Goal: Task Accomplishment & Management: Complete application form

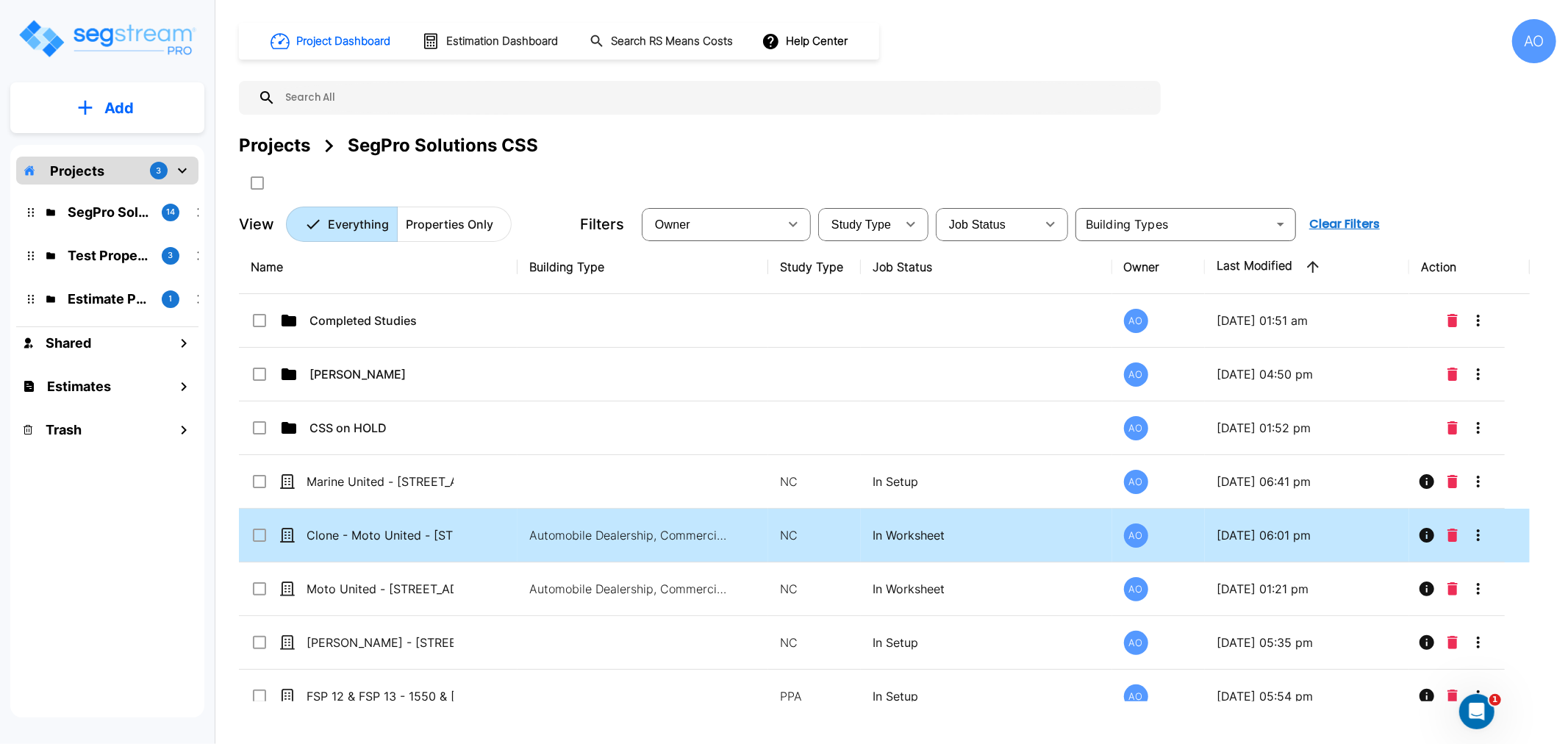
click at [393, 544] on td "Clone - Moto United - [STREET_ADDRESS]" at bounding box center [378, 535] width 278 height 53
checkbox input "true"
click at [393, 544] on td "Clone - Moto United - [STREET_ADDRESS]" at bounding box center [378, 535] width 278 height 53
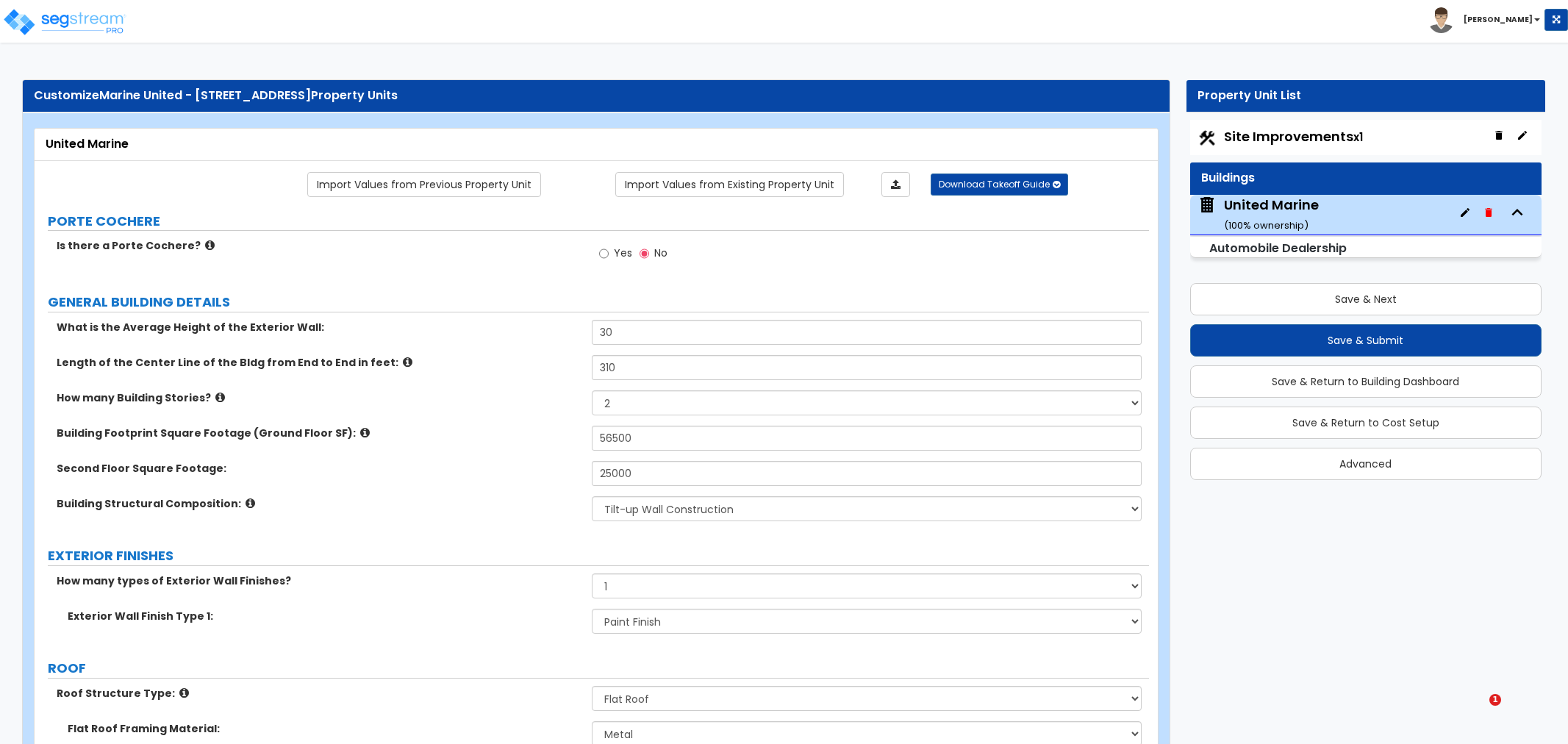
select select "2"
select select "1"
select select "10"
select select "2"
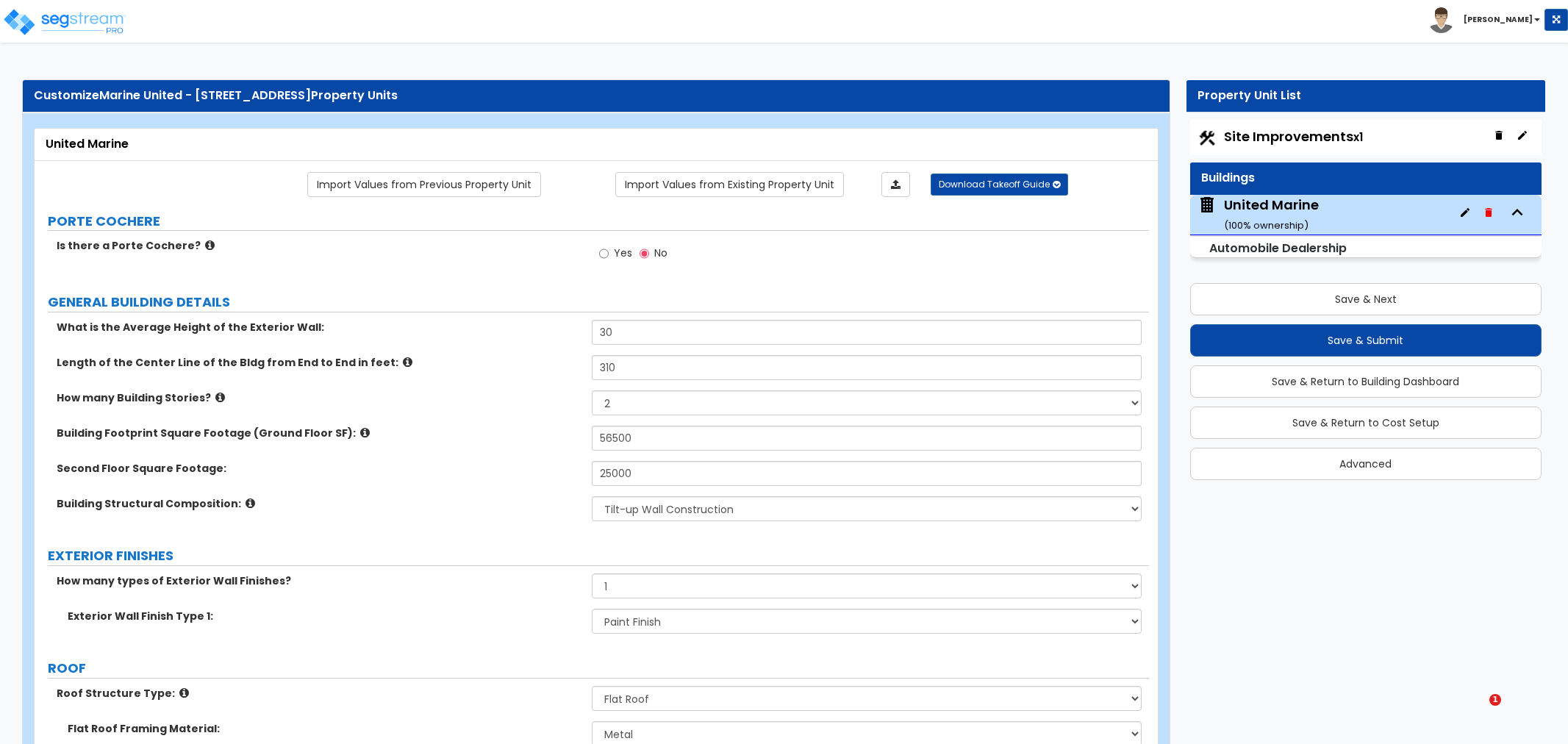
select select "1"
select select "2"
select select "3"
select select "2"
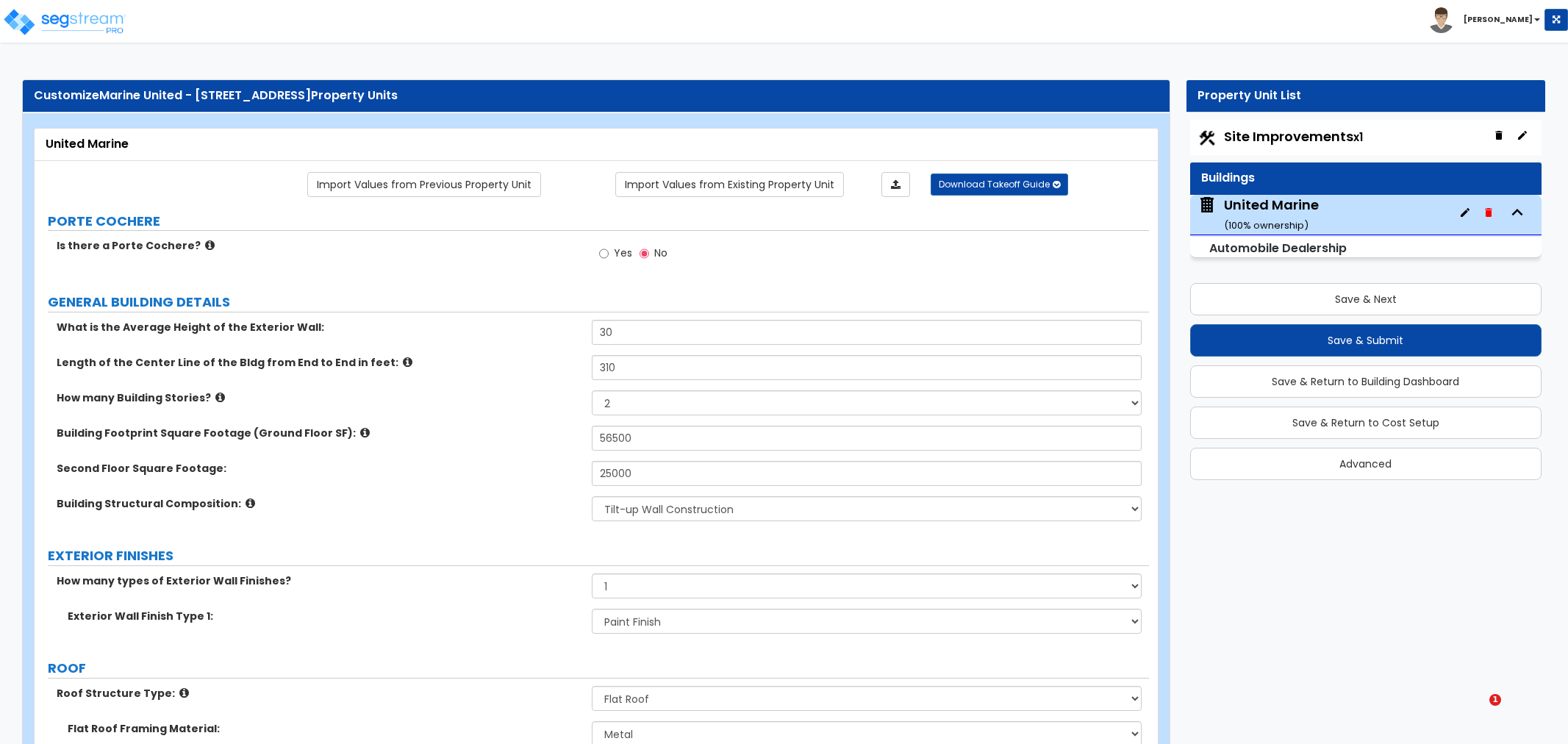
select select "1"
select select "2"
select select "1"
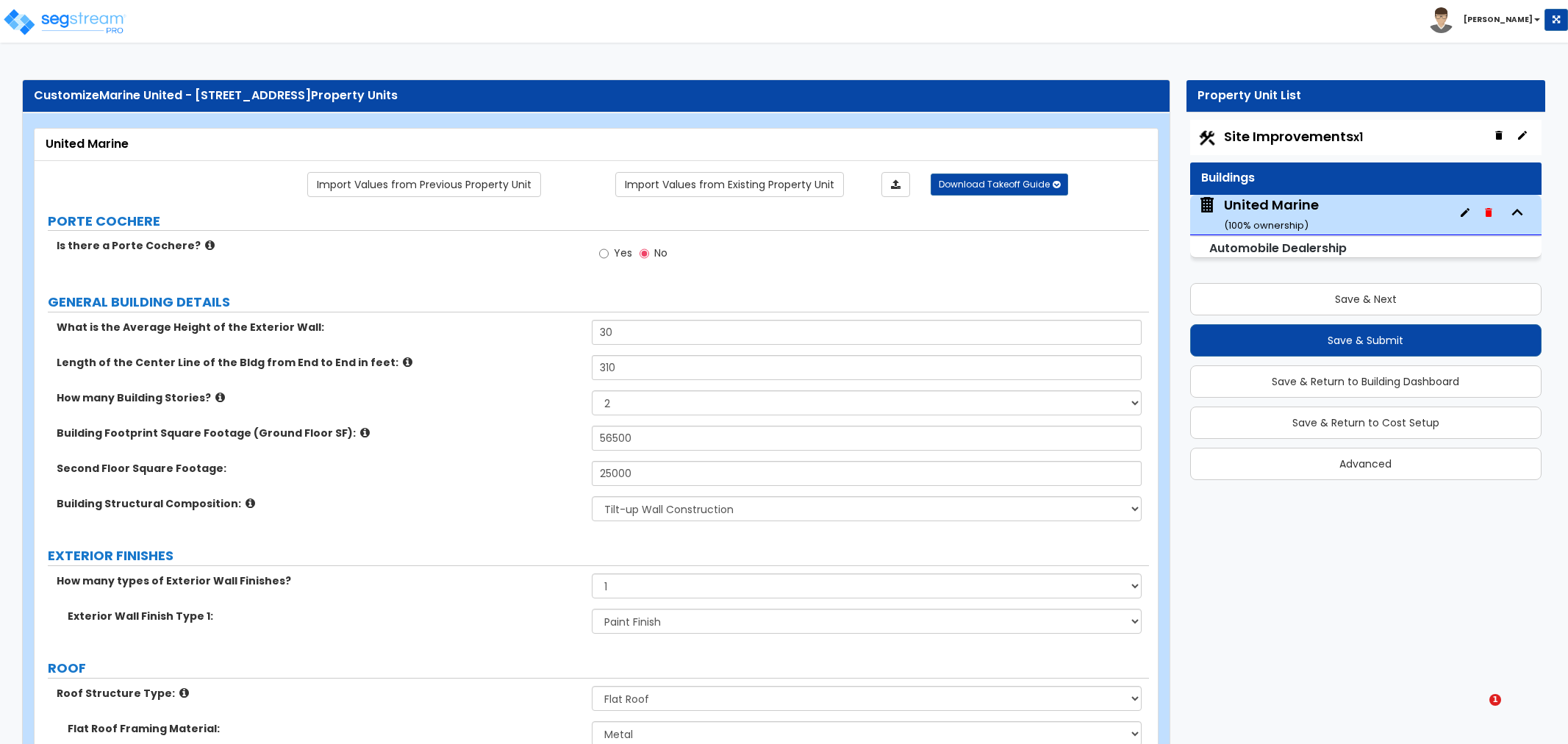
select select "2"
select select "1"
select select "2"
select select "1"
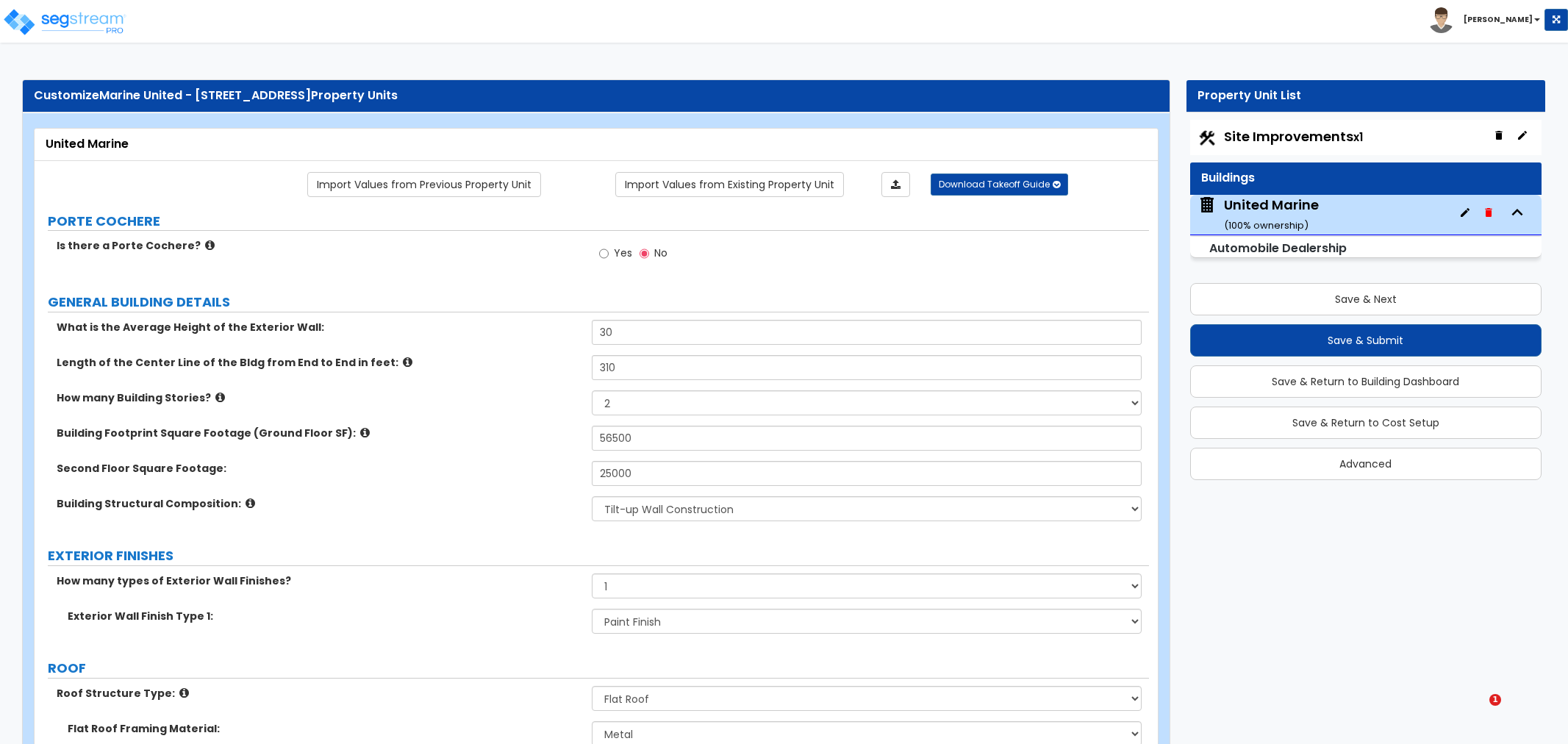
select select "1"
select select "2"
select select "1"
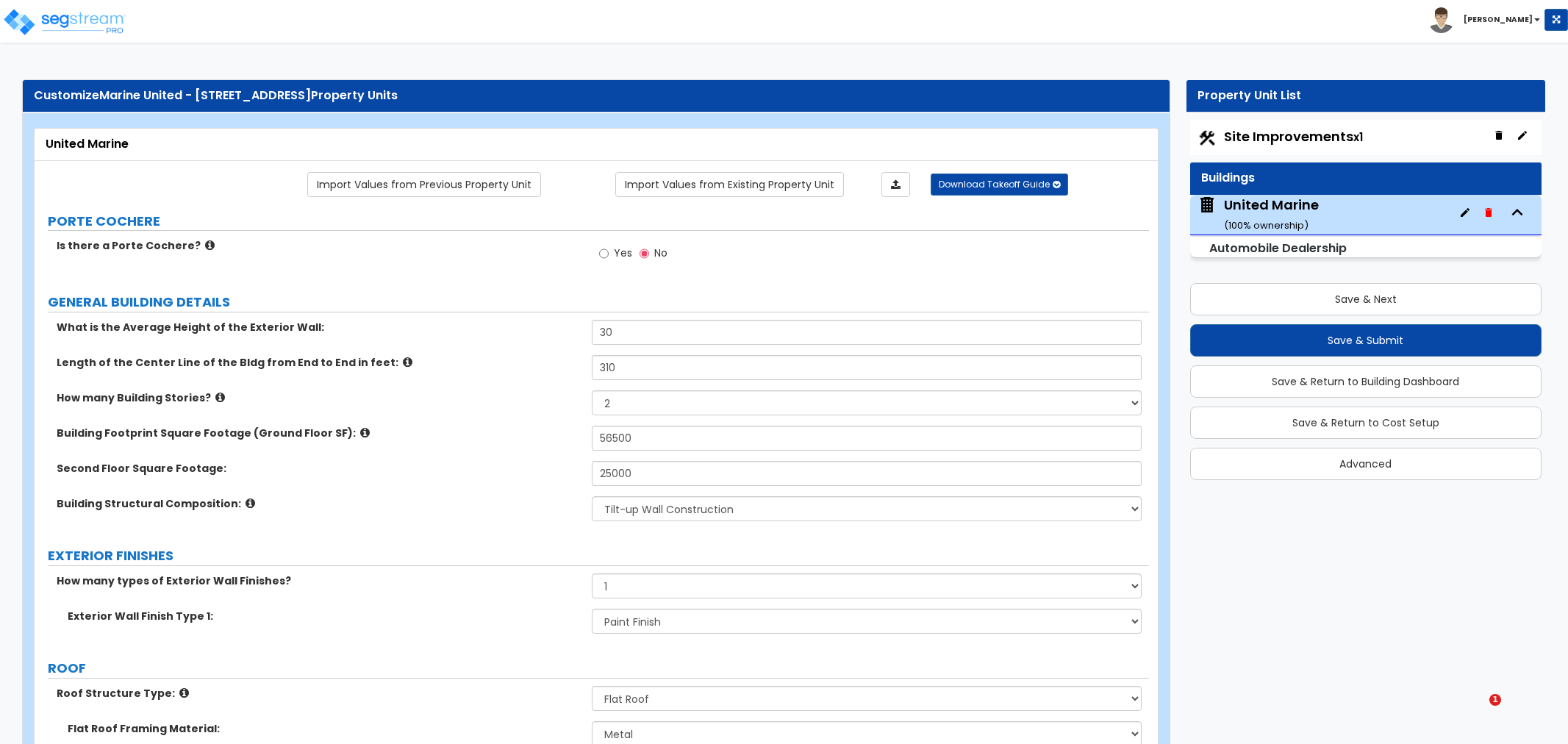
select select "1"
select select "2"
select select "3"
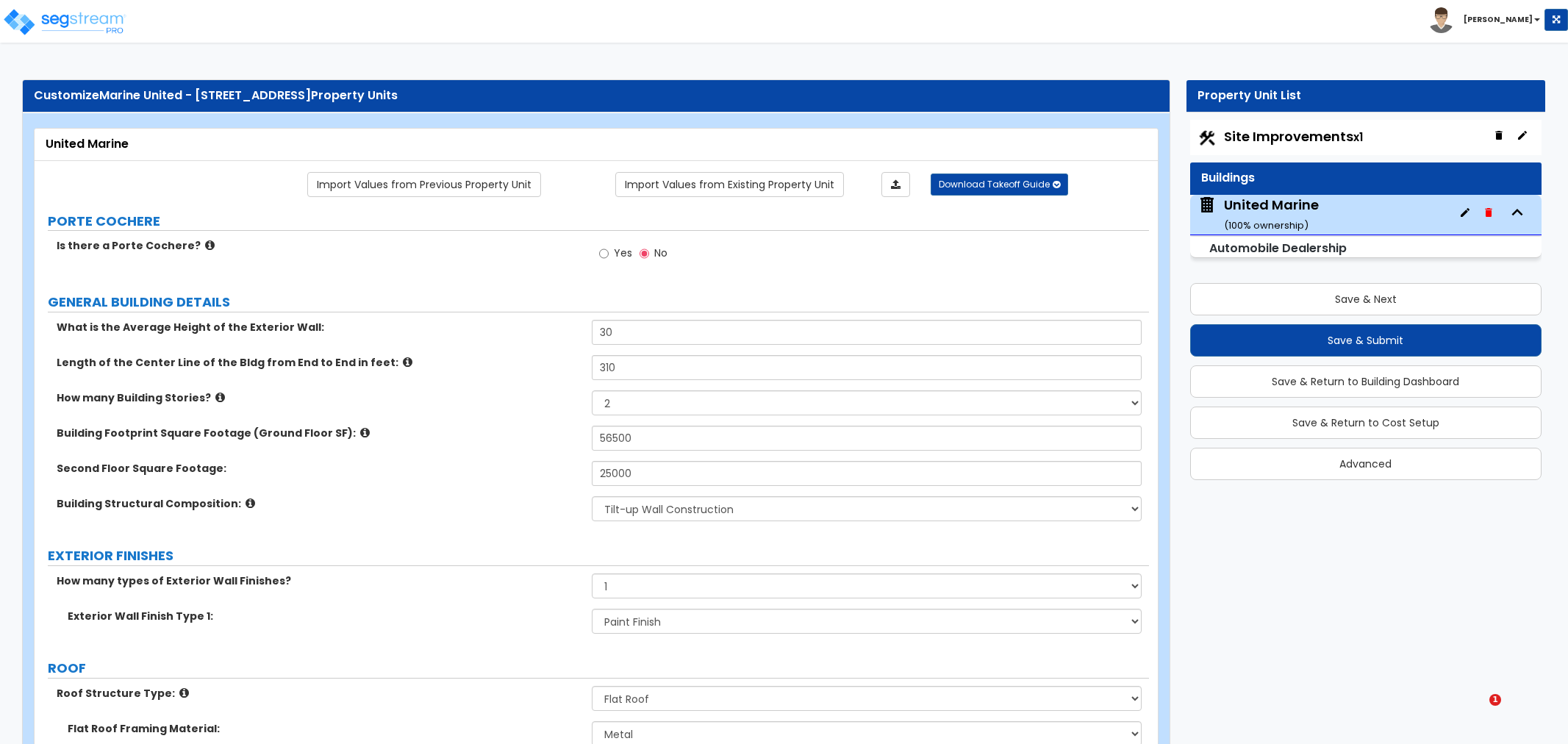
select select "1"
select select "3"
select select "2"
select select "1"
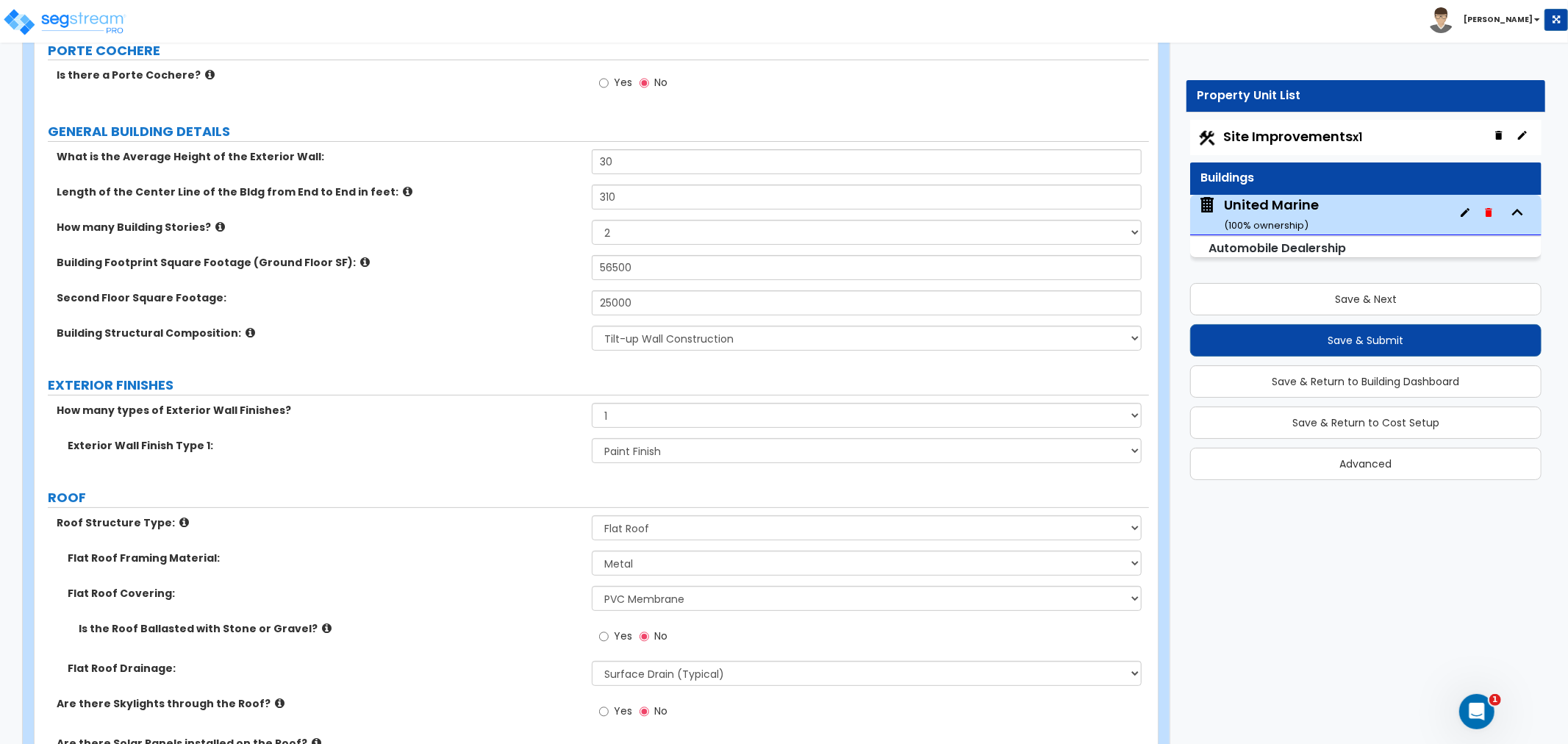
click at [545, 300] on div "What is the Average Height of the Exterior Wall: 30 Length of the Center Line o…" at bounding box center [591, 254] width 1092 height 212
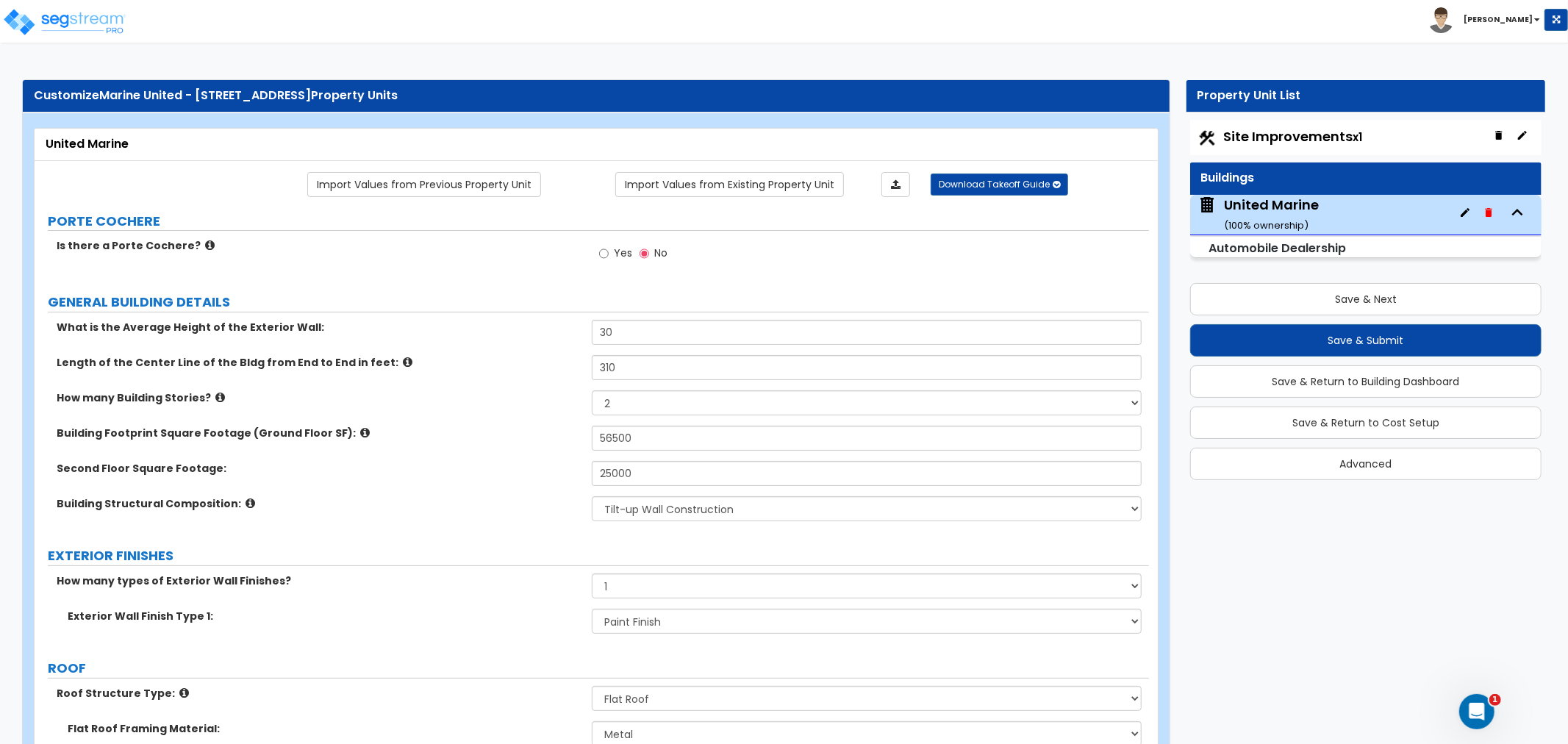
click at [479, 324] on label "What is the Average Height of the Exterior Wall:" at bounding box center [319, 327] width 524 height 15
click at [407, 500] on label "Building Structural Composition:" at bounding box center [319, 504] width 524 height 15
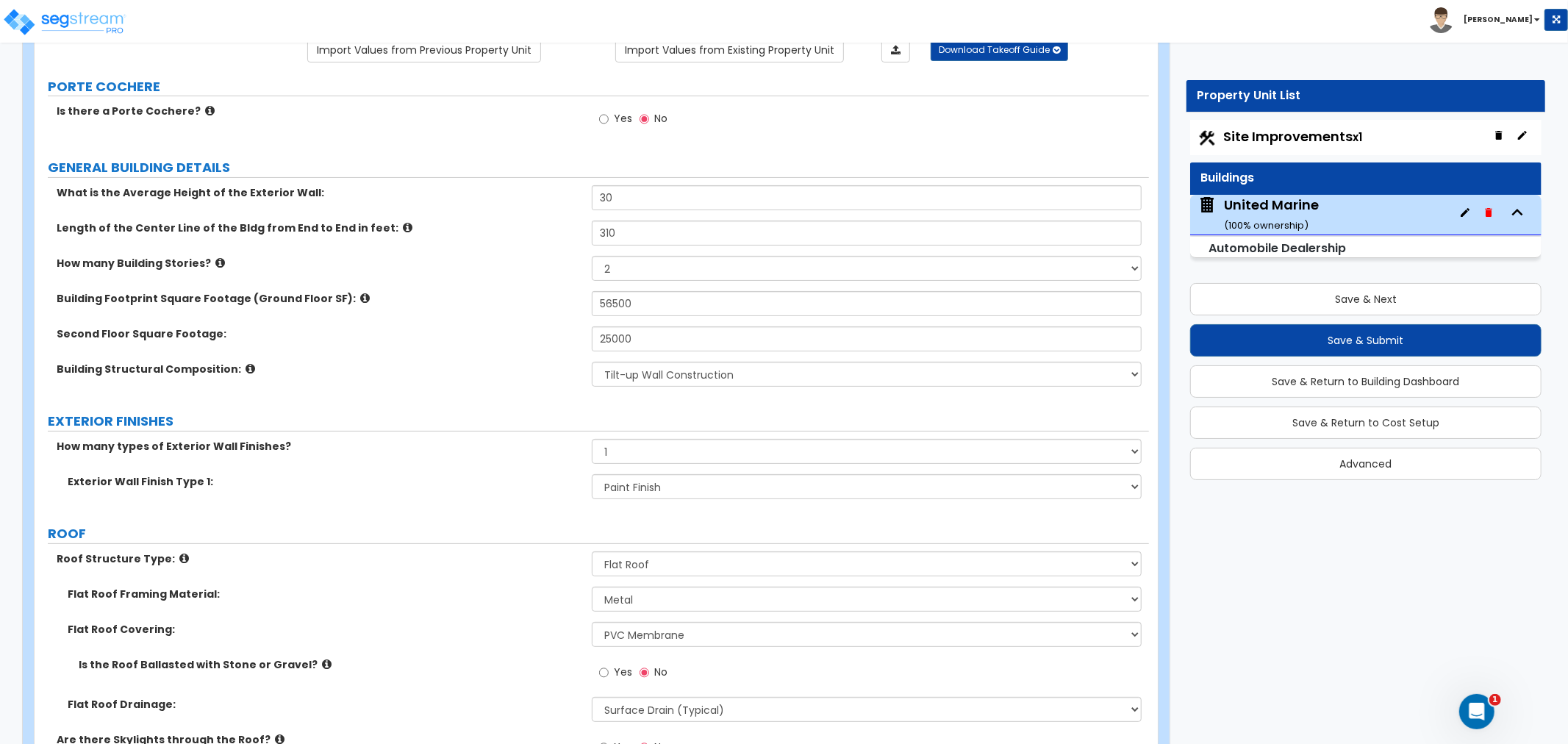
scroll to position [163, 0]
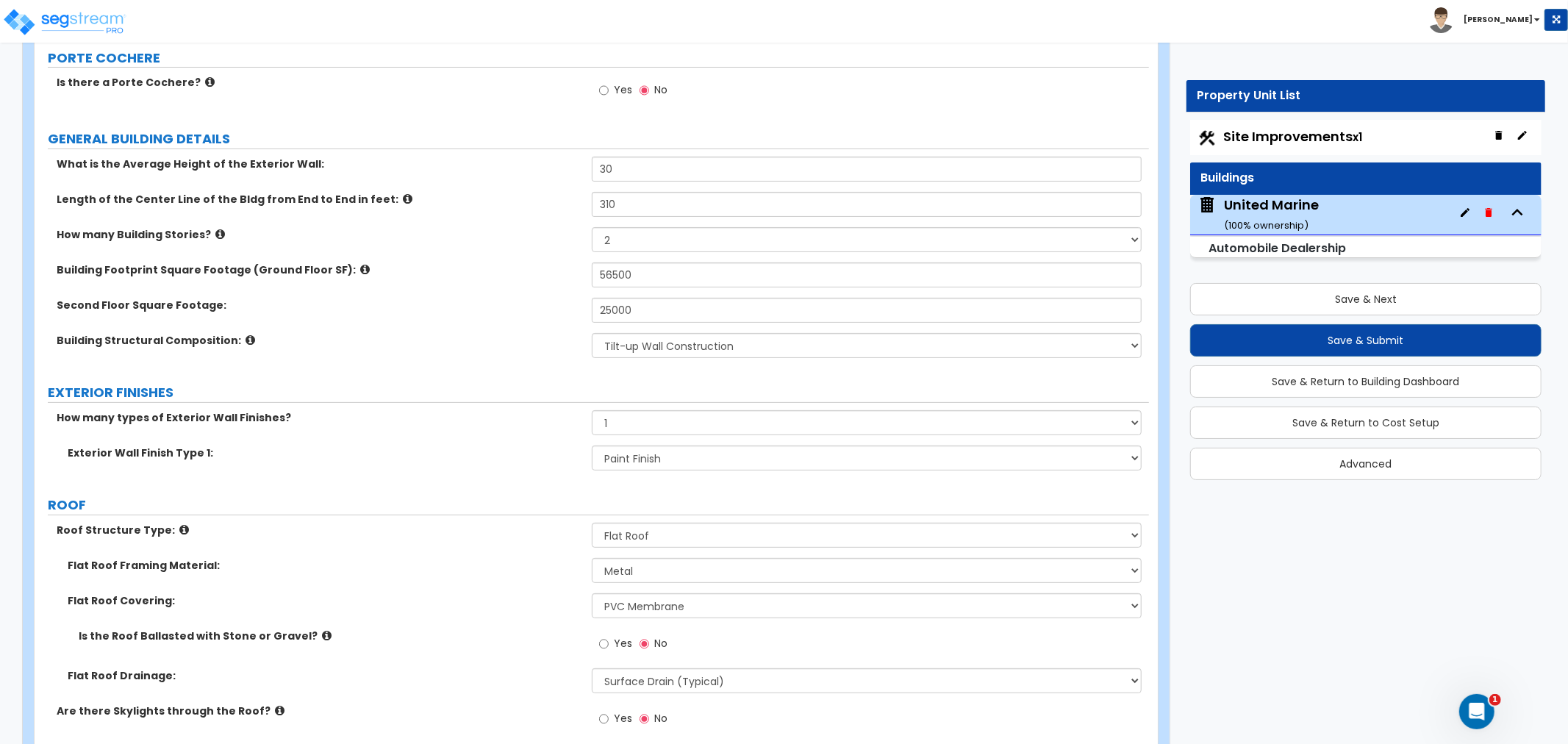
drag, startPoint x: 531, startPoint y: 271, endPoint x: 534, endPoint y: 279, distance: 8.5
click at [533, 274] on label "Building Footprint Square Footage (Ground Floor SF):" at bounding box center [319, 270] width 524 height 15
drag, startPoint x: 669, startPoint y: 313, endPoint x: 518, endPoint y: 309, distance: 151.1
click at [518, 309] on div "Second Floor Square Footage: 25000" at bounding box center [592, 315] width 1114 height 35
type input "2,850"
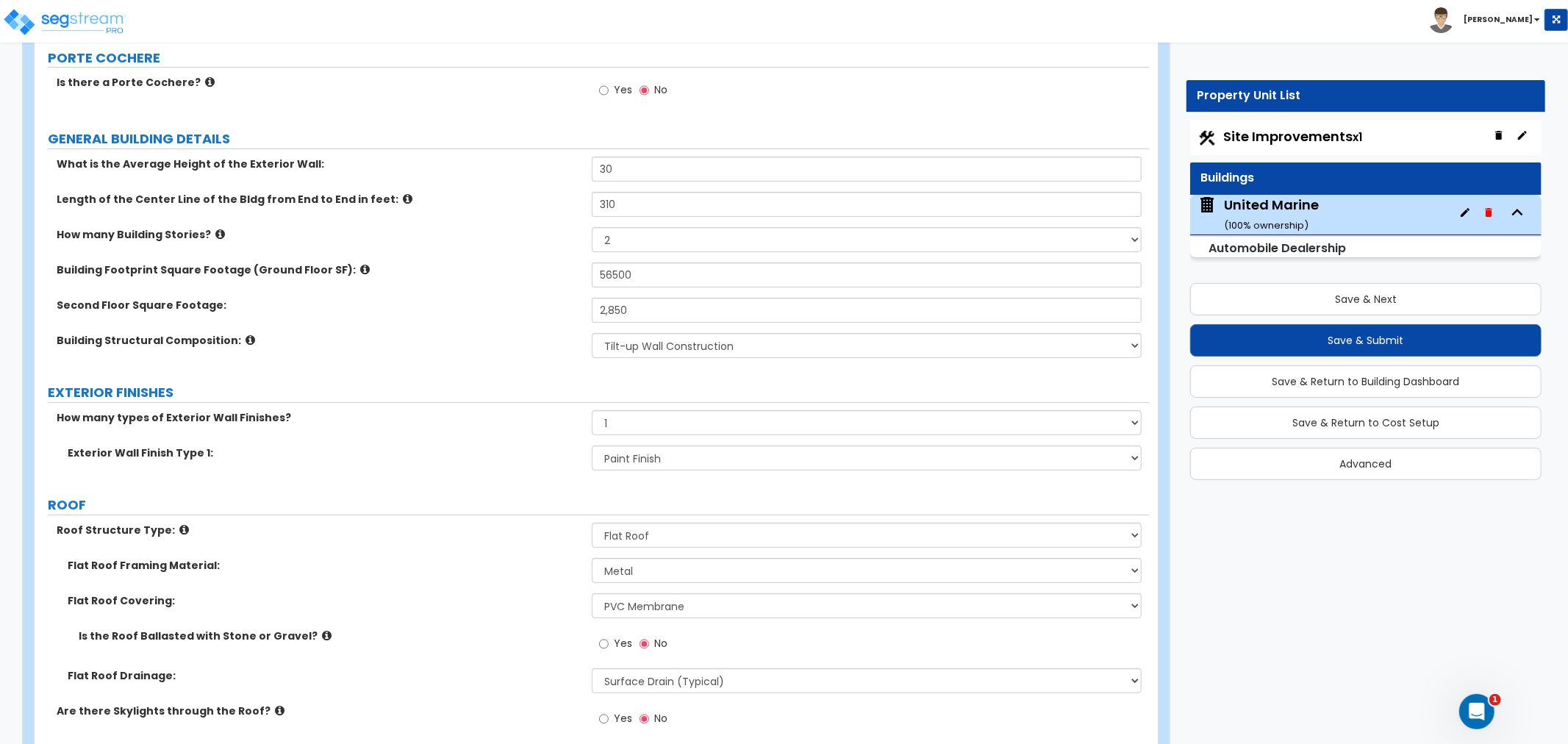
click at [519, 313] on label "Second Floor Square Footage:" at bounding box center [319, 305] width 524 height 15
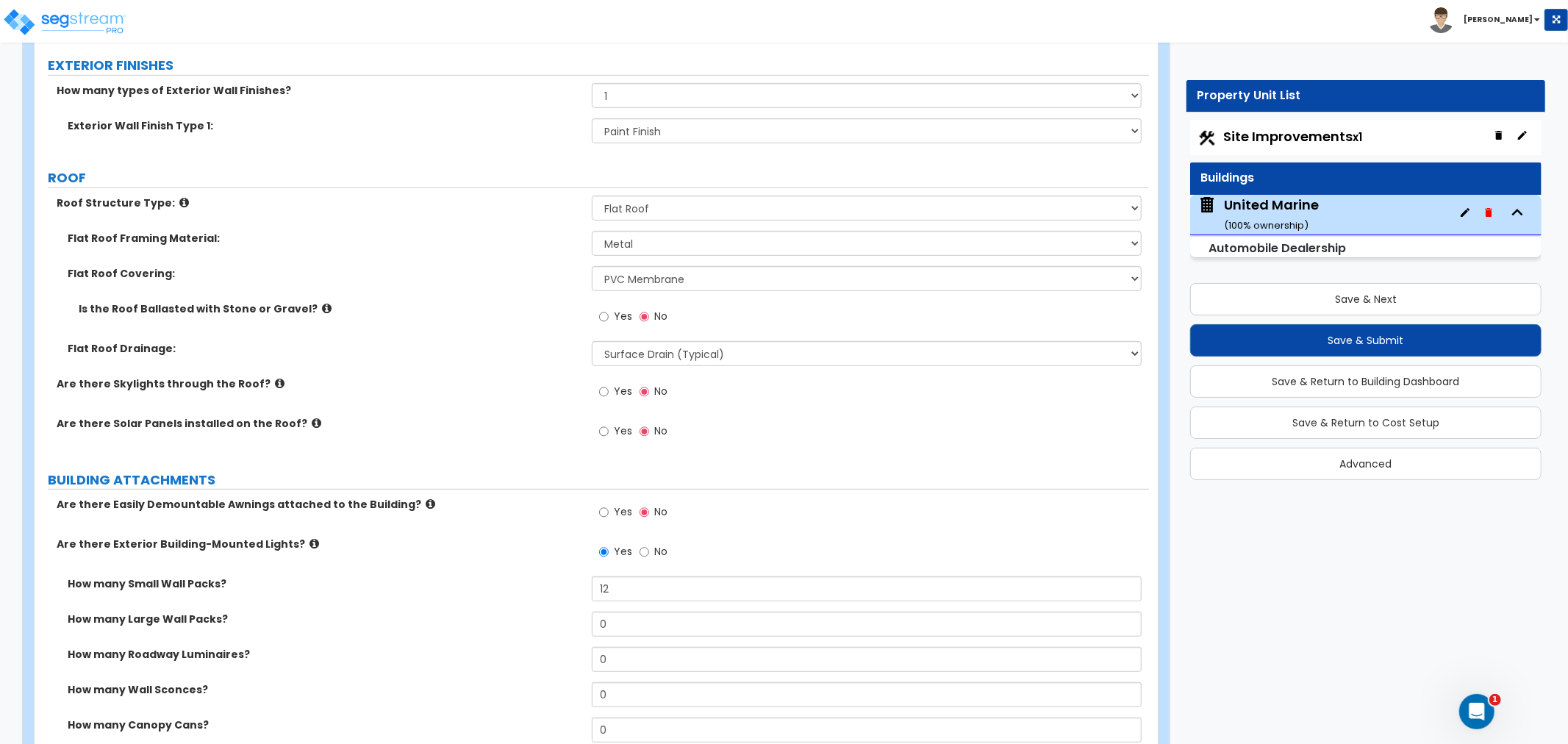
scroll to position [490, 0]
click at [475, 431] on div "Are there Solar Panels installed on the Roof? Yes No" at bounding box center [592, 436] width 1114 height 40
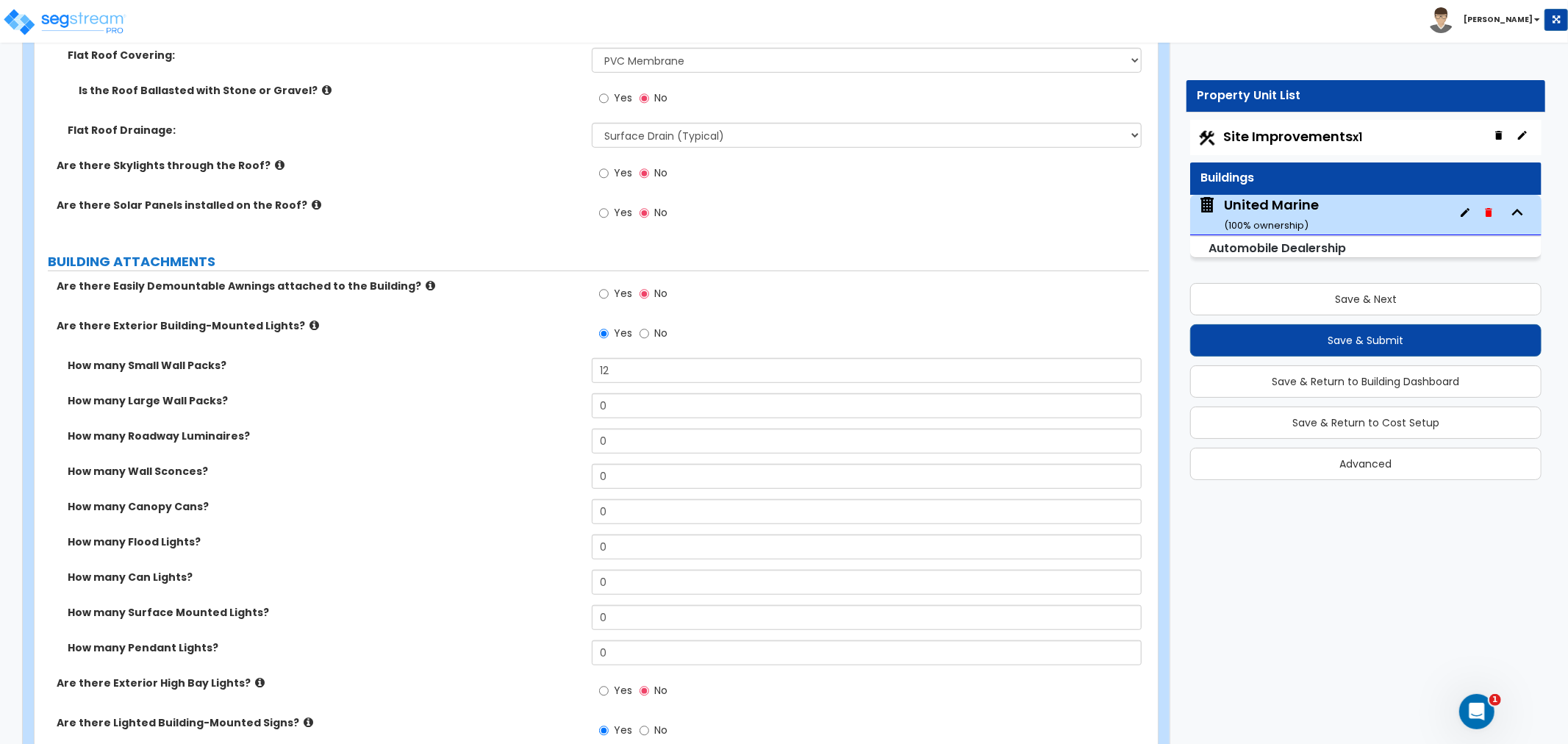
scroll to position [735, 0]
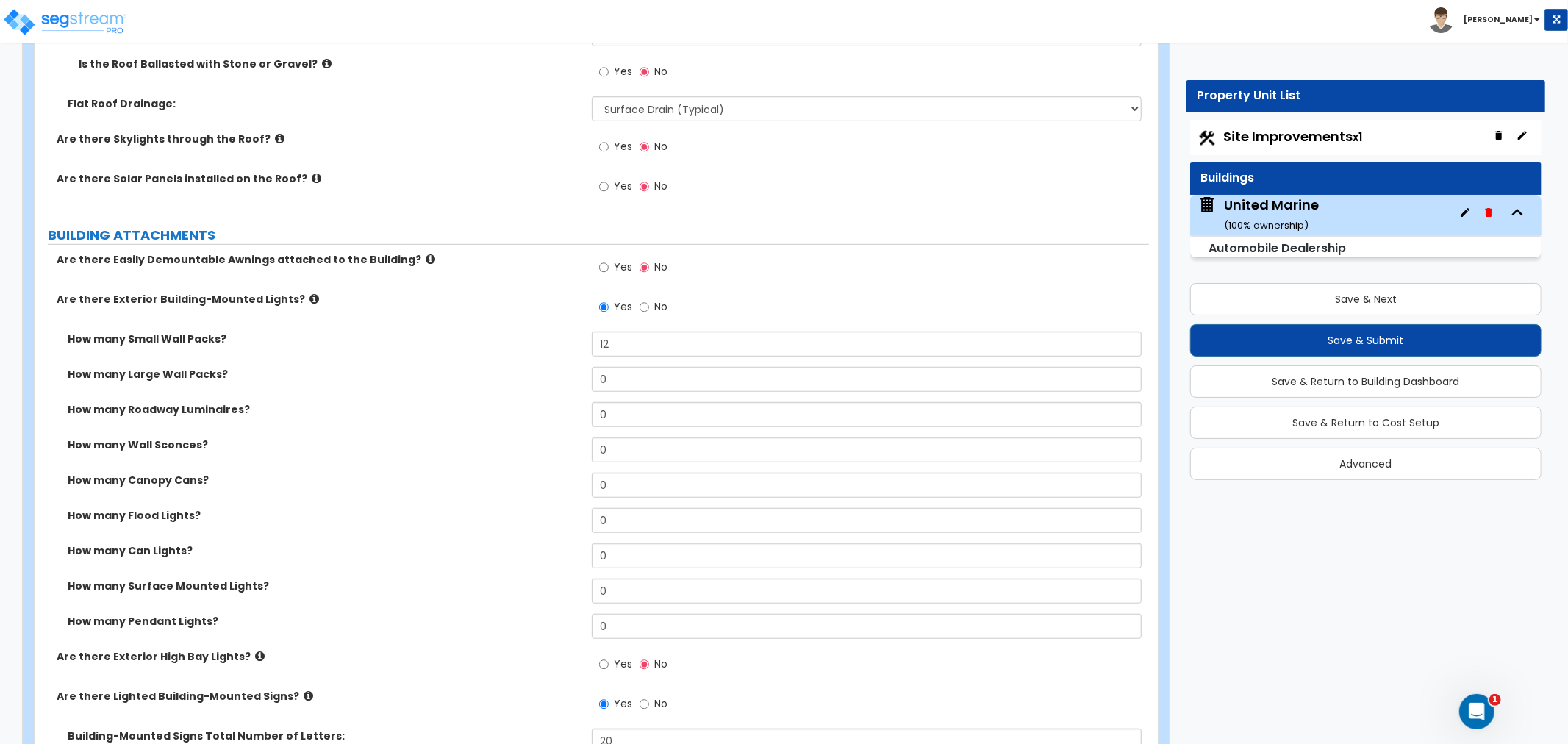
click at [490, 346] on label "How many Small Wall Packs?" at bounding box center [323, 339] width 513 height 15
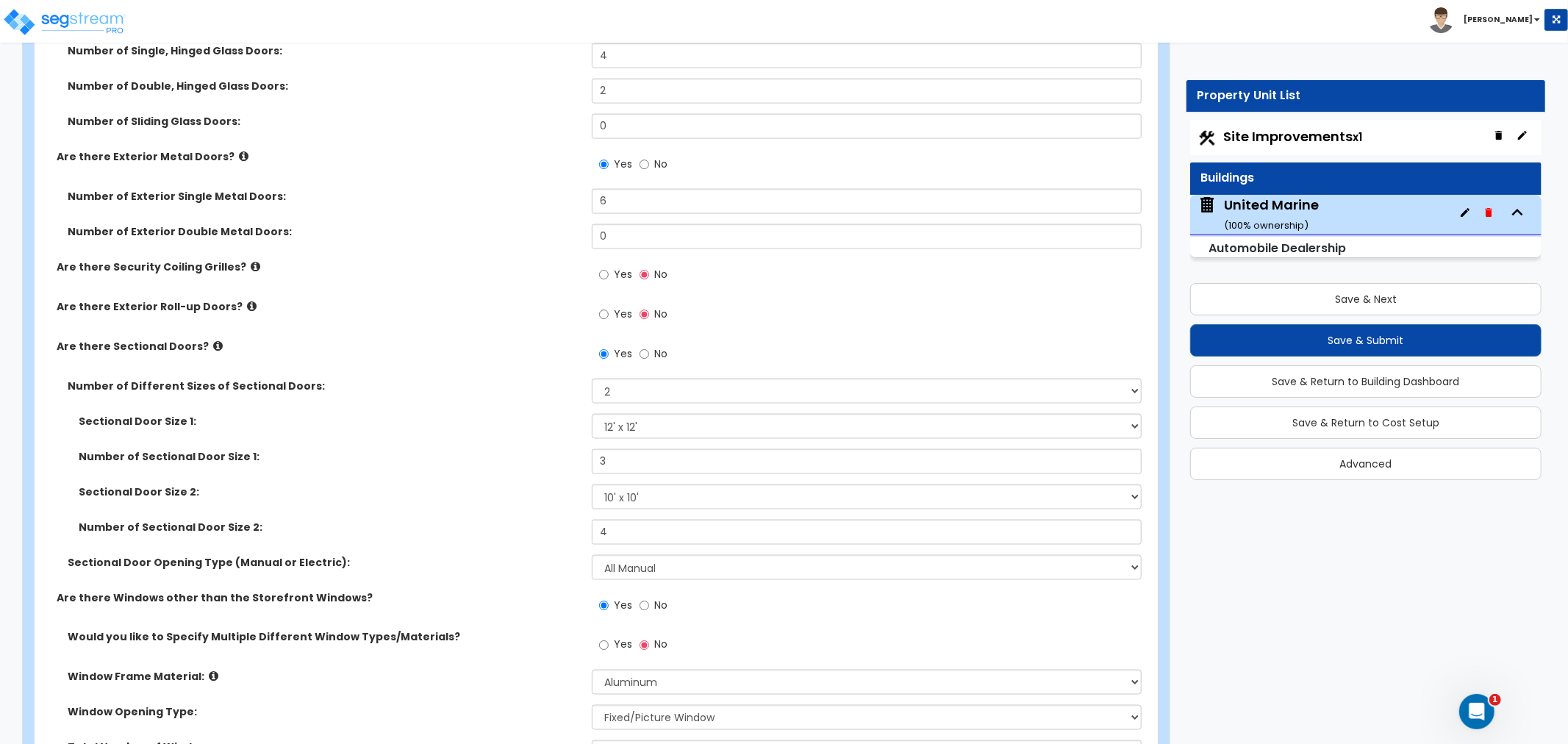
scroll to position [2041, 0]
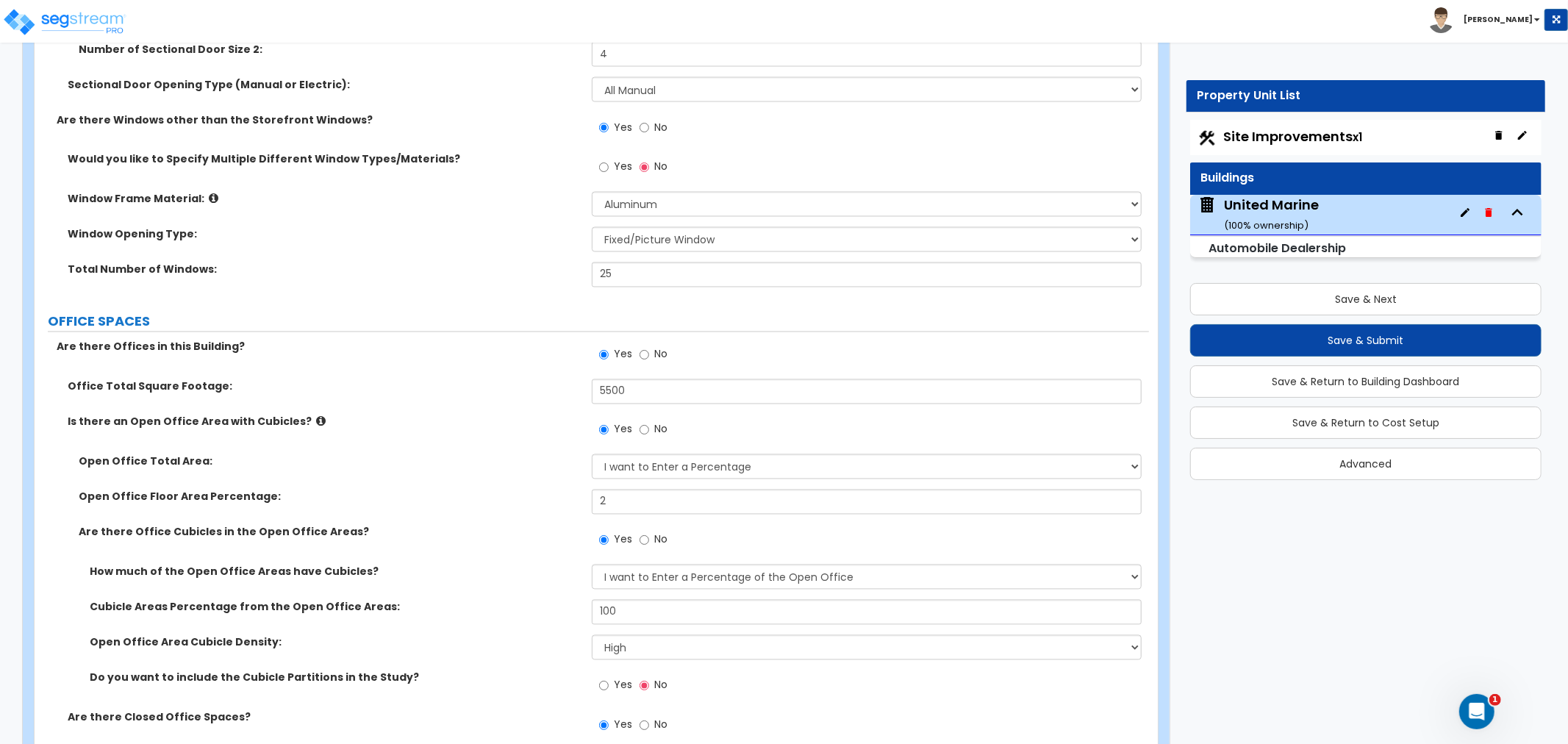
scroll to position [2205, 0]
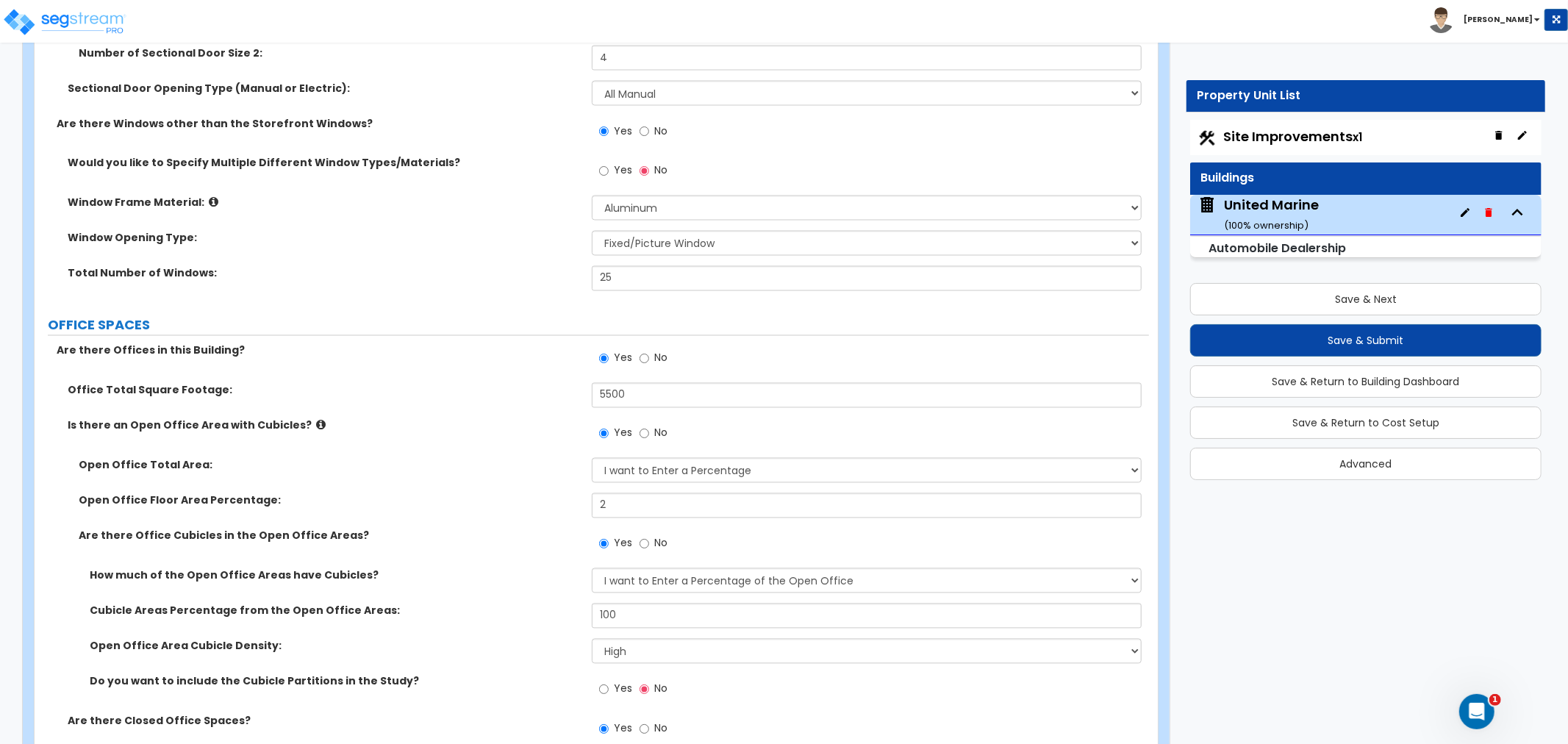
click at [520, 444] on div "Is there an Open Office Area with Cubicles? Yes No" at bounding box center [592, 438] width 1114 height 40
drag, startPoint x: 649, startPoint y: 392, endPoint x: 566, endPoint y: 388, distance: 83.1
click at [566, 388] on div "Office Total Square Footage: 5500" at bounding box center [592, 400] width 1114 height 35
type input "3,000"
click at [636, 466] on select "I want to Enter a Percentage I want to Enter the Square Footage" at bounding box center [867, 470] width 550 height 25
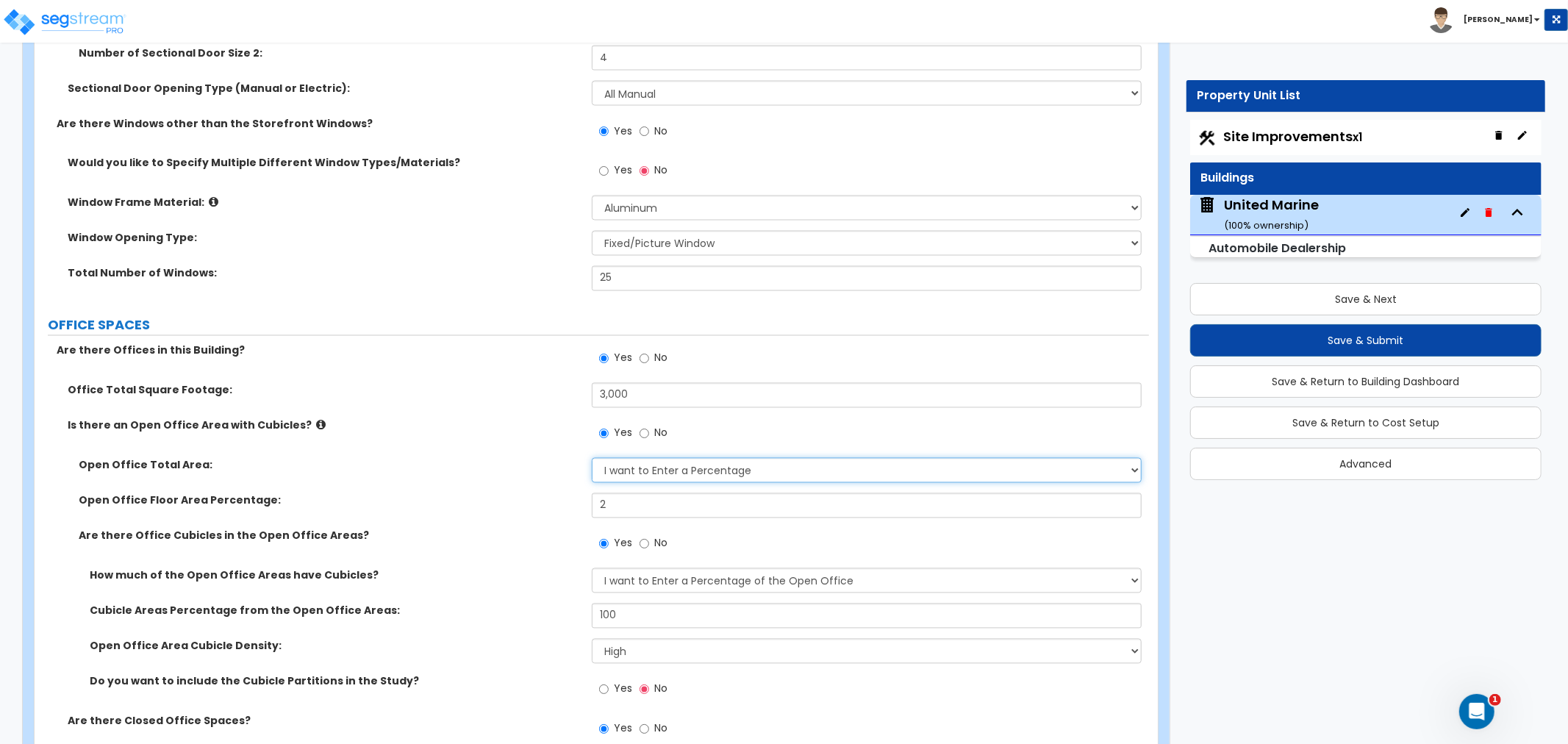
select select "1"
click at [592, 458] on select "I want to Enter a Percentage I want to Enter the Square Footage" at bounding box center [867, 470] width 550 height 25
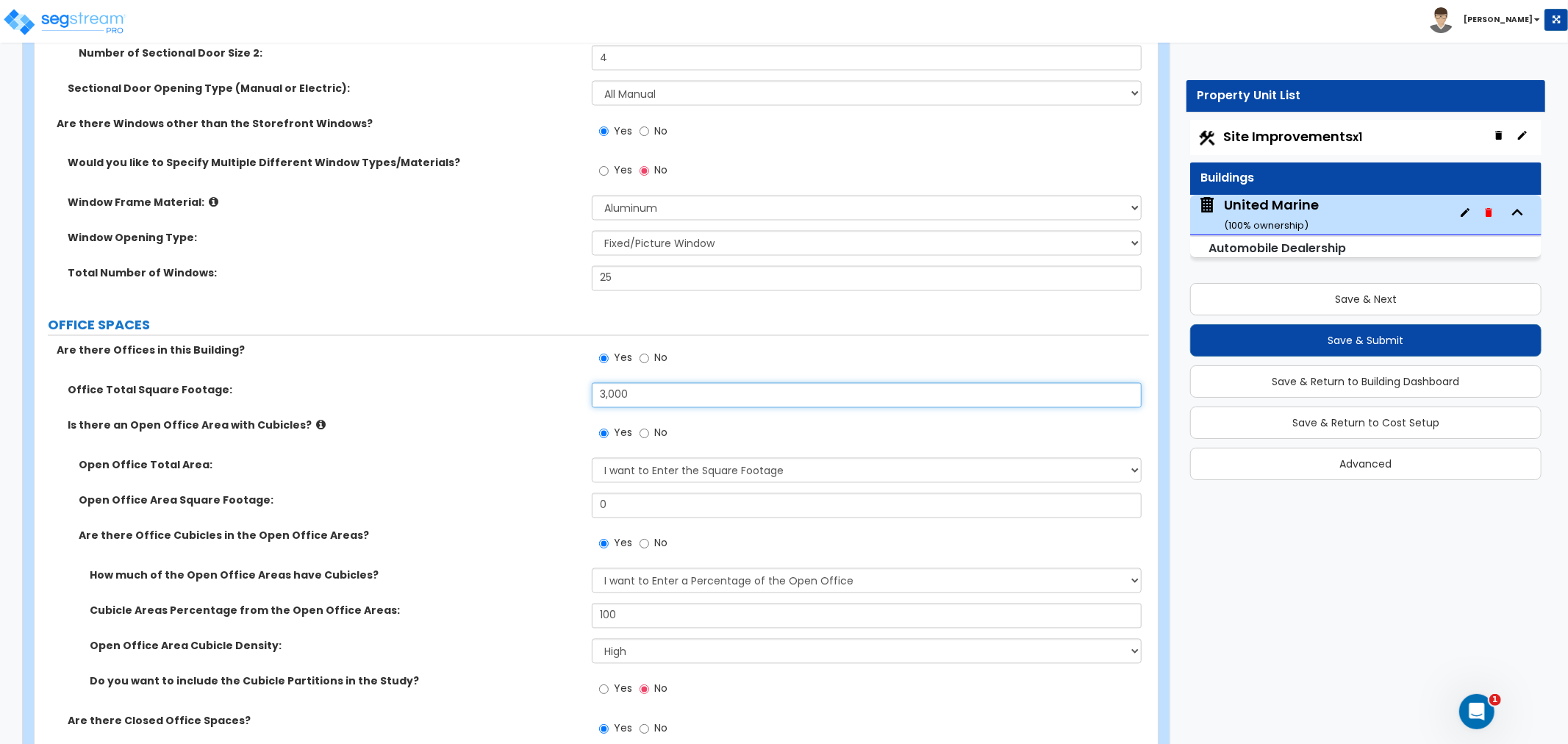
click at [635, 398] on input "3,000" at bounding box center [867, 395] width 550 height 25
drag, startPoint x: 649, startPoint y: 395, endPoint x: 544, endPoint y: 380, distance: 106.1
click at [544, 376] on div "Are there Offices in this Building? Yes No Office Total Square Footage: 3,000 I…" at bounding box center [591, 643] width 1092 height 600
type input "6,000"
click at [544, 381] on div "Are there Offices in this Building? Yes No" at bounding box center [592, 363] width 1114 height 40
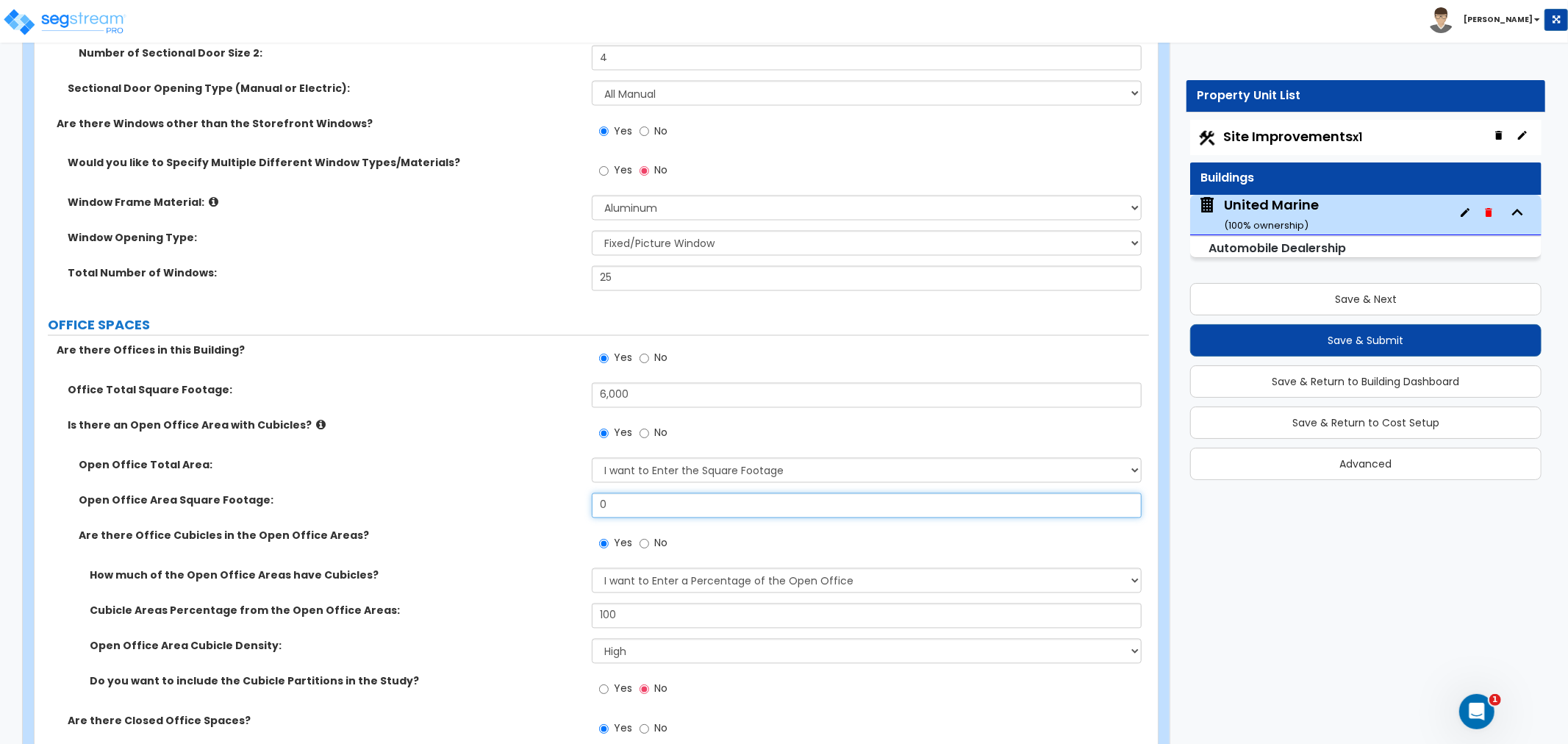
click at [654, 510] on input "0" at bounding box center [867, 505] width 550 height 25
drag, startPoint x: 663, startPoint y: 508, endPoint x: 568, endPoint y: 501, distance: 95.3
click at [568, 501] on div "Open Office Area Square Footage: 0" at bounding box center [592, 510] width 1114 height 35
type input "3,000"
click at [552, 493] on label "Open Office Area Square Footage:" at bounding box center [330, 500] width 502 height 15
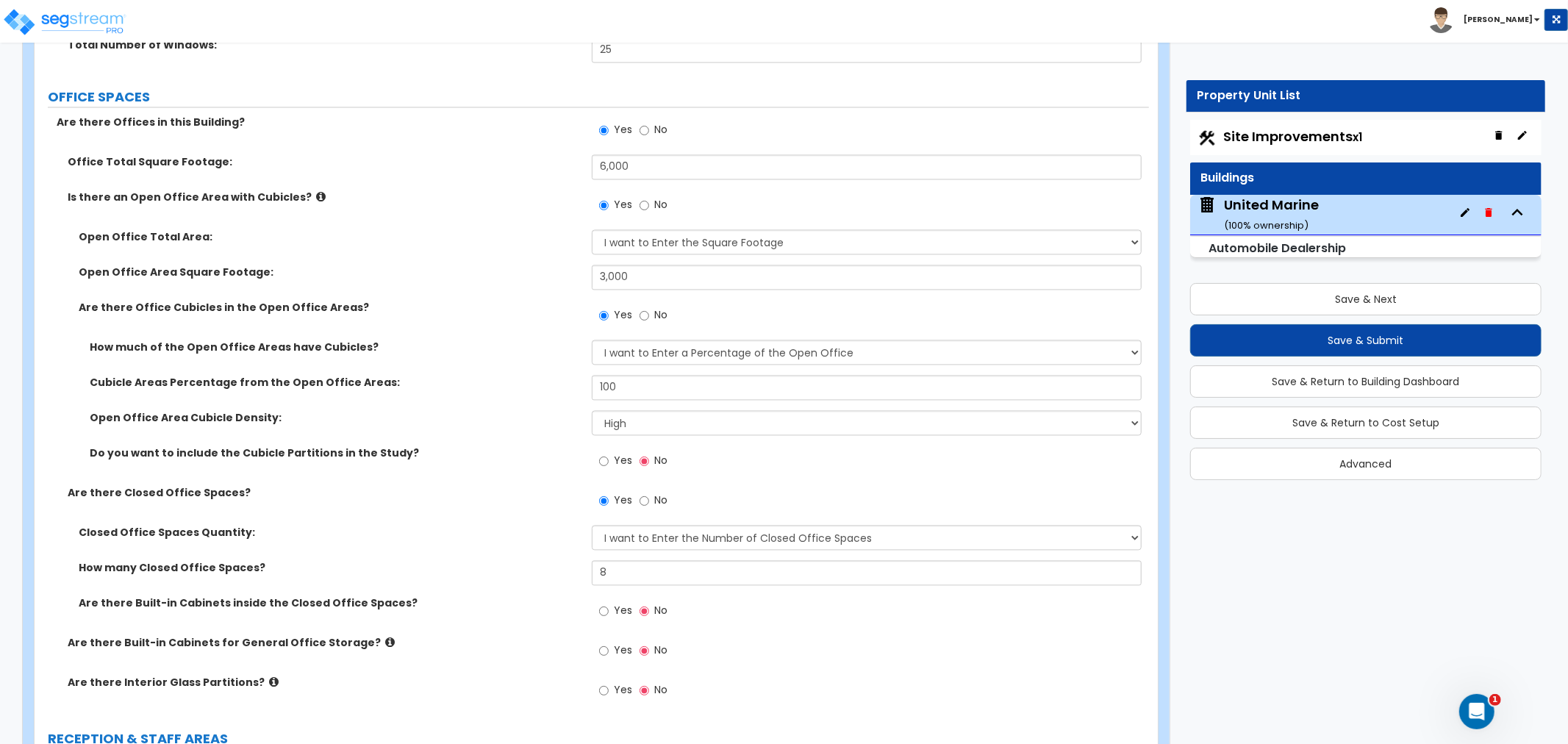
scroll to position [2449, 0]
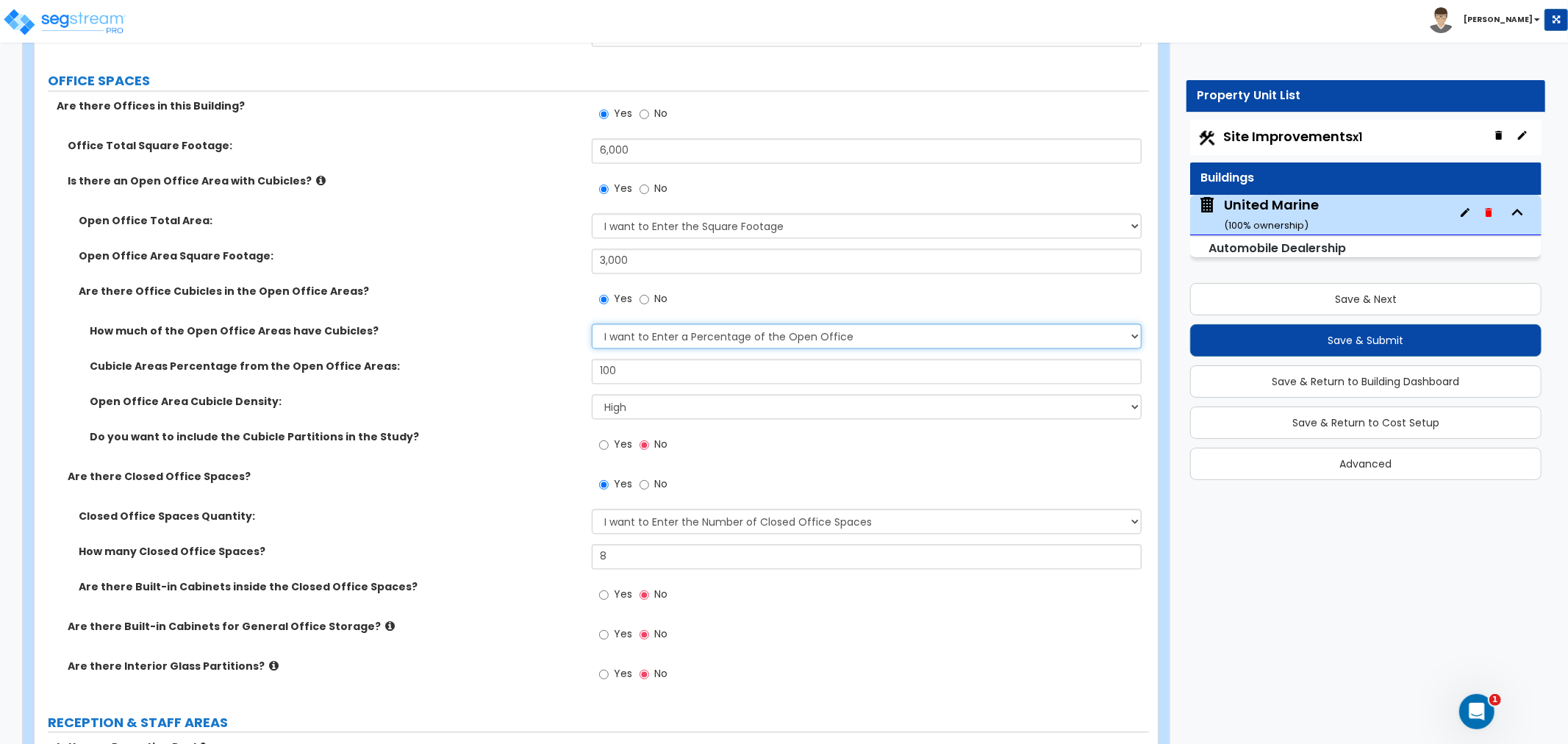
click at [656, 337] on select "I want to Enter a Percentage of the Open Office I want to enter the Square Foot…" at bounding box center [867, 336] width 550 height 25
click at [641, 371] on input "100" at bounding box center [867, 371] width 550 height 25
drag, startPoint x: 641, startPoint y: 370, endPoint x: 576, endPoint y: 368, distance: 65.0
click at [576, 368] on div "Cubicle Areas Percentage from the Open Office Areas: 100" at bounding box center [592, 376] width 1114 height 35
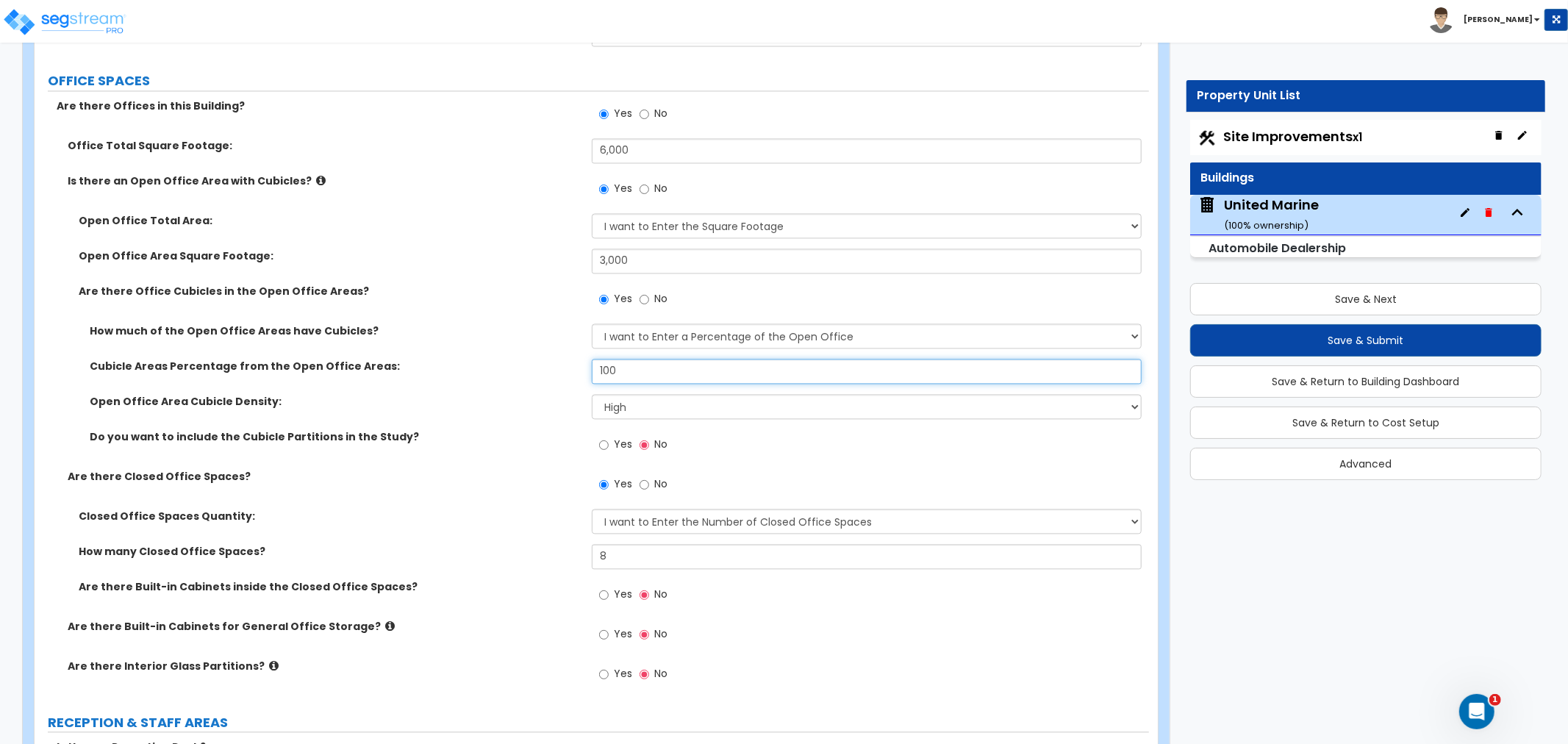
click at [627, 372] on input "100" at bounding box center [867, 371] width 550 height 25
drag, startPoint x: 642, startPoint y: 369, endPoint x: 537, endPoint y: 365, distance: 105.1
click at [534, 364] on div "Cubicle Areas Percentage from the Open Office Areas: 100" at bounding box center [592, 376] width 1114 height 35
type input "50"
click at [546, 412] on div "Open Office Area Cubicle Density: Please Choose One Low High I want to Enter th…" at bounding box center [592, 412] width 1114 height 35
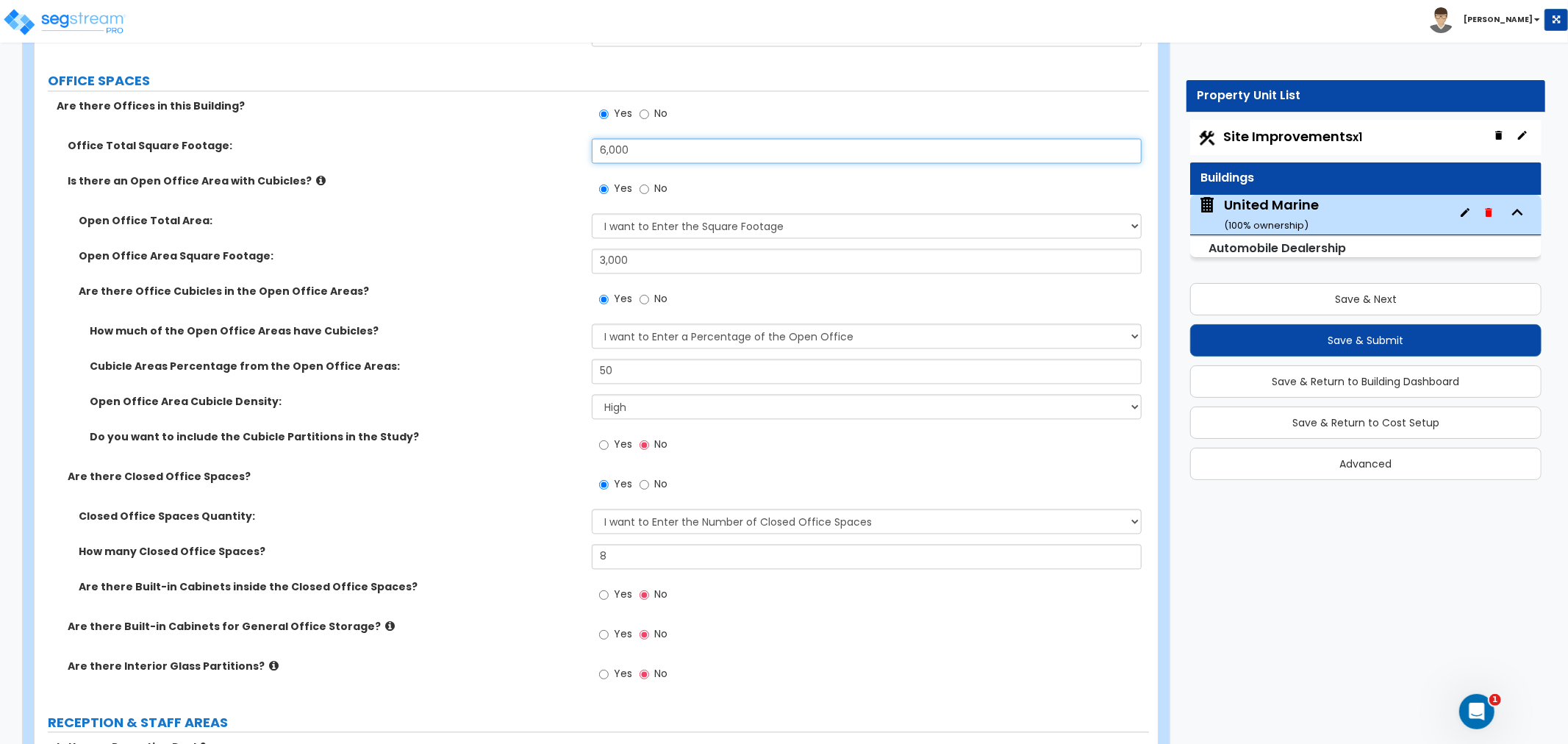
drag, startPoint x: 621, startPoint y: 147, endPoint x: 574, endPoint y: 147, distance: 47.0
click at [574, 147] on div "Office Total Square Footage: 6,000" at bounding box center [592, 156] width 1114 height 35
click at [634, 145] on input "6,000" at bounding box center [867, 151] width 550 height 25
drag, startPoint x: 663, startPoint y: 152, endPoint x: 550, endPoint y: 148, distance: 113.1
click at [550, 147] on div "Office Total Square Footage: 6,000" at bounding box center [592, 156] width 1114 height 35
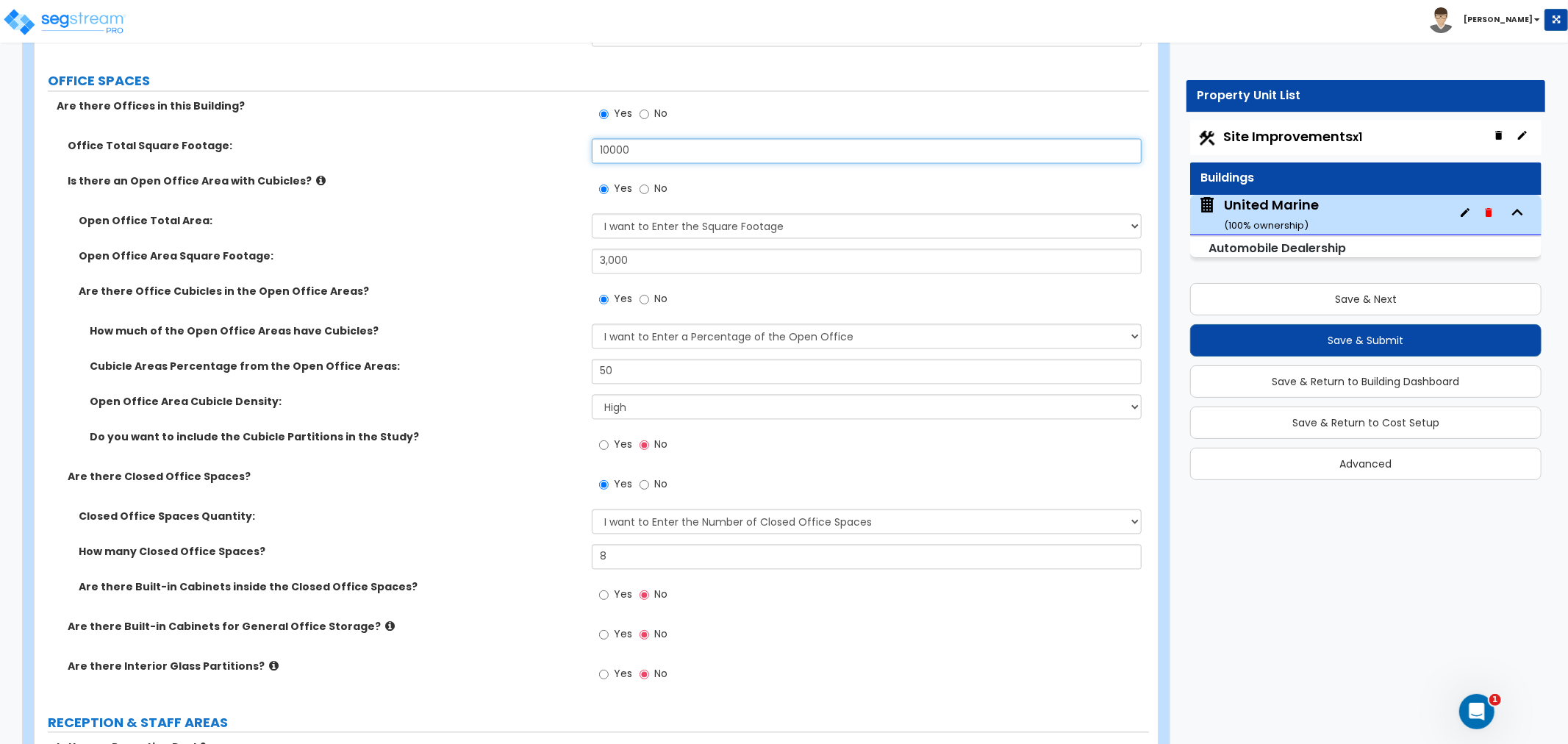
type input "10,000"
click at [490, 253] on div "Open Office Area Square Footage: 3,000" at bounding box center [592, 266] width 1114 height 35
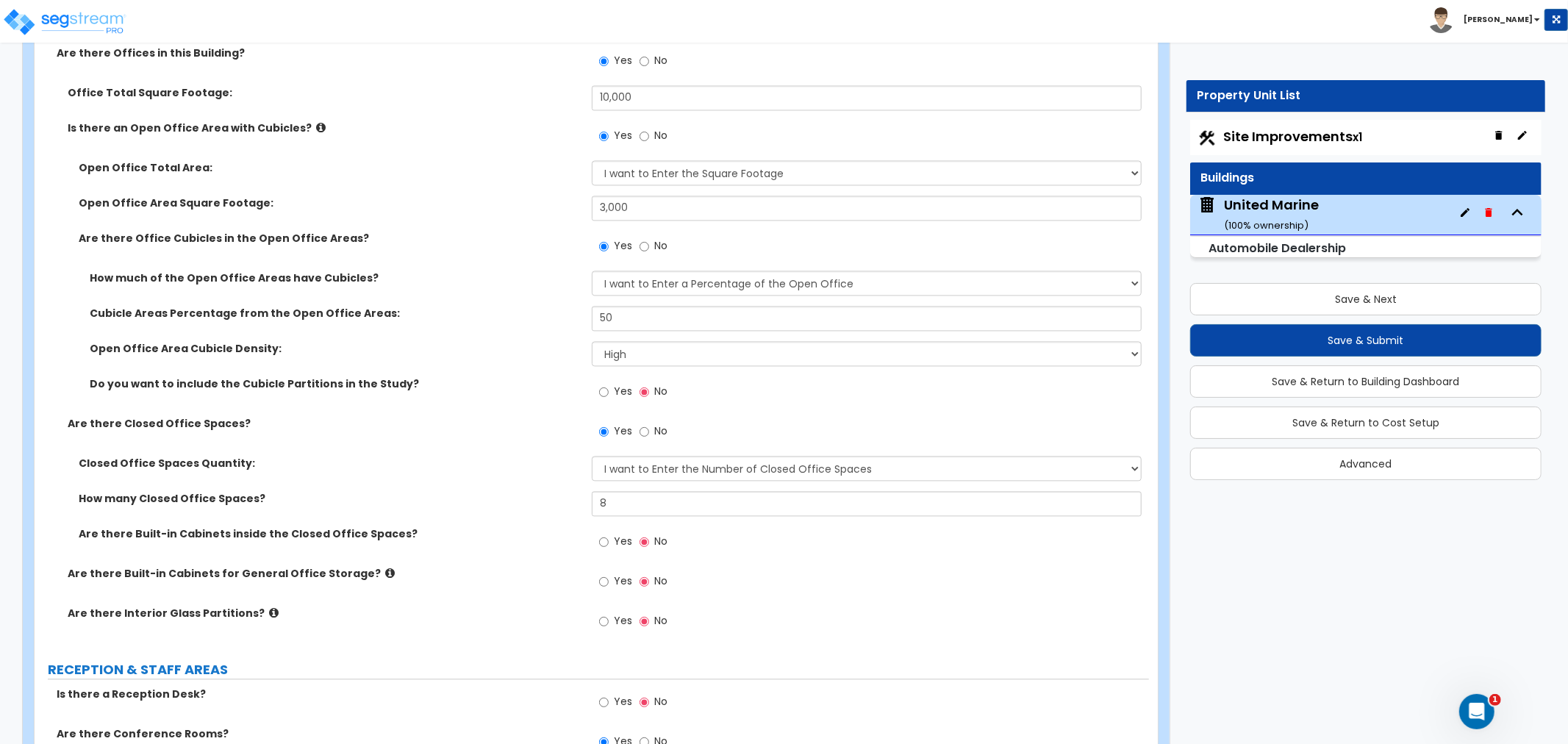
scroll to position [2532, 0]
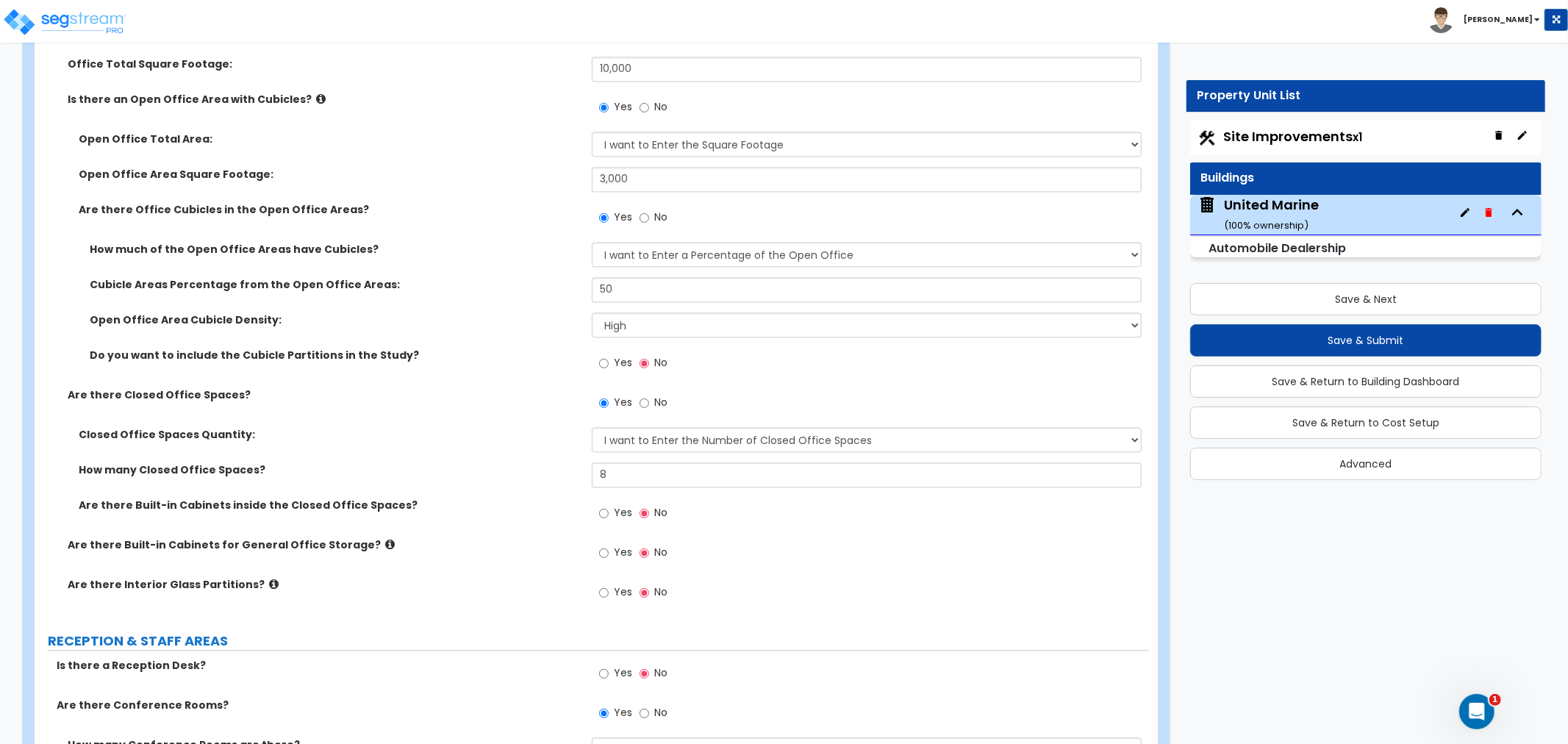
click at [436, 405] on div "Are there Closed Office Spaces? Yes No" at bounding box center [592, 407] width 1114 height 40
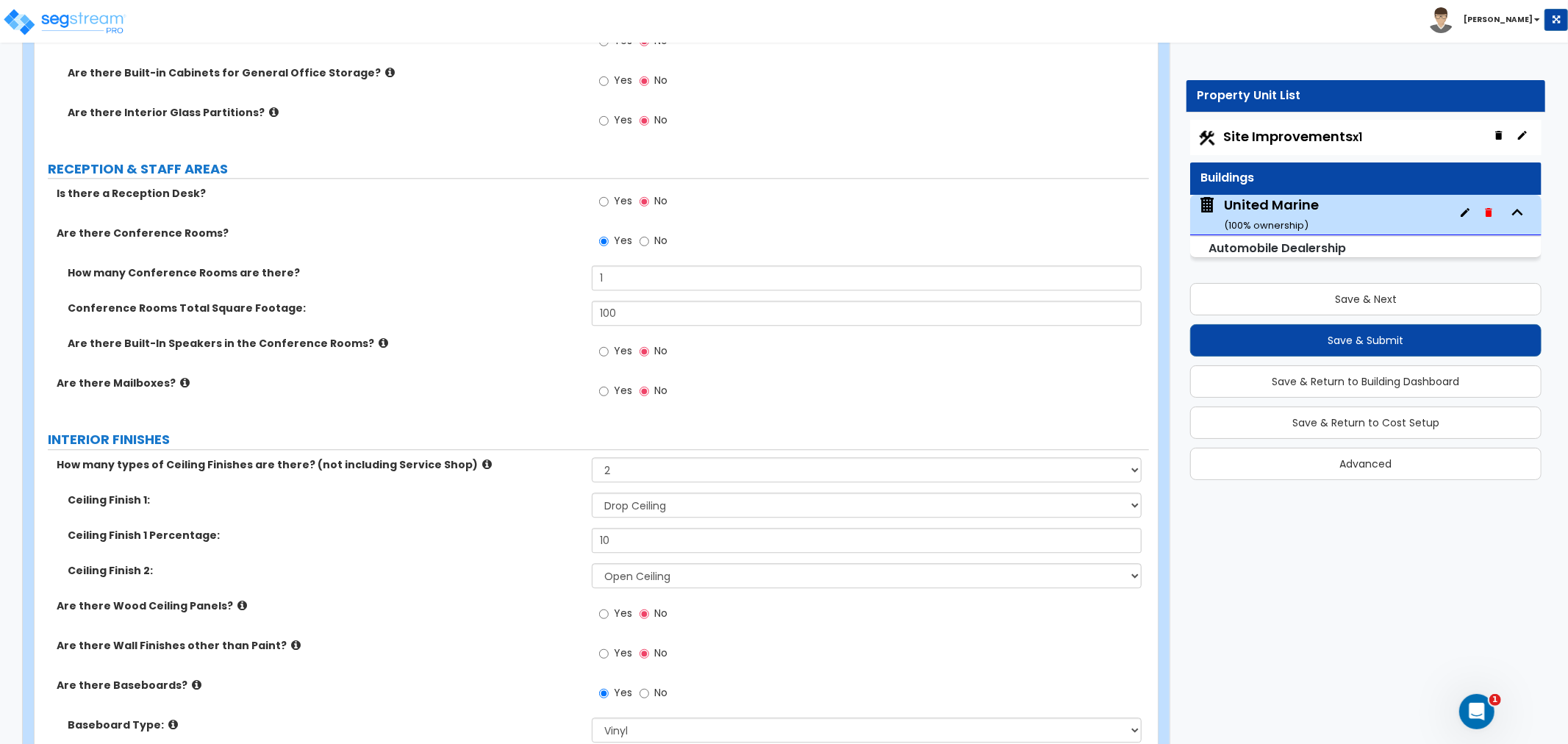
scroll to position [2350, 0]
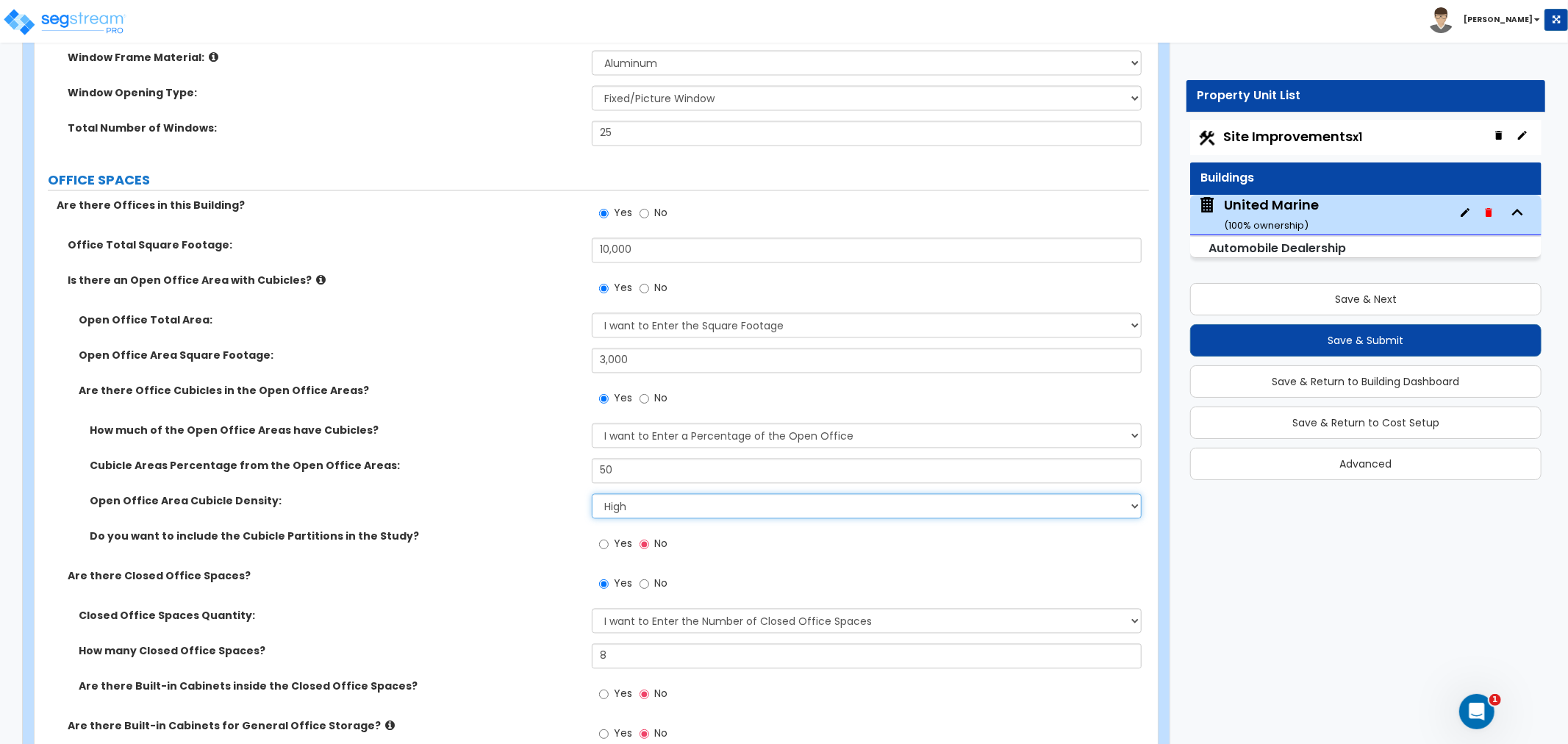
click at [612, 503] on select "Please Choose One Low High I want to Enter the number of Cubicles" at bounding box center [867, 506] width 550 height 25
select select "0"
click at [592, 494] on select "Please Choose One Low High I want to Enter the number of Cubicles" at bounding box center [867, 506] width 550 height 25
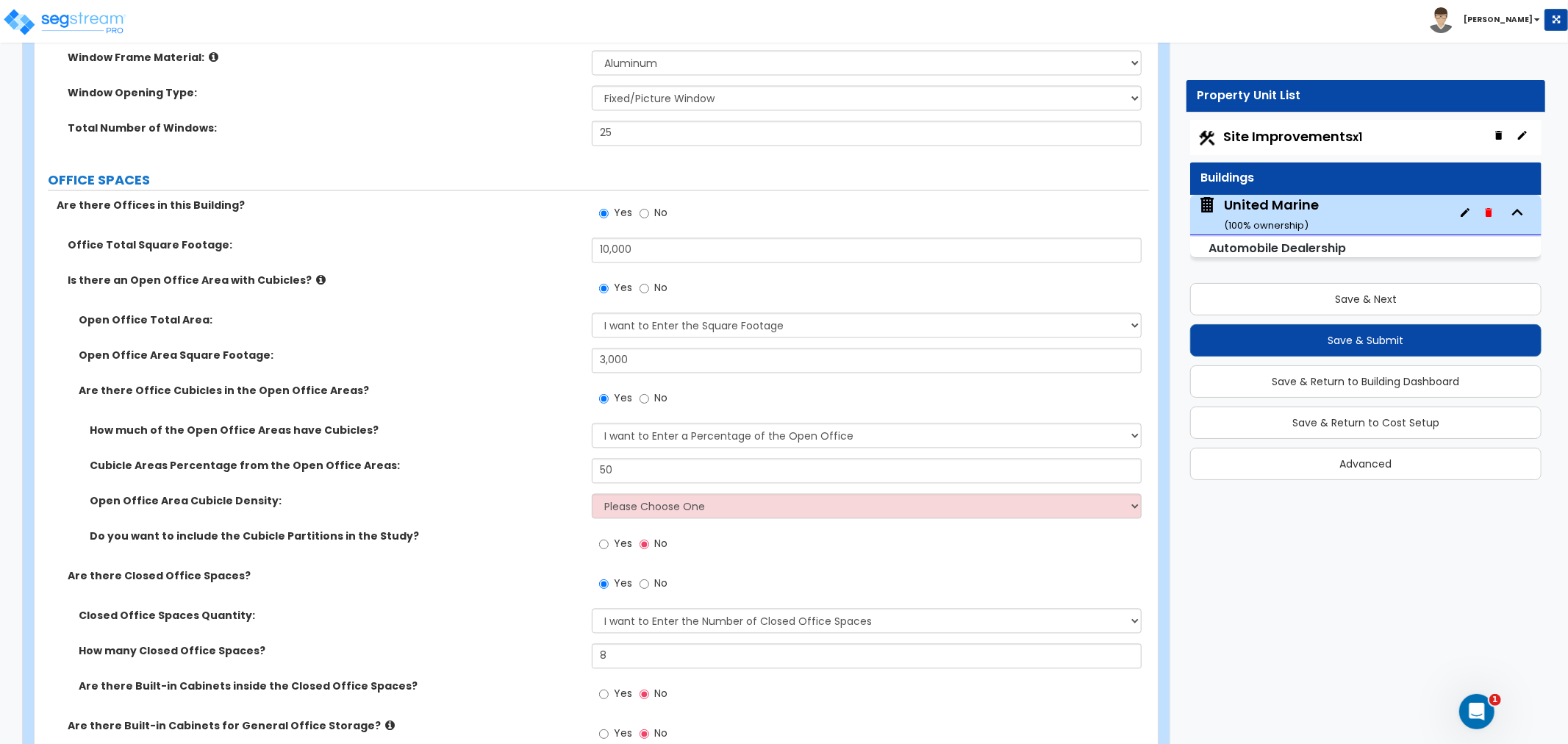
click at [560, 478] on div "Cubicle Areas Percentage from the Open Office Areas: 50" at bounding box center [592, 476] width 1114 height 35
click at [643, 399] on input "No" at bounding box center [644, 399] width 10 height 16
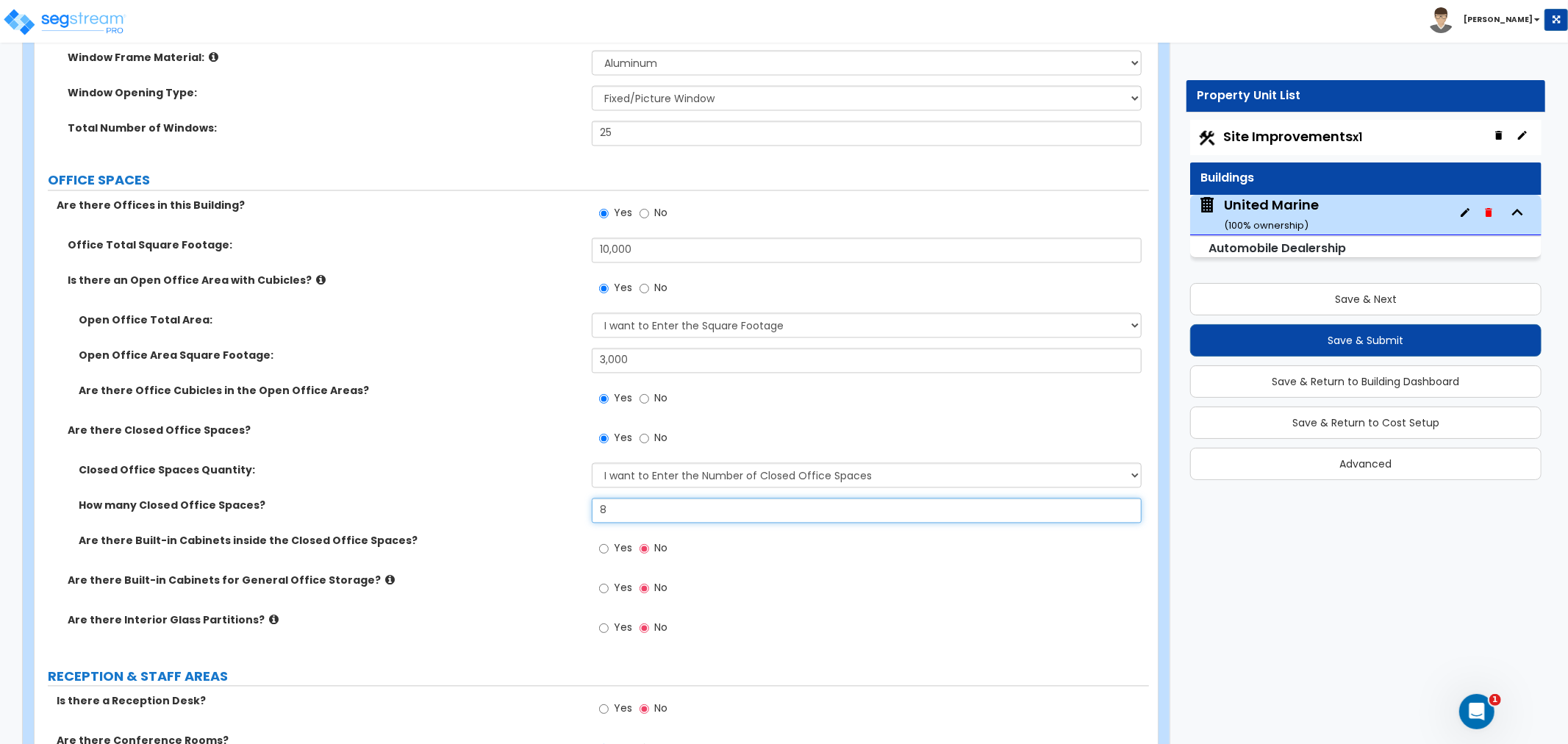
click at [630, 510] on input "8" at bounding box center [867, 510] width 550 height 25
drag, startPoint x: 633, startPoint y: 512, endPoint x: 556, endPoint y: 513, distance: 77.0
click at [556, 513] on div "How many Closed Office Spaces? 8" at bounding box center [592, 515] width 1114 height 35
type input "11"
click at [556, 513] on div "How many Closed Office Spaces? 11" at bounding box center [592, 515] width 1114 height 35
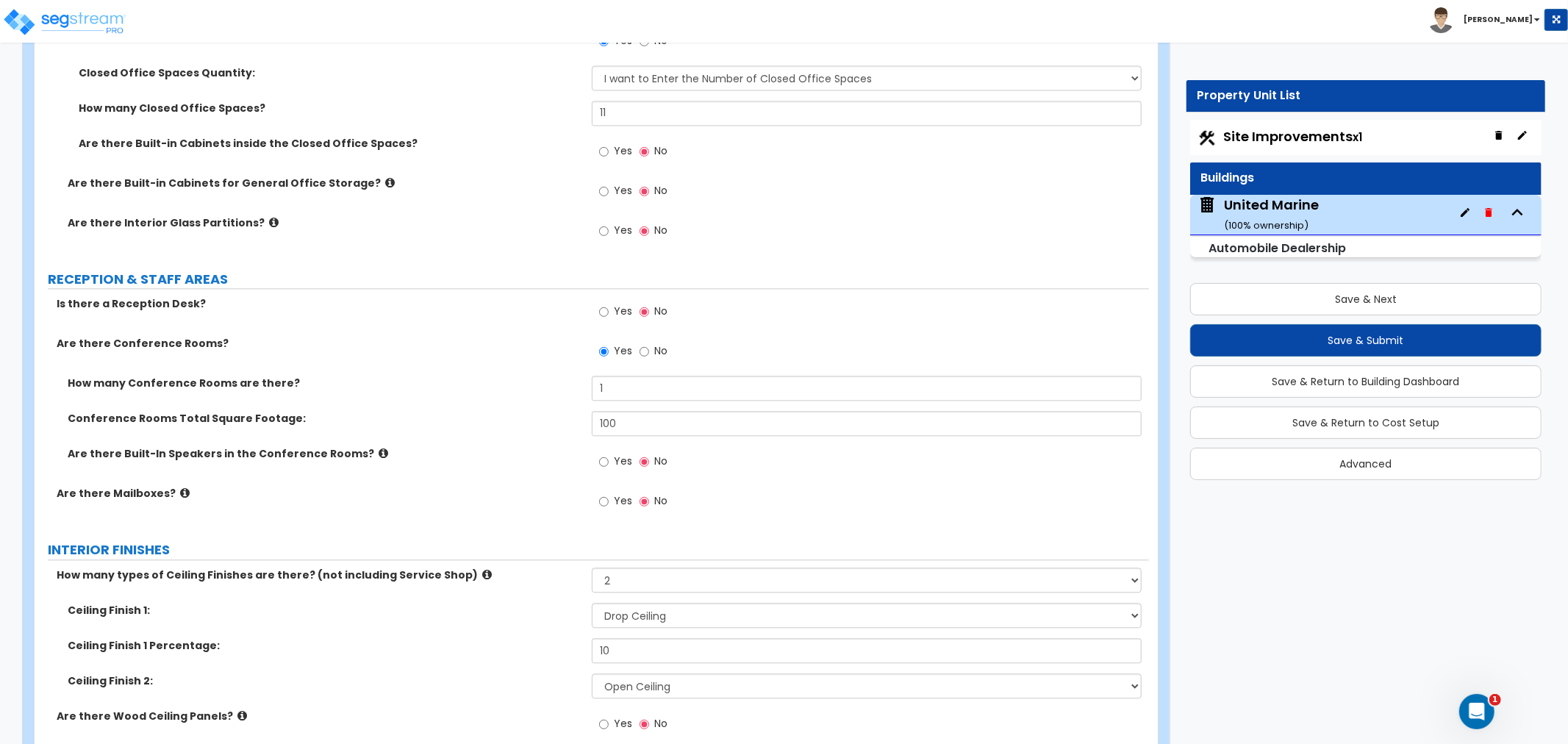
scroll to position [2759, 0]
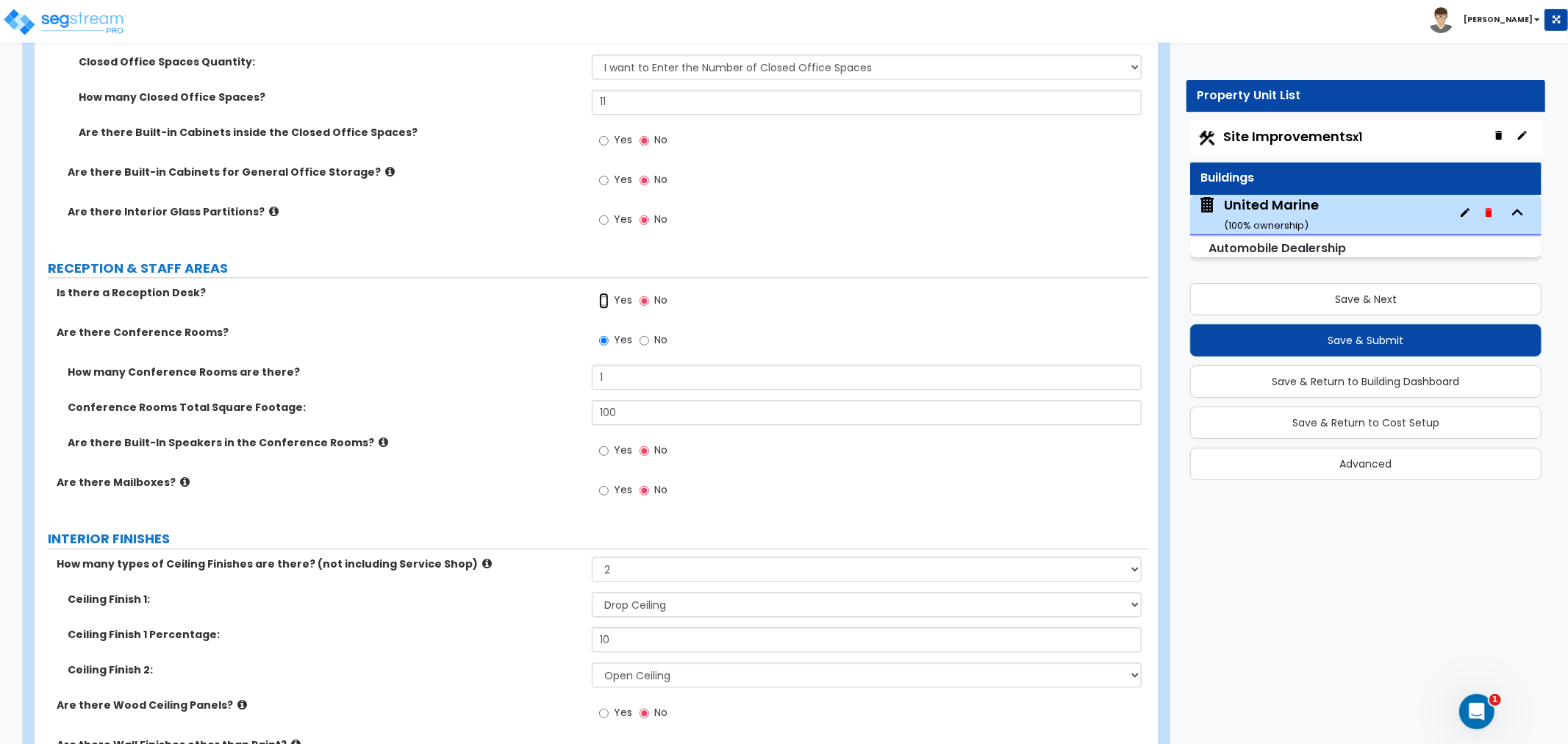
click at [603, 300] on input "Yes" at bounding box center [604, 300] width 10 height 16
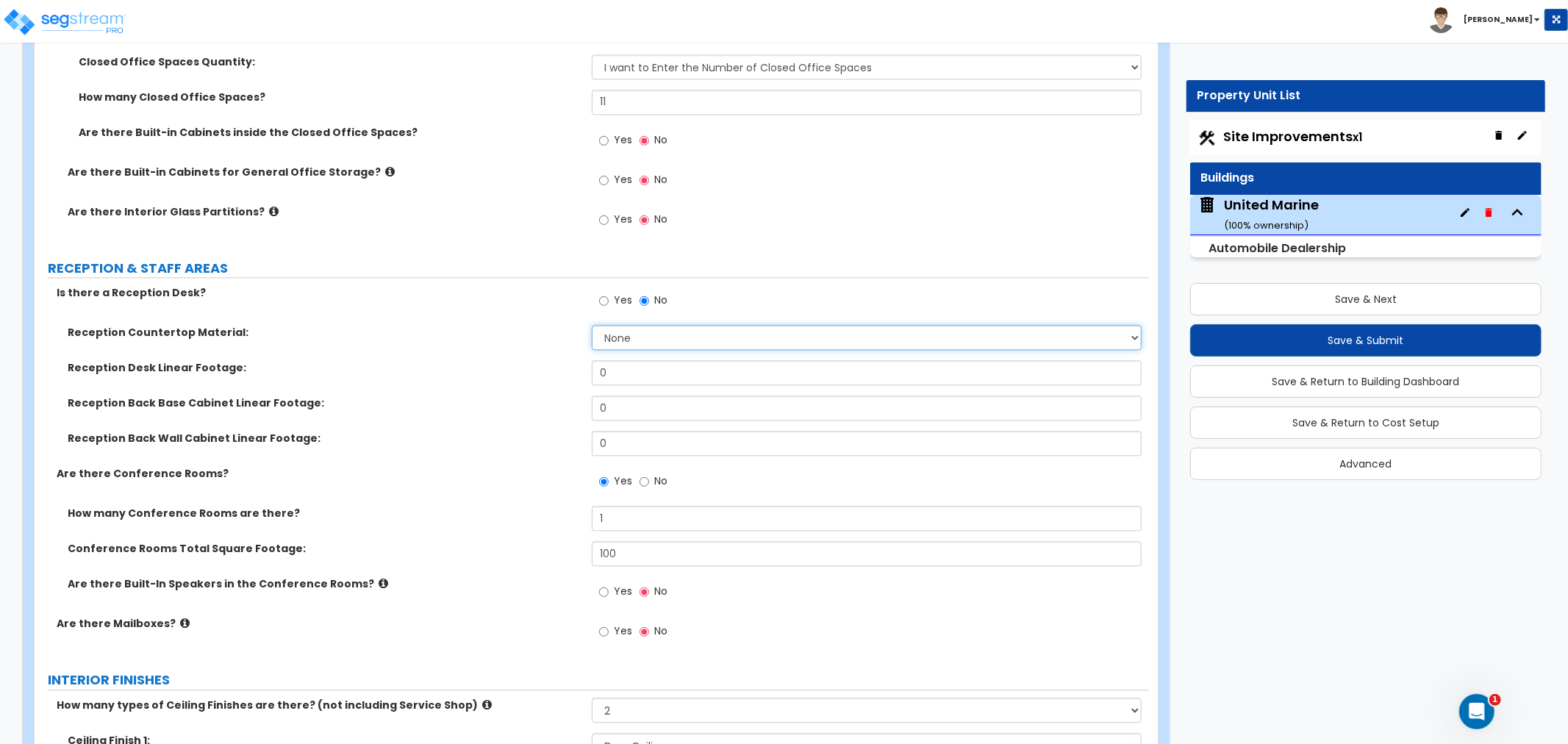
click at [649, 343] on select "None Plastic Laminate Solid Surface Stone Quartz Marble Tile Wood Stainless Ste…" at bounding box center [867, 337] width 550 height 25
select select "2"
click at [592, 325] on select "None Plastic Laminate Solid Surface Stone Quartz Marble Tile Wood Stainless Ste…" at bounding box center [867, 337] width 550 height 25
click at [626, 375] on input "0" at bounding box center [867, 373] width 550 height 25
drag, startPoint x: 643, startPoint y: 379, endPoint x: 526, endPoint y: 386, distance: 117.2
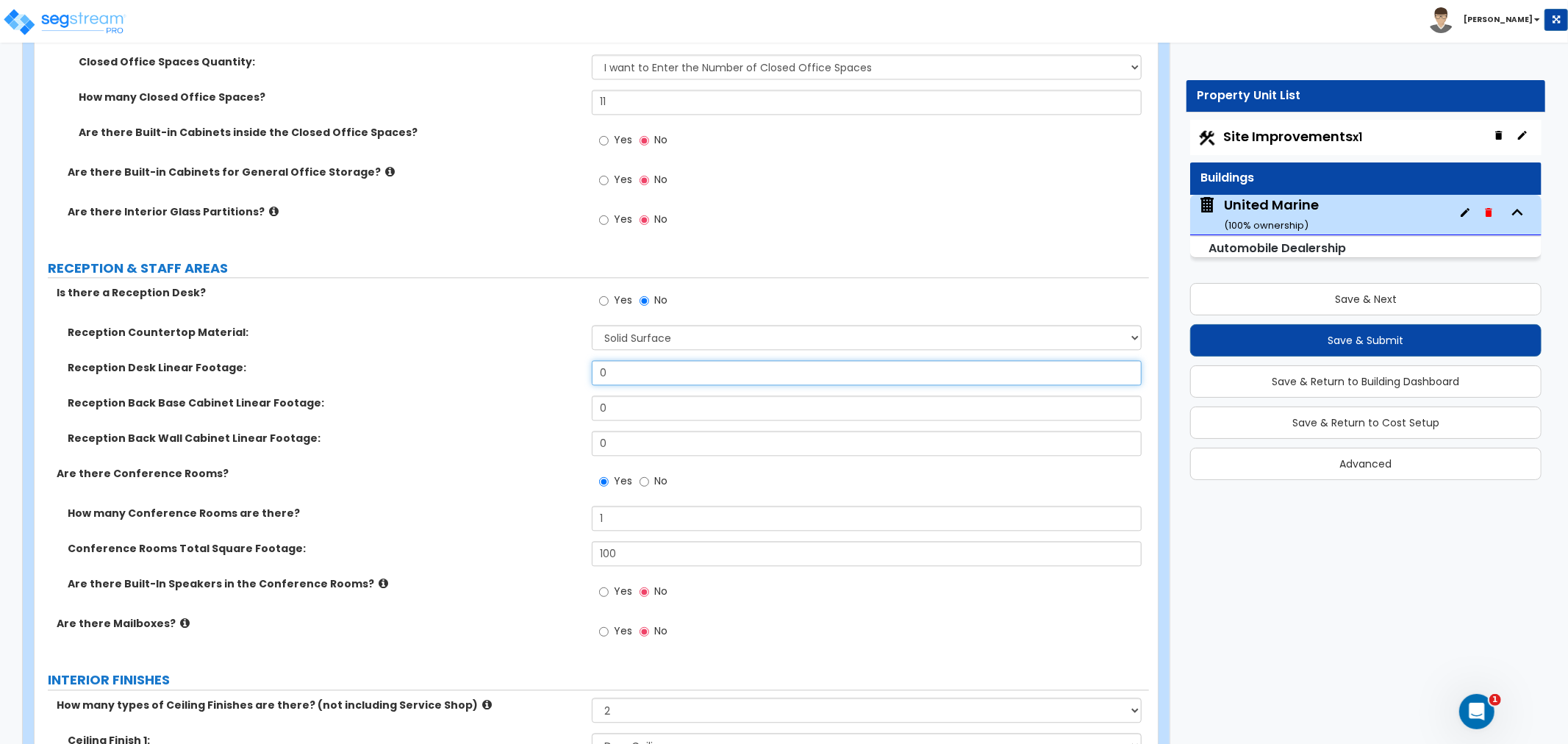
click at [528, 368] on div "Reception Desk Linear Footage: 0" at bounding box center [592, 378] width 1114 height 35
type input "15"
click at [520, 392] on div "Reception Desk Linear Footage: 15" at bounding box center [592, 378] width 1114 height 35
drag, startPoint x: 629, startPoint y: 516, endPoint x: 537, endPoint y: 512, distance: 92.1
click at [537, 512] on div "How many Conference Rooms are there? 1" at bounding box center [592, 523] width 1114 height 35
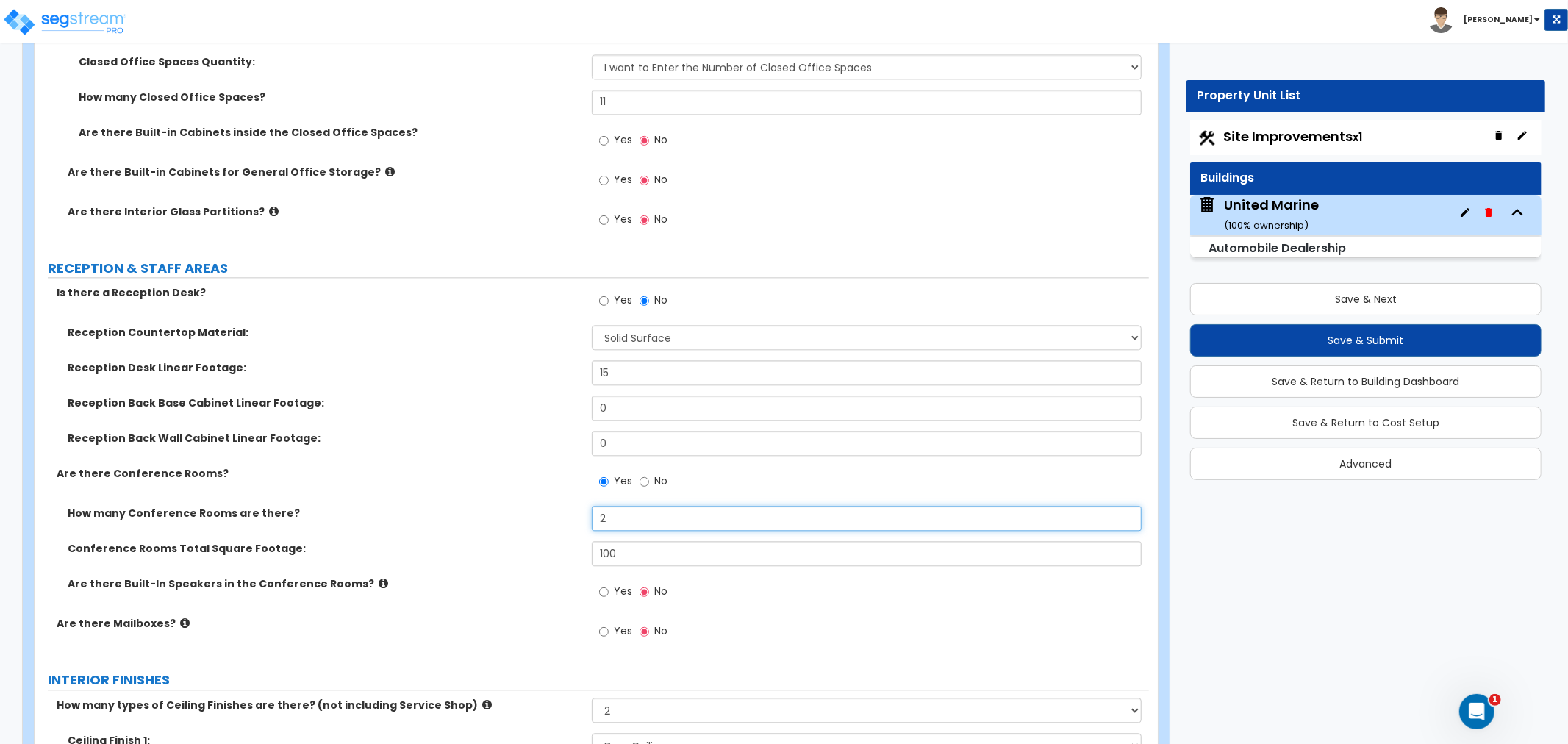
type input "2"
click at [534, 516] on label "How many Conference Rooms are there?" at bounding box center [323, 513] width 513 height 15
drag, startPoint x: 640, startPoint y: 560, endPoint x: 547, endPoint y: 547, distance: 93.9
click at [547, 547] on div "Conference Rooms Total Square Footage: 100" at bounding box center [592, 558] width 1114 height 35
type input "400"
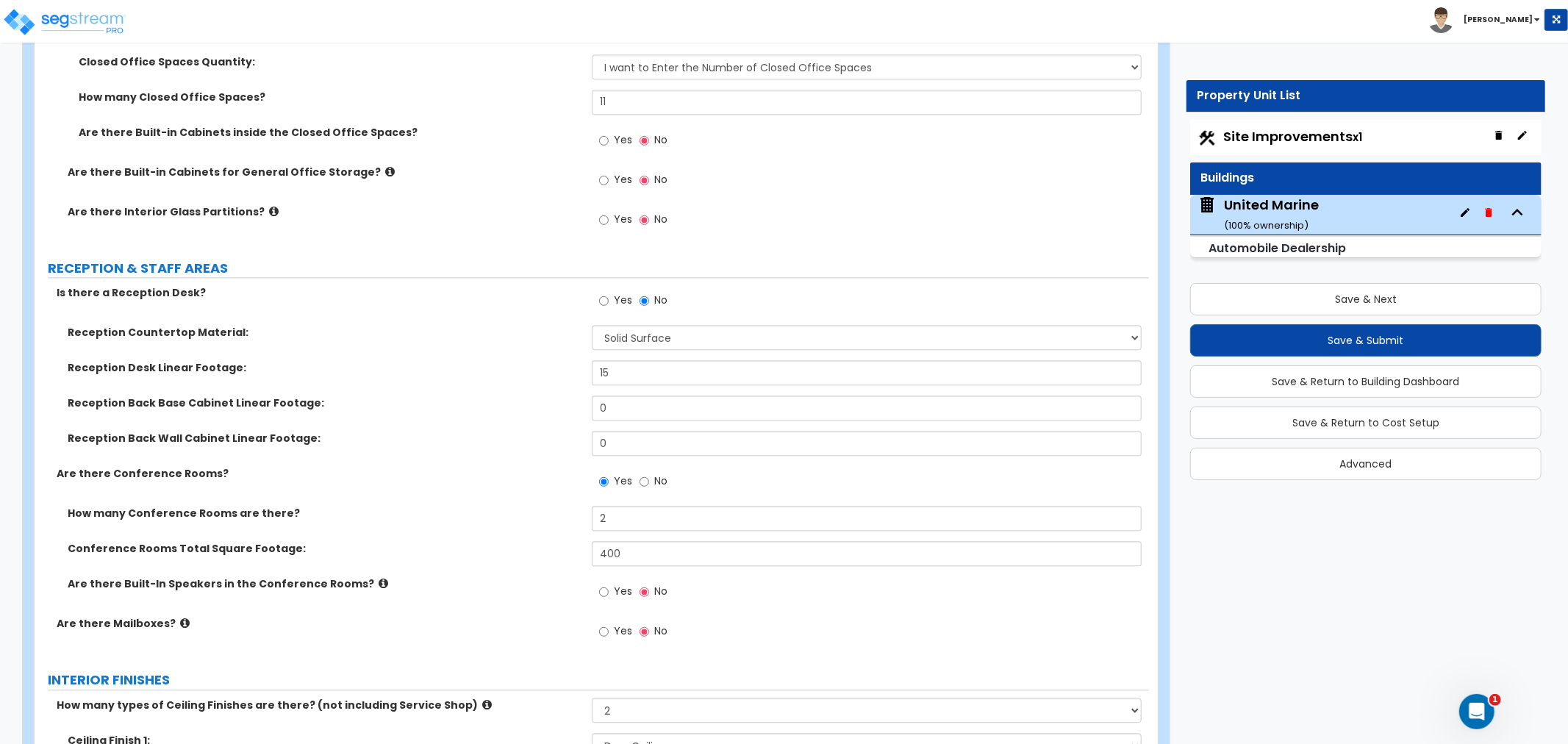
click at [560, 570] on div "Conference Rooms Total Square Footage: 400" at bounding box center [592, 558] width 1114 height 35
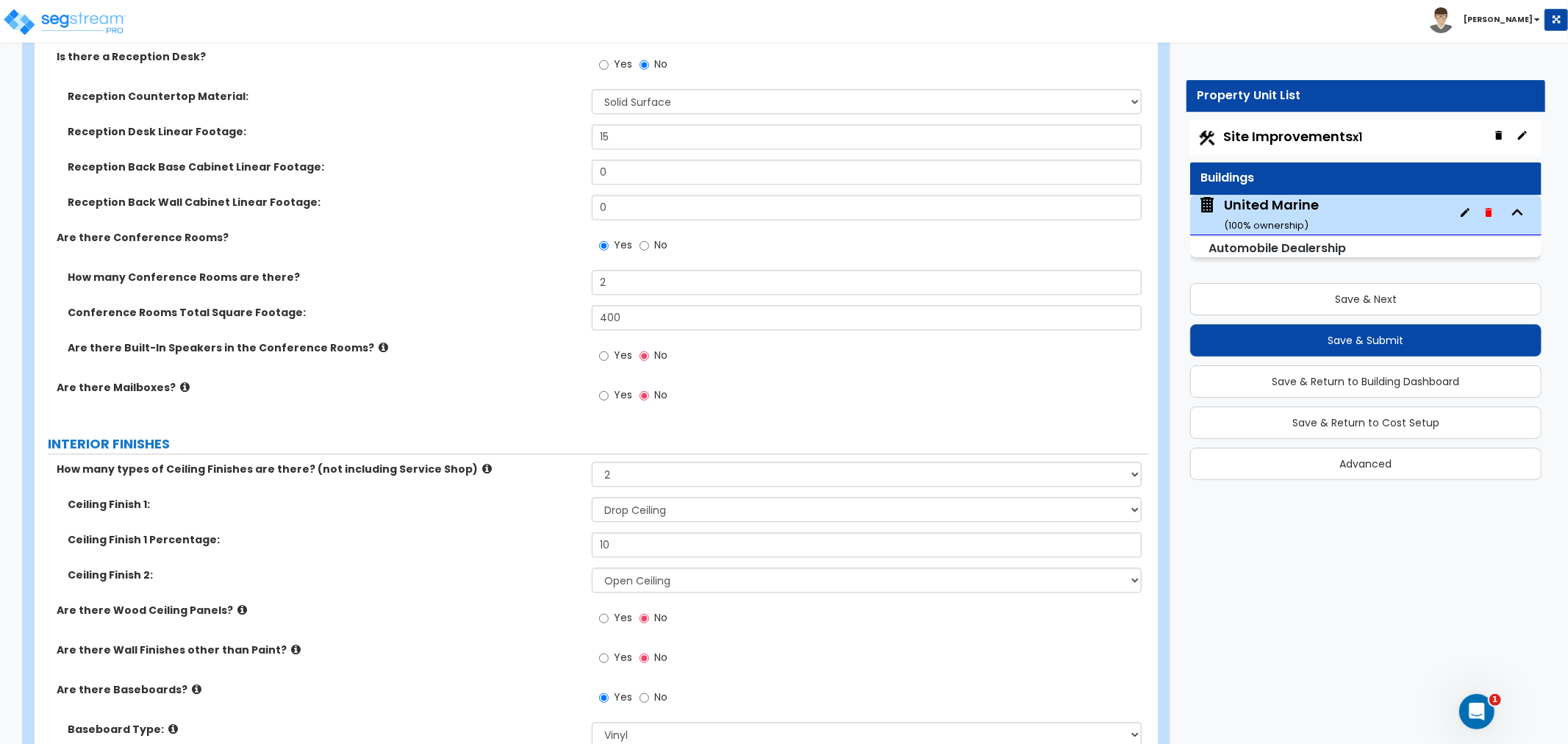
scroll to position [3003, 0]
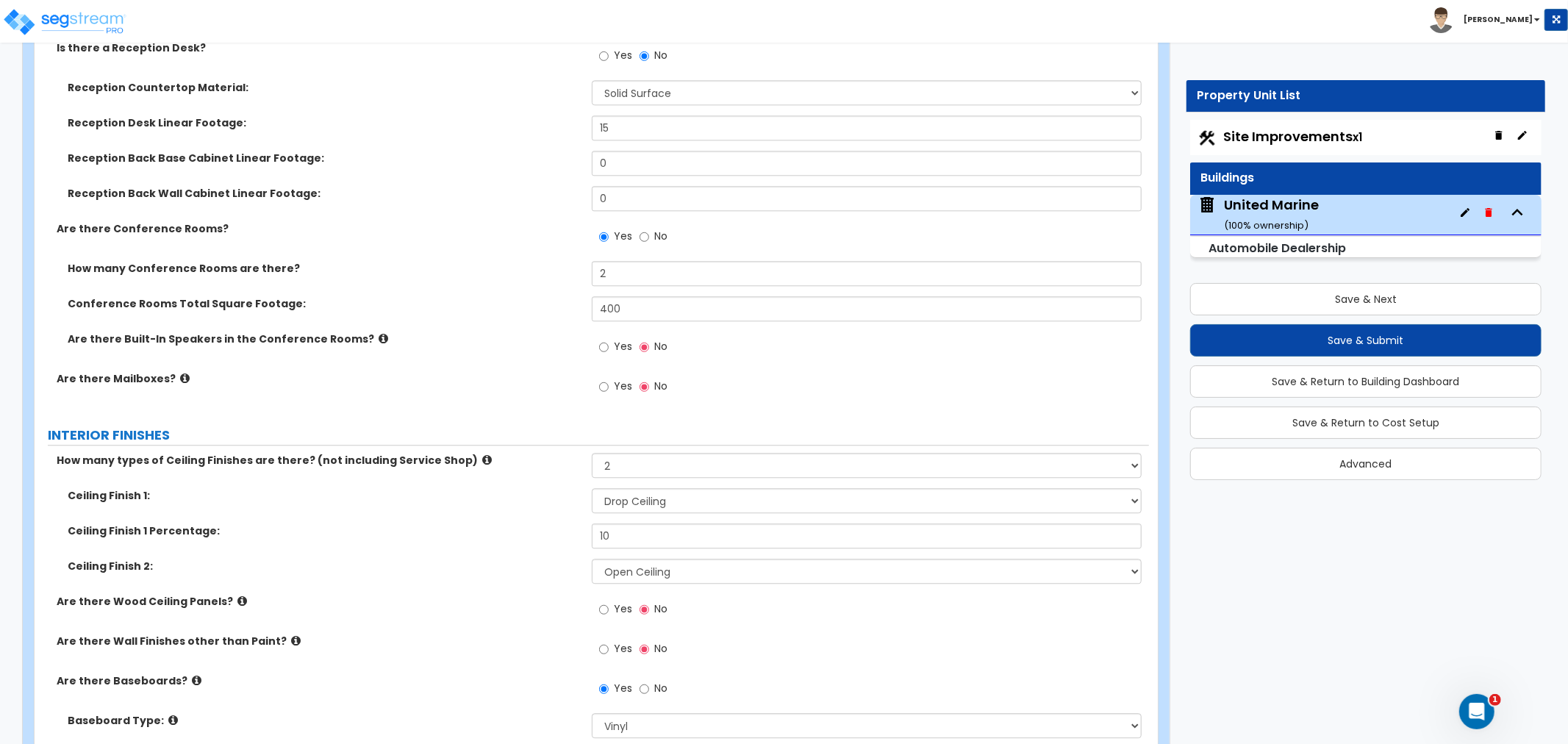
click at [482, 458] on icon at bounding box center [487, 459] width 10 height 11
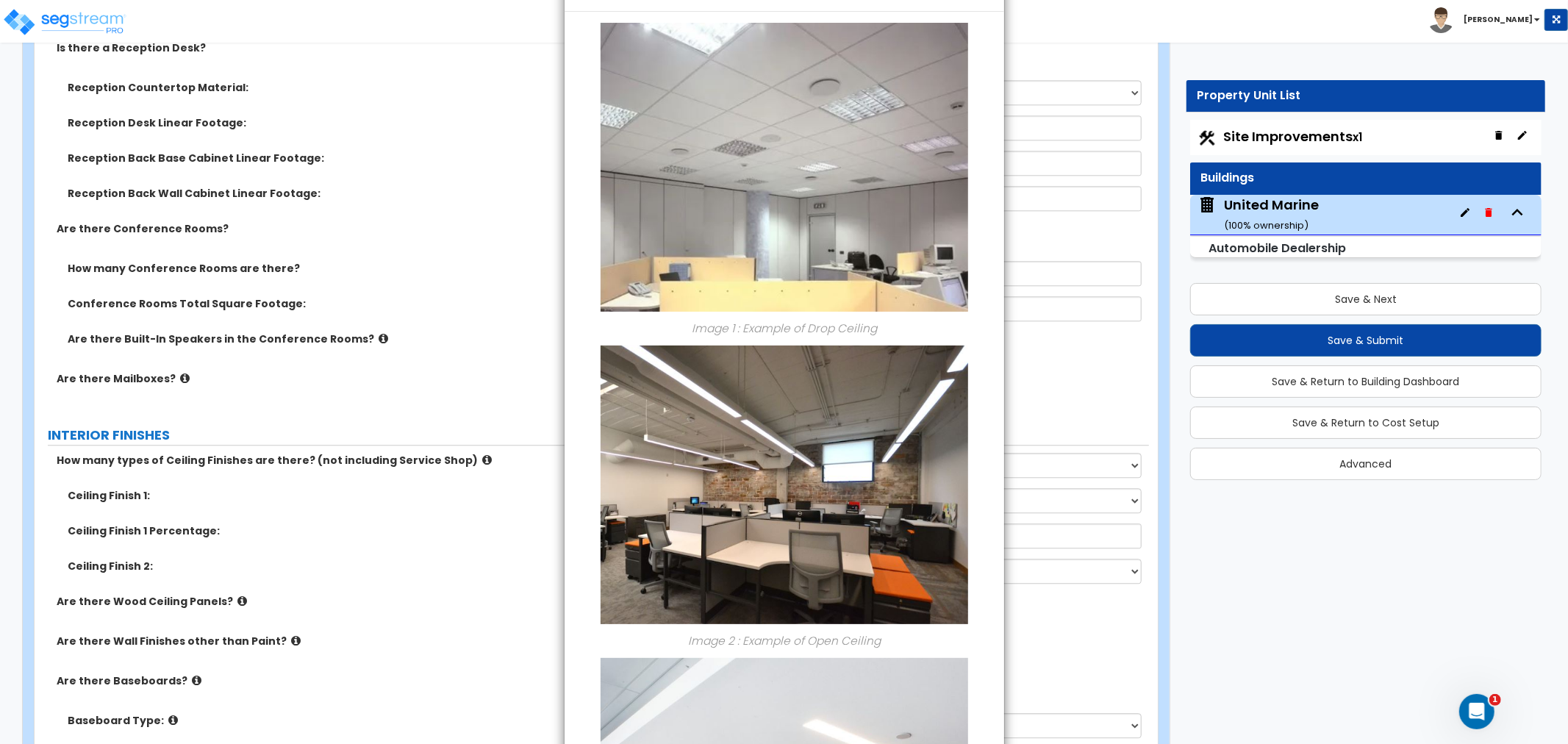
scroll to position [360, 0]
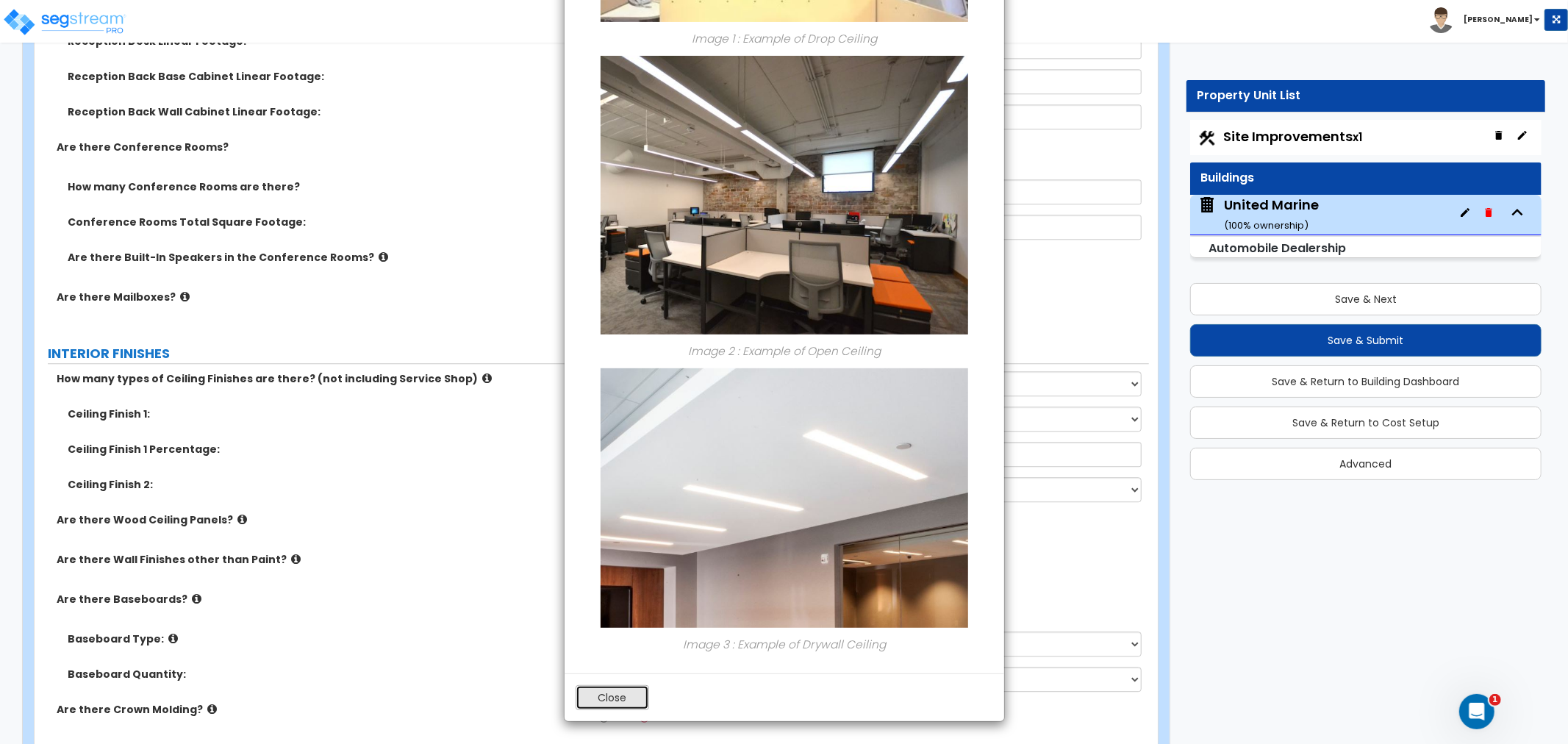
click at [626, 709] on button "Close" at bounding box center [612, 697] width 73 height 25
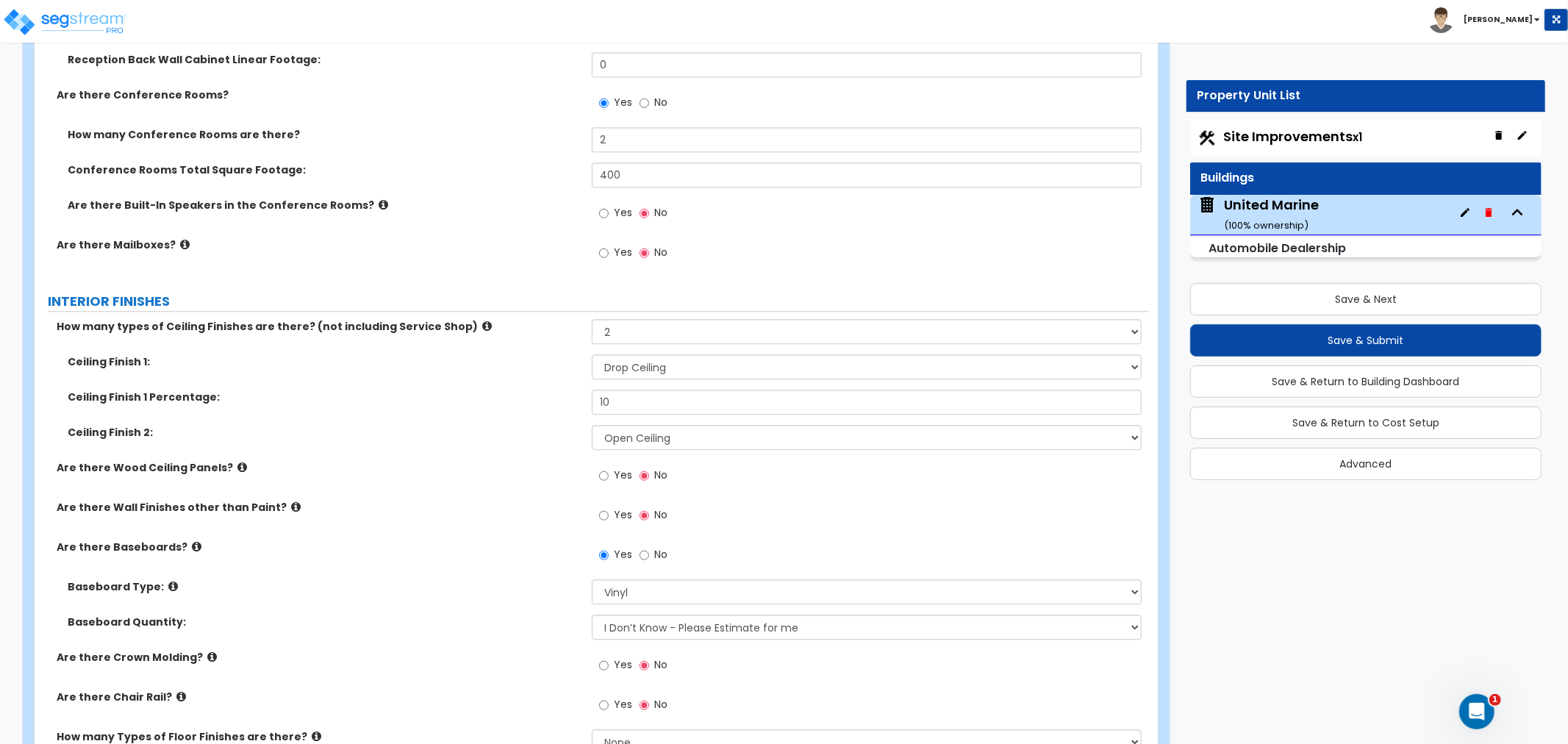
scroll to position [3166, 0]
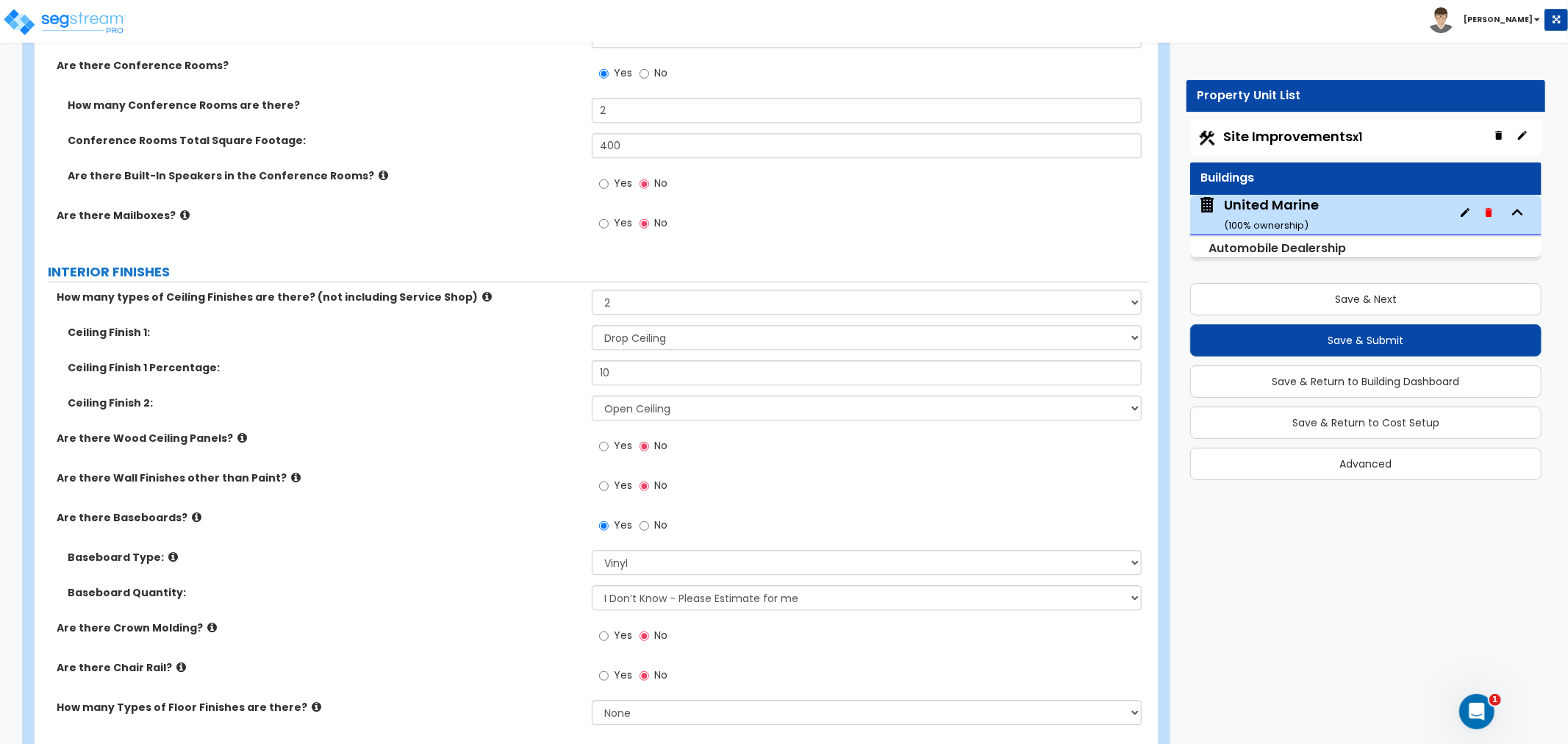
click at [473, 333] on label "Ceiling Finish 1:" at bounding box center [323, 332] width 513 height 15
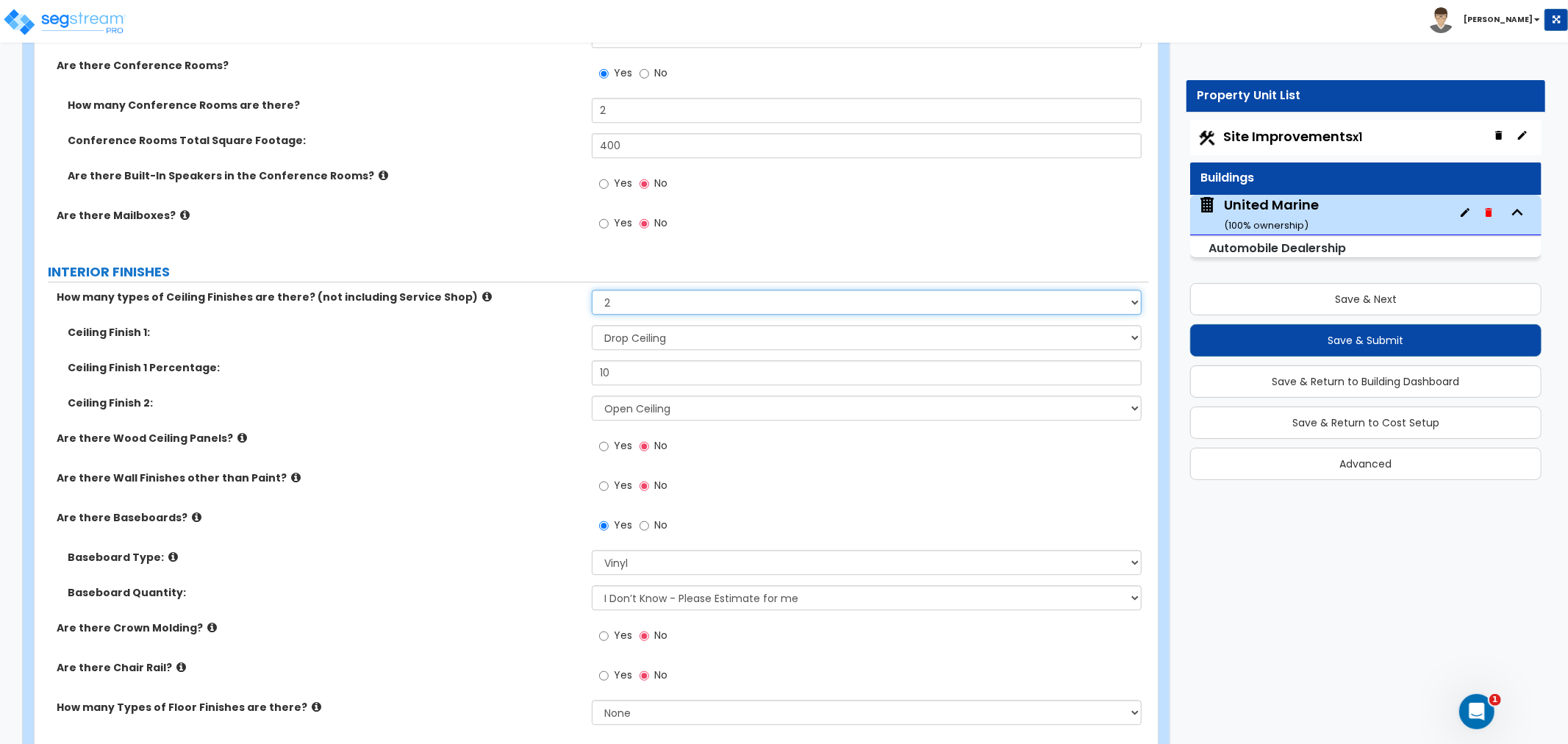
click at [628, 297] on select "Please Choose One 1 2 3" at bounding box center [867, 302] width 550 height 25
select select "1"
click at [592, 290] on select "Please Choose One 1 2 3" at bounding box center [867, 302] width 550 height 25
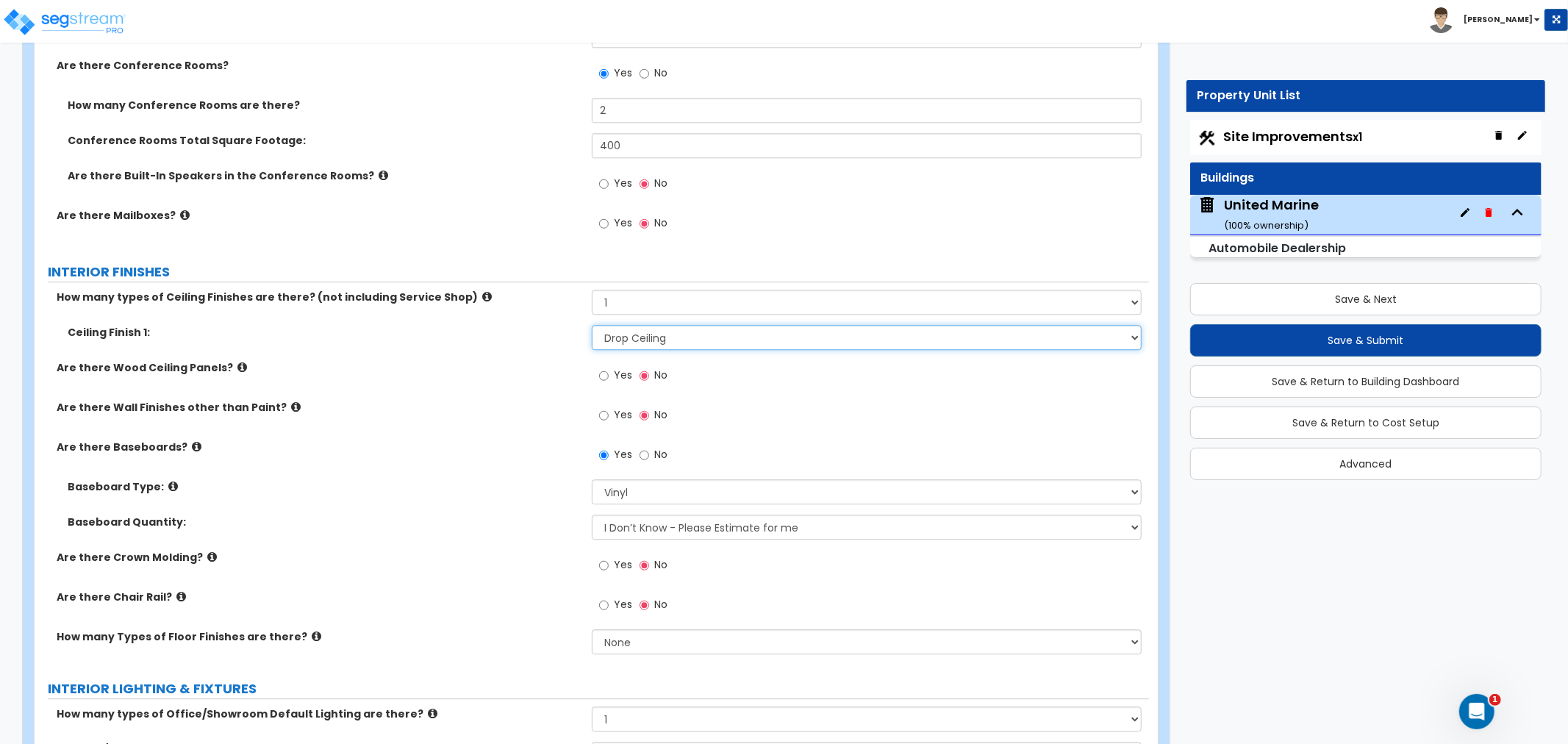
click at [643, 339] on select "Please Choose One Drop Ceiling Open Ceiling Drywall Ceiling" at bounding box center [867, 337] width 550 height 25
select select "3"
click at [592, 325] on select "Please Choose One Drop Ceiling Open Ceiling Drywall Ceiling" at bounding box center [867, 337] width 550 height 25
click at [535, 405] on label "Are there Wall Finishes other than Paint?" at bounding box center [319, 407] width 524 height 15
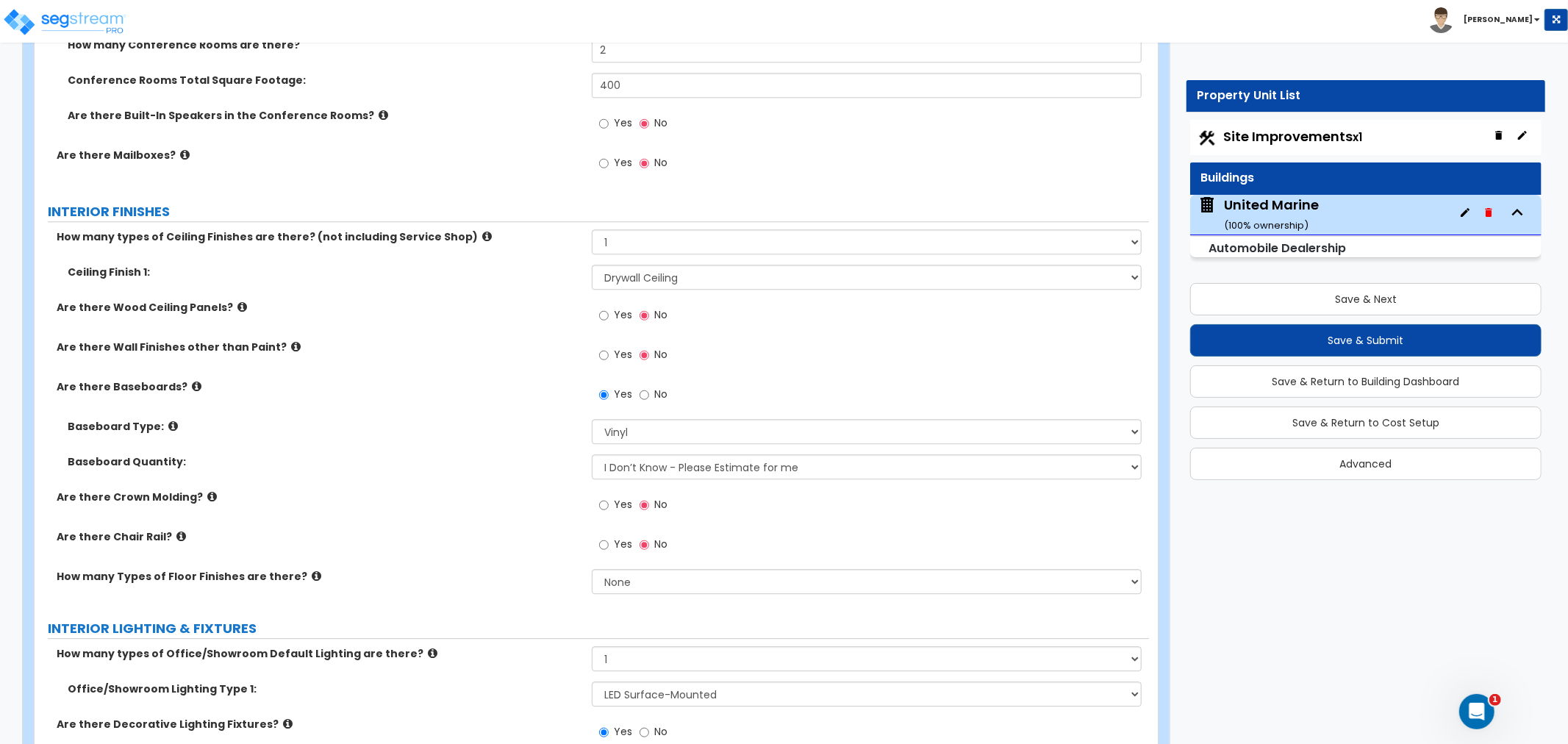
scroll to position [3248, 0]
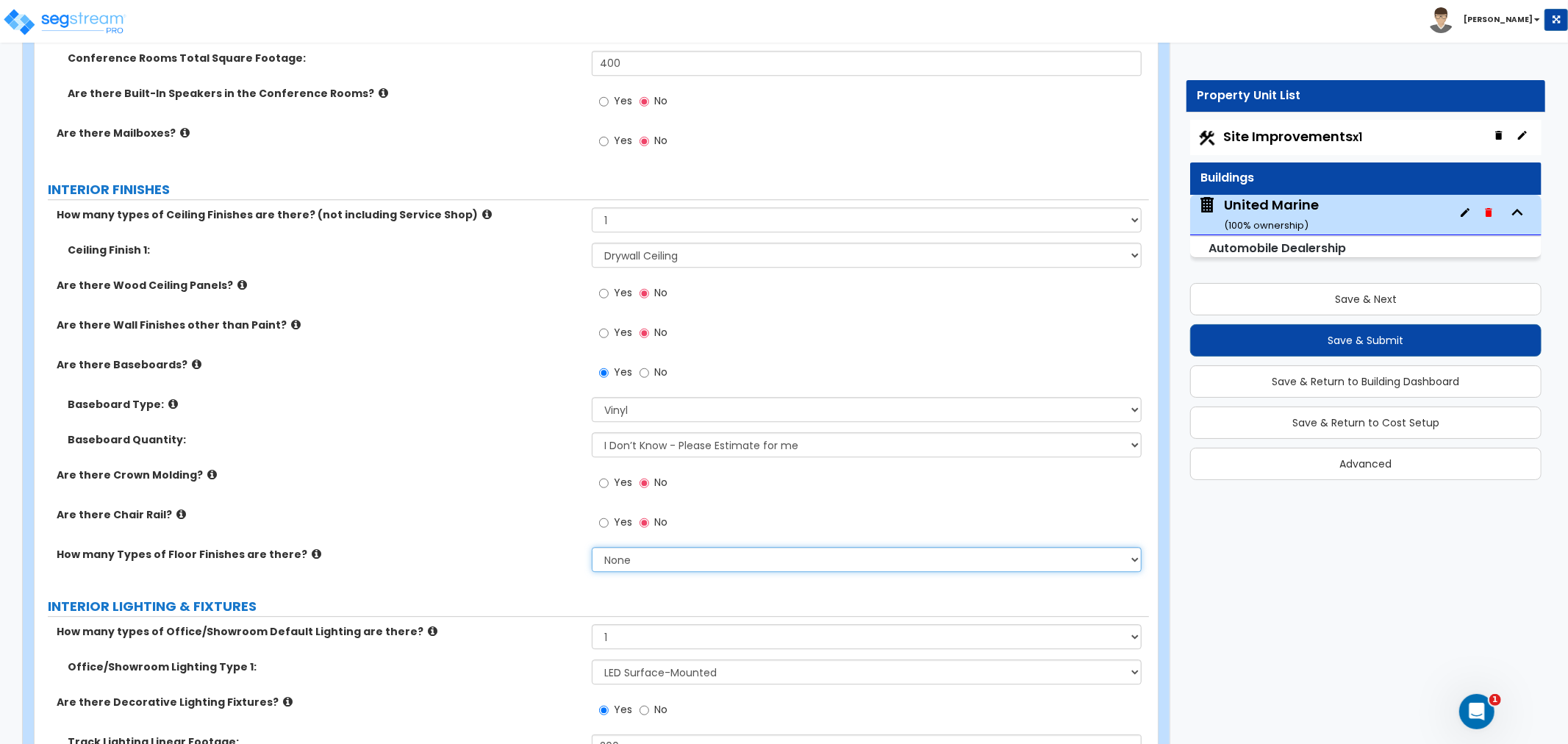
click at [623, 553] on select "None 1 2 3 4" at bounding box center [867, 559] width 550 height 25
select select "2"
click at [592, 546] on select "None 1 2 3 4" at bounding box center [867, 559] width 550 height 25
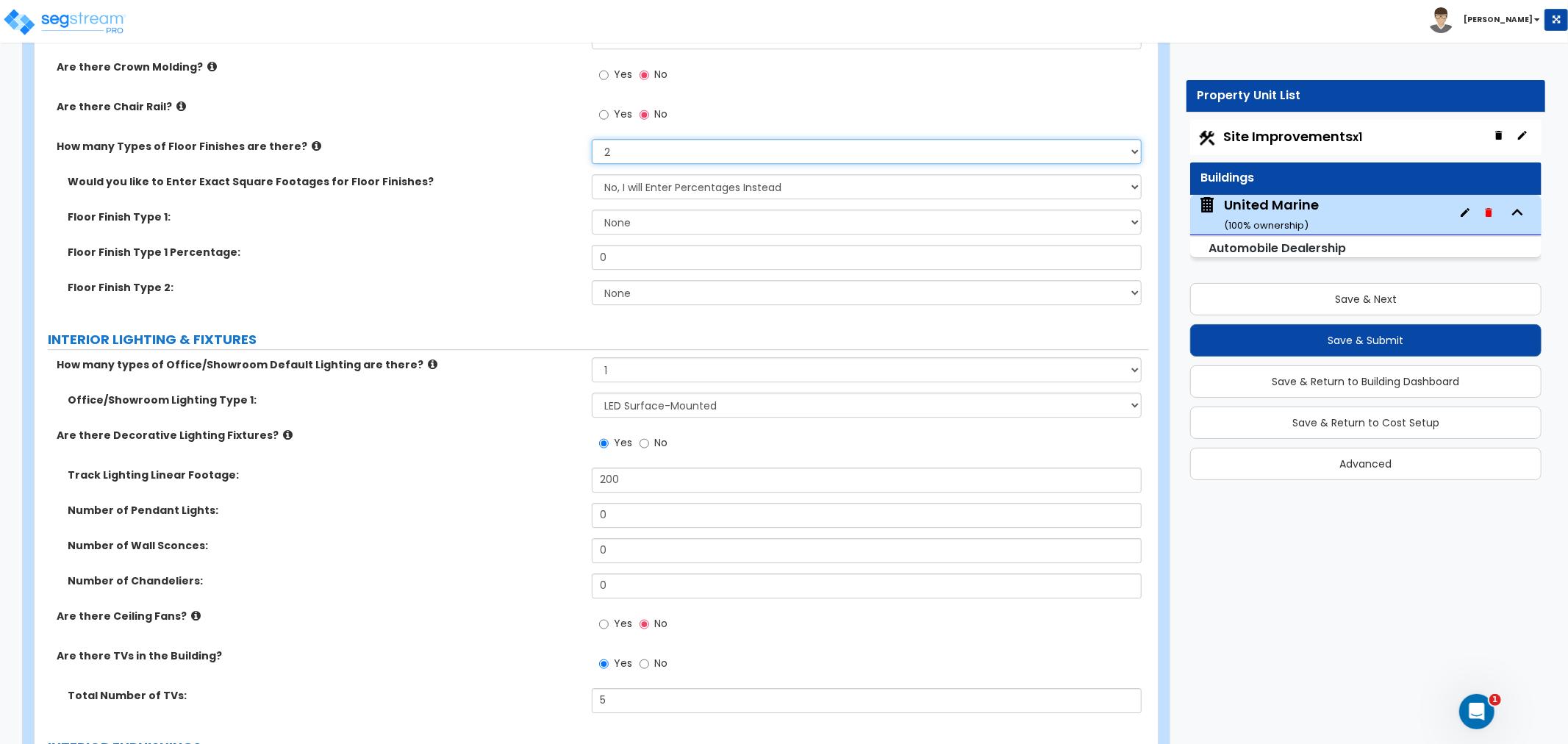
scroll to position [3575, 0]
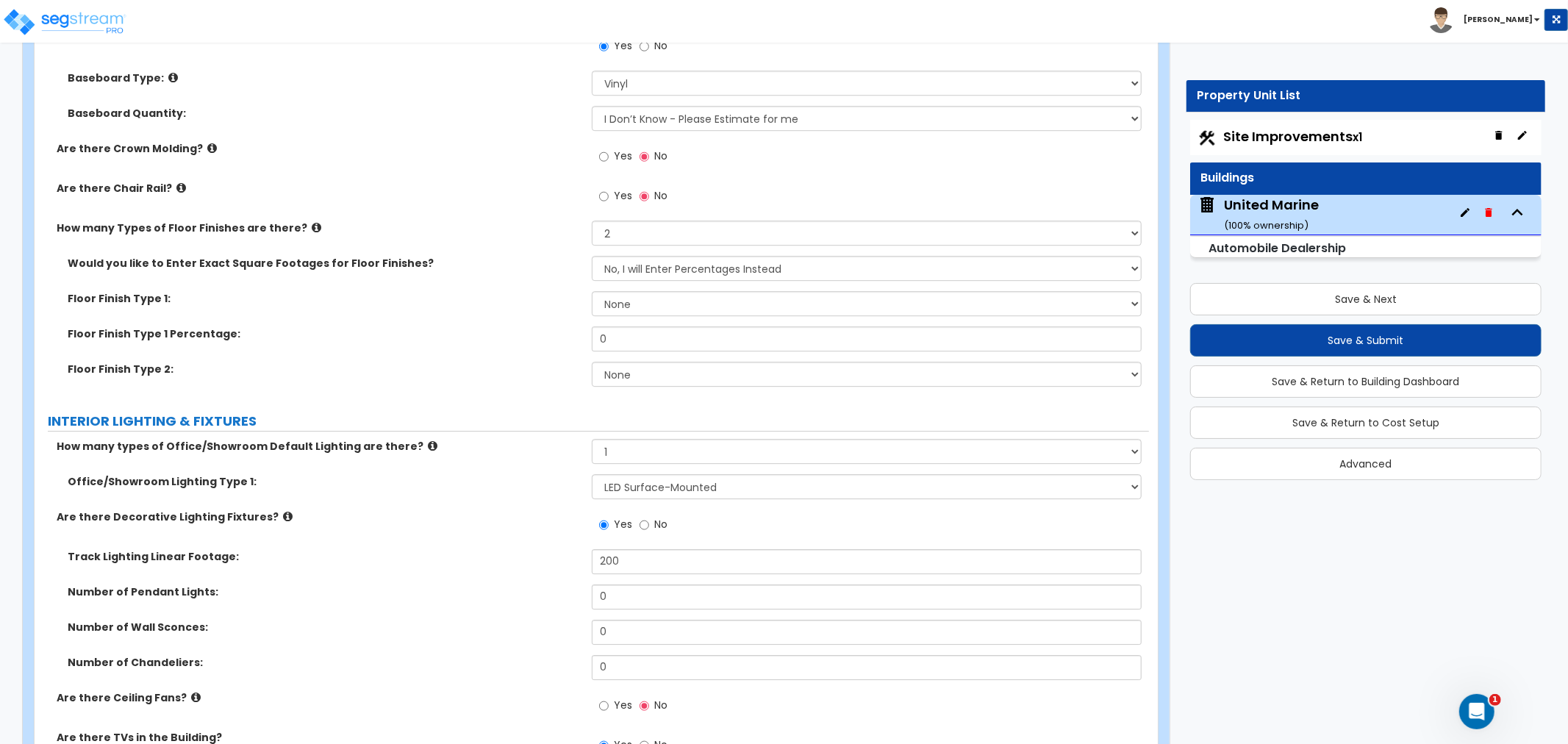
click at [312, 223] on icon at bounding box center [317, 227] width 10 height 11
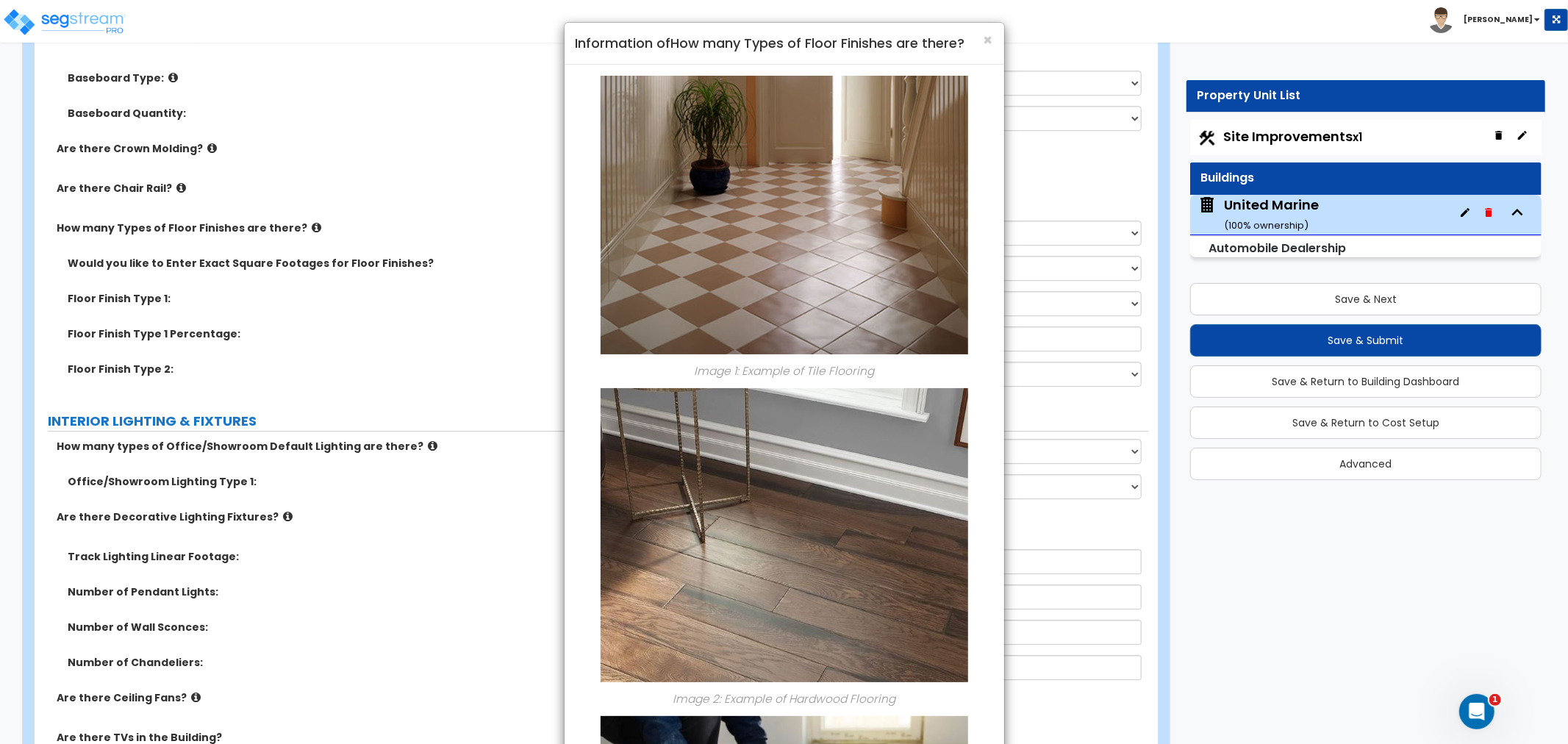
click at [980, 41] on h4 "Information of How many Types of Floor Finishes are there?" at bounding box center [784, 43] width 417 height 19
click at [988, 42] on span "×" at bounding box center [989, 40] width 10 height 21
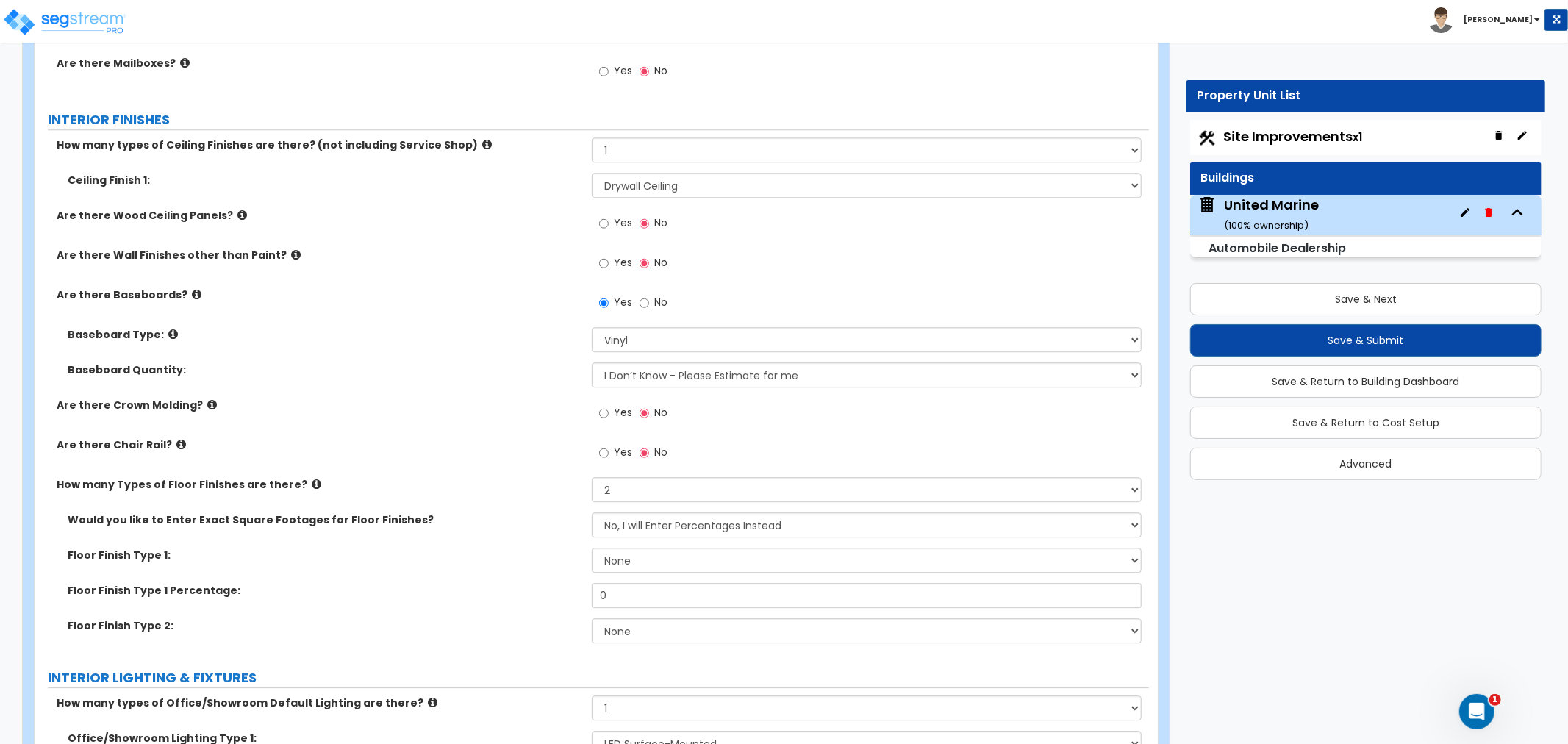
scroll to position [3494, 0]
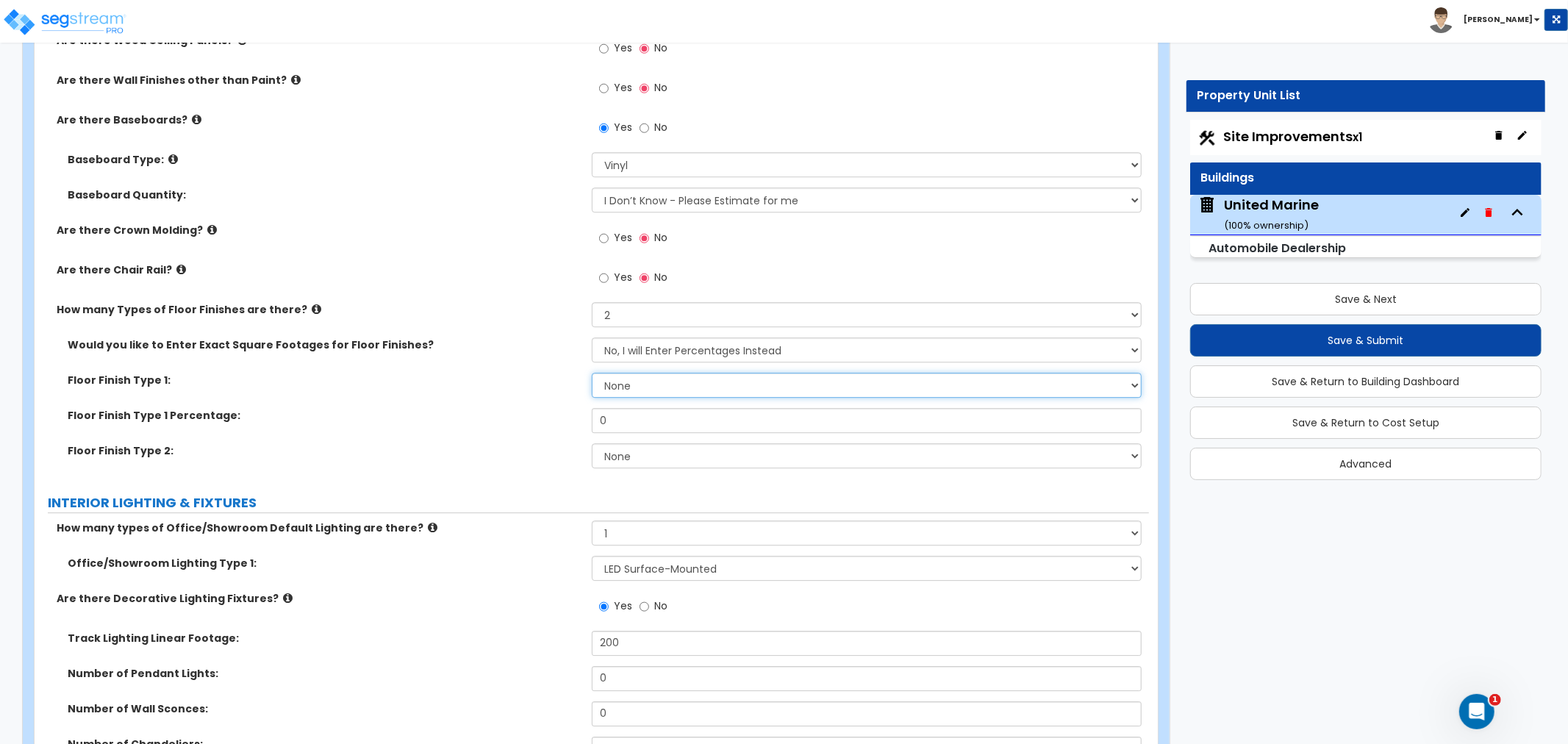
click at [640, 383] on select "None Tile Flooring Hardwood Flooring Resilient Laminate Flooring VCT Flooring S…" at bounding box center [867, 385] width 550 height 25
click at [592, 373] on select "None Tile Flooring Hardwood Flooring Resilient Laminate Flooring VCT Flooring S…" at bounding box center [867, 385] width 550 height 25
click at [640, 422] on input "0" at bounding box center [867, 421] width 550 height 25
drag, startPoint x: 640, startPoint y: 421, endPoint x: 504, endPoint y: 412, distance: 136.3
click at [503, 410] on div "Floor Finish Type 1 Percentage: 0" at bounding box center [592, 425] width 1114 height 35
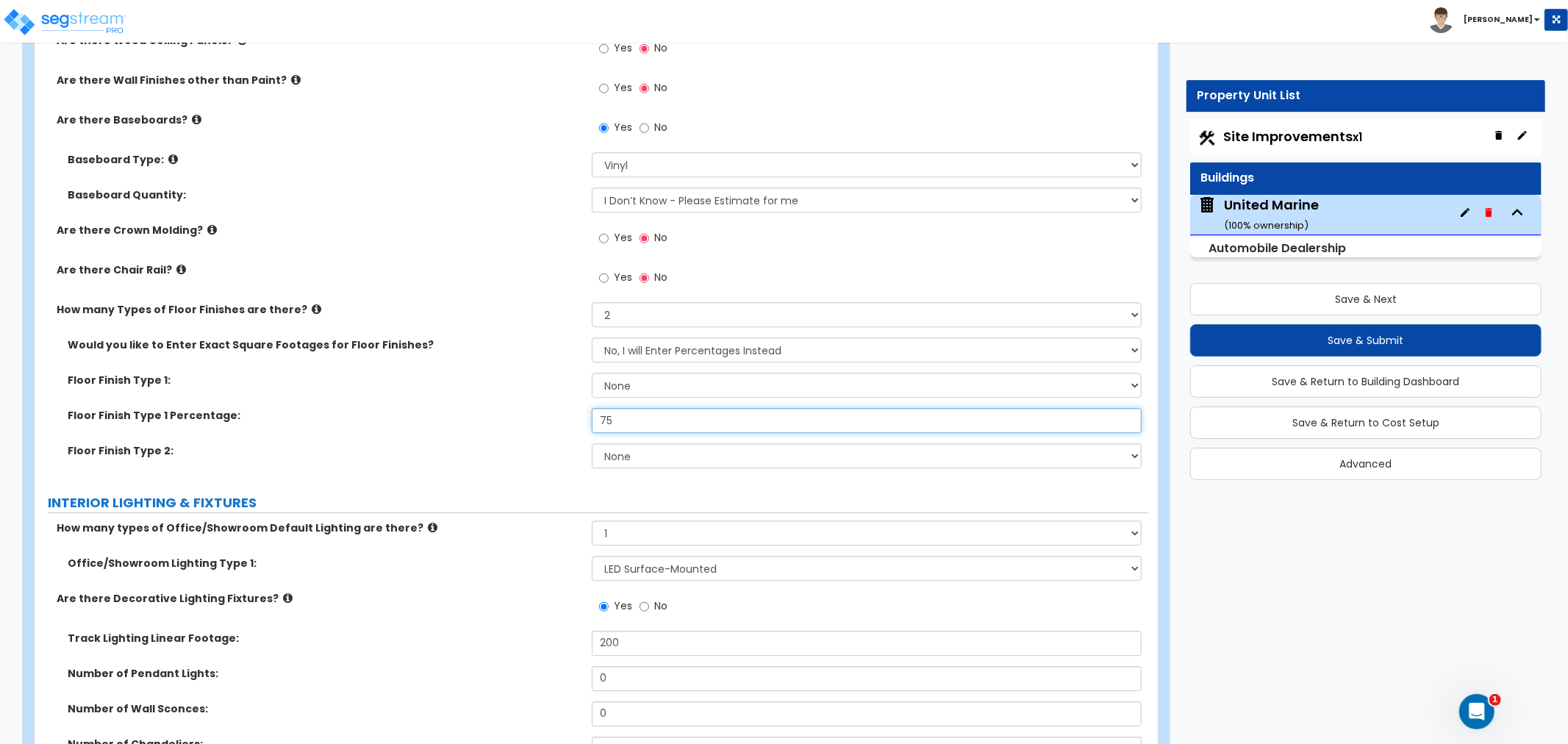
click at [635, 425] on input "75" at bounding box center [867, 421] width 550 height 25
drag, startPoint x: 632, startPoint y: 420, endPoint x: 531, endPoint y: 413, distance: 101.2
click at [531, 413] on div "Floor Finish Type 1 Percentage: 75" at bounding box center [592, 425] width 1114 height 35
click at [495, 309] on label "How many Types of Floor Finishes are there?" at bounding box center [319, 309] width 524 height 15
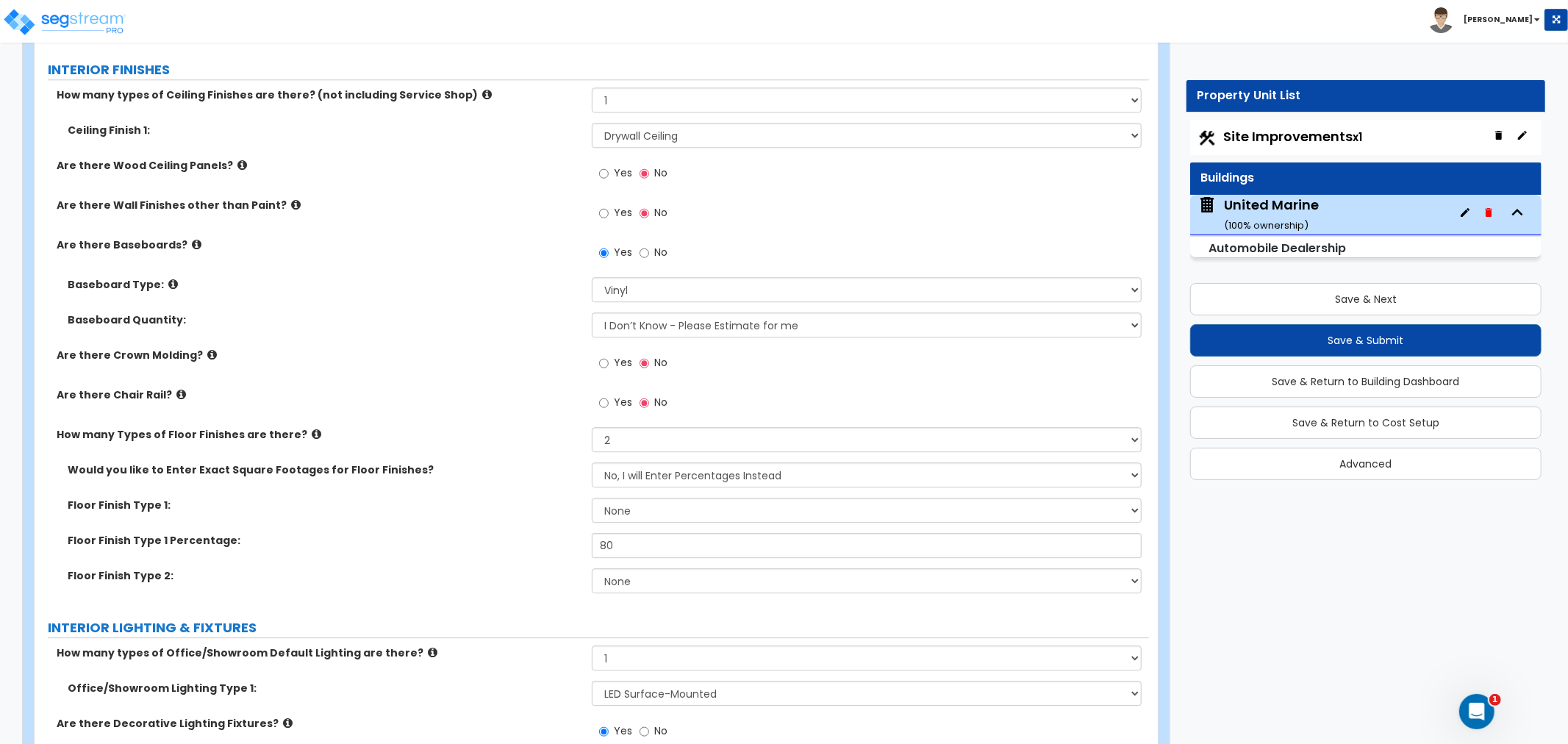
scroll to position [3411, 0]
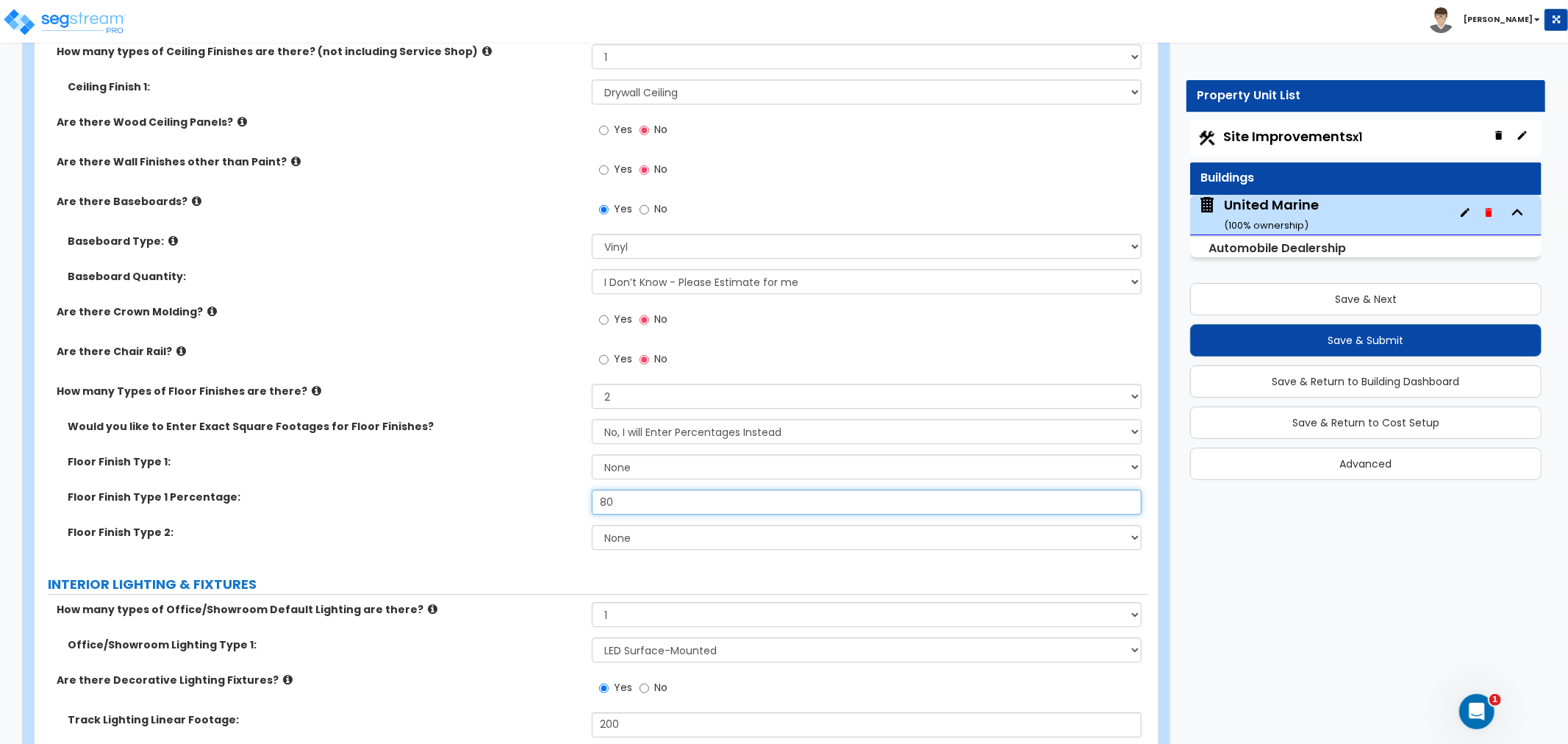
drag, startPoint x: 626, startPoint y: 504, endPoint x: 563, endPoint y: 495, distance: 63.6
click at [563, 495] on div "Floor Finish Type 1 Percentage: 80" at bounding box center [592, 507] width 1114 height 35
click at [621, 500] on input "83" at bounding box center [867, 502] width 550 height 25
drag, startPoint x: 627, startPoint y: 503, endPoint x: 571, endPoint y: 498, distance: 56.2
click at [571, 494] on div "Floor Finish Type 1 Percentage: 83" at bounding box center [592, 507] width 1114 height 35
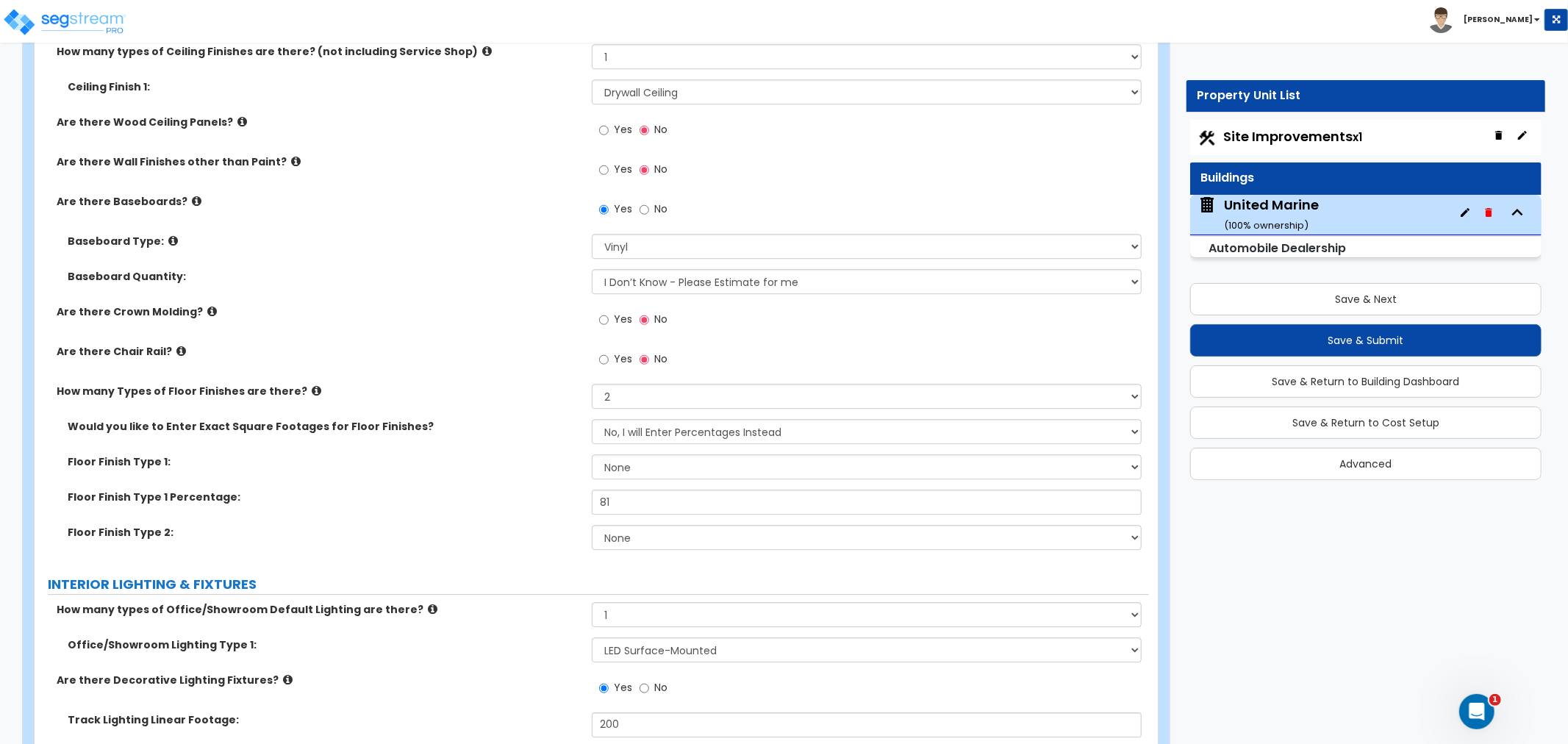
click at [482, 507] on div "Floor Finish Type 1 Percentage: 81" at bounding box center [592, 507] width 1114 height 35
drag, startPoint x: 635, startPoint y: 504, endPoint x: 507, endPoint y: 504, distance: 128.0
click at [507, 504] on div "Floor Finish Type 1 Percentage: 81" at bounding box center [592, 507] width 1114 height 35
type input "80"
click at [618, 537] on select "None Tile Flooring Hardwood Flooring Resilient Laminate Flooring VCT Flooring S…" at bounding box center [867, 537] width 550 height 25
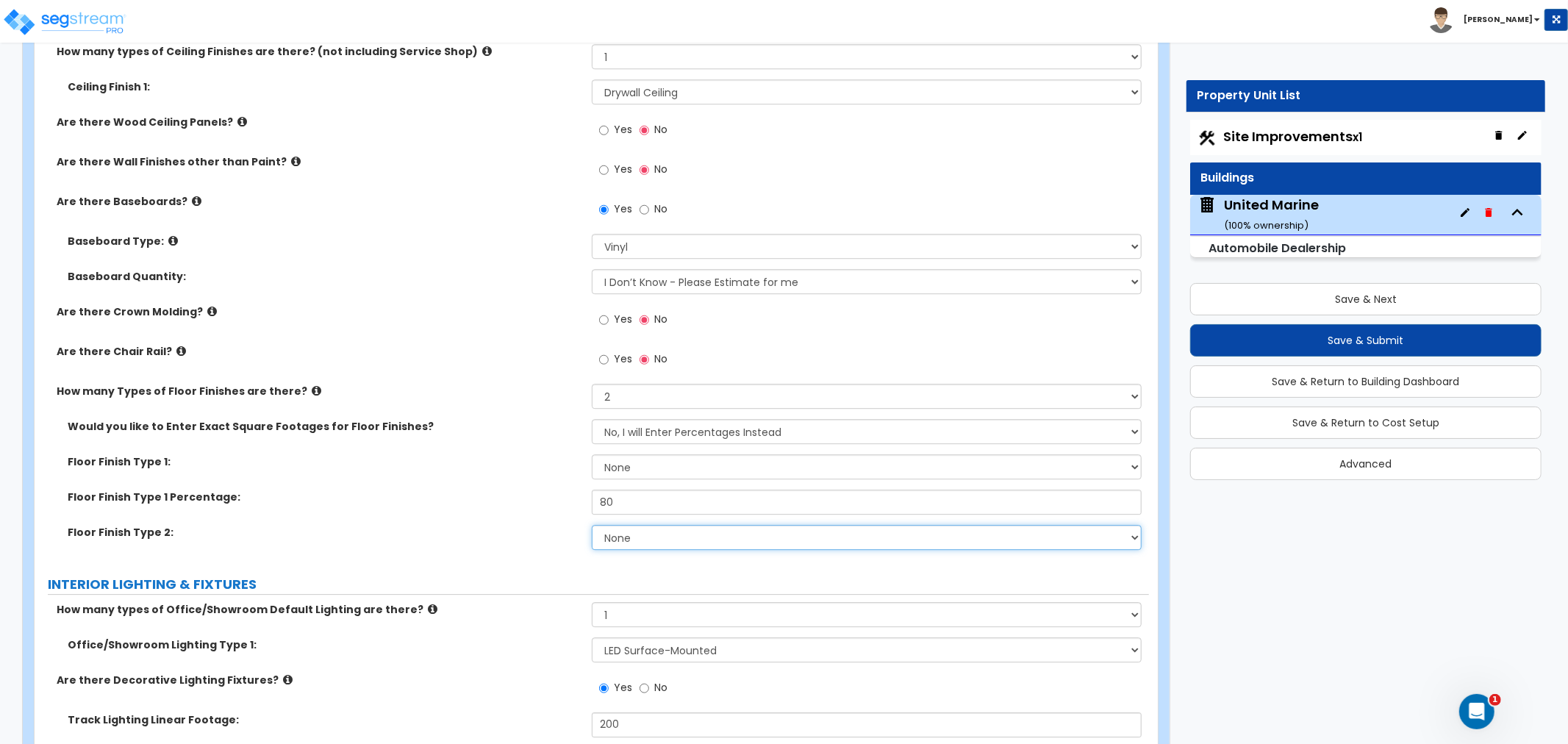
select select "3"
click at [592, 525] on select "None Tile Flooring Hardwood Flooring Resilient Laminate Flooring VCT Flooring S…" at bounding box center [867, 537] width 550 height 25
click at [525, 574] on label "INTERIOR LIGHTING & FIXTURES" at bounding box center [598, 584] width 1101 height 19
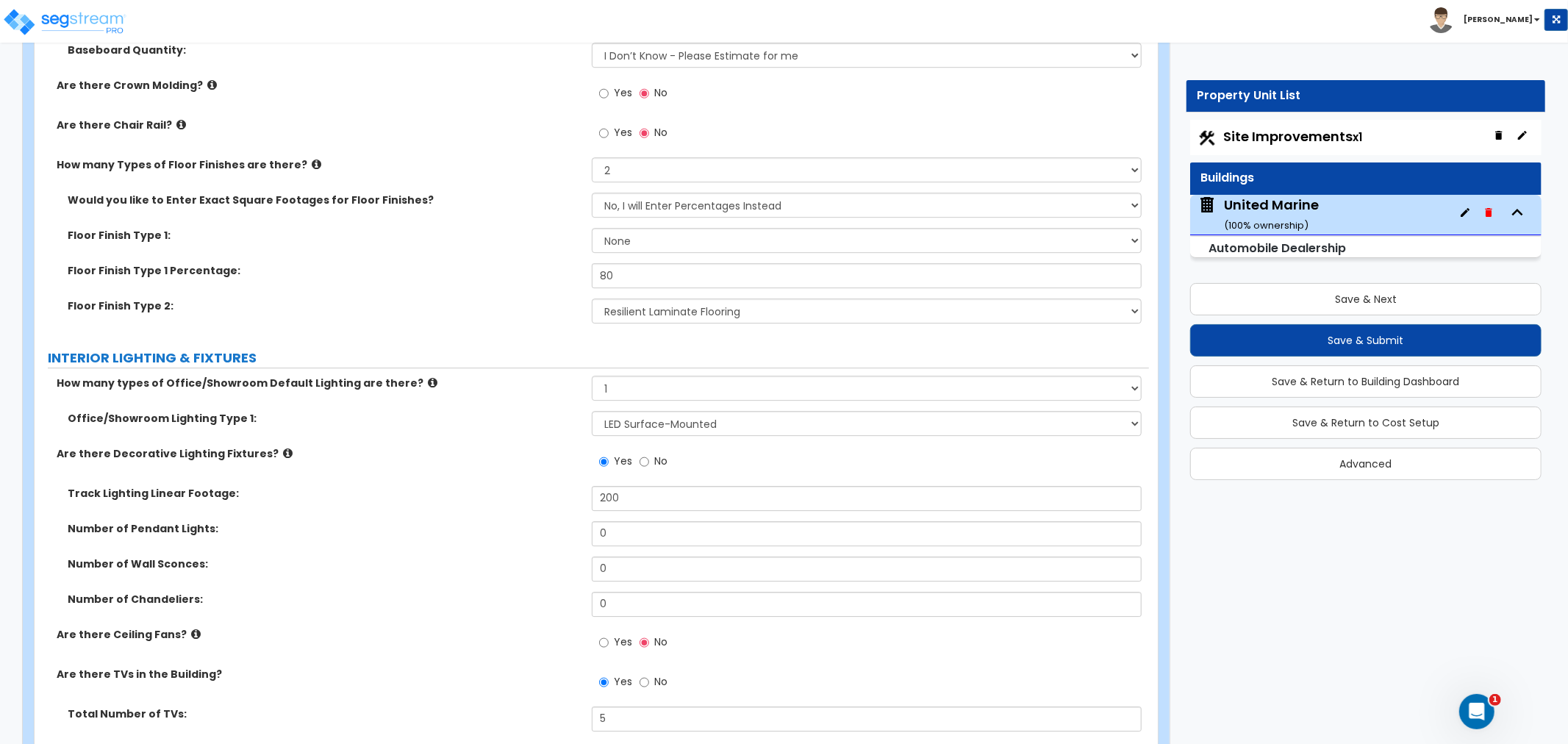
scroll to position [3657, 0]
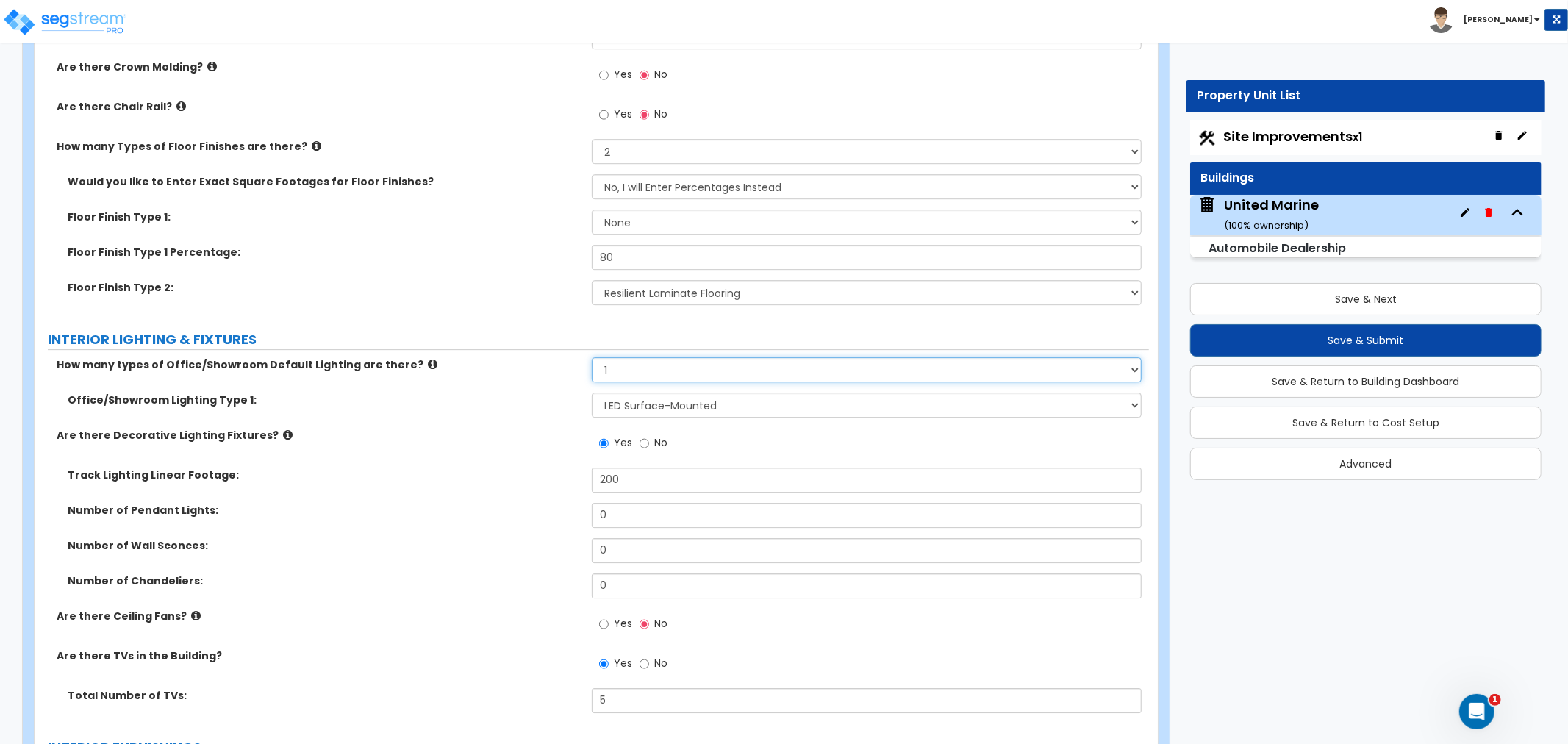
click at [628, 368] on select "None 1 2 3" at bounding box center [867, 370] width 550 height 25
select select "2"
click at [592, 357] on select "None 1 2 3" at bounding box center [867, 370] width 550 height 25
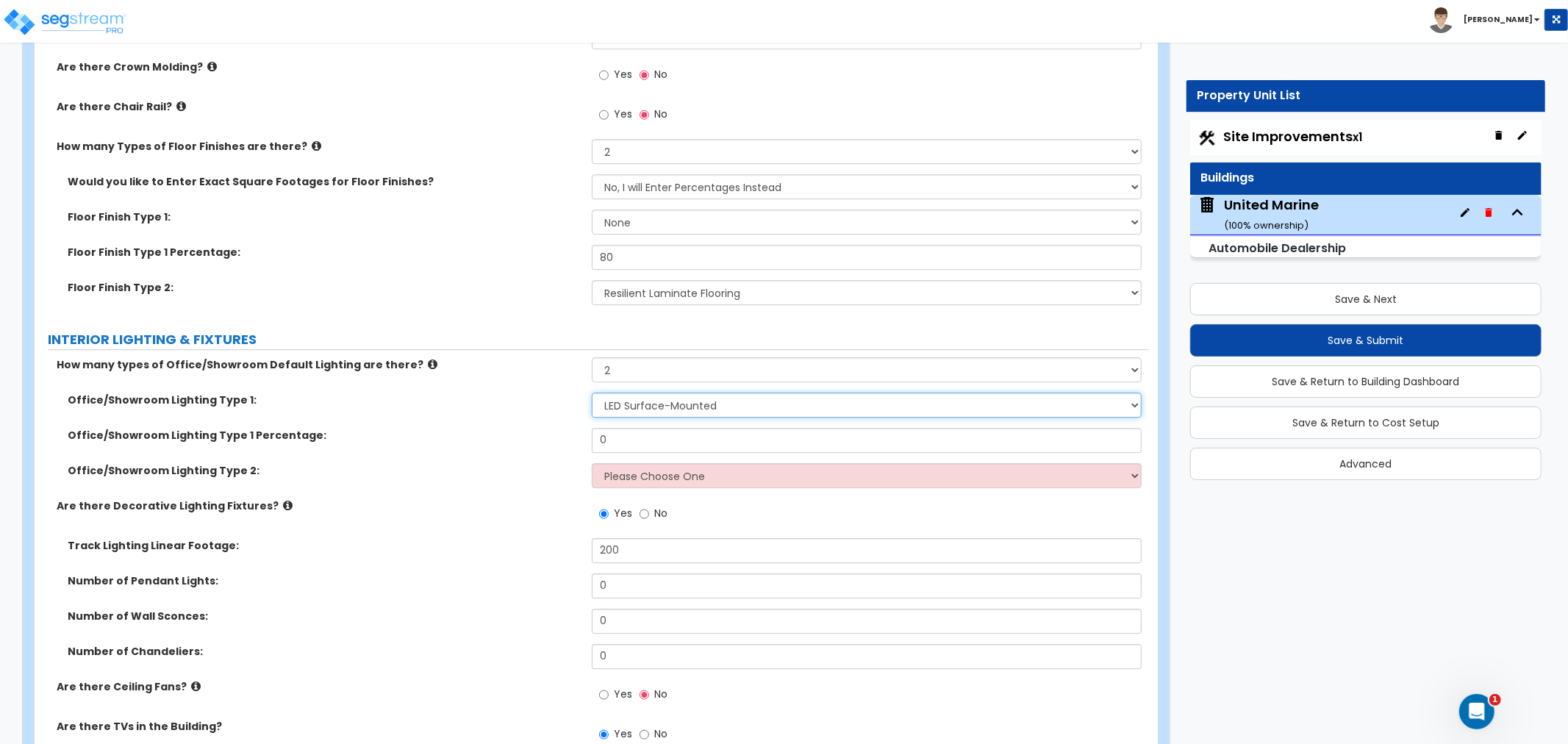
click at [653, 406] on select "Please Choose One LED Surface-Mounted LED Recessed Fluorescent Surface-Mounted …" at bounding box center [867, 405] width 550 height 25
click at [592, 393] on select "Please Choose One LED Surface-Mounted LED Recessed Fluorescent Surface-Mounted …" at bounding box center [867, 405] width 550 height 25
drag, startPoint x: 642, startPoint y: 443, endPoint x: 567, endPoint y: 443, distance: 75.0
click at [567, 443] on div "Office/Showroom Lighting Type 1 Percentage: 0" at bounding box center [592, 445] width 1114 height 35
type input "50"
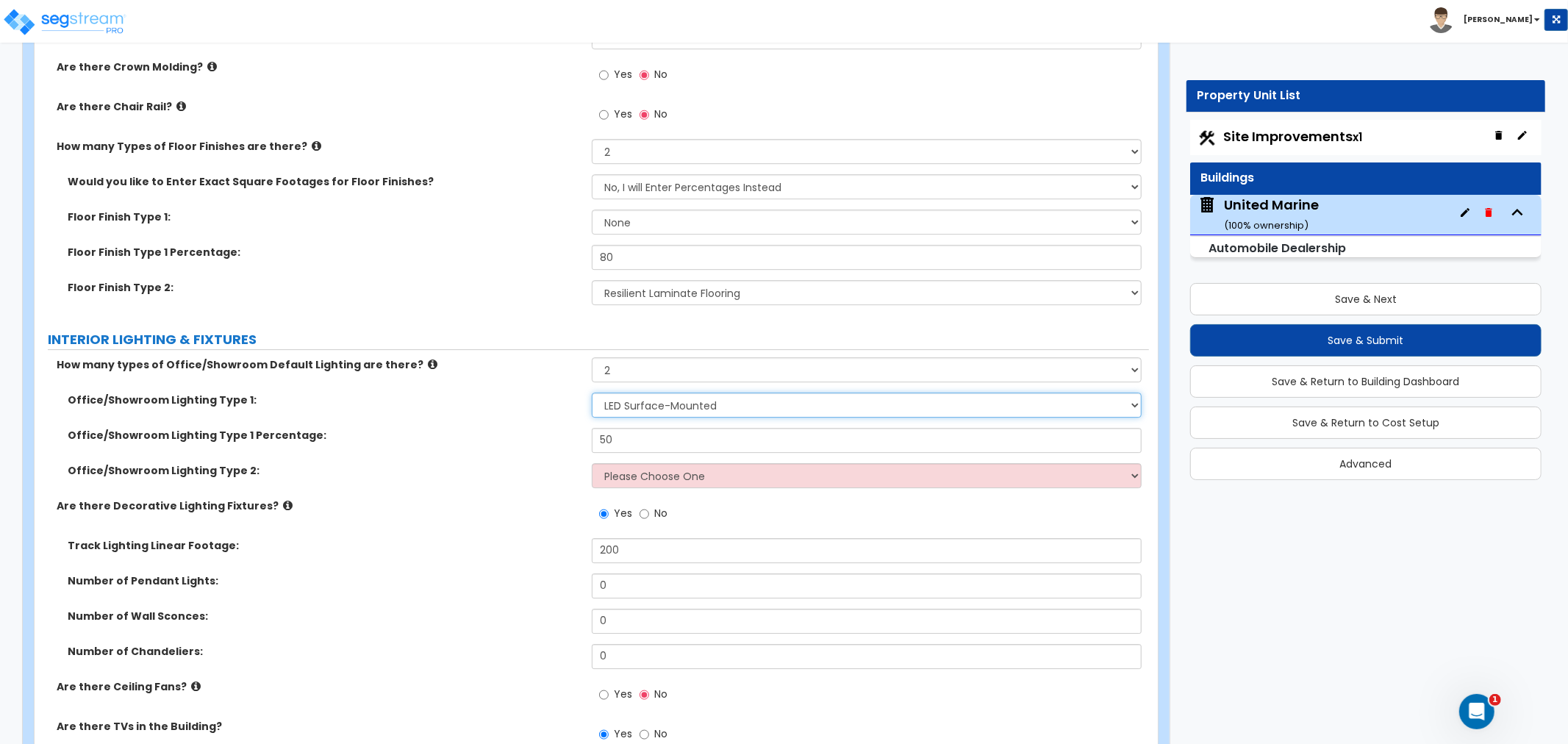
click at [628, 405] on select "Please Choose One LED Surface-Mounted LED Recessed Fluorescent Surface-Mounted …" at bounding box center [867, 405] width 550 height 25
click at [592, 393] on select "Please Choose One LED Surface-Mounted LED Recessed Fluorescent Surface-Mounted …" at bounding box center [867, 405] width 550 height 25
click at [546, 509] on label "Are there Decorative Lighting Fixtures?" at bounding box center [319, 505] width 524 height 15
click at [630, 368] on select "None 1 2 3" at bounding box center [867, 370] width 550 height 25
select select "1"
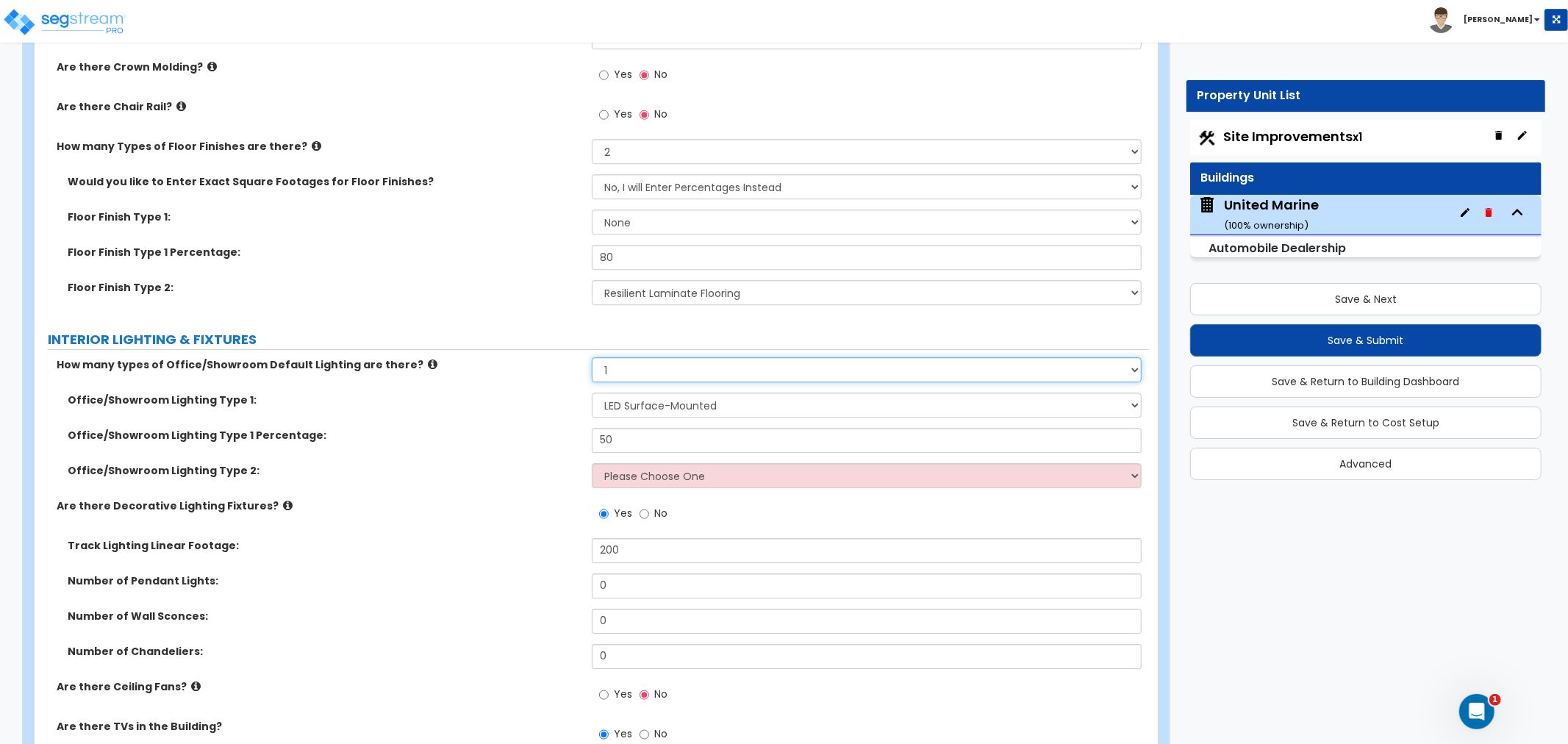
click at [592, 357] on select "None 1 2 3" at bounding box center [867, 370] width 550 height 25
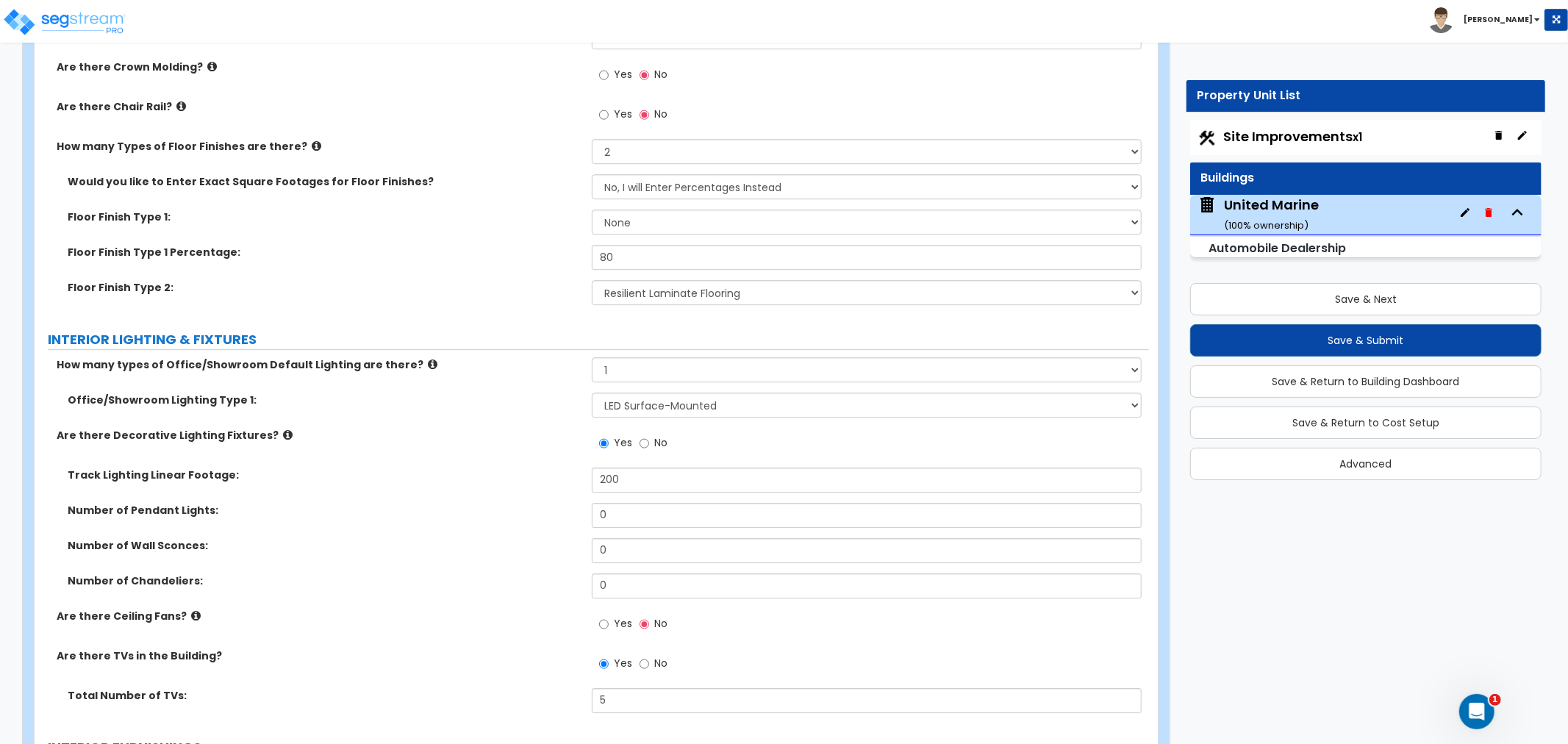
click at [509, 503] on label "Number of Pendant Lights:" at bounding box center [323, 510] width 513 height 15
click at [515, 504] on label "Number of Pendant Lights:" at bounding box center [323, 510] width 513 height 15
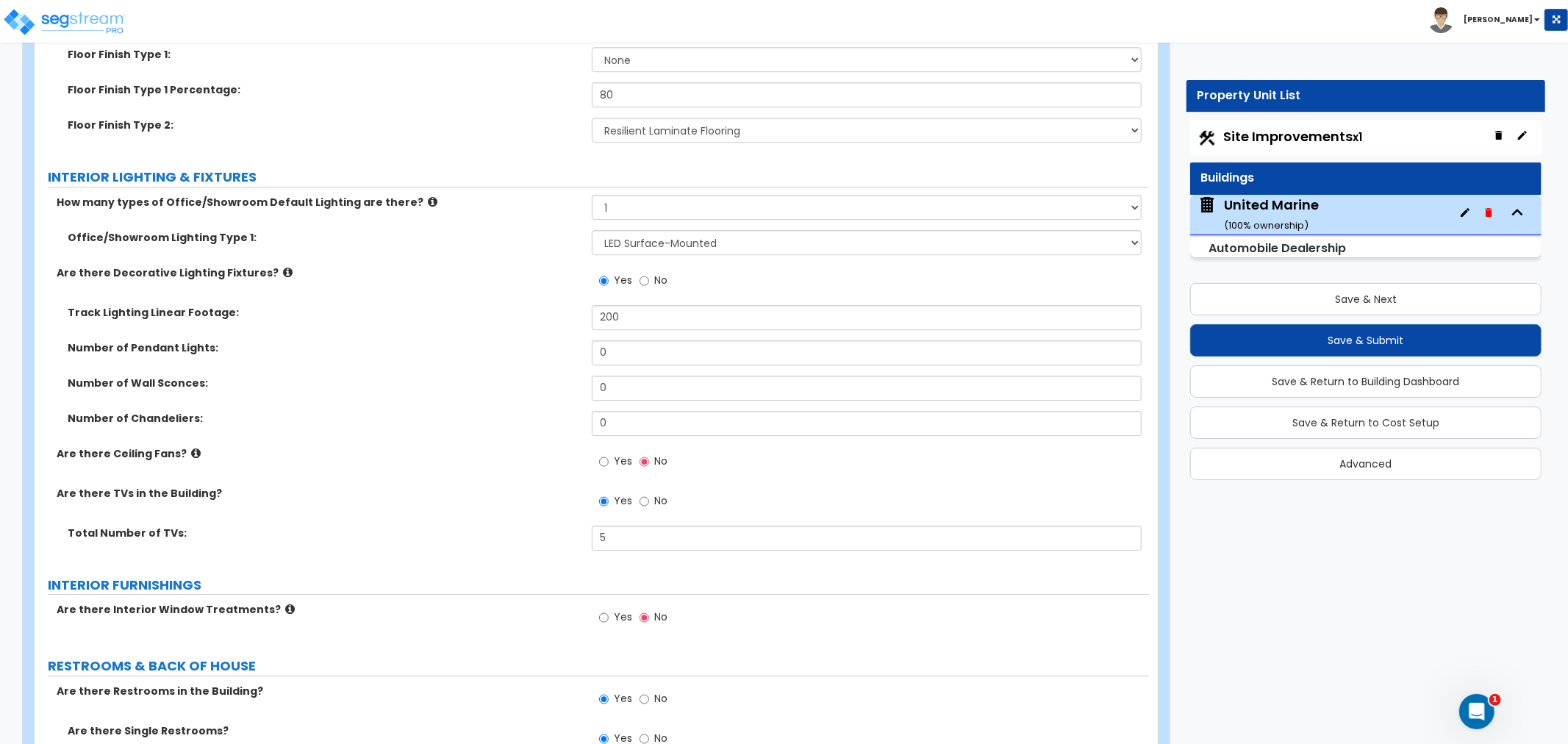
scroll to position [3820, 0]
click at [605, 457] on input "Yes" at bounding box center [604, 461] width 10 height 16
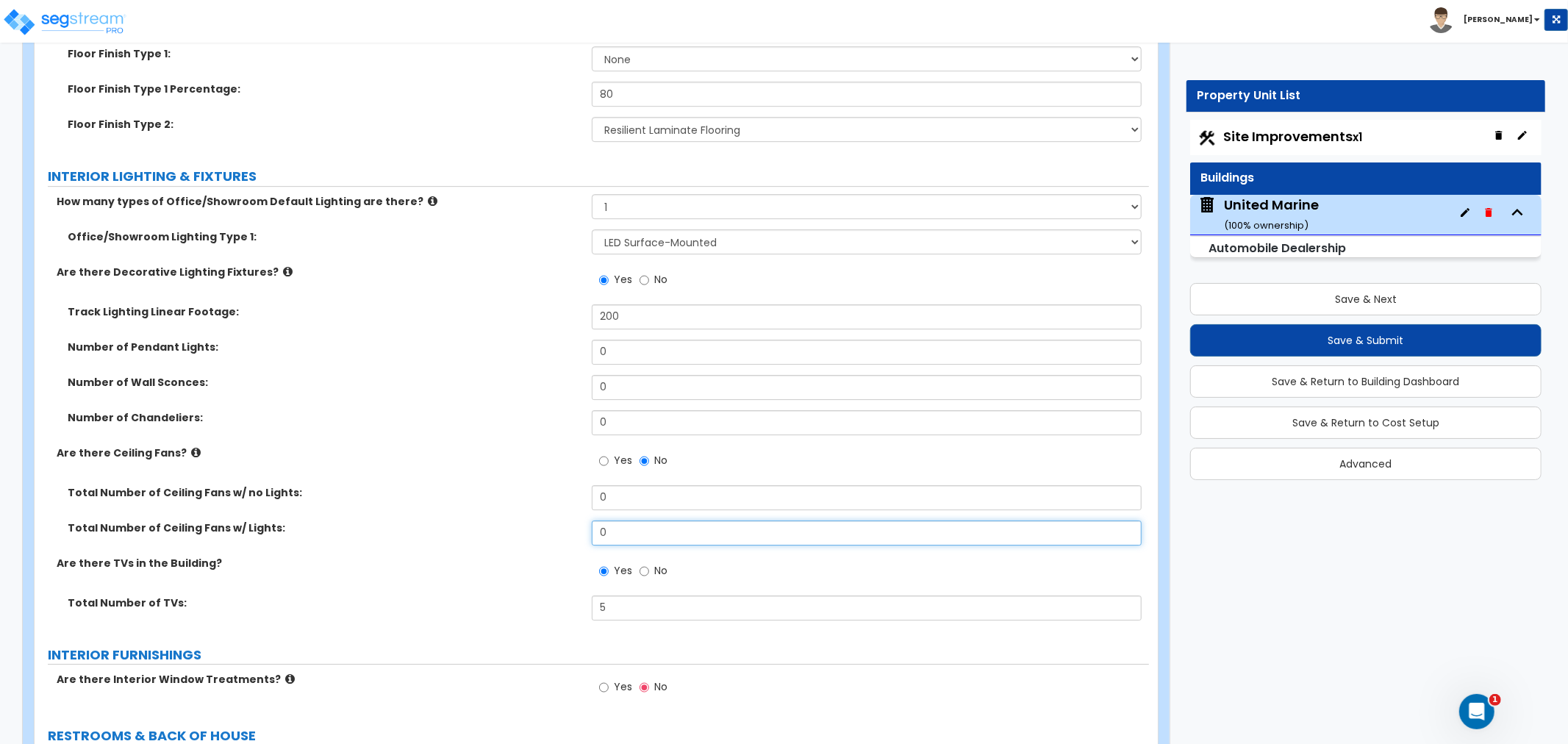
drag, startPoint x: 621, startPoint y: 532, endPoint x: 574, endPoint y: 532, distance: 47.0
click at [574, 532] on div "Total Number of Ceiling Fans w/ Lights: 0" at bounding box center [592, 537] width 1114 height 35
click at [640, 532] on input "0" at bounding box center [867, 532] width 550 height 25
drag, startPoint x: 635, startPoint y: 532, endPoint x: 561, endPoint y: 532, distance: 74.0
click at [561, 532] on div "Total Number of Ceiling Fans w/ Lights: 0" at bounding box center [592, 537] width 1114 height 35
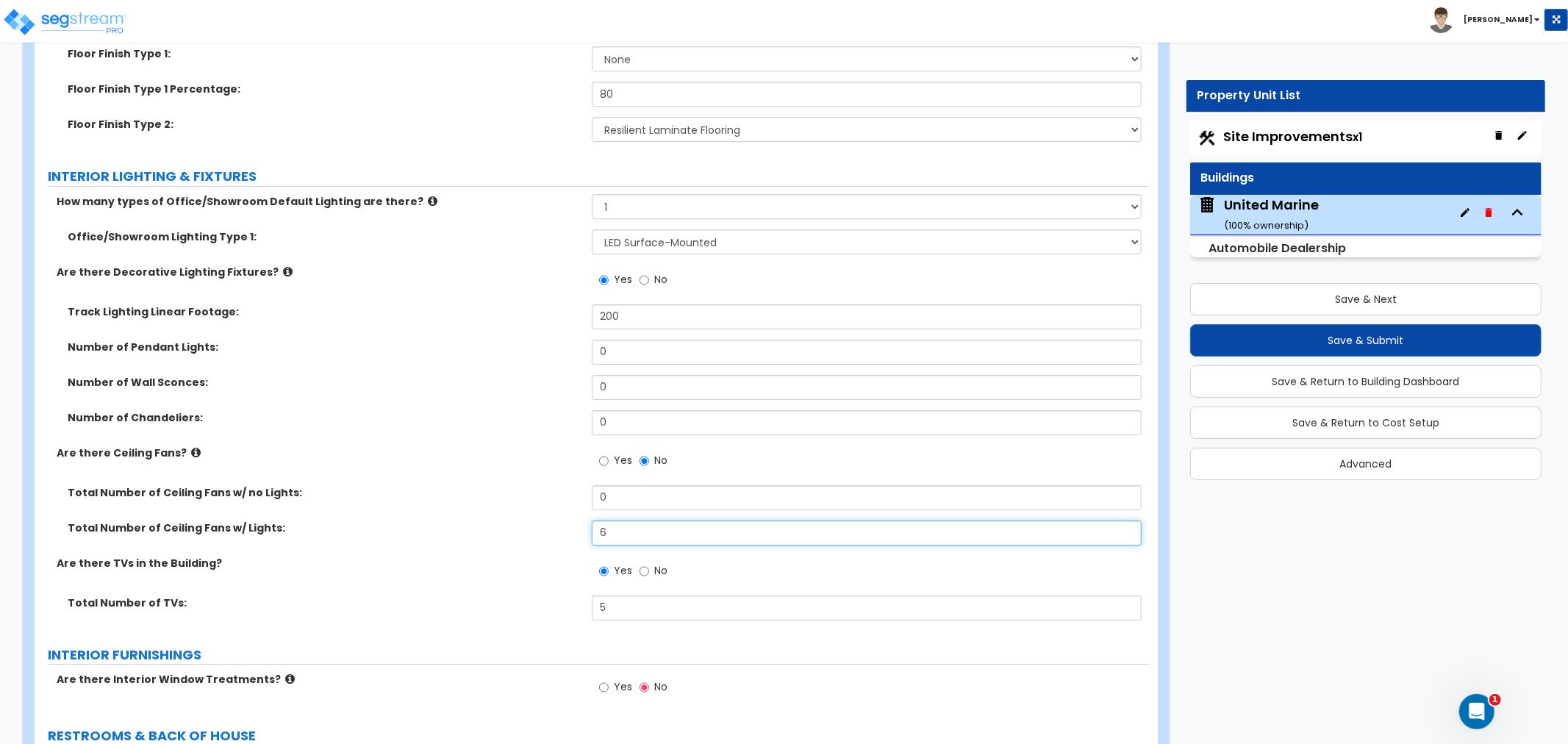
type input "6"
click at [533, 556] on label "Are there TVs in the Building?" at bounding box center [319, 563] width 524 height 15
click at [407, 610] on div "Total Number of TVs: 5" at bounding box center [592, 612] width 1114 height 35
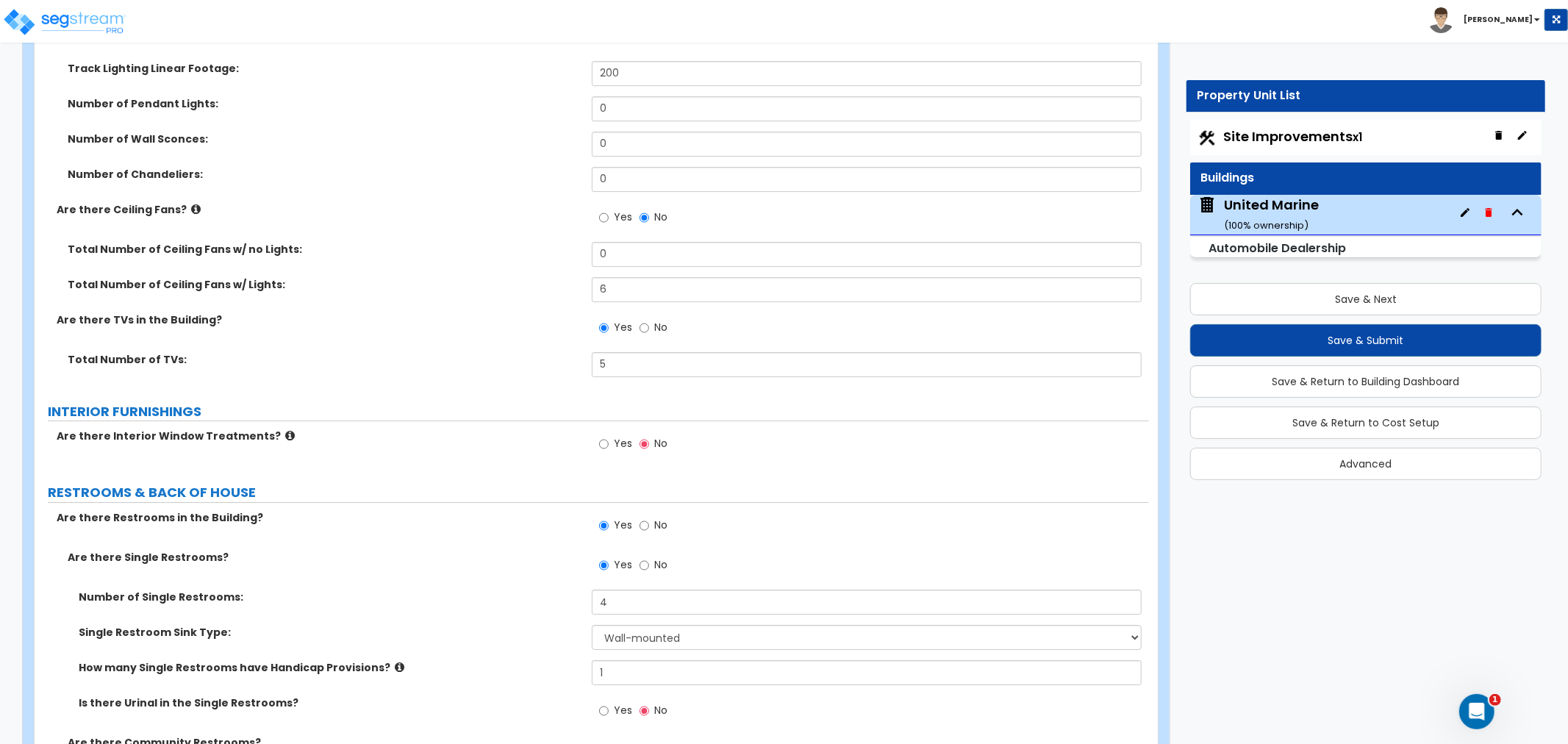
scroll to position [4065, 0]
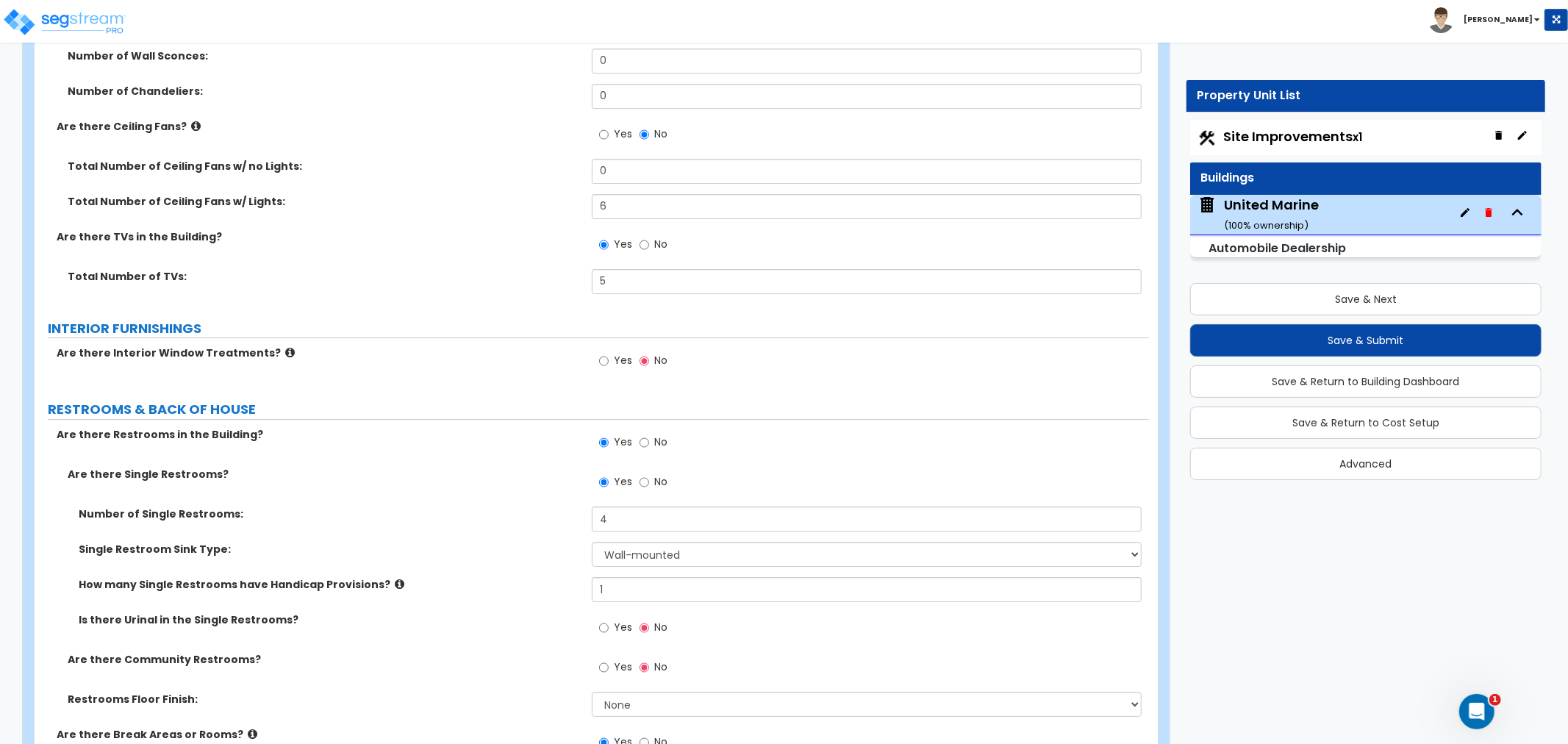
click at [473, 603] on div "Number of Single Restrooms: 4 Single Restroom Sink Type: Please Choose One Wall…" at bounding box center [591, 579] width 1092 height 146
drag, startPoint x: 630, startPoint y: 519, endPoint x: 548, endPoint y: 523, distance: 82.1
click at [547, 517] on div "Number of Single Restrooms: 4" at bounding box center [592, 523] width 1114 height 35
type input "5"
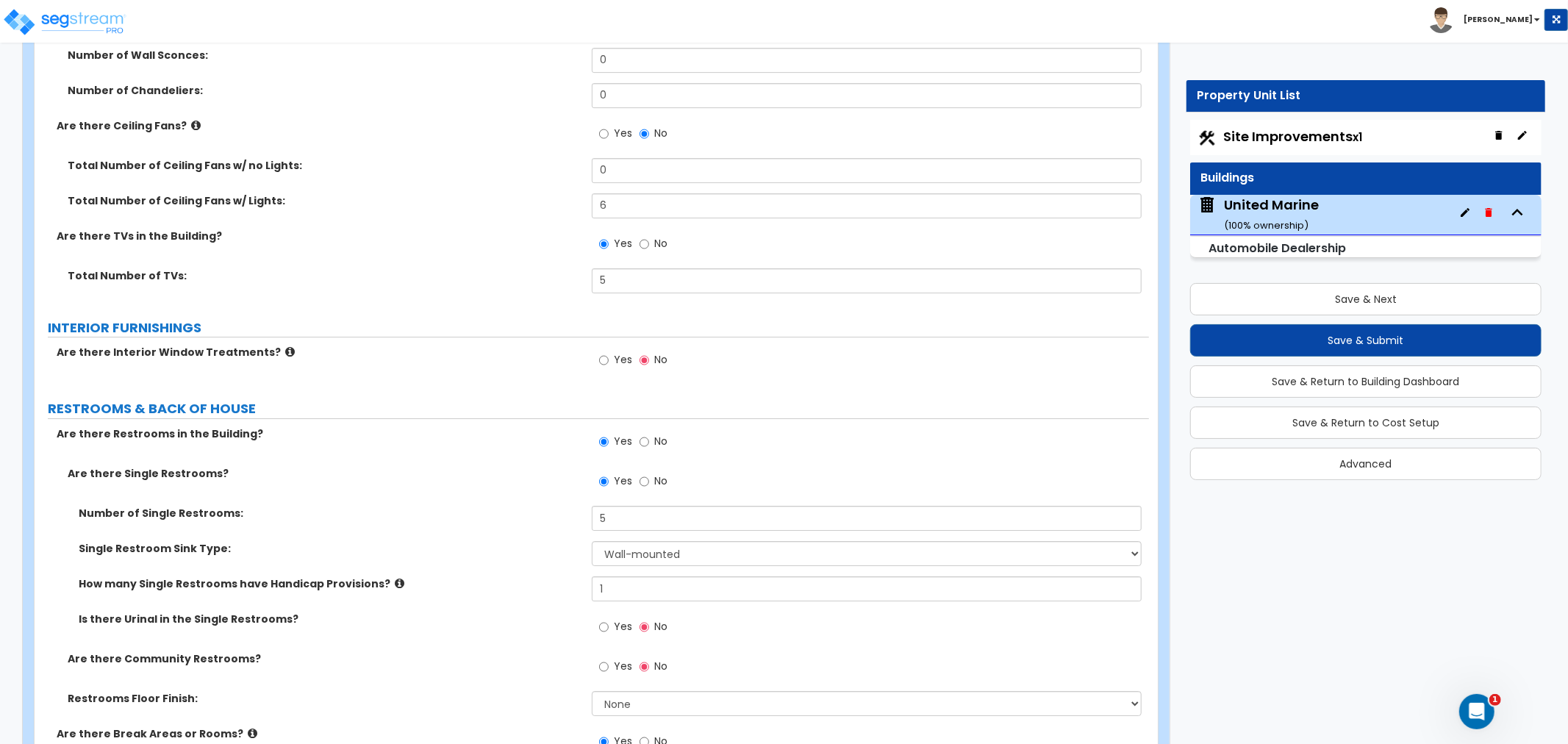
click at [547, 526] on div "Number of Single Restrooms: 5" at bounding box center [592, 523] width 1114 height 35
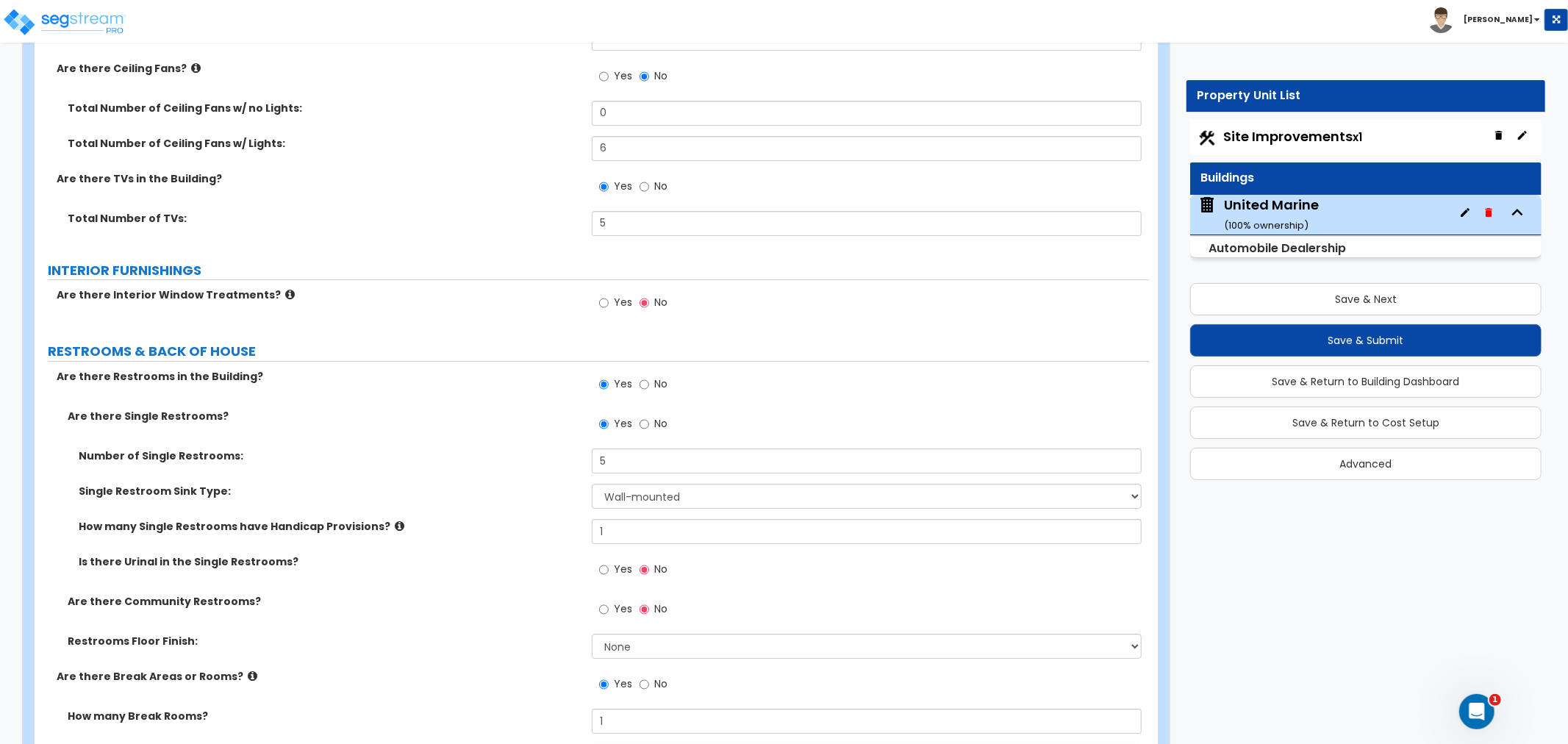
scroll to position [4229, 0]
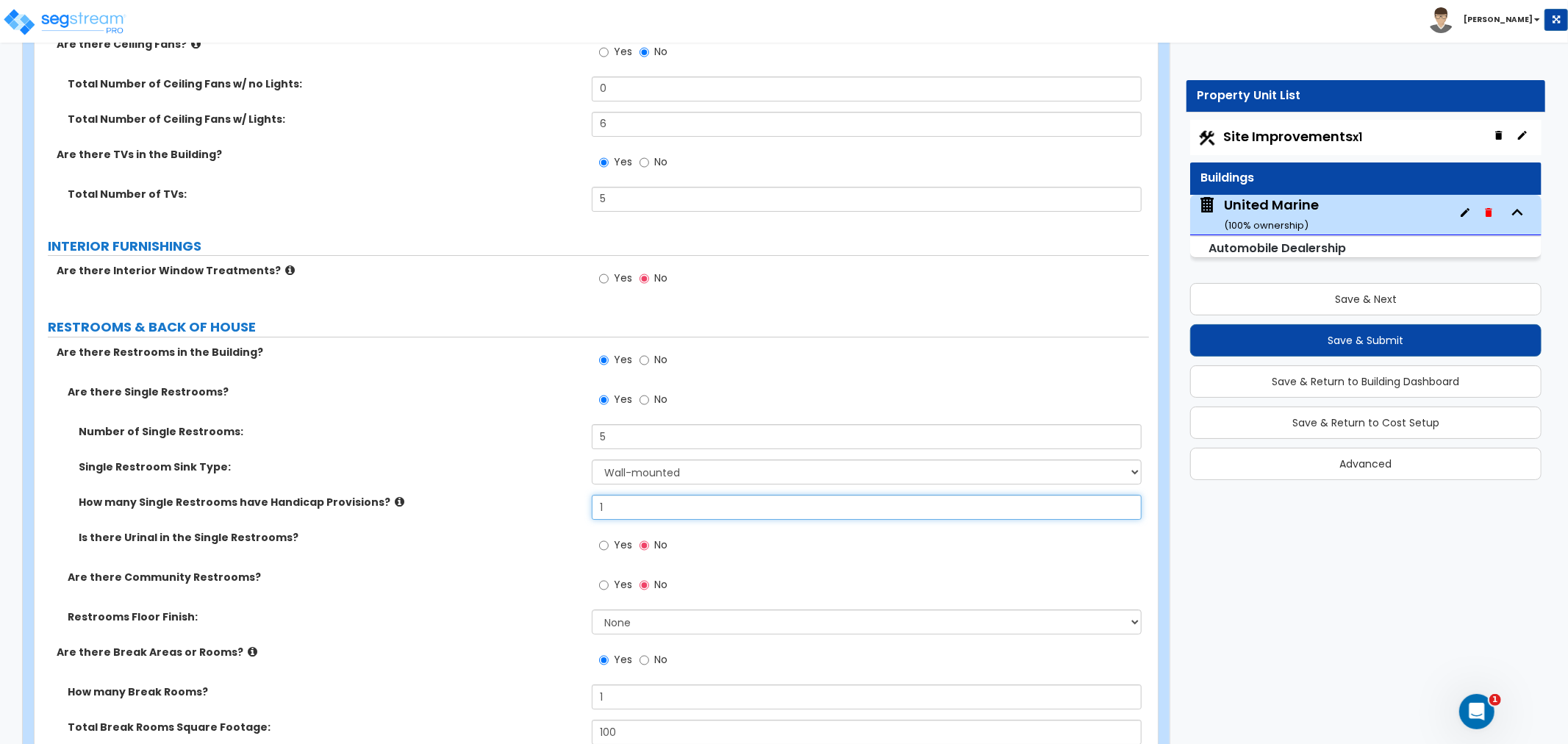
click at [611, 505] on input "1" at bounding box center [867, 507] width 550 height 25
drag, startPoint x: 622, startPoint y: 505, endPoint x: 534, endPoint y: 502, distance: 88.1
click at [533, 497] on div "How many Single Restrooms have Handicap Provisions? 1" at bounding box center [592, 512] width 1114 height 35
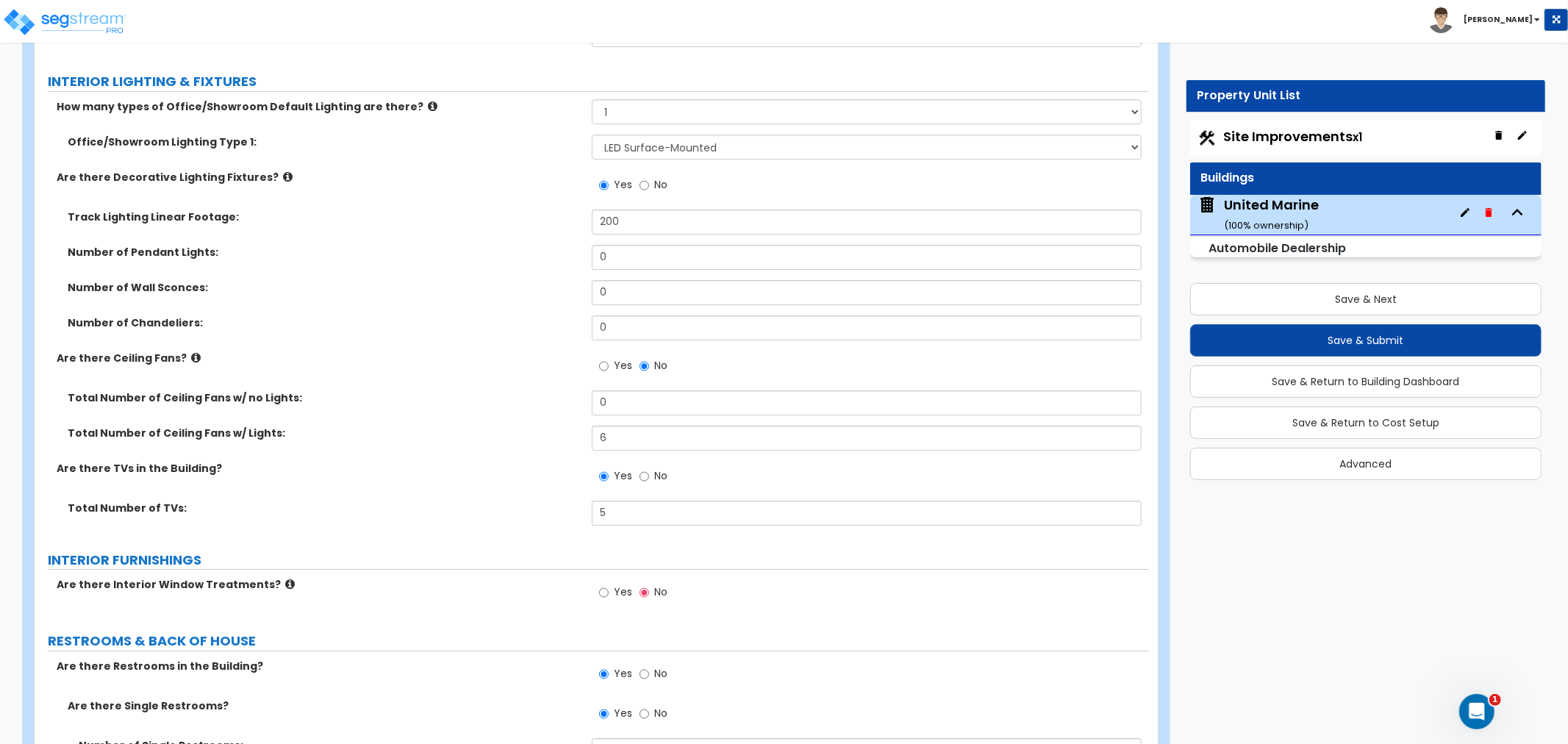
scroll to position [3901, 0]
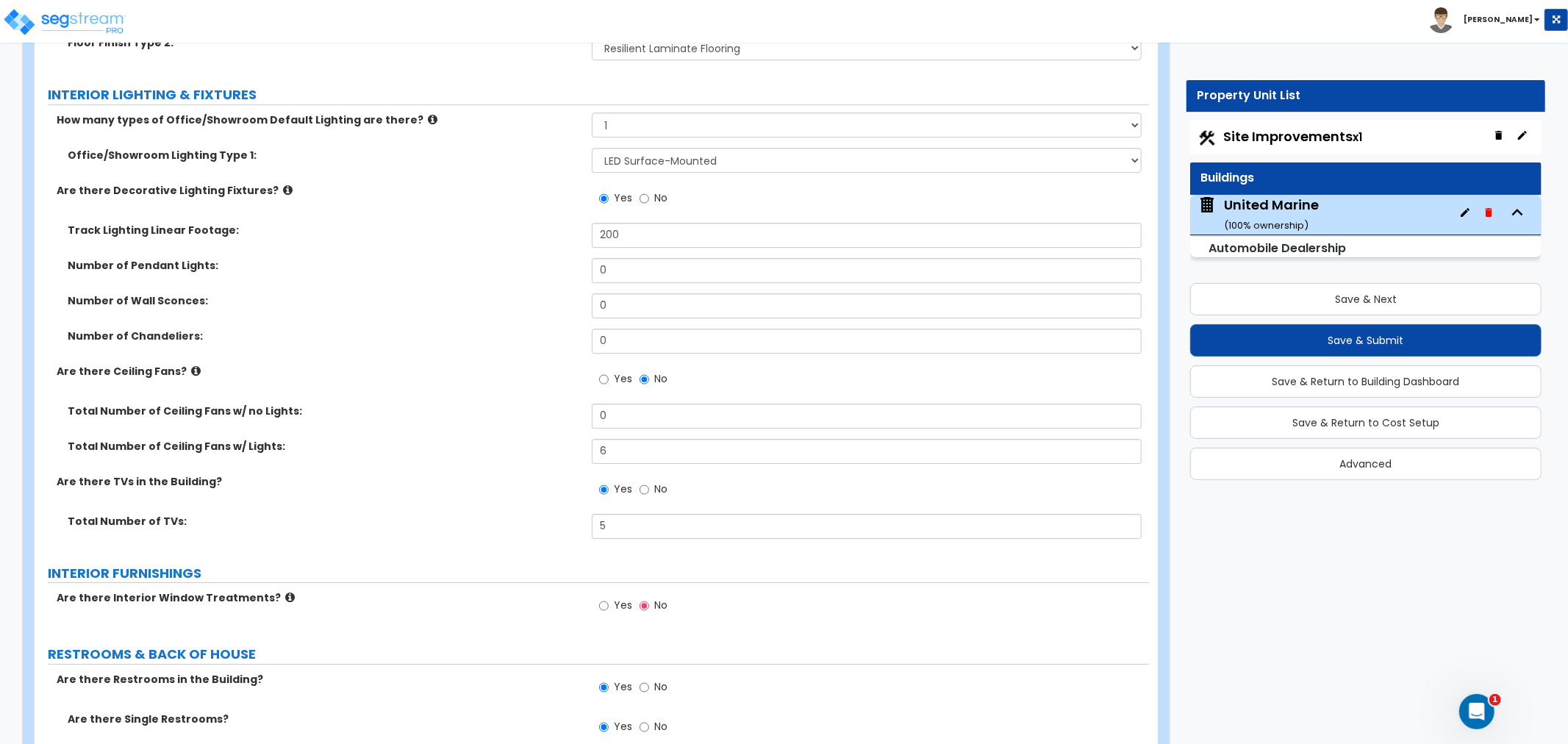
click at [553, 564] on label "INTERIOR FURNISHINGS" at bounding box center [598, 573] width 1101 height 19
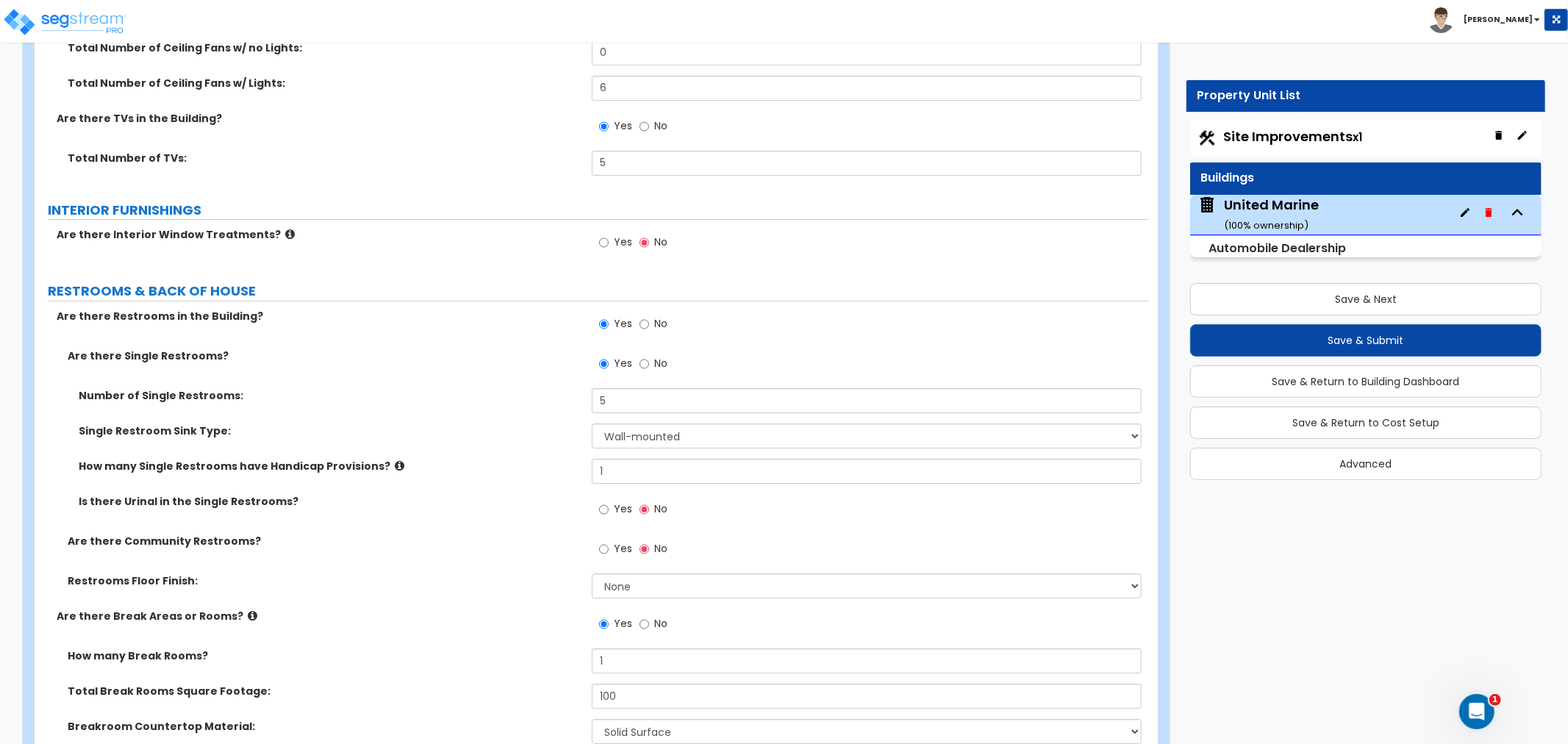
scroll to position [4229, 0]
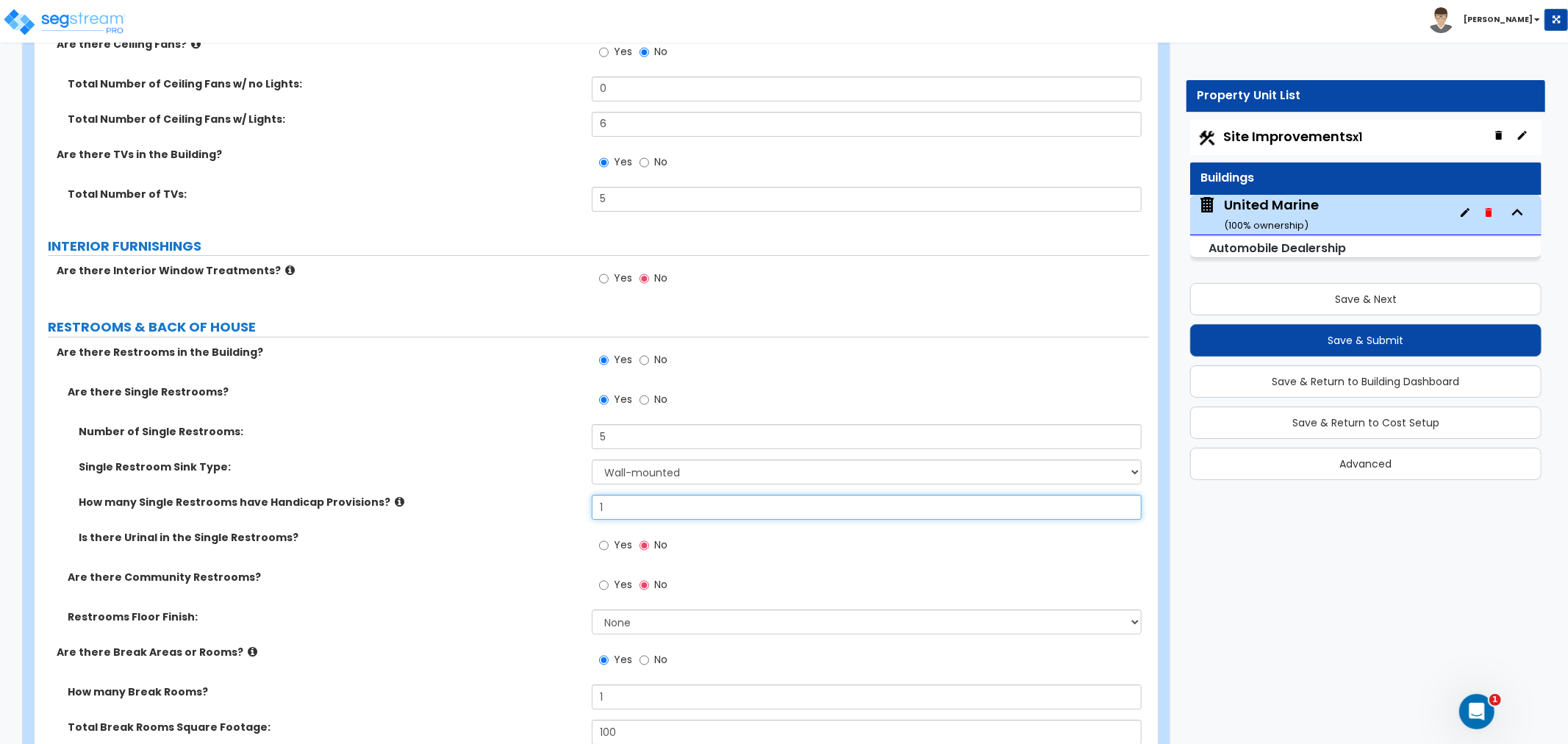
click at [621, 518] on input "1" at bounding box center [867, 507] width 550 height 25
drag, startPoint x: 635, startPoint y: 511, endPoint x: 547, endPoint y: 502, distance: 88.5
click at [550, 500] on div "How many Single Restrooms have Handicap Provisions? 1" at bounding box center [592, 512] width 1114 height 35
type input "3"
click at [516, 518] on div "How many Single Restrooms have Handicap Provisions? 3" at bounding box center [592, 512] width 1114 height 35
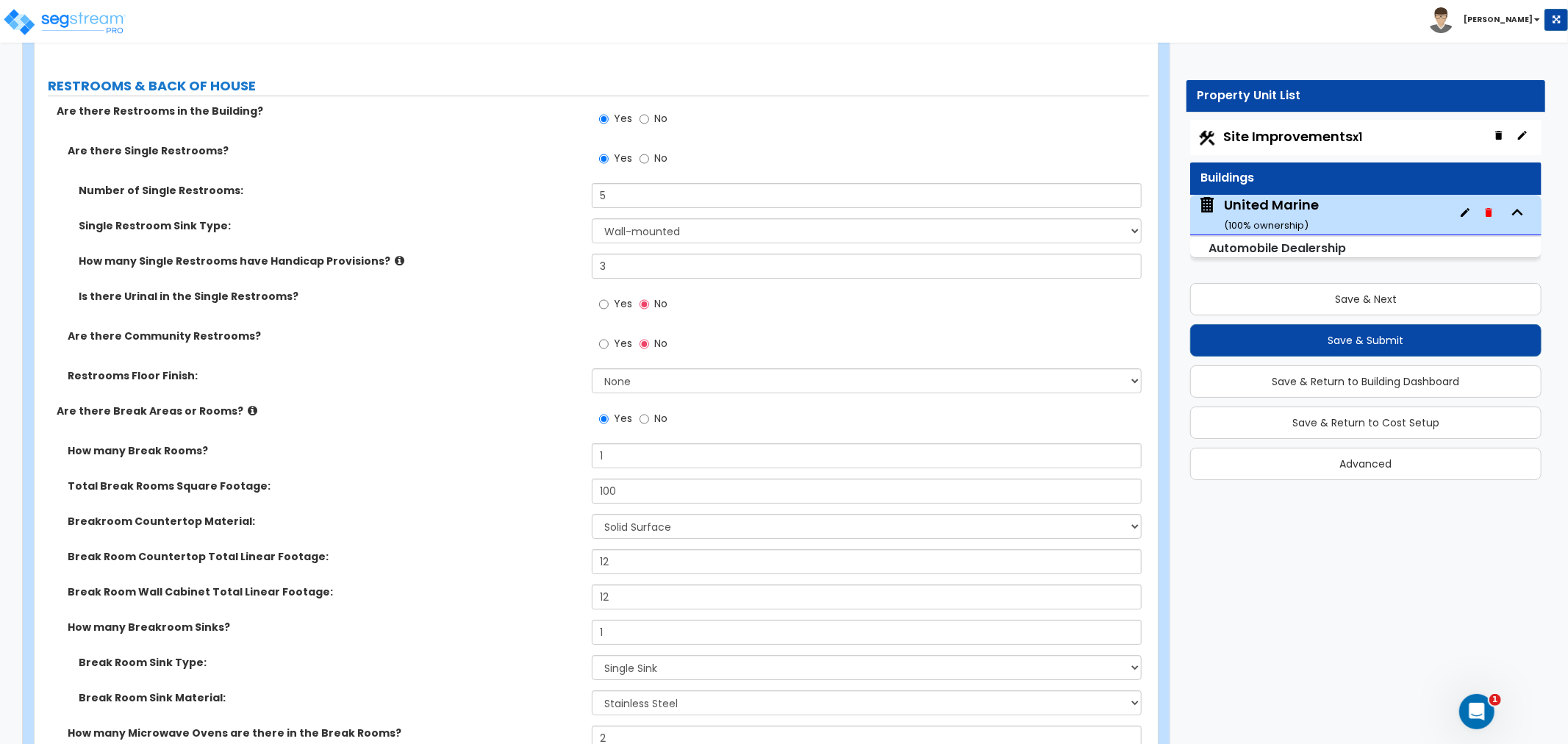
scroll to position [4473, 0]
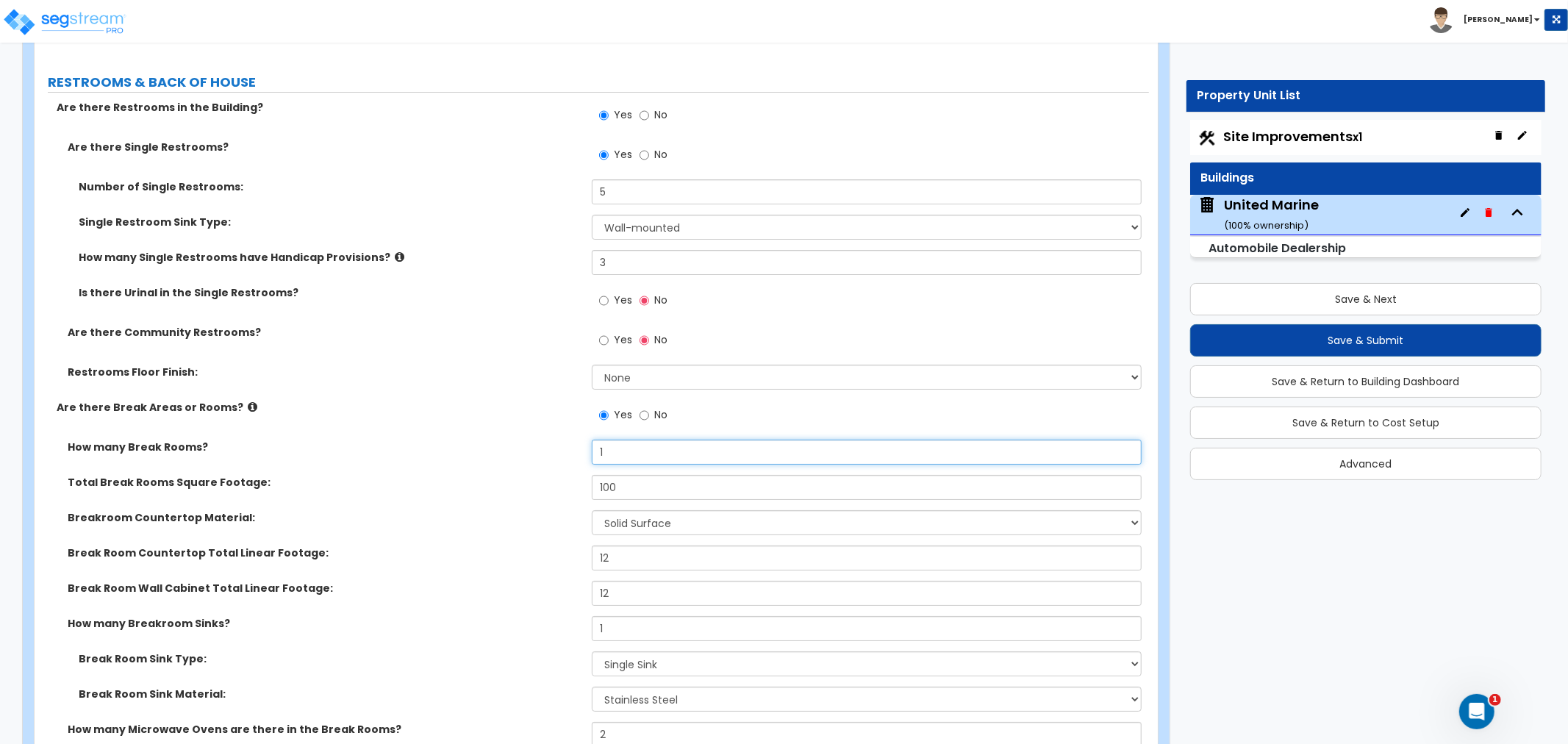
click at [615, 443] on input "1" at bounding box center [867, 452] width 550 height 25
drag, startPoint x: 632, startPoint y: 447, endPoint x: 542, endPoint y: 447, distance: 90.0
click at [542, 447] on div "How many Break Rooms? 1" at bounding box center [592, 457] width 1114 height 35
type input "2"
drag, startPoint x: 672, startPoint y: 491, endPoint x: 513, endPoint y: 471, distance: 160.3
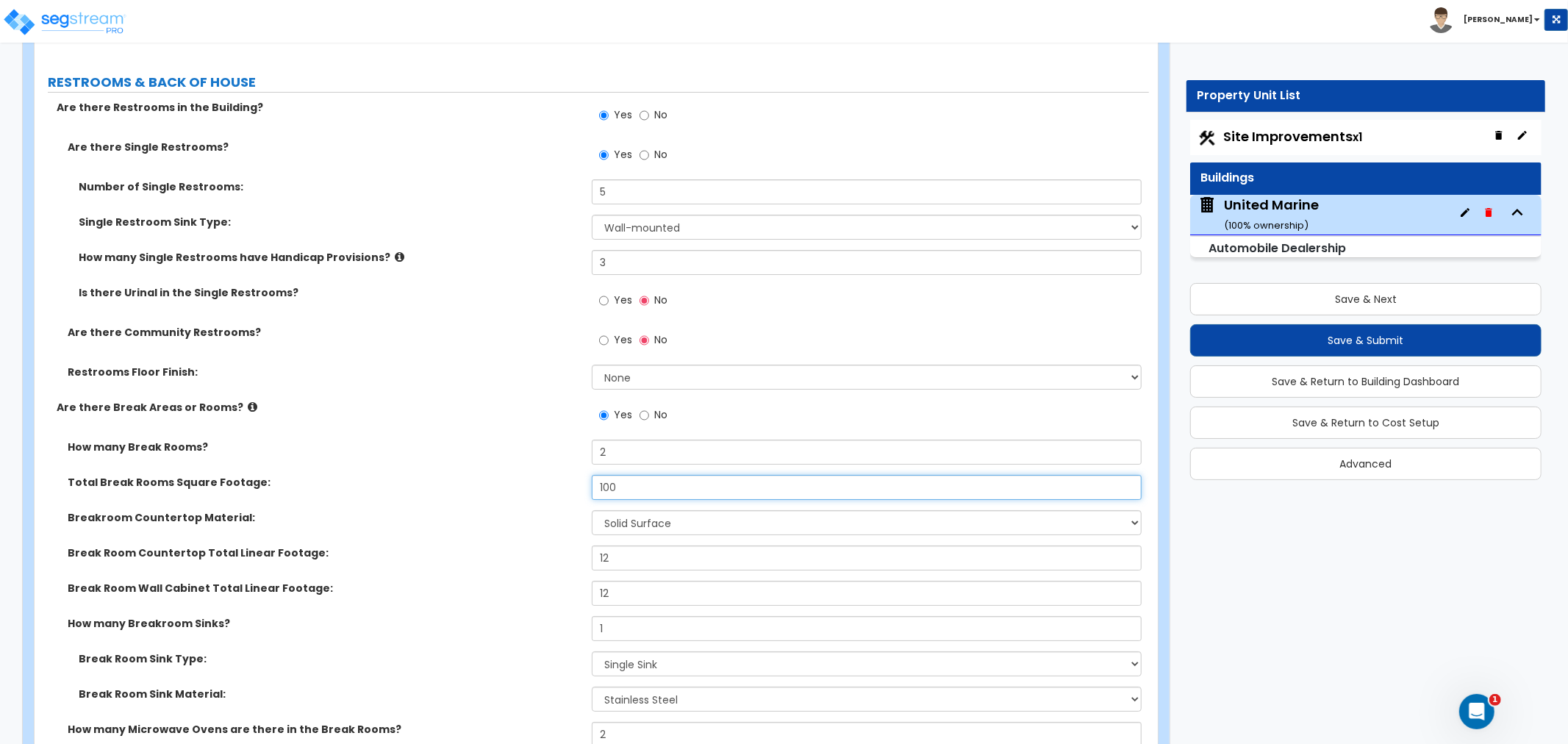
click at [514, 471] on div "How many Break Rooms? 2 Total Break Rooms Square Footage: 100 Breakroom Counter…" at bounding box center [591, 748] width 1092 height 617
type input "400"
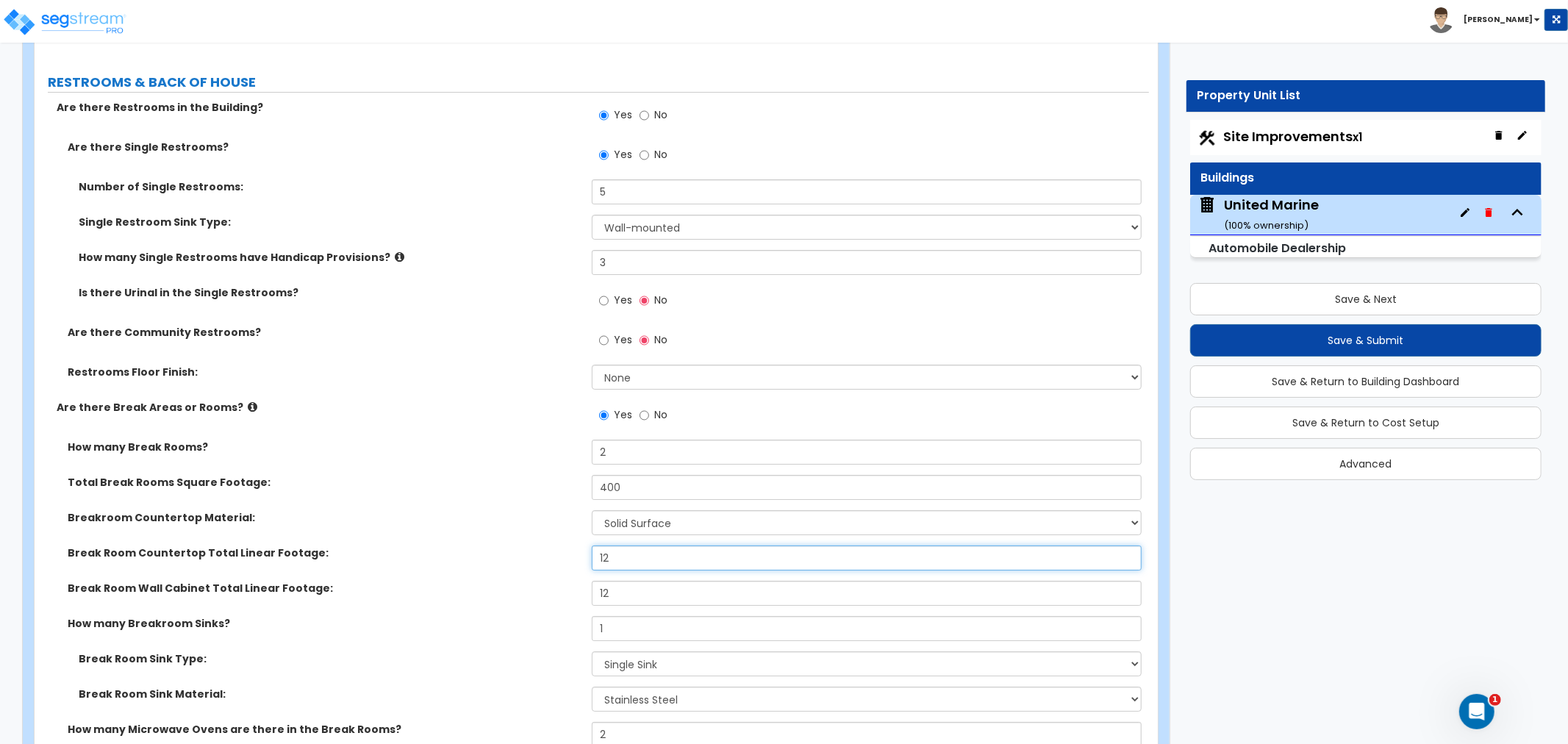
drag, startPoint x: 625, startPoint y: 555, endPoint x: 580, endPoint y: 560, distance: 45.3
click at [580, 560] on div "Break Room Countertop Total Linear Footage: 12" at bounding box center [592, 563] width 1114 height 35
type input "20"
drag, startPoint x: 628, startPoint y: 589, endPoint x: 583, endPoint y: 597, distance: 45.7
click at [583, 597] on div "Break Room Wall Cabinet Total Linear Footage: 12" at bounding box center [592, 598] width 1114 height 35
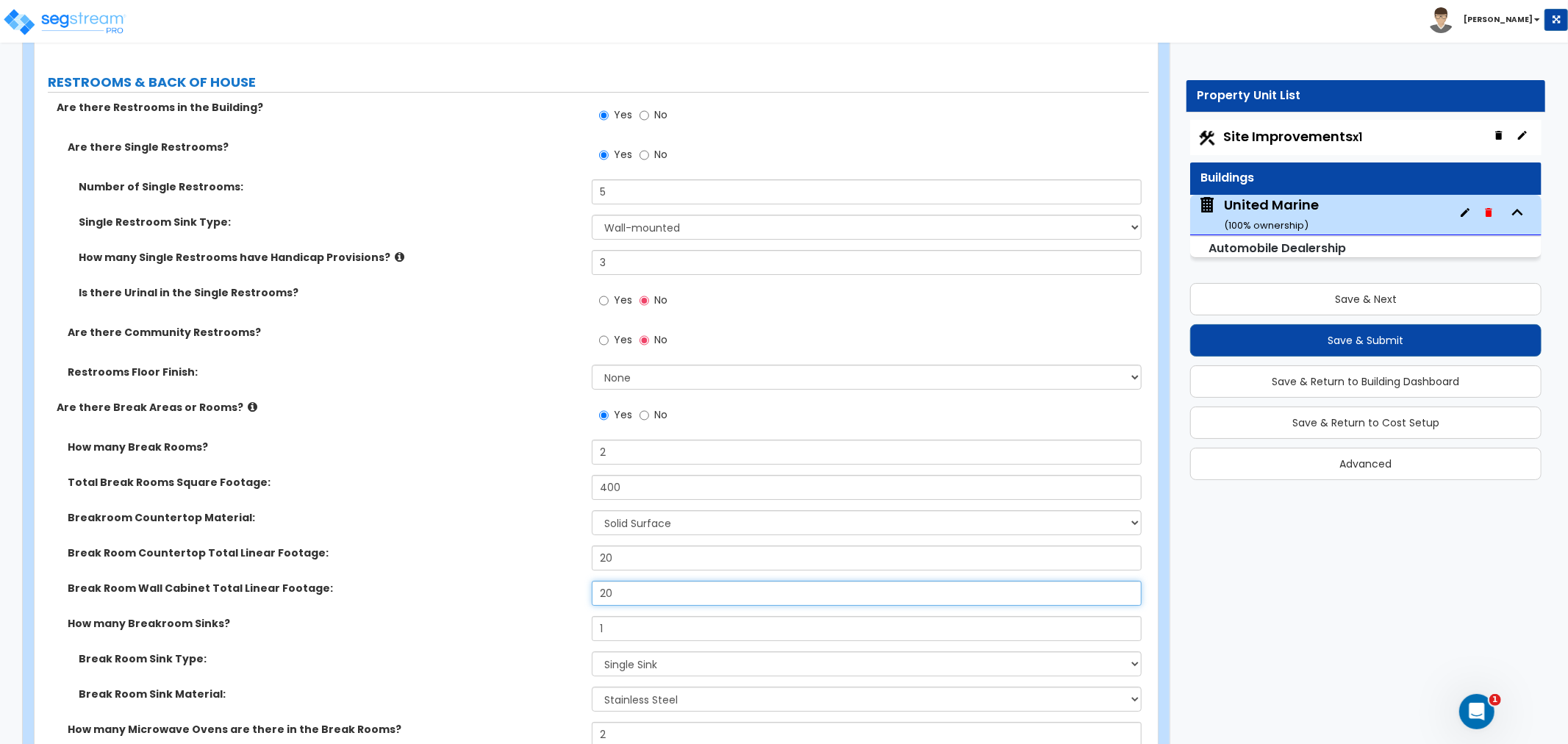
type input "20"
drag, startPoint x: 629, startPoint y: 634, endPoint x: 561, endPoint y: 620, distance: 69.4
click at [561, 620] on div "How many Breakroom Sinks? 1" at bounding box center [592, 633] width 1114 height 35
type input "2"
click at [557, 621] on label "How many Breakroom Sinks?" at bounding box center [323, 623] width 513 height 15
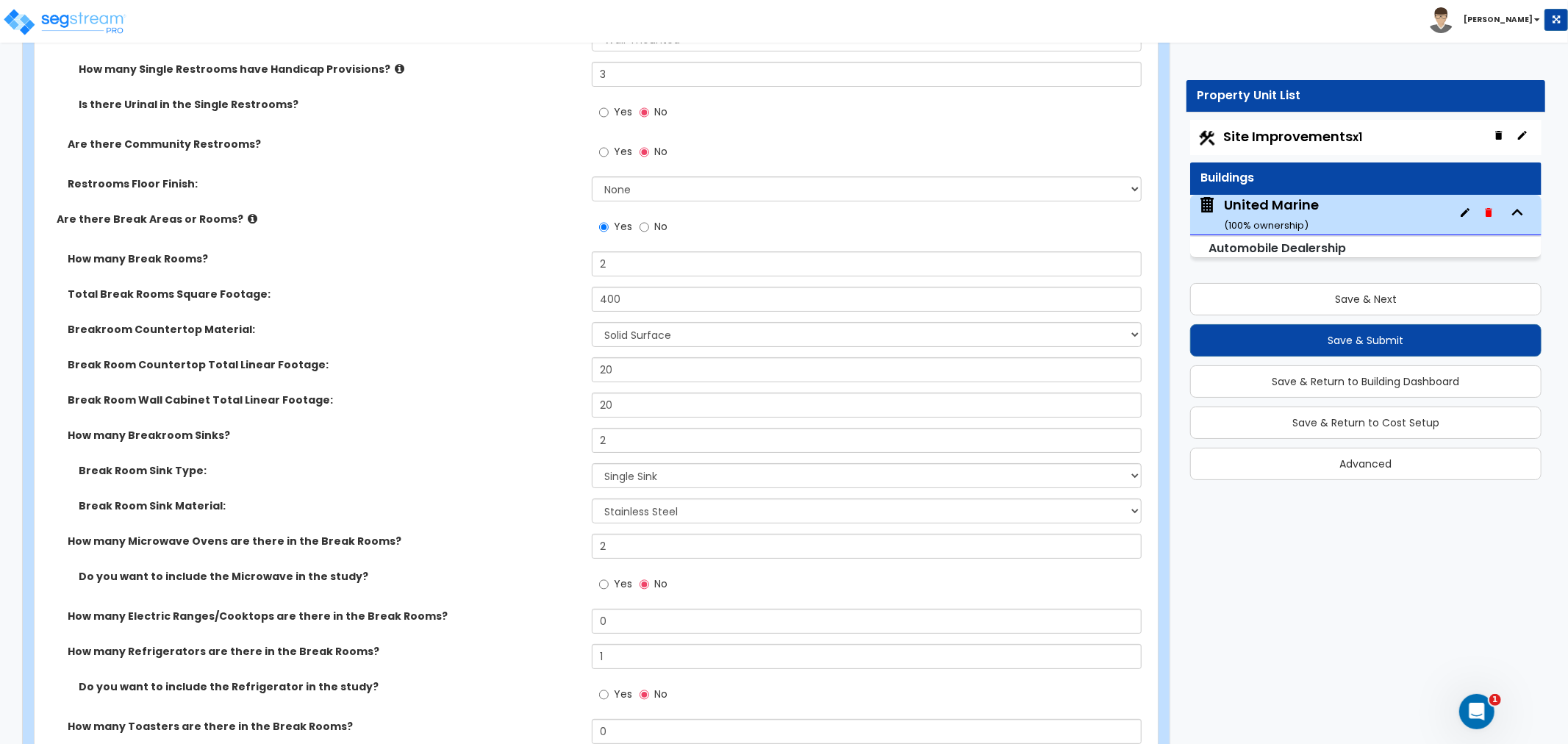
scroll to position [4636, 0]
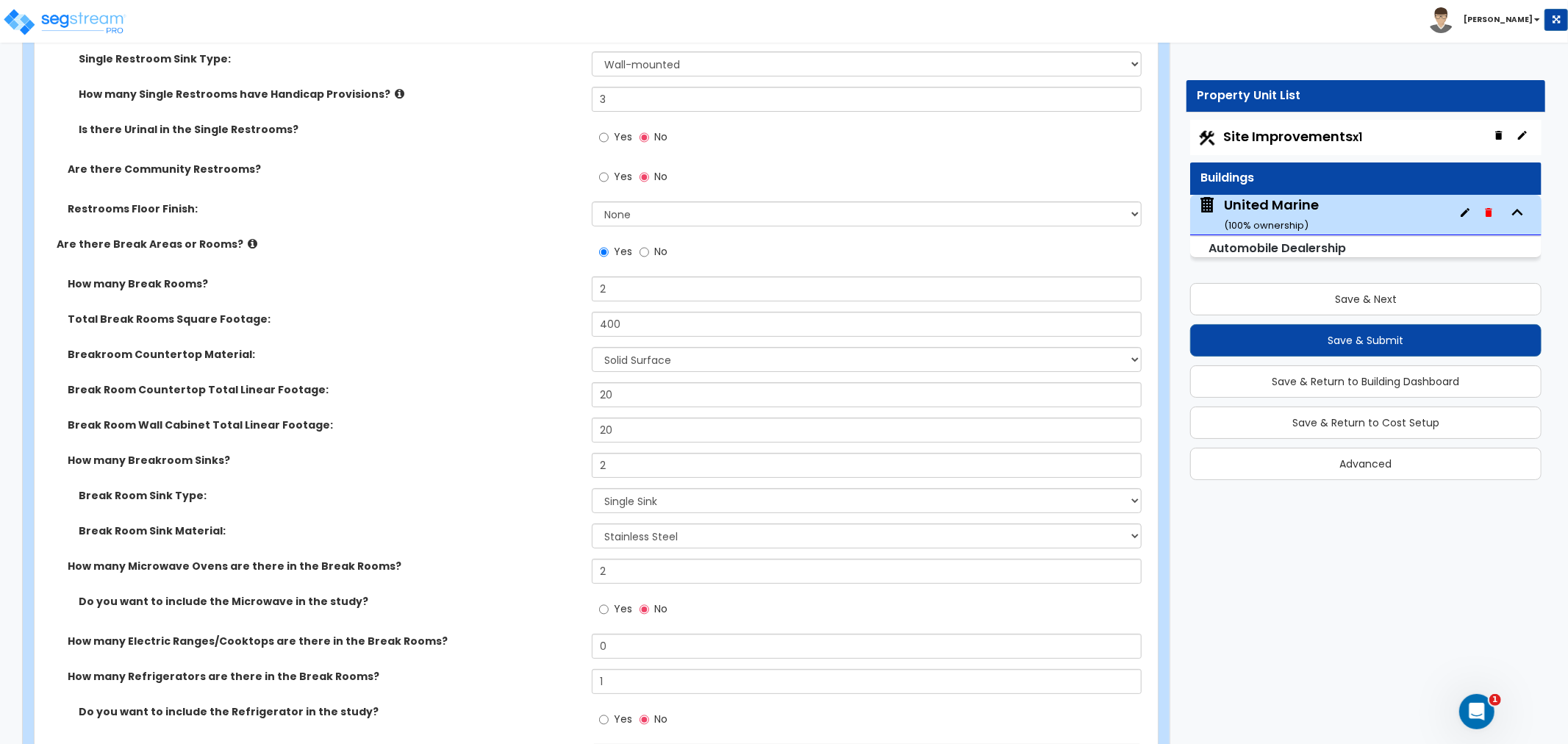
click at [537, 563] on label "How many Microwave Ovens are there in the Break Rooms?" at bounding box center [323, 566] width 513 height 15
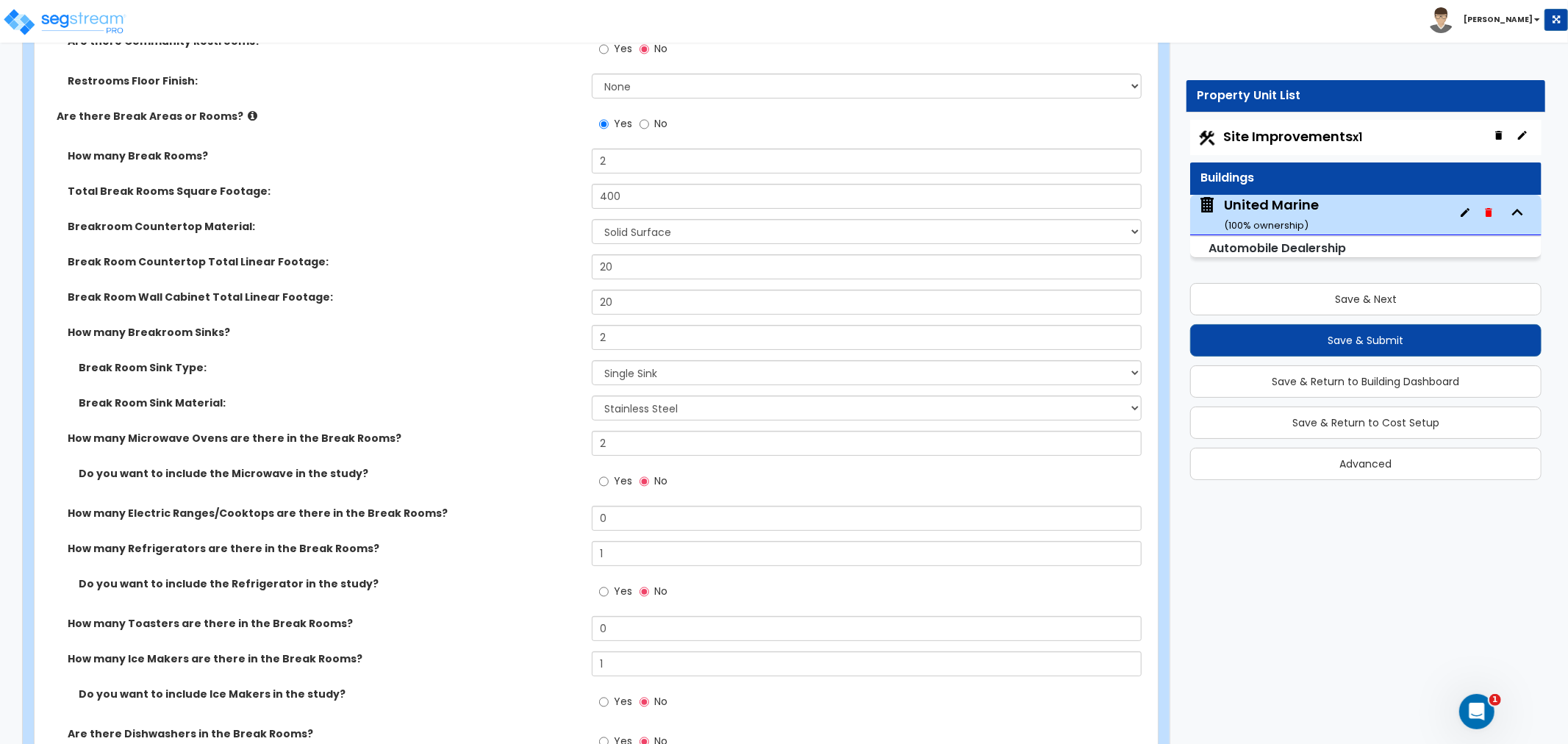
scroll to position [4800, 0]
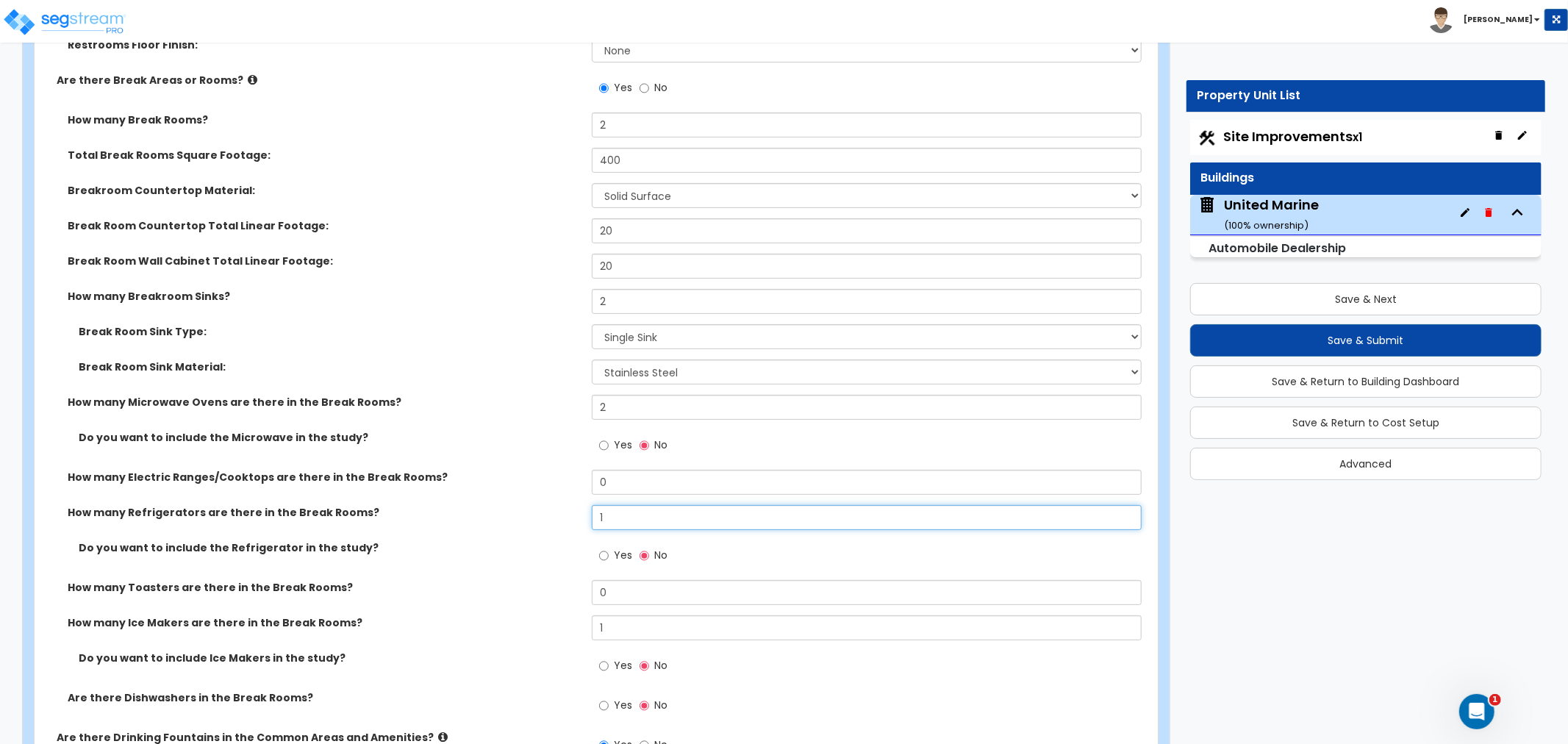
drag, startPoint x: 617, startPoint y: 513, endPoint x: 540, endPoint y: 513, distance: 77.0
click at [540, 513] on div "How many Refrigerators are there in the Break Rooms? 1" at bounding box center [592, 523] width 1114 height 35
type input "2"
click at [530, 537] on div "How many Refrigerators are there in the Break Rooms? 2" at bounding box center [592, 523] width 1114 height 35
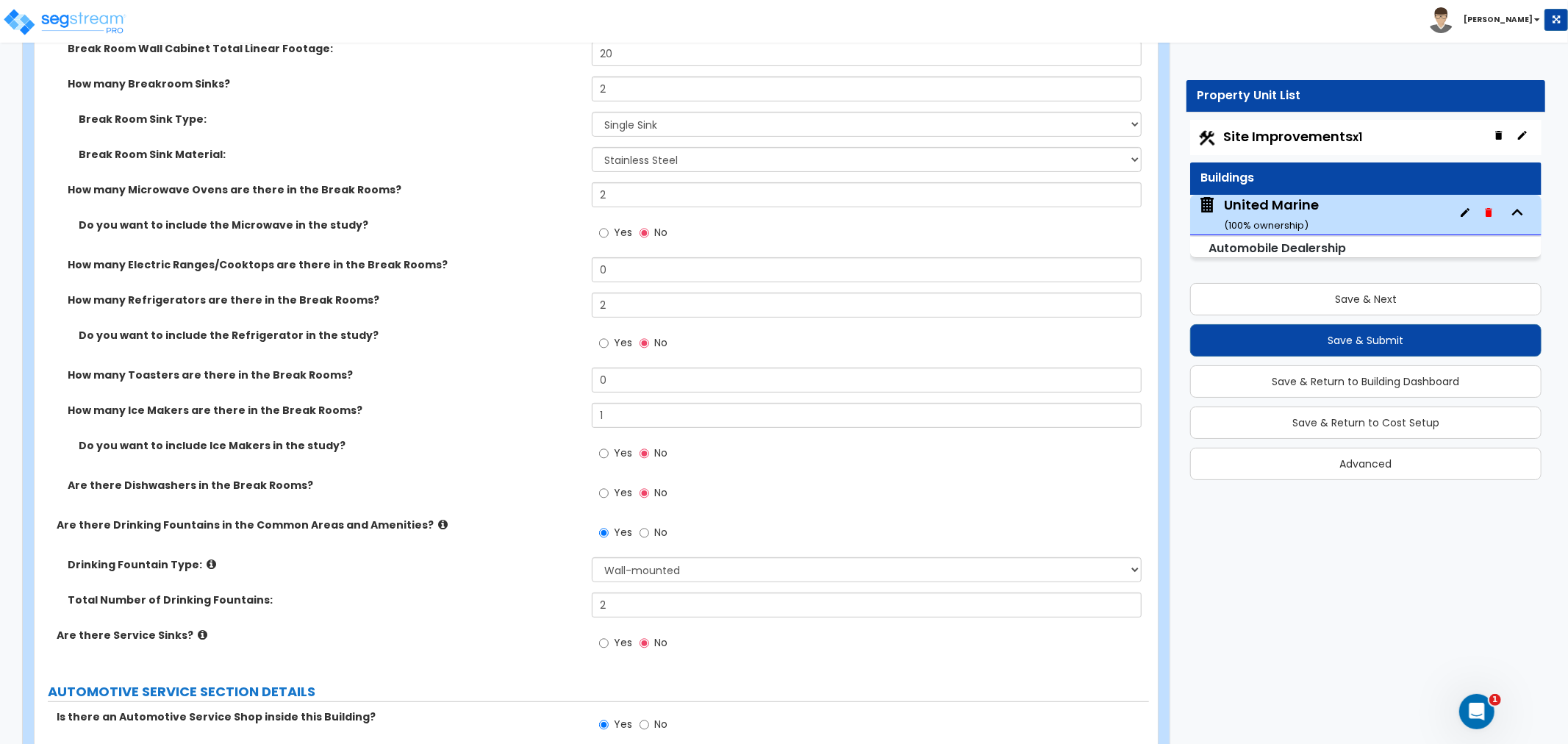
scroll to position [5045, 0]
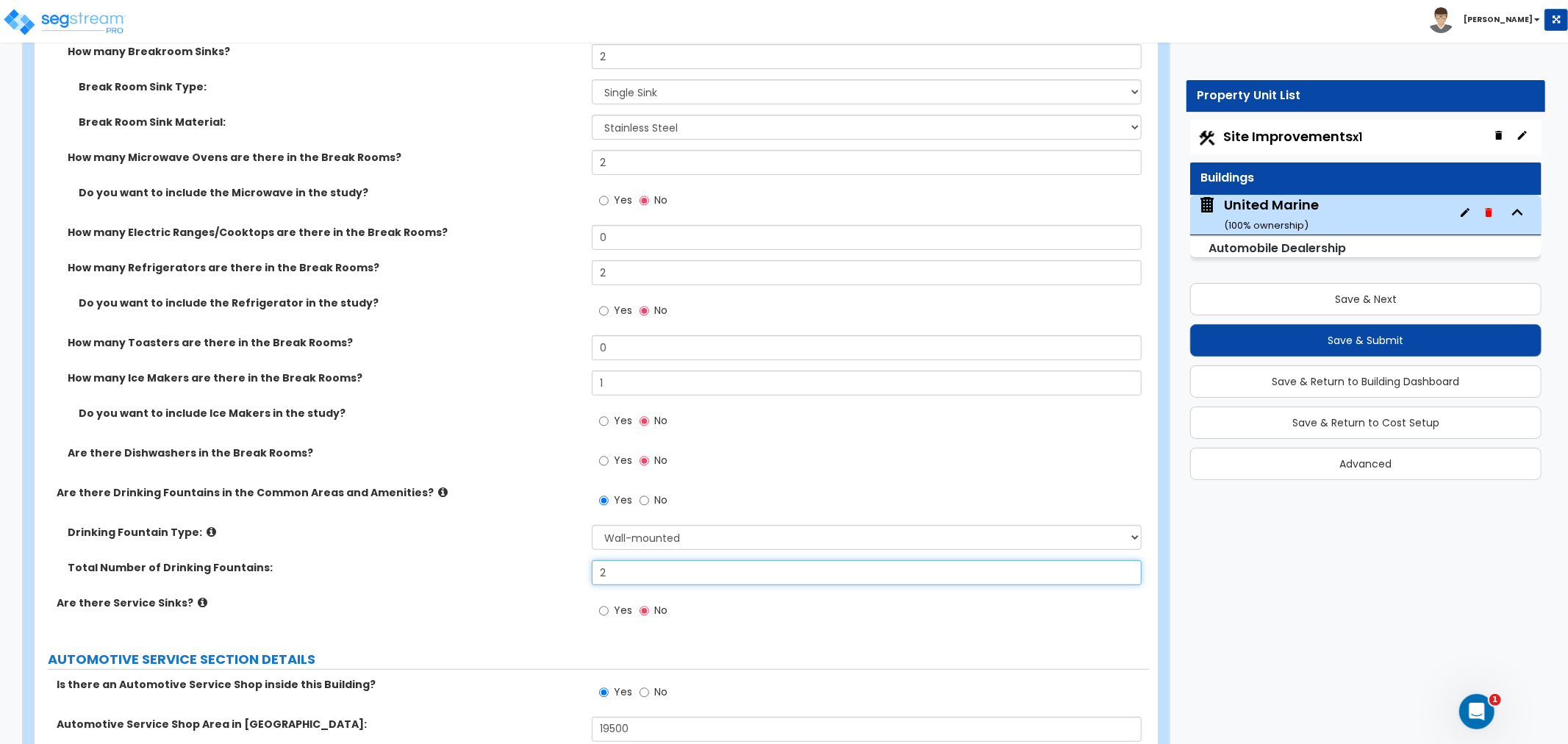
drag, startPoint x: 619, startPoint y: 574, endPoint x: 524, endPoint y: 572, distance: 95.0
click at [524, 571] on div "Total Number of Drinking Fountains: 2" at bounding box center [592, 577] width 1114 height 35
type input "4"
click at [519, 578] on div "Total Number of Drinking Fountains: 4" at bounding box center [592, 577] width 1114 height 35
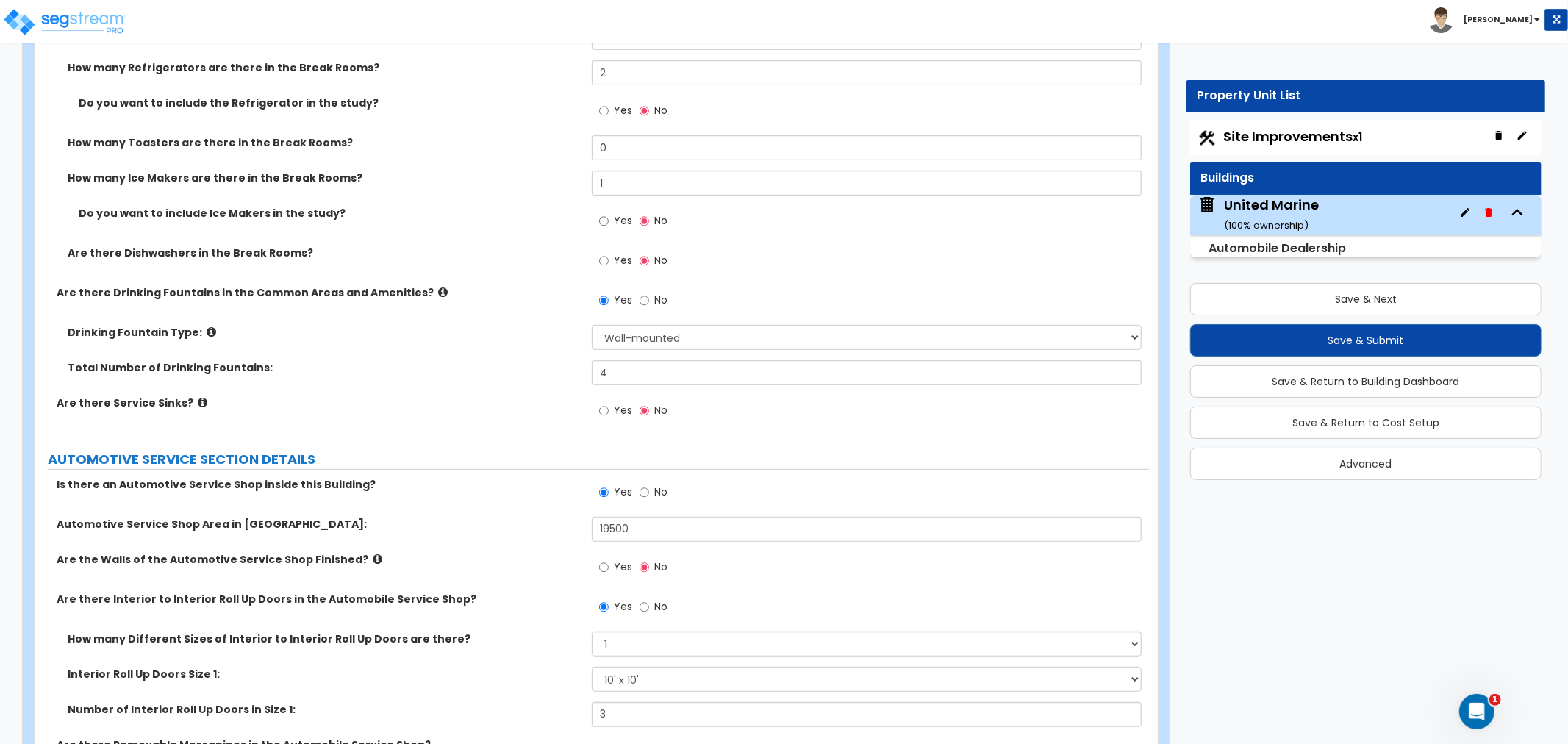
scroll to position [5289, 0]
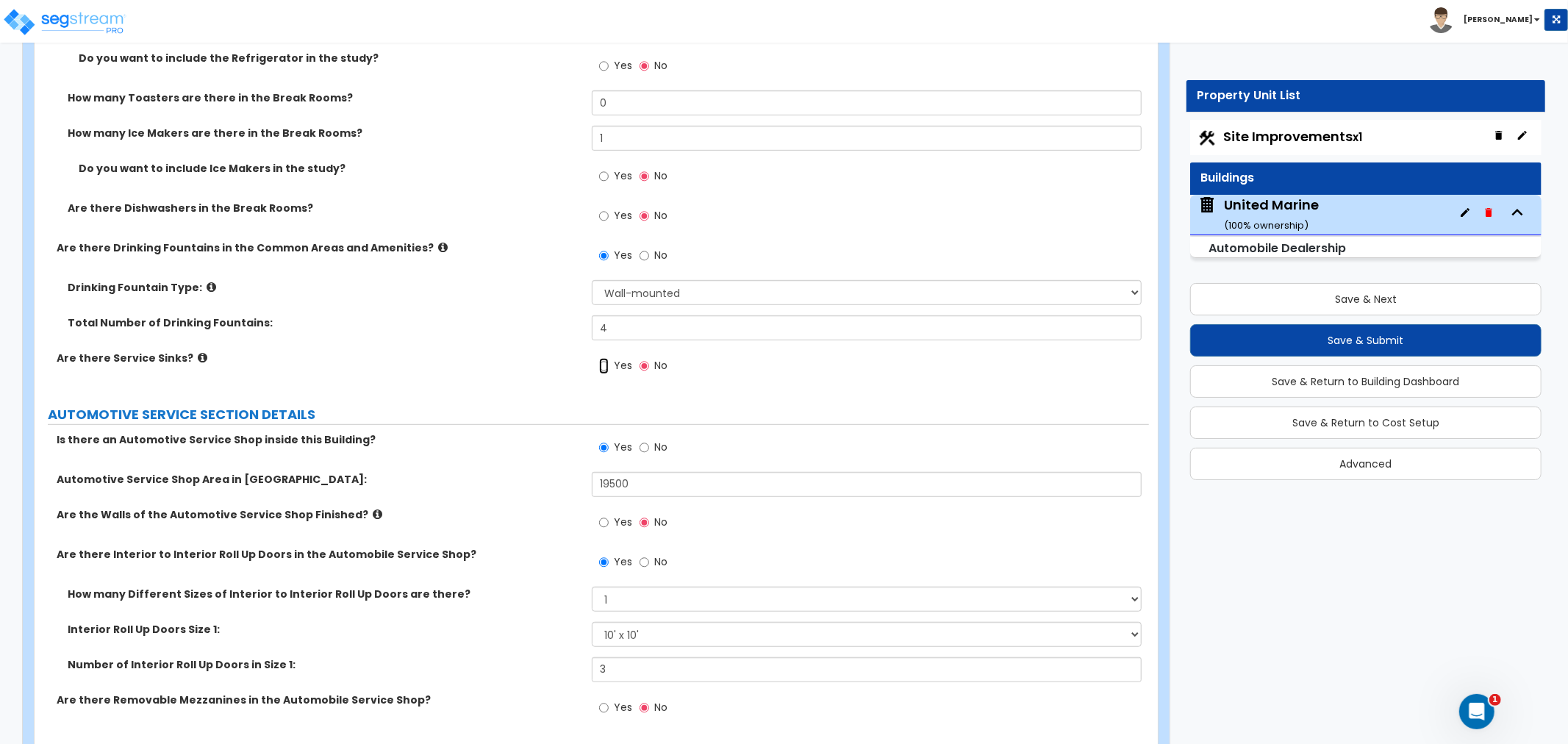
click at [603, 366] on input "Yes" at bounding box center [604, 366] width 10 height 16
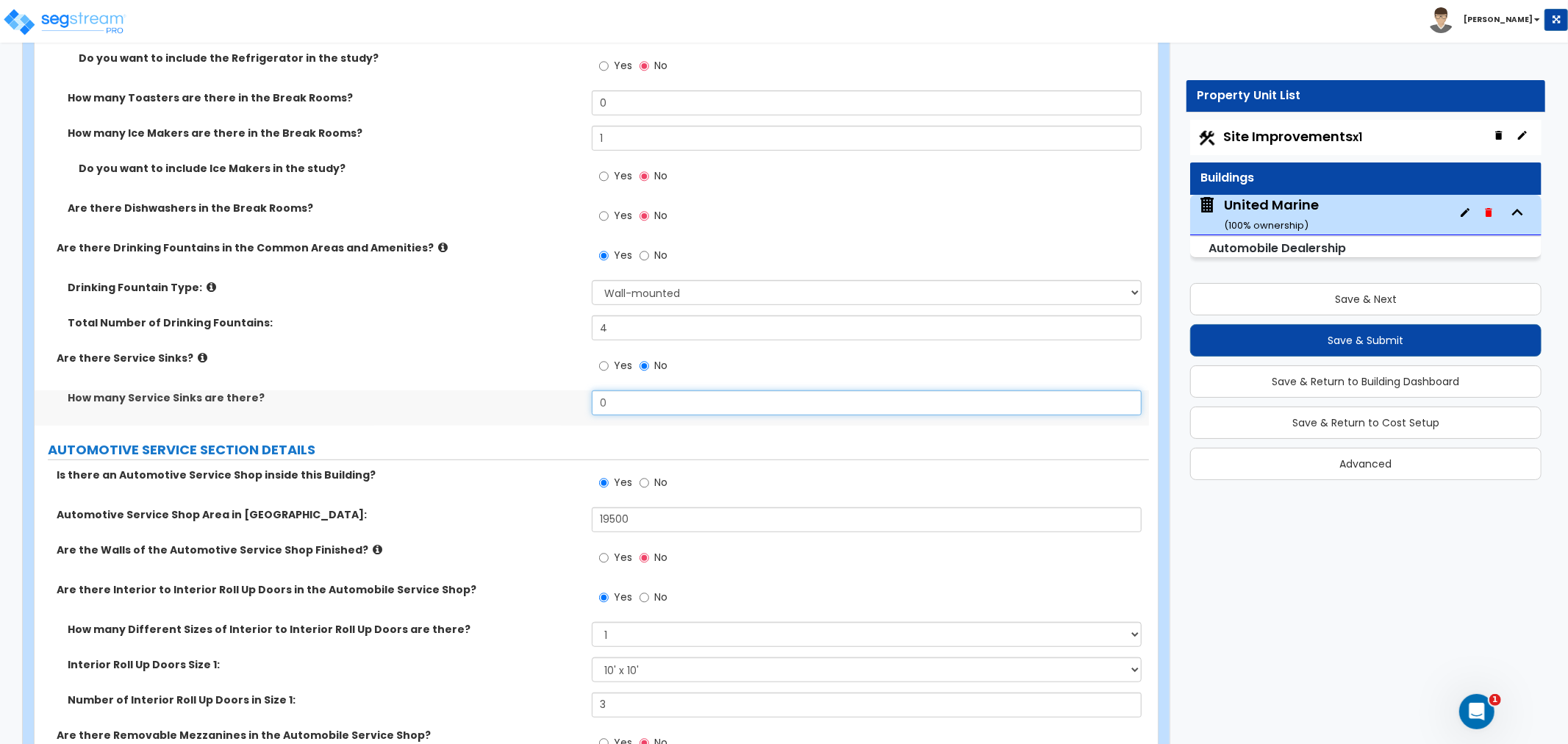
drag, startPoint x: 619, startPoint y: 402, endPoint x: 532, endPoint y: 395, distance: 87.3
click at [532, 395] on div "How many Service Sinks are there? 0" at bounding box center [592, 407] width 1114 height 35
type input "2"
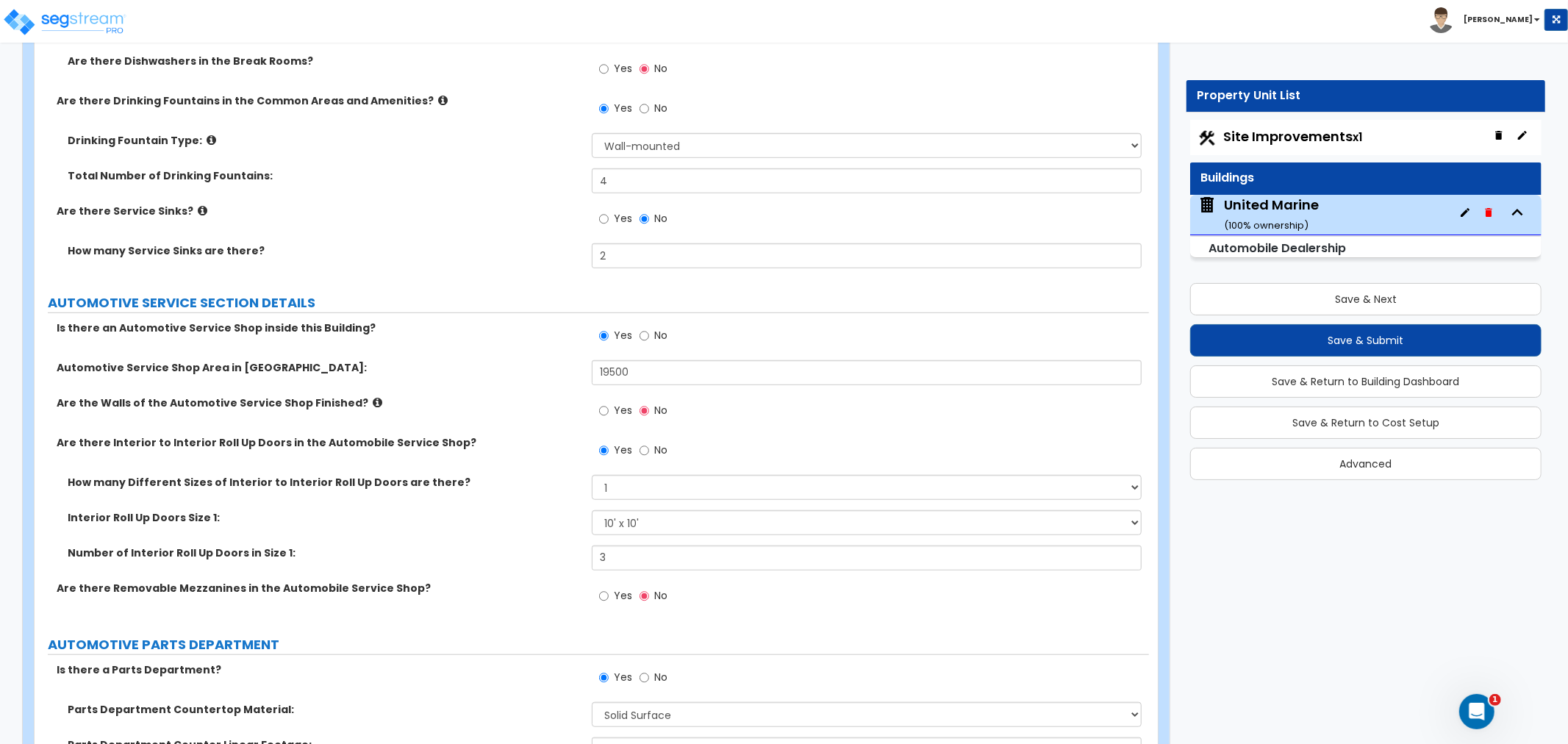
scroll to position [5453, 0]
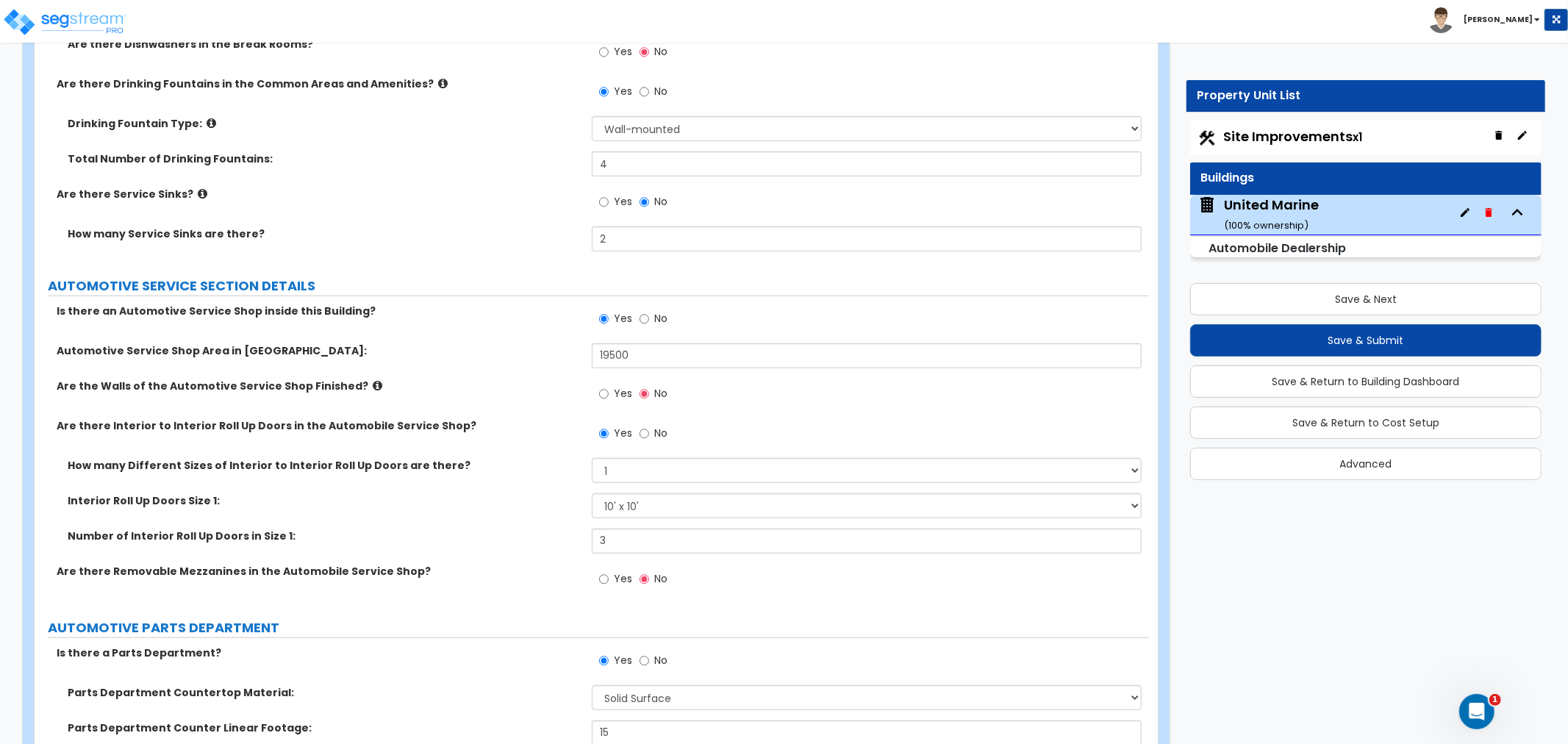
click at [516, 497] on label "Interior Roll Up Doors Size 1:" at bounding box center [323, 500] width 513 height 15
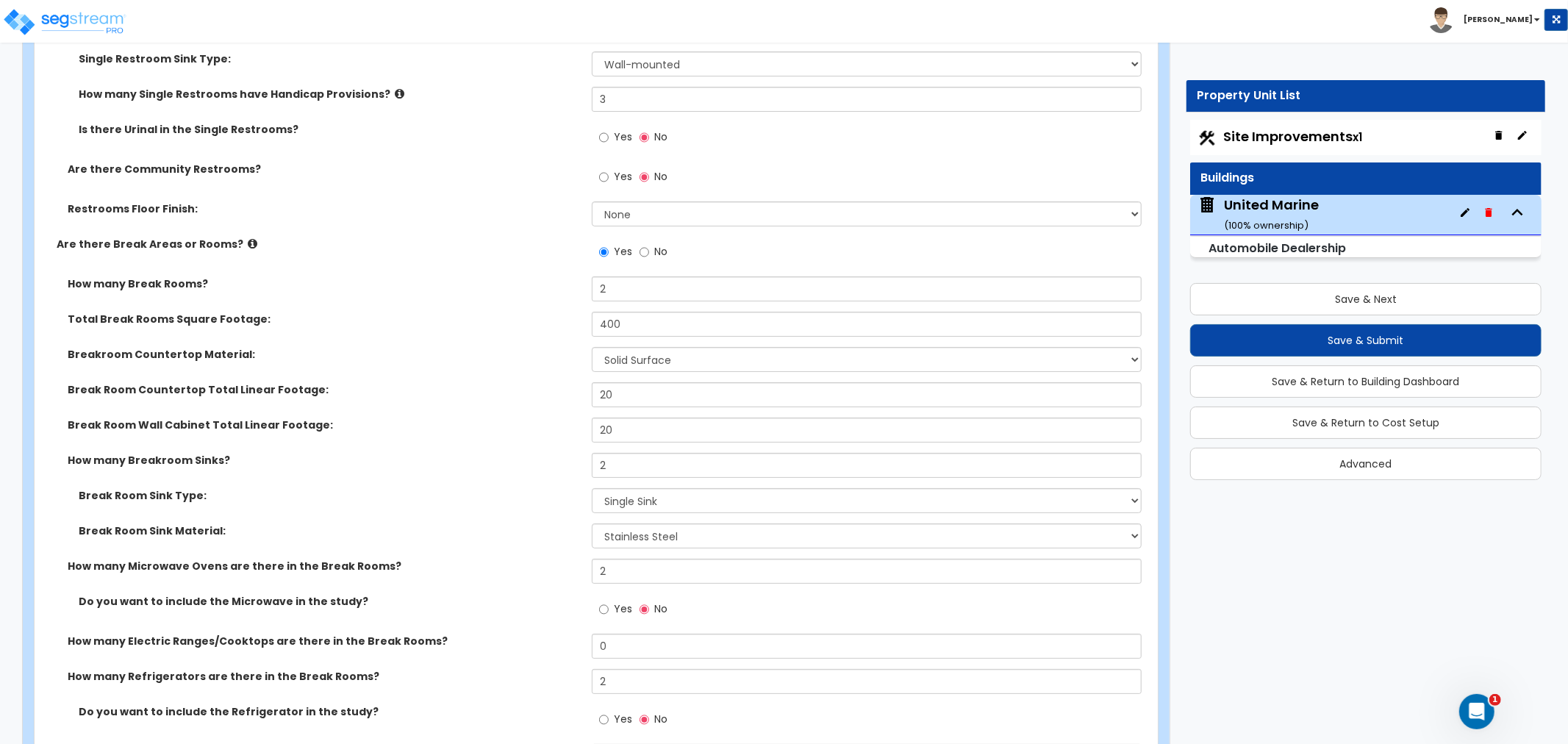
scroll to position [4392, 0]
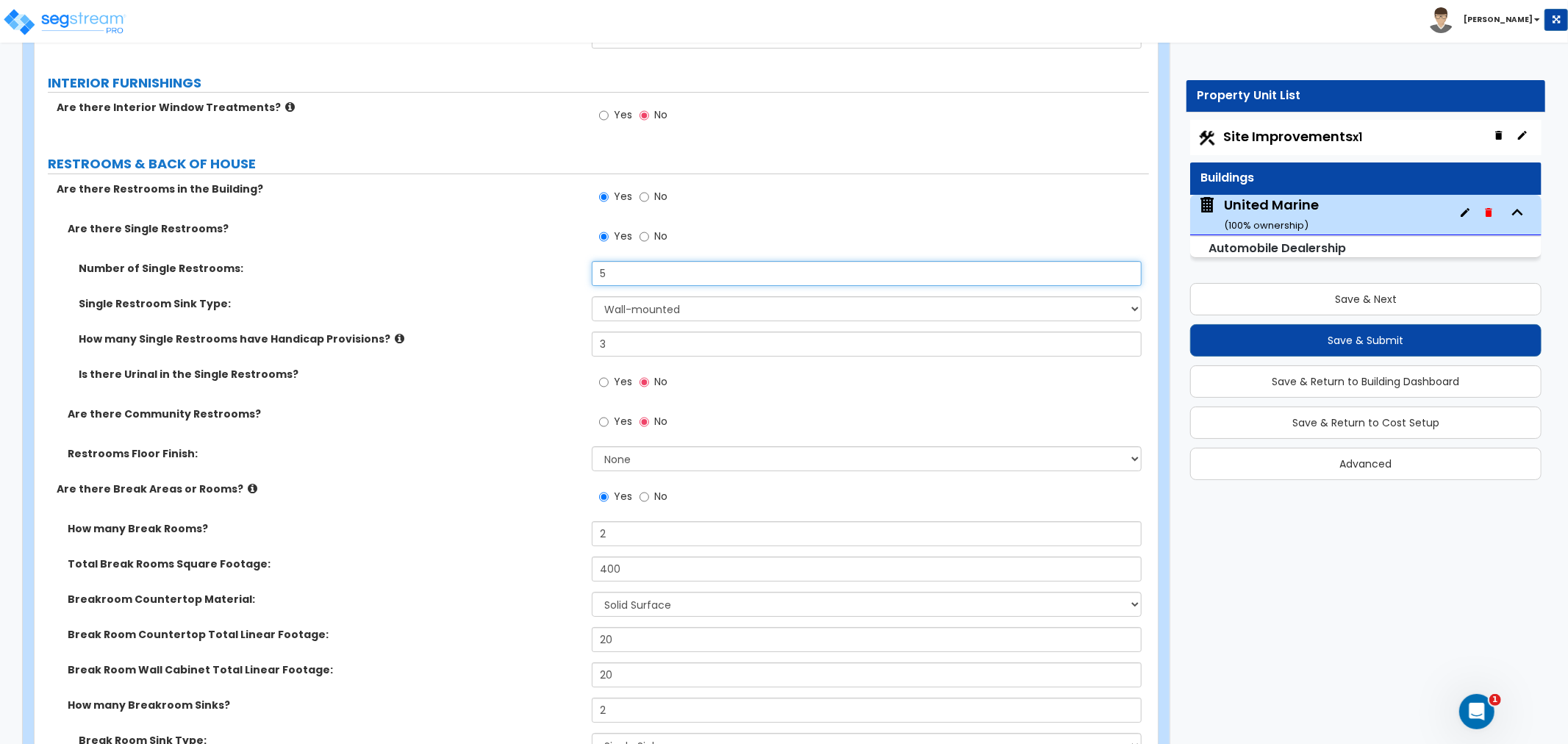
drag, startPoint x: 623, startPoint y: 277, endPoint x: 557, endPoint y: 277, distance: 66.0
click at [557, 277] on div "Number of Single Restrooms: 5" at bounding box center [592, 278] width 1114 height 35
type input "7"
click at [501, 339] on label "How many Single Restrooms have Handicap Provisions?" at bounding box center [330, 339] width 502 height 15
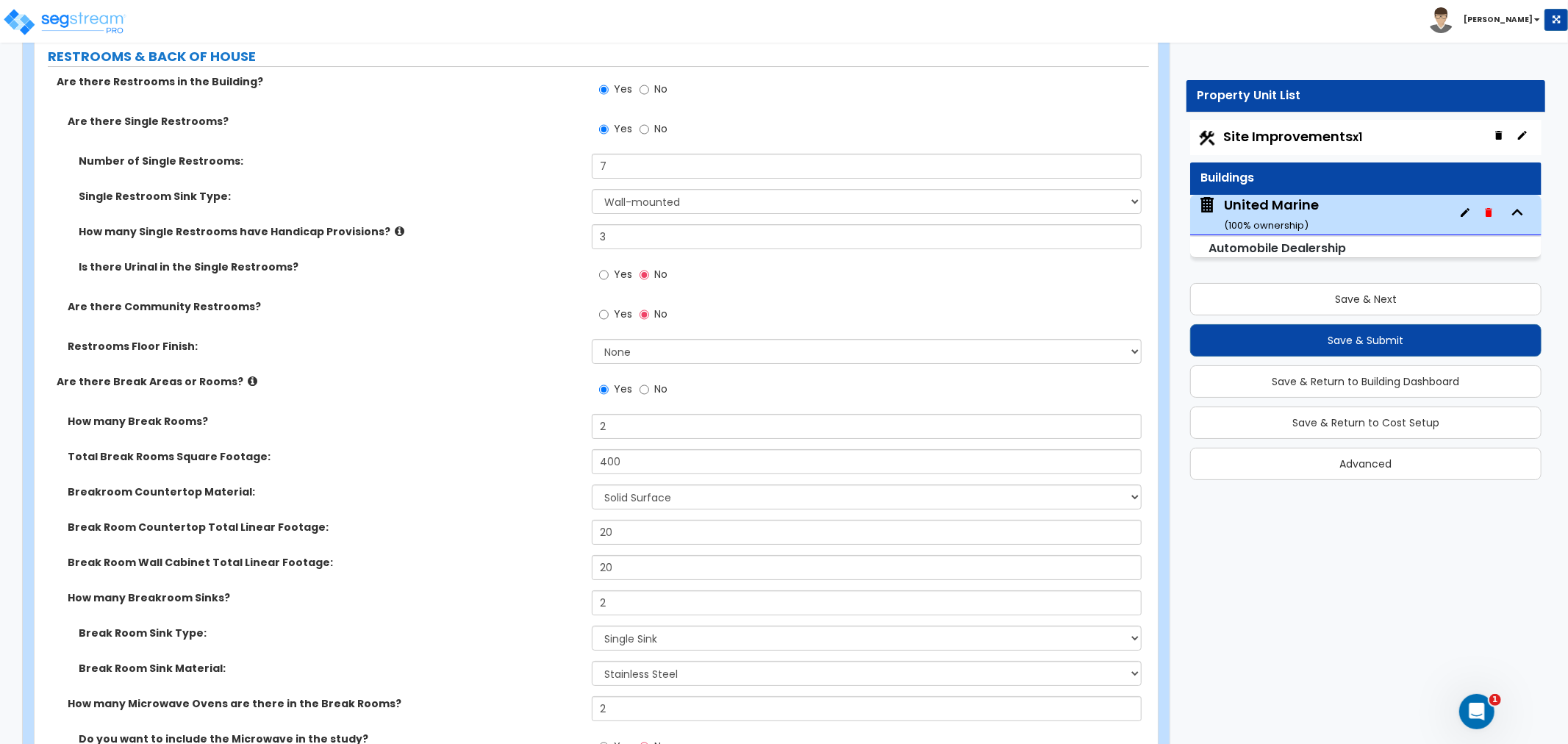
scroll to position [4473, 0]
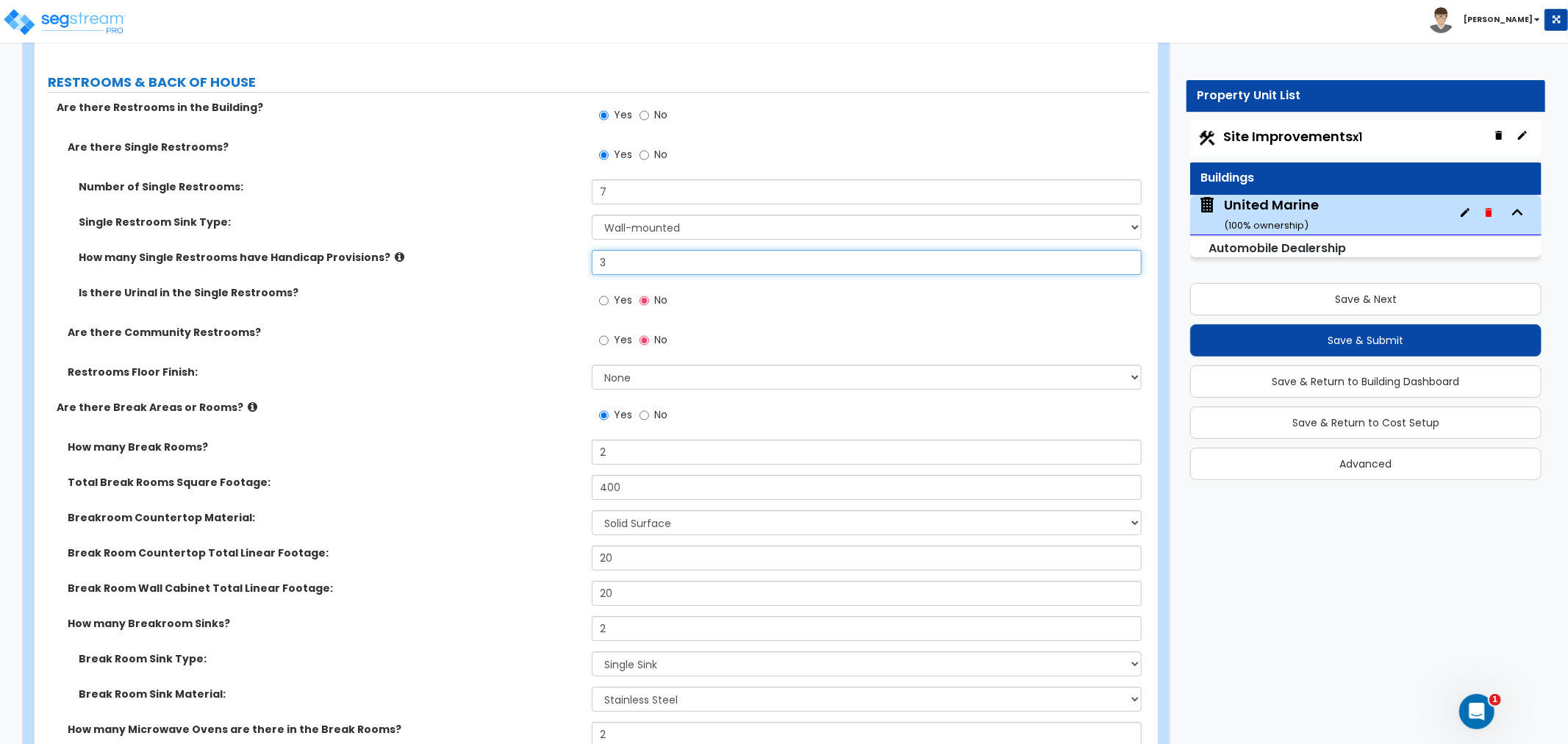
drag, startPoint x: 625, startPoint y: 258, endPoint x: 531, endPoint y: 266, distance: 94.3
click at [531, 266] on div "How many Single Restrooms have Handicap Provisions? 3" at bounding box center [592, 267] width 1114 height 35
type input "5"
click at [509, 301] on div "Is there Urinal in the Single Restrooms? Yes No" at bounding box center [592, 305] width 1114 height 40
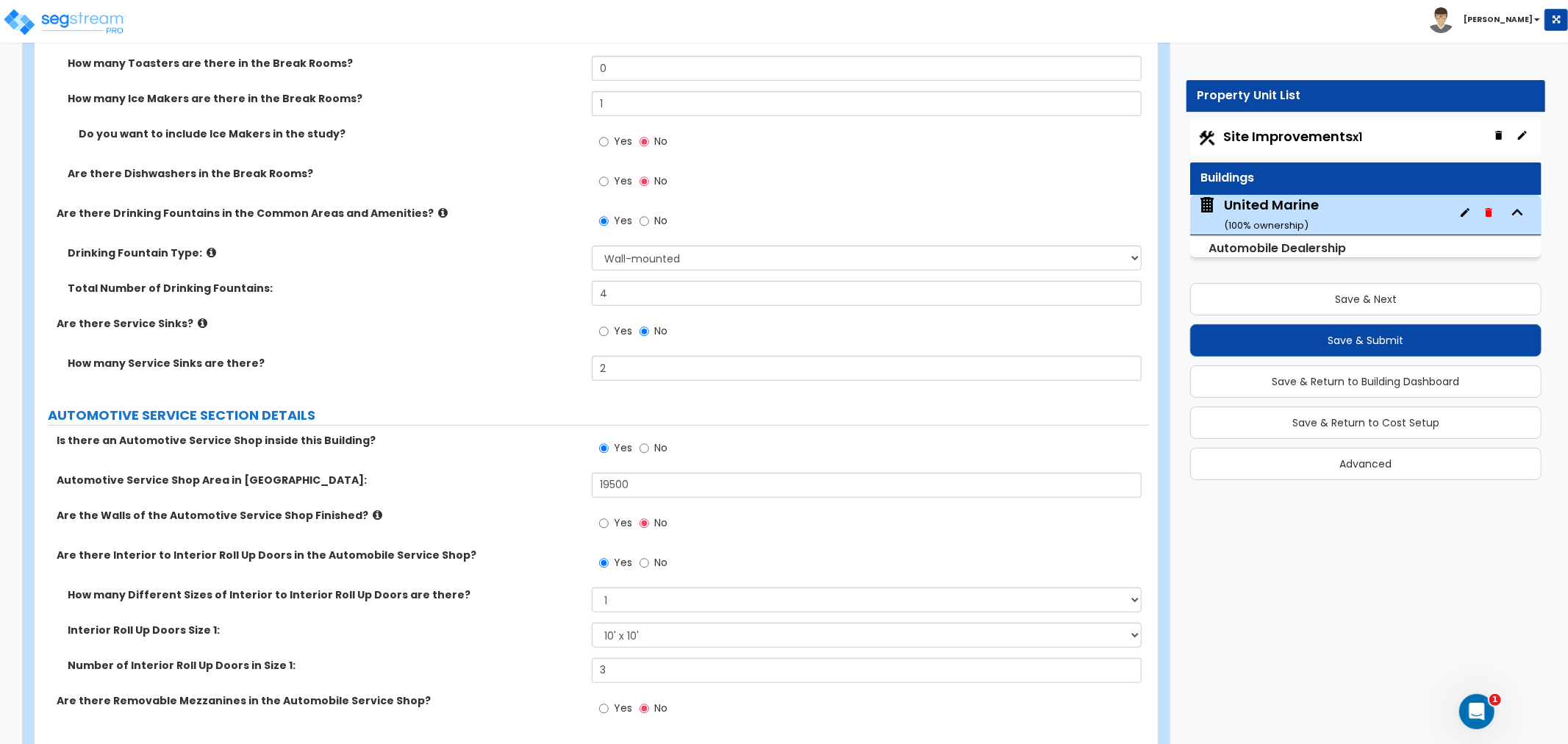
scroll to position [5320, 0]
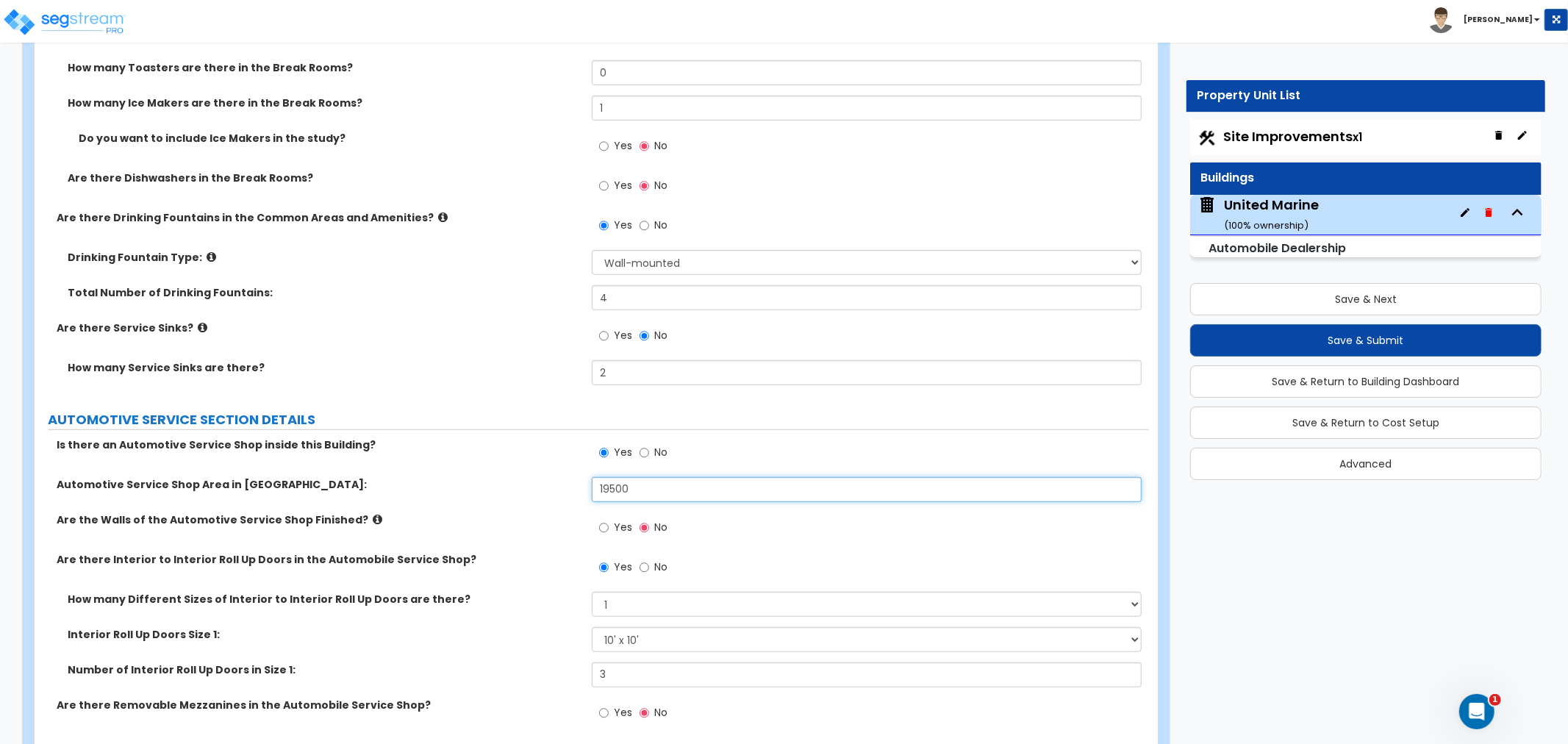
drag, startPoint x: 578, startPoint y: 486, endPoint x: 535, endPoint y: 480, distance: 43.4
click at [535, 480] on div "Automotive Service Shop Area in SF: 19500" at bounding box center [592, 495] width 1114 height 35
click at [539, 487] on label "Automotive Service Shop Area in SF:" at bounding box center [319, 485] width 524 height 15
drag, startPoint x: 651, startPoint y: 485, endPoint x: 563, endPoint y: 481, distance: 88.1
click at [563, 481] on div "Automotive Service Shop Area in SF: 25,000" at bounding box center [592, 495] width 1114 height 35
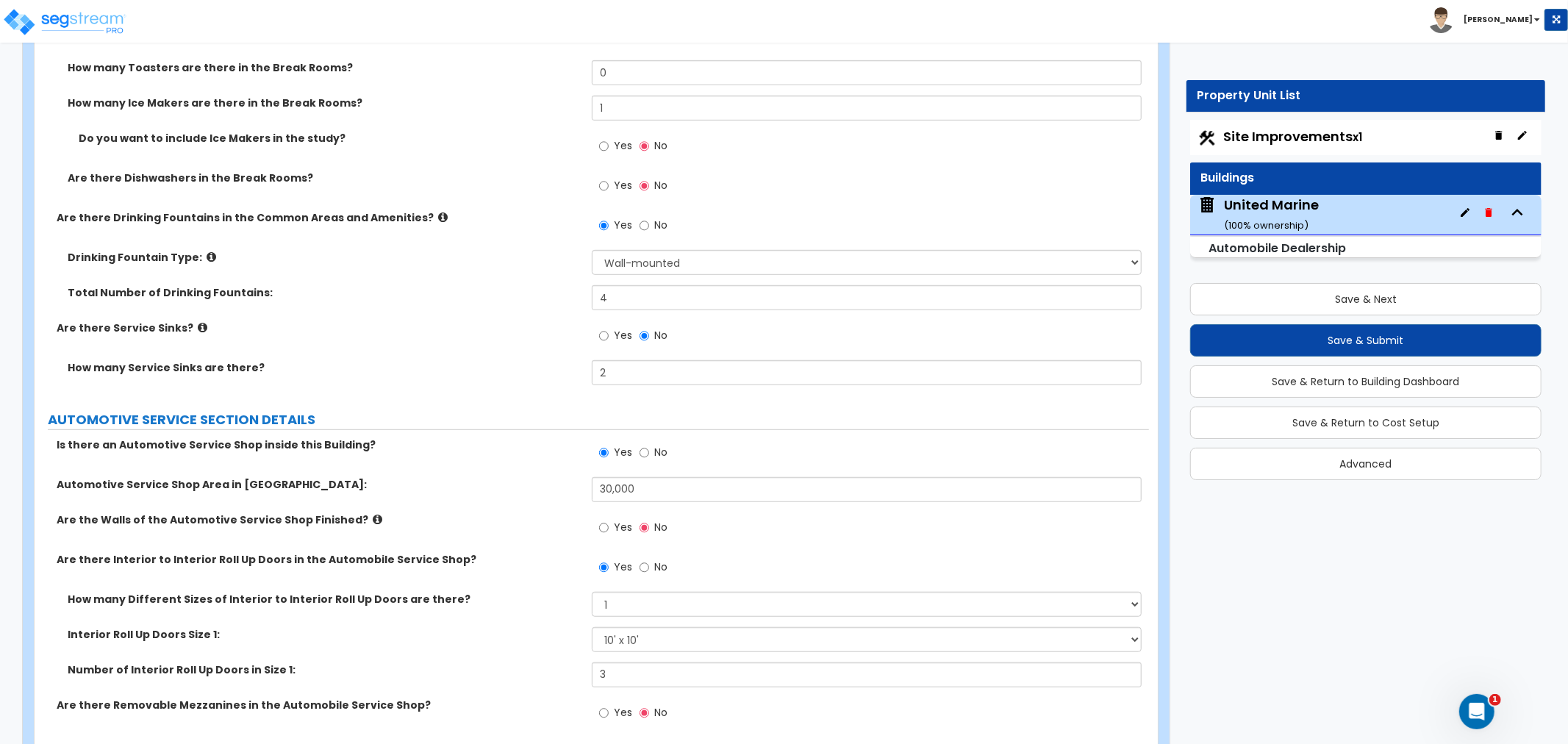
click at [560, 488] on label "Automotive Service Shop Area in SF:" at bounding box center [319, 485] width 524 height 15
drag, startPoint x: 663, startPoint y: 482, endPoint x: 519, endPoint y: 477, distance: 144.1
click at [519, 477] on div "Automotive Service Shop Area in SF: 30,000" at bounding box center [592, 495] width 1114 height 35
type input "45,000"
click at [523, 481] on label "Automotive Service Shop Area in SF:" at bounding box center [319, 485] width 524 height 15
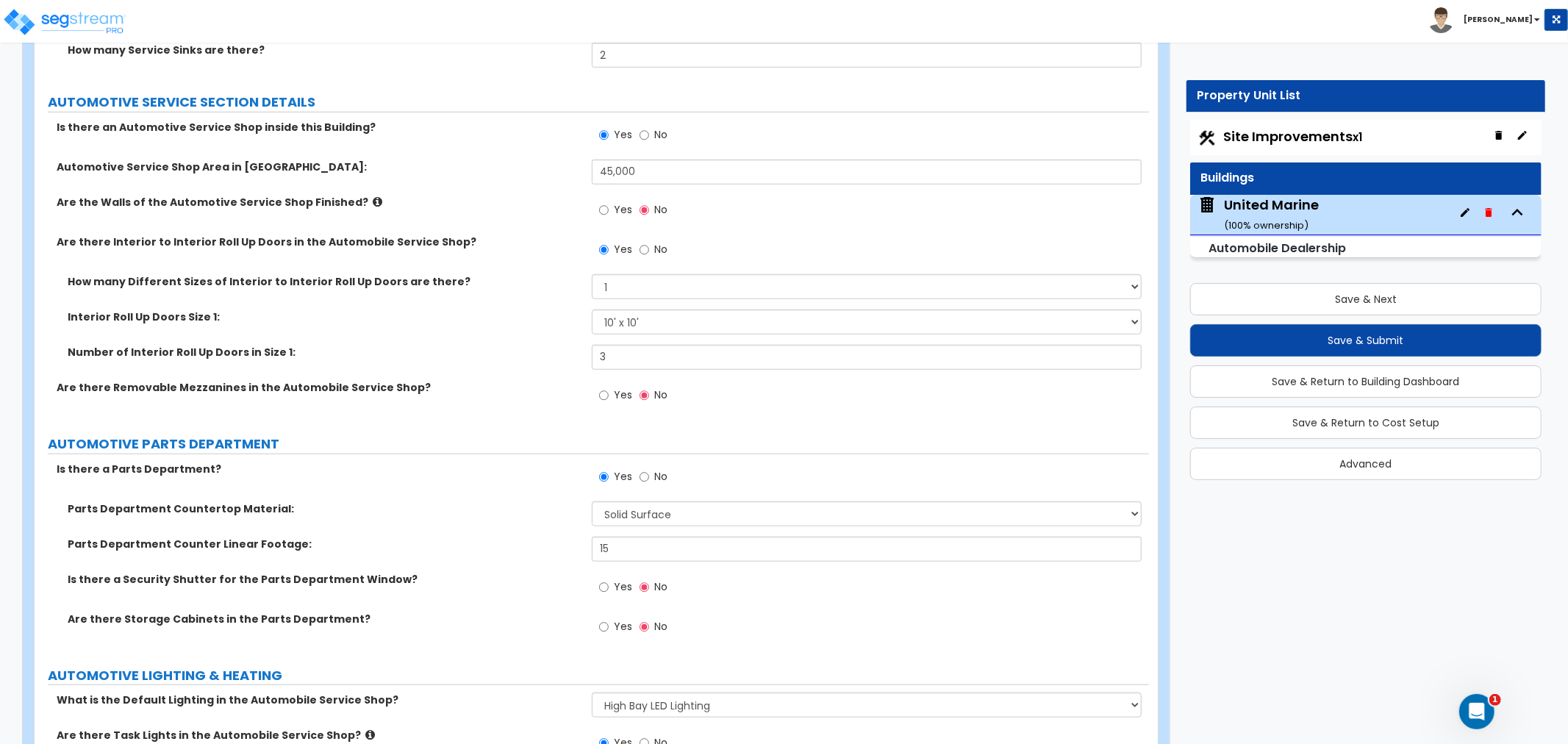
scroll to position [5647, 0]
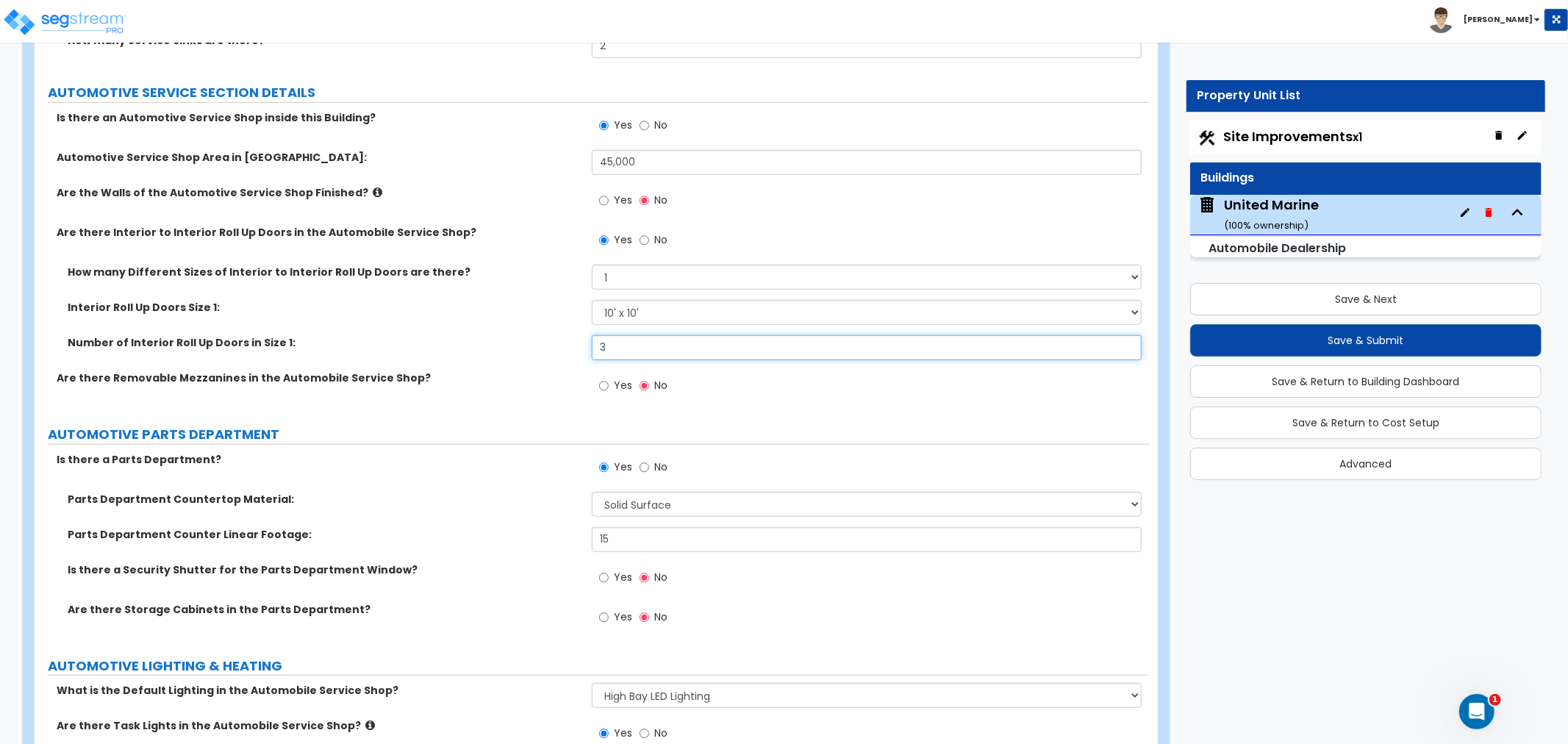
click at [628, 350] on input "3" at bounding box center [867, 347] width 550 height 25
drag, startPoint x: 630, startPoint y: 347, endPoint x: 555, endPoint y: 348, distance: 75.0
click at [555, 348] on div "Number of Interior Roll Up Doors in Size 1: 3" at bounding box center [592, 352] width 1114 height 35
type input "4"
click at [550, 358] on div "Number of Interior Roll Up Doors in Size 1: 4" at bounding box center [592, 352] width 1114 height 35
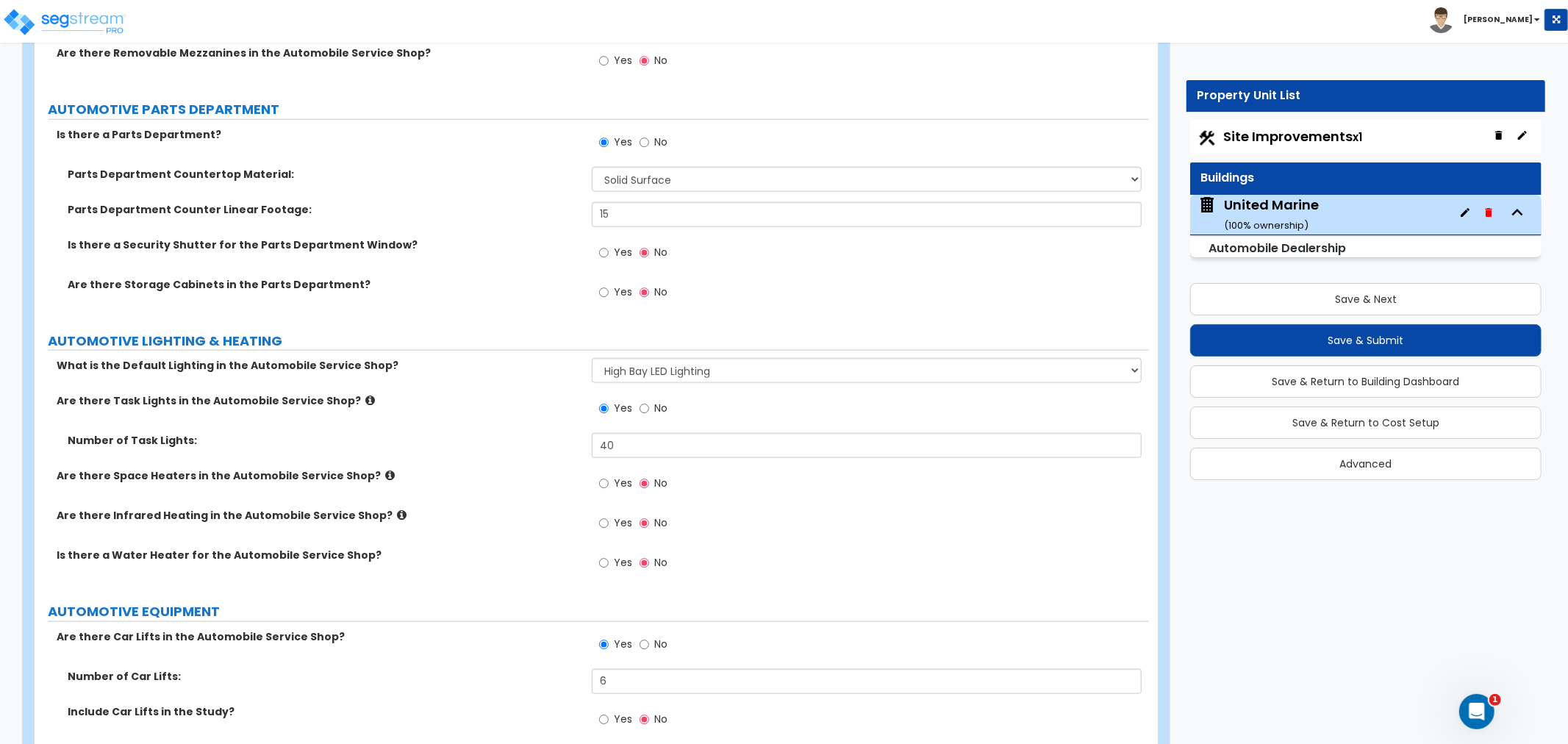
scroll to position [5973, 0]
click at [501, 365] on label "What is the Default Lighting in the Automobile Service Shop?" at bounding box center [319, 364] width 524 height 15
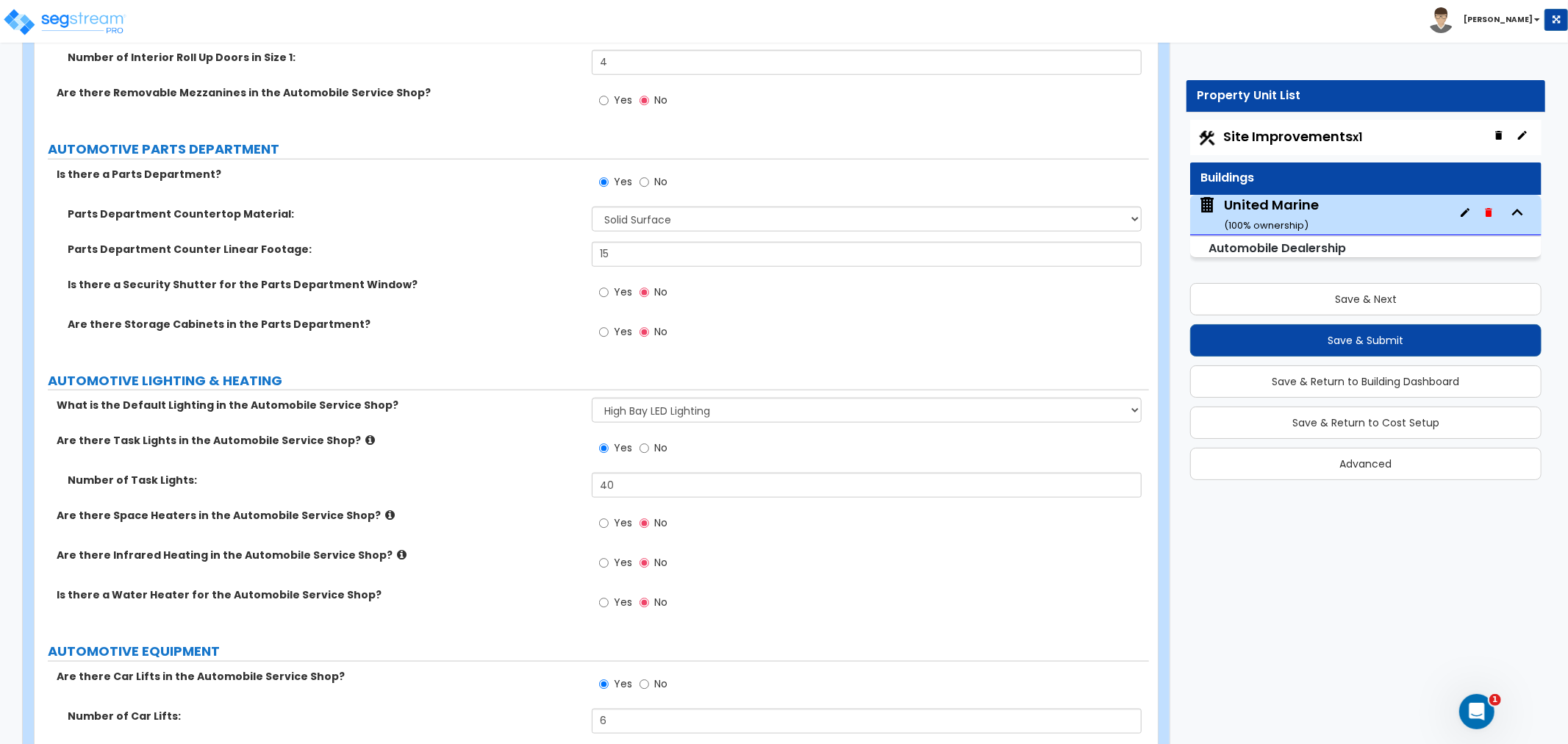
scroll to position [6055, 0]
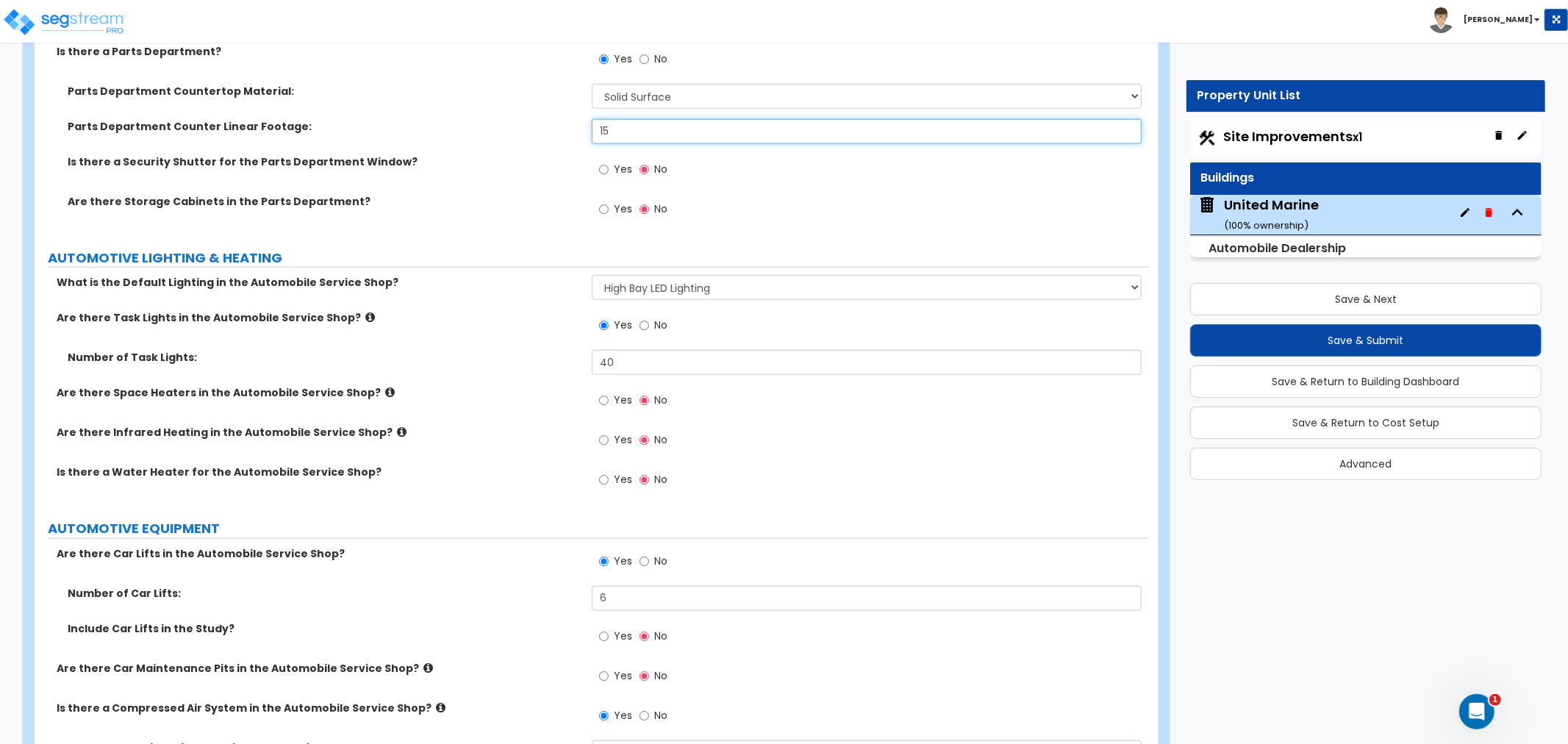
drag, startPoint x: 625, startPoint y: 129, endPoint x: 579, endPoint y: 135, distance: 46.4
click at [579, 135] on div "Parts Department Counter Linear Footage: 15" at bounding box center [592, 137] width 1114 height 35
type input "20"
drag, startPoint x: 607, startPoint y: 216, endPoint x: 563, endPoint y: 223, distance: 44.6
click at [605, 216] on label "Yes" at bounding box center [616, 211] width 33 height 25
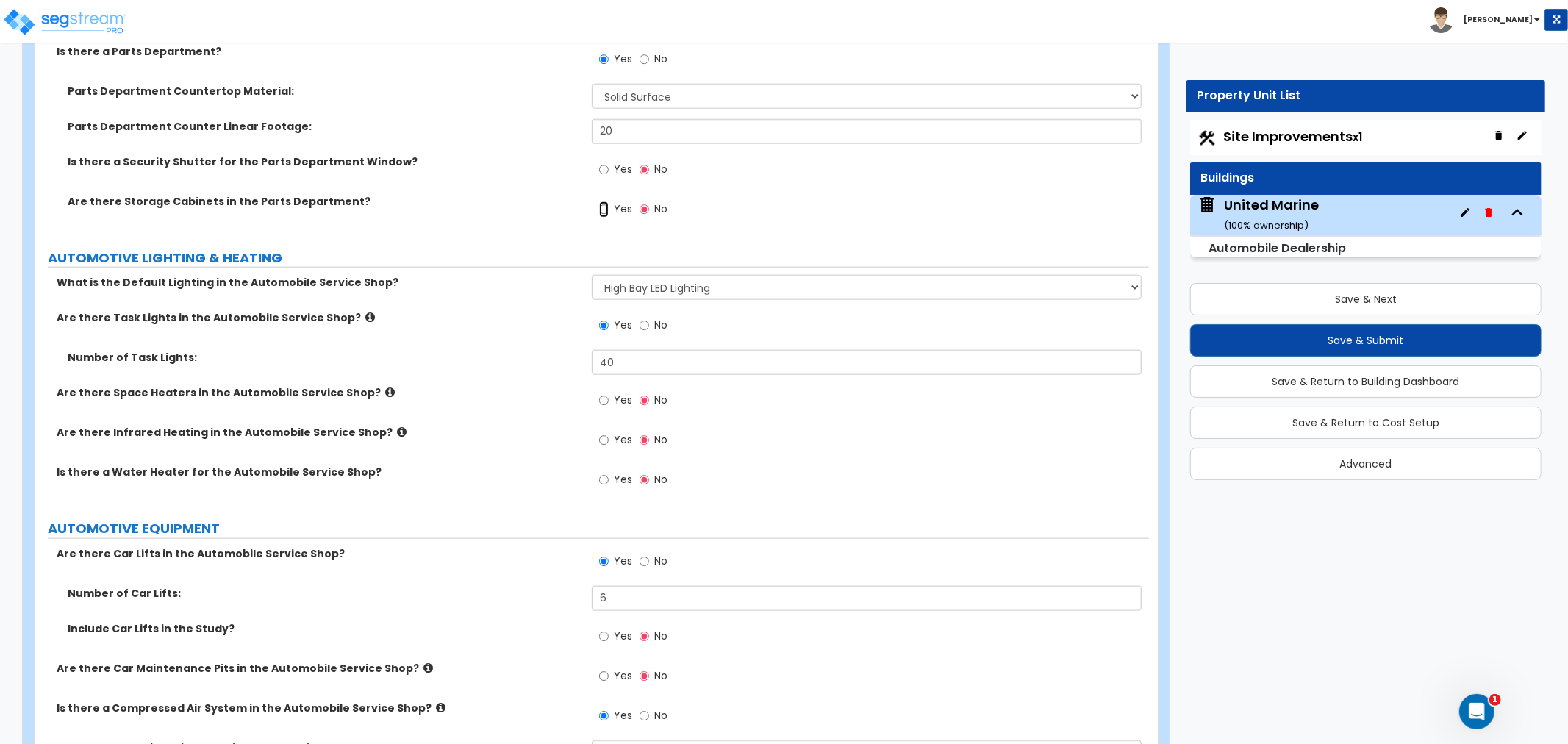
click at [605, 216] on input "Yes" at bounding box center [604, 210] width 10 height 16
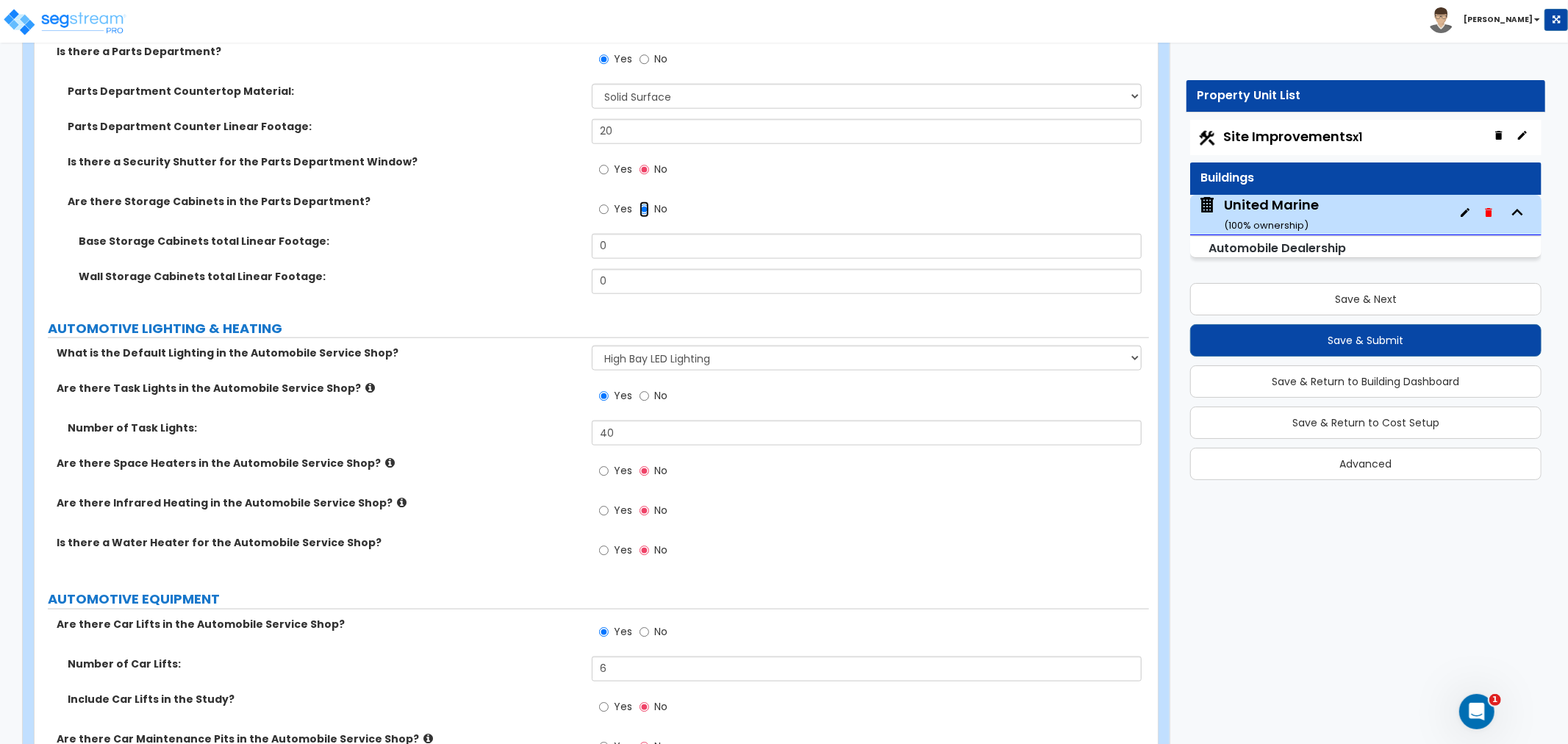
click at [643, 207] on input "No" at bounding box center [644, 210] width 10 height 16
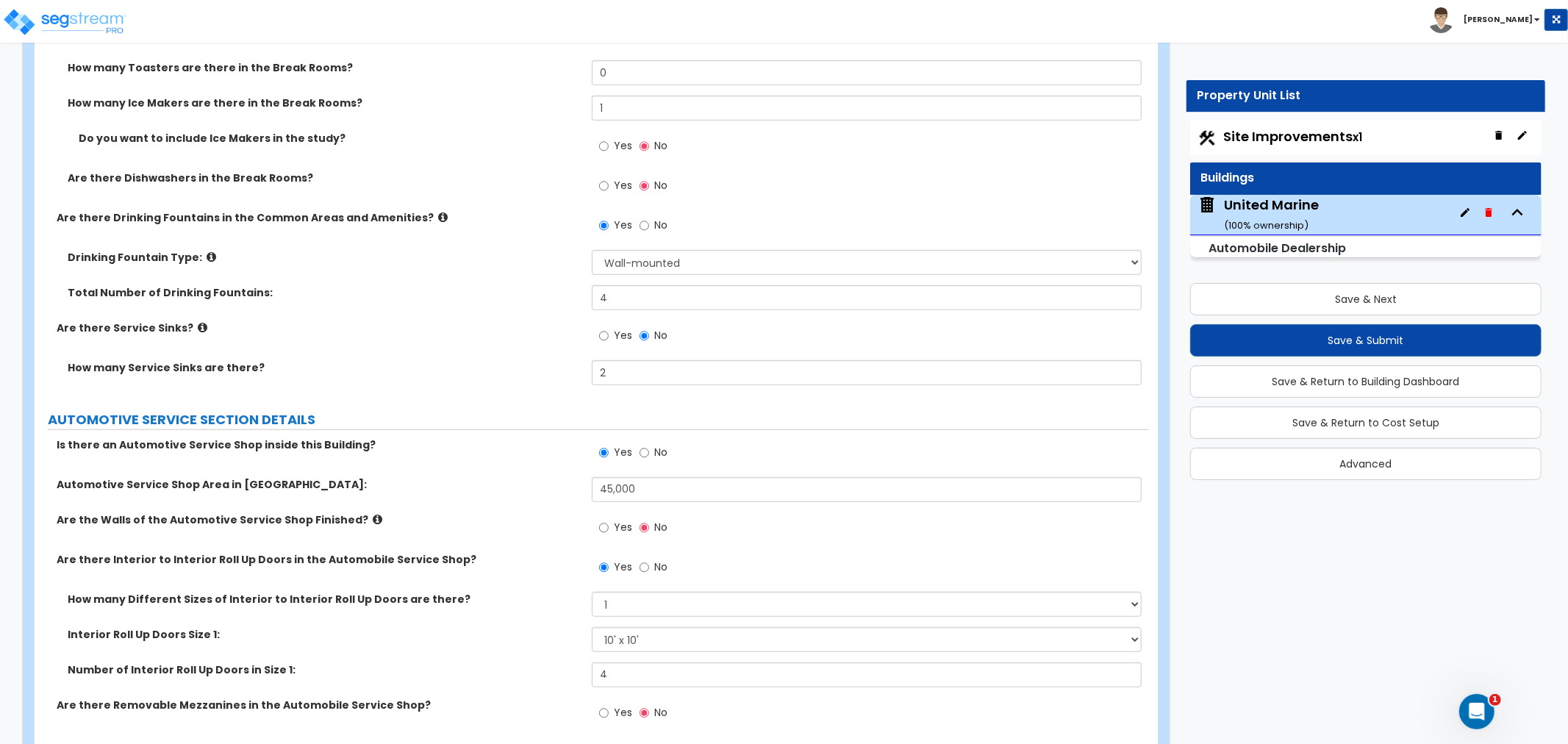
scroll to position [2558, 0]
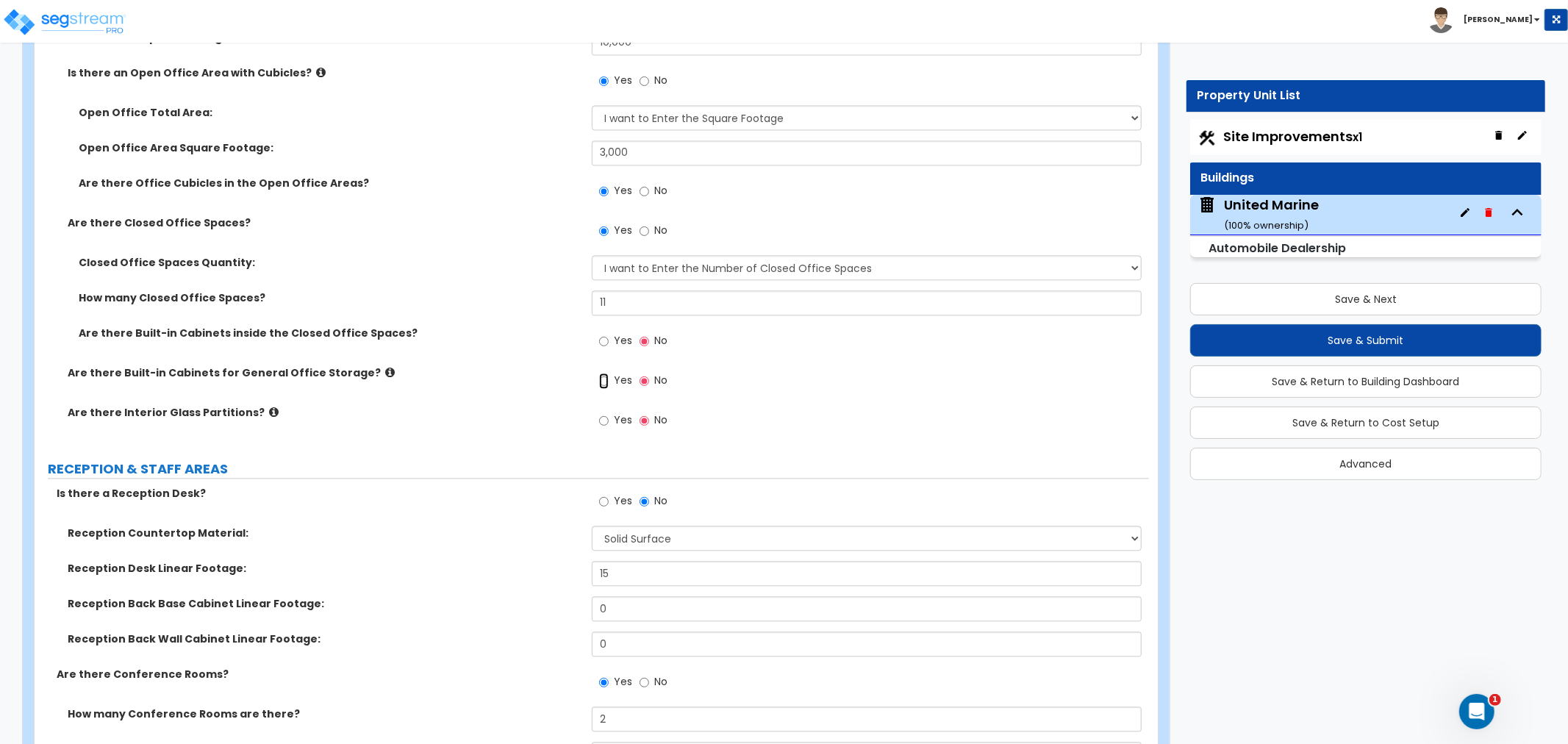
click at [601, 383] on input "Yes" at bounding box center [604, 381] width 10 height 16
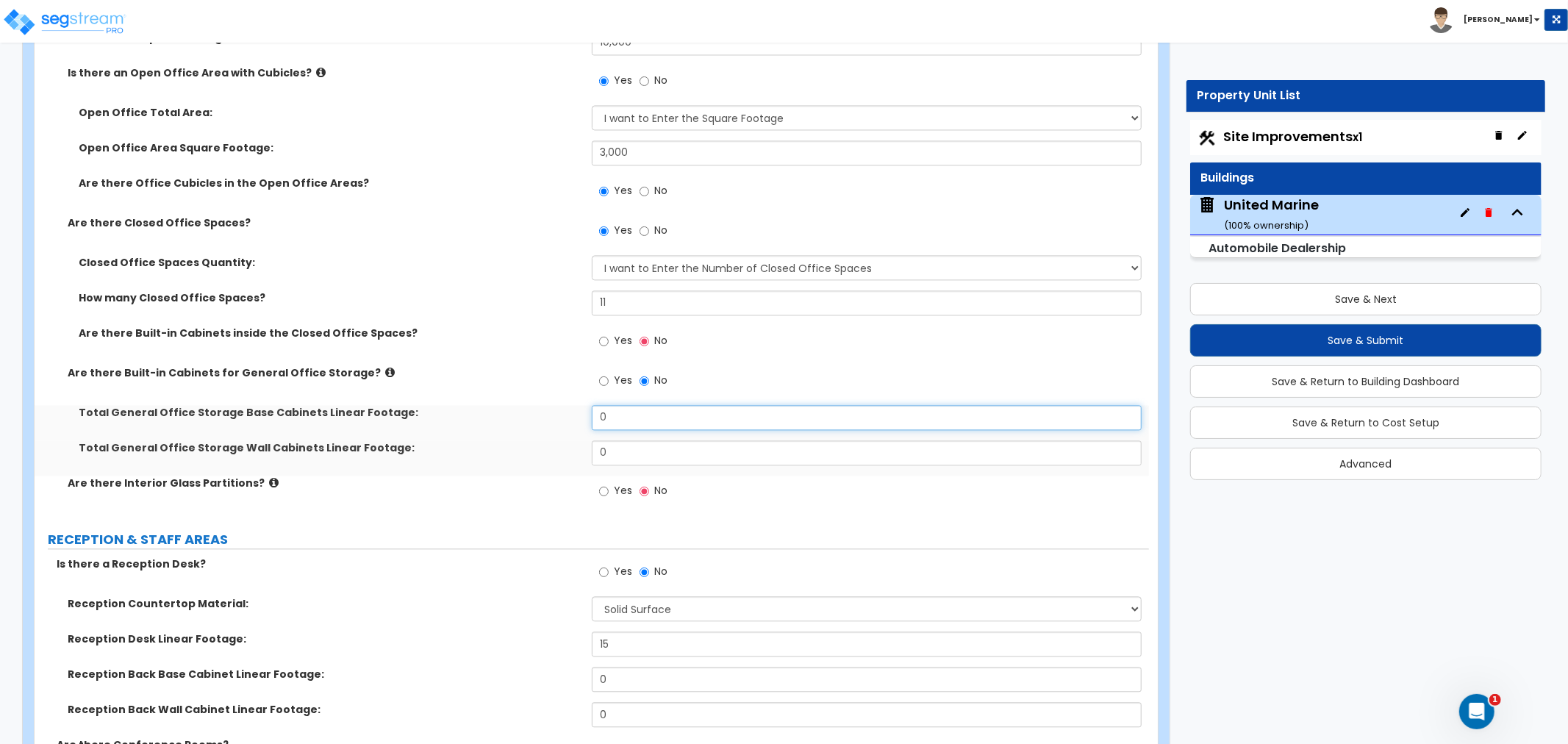
drag, startPoint x: 617, startPoint y: 417, endPoint x: 556, endPoint y: 419, distance: 61.0
click at [556, 419] on div "Total General Office Storage Base Cabinets Linear Footage: 0" at bounding box center [592, 422] width 1114 height 35
type input "20"
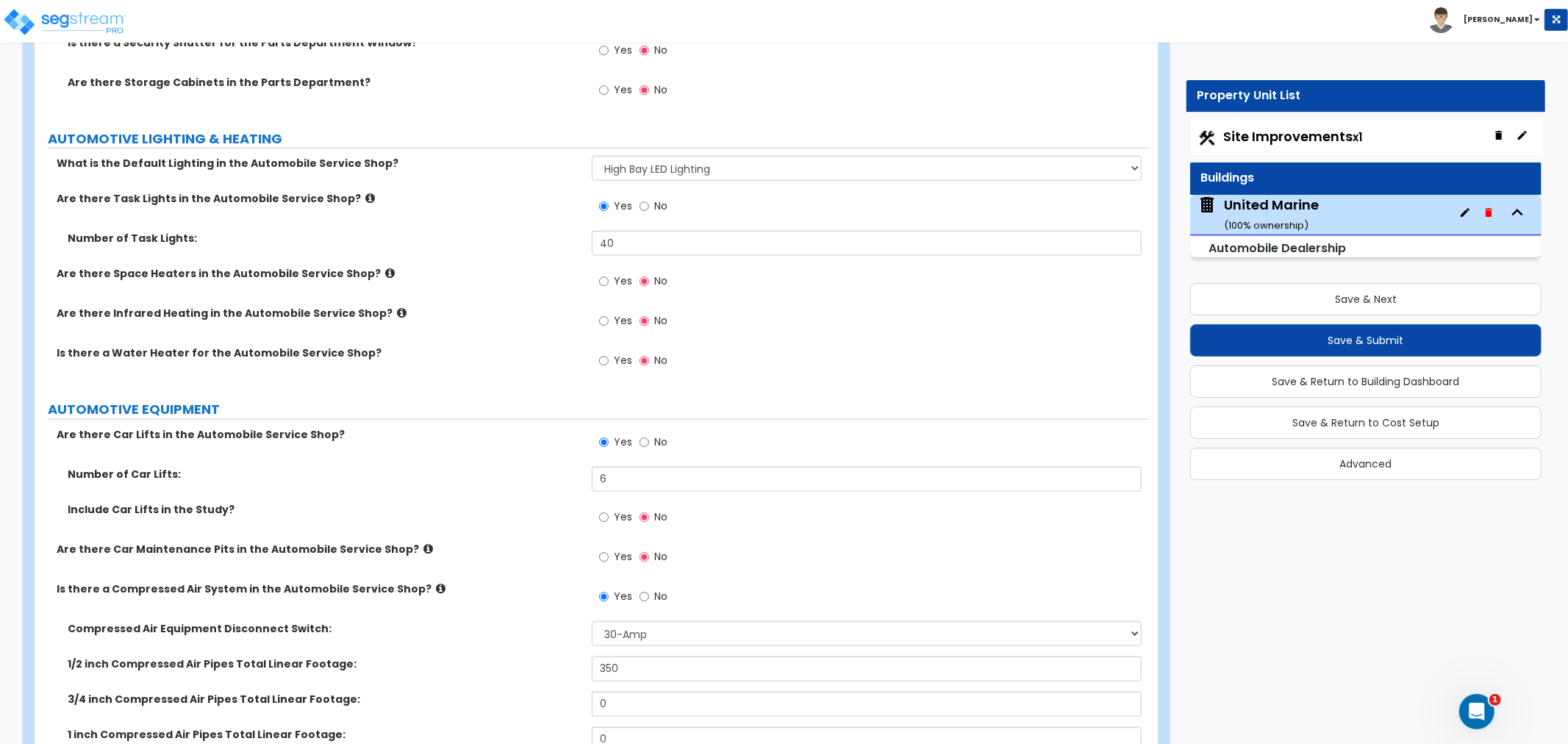
scroll to position [6150, 0]
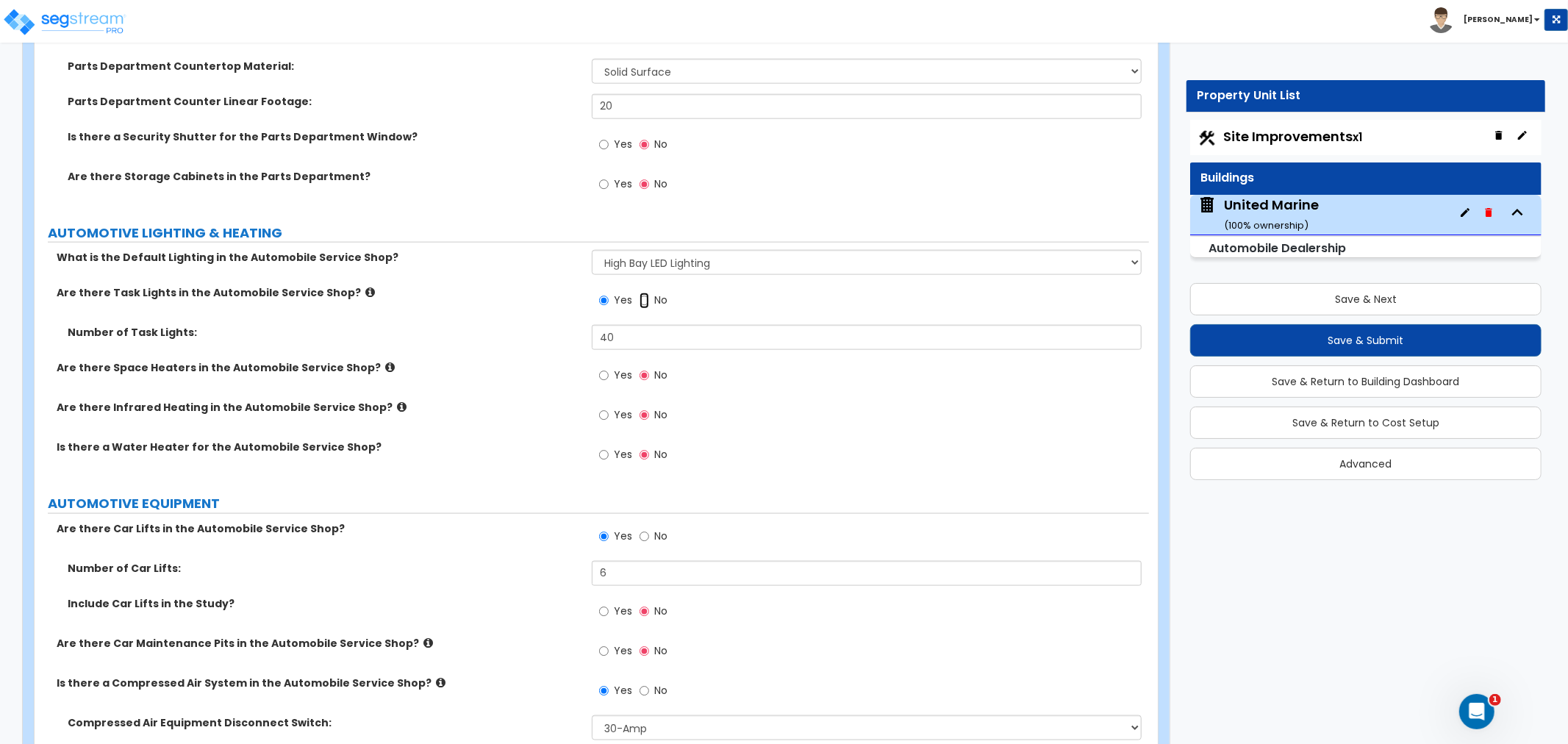
click at [644, 298] on input "No" at bounding box center [644, 300] width 10 height 16
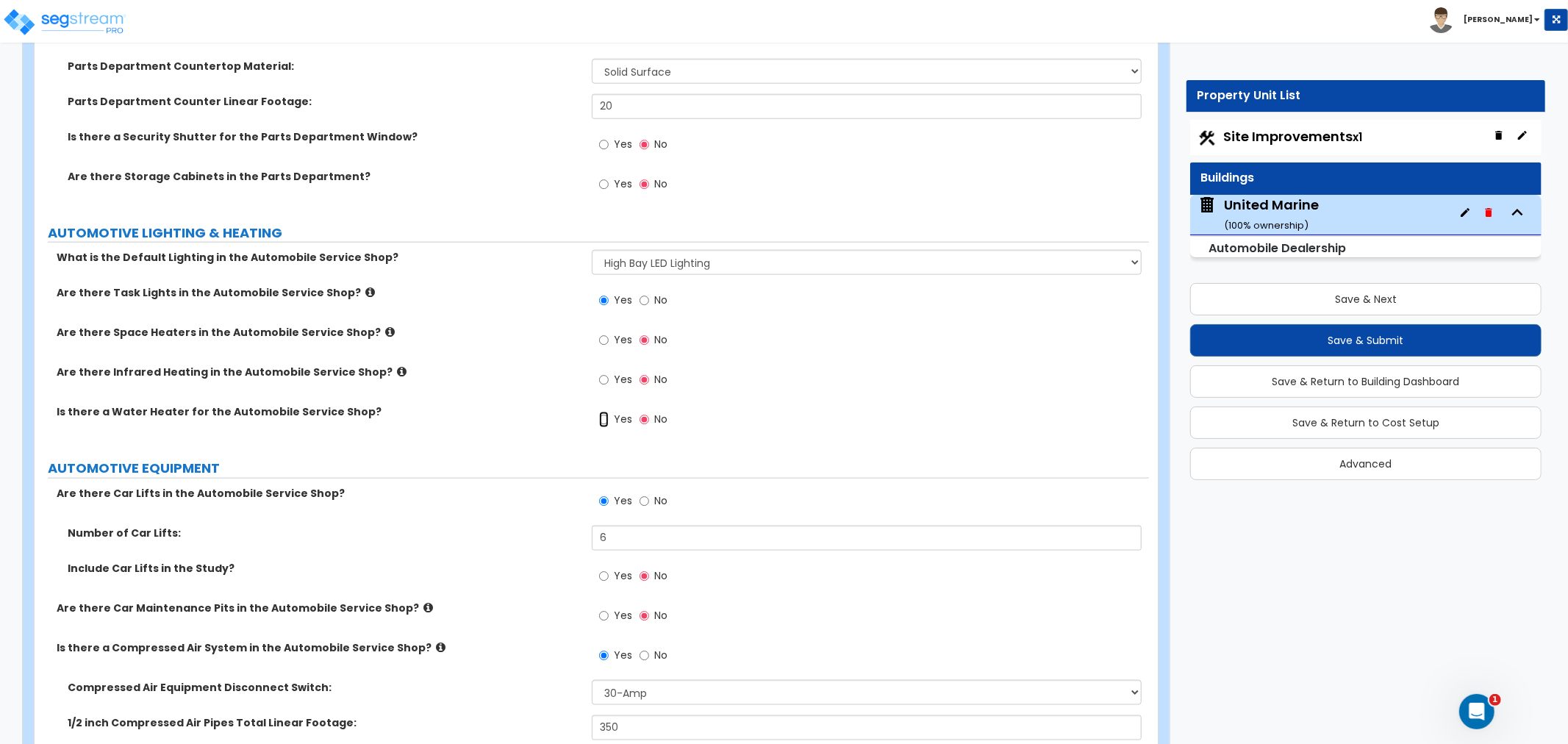
click at [604, 419] on input "Yes" at bounding box center [604, 420] width 10 height 16
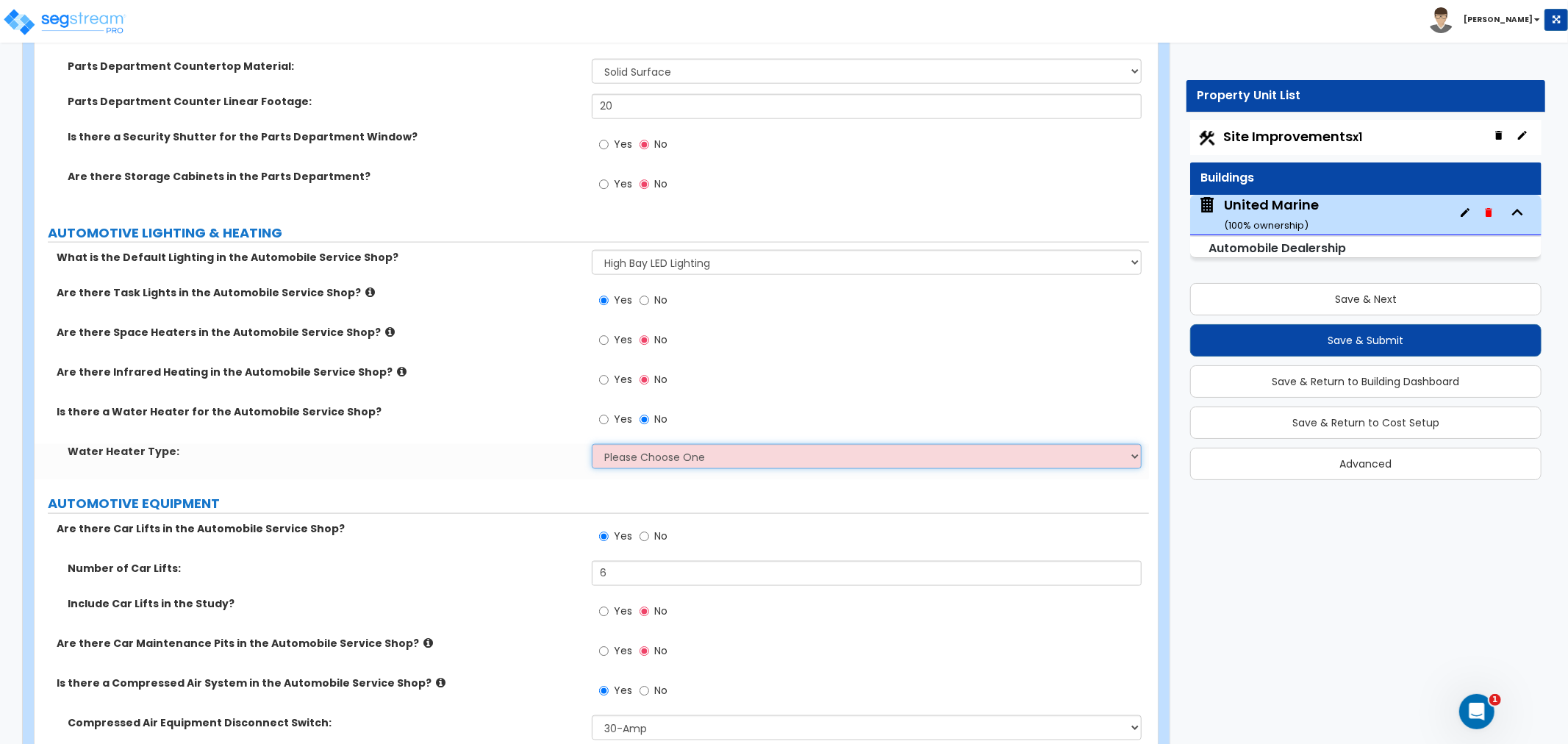
click at [637, 457] on select "Please Choose One Gas Electric" at bounding box center [867, 456] width 550 height 25
select select "1"
click at [592, 444] on select "Please Choose One Gas Electric" at bounding box center [867, 456] width 550 height 25
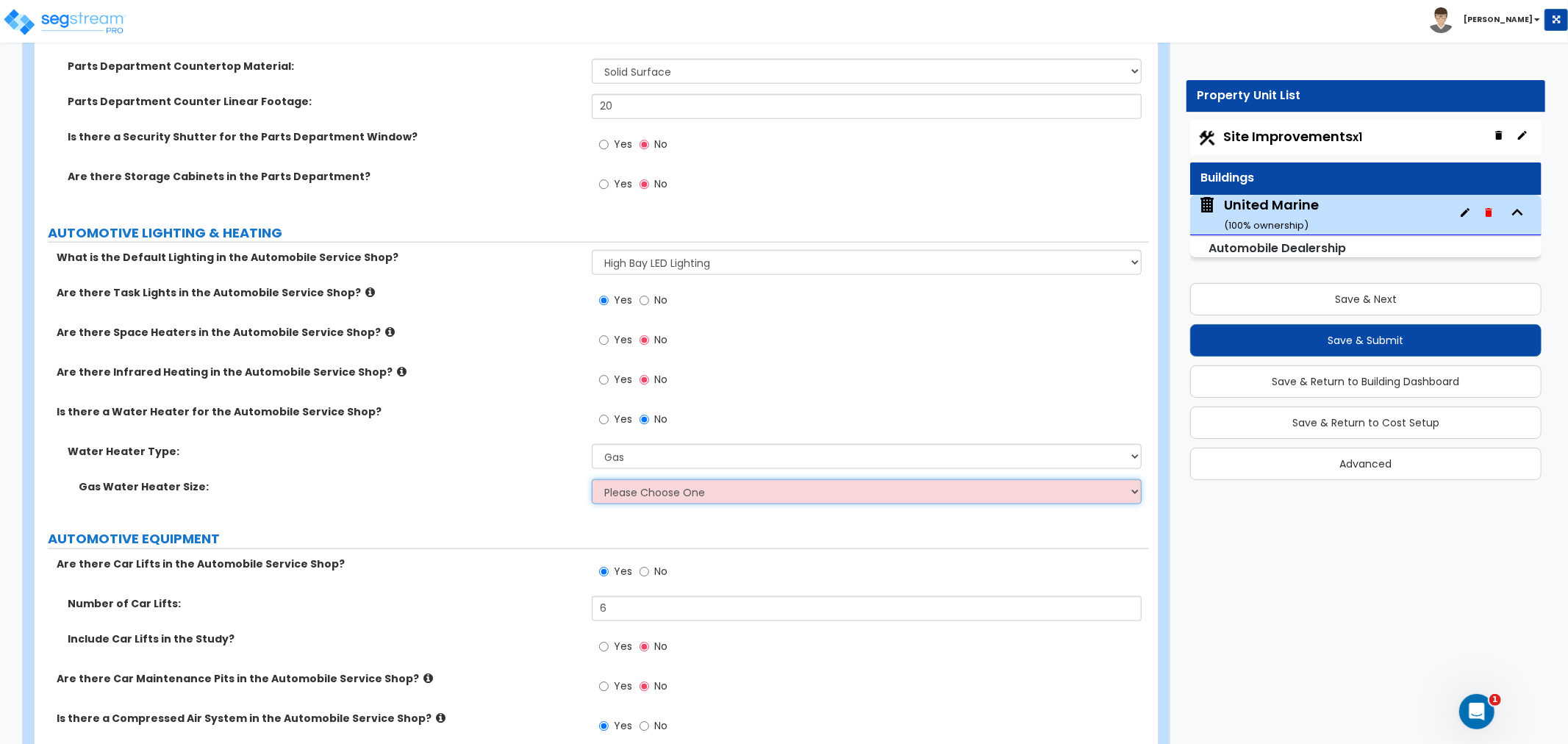
click at [630, 492] on select "Please Choose One Low Volume Input/Output Average Volume Input/Output High Volu…" at bounding box center [867, 491] width 550 height 25
select select "2"
click at [592, 479] on select "Please Choose One Low Volume Input/Output Average Volume Input/Output High Volu…" at bounding box center [867, 491] width 550 height 25
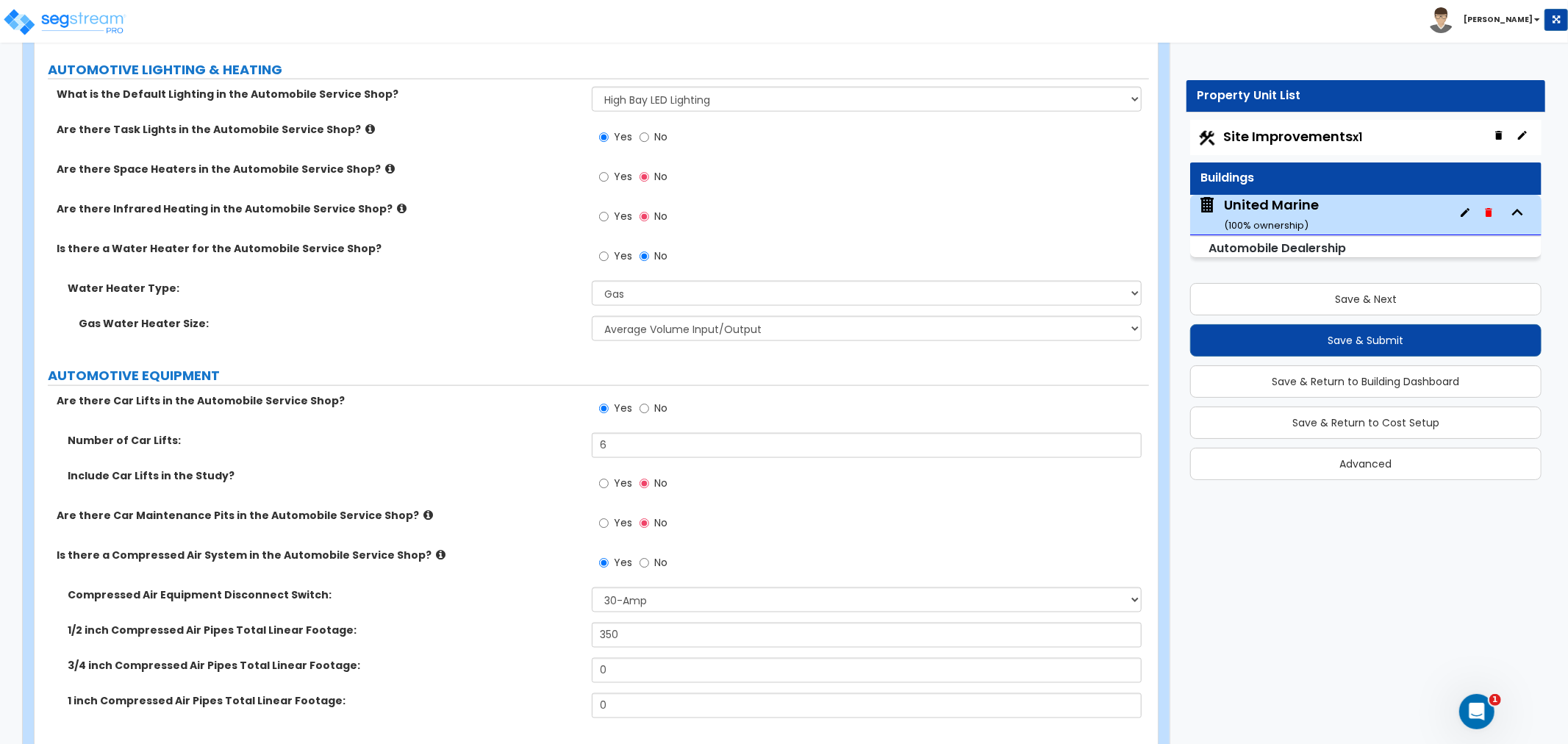
scroll to position [6314, 0]
click at [643, 406] on input "No" at bounding box center [644, 408] width 10 height 16
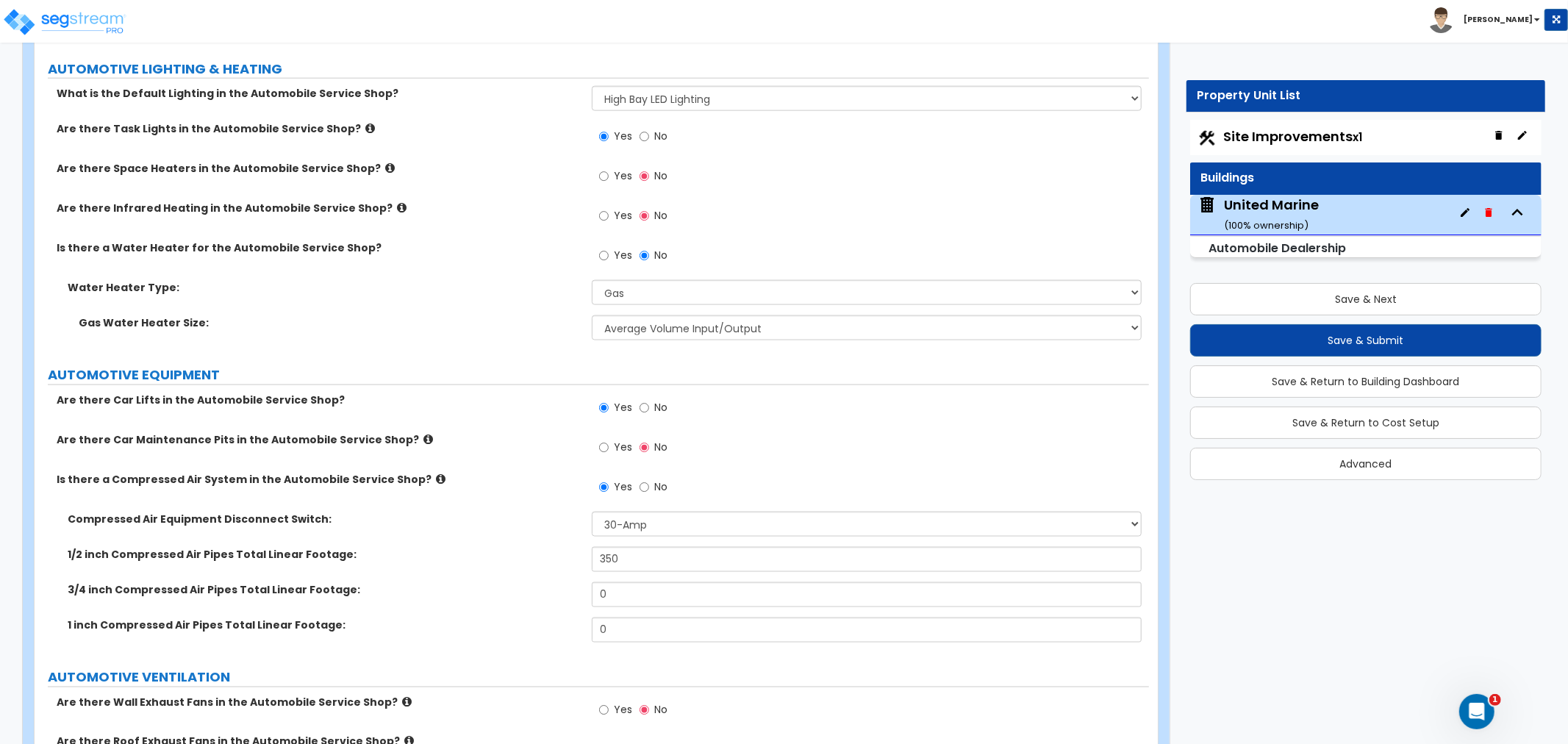
click at [509, 605] on div "3/4 inch Compressed Air Pipes Total Linear Footage: 0" at bounding box center [592, 599] width 1114 height 35
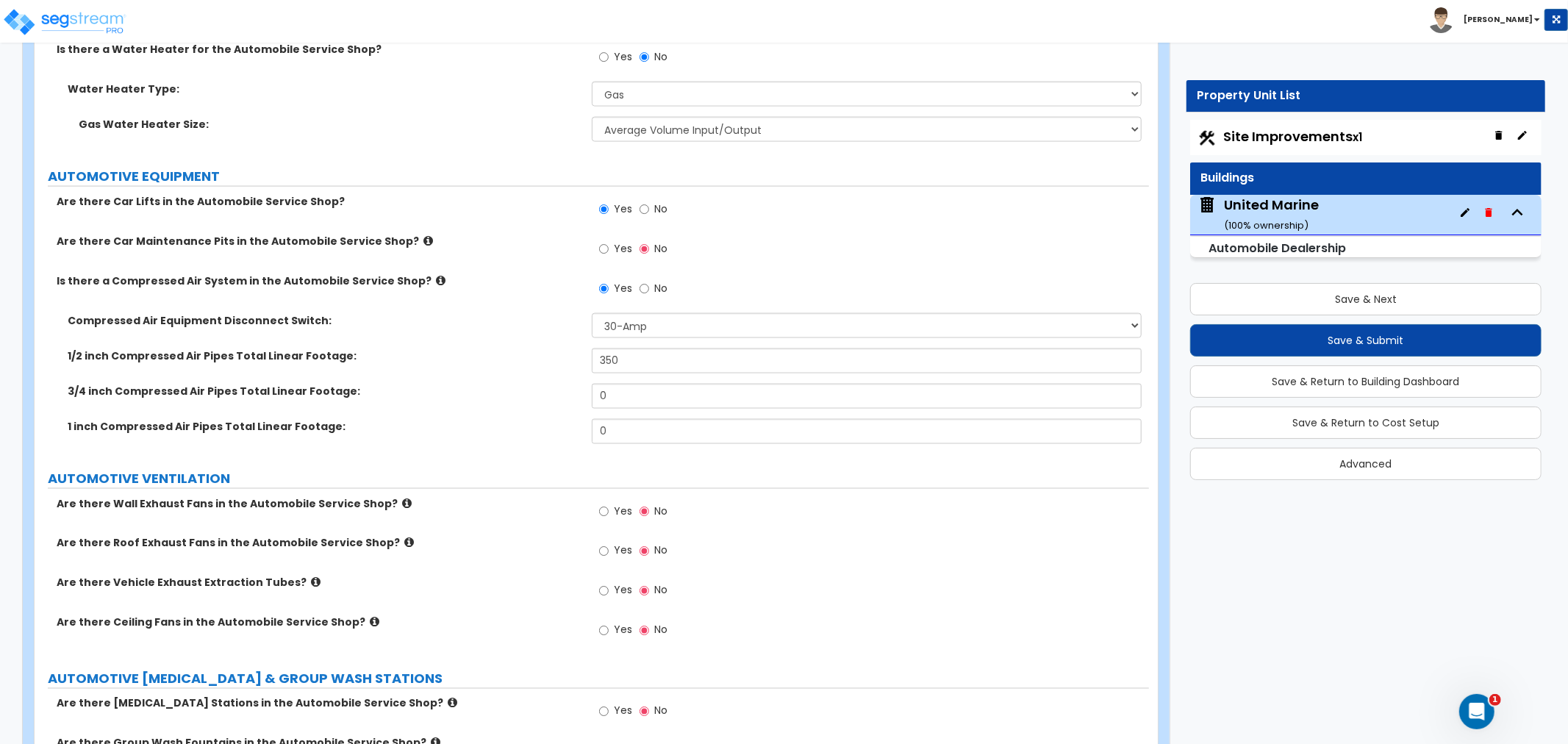
scroll to position [6559, 0]
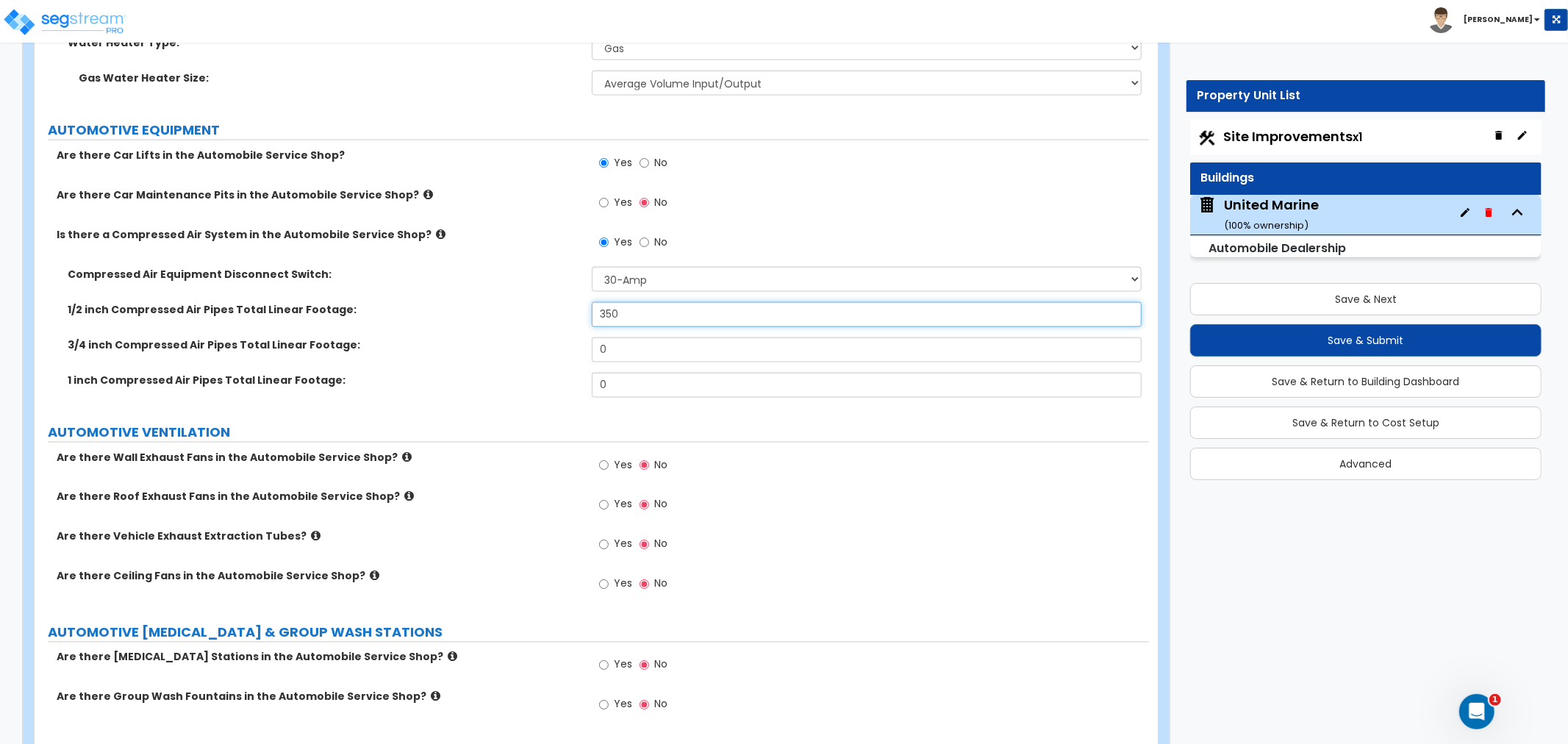
drag, startPoint x: 630, startPoint y: 317, endPoint x: 607, endPoint y: 313, distance: 23.3
click at [607, 313] on input "350" at bounding box center [867, 314] width 550 height 25
type input "3"
type input "450"
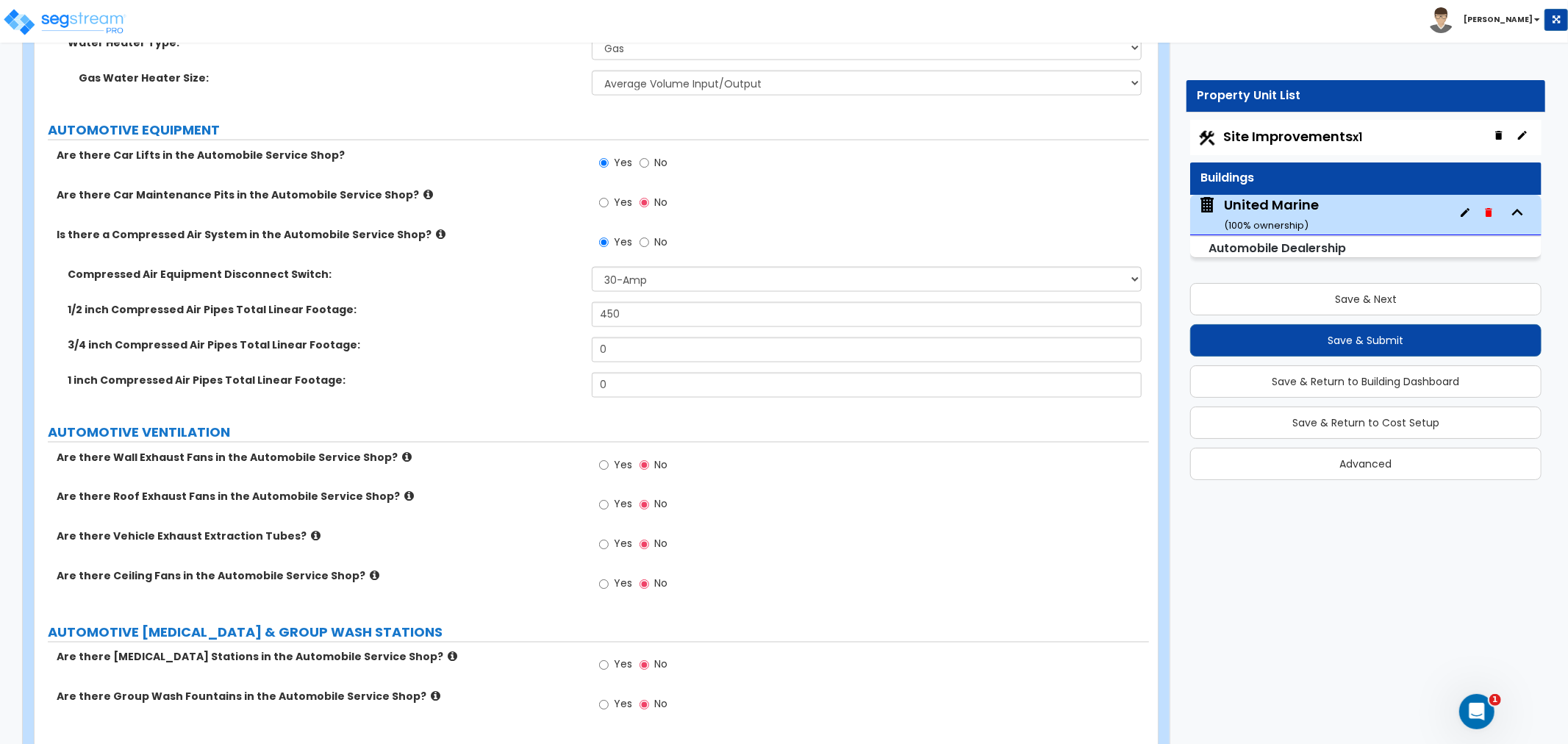
click at [415, 383] on label "1 inch Compressed Air Pipes Total Linear Footage:" at bounding box center [323, 380] width 513 height 15
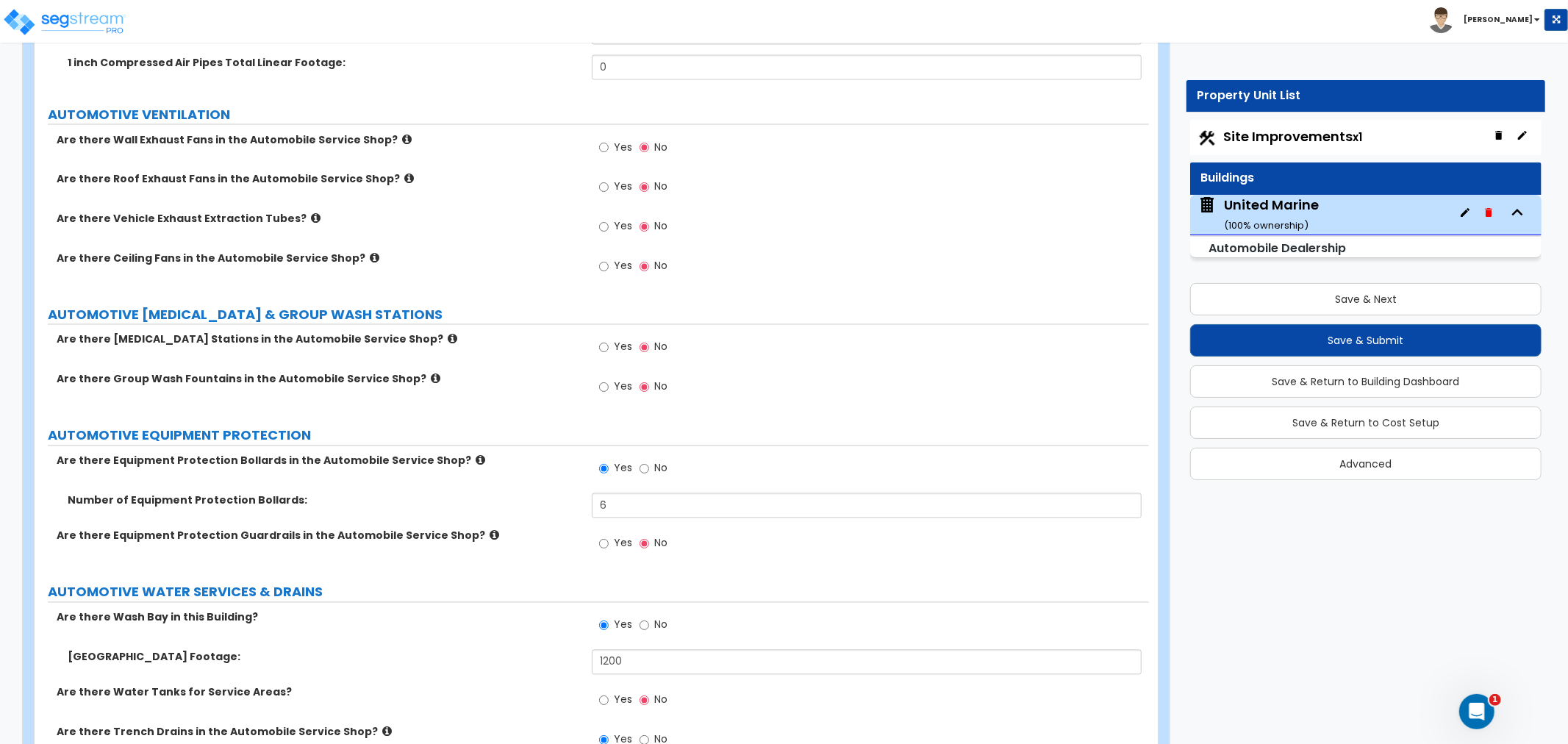
scroll to position [6885, 0]
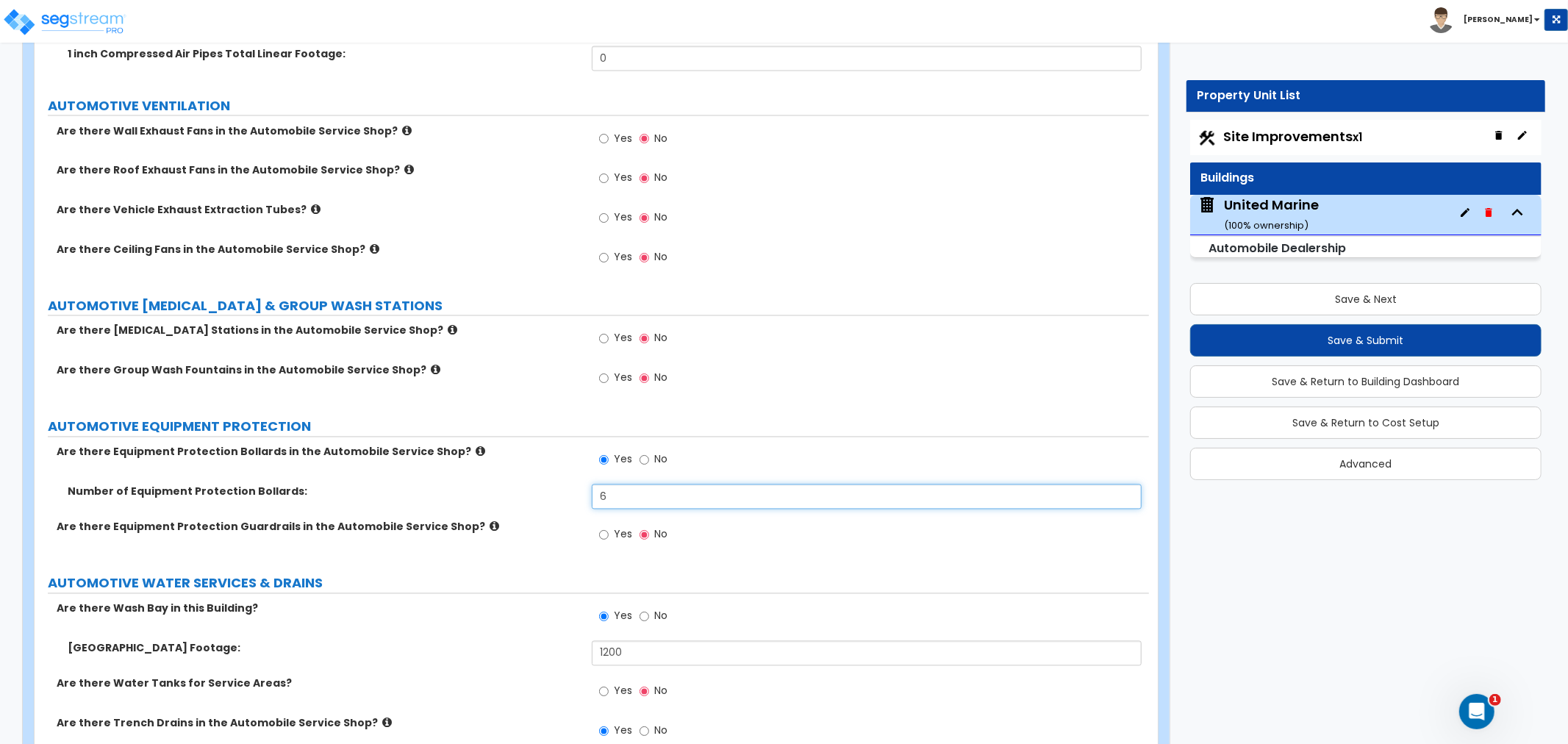
click at [621, 500] on input "6" at bounding box center [867, 497] width 550 height 25
drag, startPoint x: 636, startPoint y: 493, endPoint x: 542, endPoint y: 487, distance: 94.2
click at [548, 485] on div "Number of Equipment Protection Bollards: 6" at bounding box center [592, 502] width 1114 height 35
type input "10"
click at [542, 487] on label "Number of Equipment Protection Bollards:" at bounding box center [323, 492] width 513 height 15
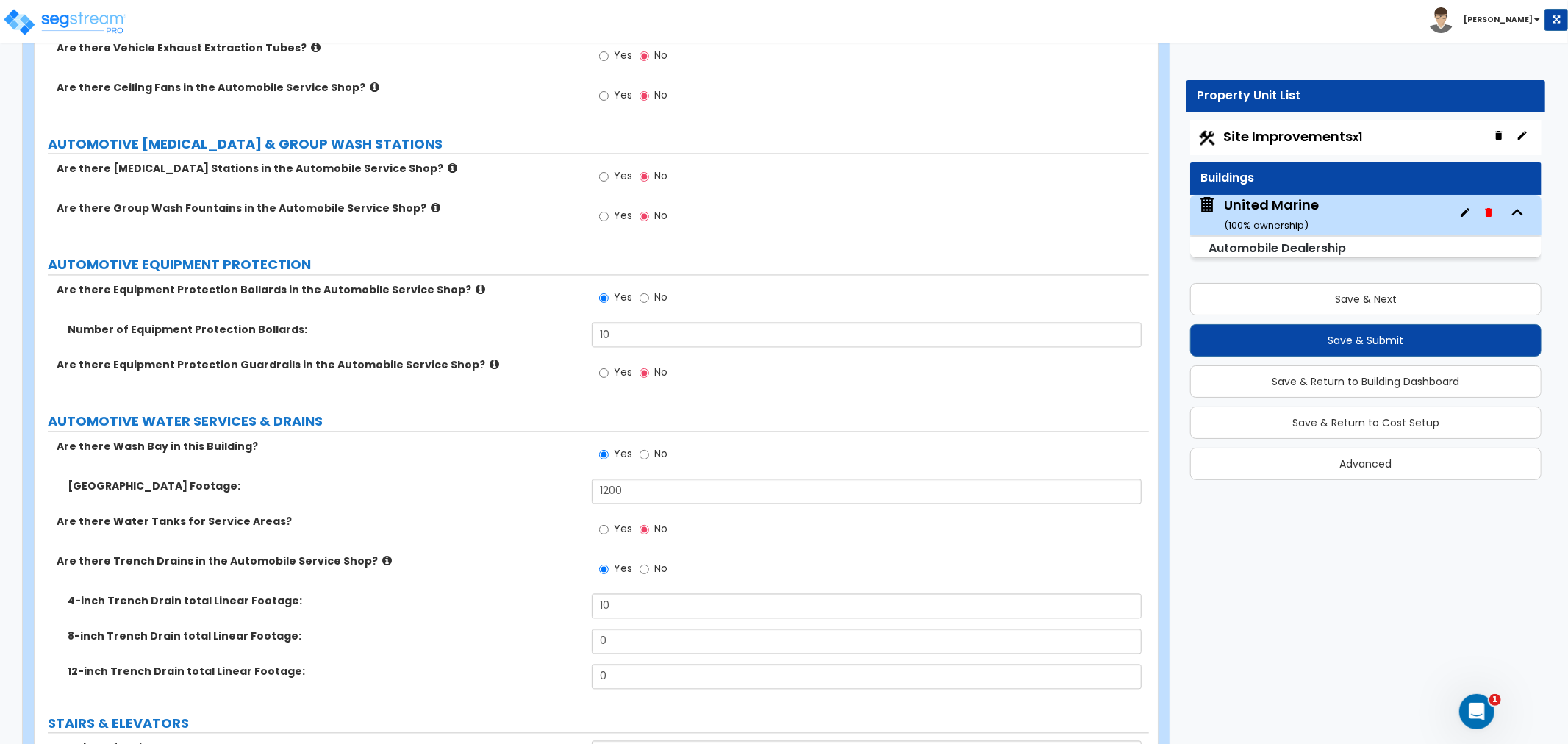
scroll to position [7049, 0]
click at [523, 574] on div "Are there Trench Drains in the Automobile Service Shop? Yes No" at bounding box center [592, 572] width 1114 height 40
click at [495, 523] on label "Are there Water Tanks for Service Areas?" at bounding box center [319, 519] width 524 height 15
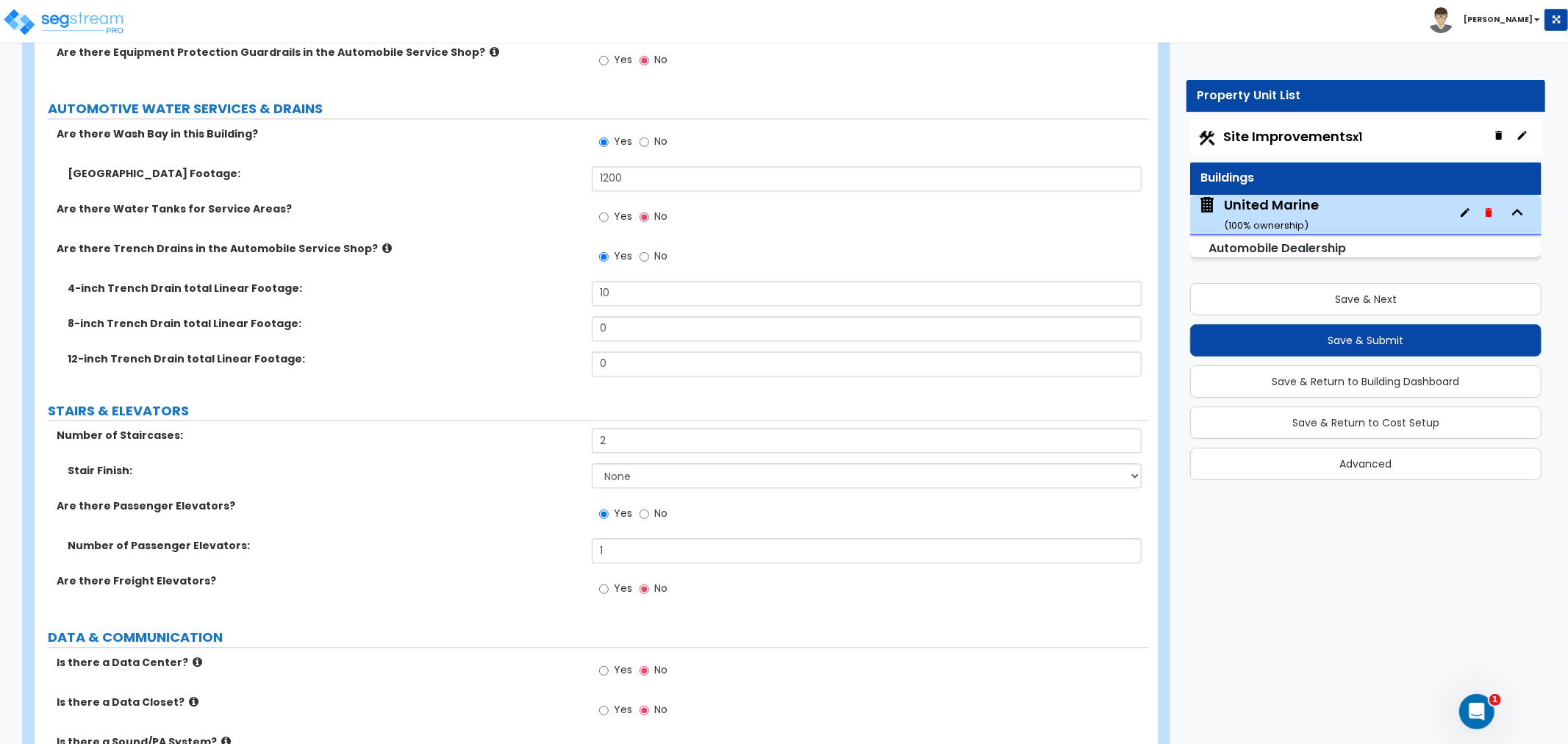
scroll to position [7457, 0]
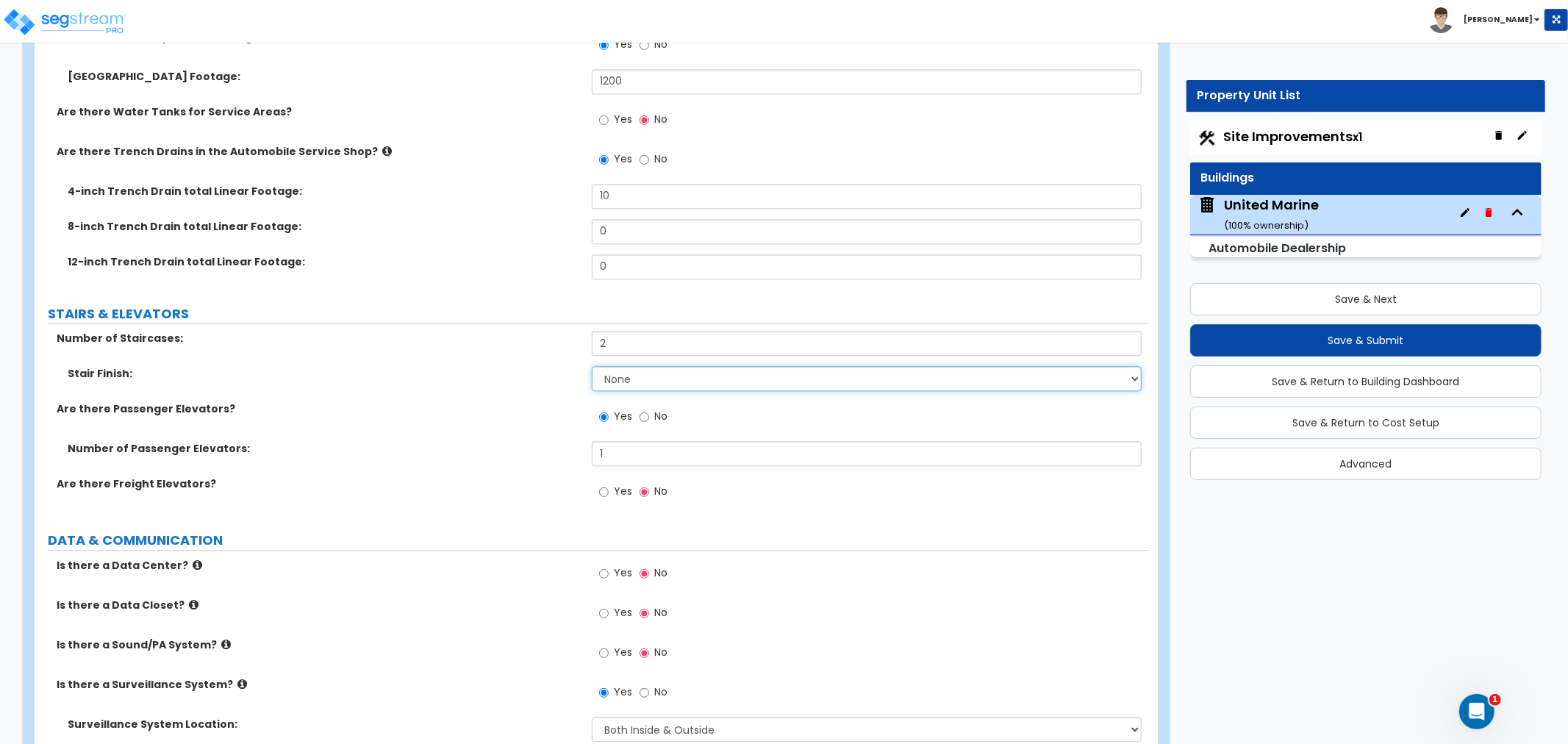
click at [623, 381] on select "None Tile Wood Laminate VCT Sheet Carpet Sheet Vinyl Carpet Tile" at bounding box center [867, 379] width 550 height 25
select select "3"
click at [592, 366] on select "None Tile Wood Laminate VCT Sheet Carpet Sheet Vinyl Carpet Tile" at bounding box center [867, 379] width 550 height 25
click at [508, 465] on div "Number of Passenger Elevators: 1" at bounding box center [592, 458] width 1114 height 35
click at [641, 416] on input "No" at bounding box center [644, 417] width 10 height 16
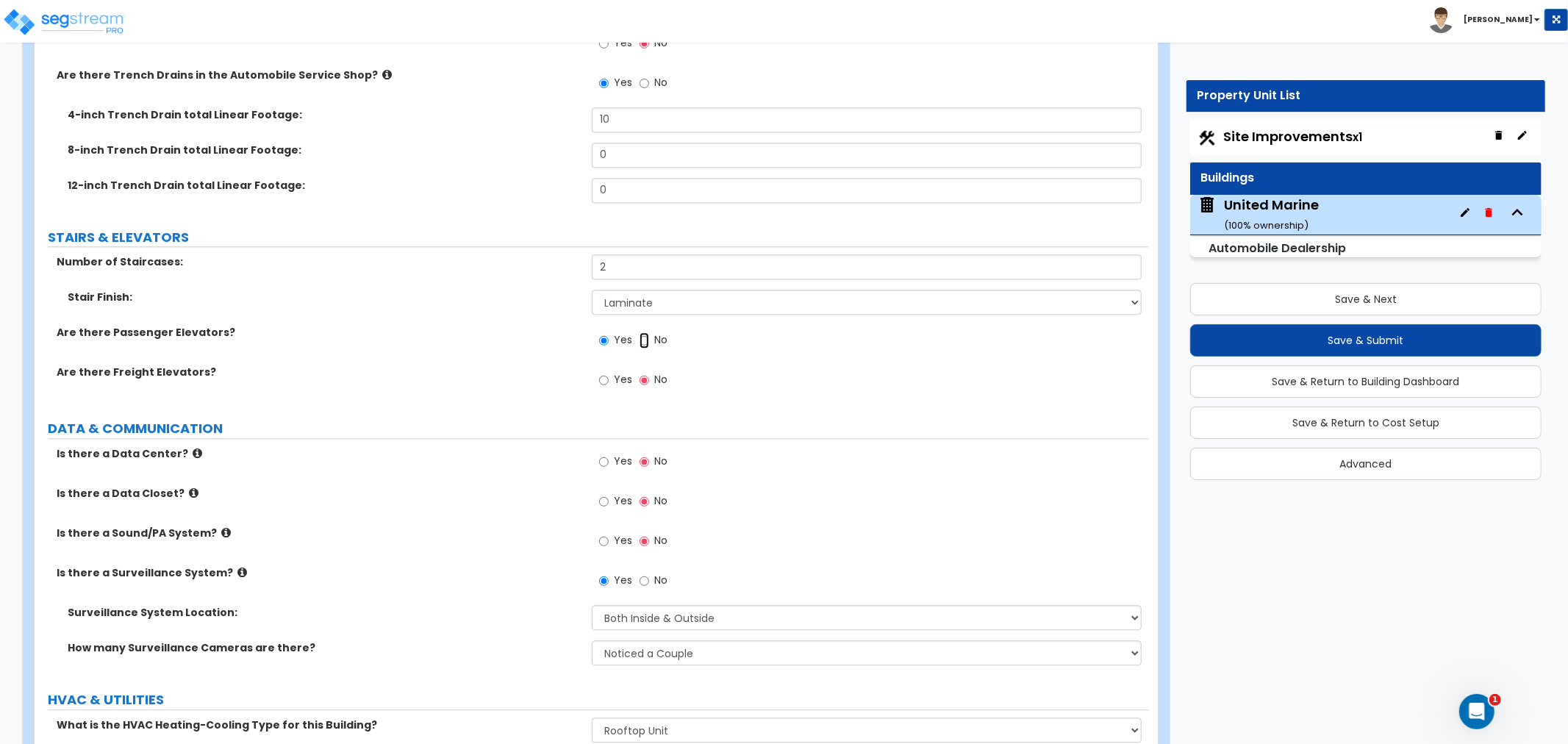
scroll to position [7620, 0]
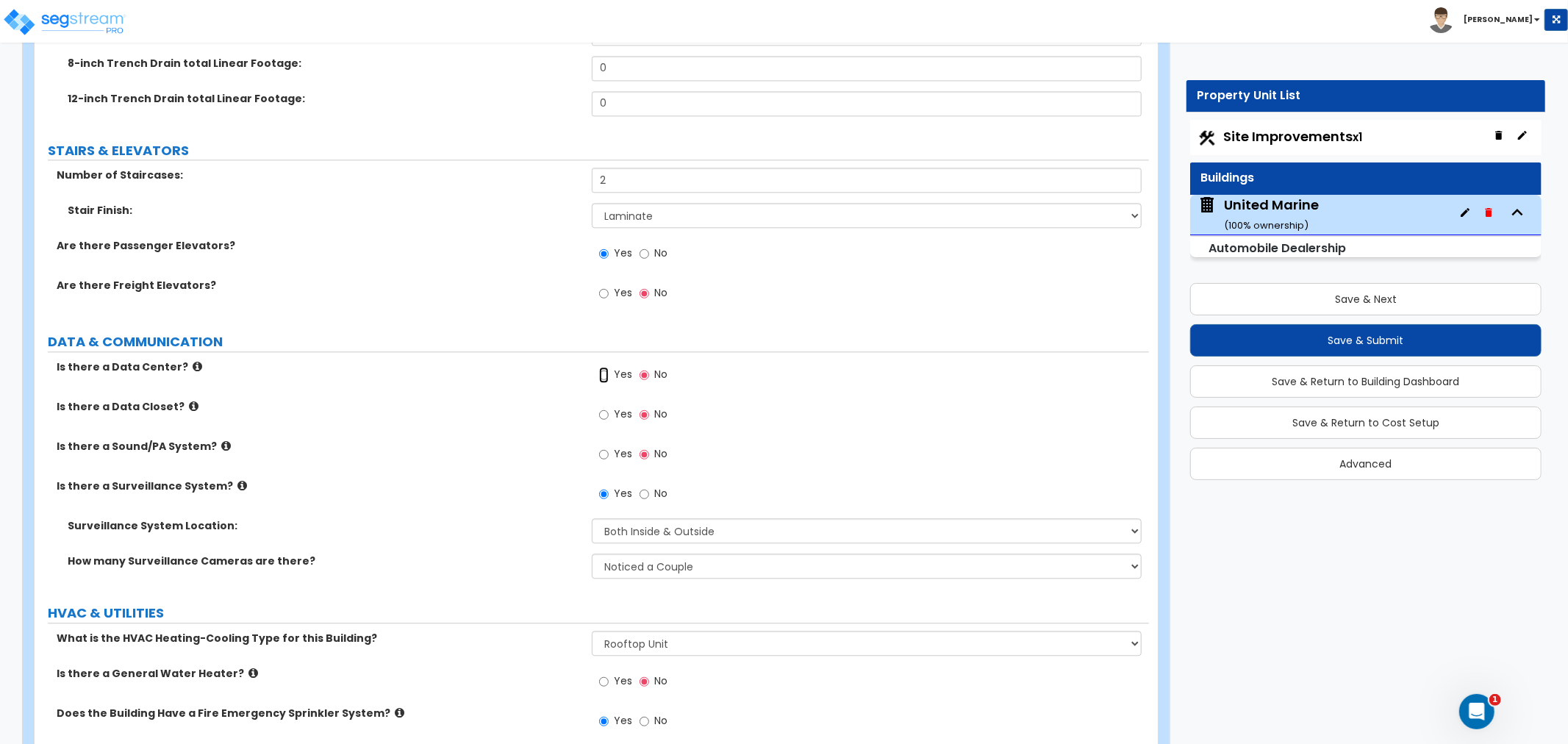
click at [603, 374] on input "Yes" at bounding box center [604, 375] width 10 height 16
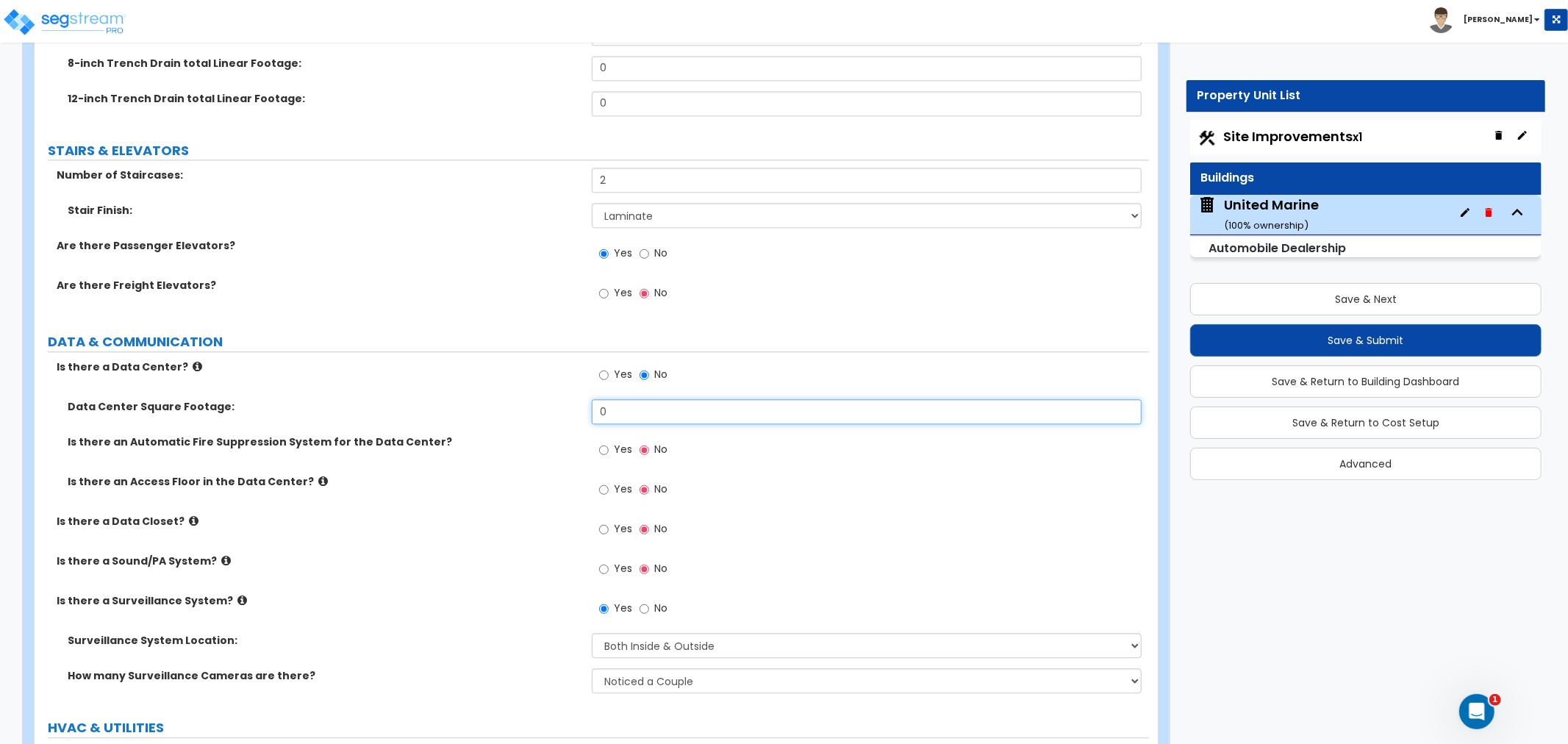
drag, startPoint x: 630, startPoint y: 408, endPoint x: 525, endPoint y: 401, distance: 105.2
click at [525, 401] on div "Data Center Square Footage: 0" at bounding box center [592, 416] width 1114 height 35
type input "100"
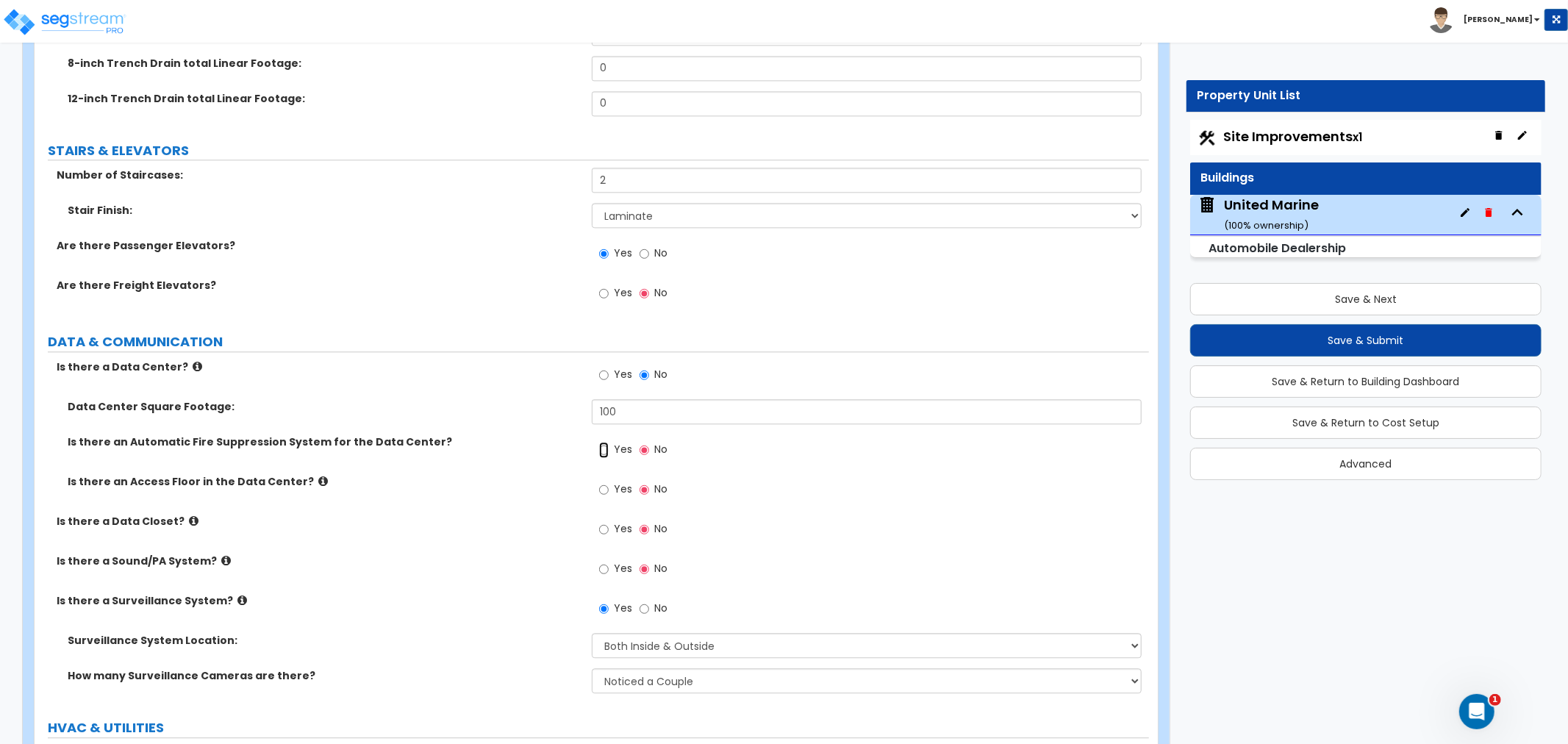
click at [603, 446] on input "Yes" at bounding box center [604, 450] width 10 height 16
radio input "true"
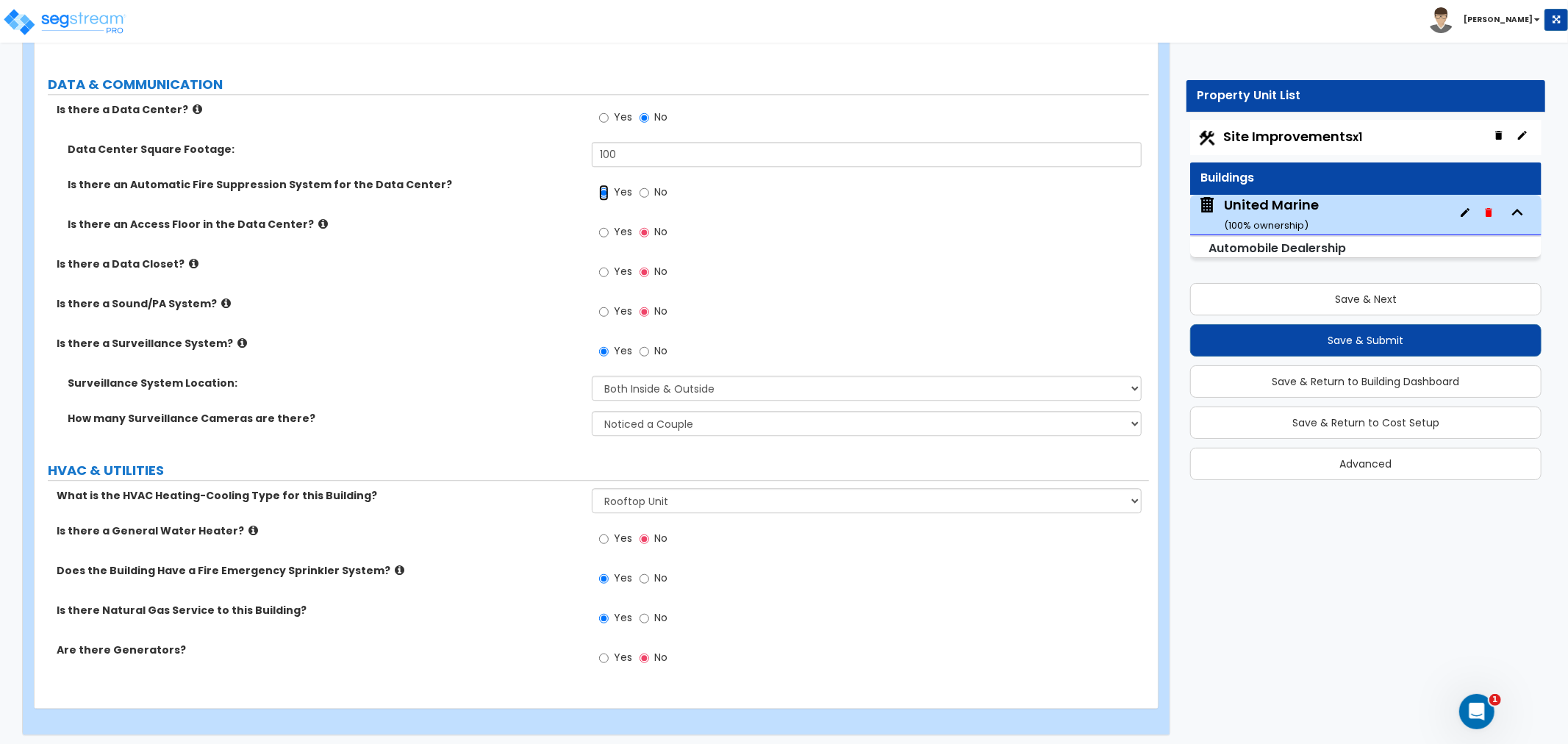
scroll to position [7880, 0]
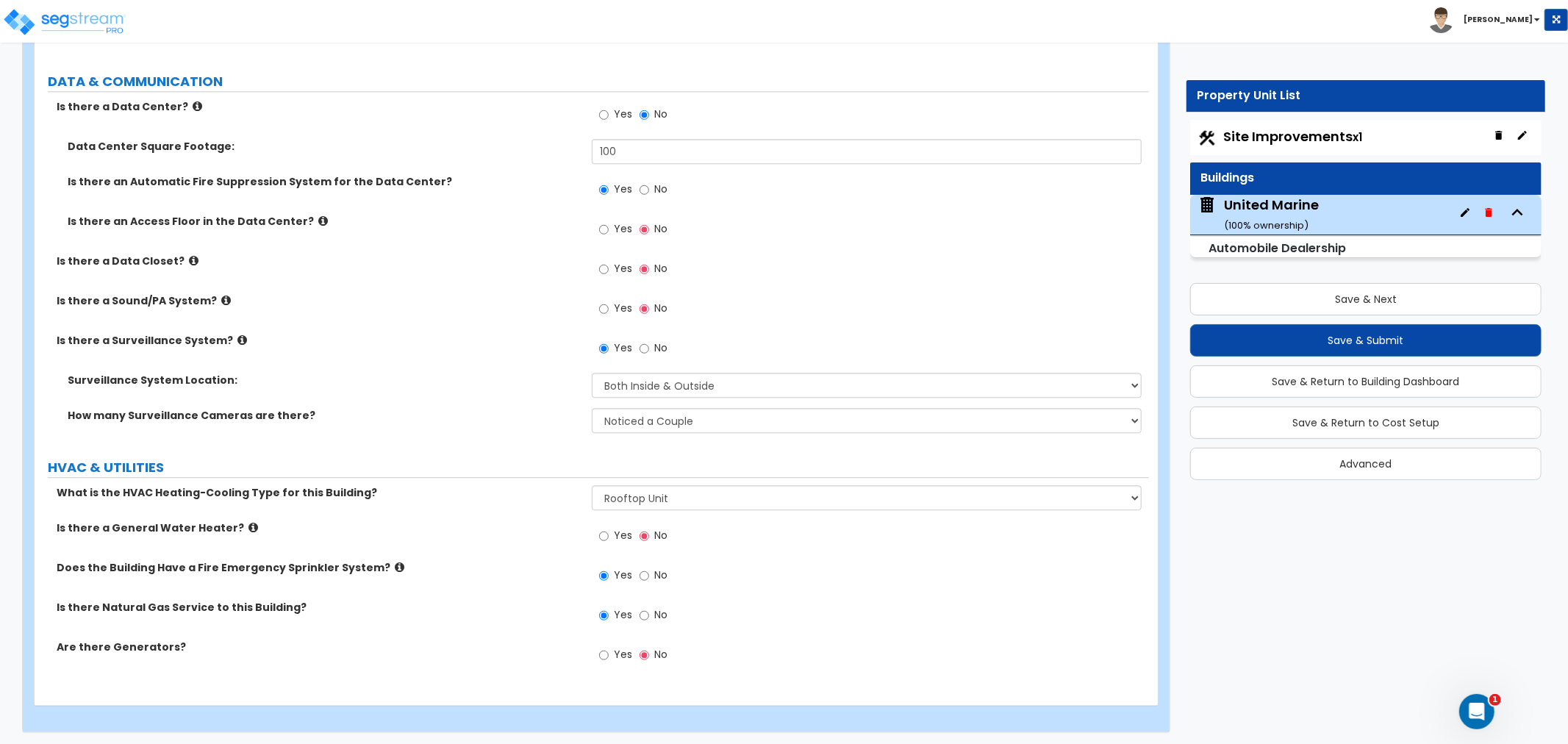
click at [249, 524] on icon at bounding box center [254, 527] width 10 height 11
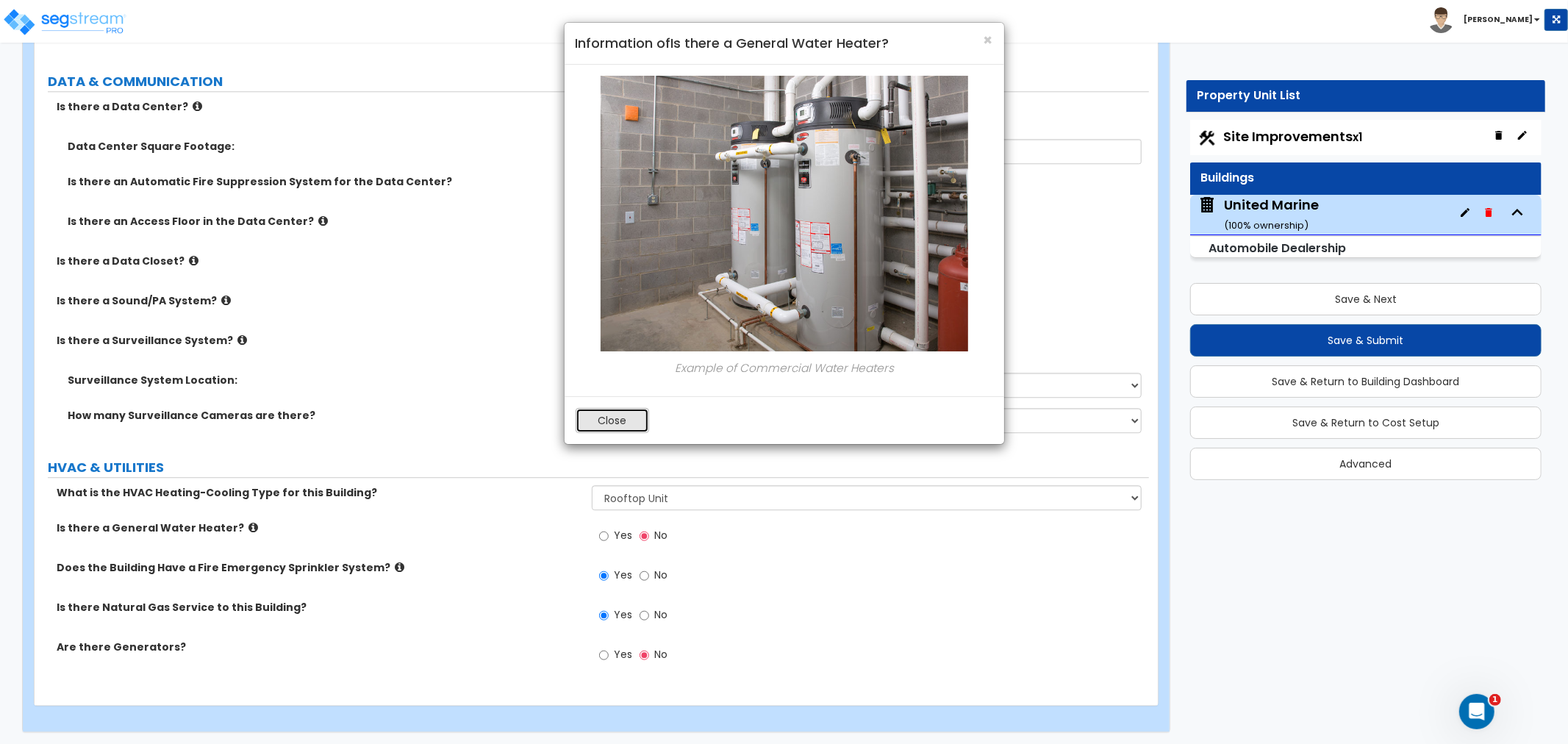
click at [621, 417] on button "Close" at bounding box center [612, 421] width 73 height 25
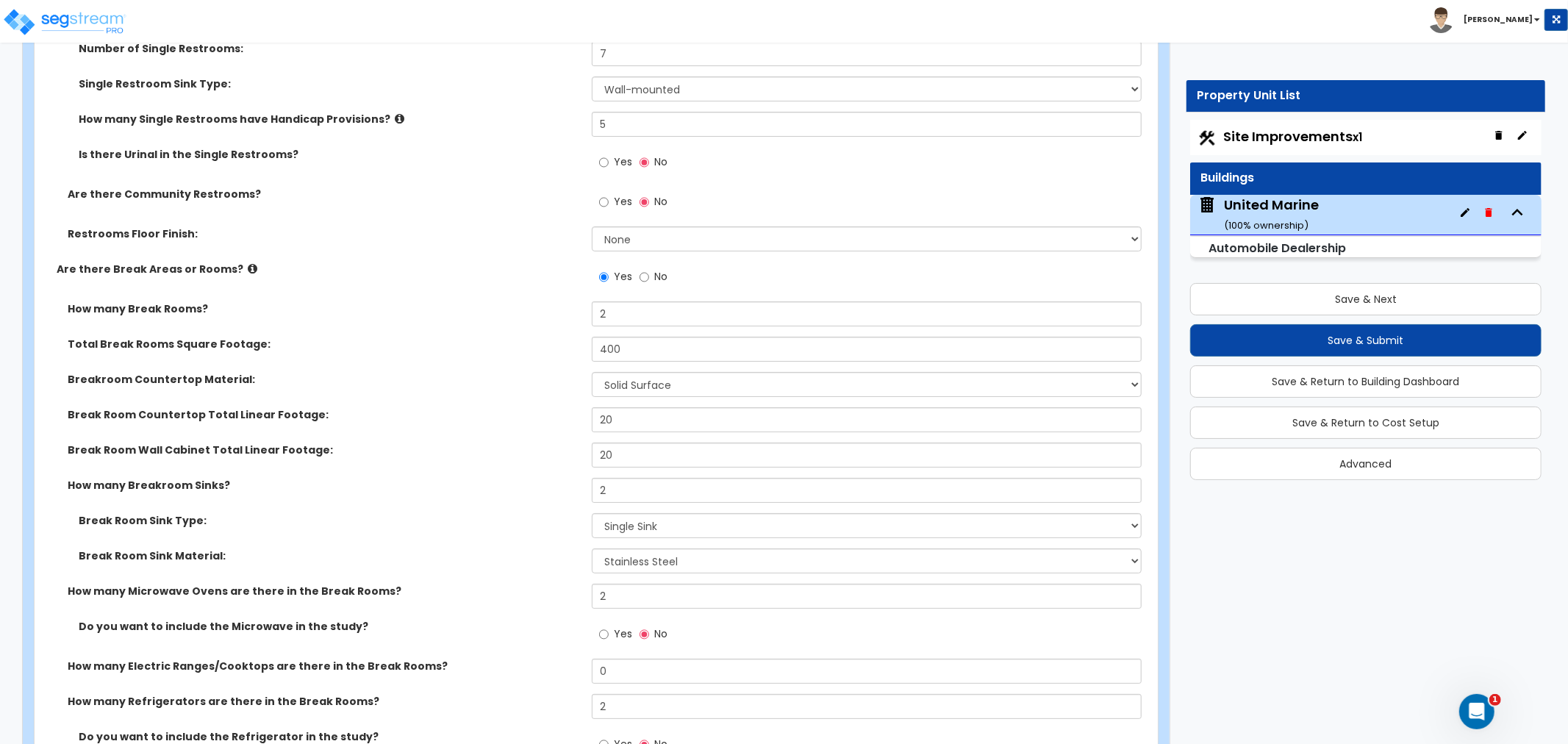
scroll to position [4124, 0]
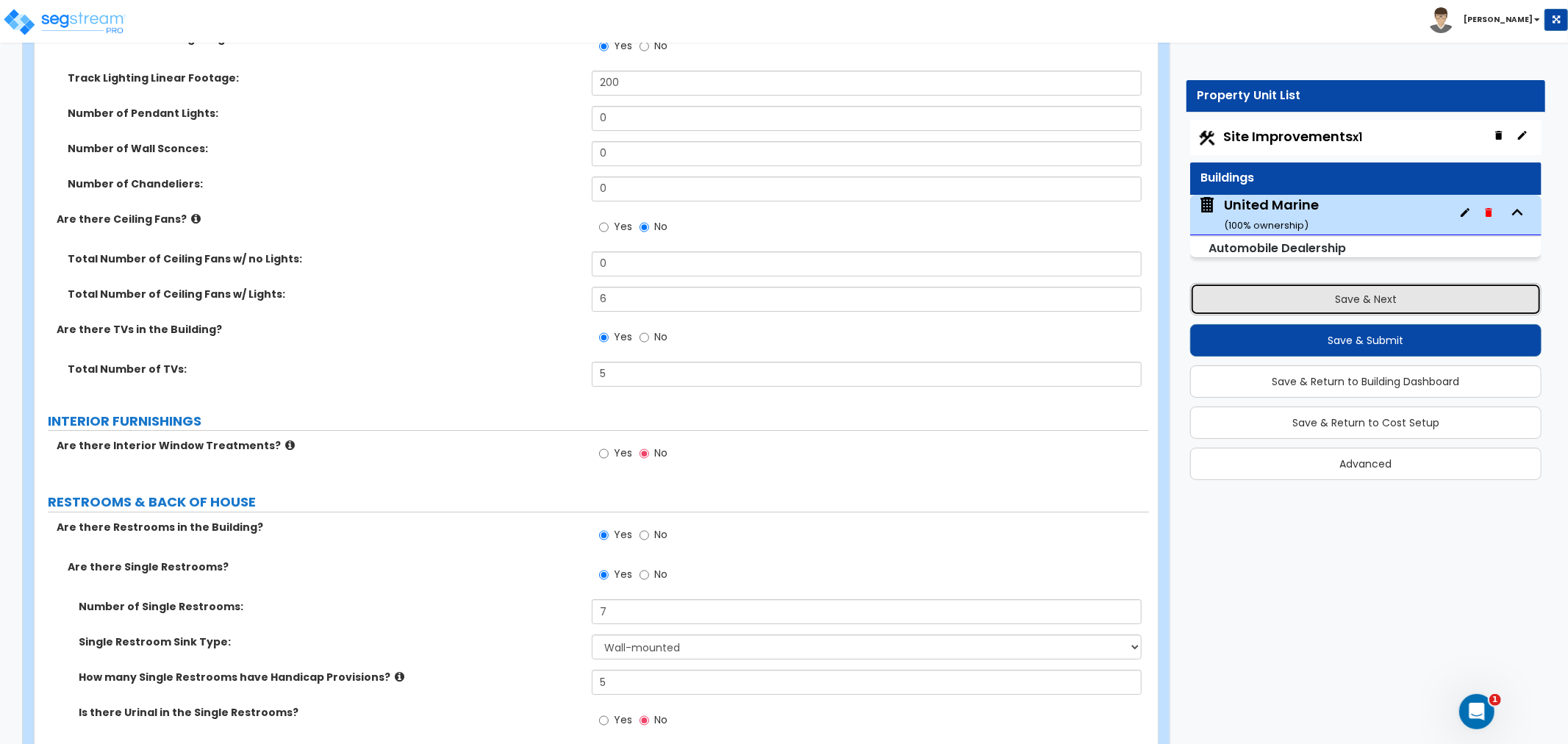
click at [1378, 295] on button "Save & Next" at bounding box center [1366, 299] width 351 height 32
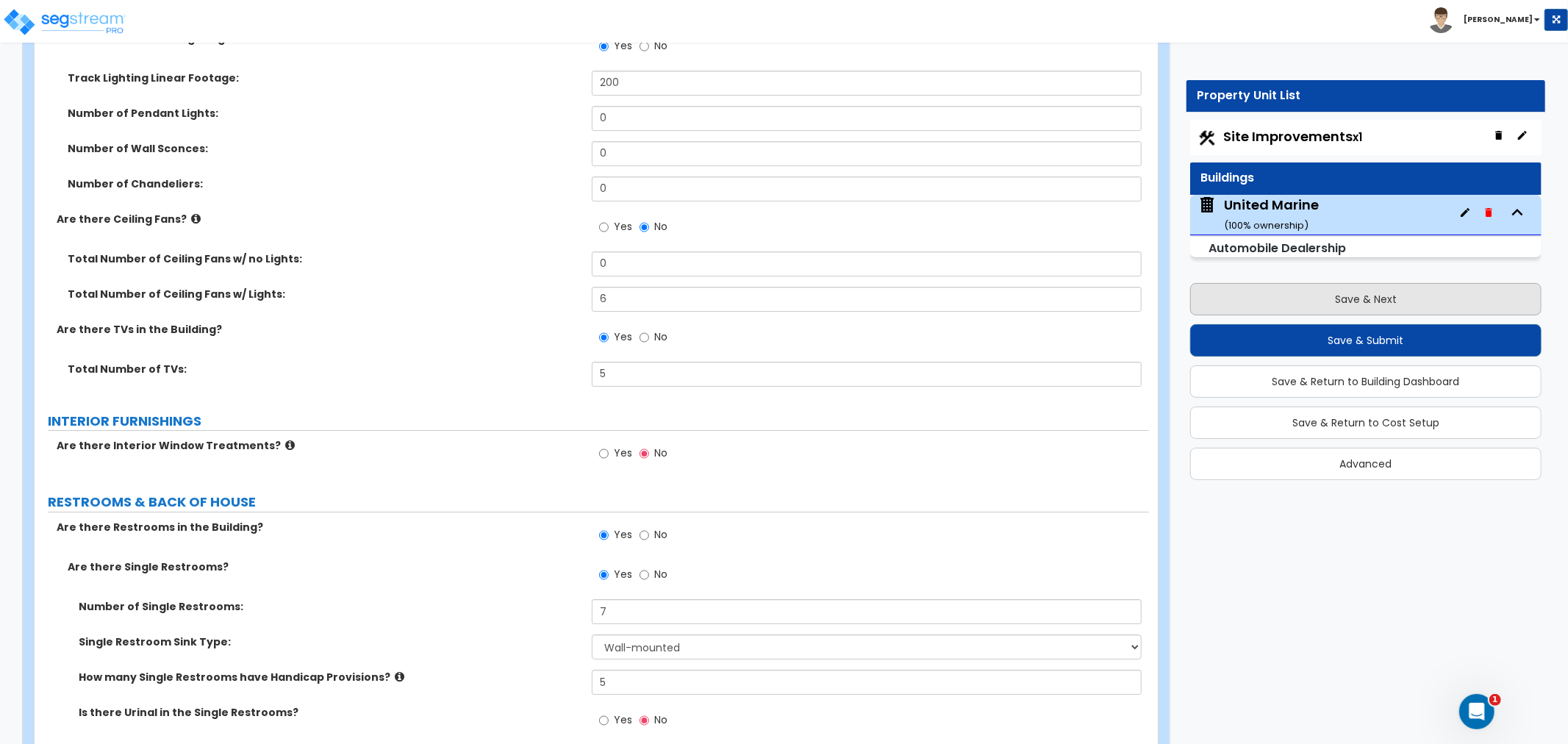
scroll to position [0, 0]
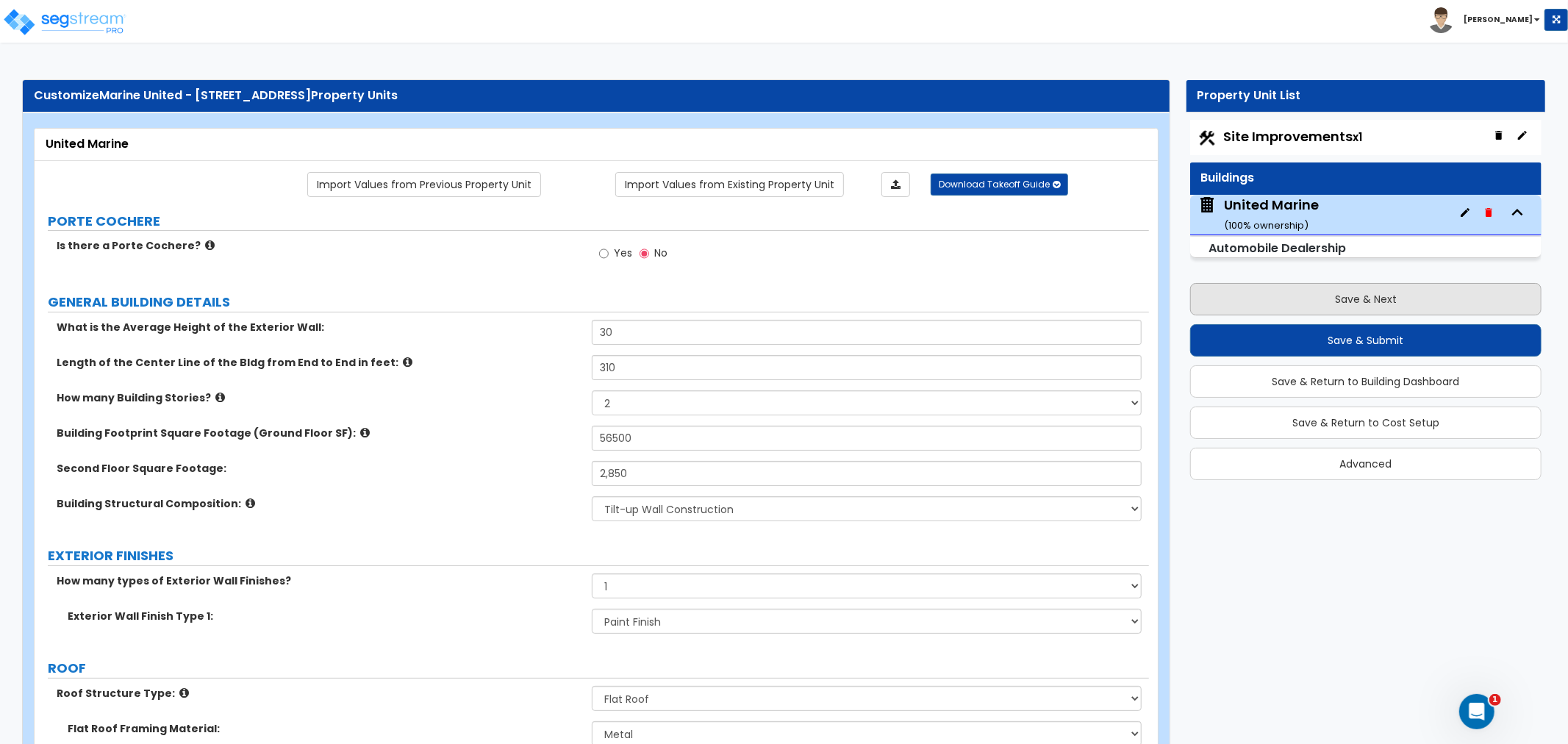
select select "2"
select select "1"
select select "2"
select select "1"
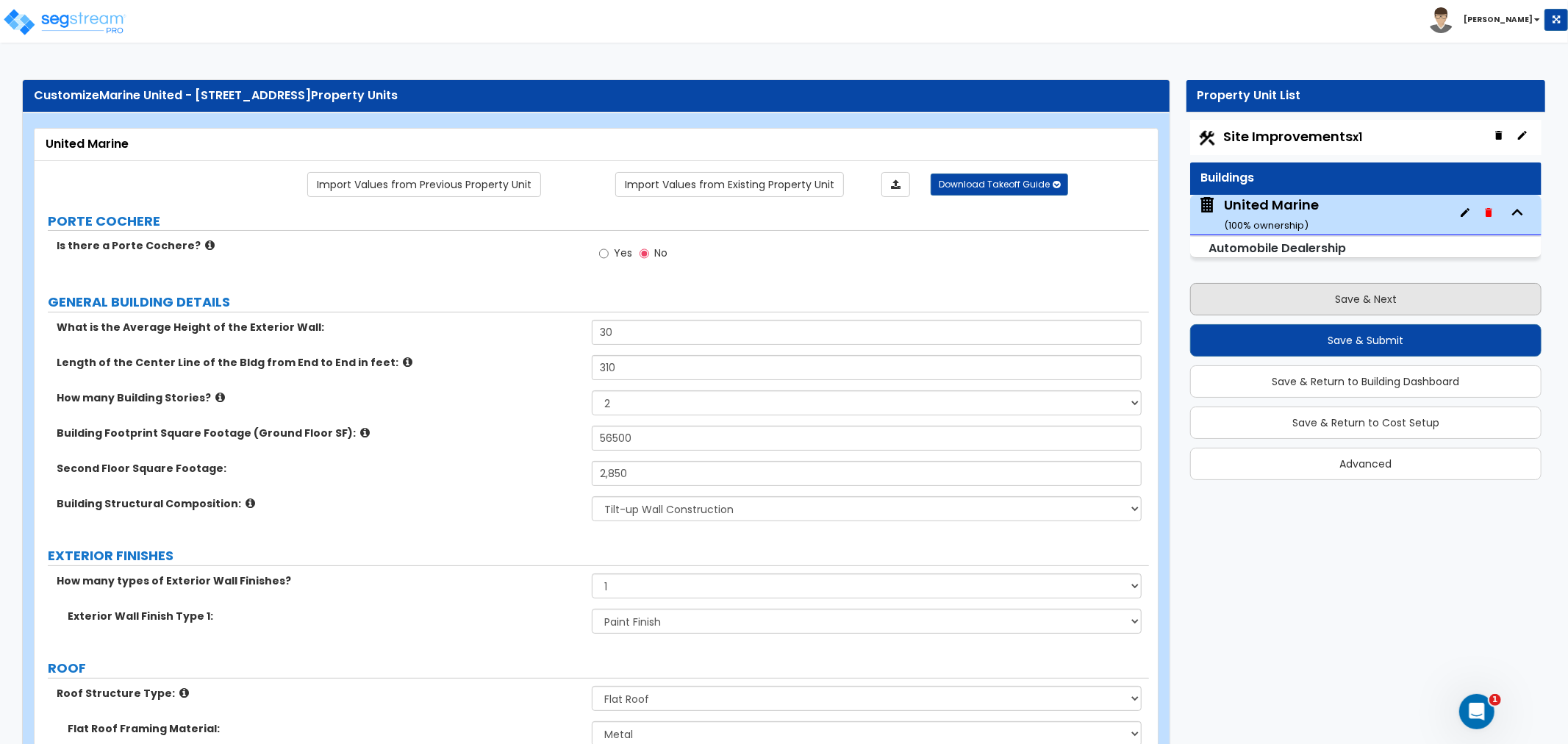
select select "2"
select select "1"
select select "2"
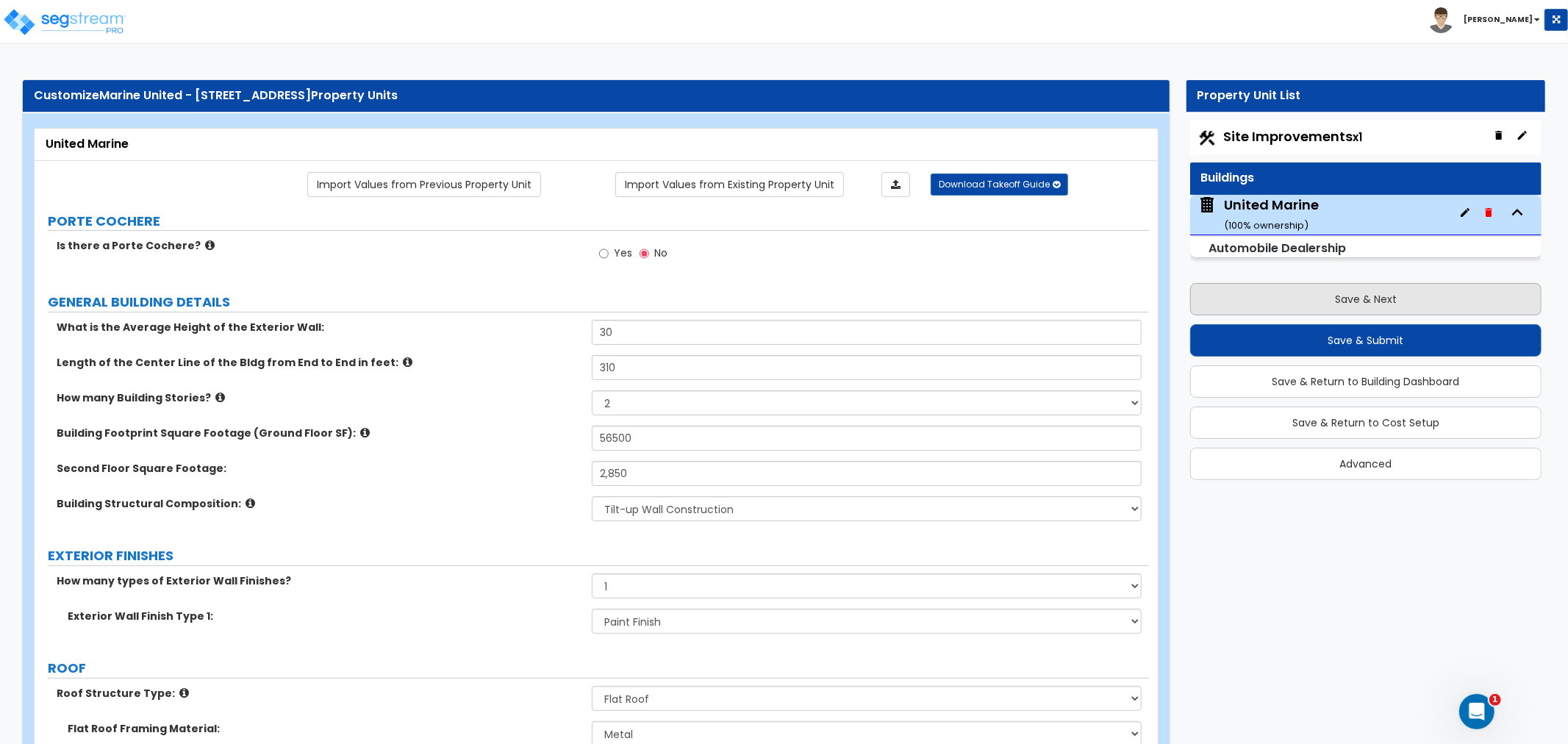
select select "1"
select select "4"
select select "1"
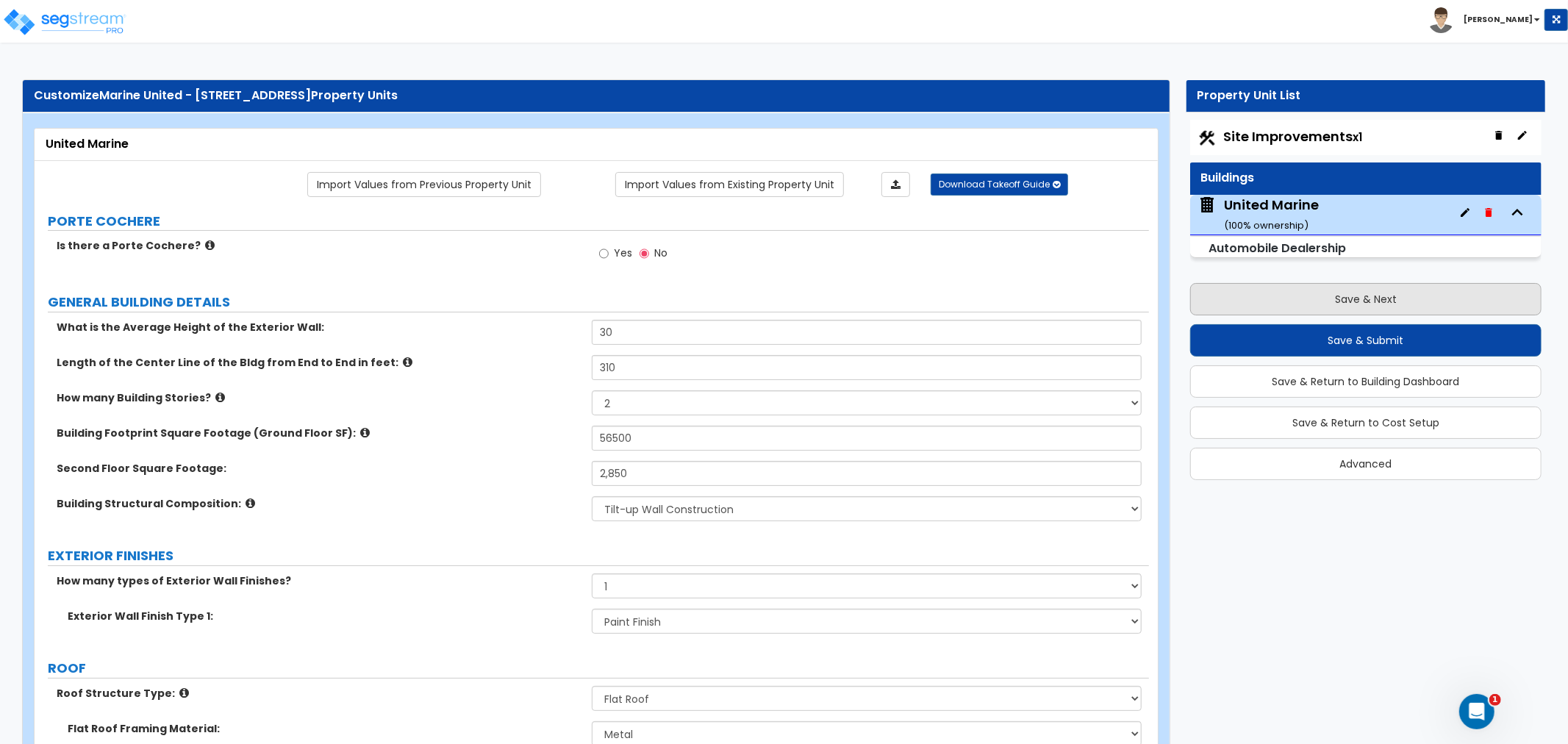
select select "1"
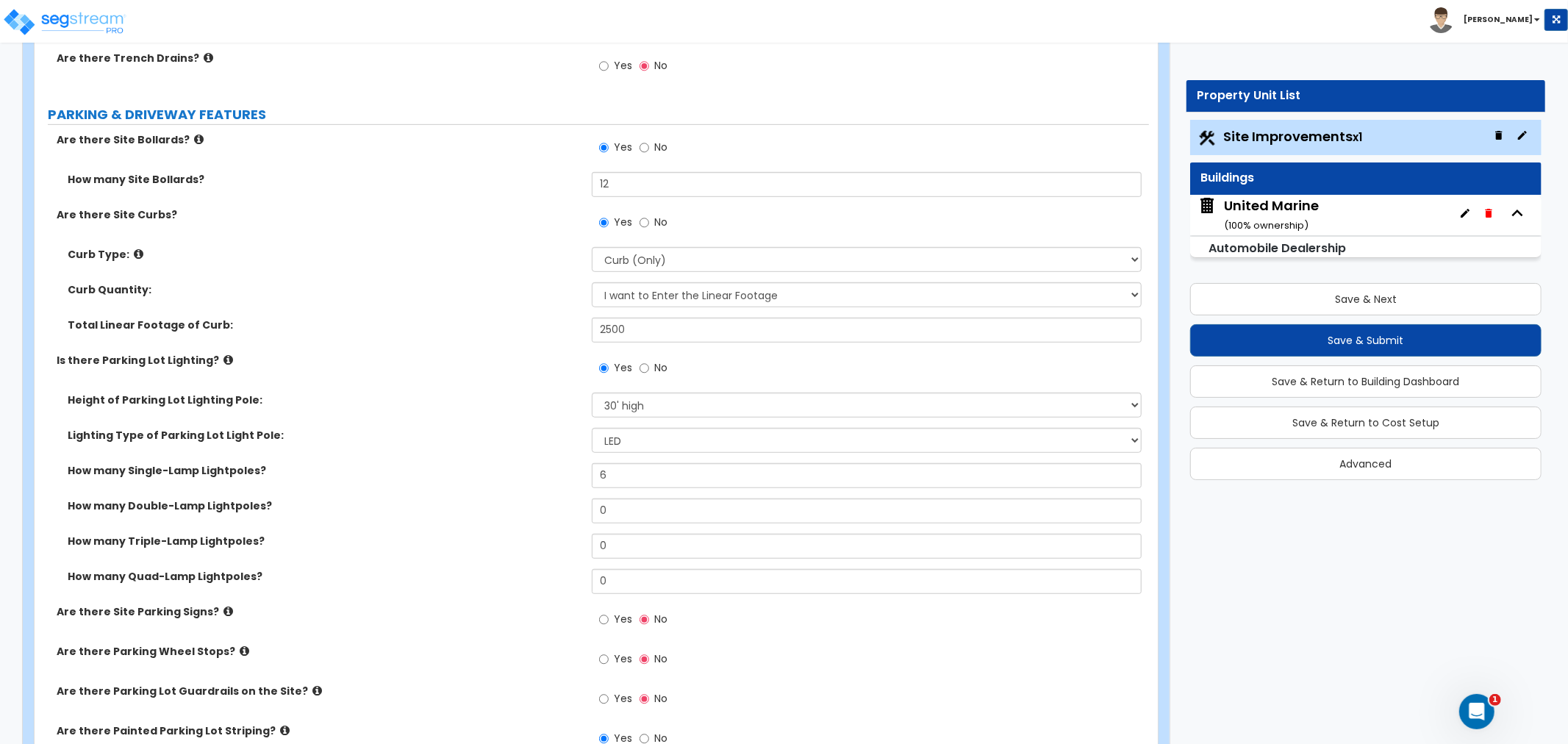
scroll to position [653, 0]
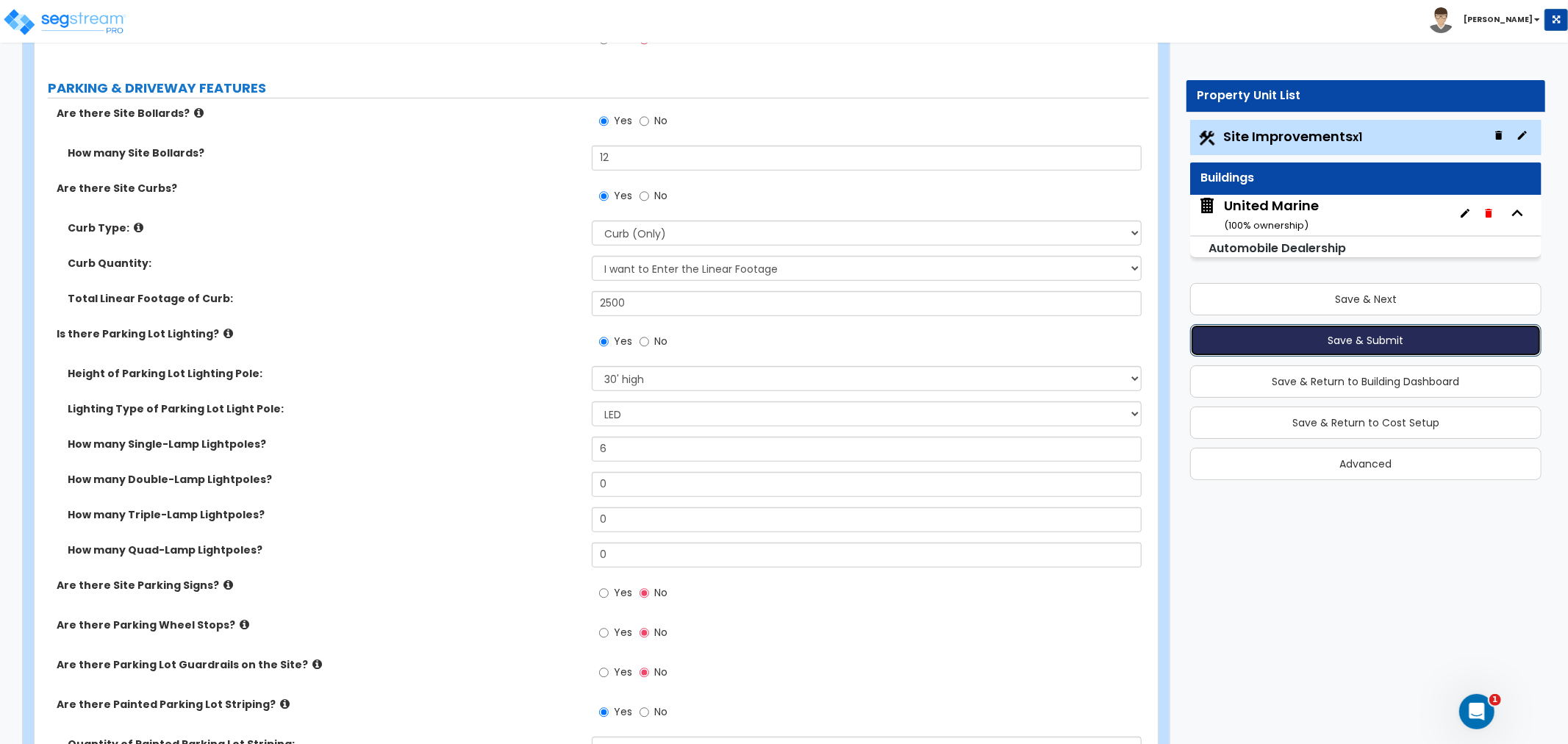
click at [1394, 340] on button "Save & Submit" at bounding box center [1366, 340] width 351 height 32
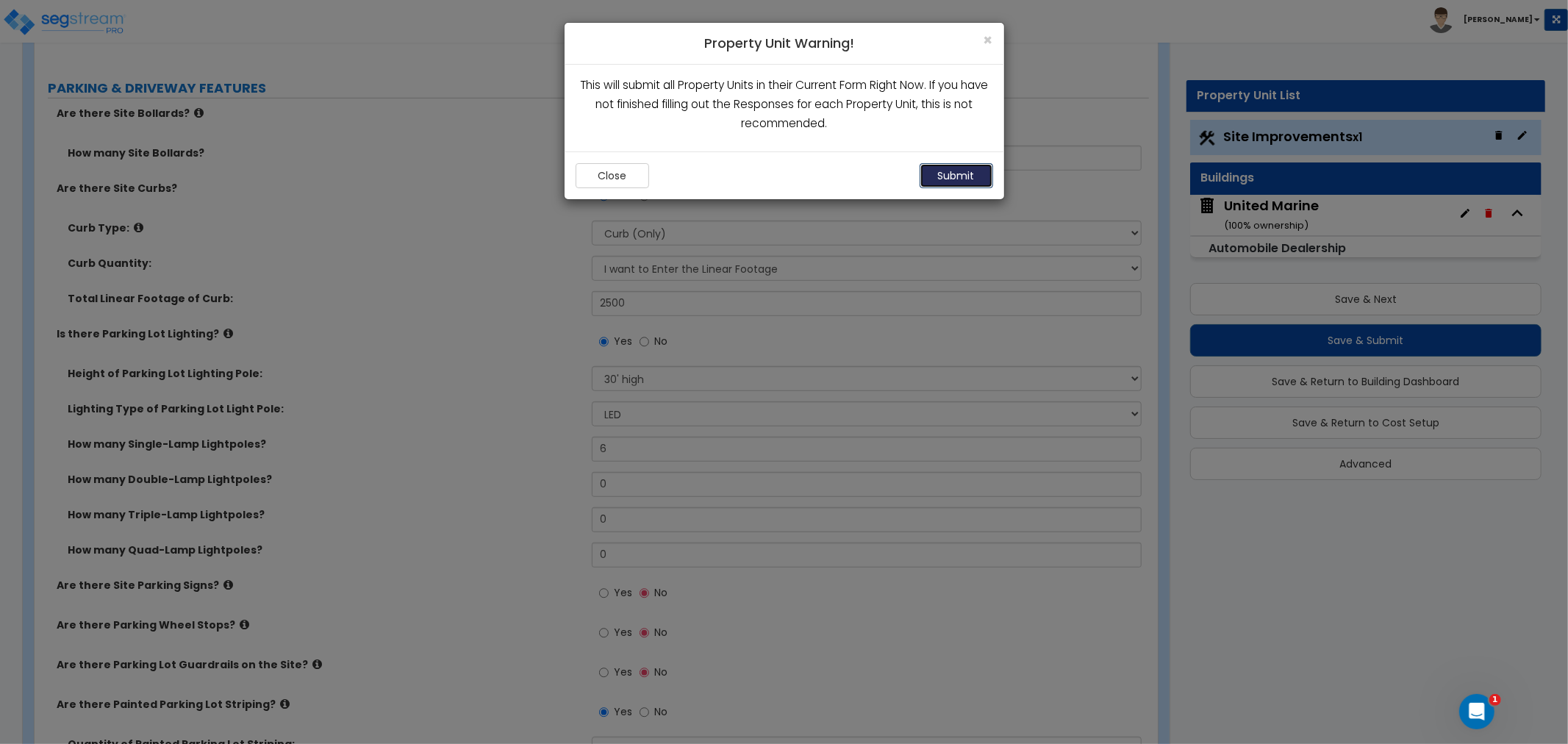
click at [950, 173] on button "Submit" at bounding box center [956, 175] width 73 height 25
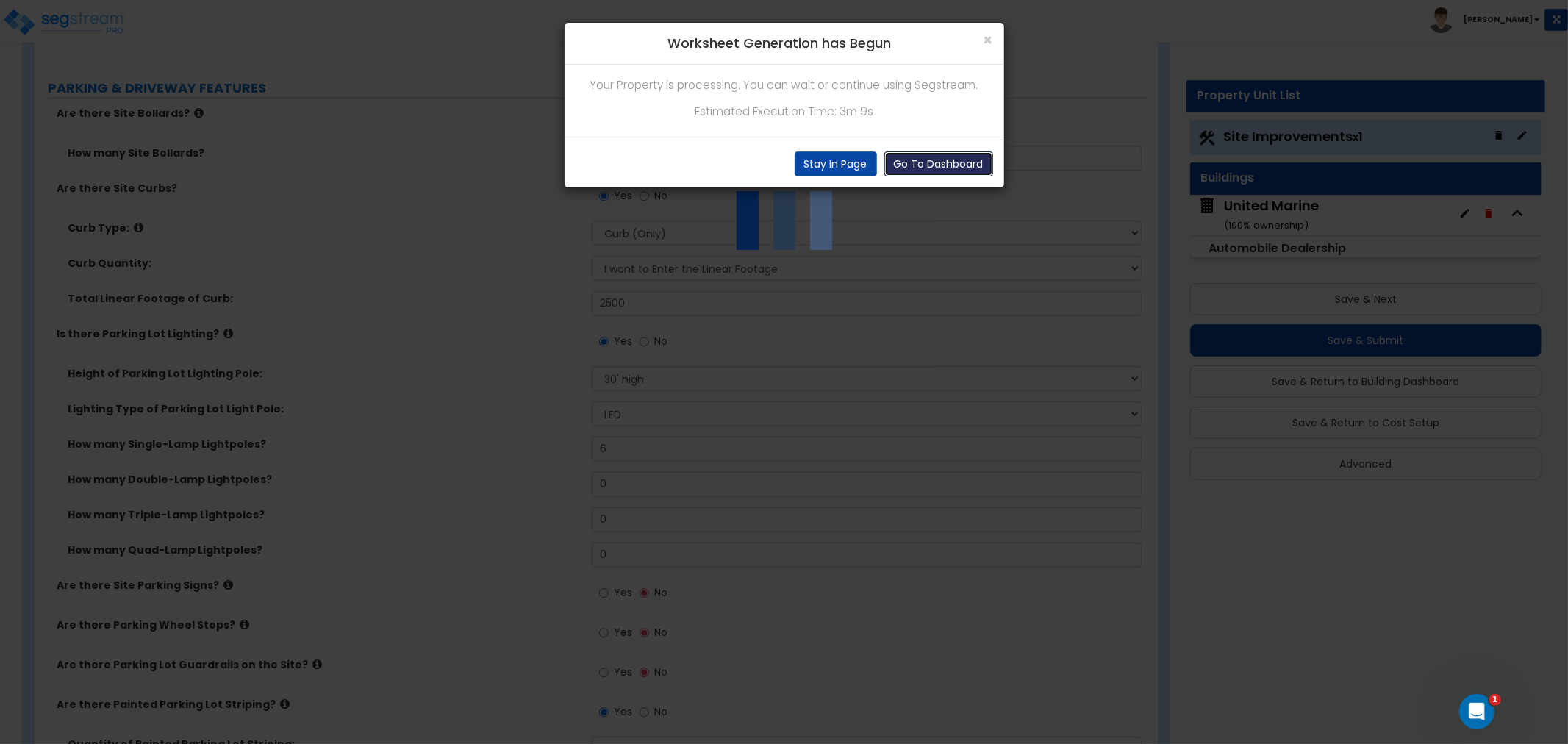
drag, startPoint x: 937, startPoint y: 165, endPoint x: 707, endPoint y: 148, distance: 230.6
click at [707, 148] on div "Go To Dashboard Stay In Page" at bounding box center [784, 164] width 440 height 48
click at [821, 161] on button "Stay In Page" at bounding box center [835, 164] width 82 height 25
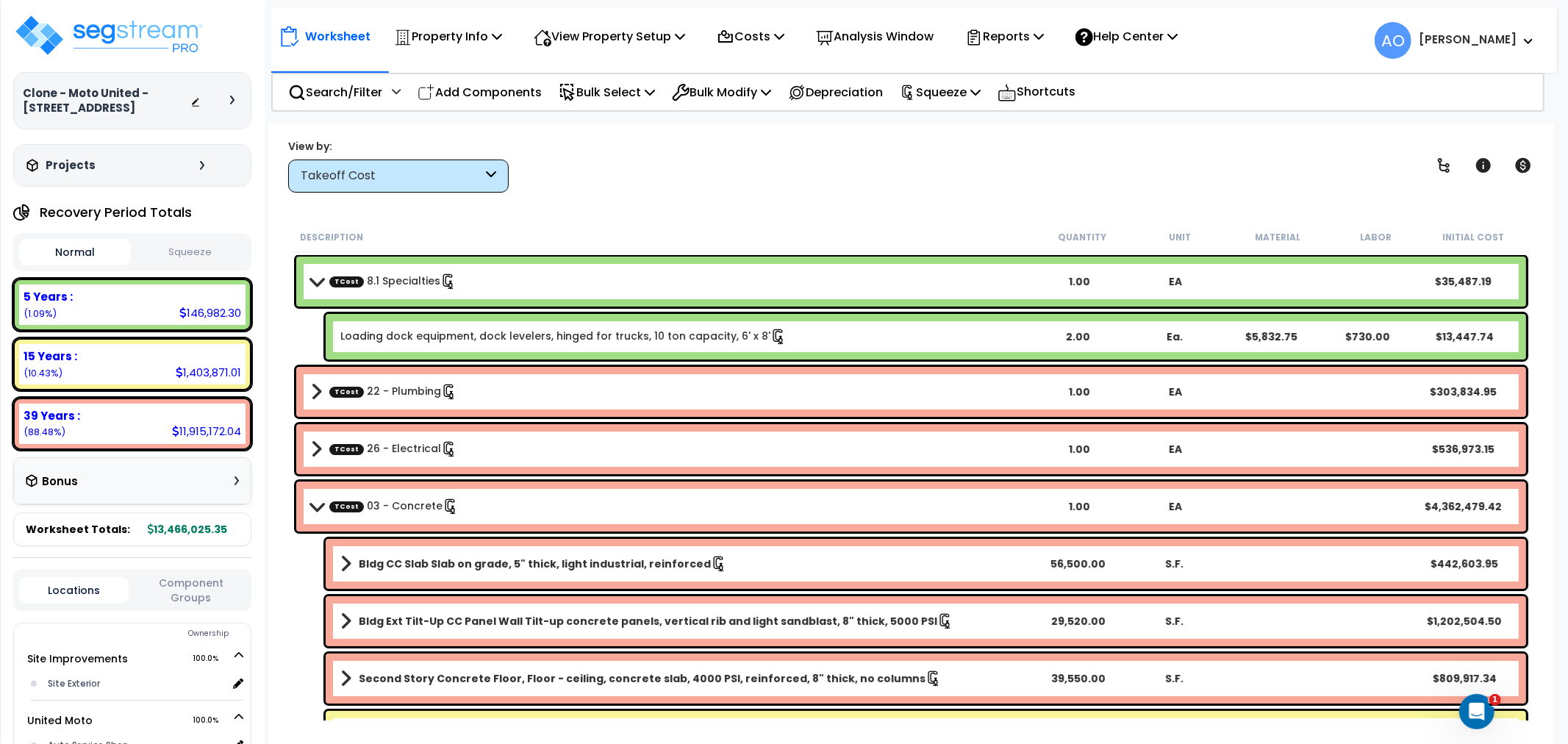
click at [314, 277] on span at bounding box center [315, 281] width 21 height 11
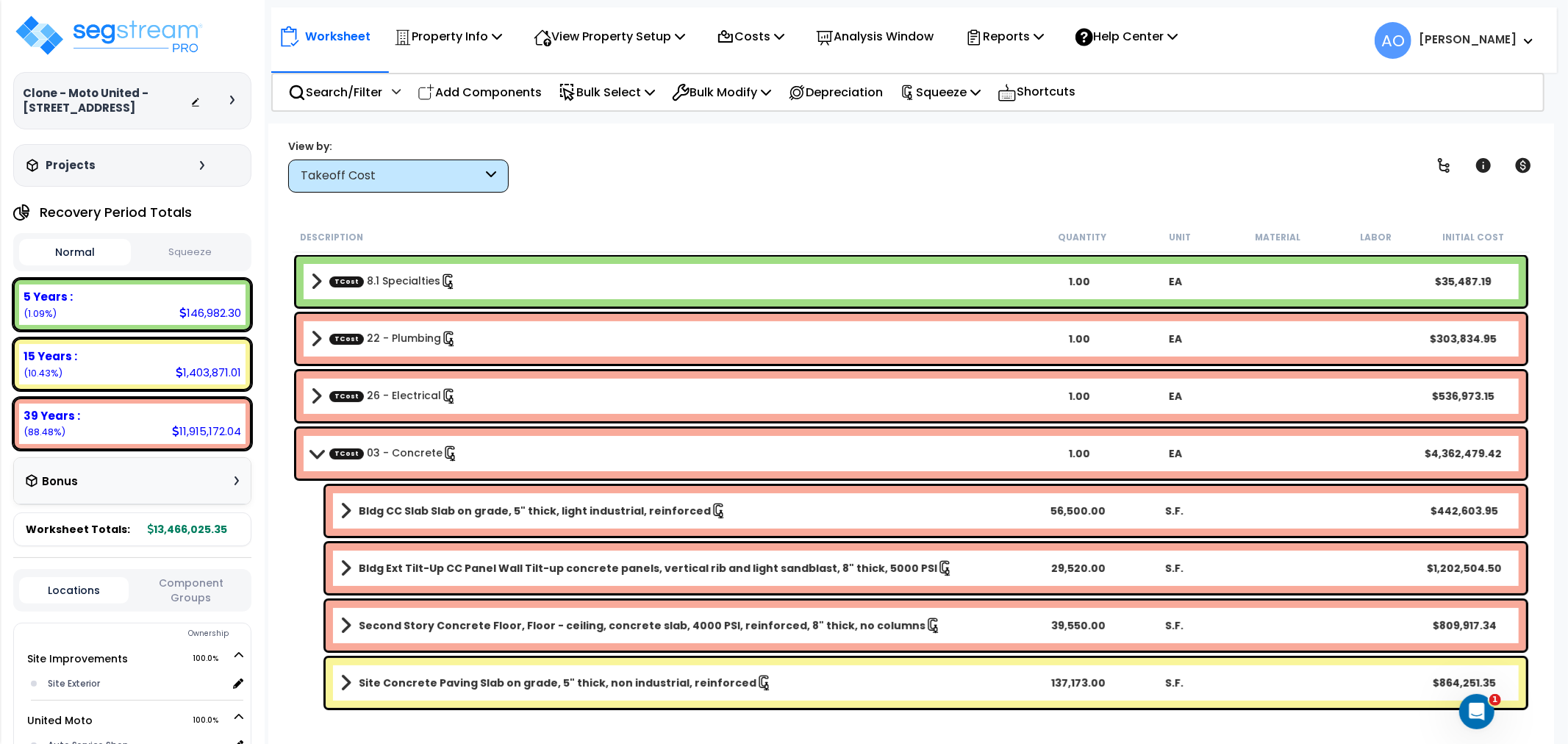
scroll to position [64, 0]
click at [319, 458] on span at bounding box center [315, 453] width 21 height 11
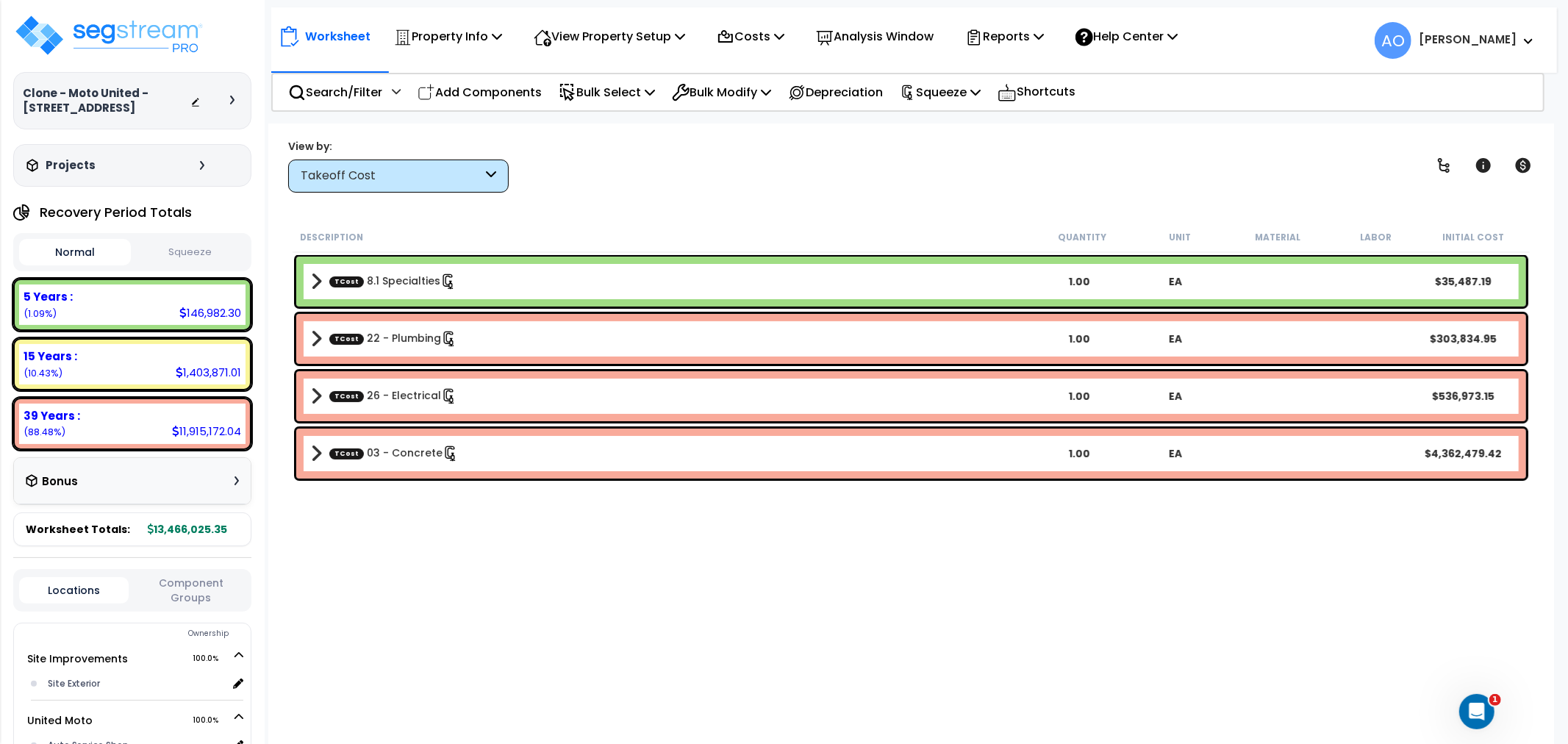
click at [634, 178] on div "View by: Takeoff Cost Takeoff Cost" at bounding box center [911, 165] width 1256 height 54
click at [460, 39] on p "Property Info" at bounding box center [448, 36] width 108 height 20
click at [577, 43] on p "View Property Setup" at bounding box center [609, 36] width 151 height 20
click at [606, 99] on link "View Questionnaire" at bounding box center [598, 100] width 146 height 30
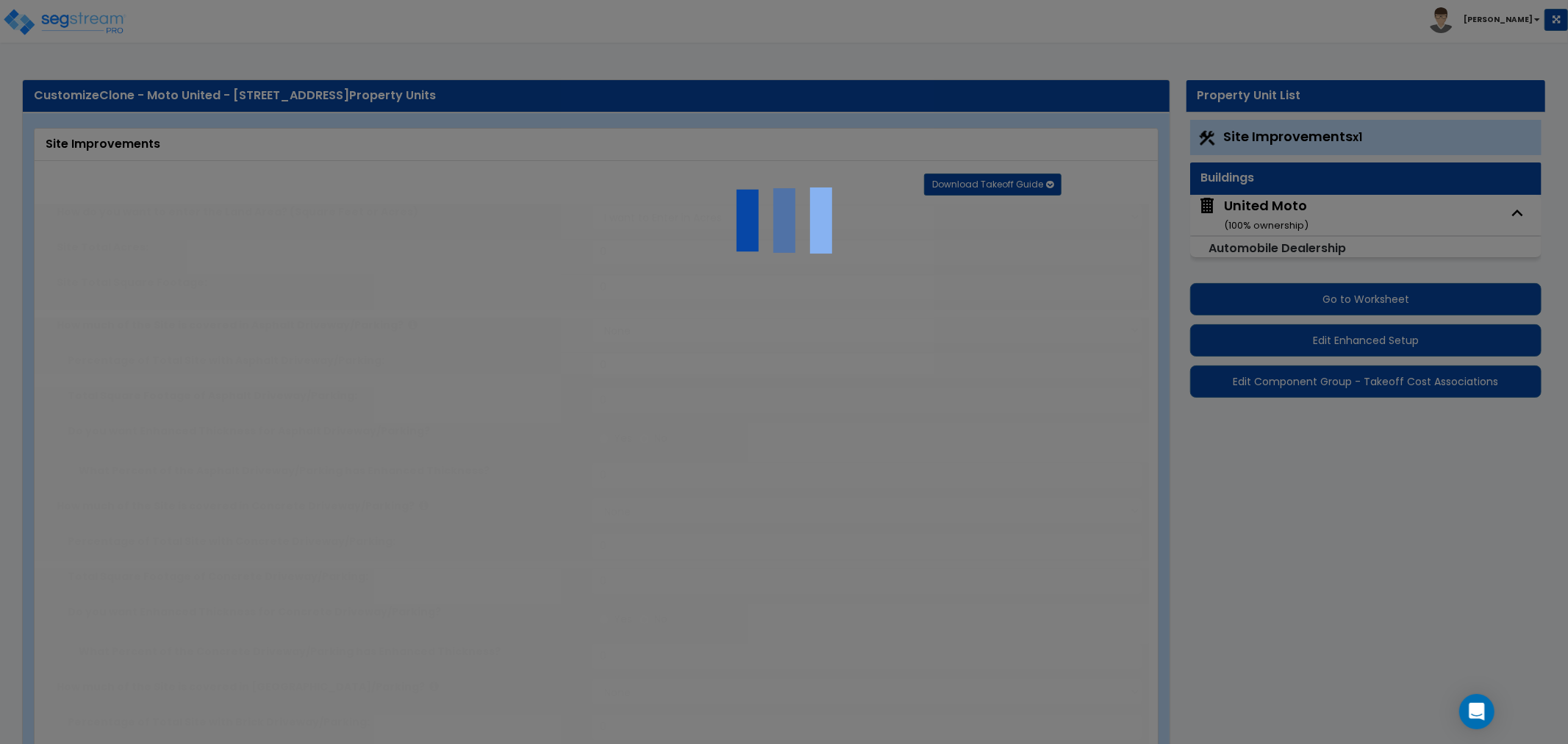
type input "9.41"
select select "2"
type input "228504"
radio input "true"
type input "6"
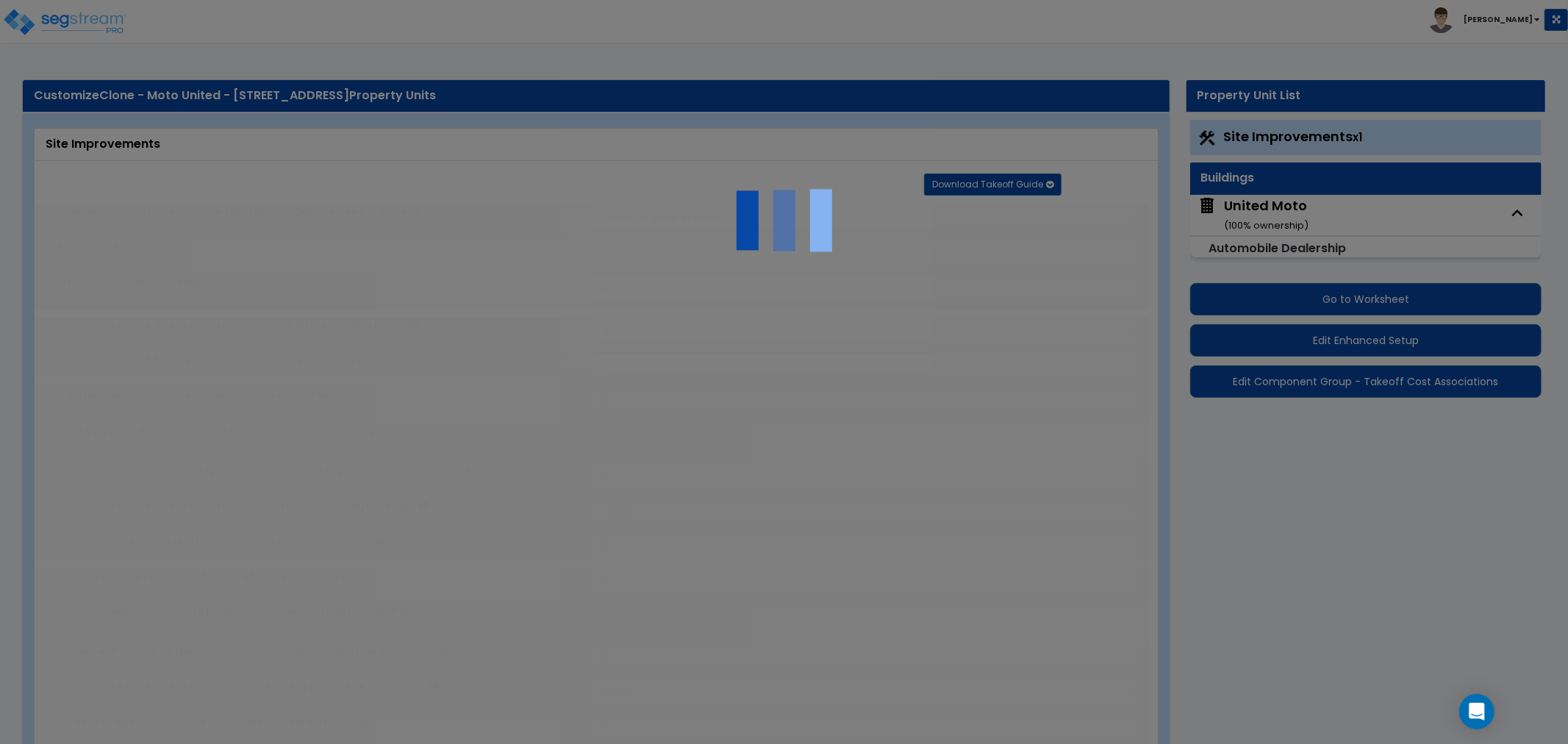
radio input "true"
type input "12"
radio input "true"
select select "1"
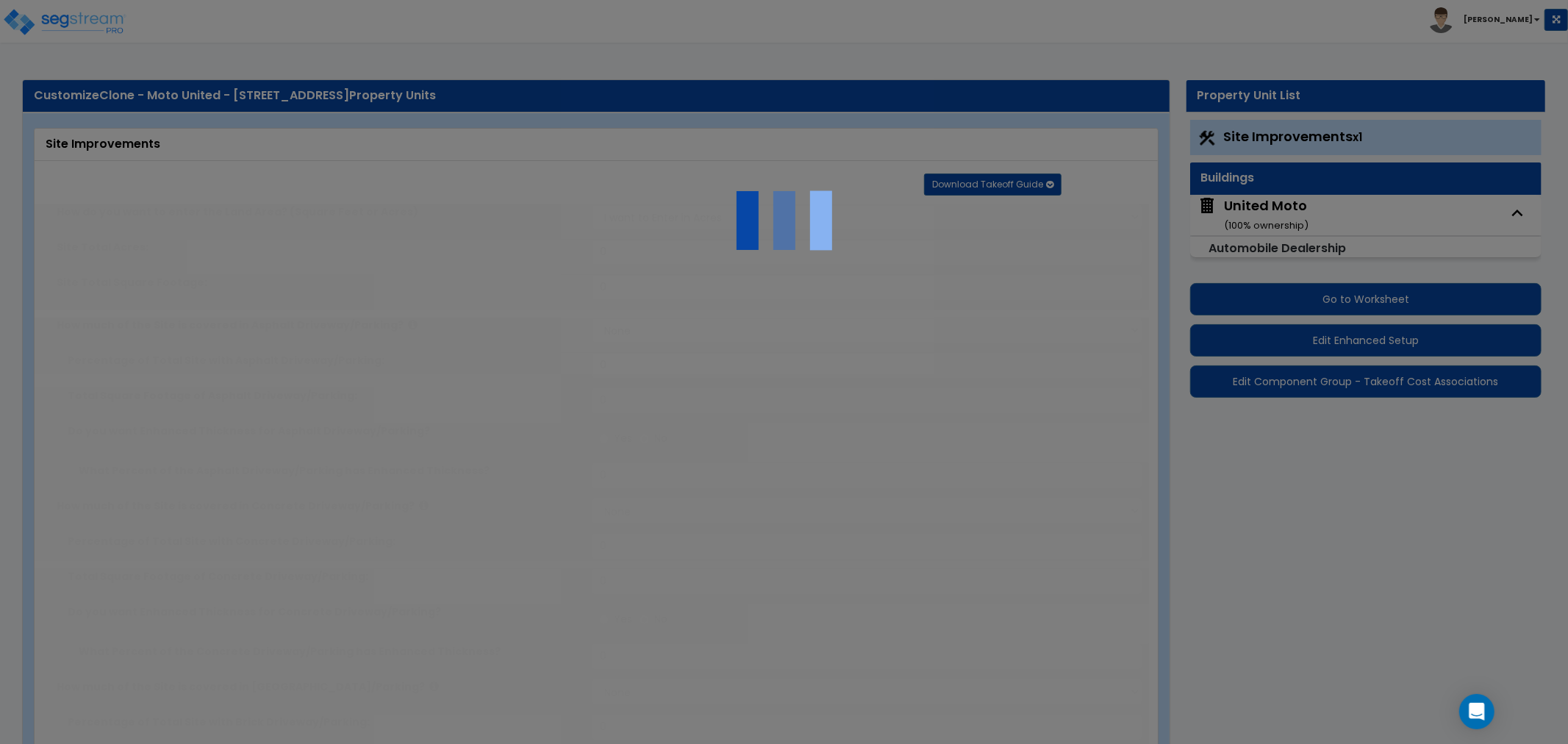
type input "2500"
radio input "true"
select select "2"
select select "1"
type input "12"
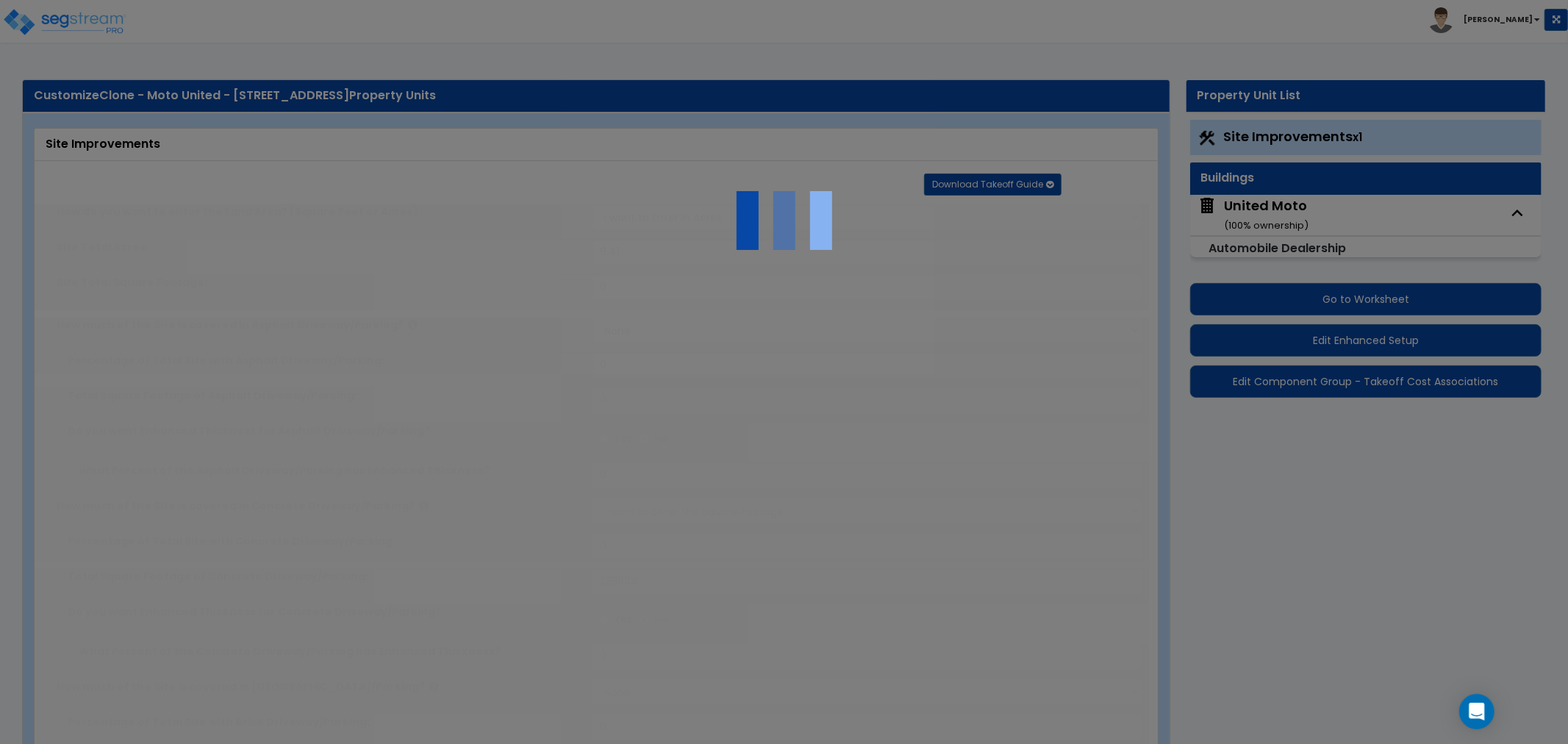
radio input "true"
select select "2"
type input "503"
select select "1"
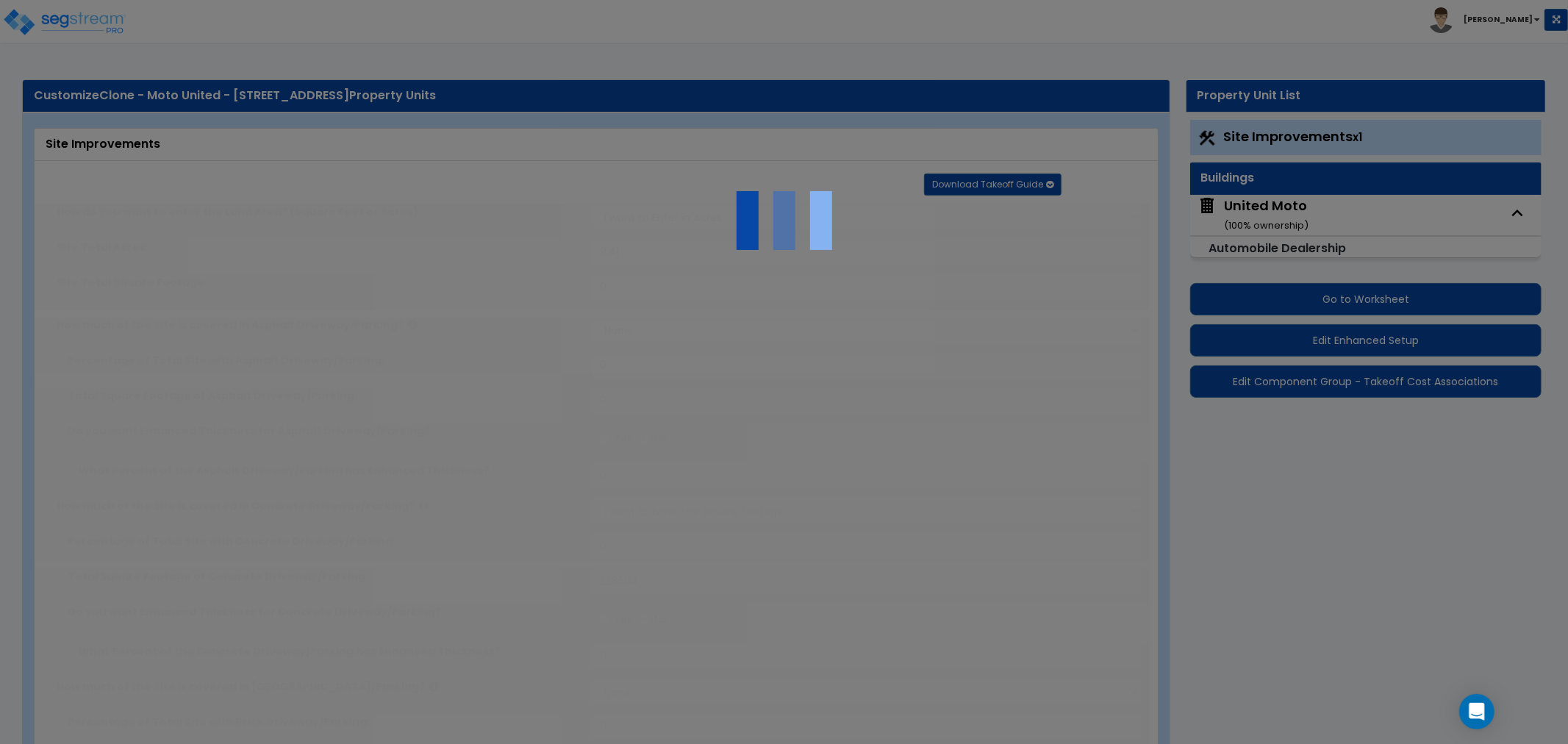
select select "1"
radio input "true"
type input "5"
type input "280"
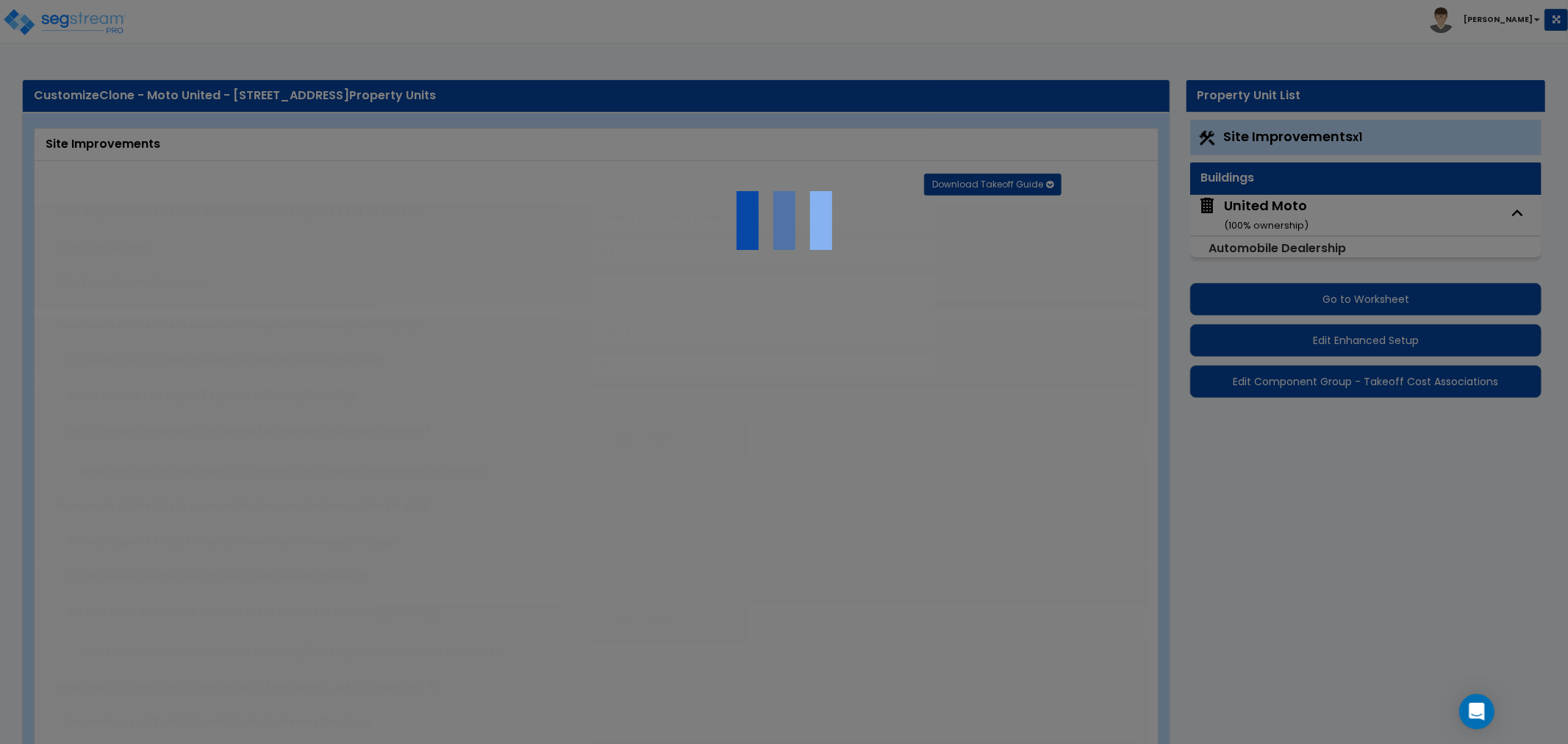
radio input "true"
select select "2"
select select "1"
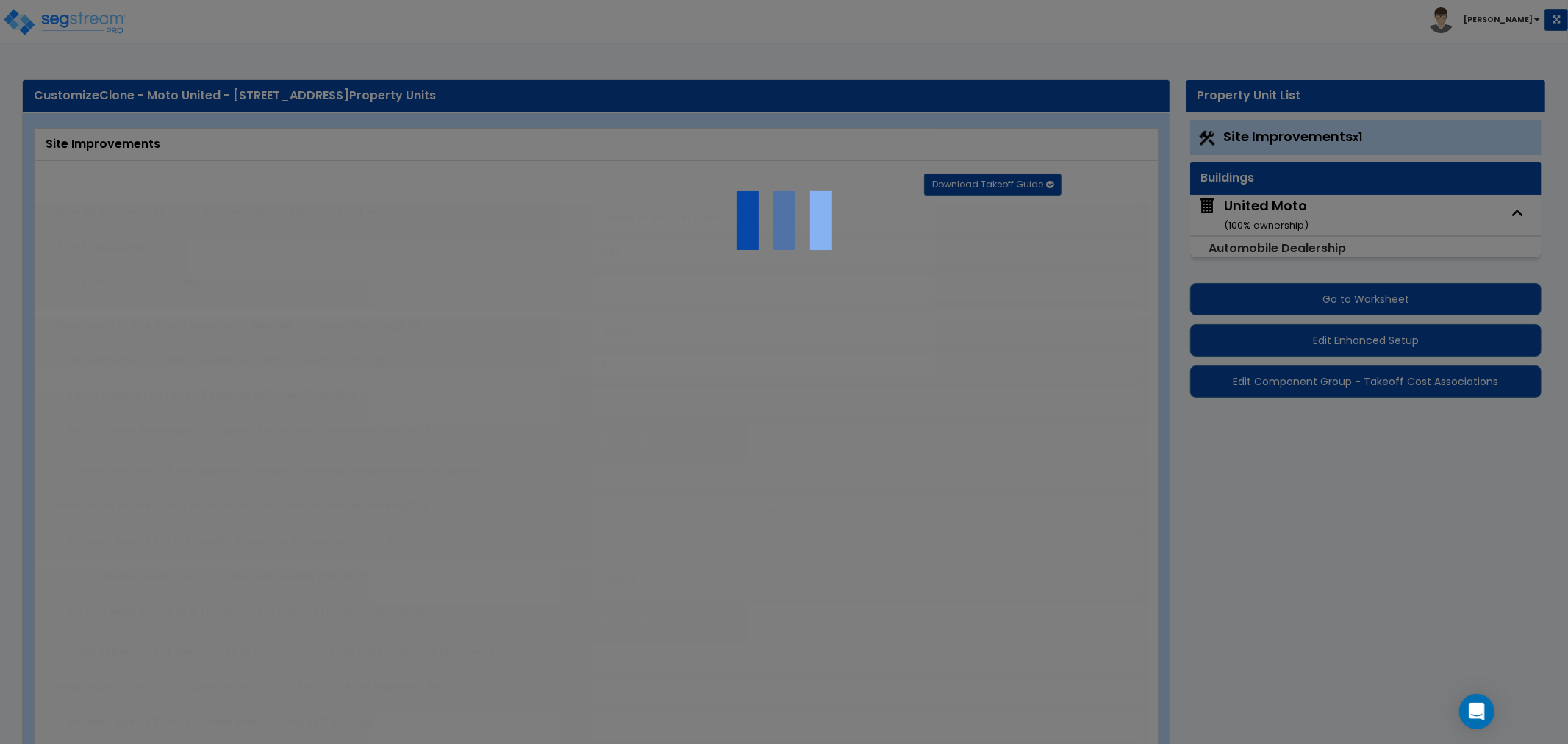
radio input "true"
select select "1"
type input "30"
select select "4"
type input "6"
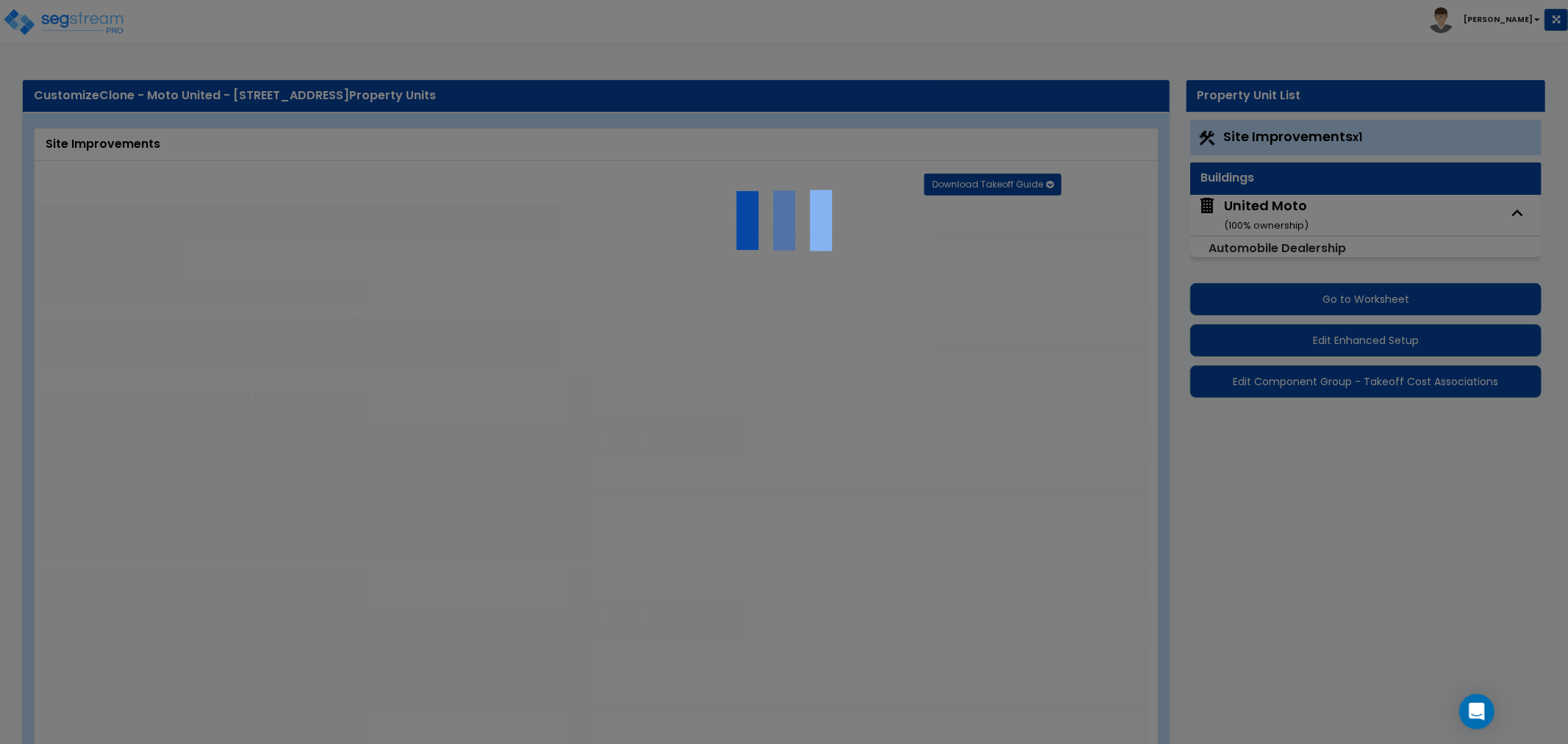
select select "1"
radio input "true"
select select "1"
type input "2"
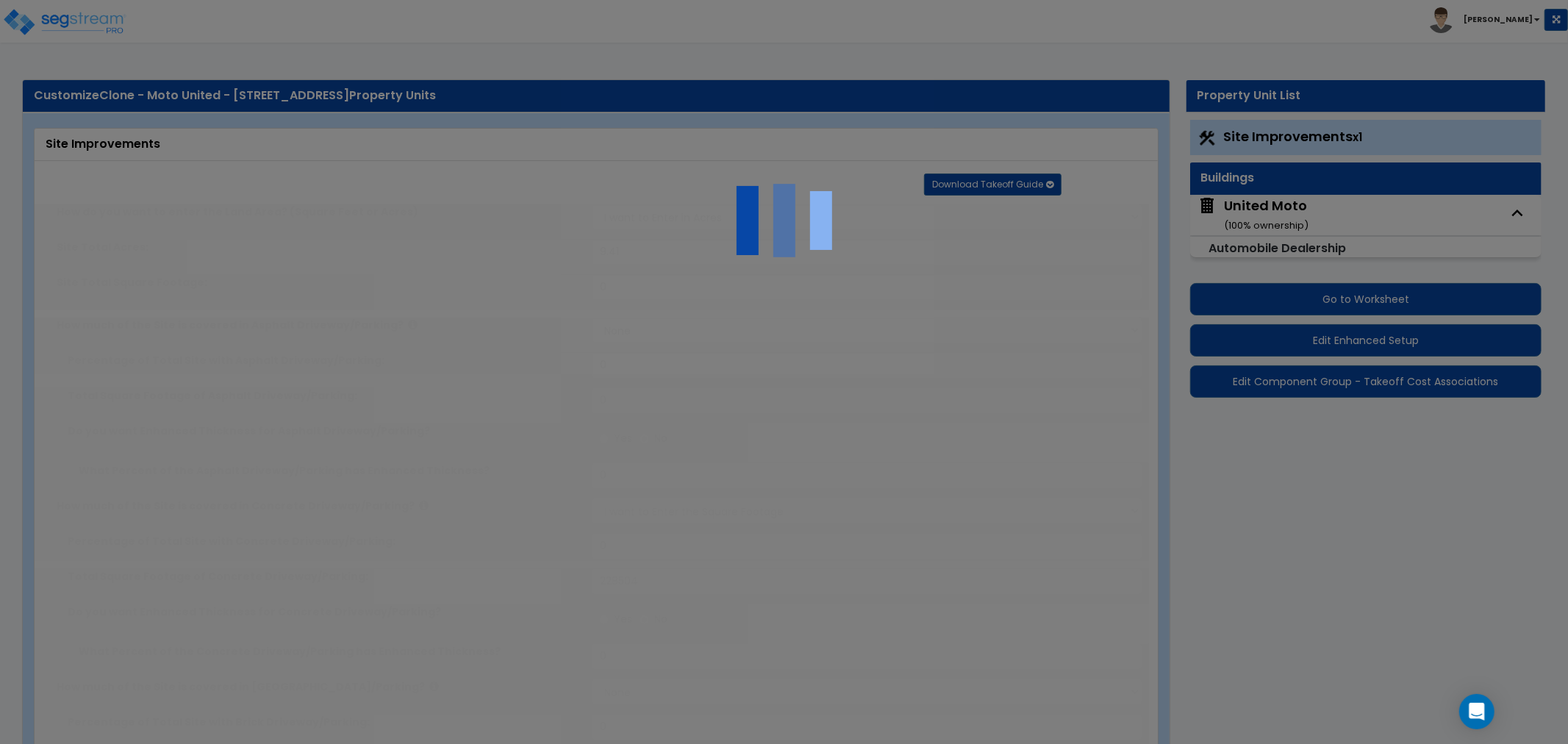
type input "400"
type input "6"
select select "4"
select select "2"
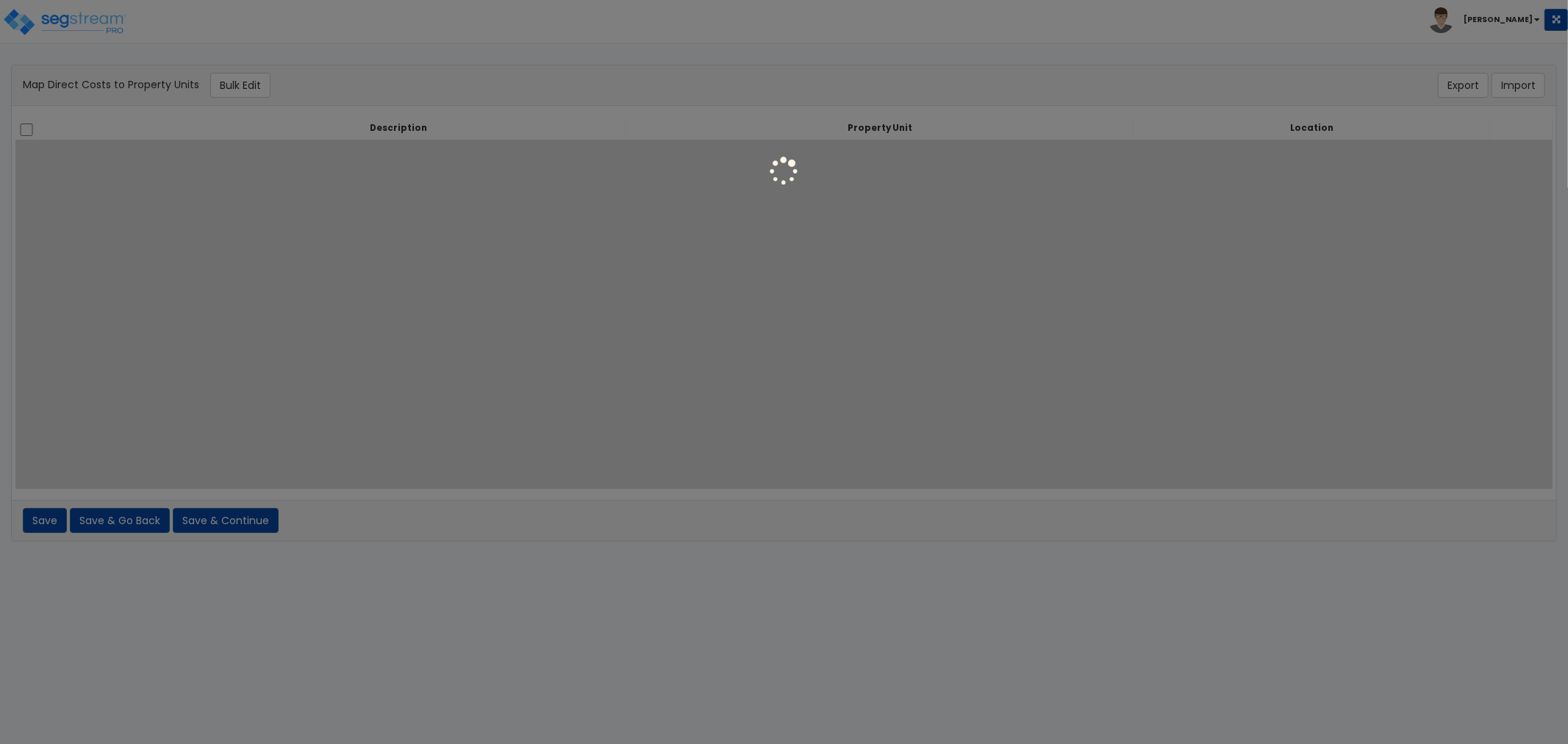
select select
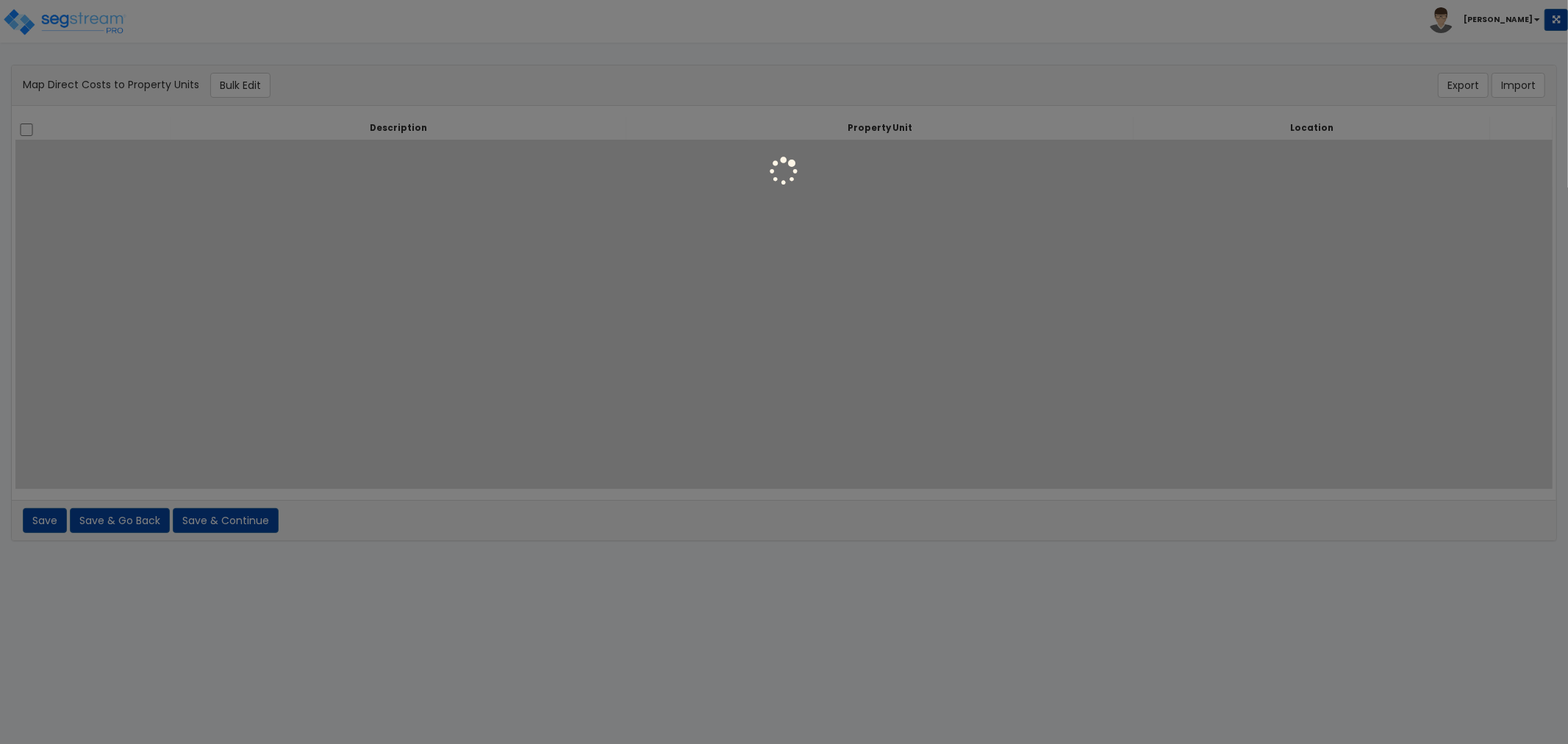
select select
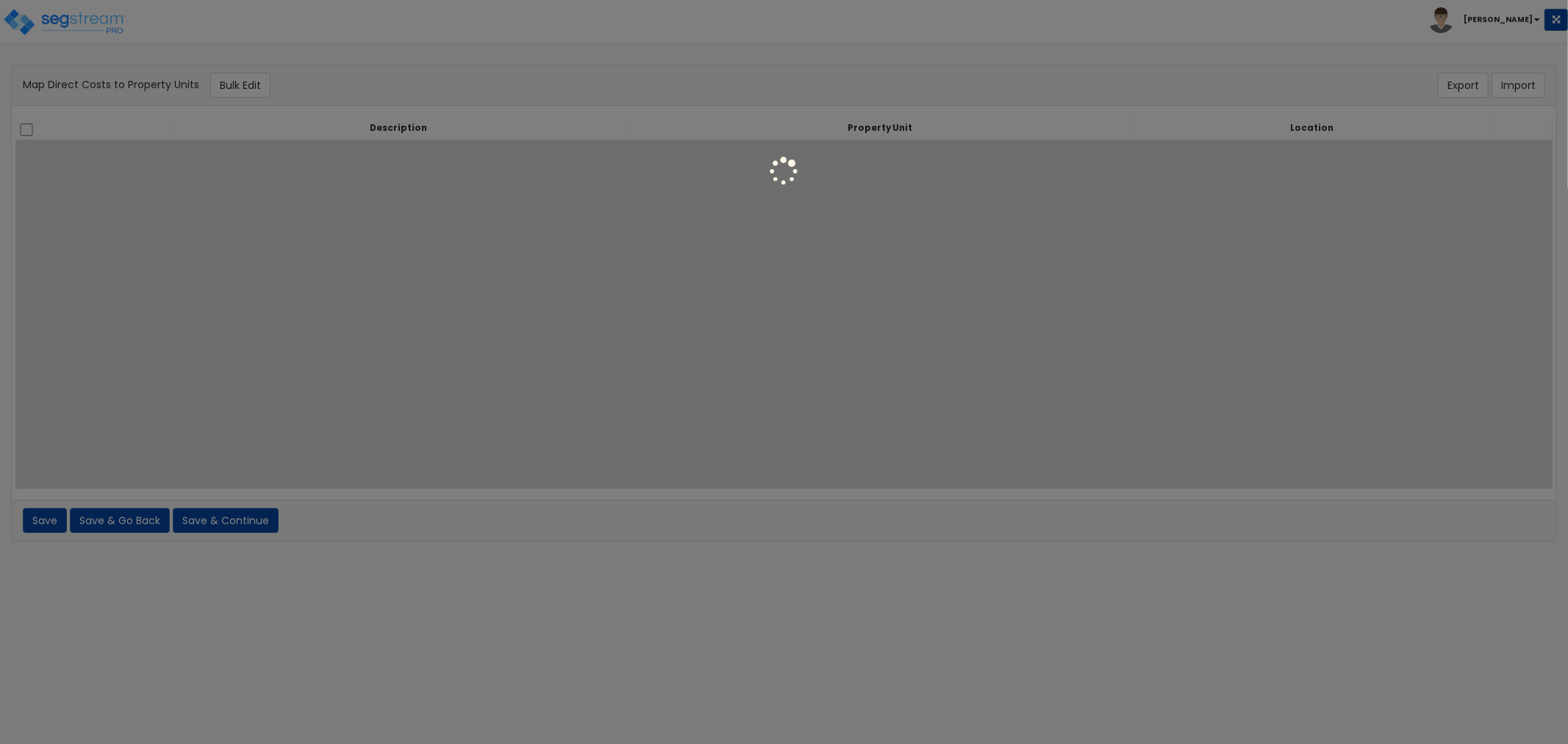
select select
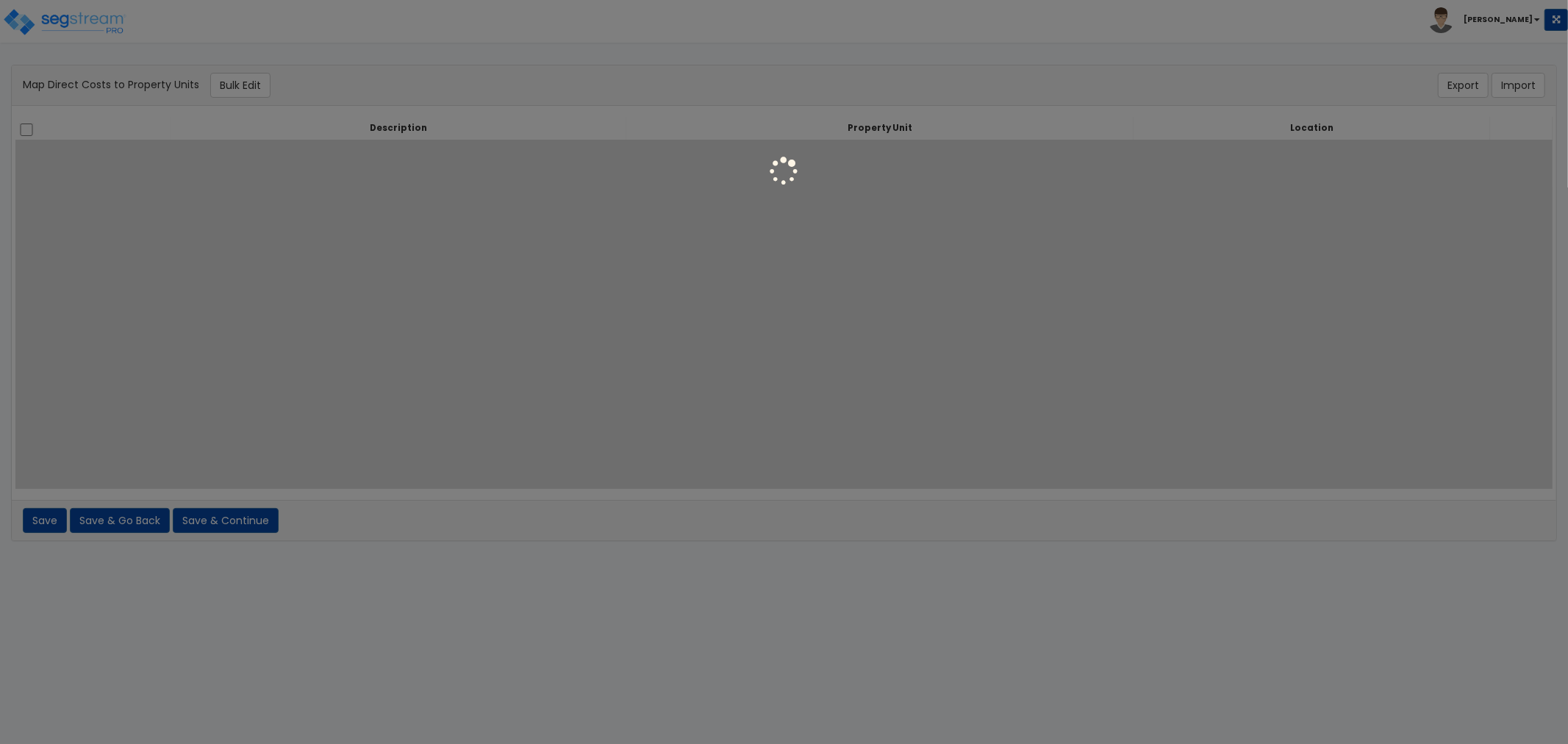
select select
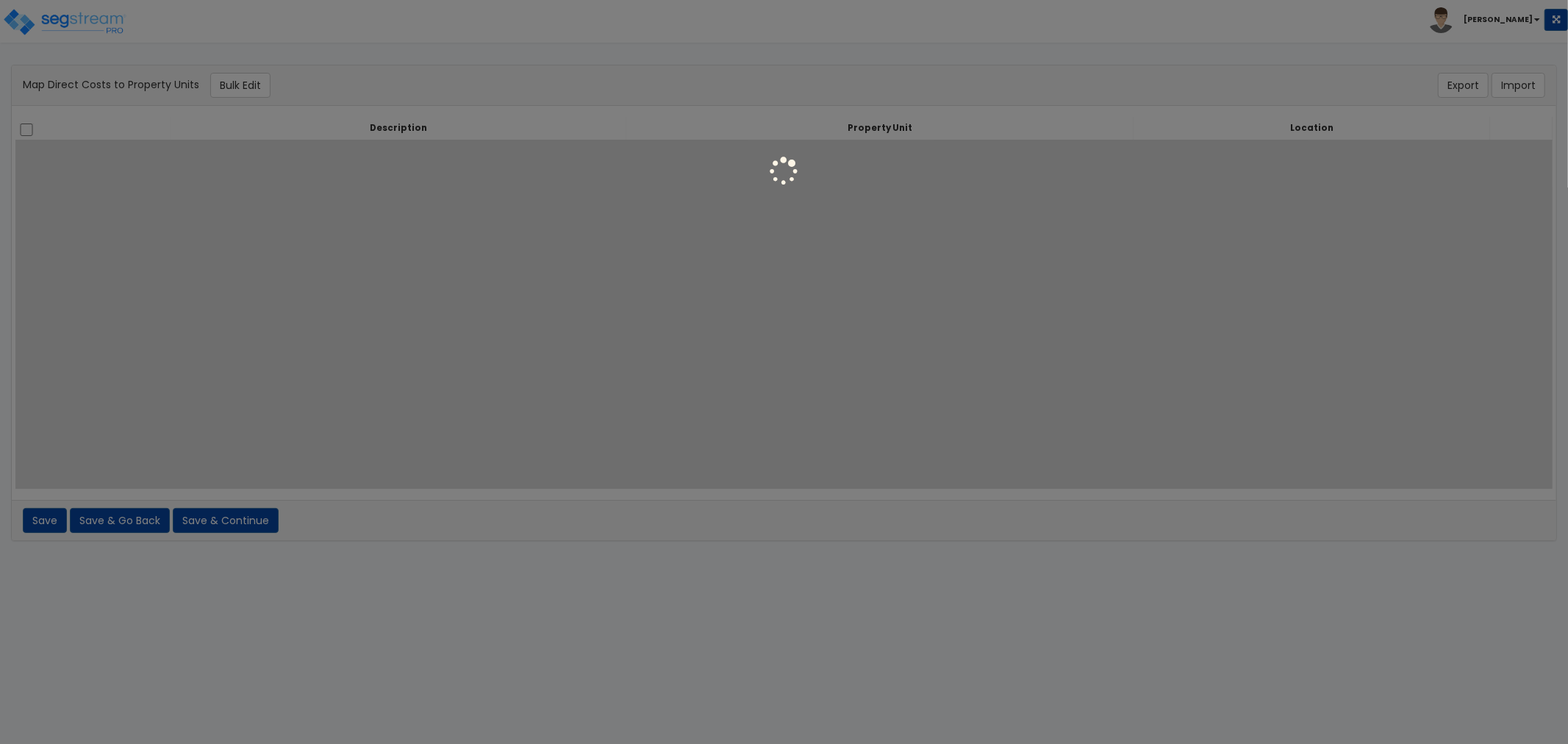
select select
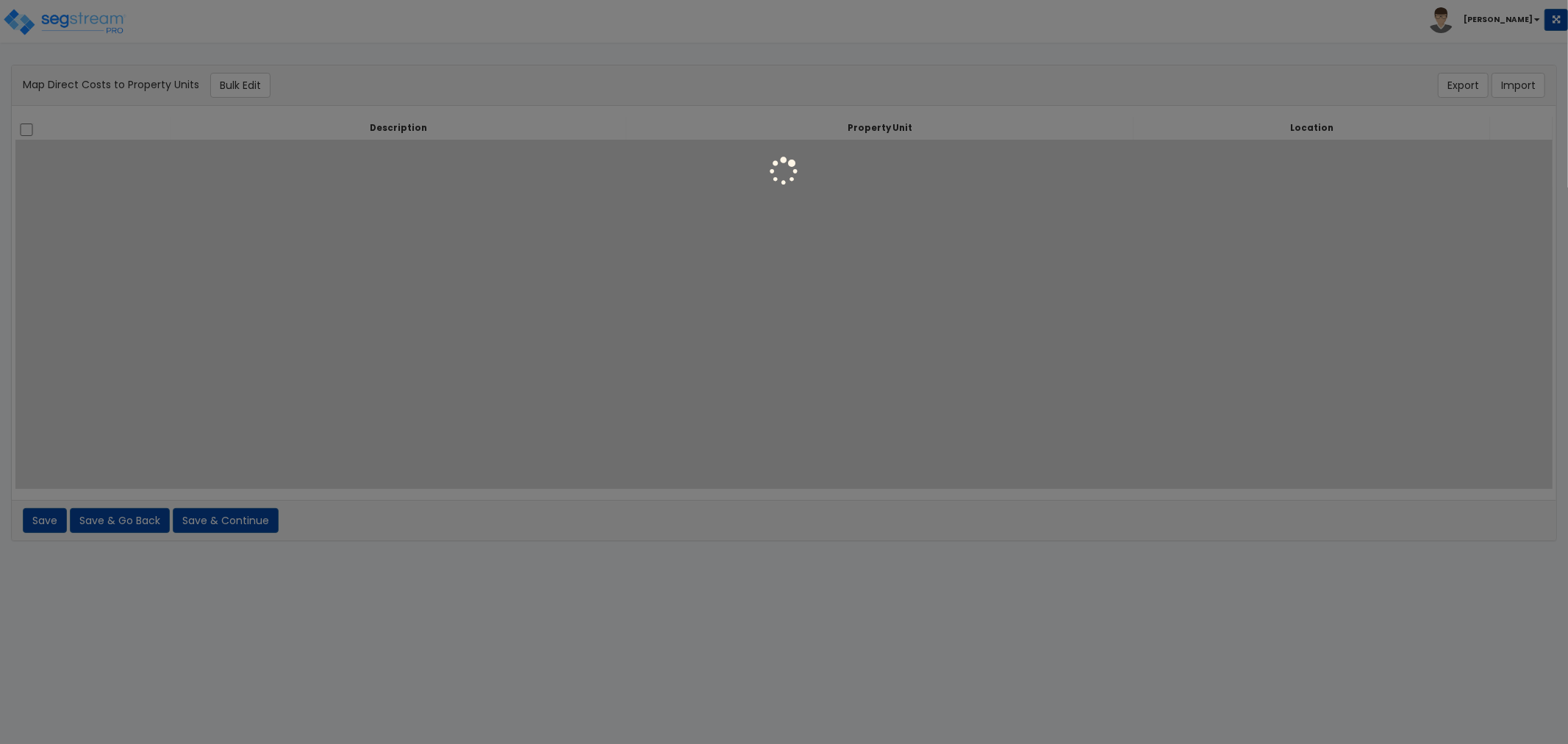
select select
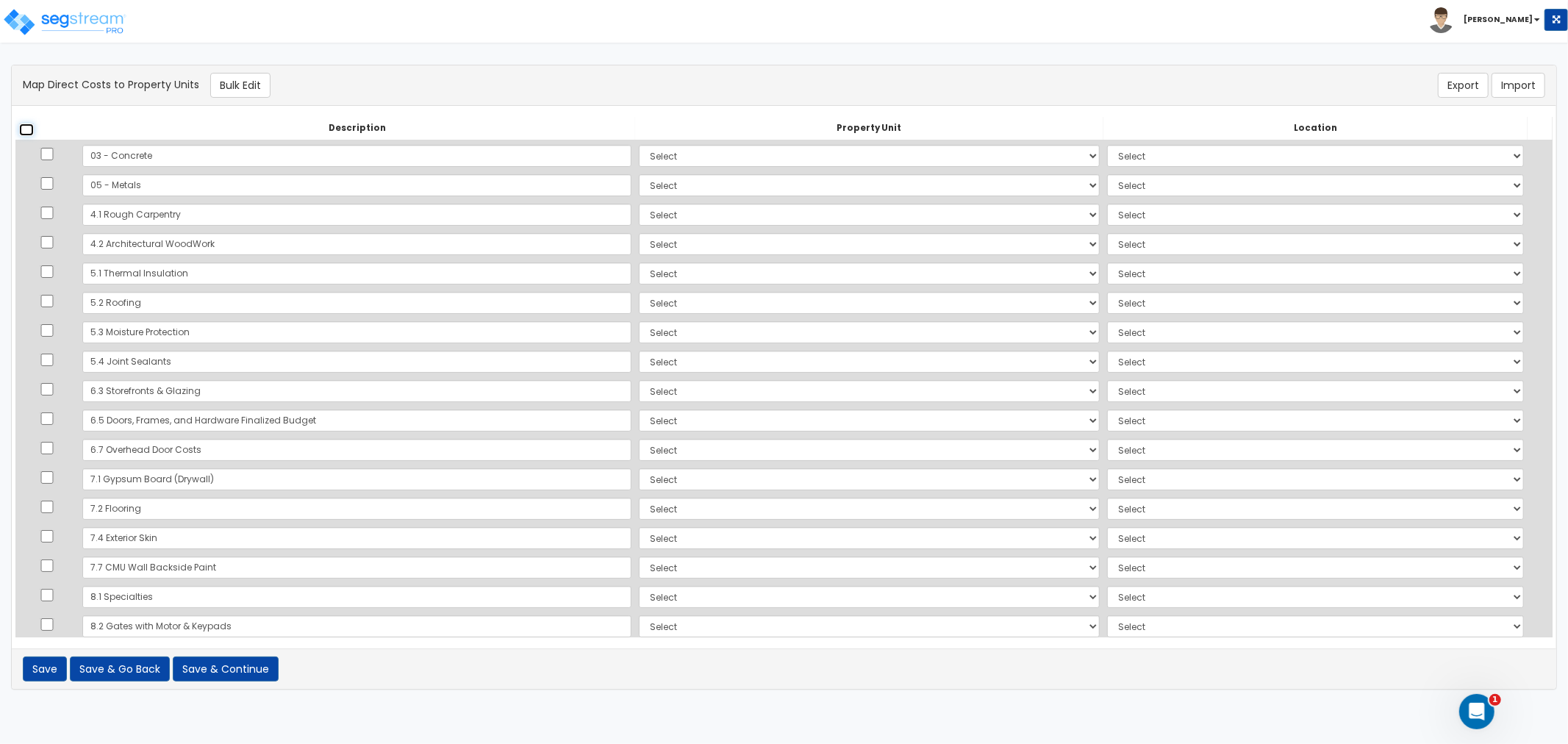
drag, startPoint x: 24, startPoint y: 128, endPoint x: 31, endPoint y: 133, distance: 8.6
click at [25, 128] on input "checkbox" at bounding box center [26, 129] width 15 height 12
checkbox input "true"
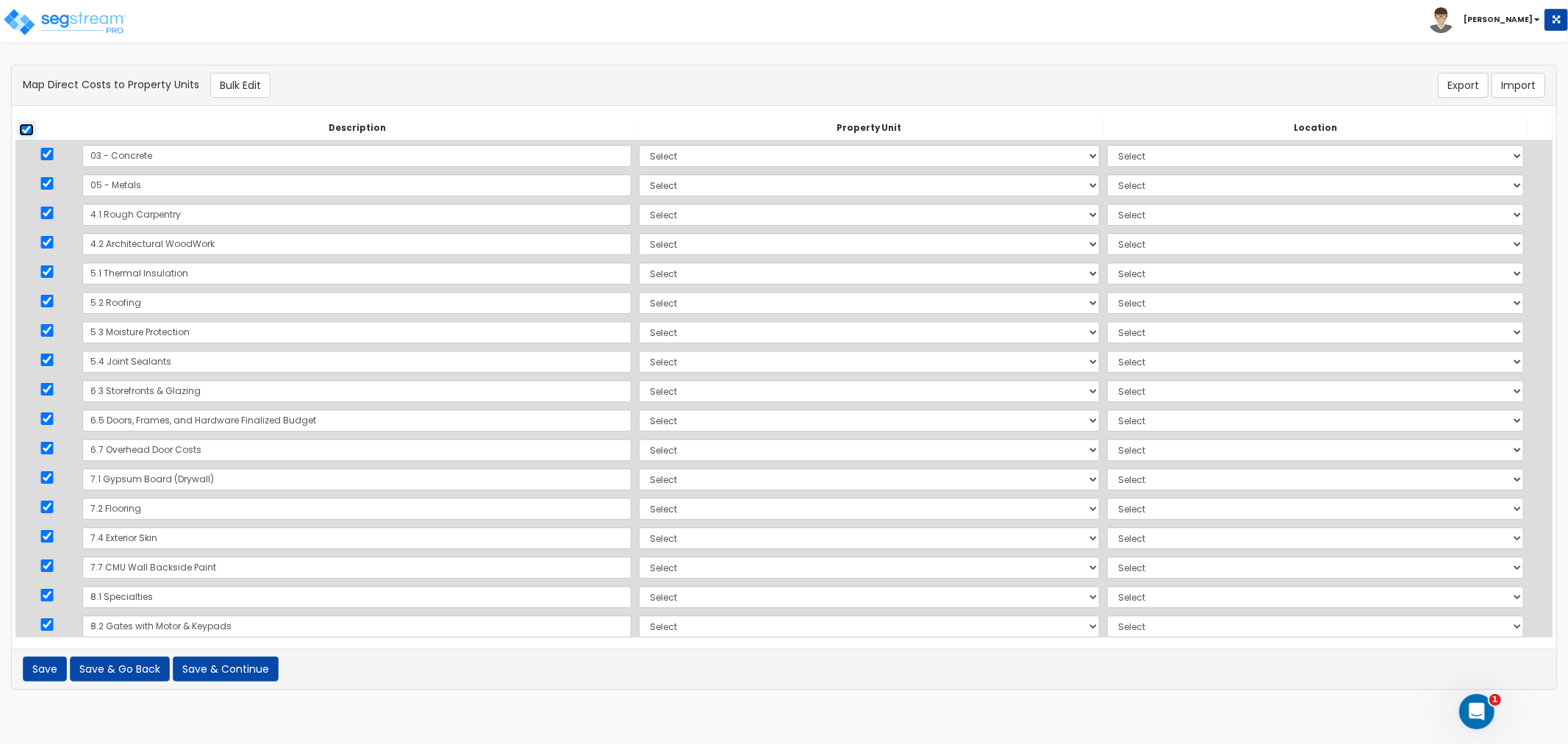
checkbox input "true"
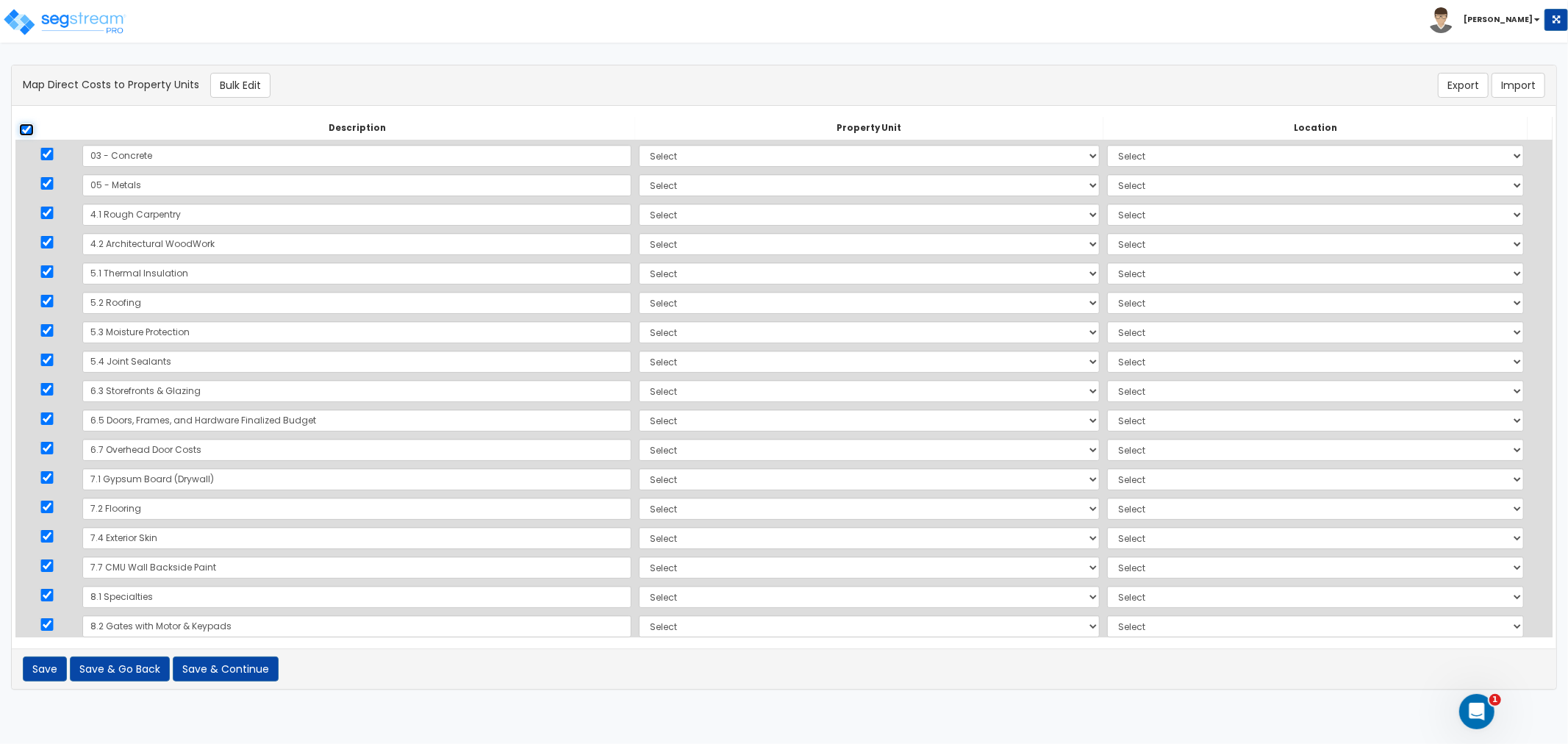
checkbox input "true"
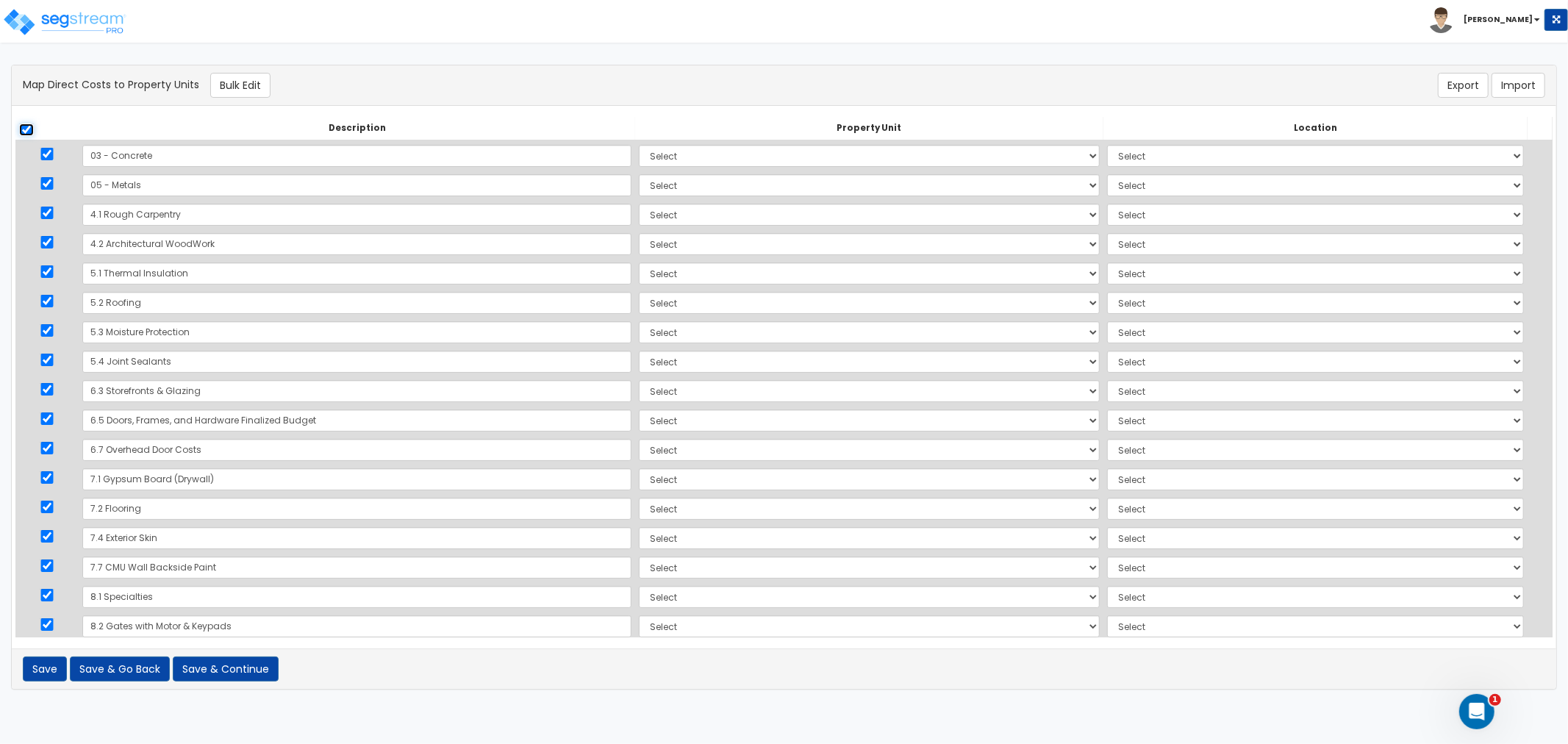
checkbox input "true"
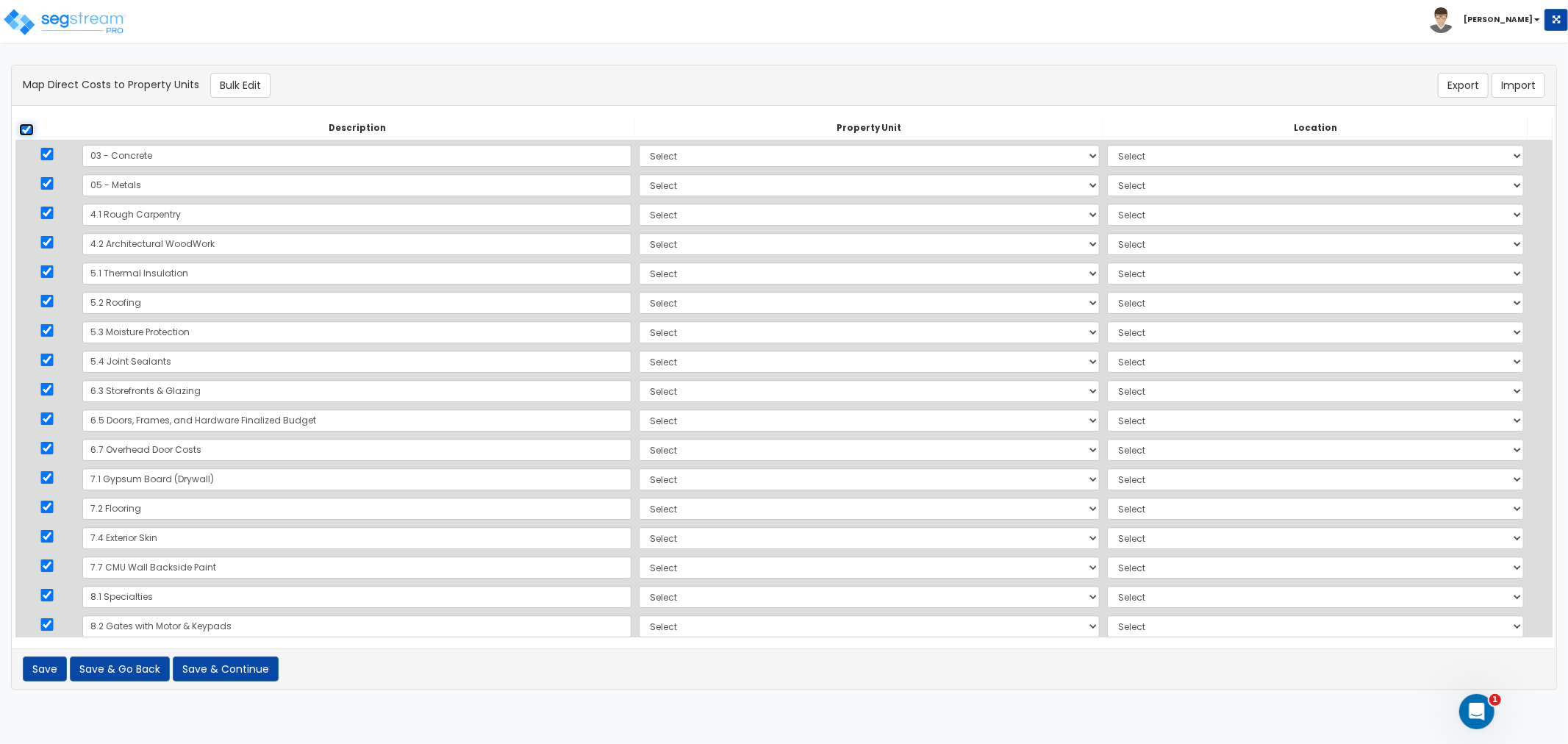
checkbox input "true"
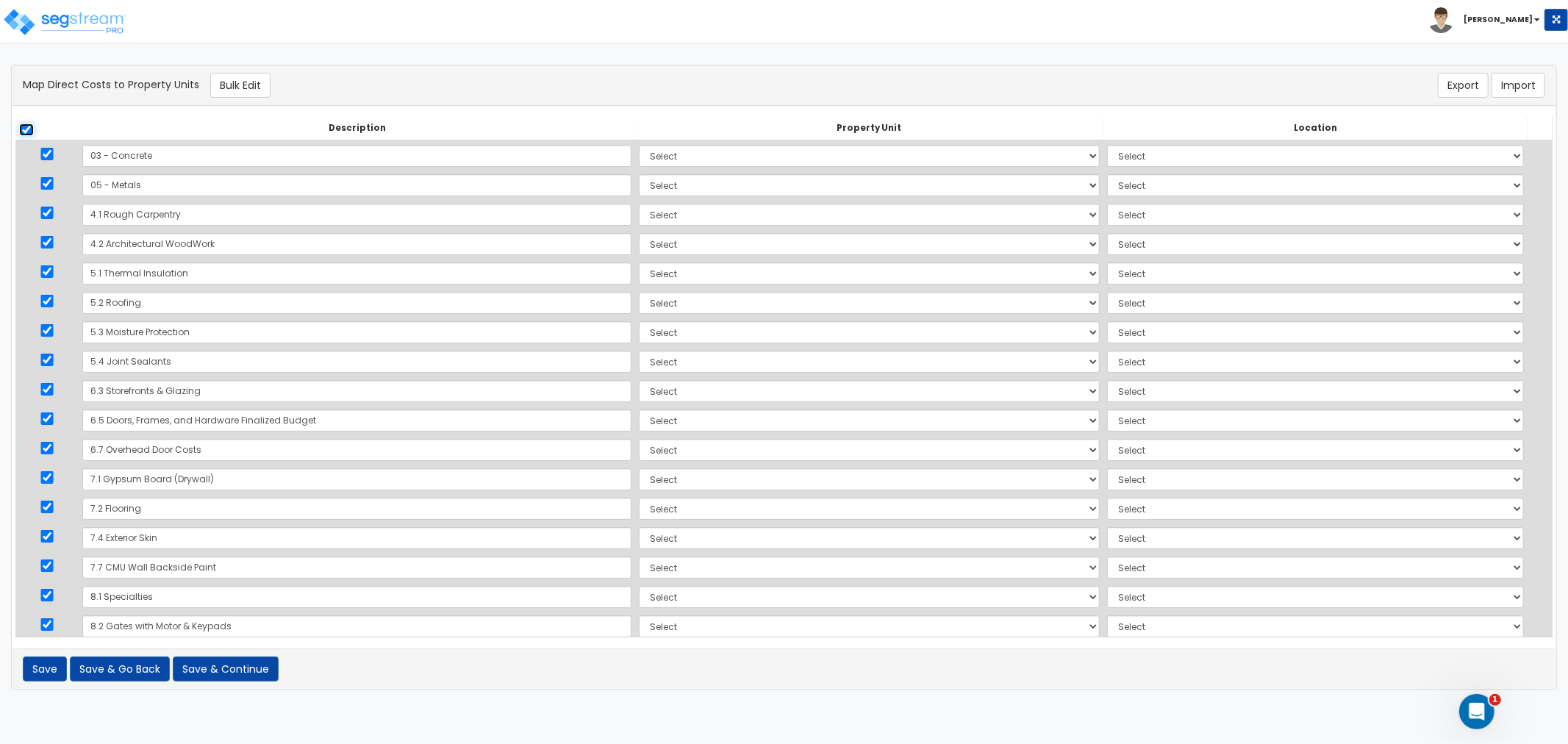
checkbox input "true"
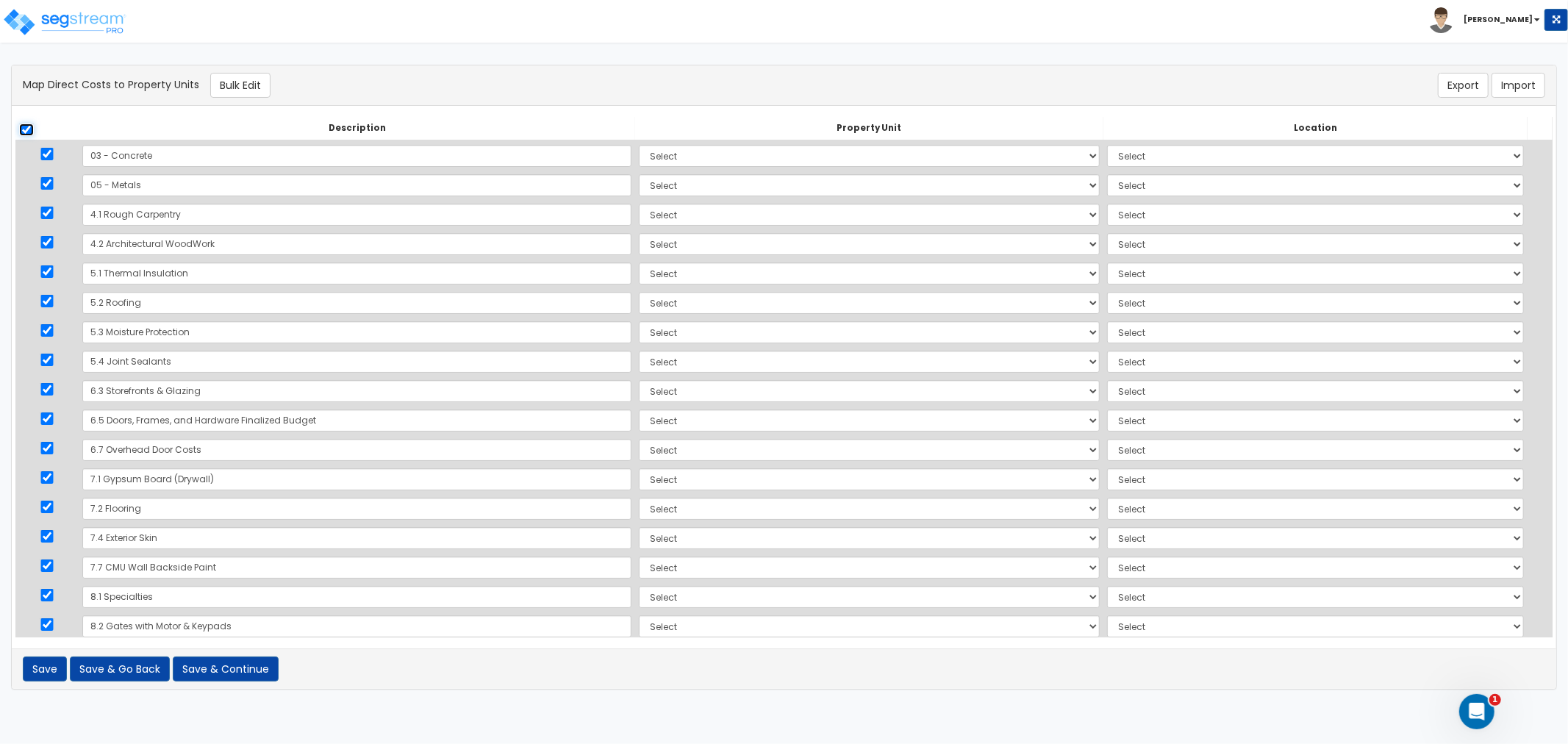
checkbox input "true"
click at [247, 79] on button "Bulk Edit" at bounding box center [240, 85] width 60 height 25
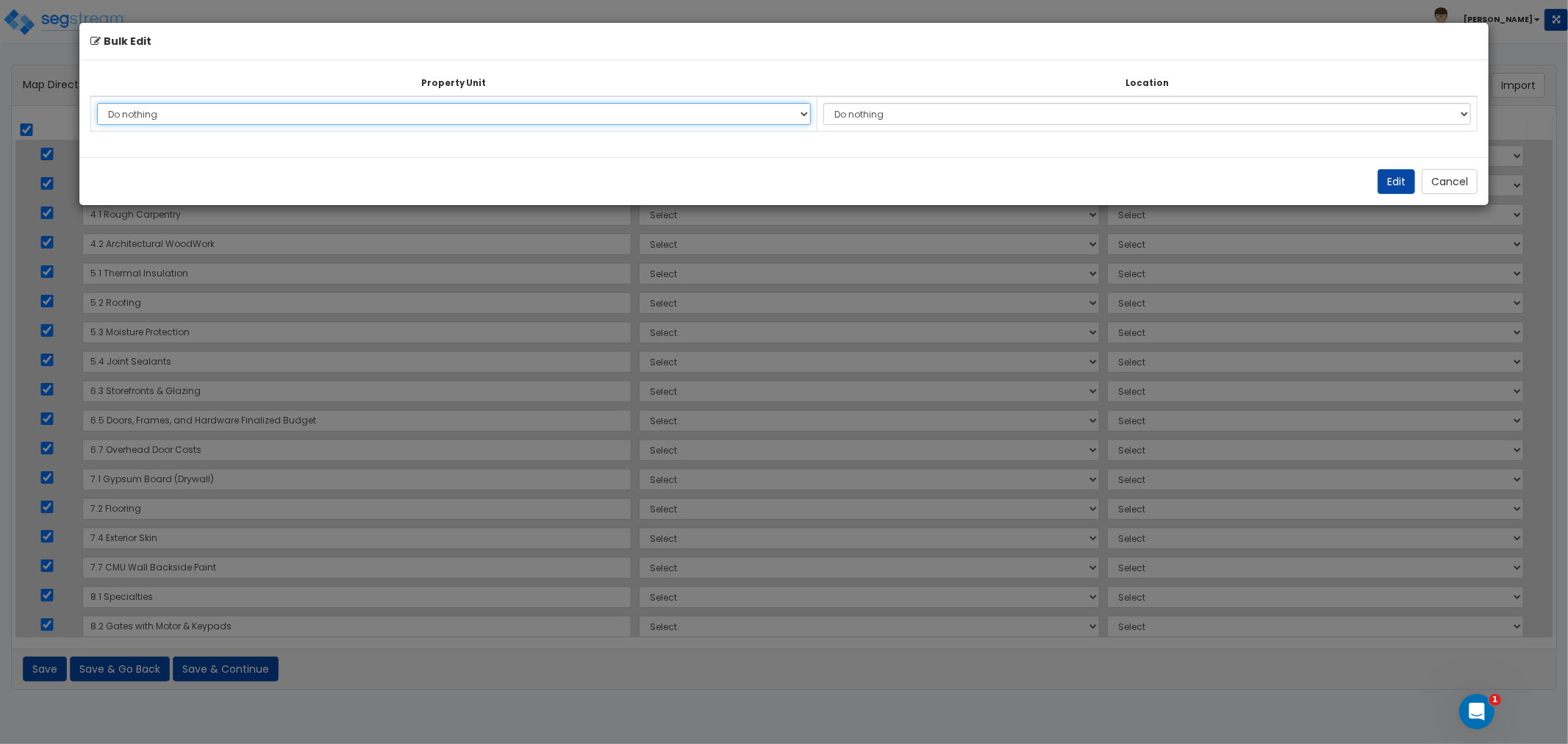
click at [457, 109] on select "Do nothing United Marine Site Improvements Add Additional Property Unit" at bounding box center [454, 114] width 714 height 22
select select "171431"
click at [97, 103] on select "Do nothing United Marine Site Improvements Add Additional Property Unit" at bounding box center [454, 114] width 714 height 22
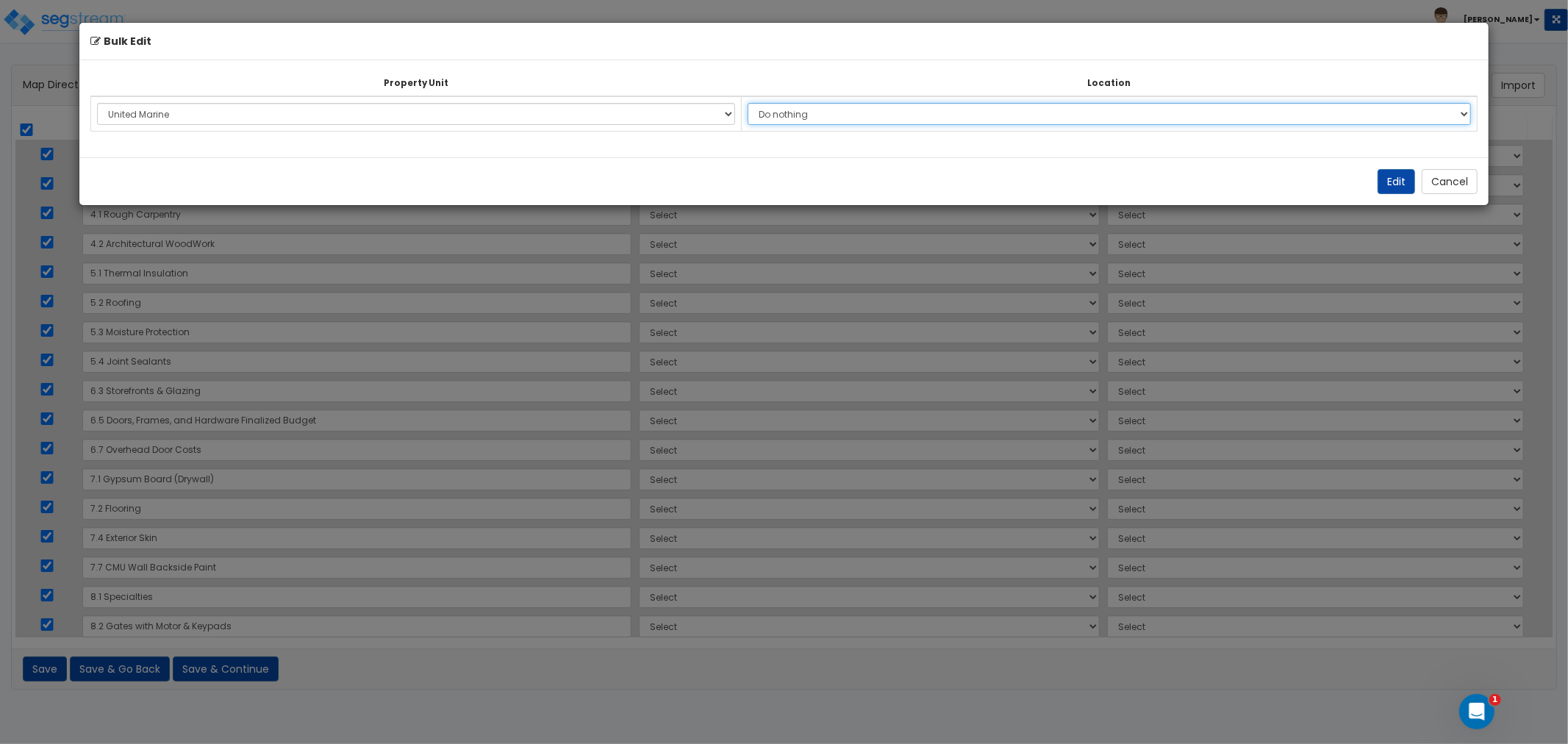
click at [831, 115] on select "Do nothing Add Additional Location Building Building Interior Auto Service Shop…" at bounding box center [1109, 114] width 724 height 22
select select "6"
click at [751, 103] on select "Do nothing Add Additional Location Building Building Interior Auto Service Shop…" at bounding box center [1109, 114] width 724 height 22
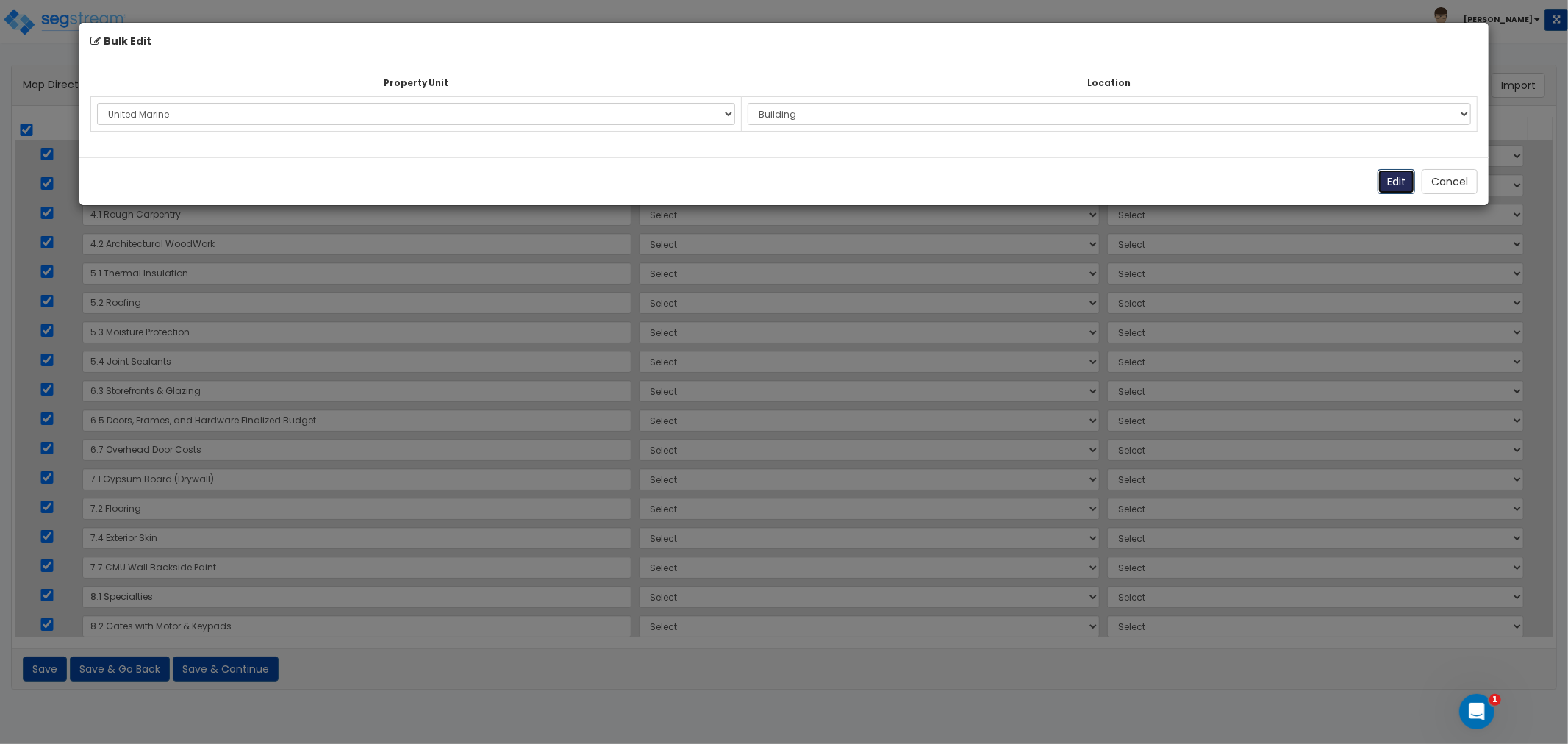
click at [1398, 181] on button "Edit" at bounding box center [1397, 181] width 38 height 25
select select "171431"
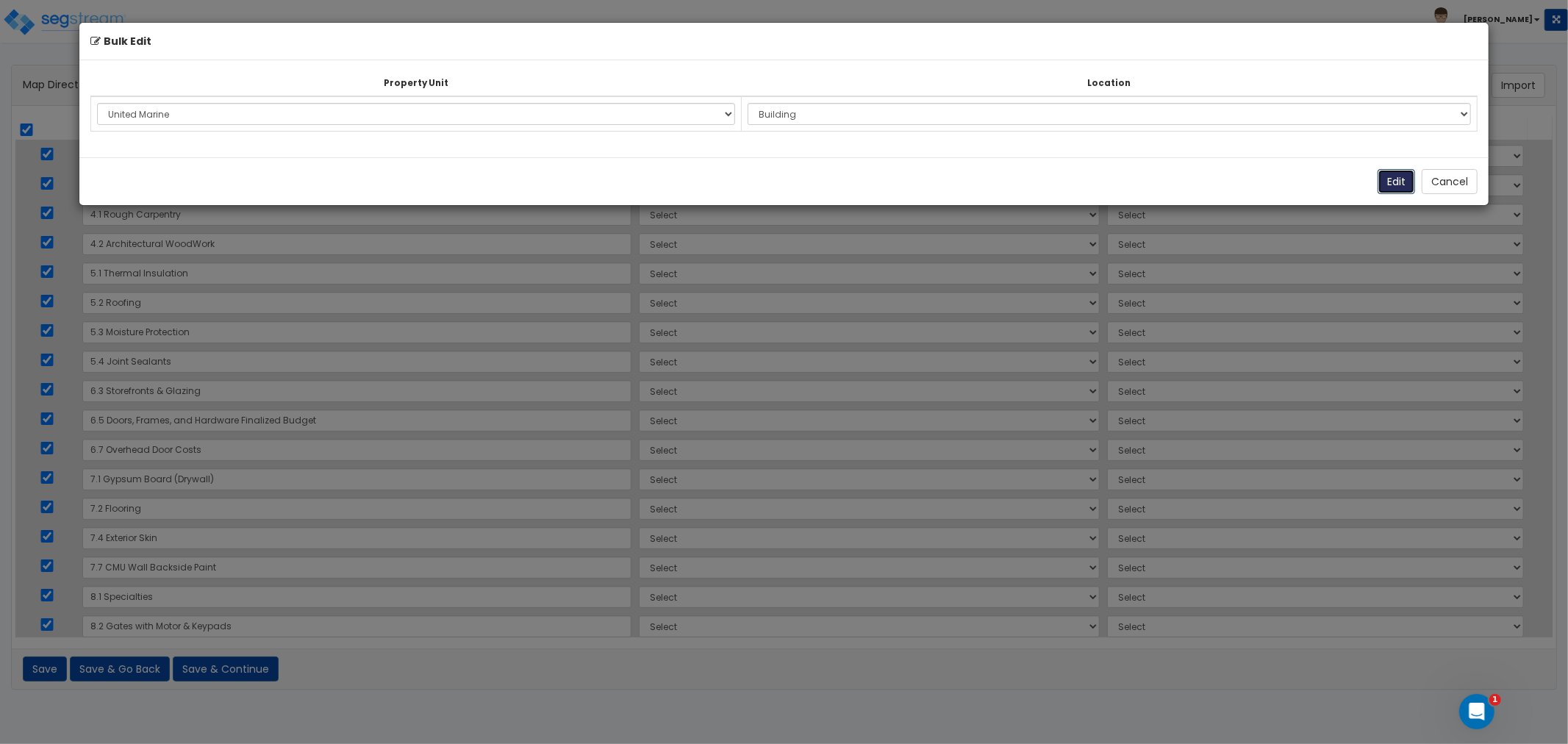
select select "171431"
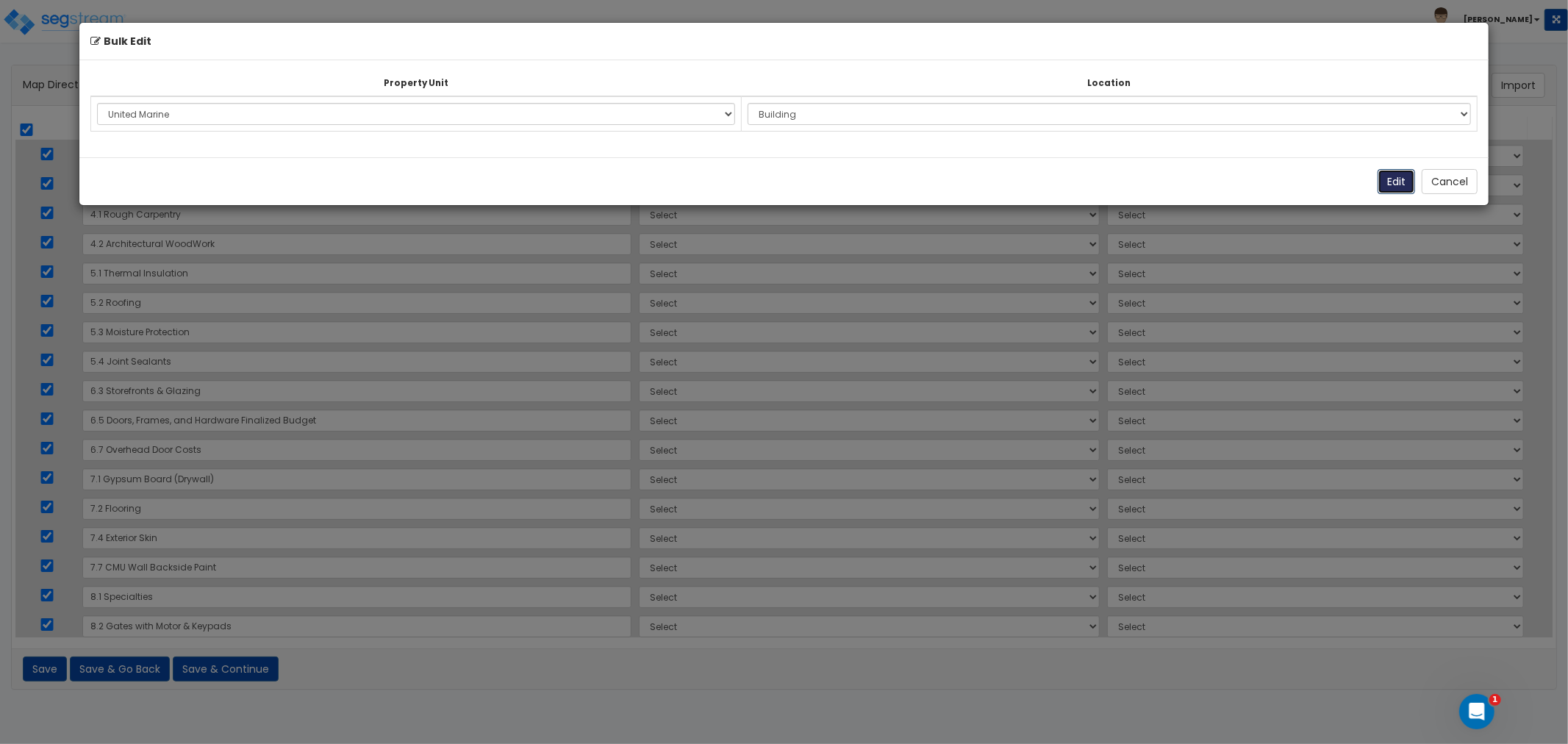
select select "171431"
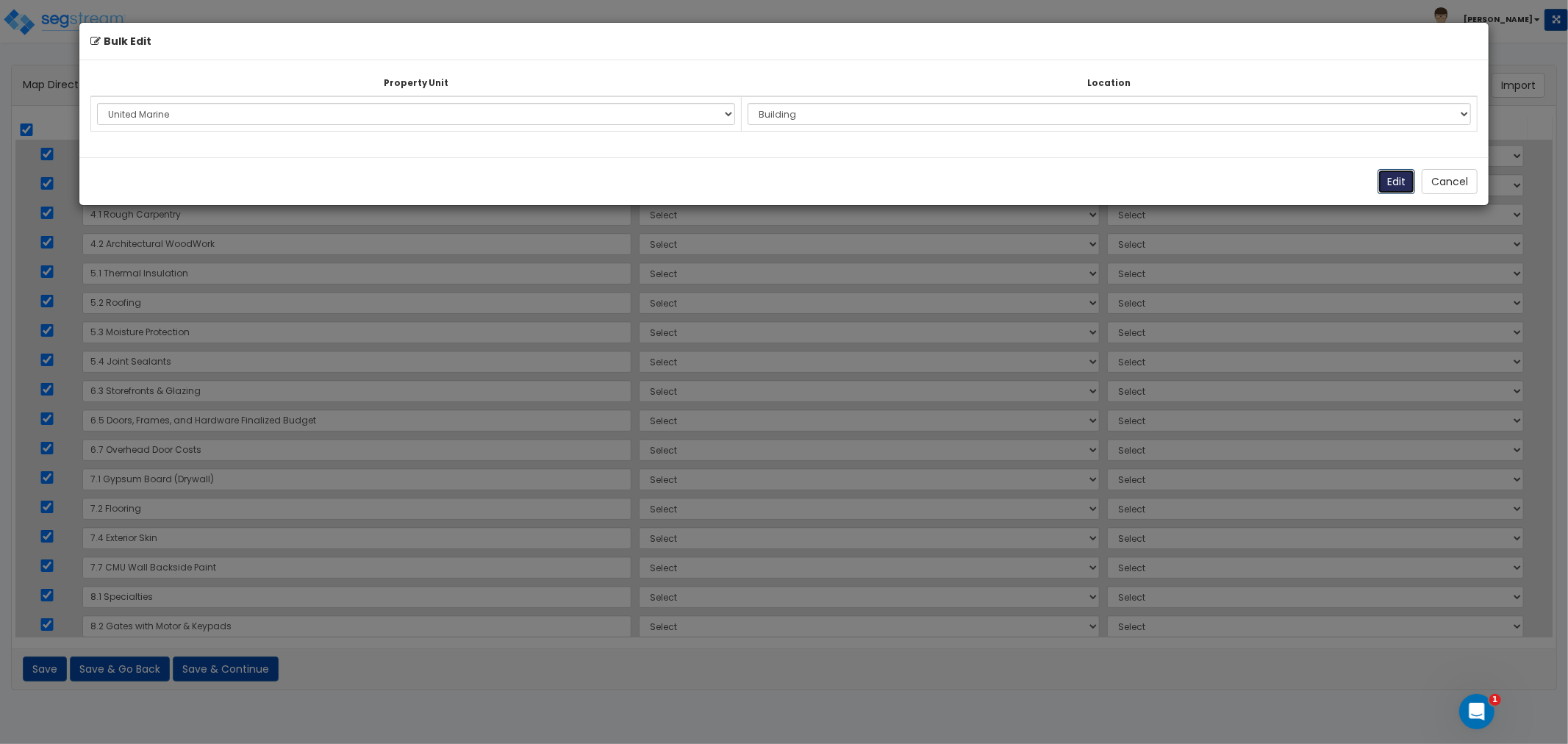
select select "171431"
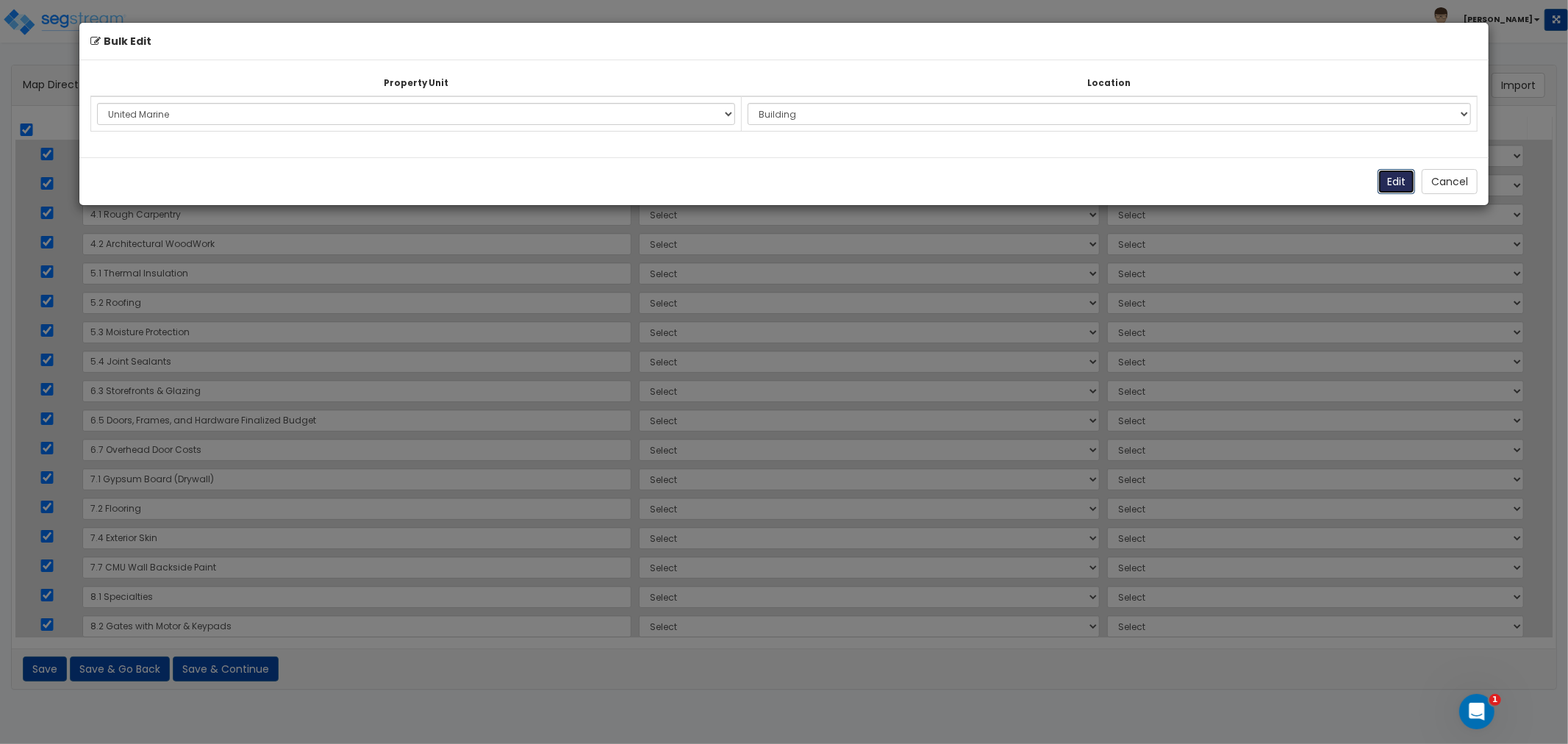
select select "171431"
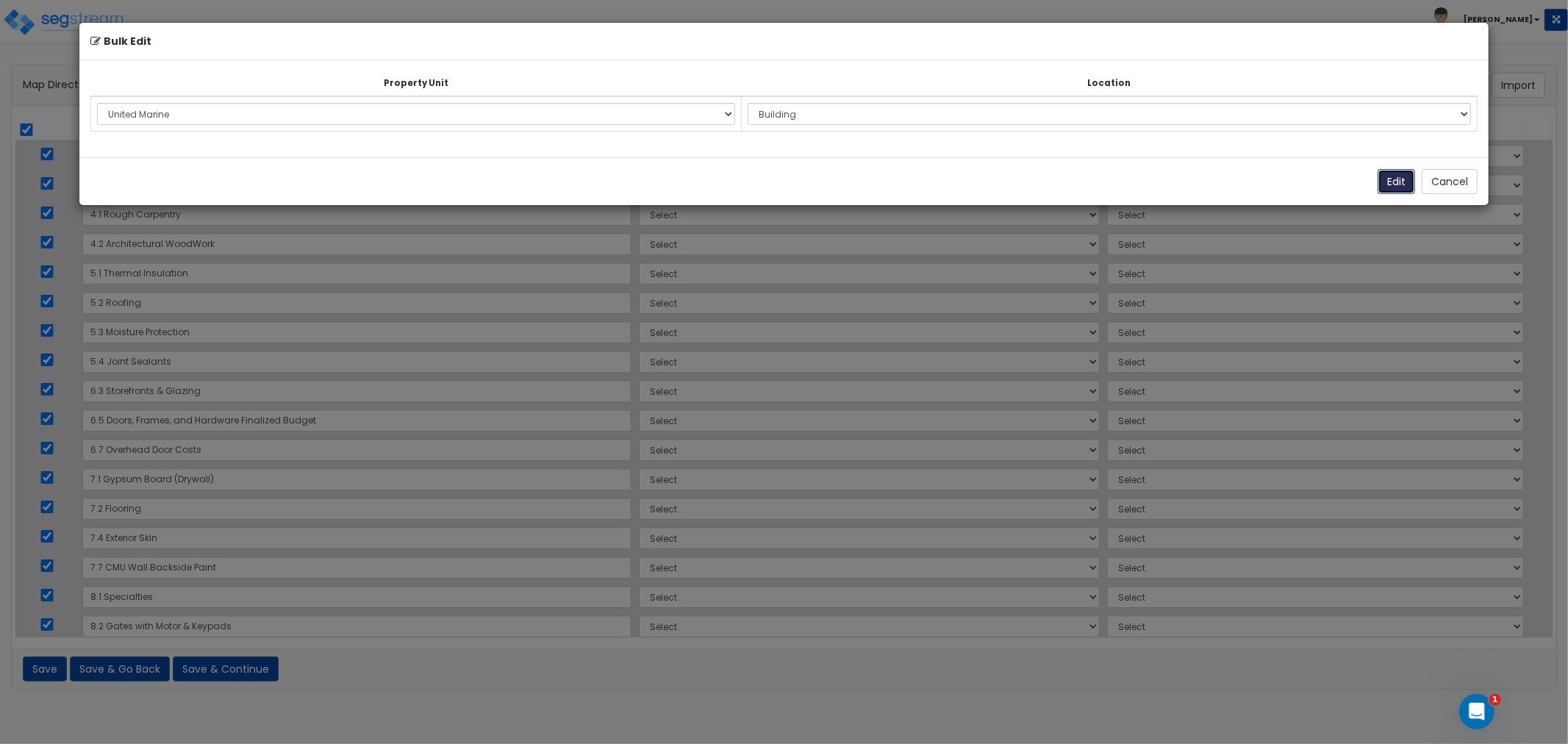
select select "171431"
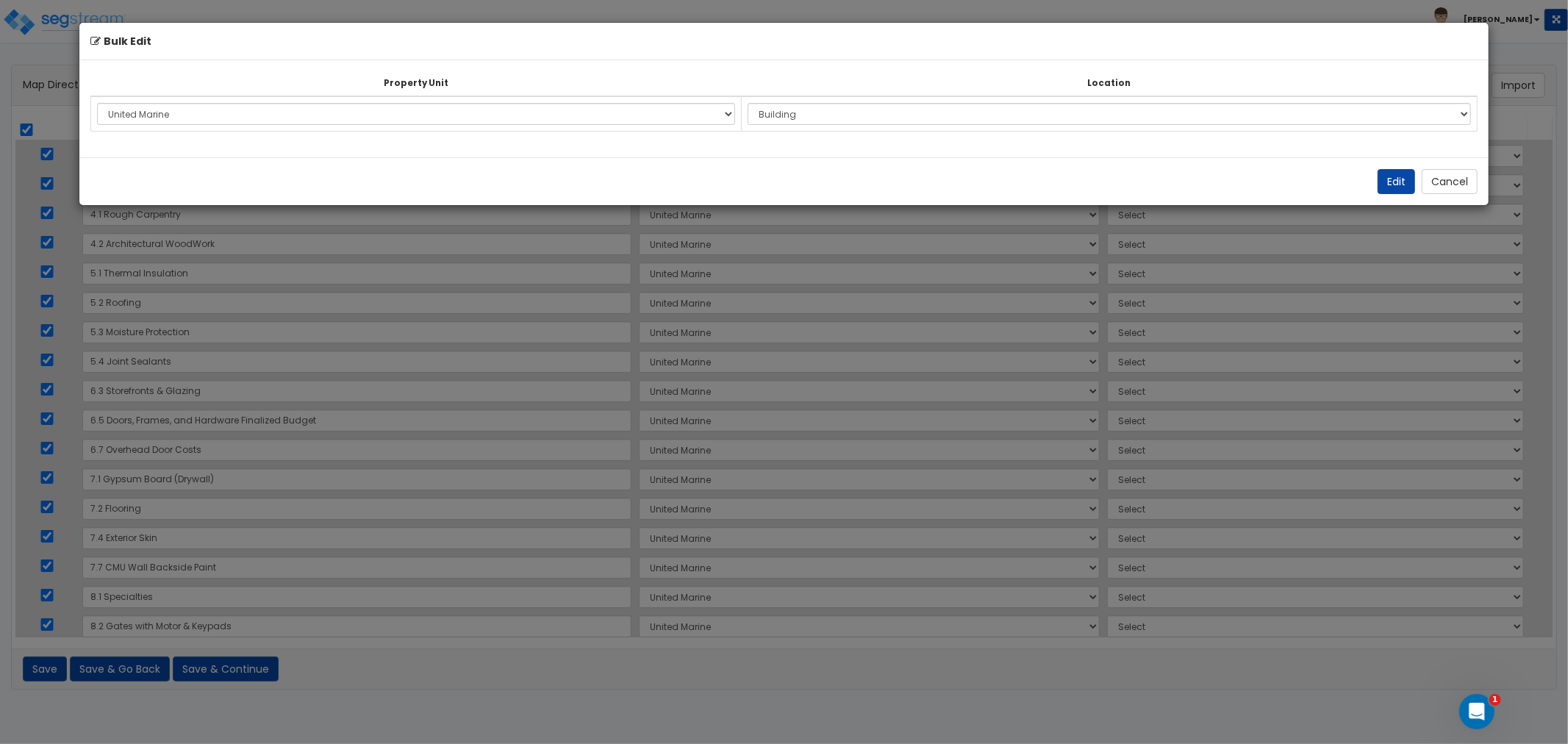
select select "6"
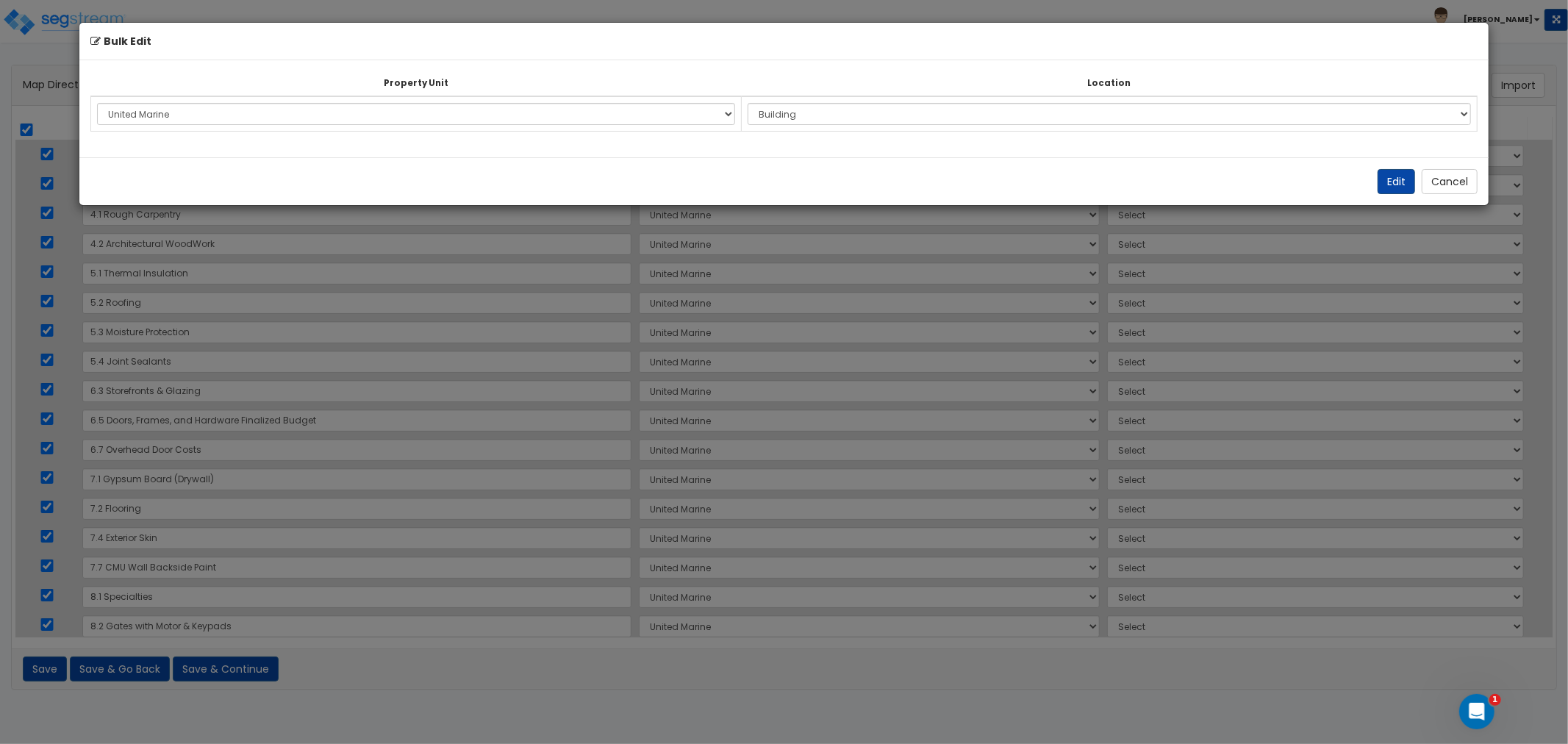
select select "6"
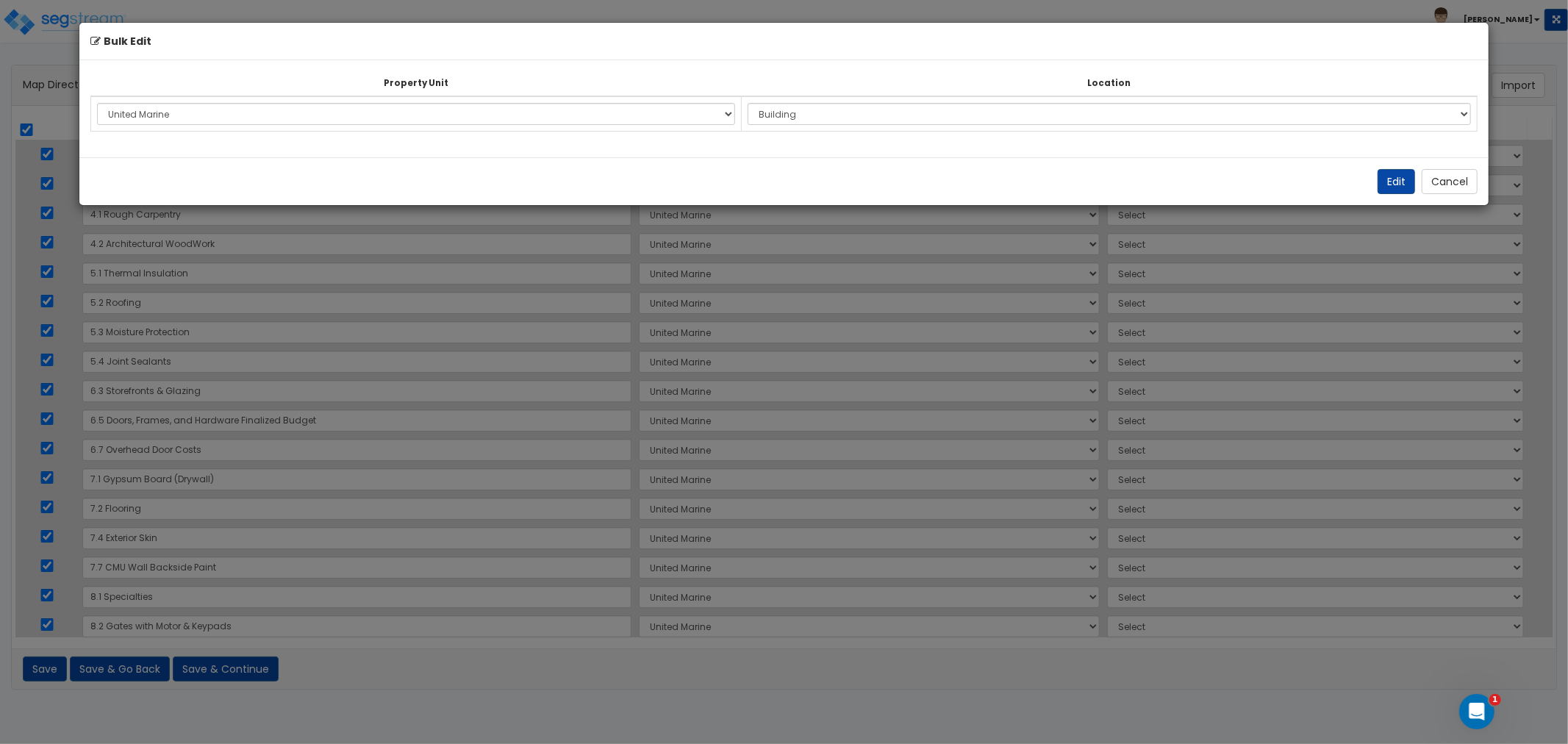
select select "6"
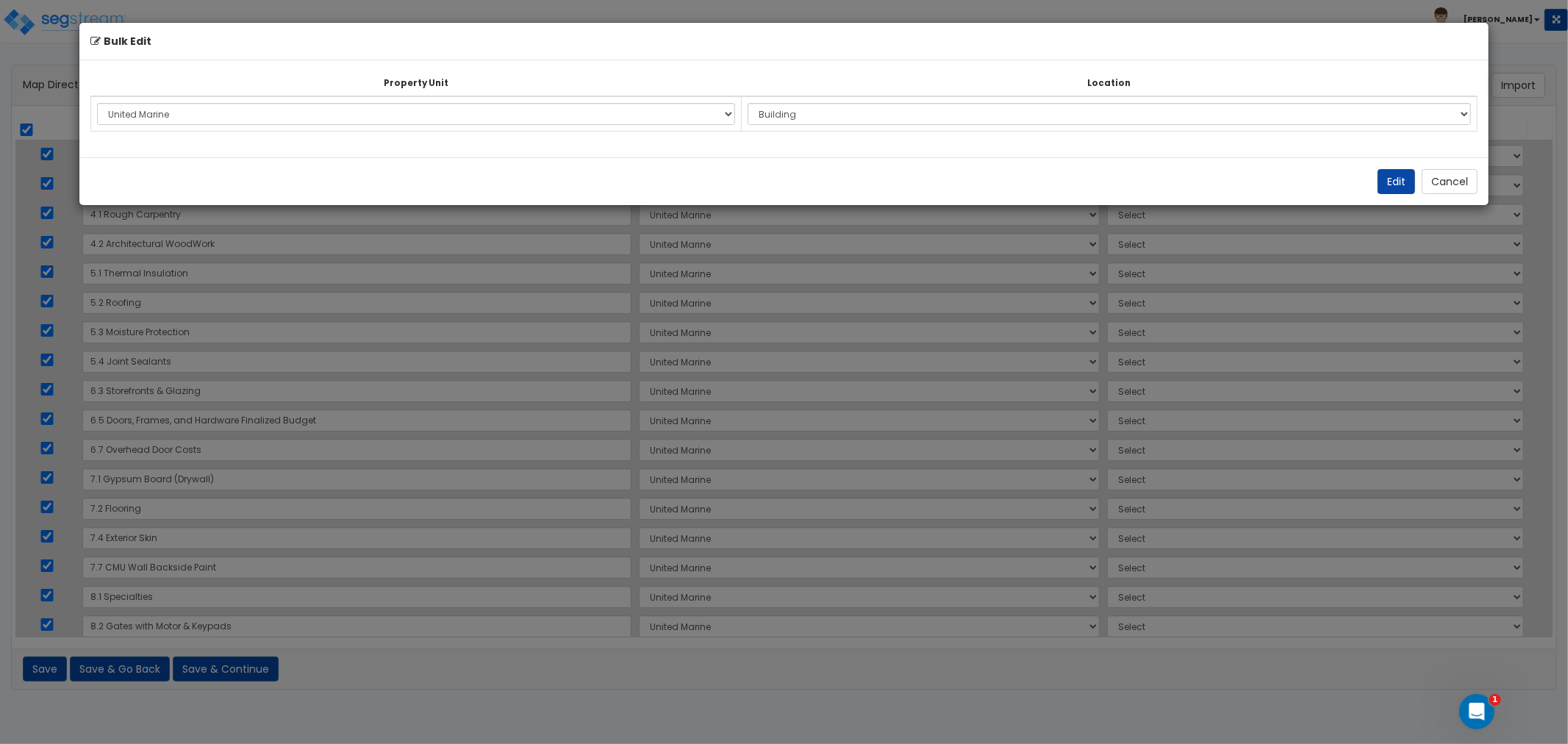
select select "6"
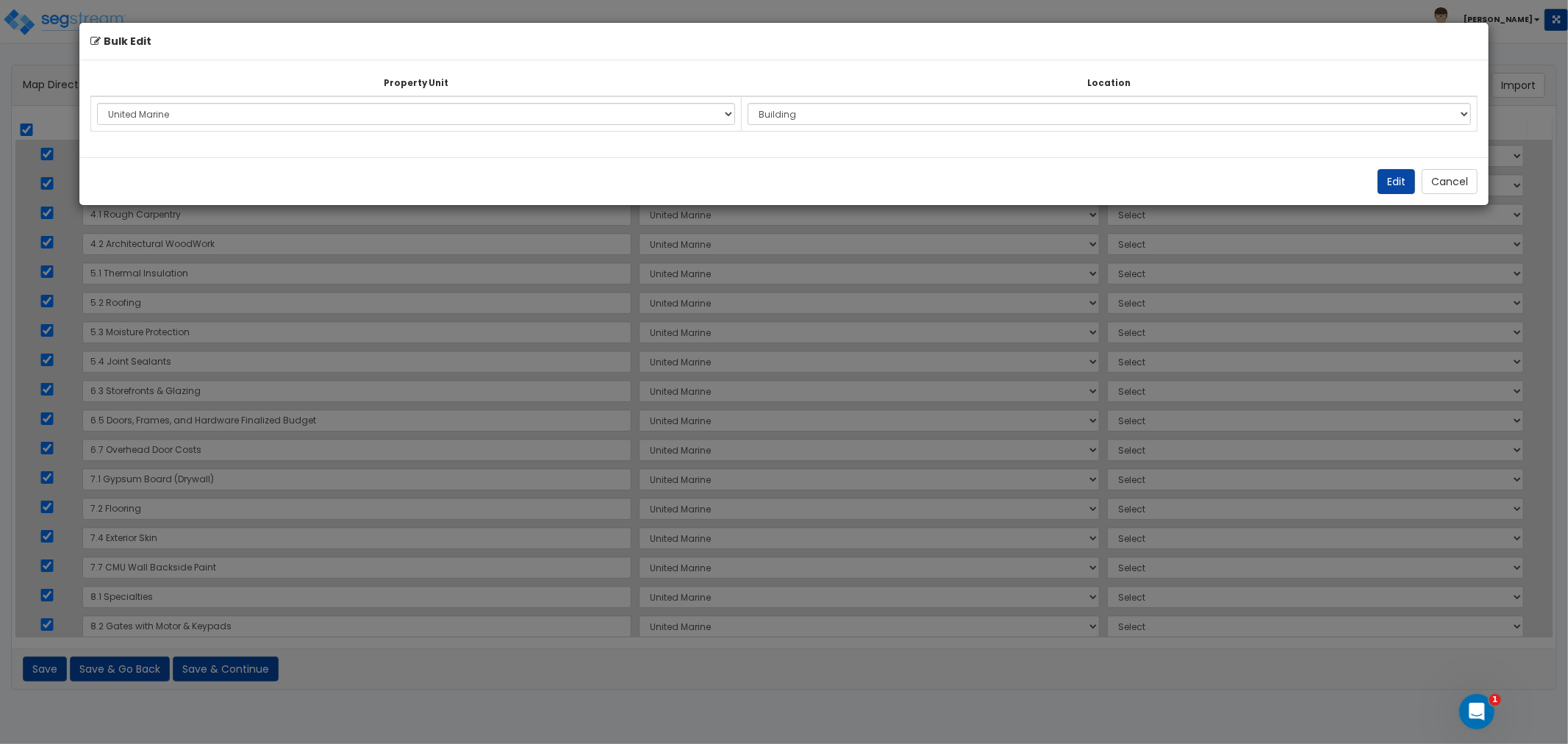
select select "6"
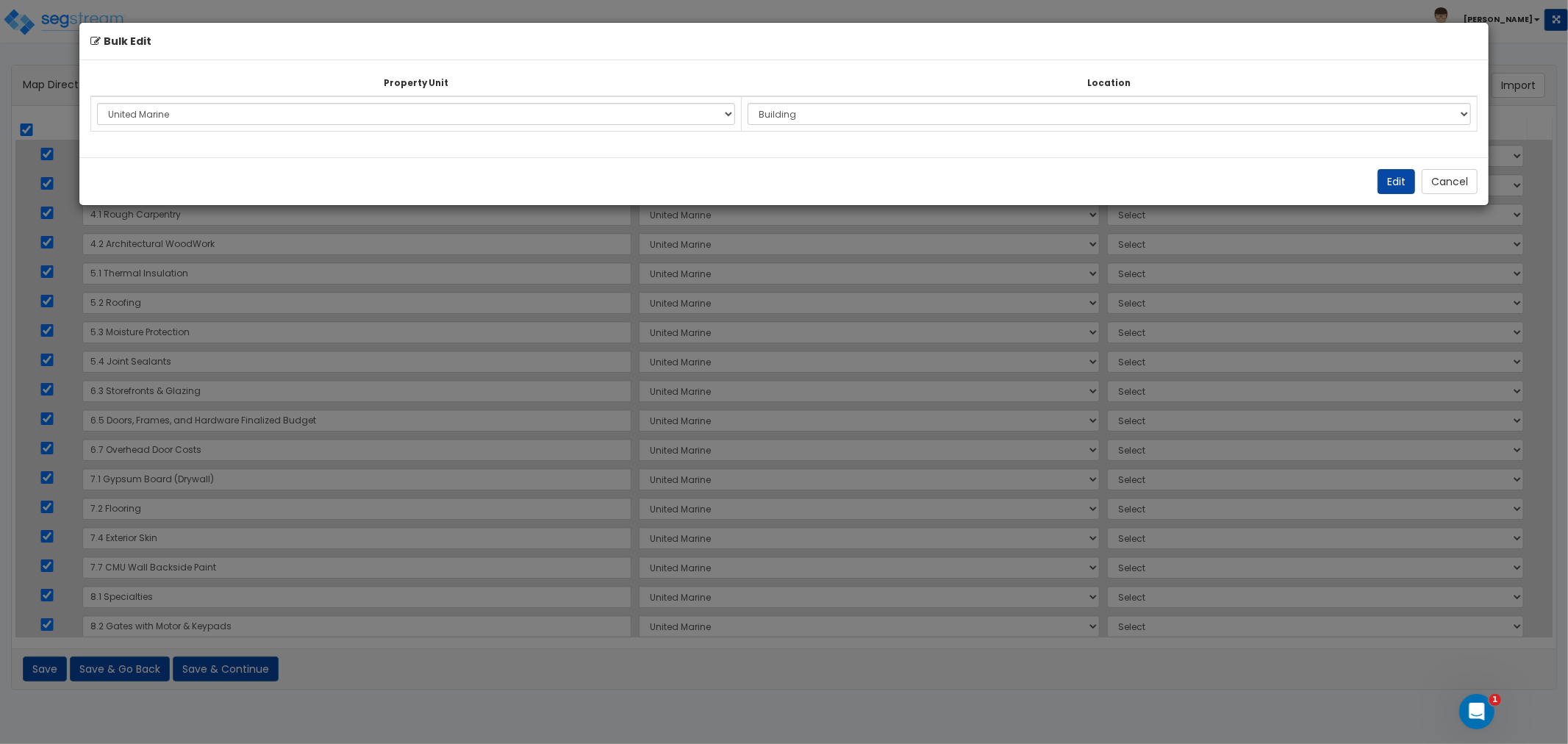
select select "6"
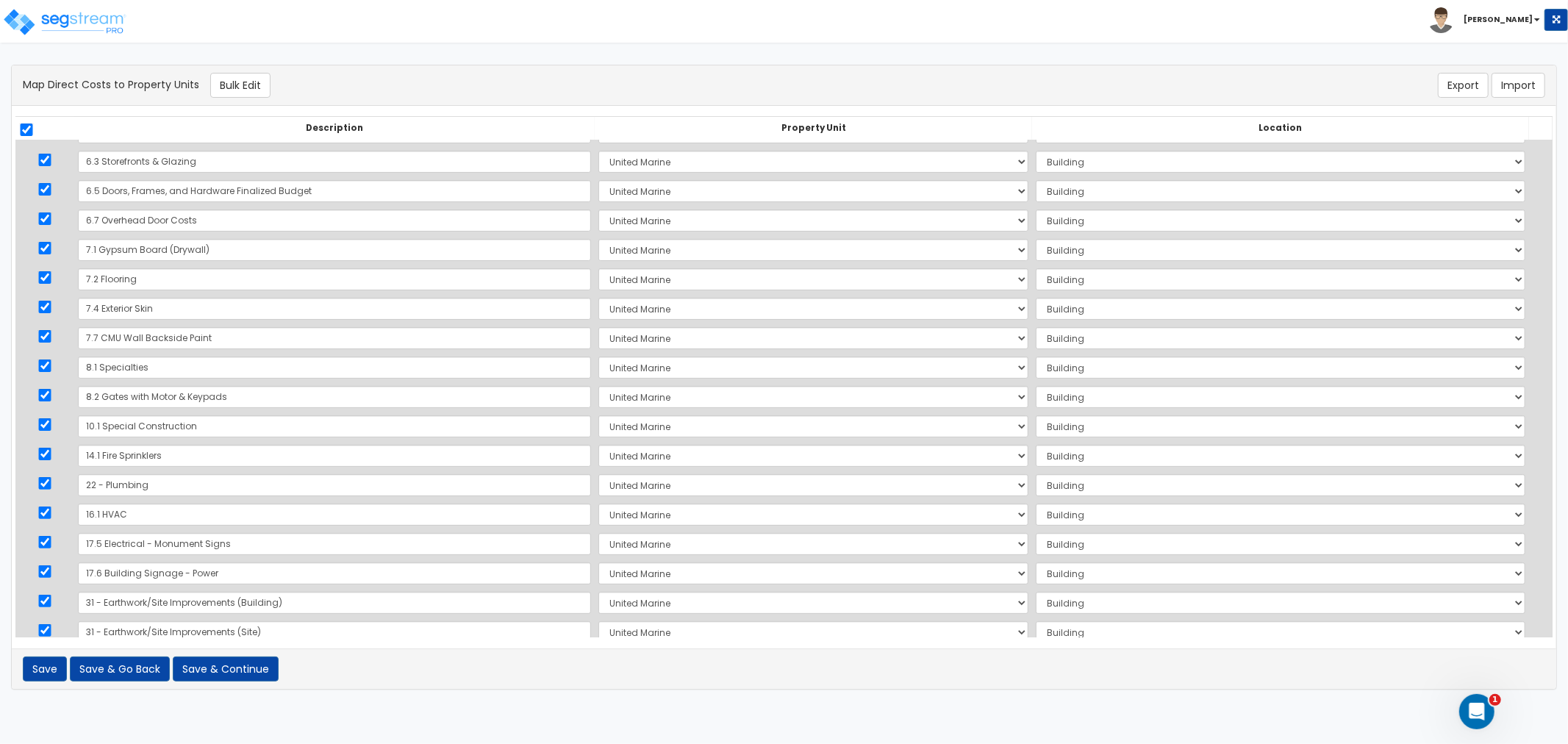
scroll to position [244, 0]
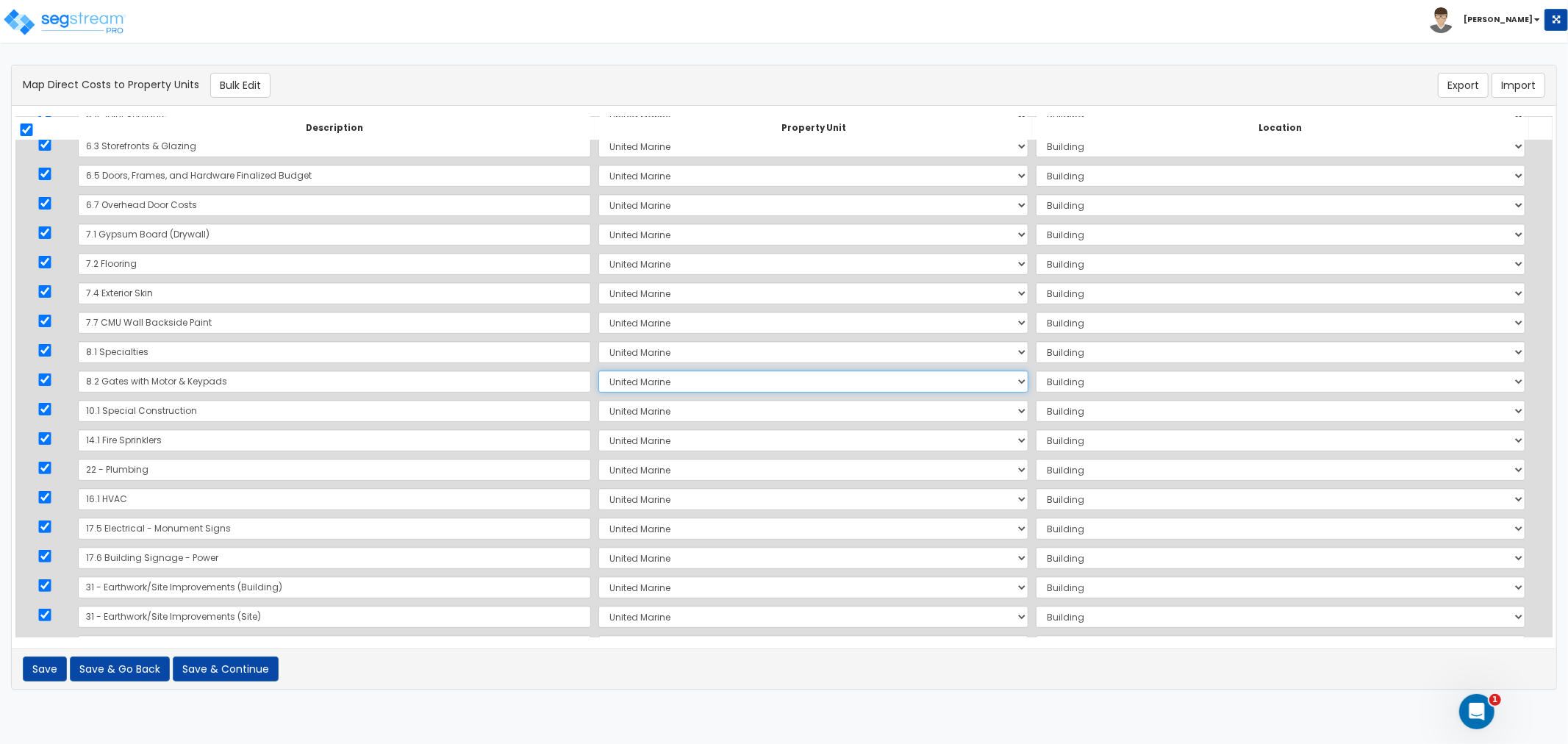
click at [598, 380] on select "Select United Marine Site Improvements Add Additional Property Unit" at bounding box center [813, 381] width 430 height 22
select select "171432"
click at [598, 370] on select "Select United Marine Site Improvements Add Additional Property Unit" at bounding box center [813, 381] width 430 height 22
click at [1035, 384] on select "Select Add Additional Location Site Exterior" at bounding box center [1280, 381] width 490 height 22
select select "462"
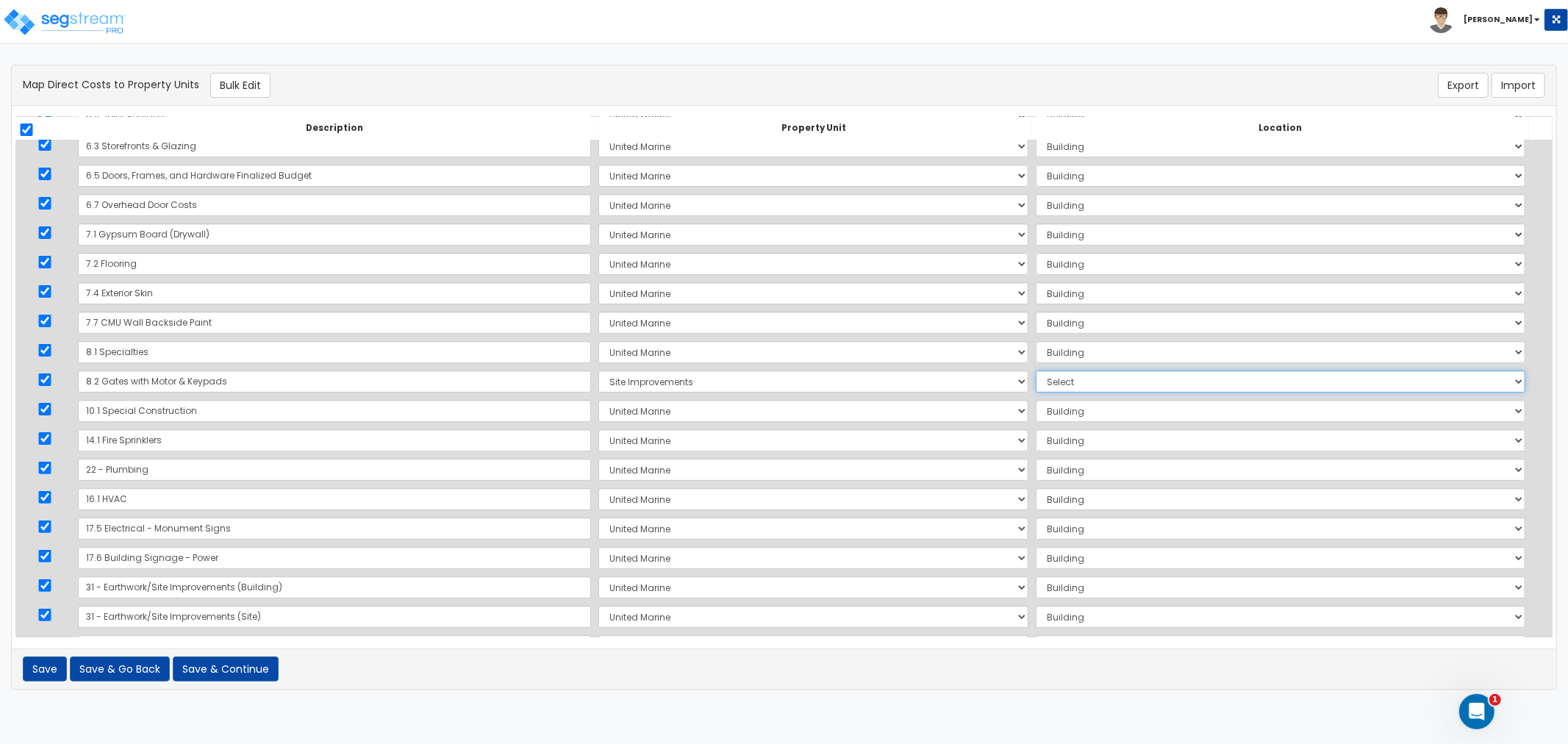
click at [1035, 370] on select "Select Add Additional Location Site Exterior" at bounding box center [1280, 381] width 490 height 22
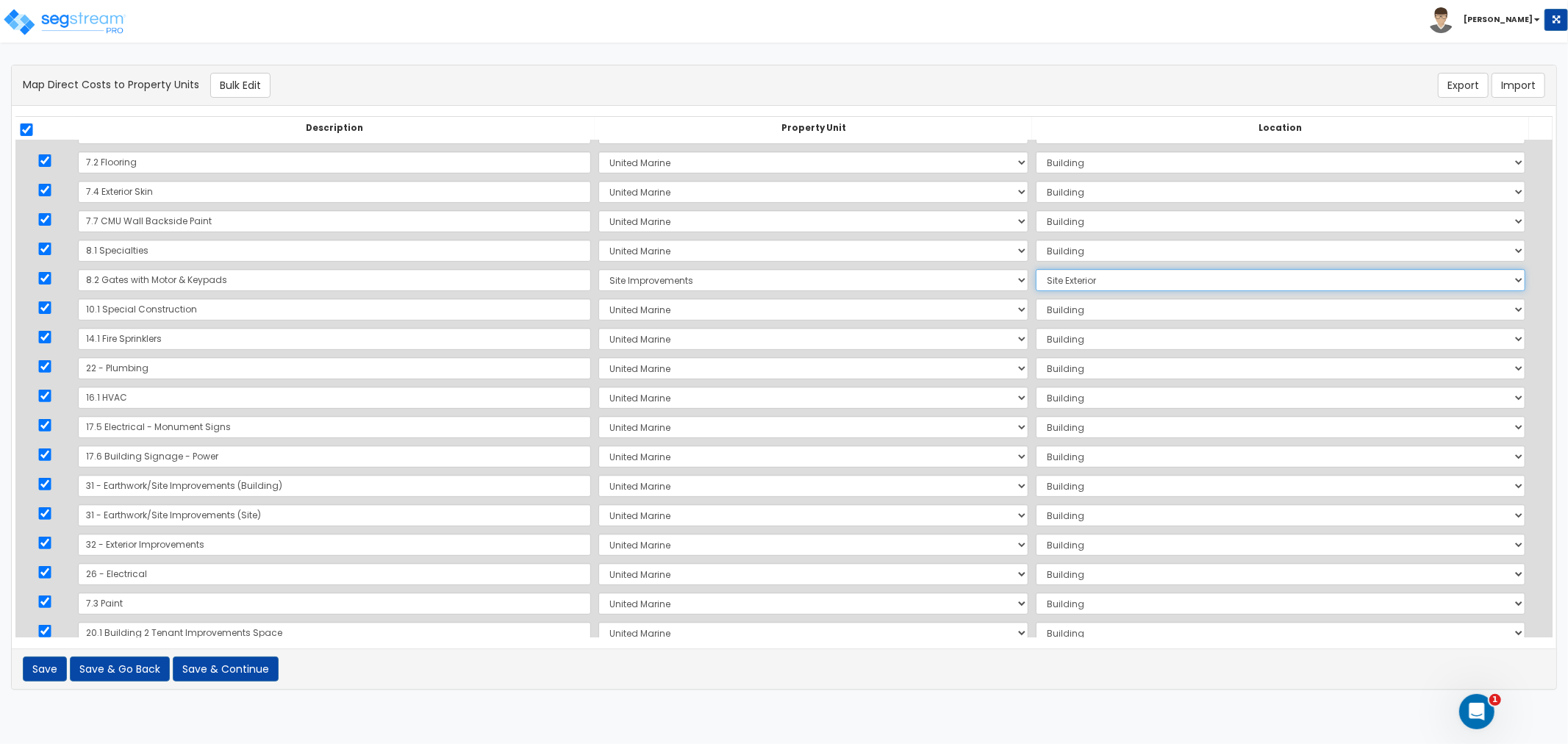
scroll to position [370, 0]
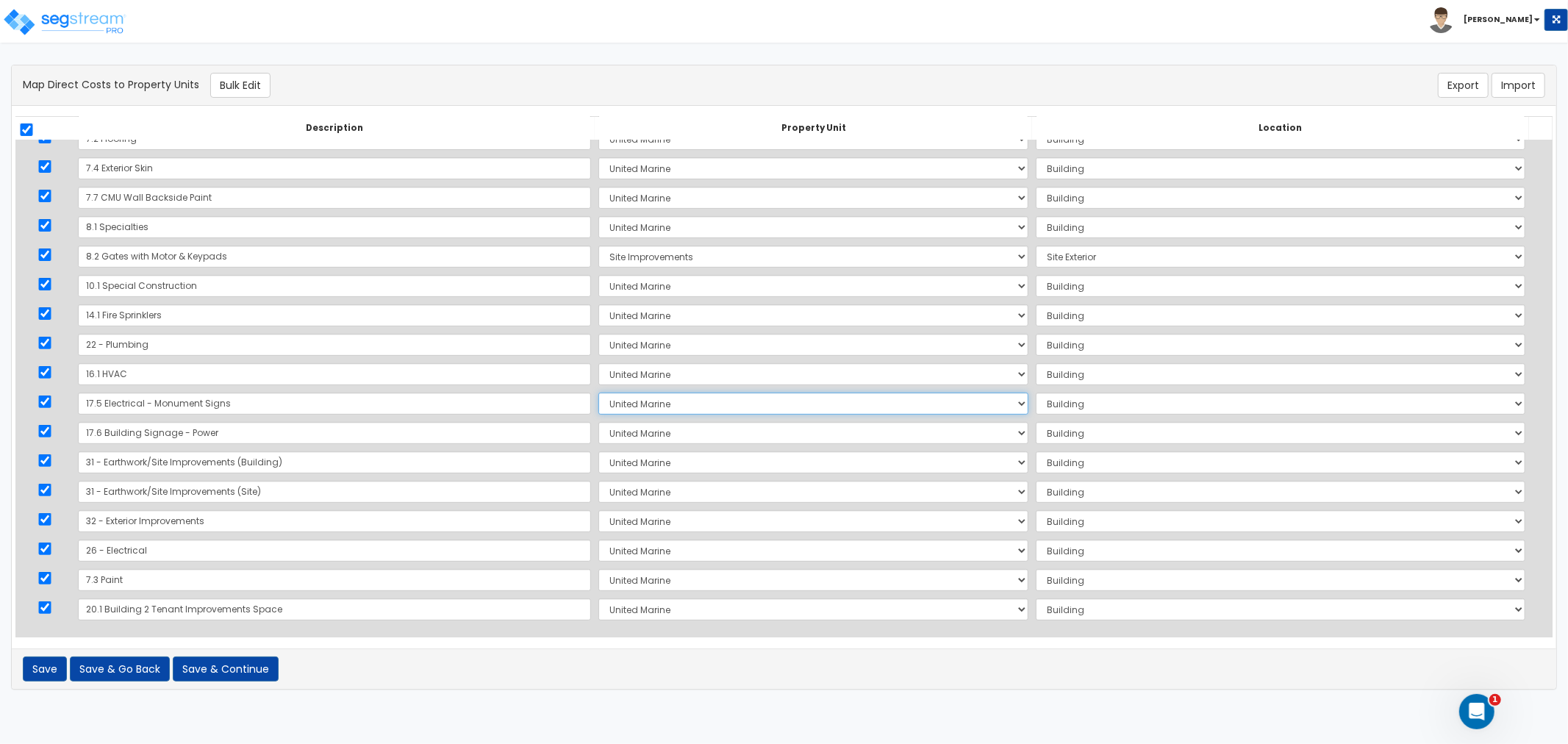
click at [598, 404] on select "Select United Marine Site Improvements Add Additional Property Unit" at bounding box center [813, 403] width 430 height 22
select select "171432"
click at [598, 393] on select "Select United Marine Site Improvements Add Additional Property Unit" at bounding box center [813, 403] width 430 height 22
click at [1035, 408] on select "Select Add Additional Location Site Exterior" at bounding box center [1280, 403] width 490 height 22
select select "462"
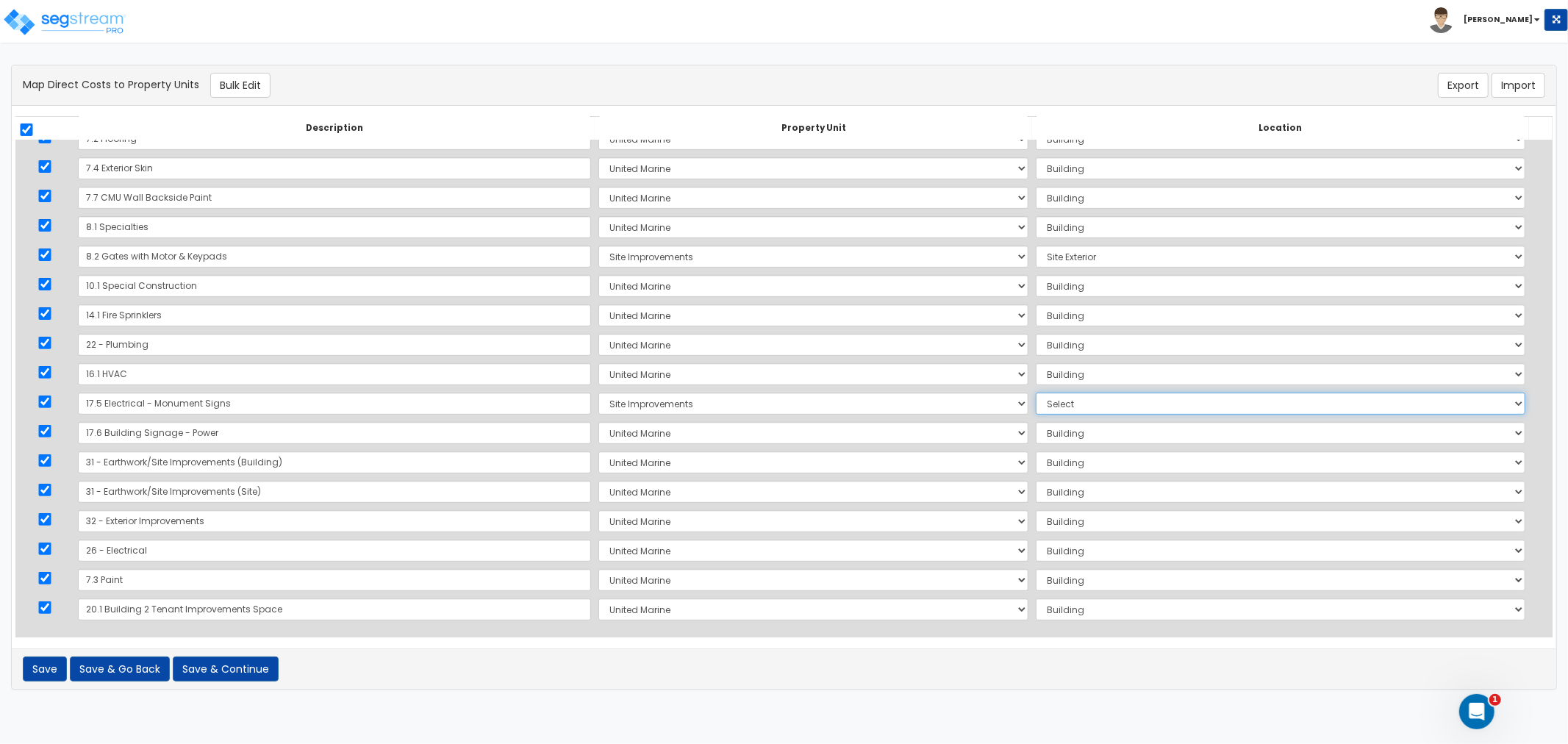
click at [1035, 393] on select "Select Add Additional Location Site Exterior" at bounding box center [1280, 403] width 490 height 22
click at [598, 492] on select "Select United Marine Site Improvements Add Additional Property Unit" at bounding box center [813, 491] width 430 height 22
select select "171432"
click at [598, 481] on select "Select United Marine Site Improvements Add Additional Property Unit" at bounding box center [813, 491] width 430 height 22
click at [1035, 494] on select "Select Add Additional Location Site Exterior" at bounding box center [1280, 491] width 490 height 22
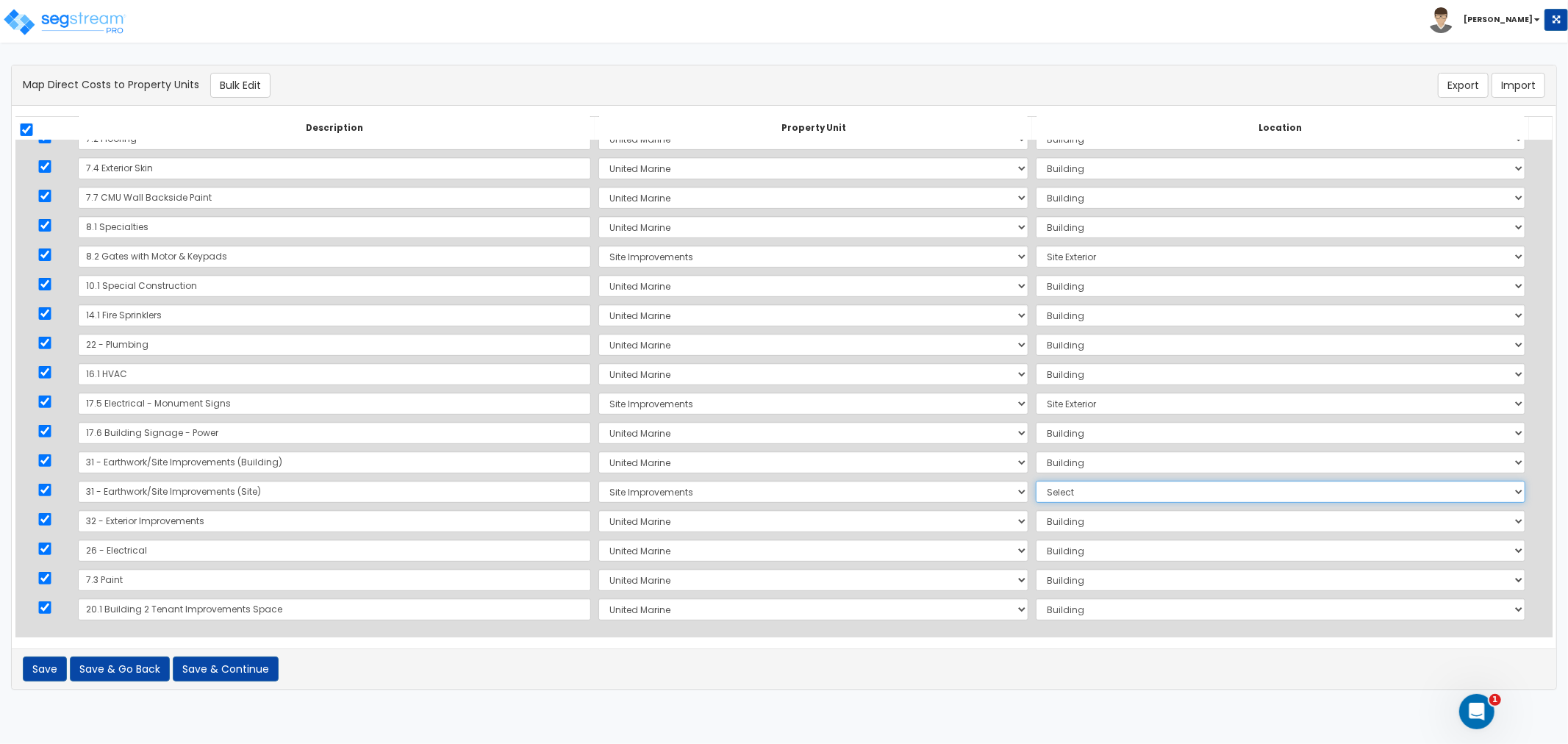
select select "462"
click at [1035, 481] on select "Select Add Additional Location Site Exterior" at bounding box center [1280, 491] width 490 height 22
click at [598, 512] on select "Select United Marine Site Improvements Add Additional Property Unit" at bounding box center [813, 521] width 430 height 22
click at [598, 519] on select "Select United Marine Site Improvements Add Additional Property Unit" at bounding box center [813, 521] width 430 height 22
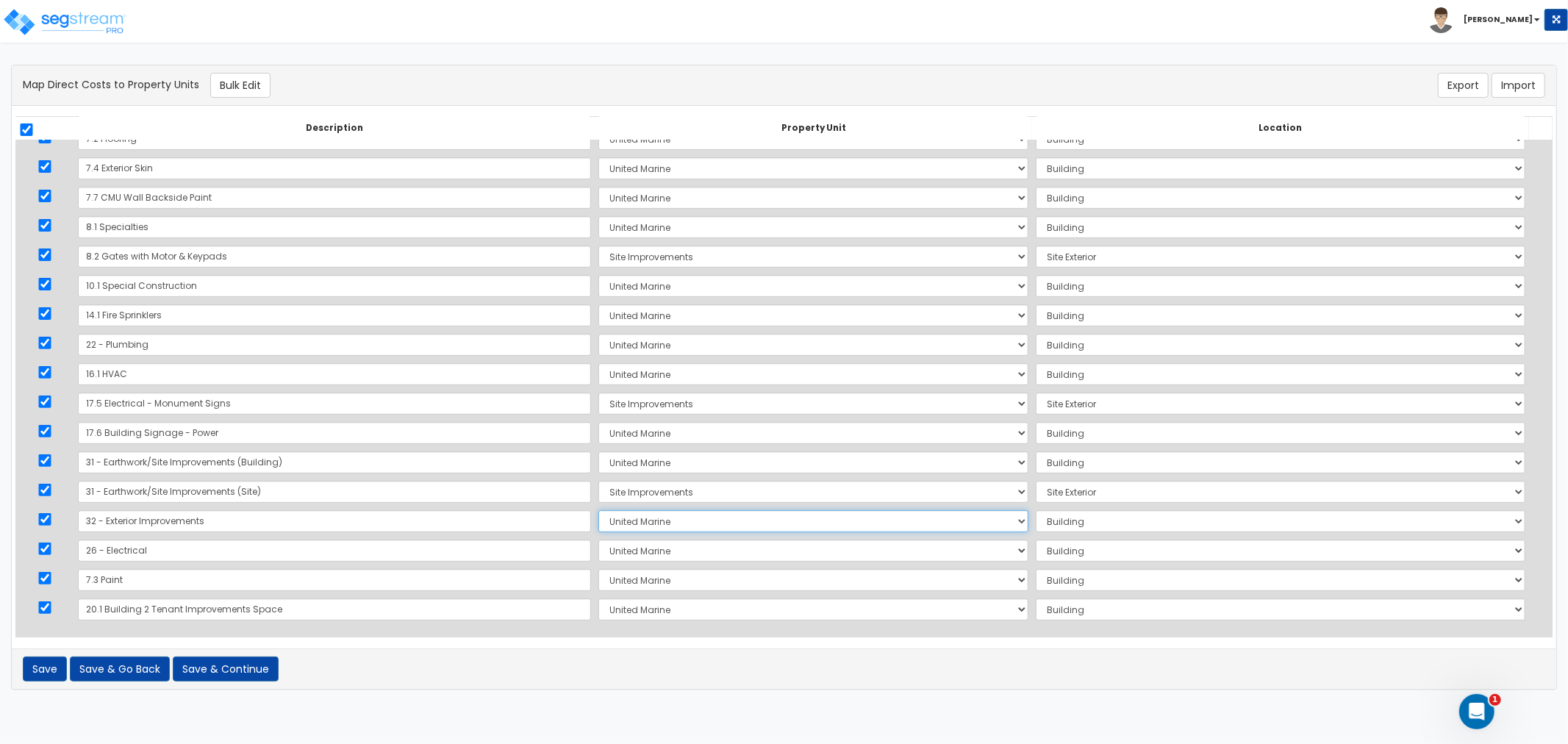
select select "171432"
click at [598, 510] on select "Select United Marine Site Improvements Add Additional Property Unit" at bounding box center [813, 521] width 430 height 22
click at [1035, 518] on select "Select Add Additional Location Site Exterior" at bounding box center [1280, 521] width 490 height 22
select select "462"
click at [1035, 510] on select "Select Add Additional Location Site Exterior" at bounding box center [1280, 521] width 490 height 22
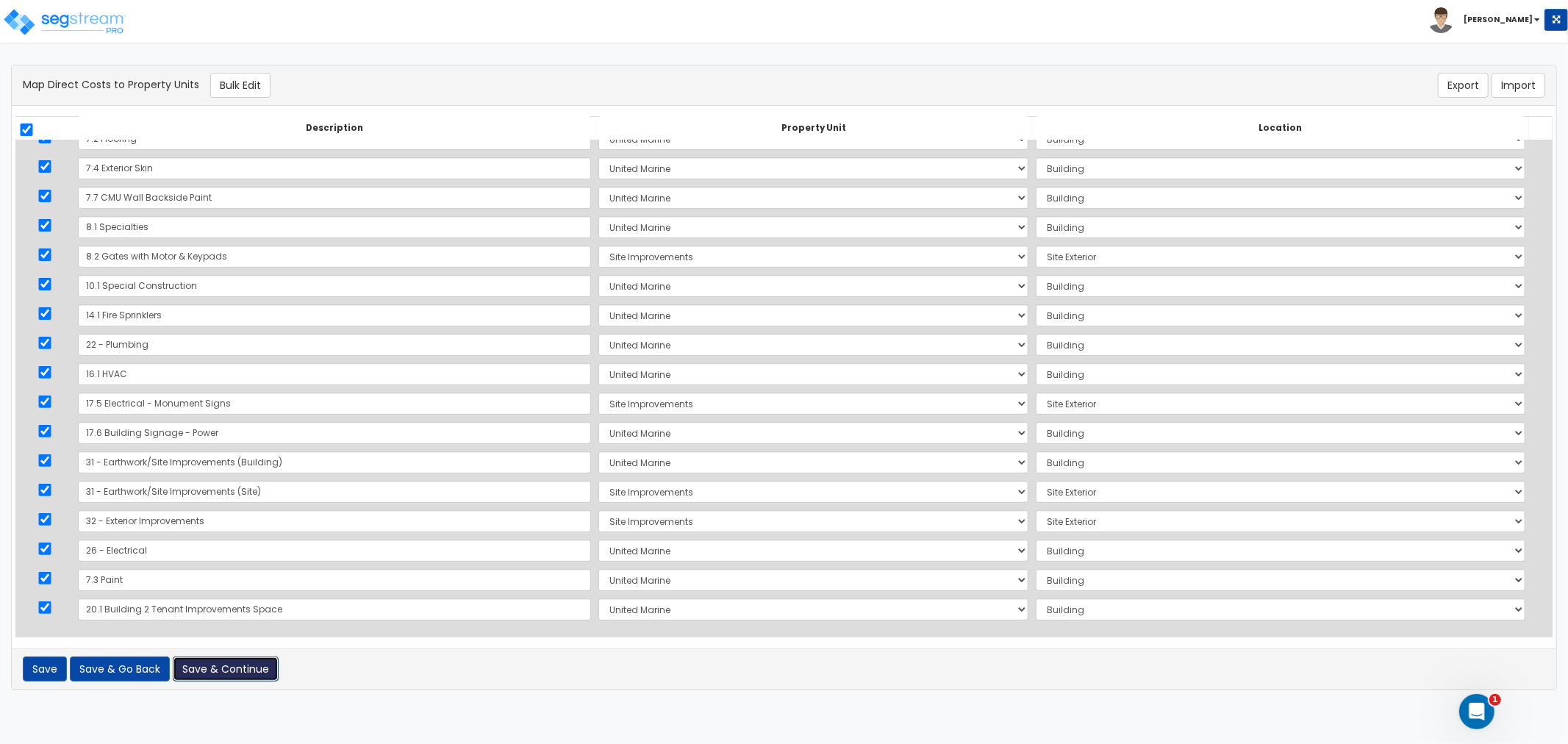
click at [218, 671] on button "Save & Continue" at bounding box center [226, 668] width 106 height 25
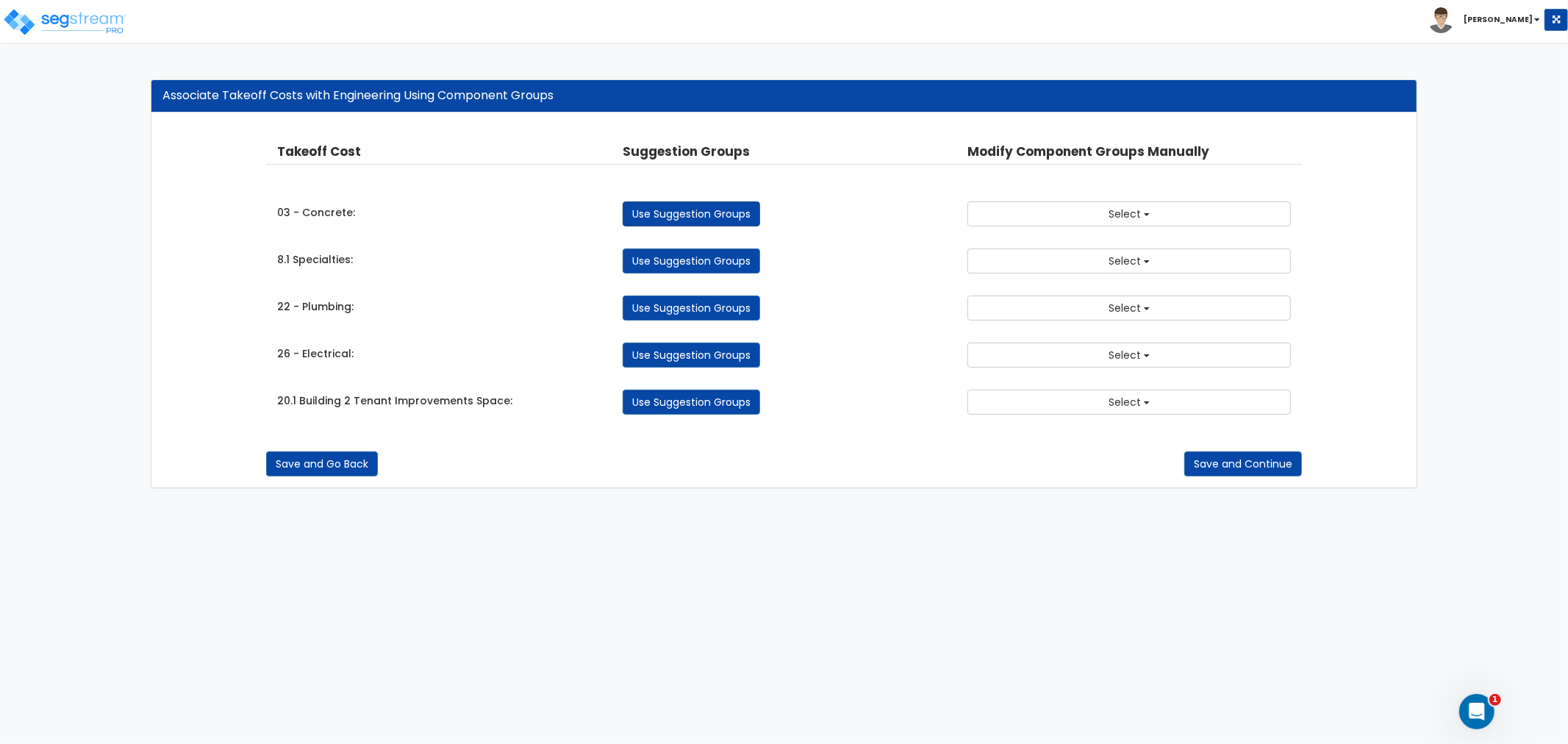
click at [729, 216] on link "Use Suggestion Groups" at bounding box center [691, 214] width 137 height 25
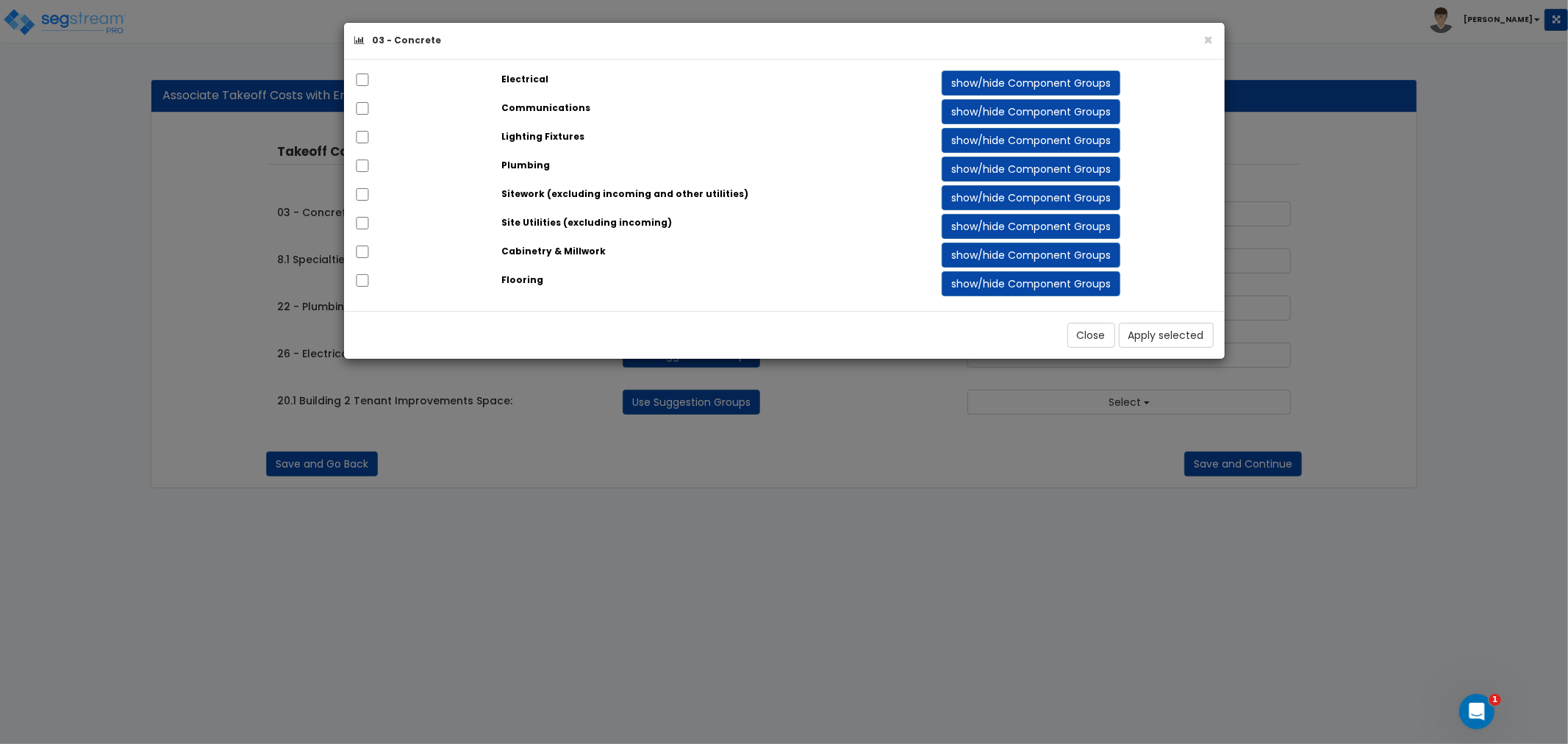
click at [557, 196] on strong "Sitework (excluding incoming and other utilities)" at bounding box center [625, 193] width 247 height 12
click at [958, 196] on button "show/hide Component Groups" at bounding box center [1031, 197] width 179 height 25
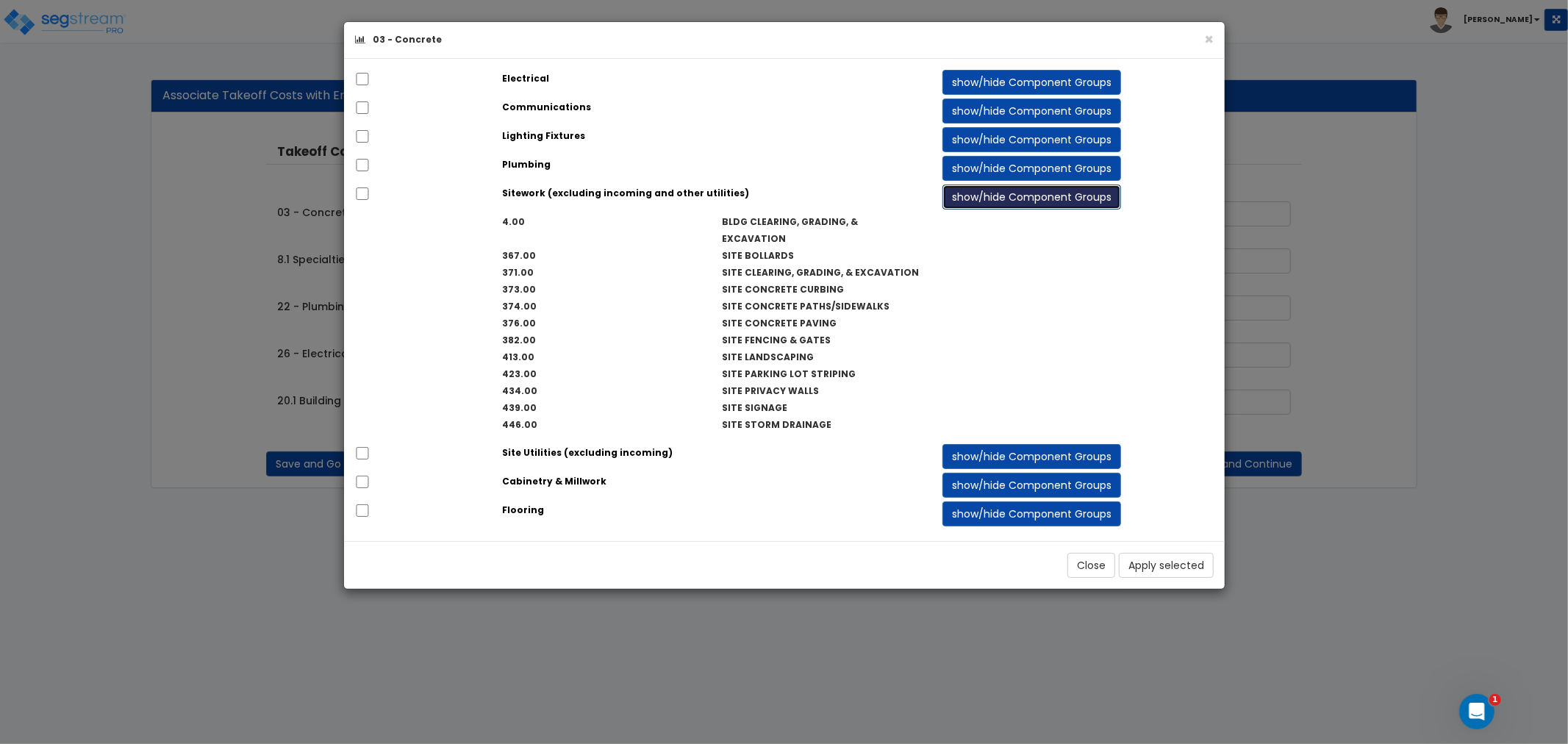
click at [958, 196] on button "show/hide Component Groups" at bounding box center [1031, 197] width 179 height 25
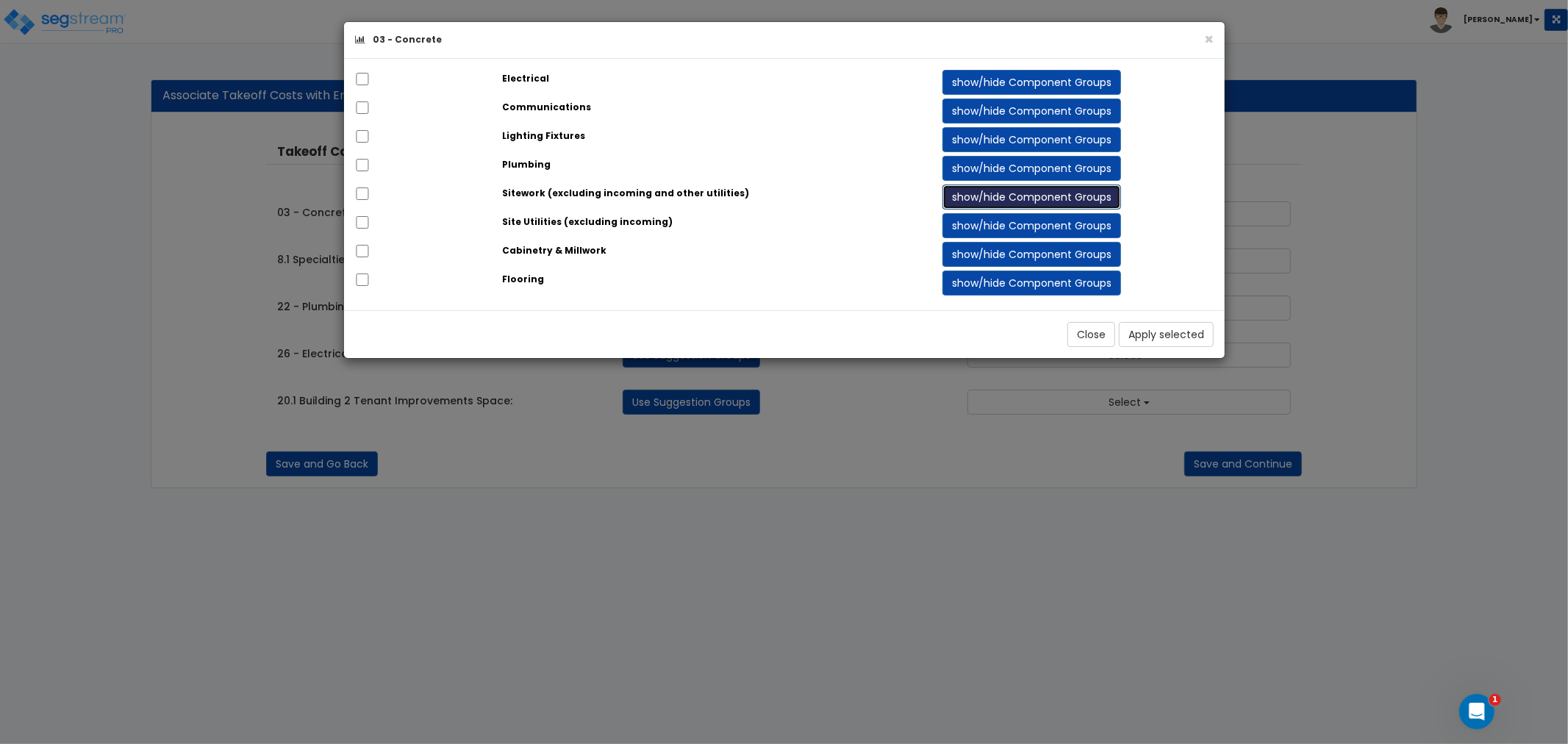
click at [958, 196] on button "show/hide Component Groups" at bounding box center [1031, 197] width 179 height 25
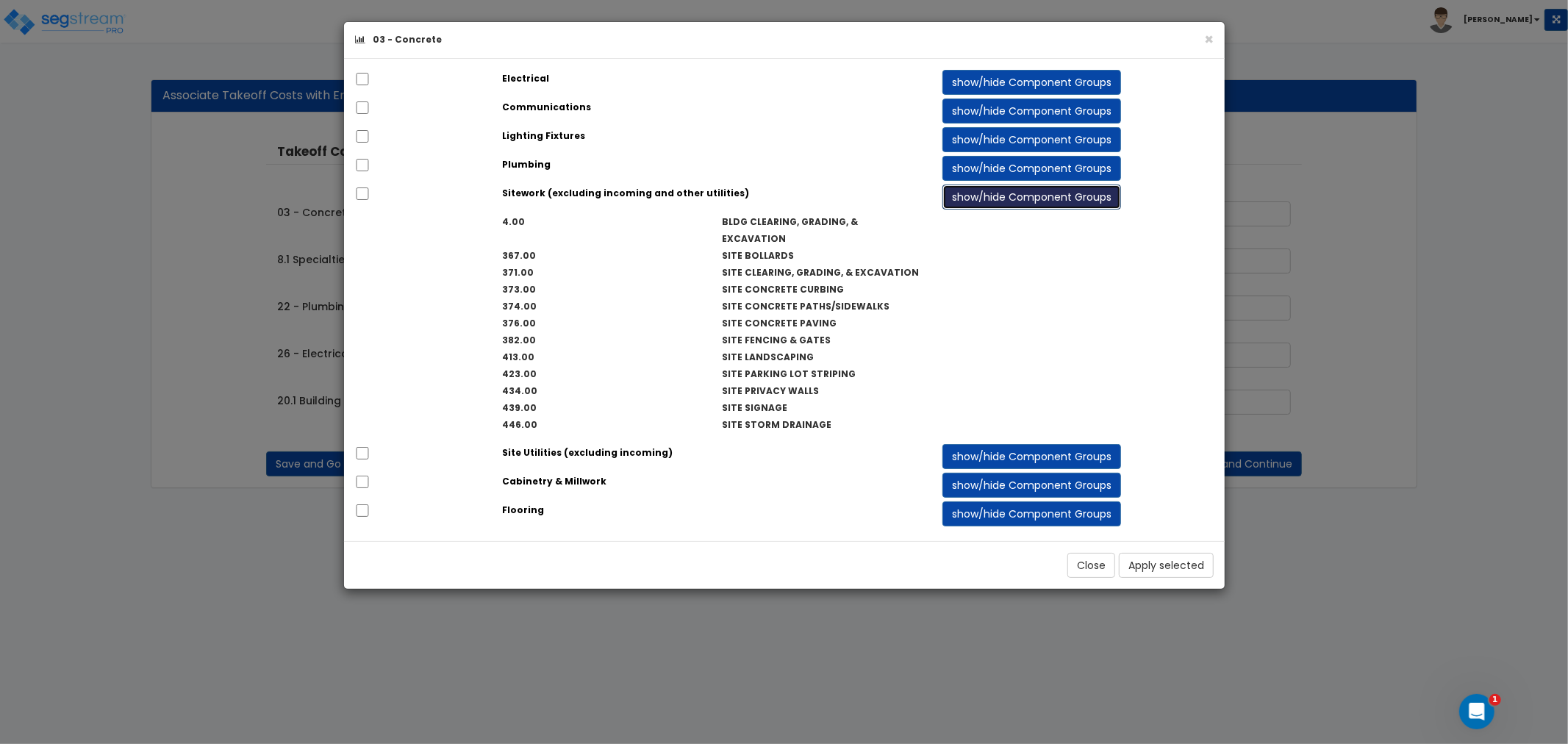
click at [958, 196] on button "show/hide Component Groups" at bounding box center [1031, 197] width 179 height 25
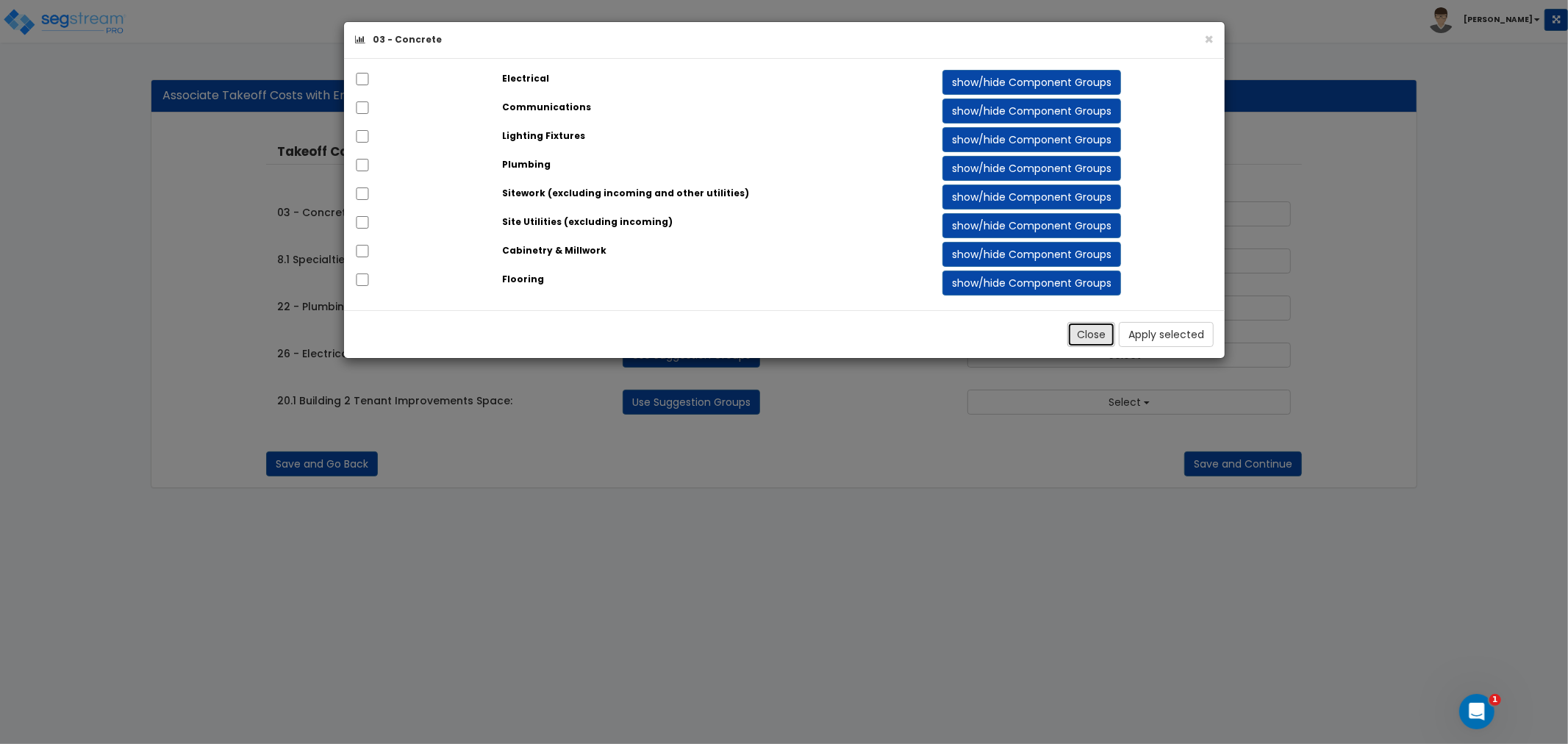
click at [1088, 340] on button "Close" at bounding box center [1091, 334] width 48 height 25
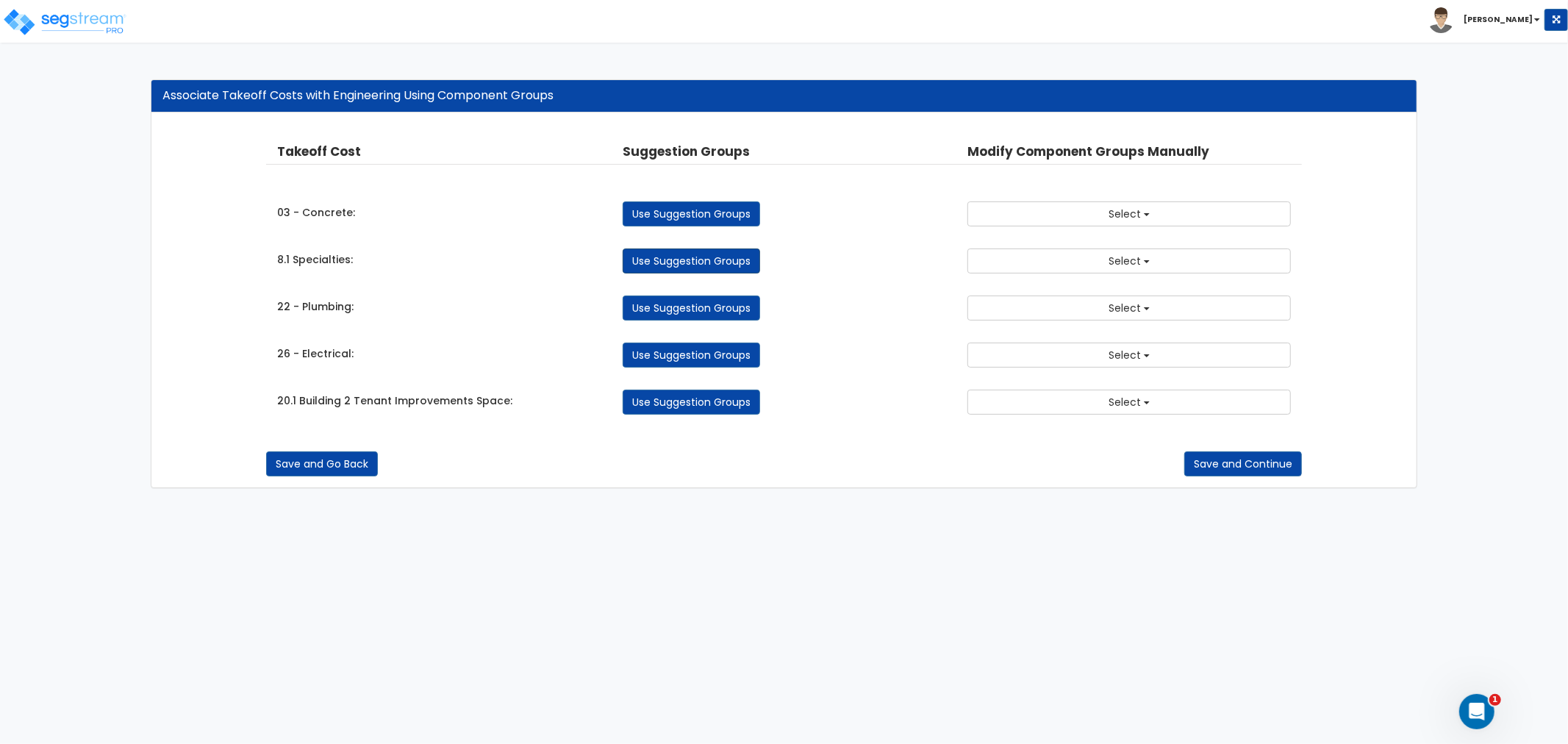
click at [696, 262] on link "Use Suggestion Groups" at bounding box center [691, 261] width 137 height 25
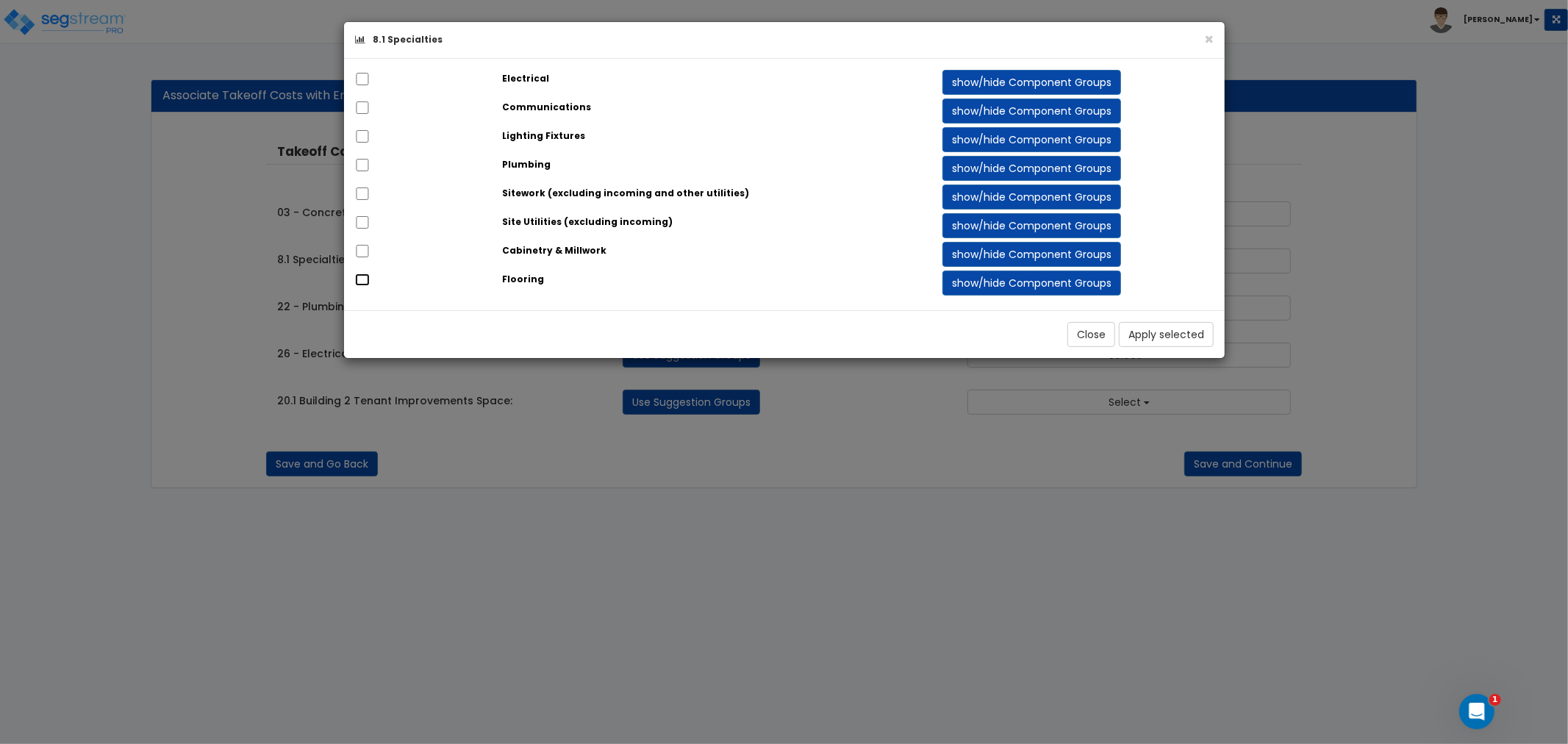
click at [356, 282] on input "checkbox" at bounding box center [362, 279] width 15 height 12
click at [359, 280] on input "checkbox" at bounding box center [362, 279] width 15 height 12
click at [1041, 285] on button "show/hide Component Groups" at bounding box center [1031, 283] width 179 height 25
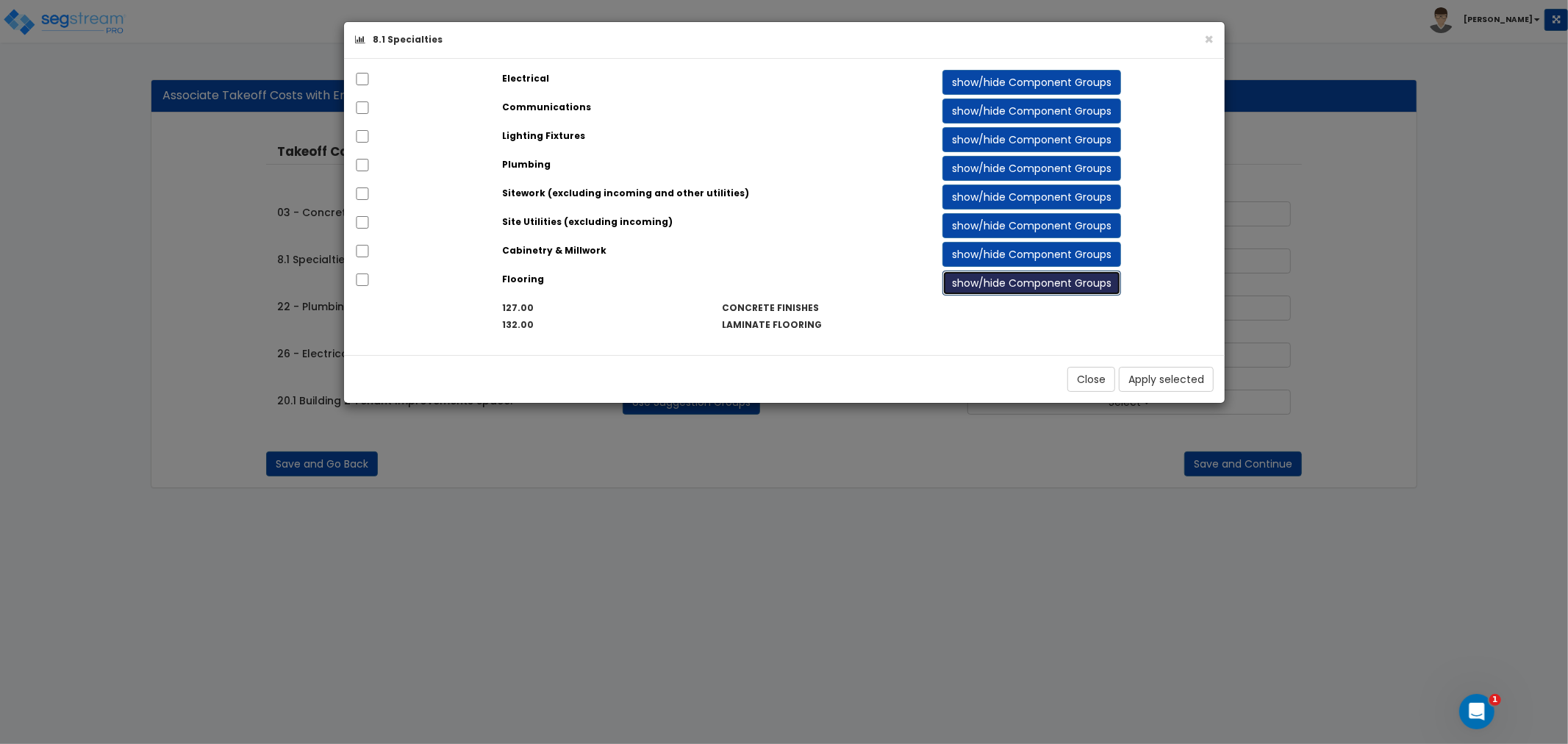
click at [1040, 284] on button "show/hide Component Groups" at bounding box center [1031, 283] width 179 height 25
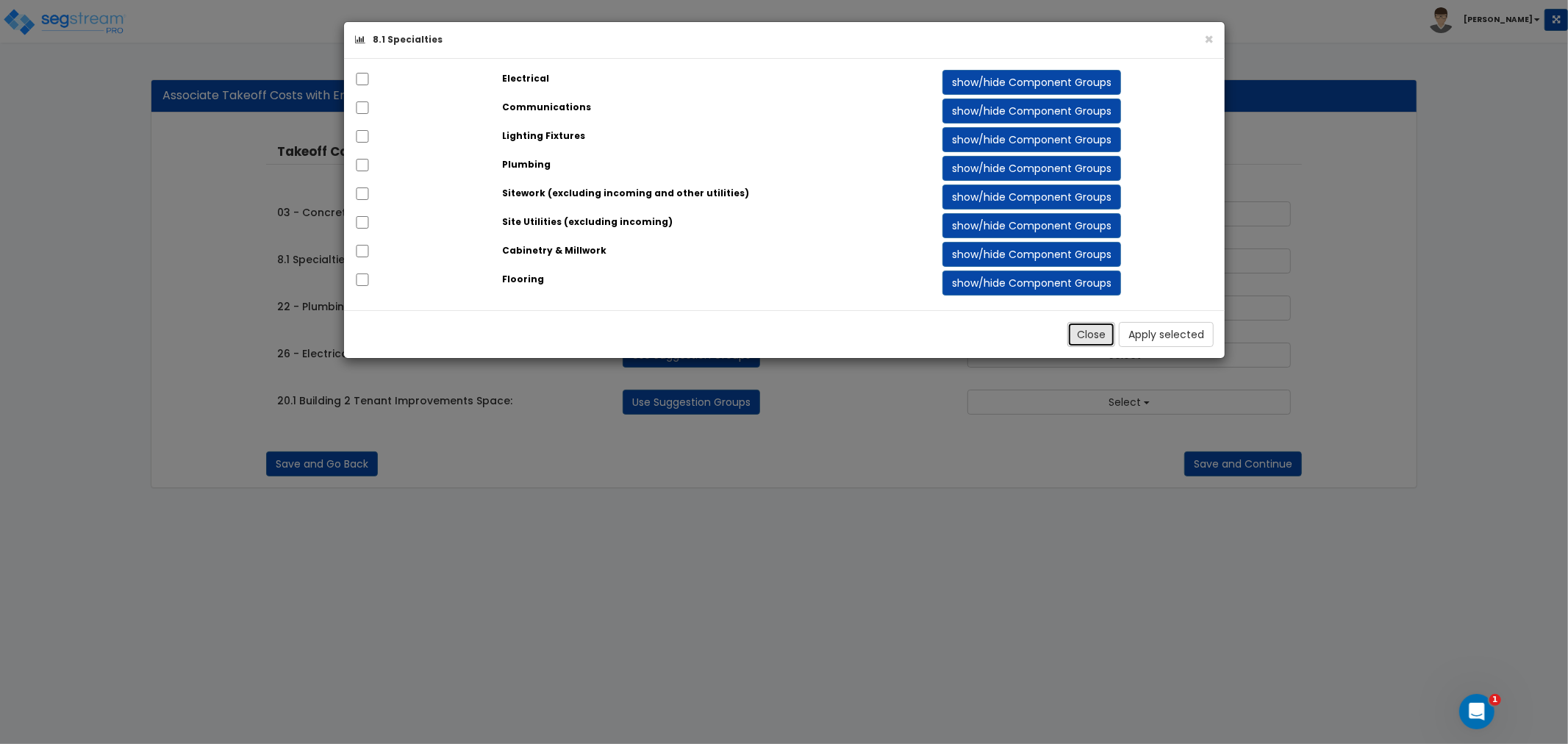
click at [1090, 336] on button "Close" at bounding box center [1091, 334] width 48 height 25
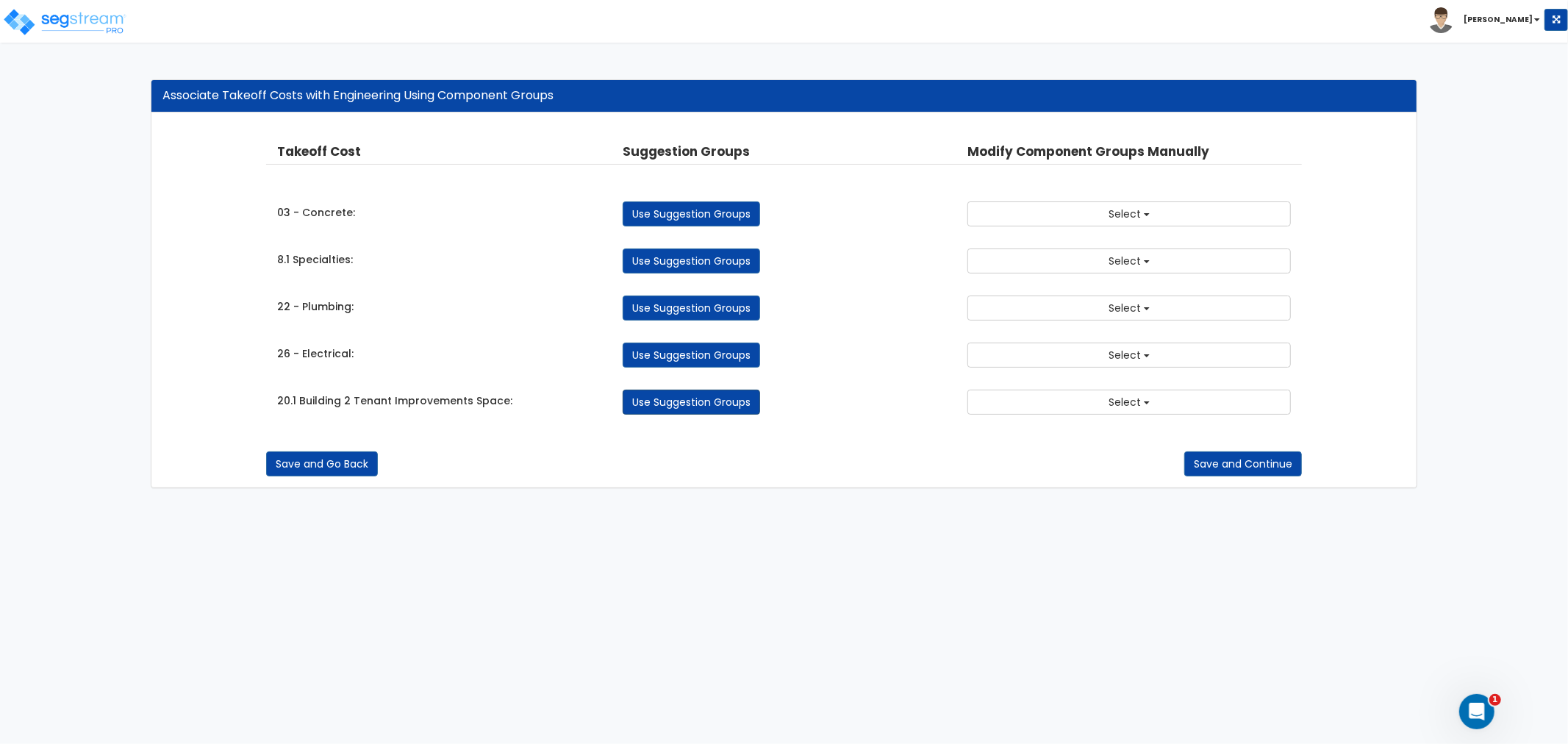
click at [674, 402] on link "Use Suggestion Groups" at bounding box center [691, 402] width 137 height 25
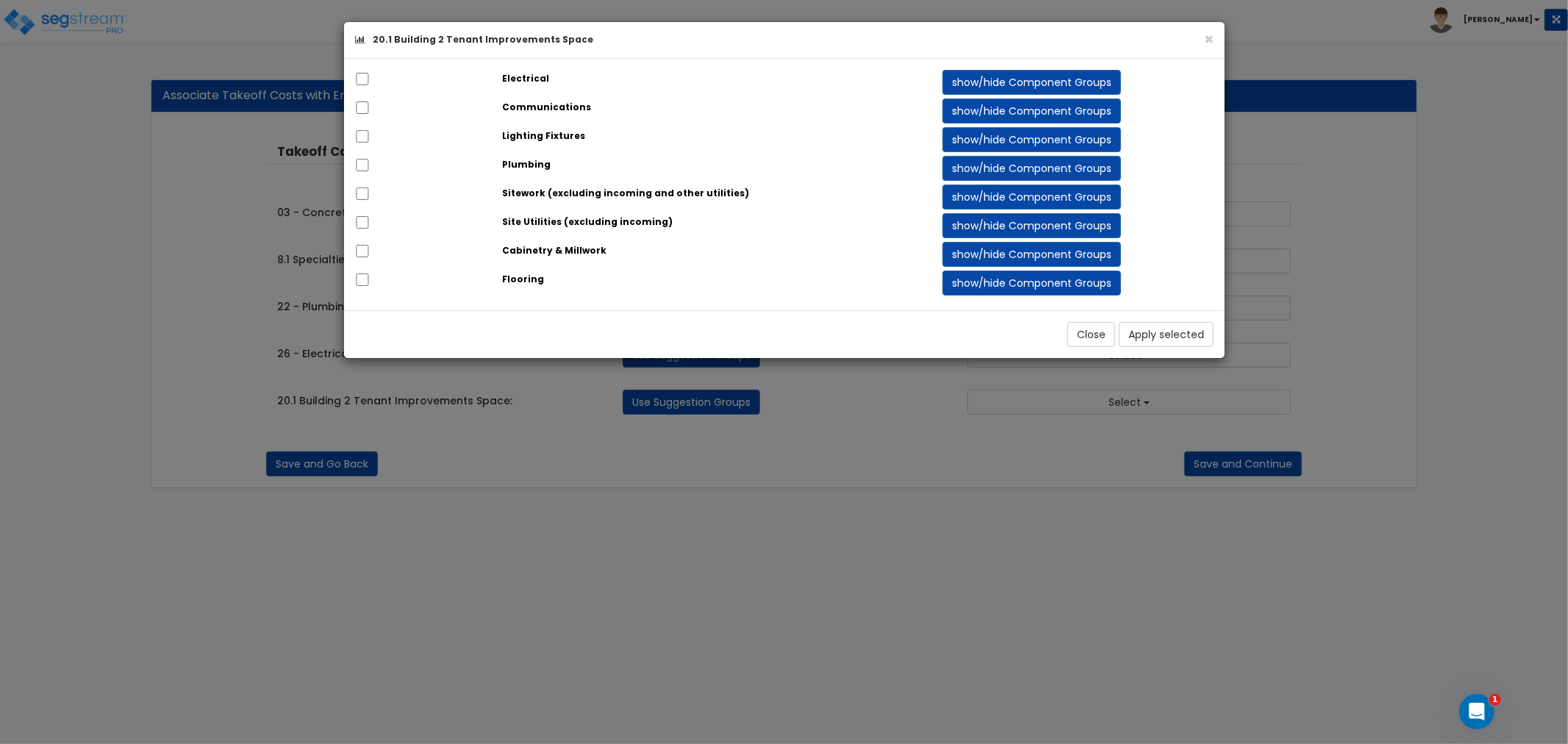
click at [525, 287] on div "Flooring" at bounding box center [711, 279] width 440 height 17
click at [362, 281] on input "checkbox" at bounding box center [362, 279] width 15 height 12
checkbox input "true"
click at [979, 285] on button "show/hide Component Groups" at bounding box center [1031, 283] width 179 height 25
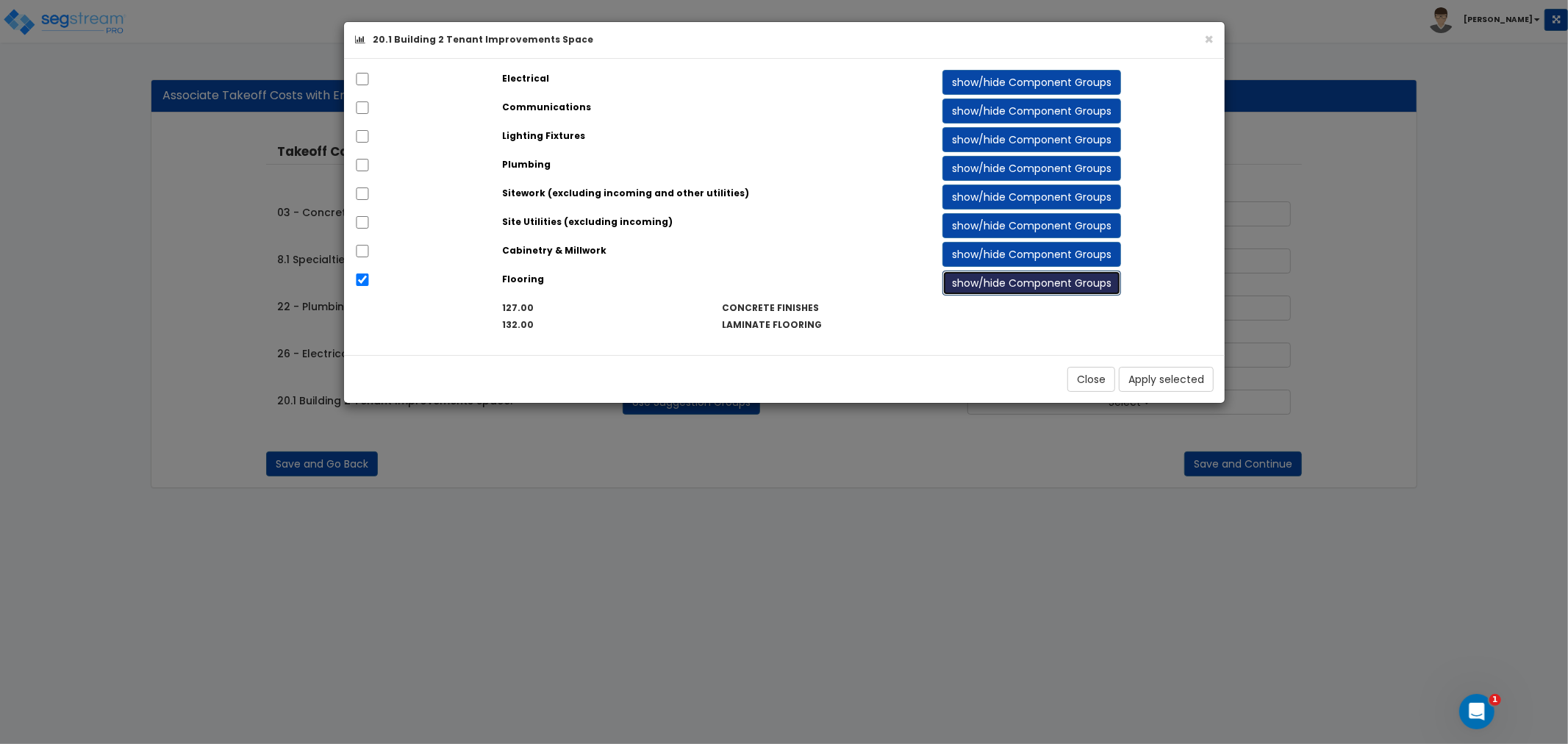
click at [979, 285] on button "show/hide Component Groups" at bounding box center [1031, 283] width 179 height 25
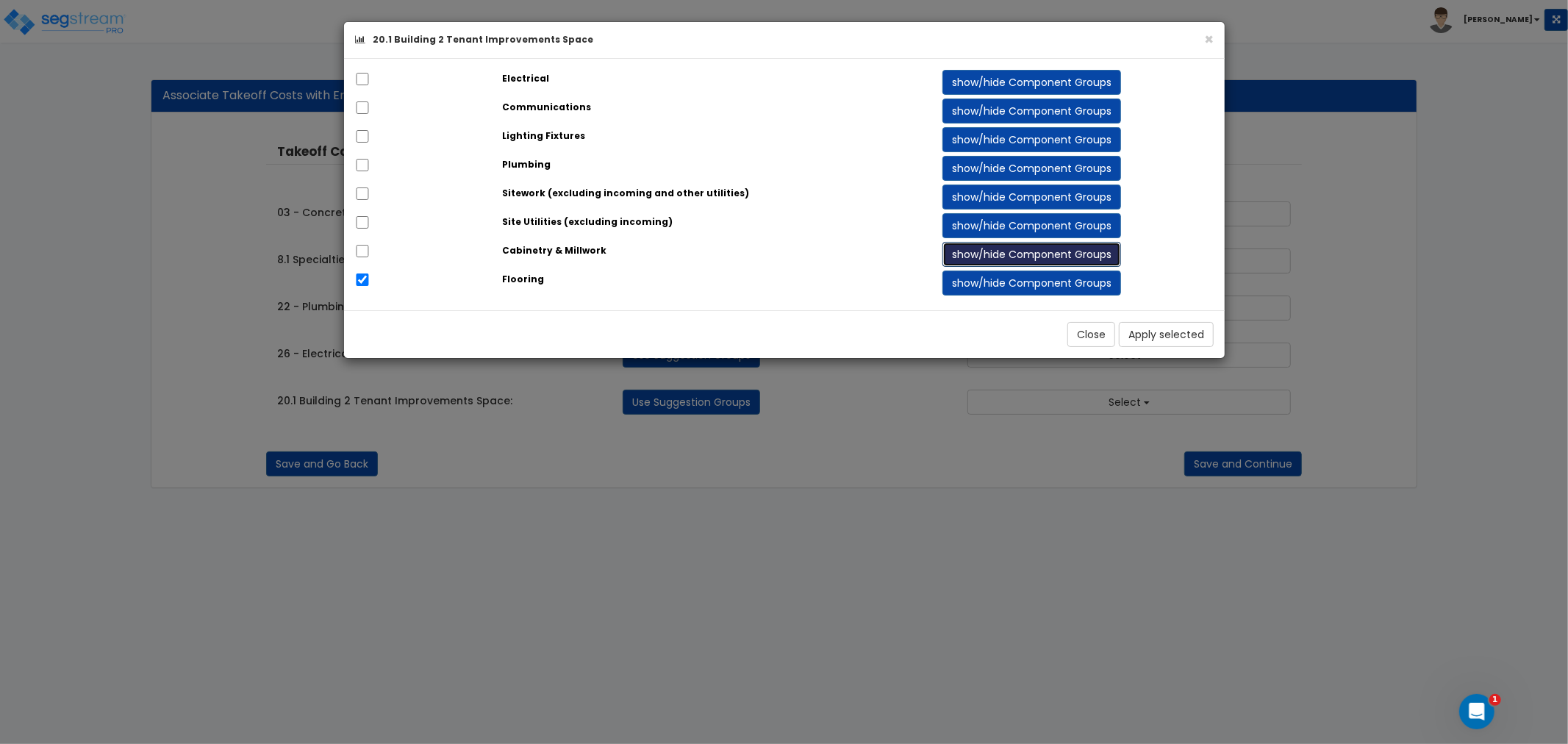
click at [969, 258] on button "show/hide Component Groups" at bounding box center [1031, 254] width 179 height 25
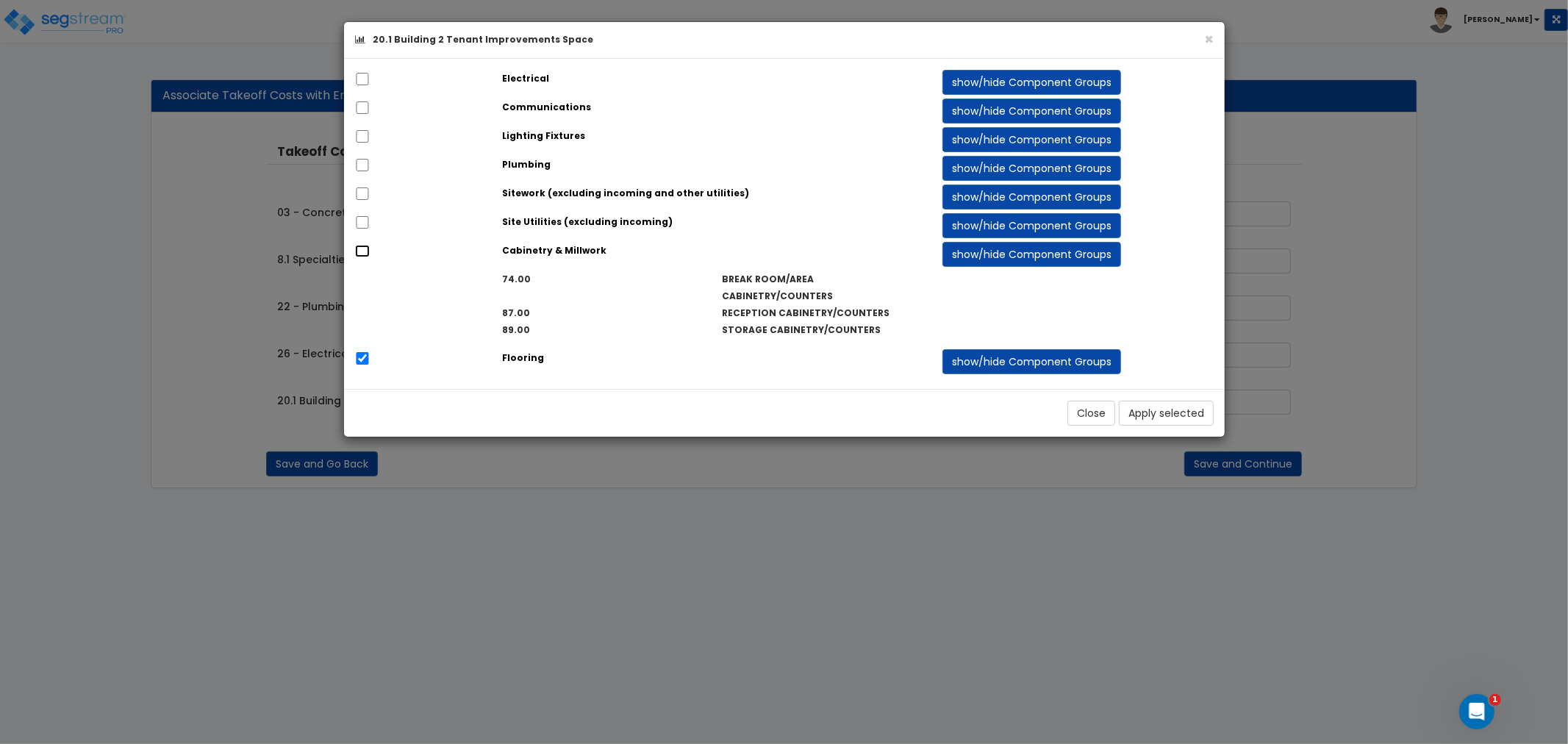
click at [365, 251] on input "checkbox" at bounding box center [362, 250] width 15 height 12
click at [539, 221] on strong "Site Utilities (excluding incoming)" at bounding box center [587, 221] width 170 height 12
click at [553, 192] on strong "Sitework (excluding incoming and other utilities)" at bounding box center [626, 193] width 247 height 12
click at [527, 164] on strong "Plumbing" at bounding box center [526, 164] width 49 height 12
click at [971, 165] on button "show/hide Component Groups" at bounding box center [1031, 167] width 179 height 25
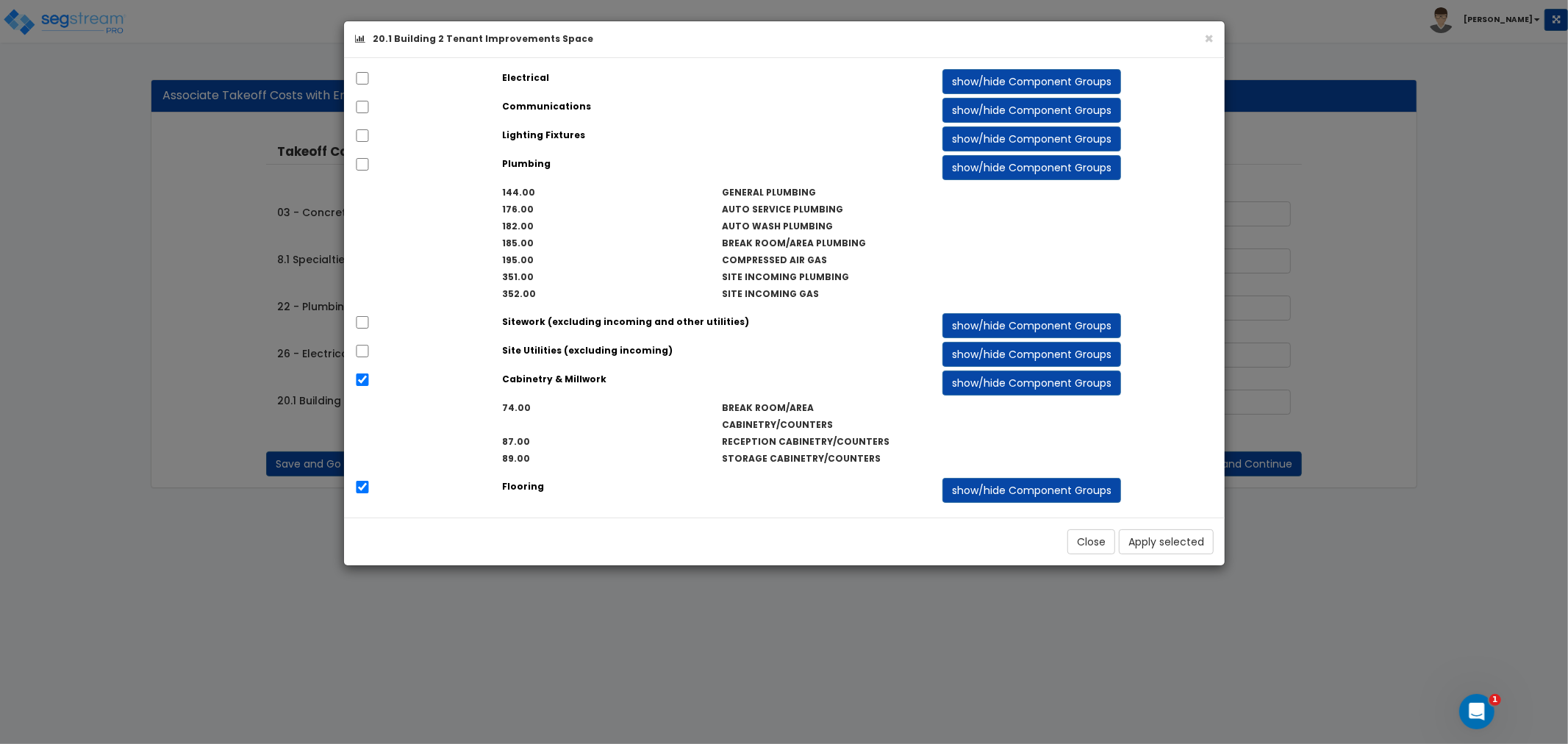
click at [525, 129] on strong "Lighting Fixtures" at bounding box center [543, 134] width 83 height 12
click at [527, 137] on strong "Lighting Fixtures" at bounding box center [543, 134] width 83 height 12
click at [1031, 131] on button "show/hide Component Groups" at bounding box center [1031, 139] width 179 height 25
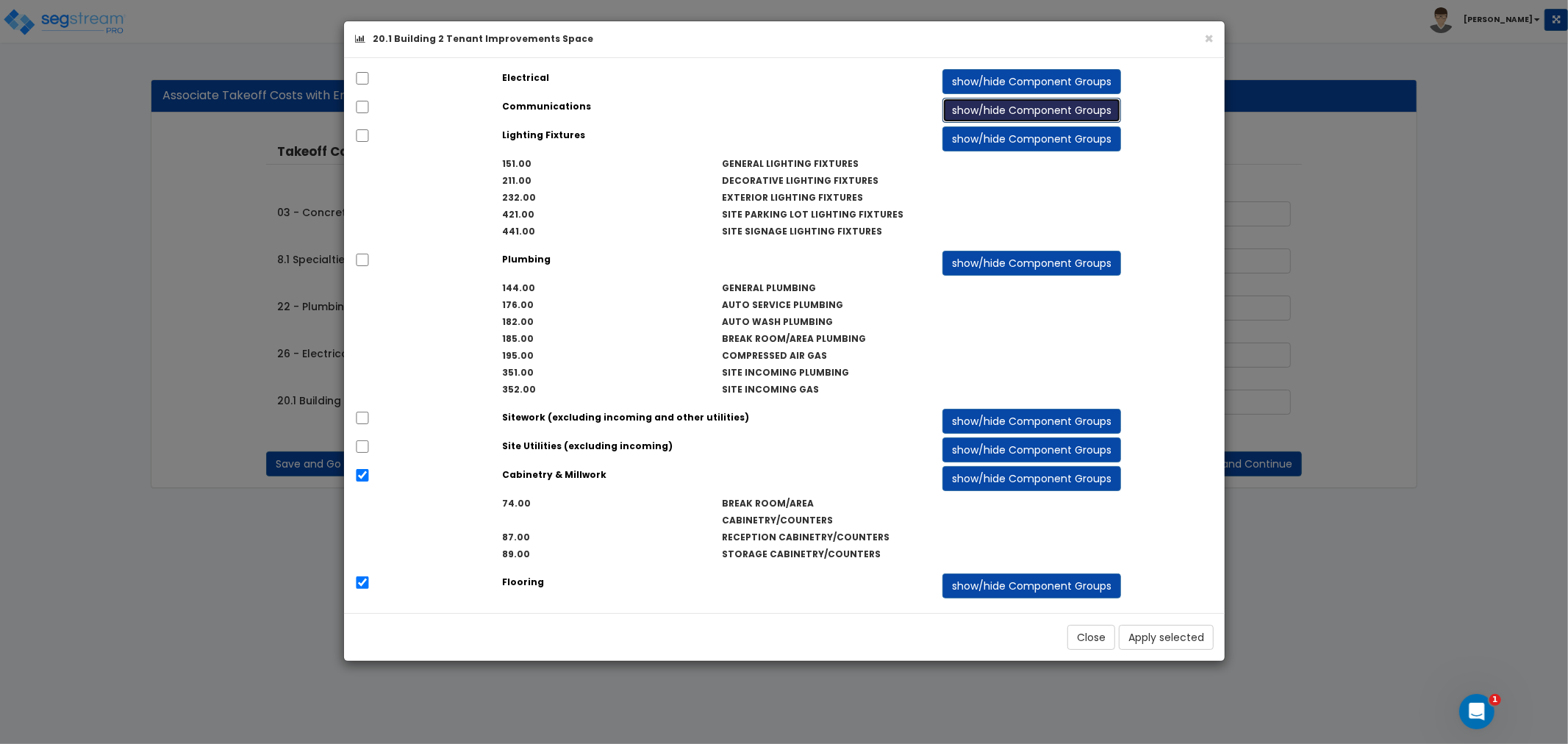
click at [993, 108] on button "show/hide Component Groups" at bounding box center [1031, 110] width 179 height 25
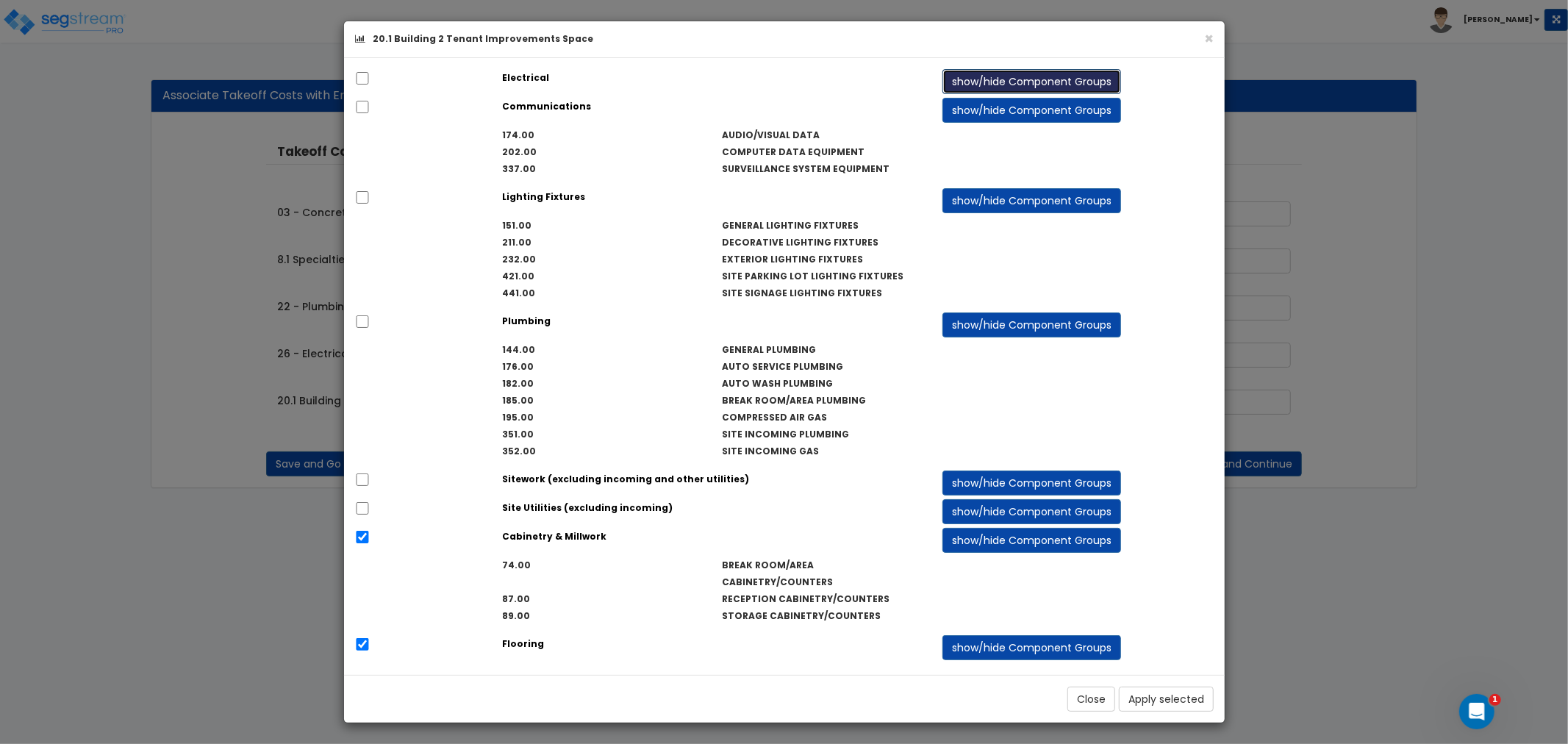
click at [988, 77] on button "show/hide Component Groups" at bounding box center [1031, 81] width 179 height 25
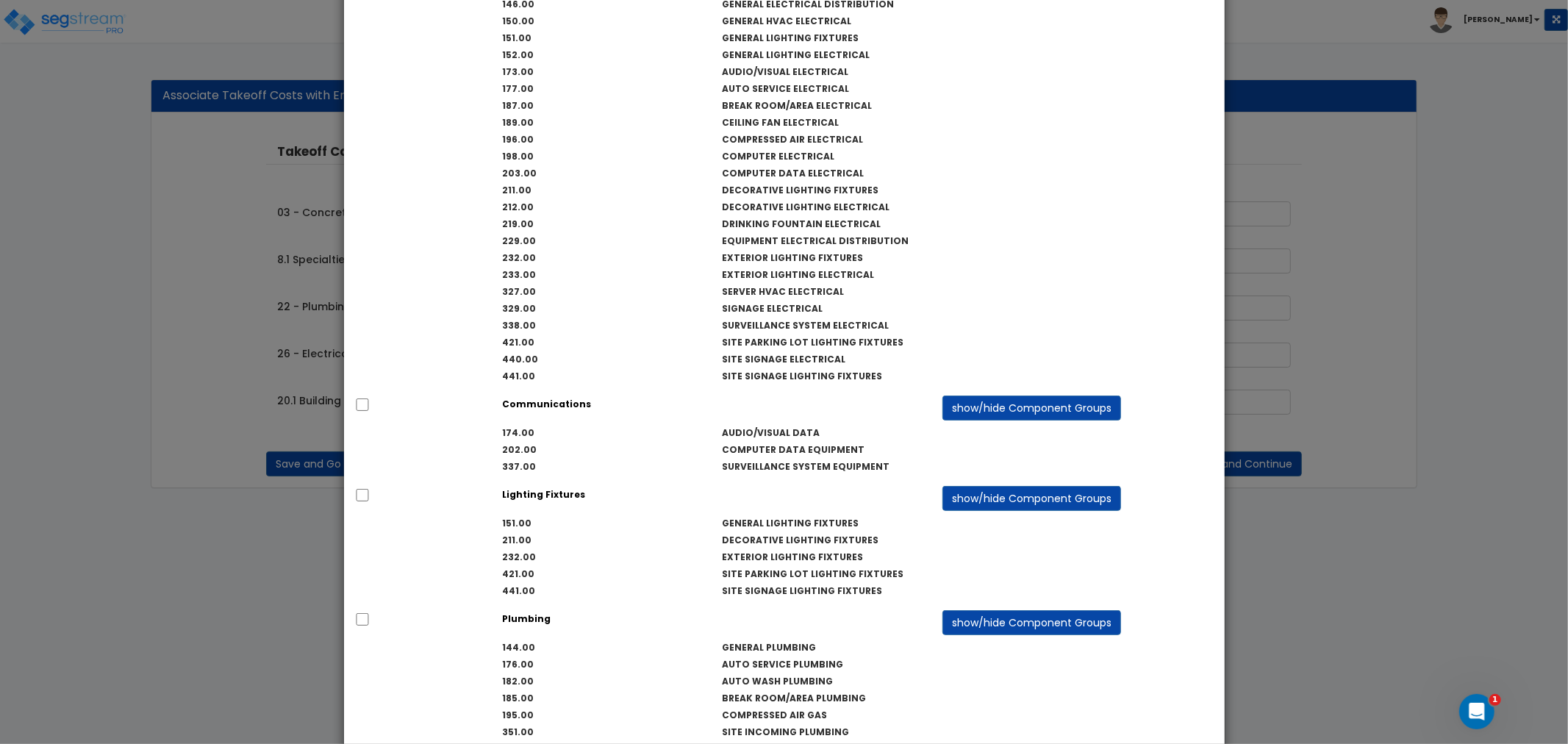
scroll to position [404, 0]
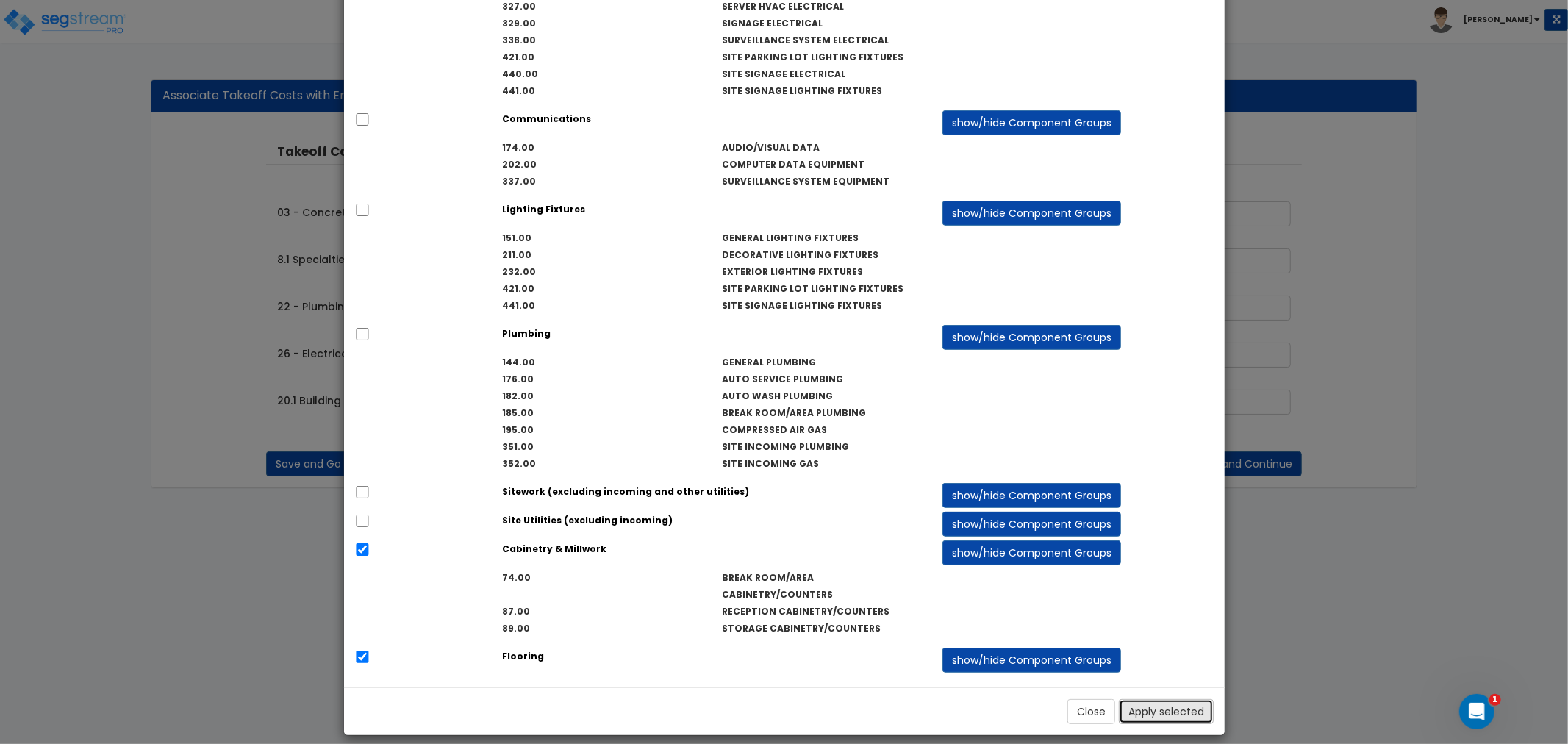
click at [1149, 699] on button "Apply selected" at bounding box center [1166, 711] width 95 height 25
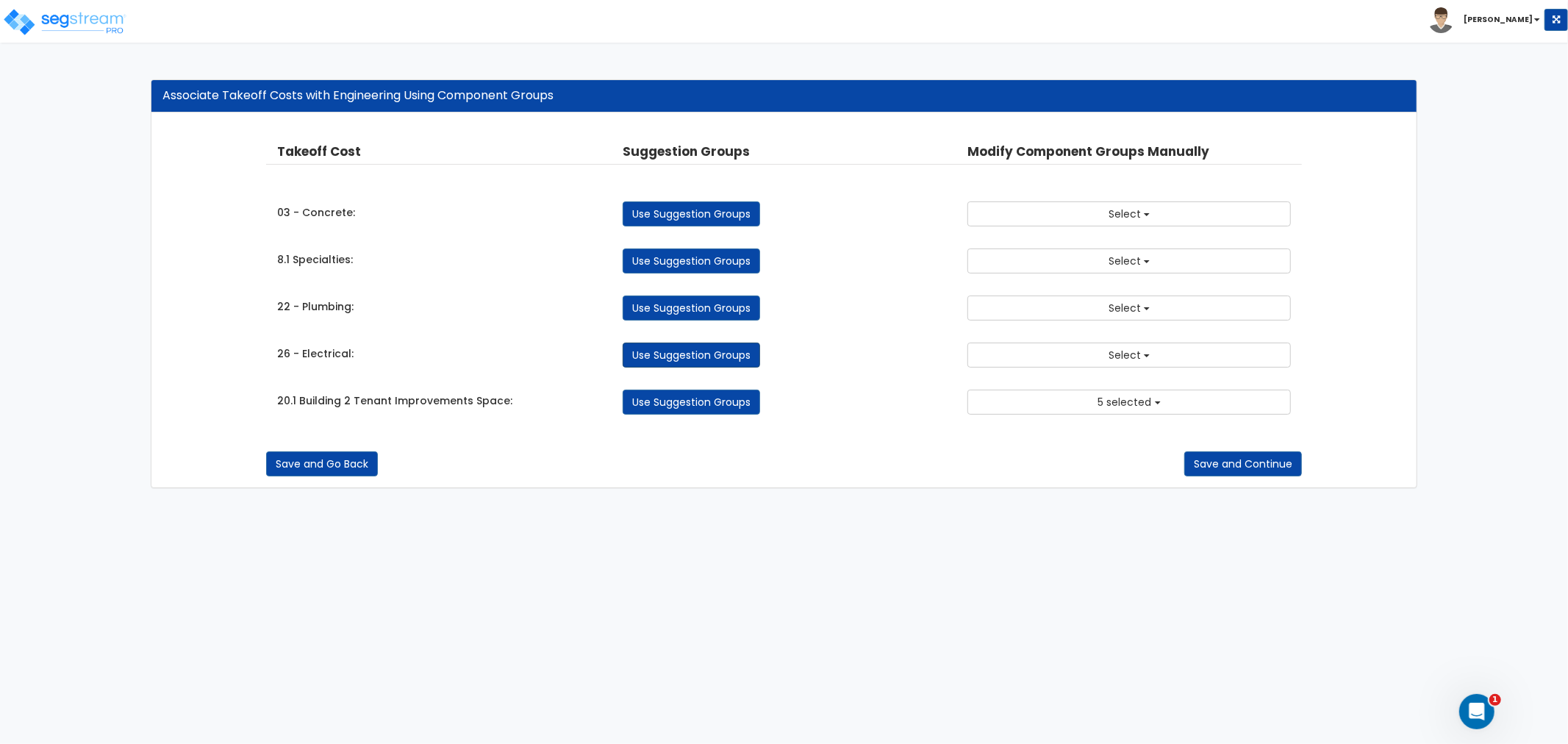
click at [663, 347] on link "Use Suggestion Groups" at bounding box center [691, 355] width 137 height 25
checkbox input "false"
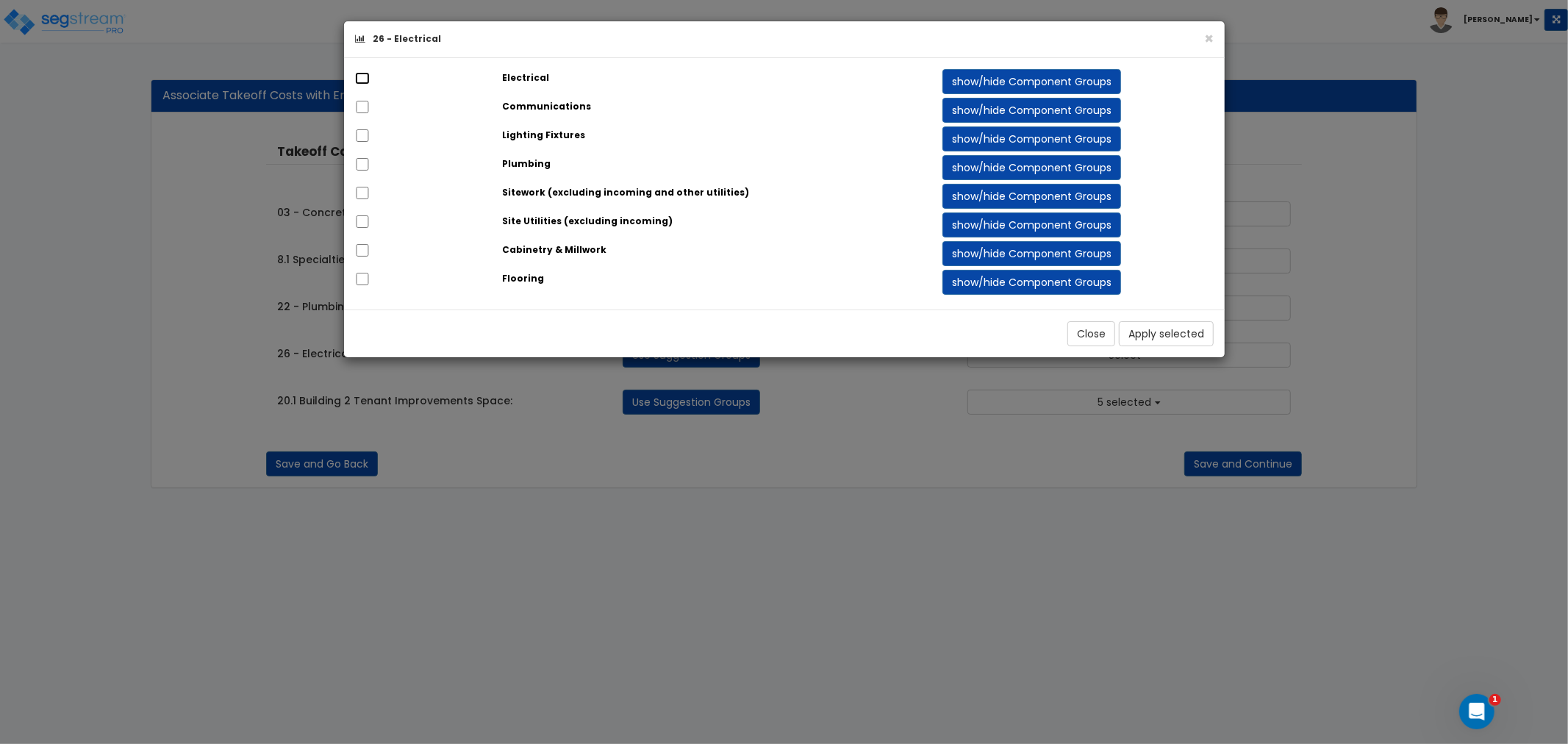
click at [362, 78] on input "checkbox" at bounding box center [362, 78] width 15 height 12
click at [994, 77] on button "show/hide Component Groups" at bounding box center [1031, 81] width 179 height 25
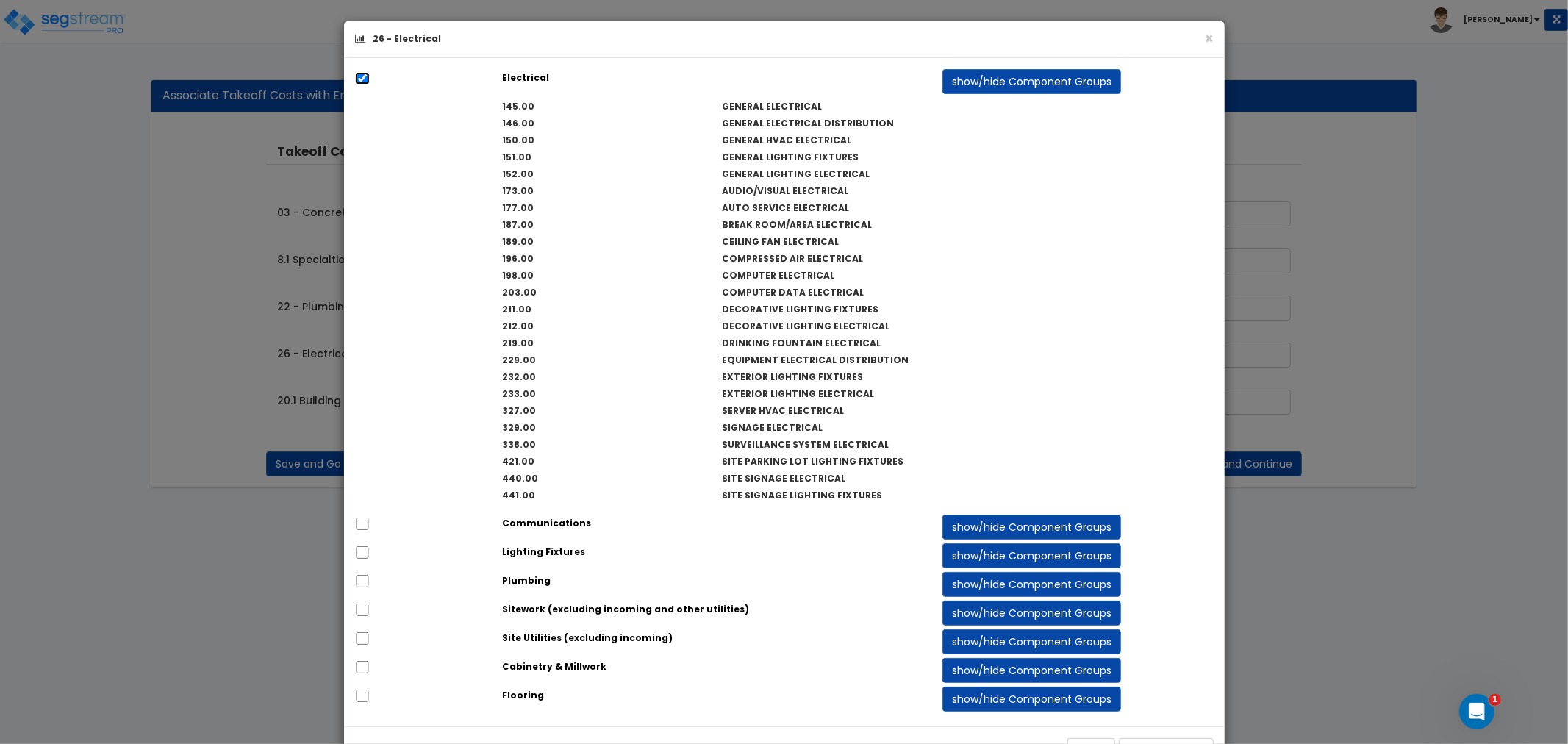
click at [363, 77] on input "checkbox" at bounding box center [362, 78] width 15 height 12
click at [1207, 34] on button "×" at bounding box center [1209, 39] width 10 height 16
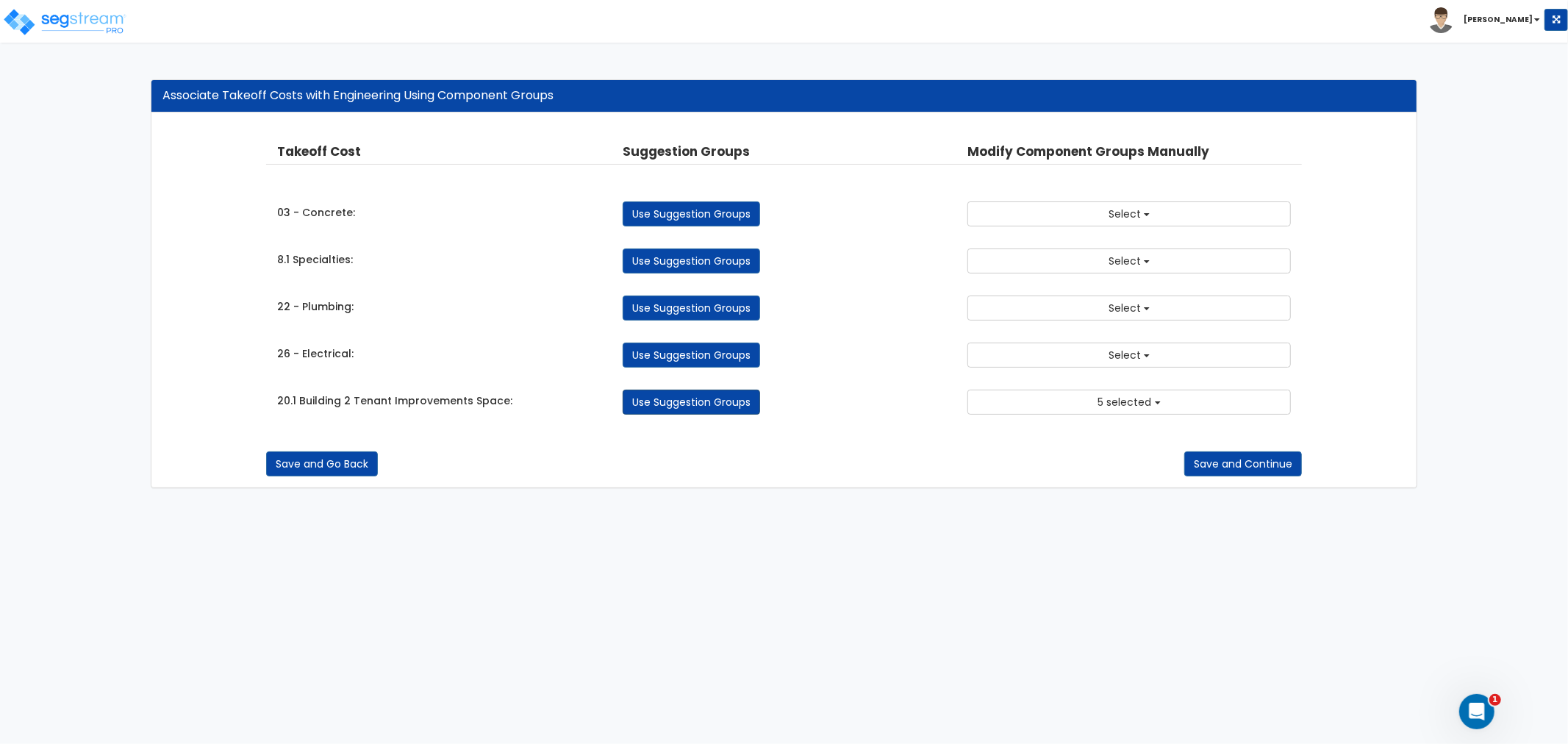
click at [696, 404] on link "Use Suggestion Groups" at bounding box center [691, 402] width 137 height 25
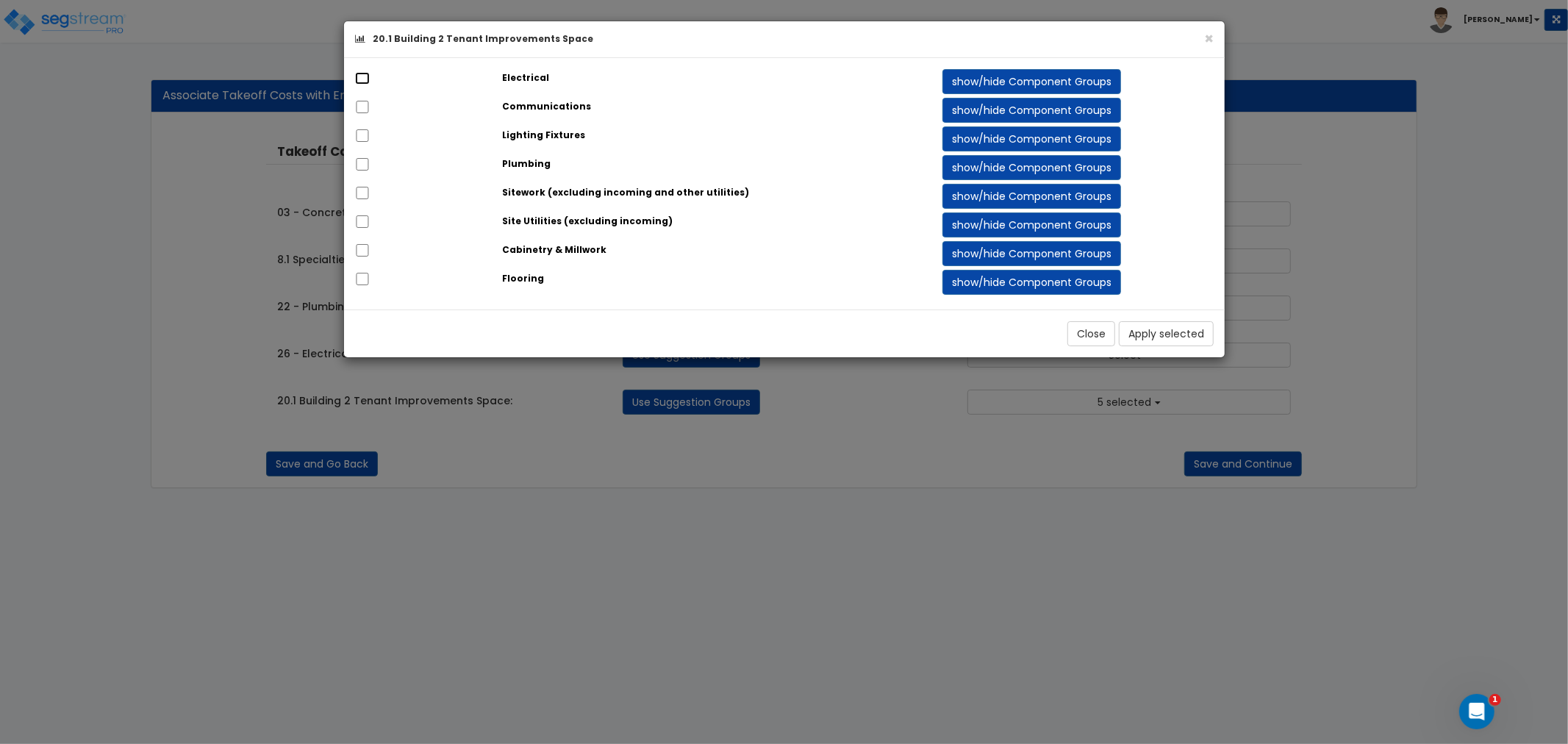
click at [356, 78] on input "checkbox" at bounding box center [362, 78] width 15 height 12
checkbox input "true"
click at [993, 77] on button "show/hide Component Groups" at bounding box center [1031, 81] width 179 height 25
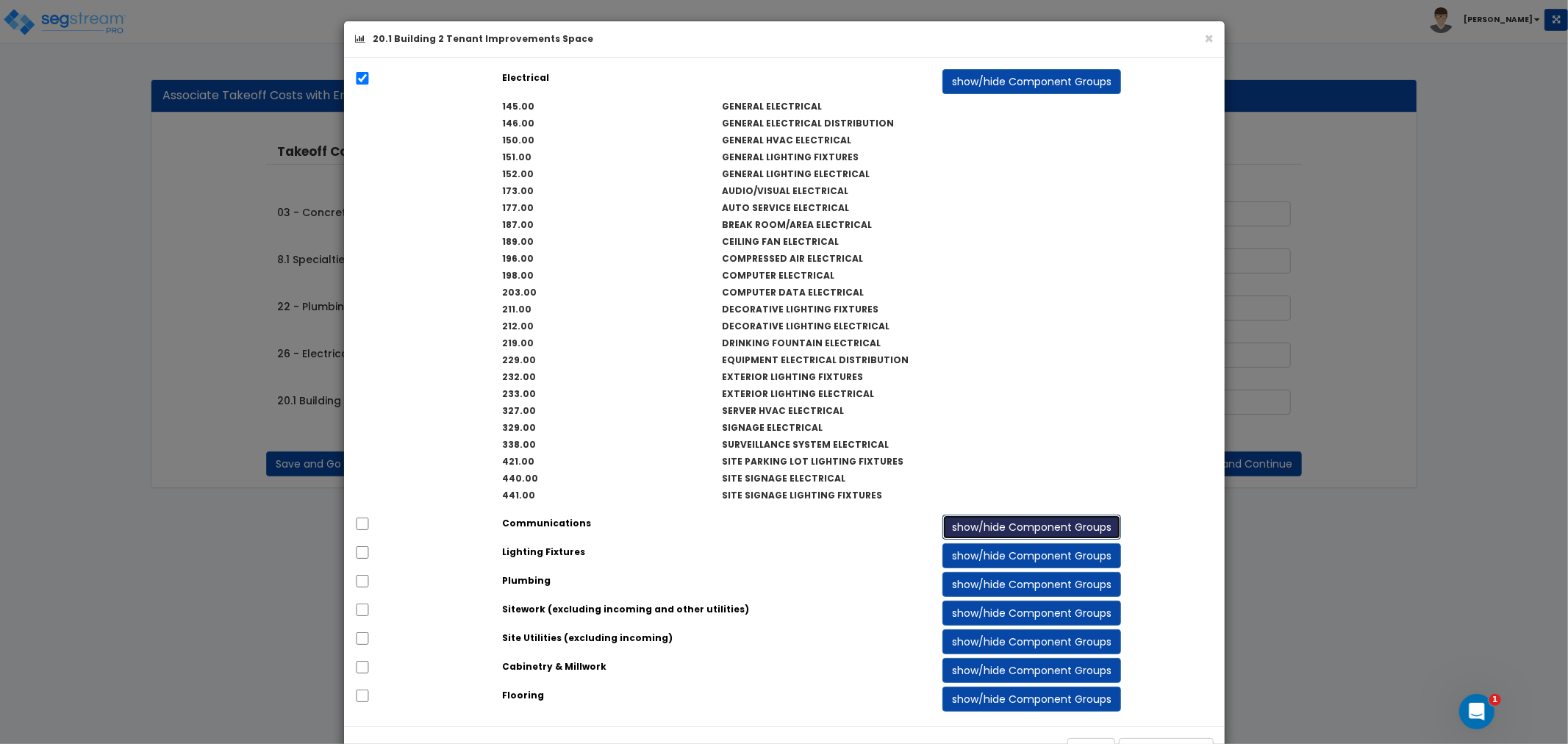
click at [985, 526] on button "show/hide Component Groups" at bounding box center [1031, 527] width 179 height 25
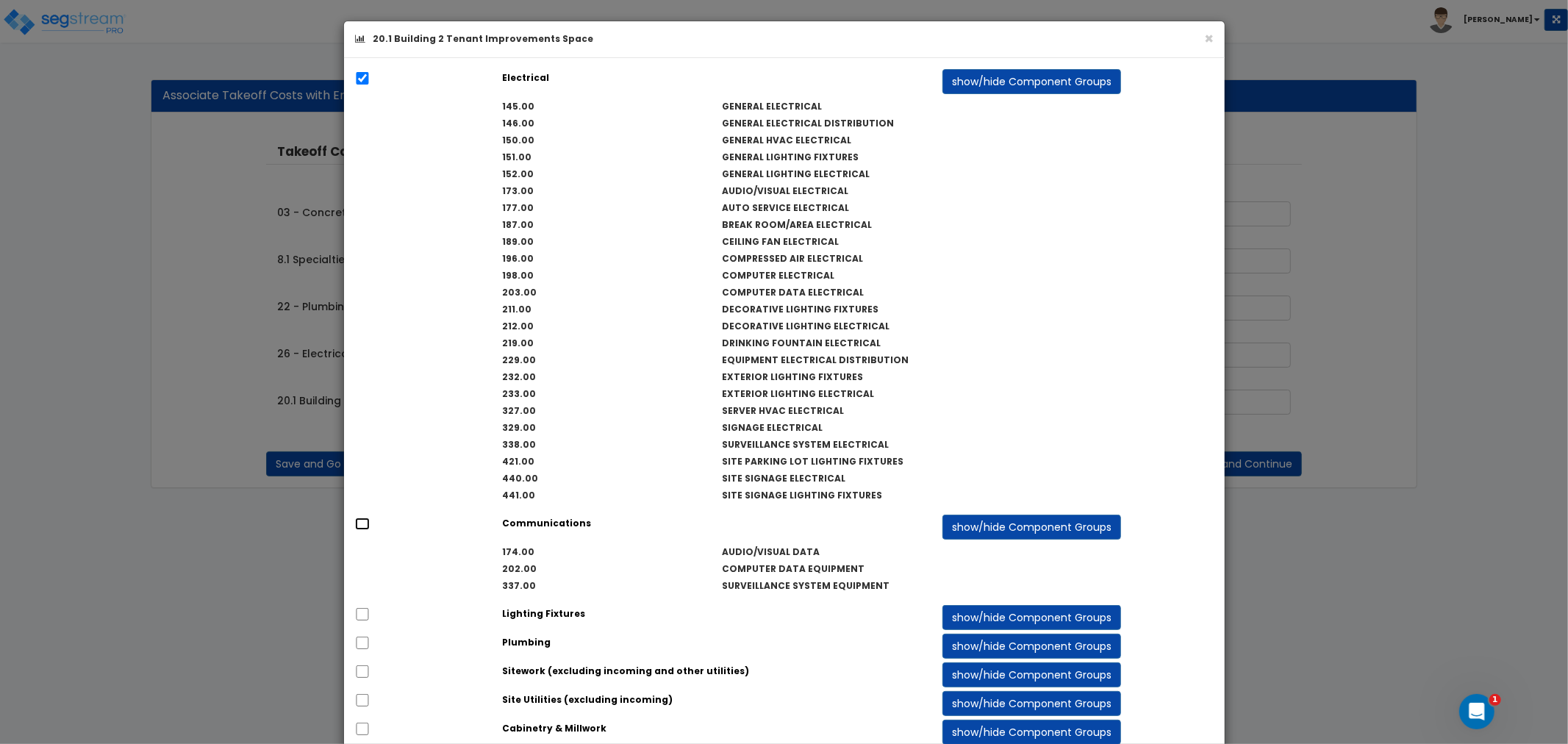
click at [363, 524] on input "checkbox" at bounding box center [362, 523] width 15 height 12
checkbox input "true"
click at [979, 621] on button "show/hide Component Groups" at bounding box center [1031, 617] width 179 height 25
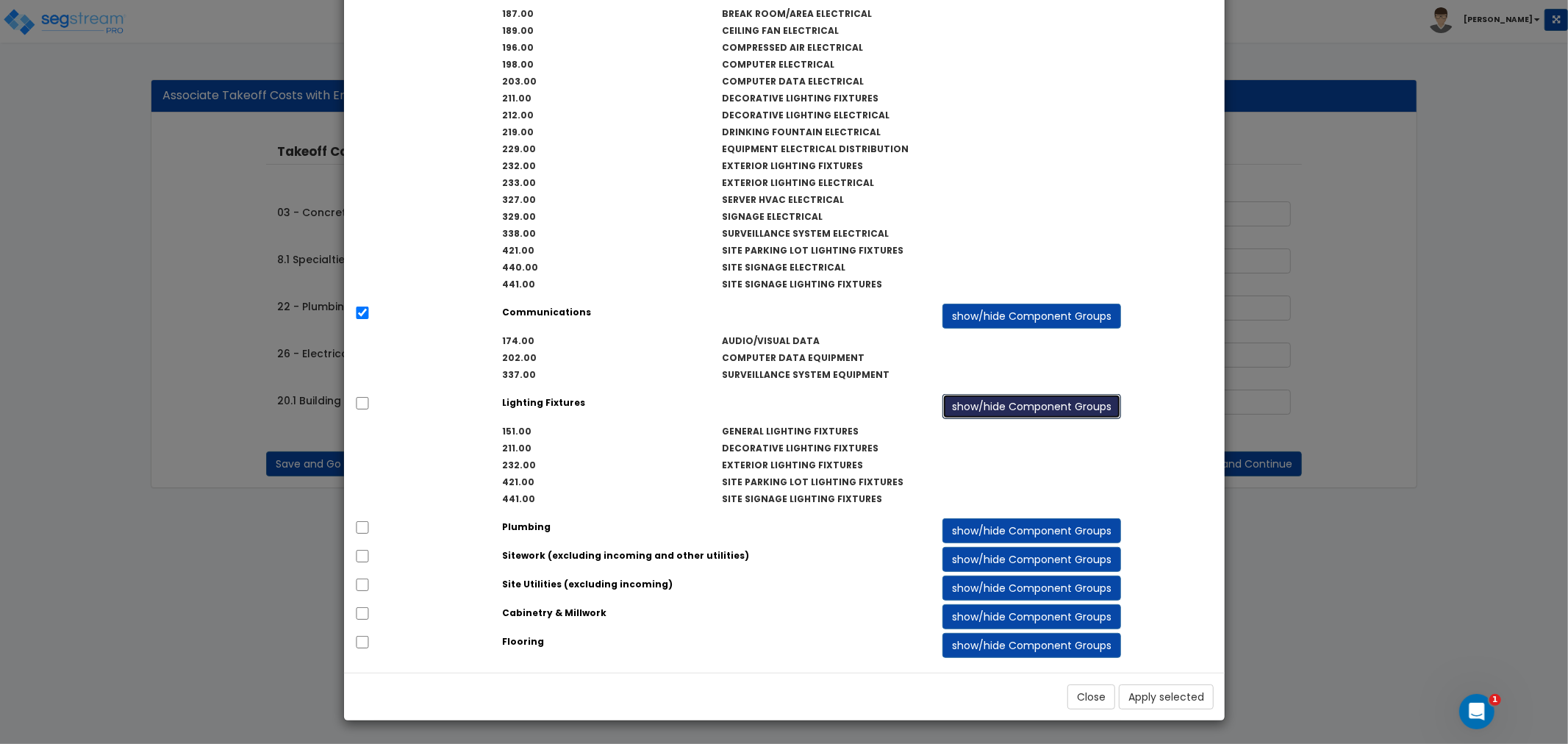
scroll to position [213, 0]
click at [364, 399] on input "checkbox" at bounding box center [362, 402] width 15 height 12
checkbox input "true"
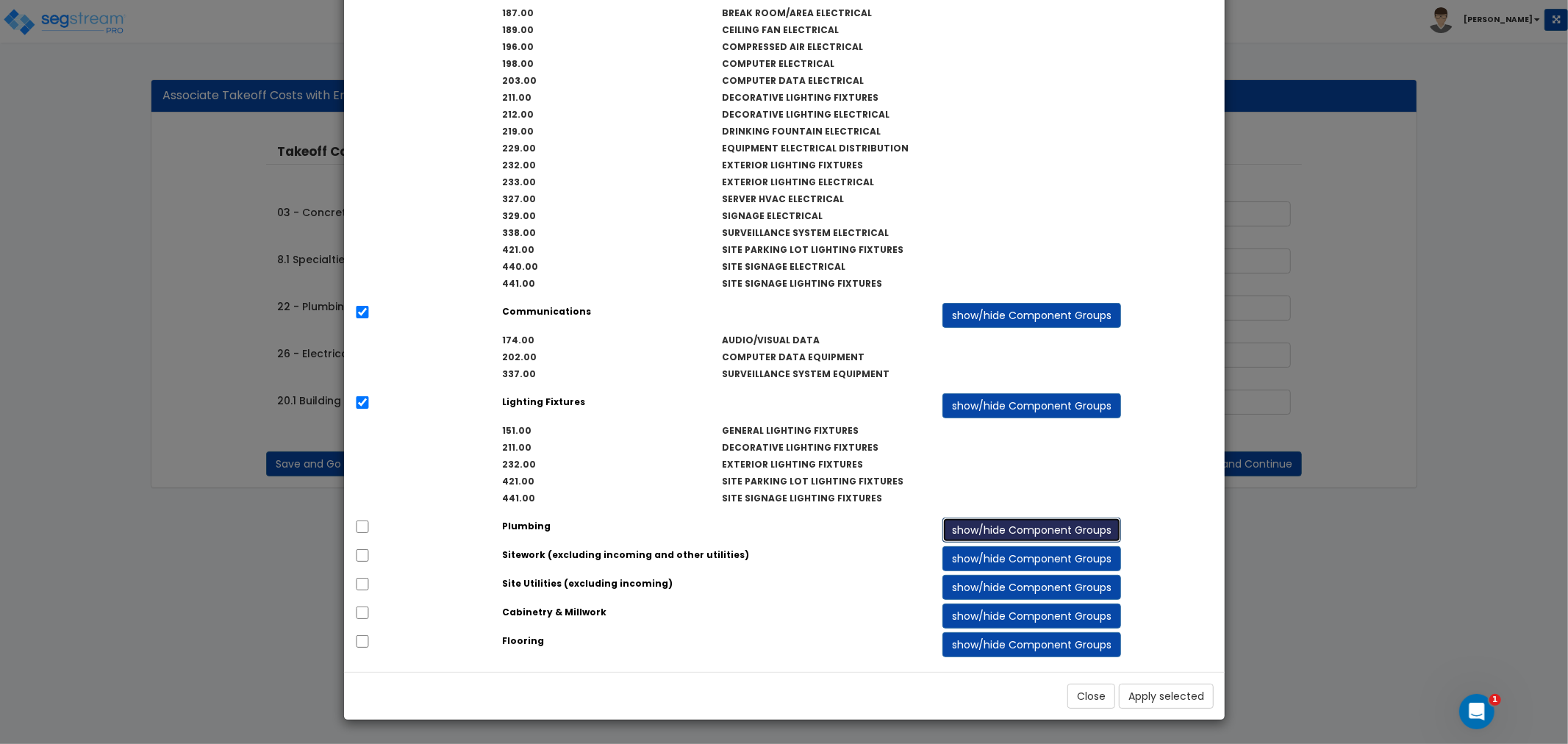
click at [988, 523] on button "show/hide Component Groups" at bounding box center [1031, 530] width 179 height 25
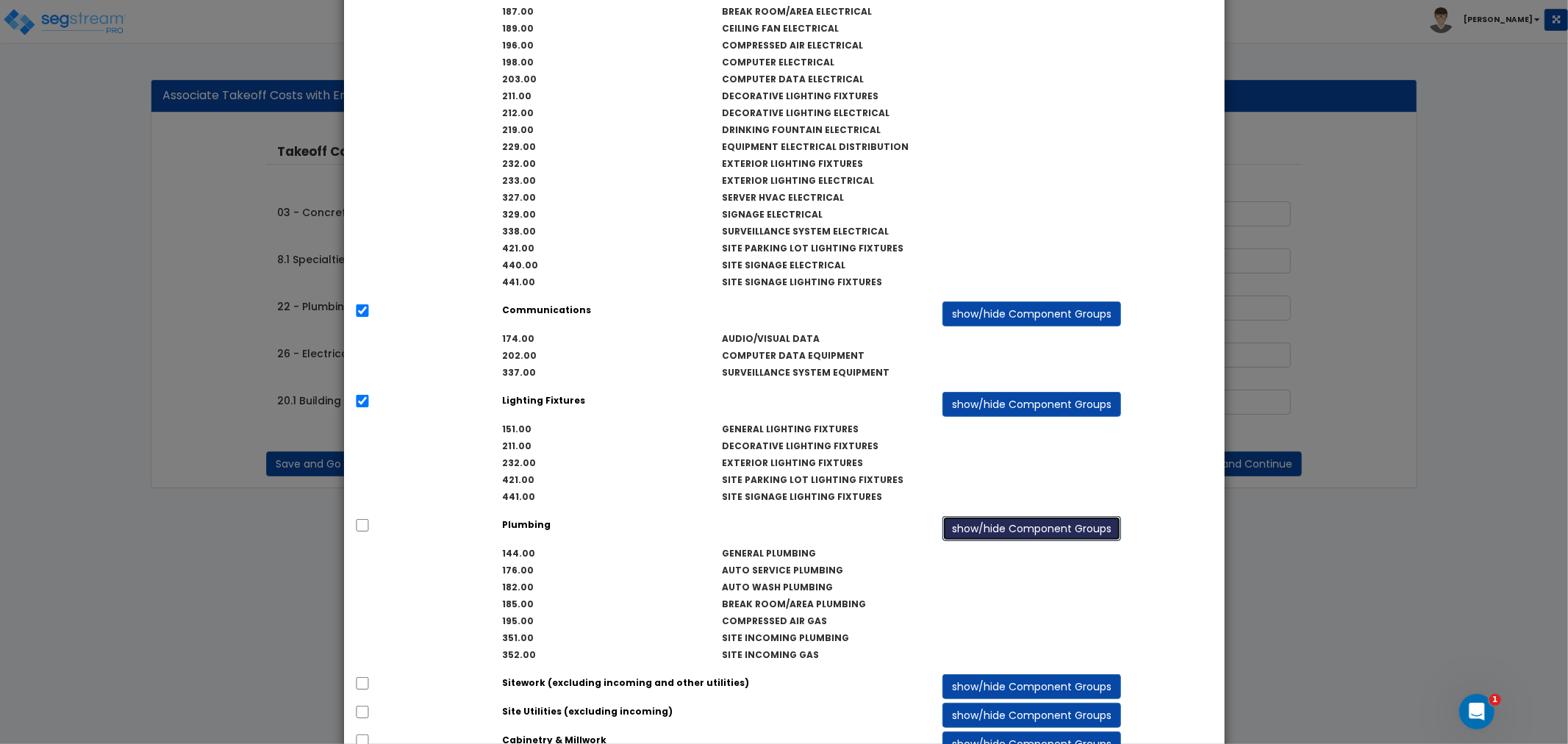
scroll to position [342, 0]
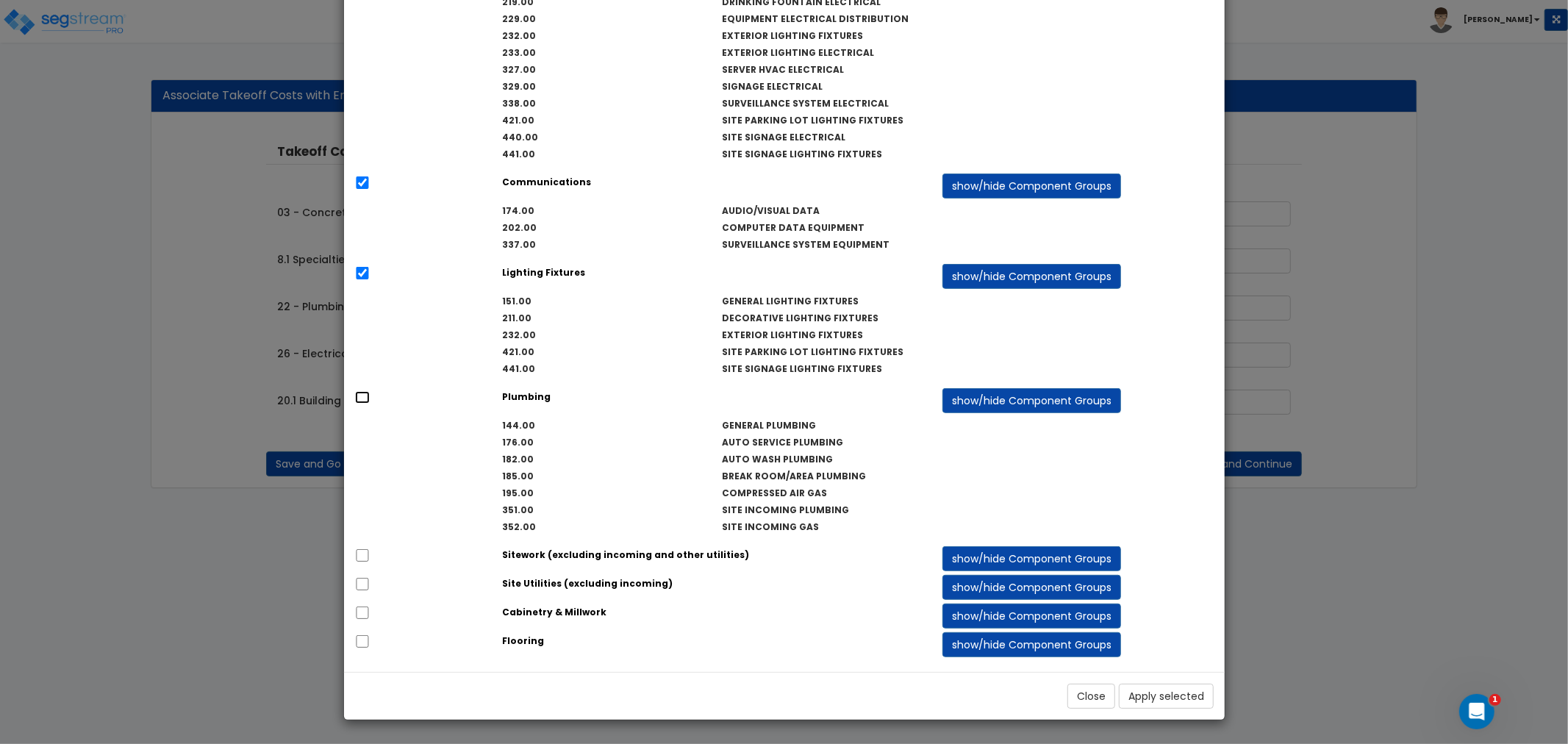
click at [363, 394] on input "checkbox" at bounding box center [362, 397] width 15 height 12
checkbox input "true"
click at [1148, 697] on button "Apply selected" at bounding box center [1166, 696] width 95 height 25
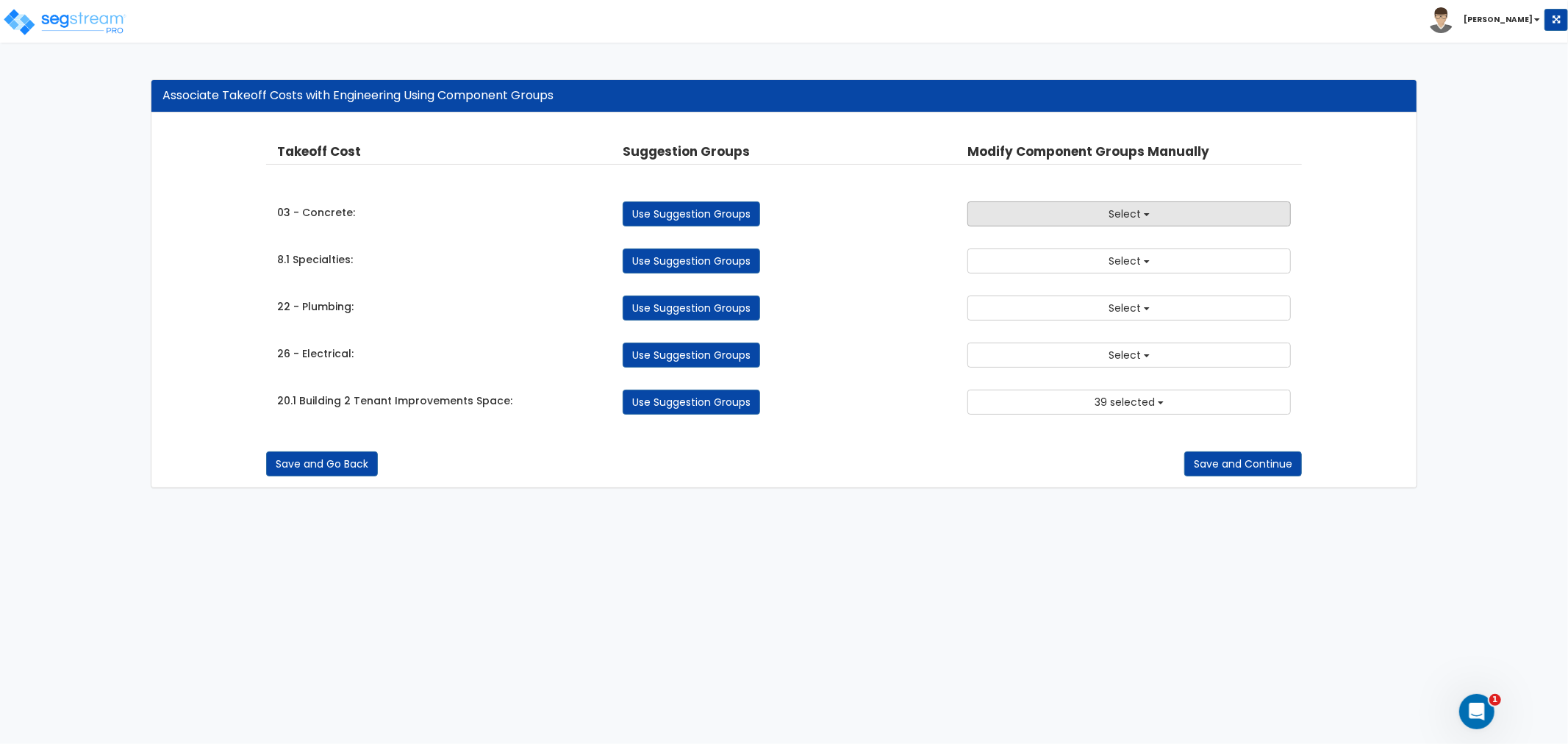
click at [1048, 215] on button "Select" at bounding box center [1128, 214] width 323 height 25
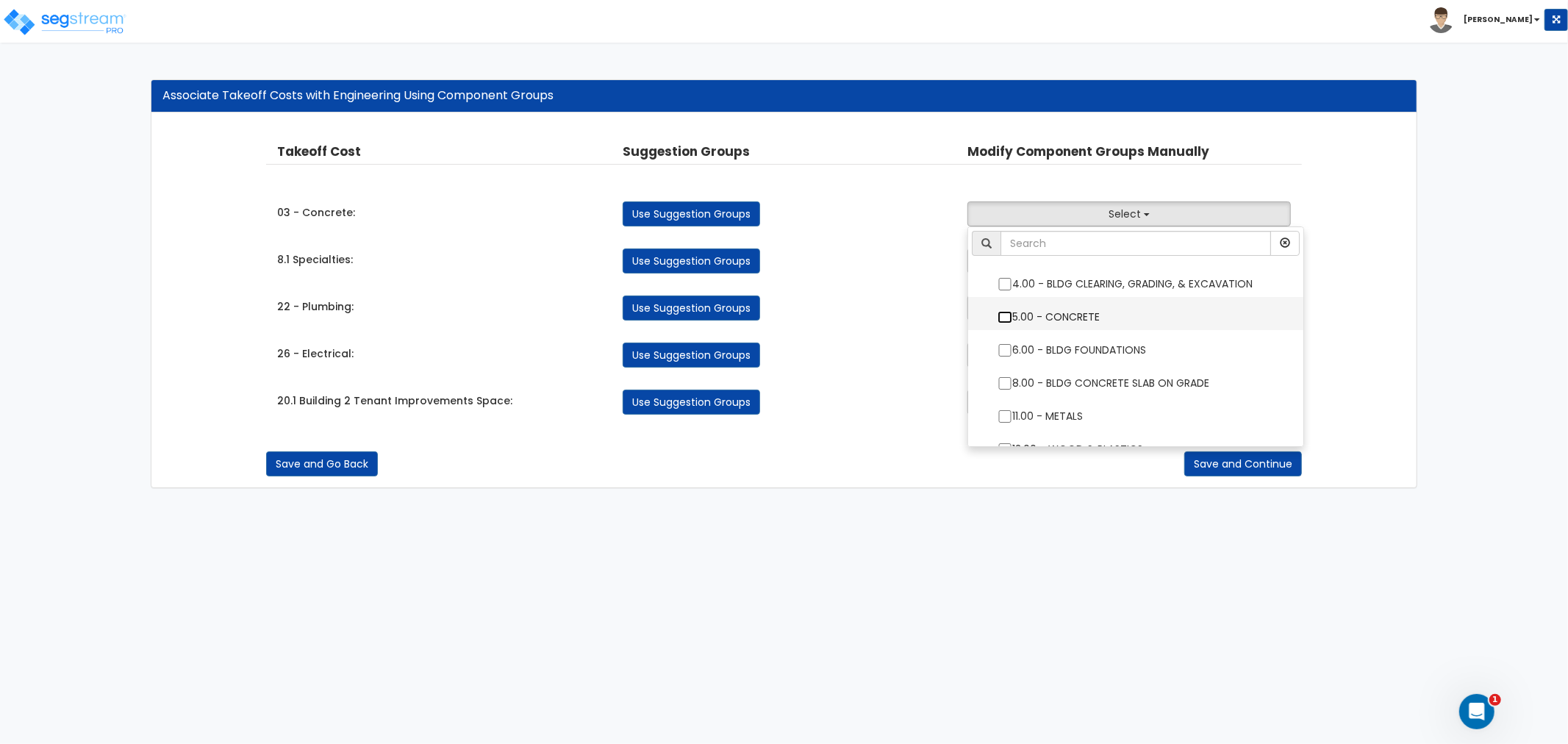
click at [1007, 317] on input "5.00 - CONCRETE" at bounding box center [1005, 317] width 15 height 12
checkbox input "true"
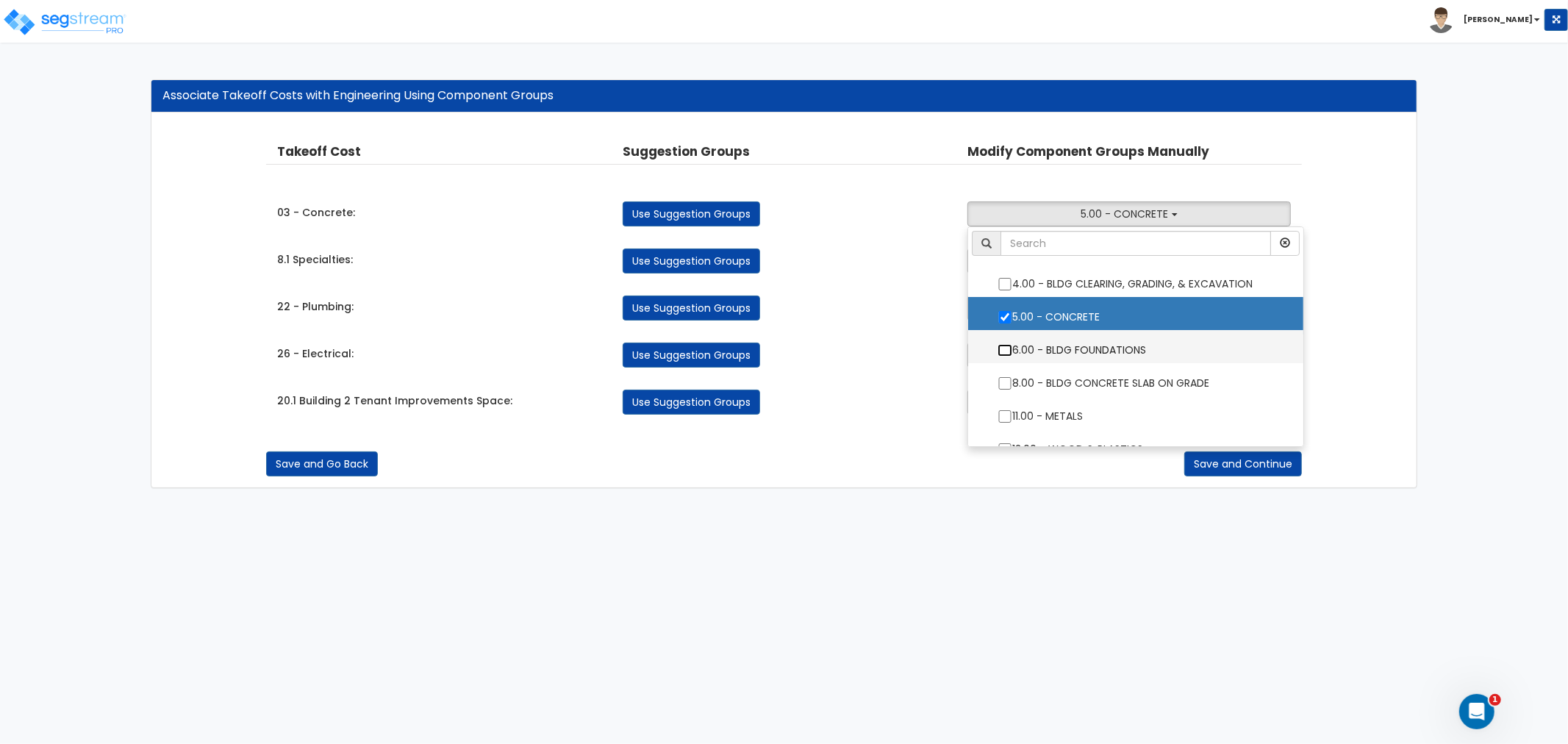
click at [1002, 347] on input "6.00 - BLDG FOUNDATIONS" at bounding box center [1005, 350] width 15 height 12
checkbox input "true"
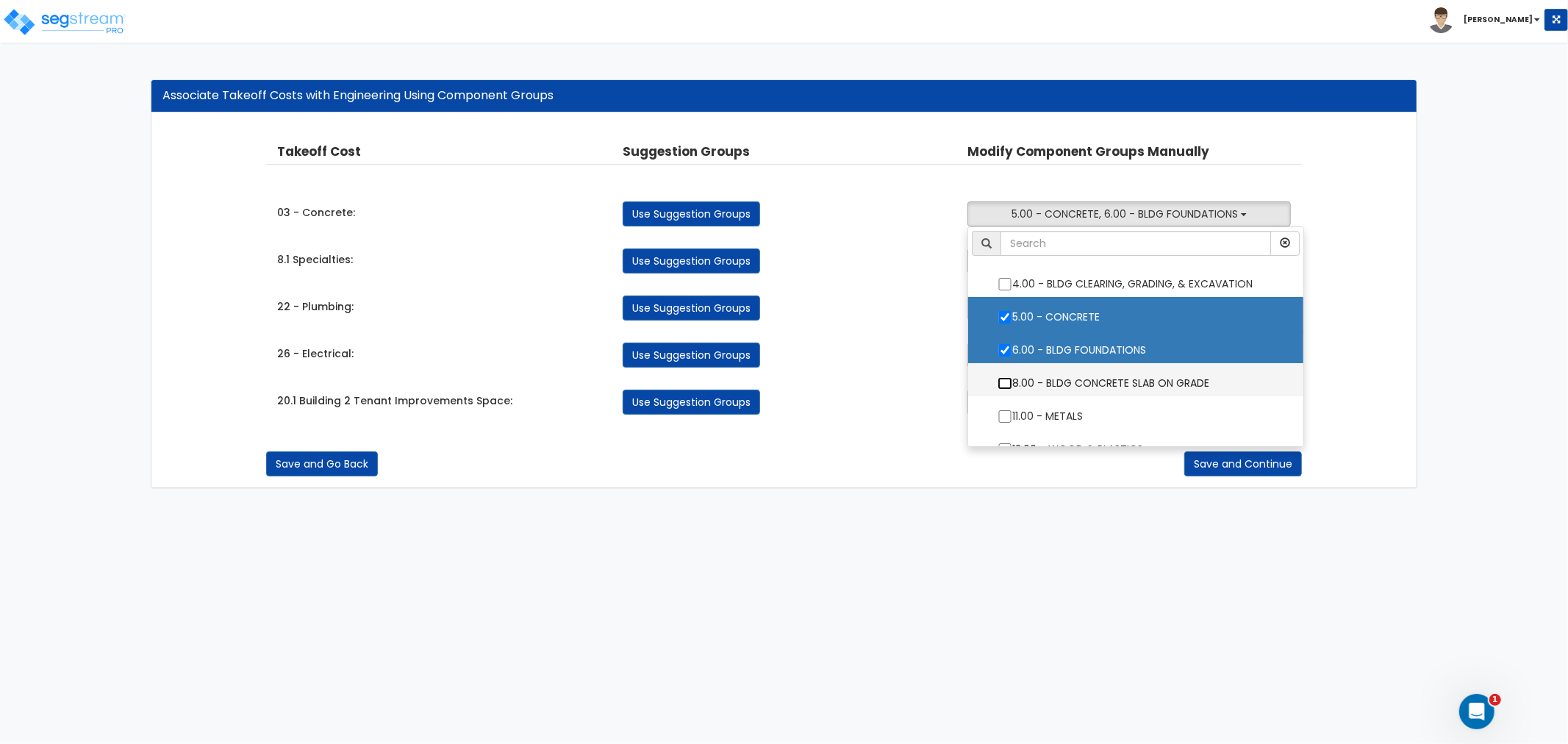
click at [1010, 383] on input "8.00 - BLDG CONCRETE SLAB ON GRADE" at bounding box center [1005, 383] width 15 height 12
checkbox input "true"
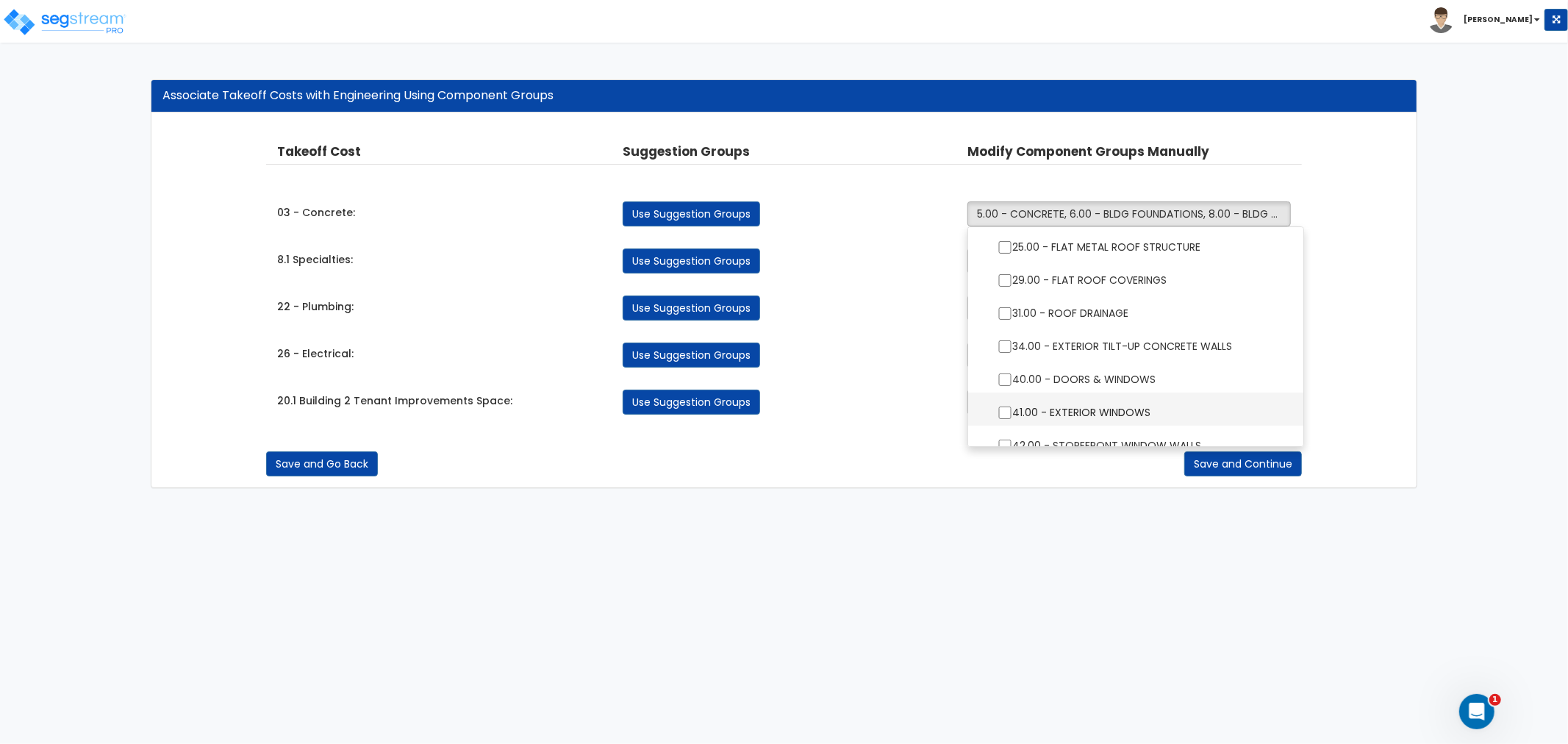
scroll to position [327, 0]
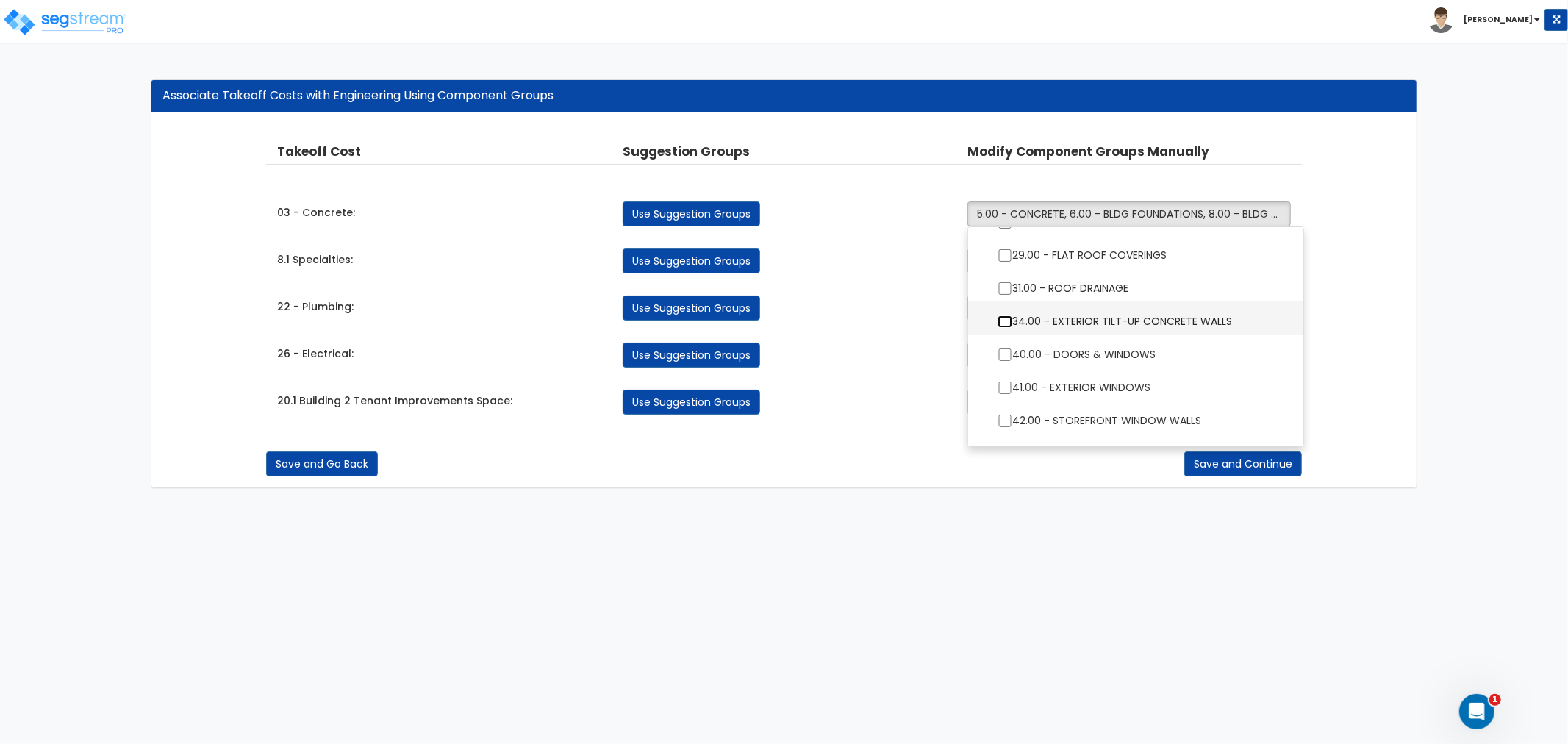
click at [1004, 321] on input "34.00 - EXTERIOR TILT-UP CONCRETE WALLS" at bounding box center [1005, 321] width 15 height 12
checkbox input "true"
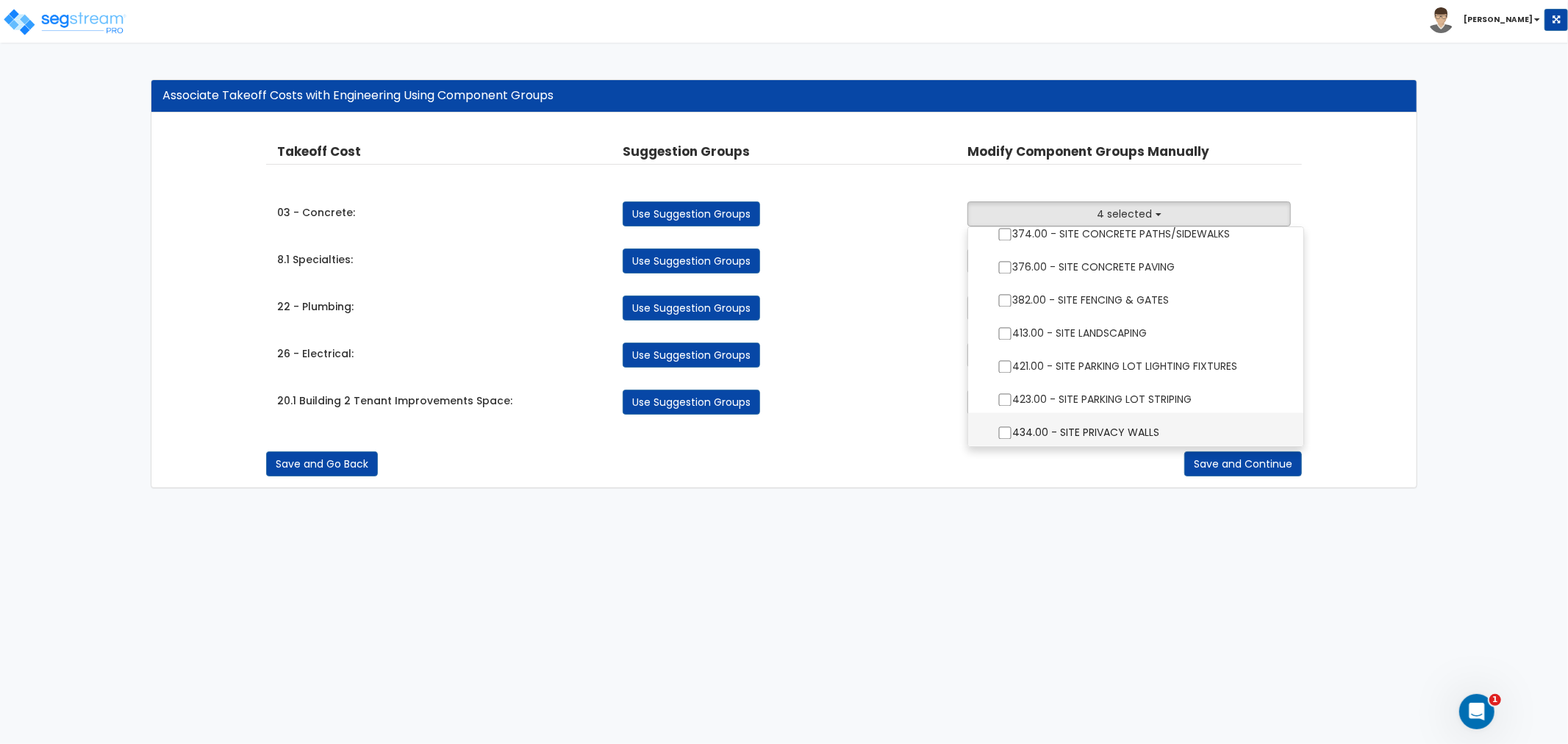
scroll to position [2503, 0]
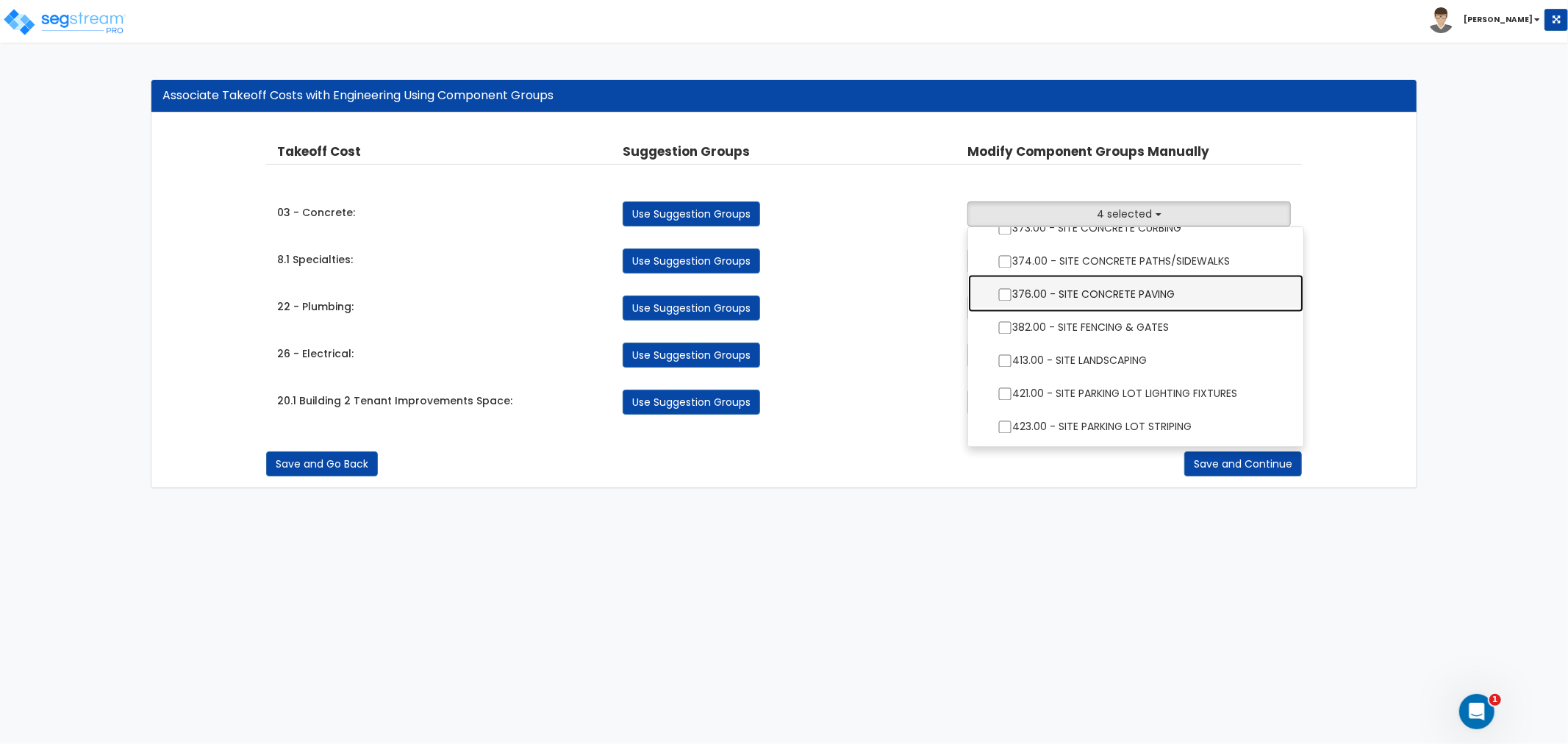
click at [1001, 286] on label "376.00 - SITE CONCRETE PAVING" at bounding box center [1135, 293] width 305 height 34
click at [1001, 289] on input "376.00 - SITE CONCRETE PAVING" at bounding box center [1005, 295] width 15 height 12
checkbox input "true"
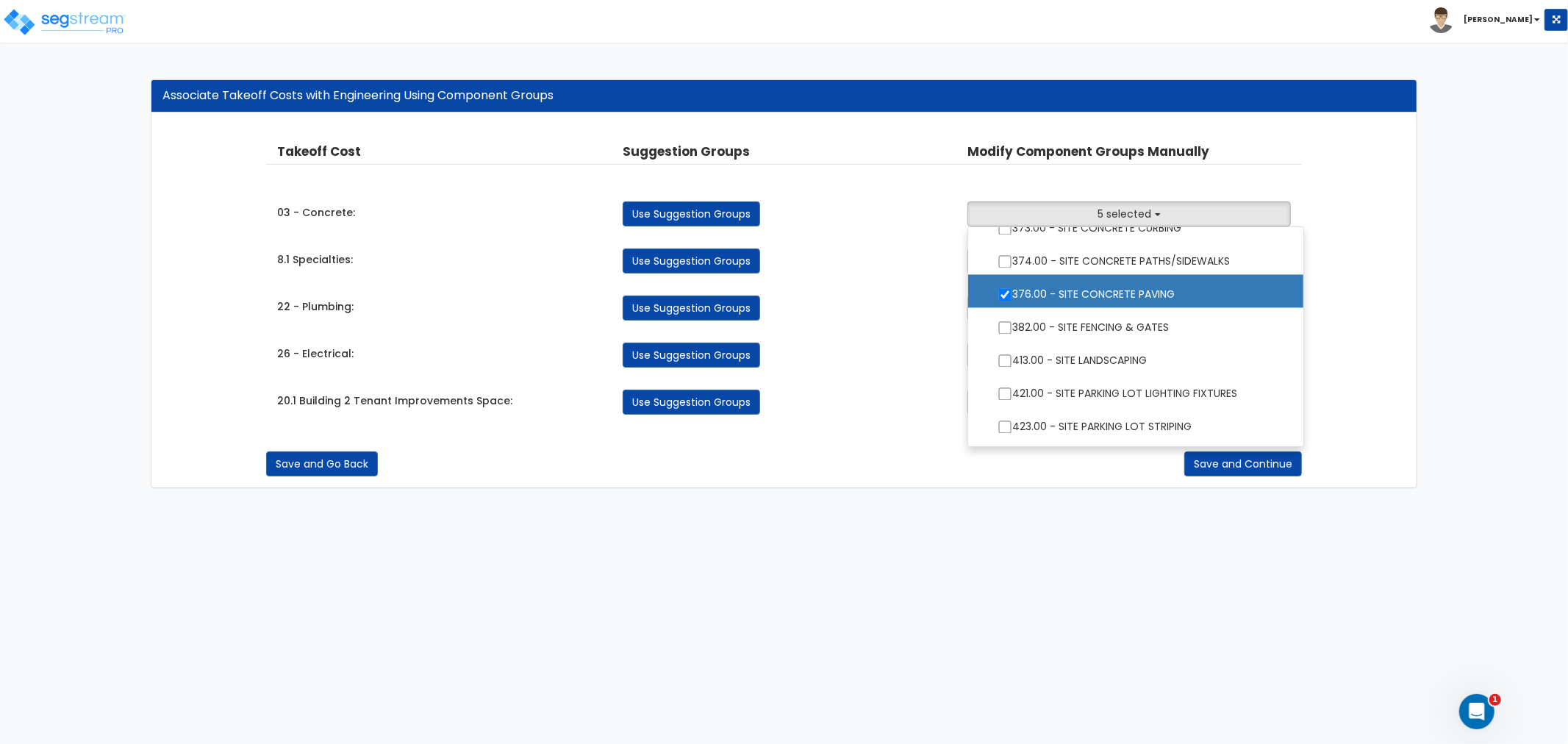
click at [1100, 469] on div "Save and Go Back Save and Continue" at bounding box center [784, 463] width 1035 height 25
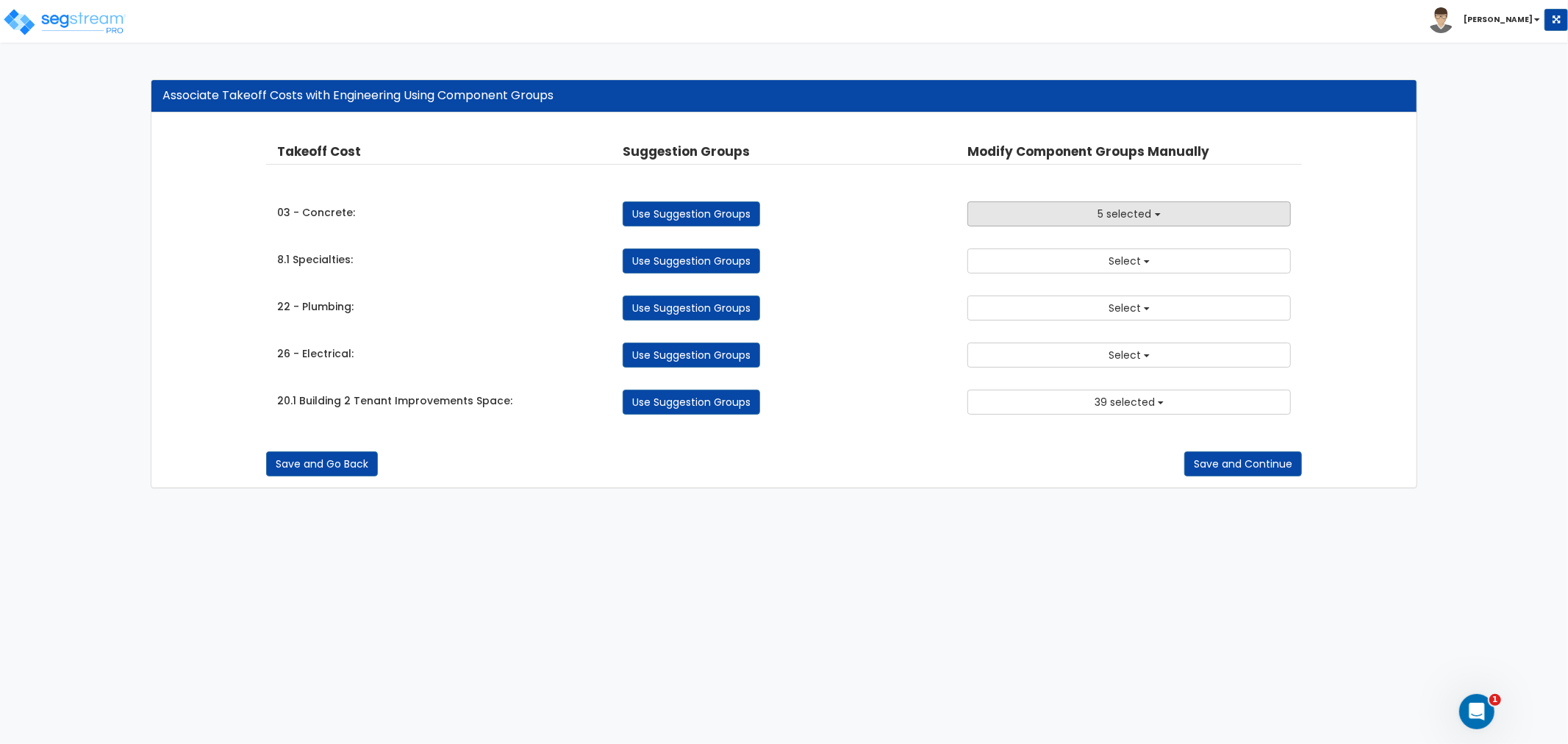
click at [1097, 210] on button "5 selected" at bounding box center [1128, 214] width 323 height 25
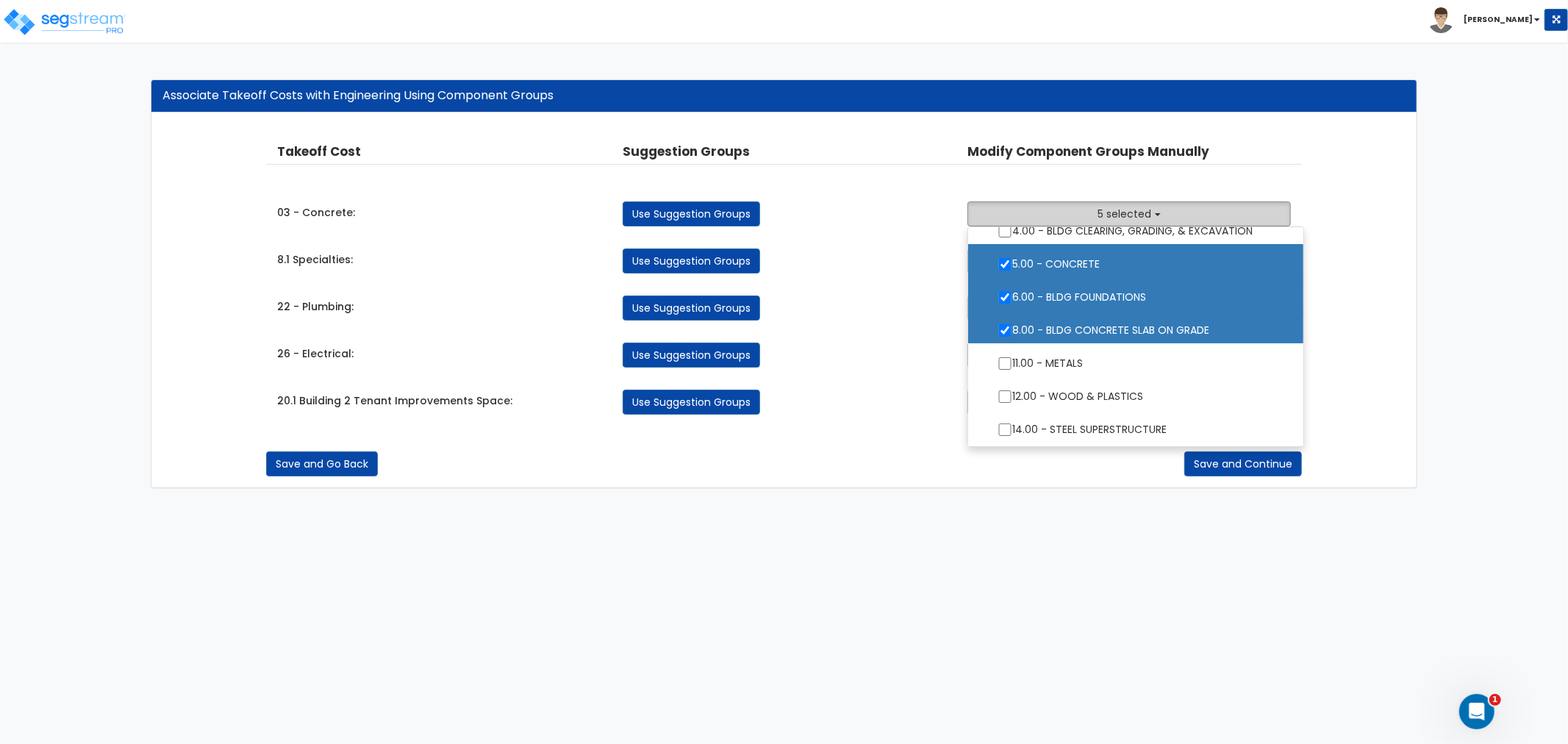
scroll to position [0, 0]
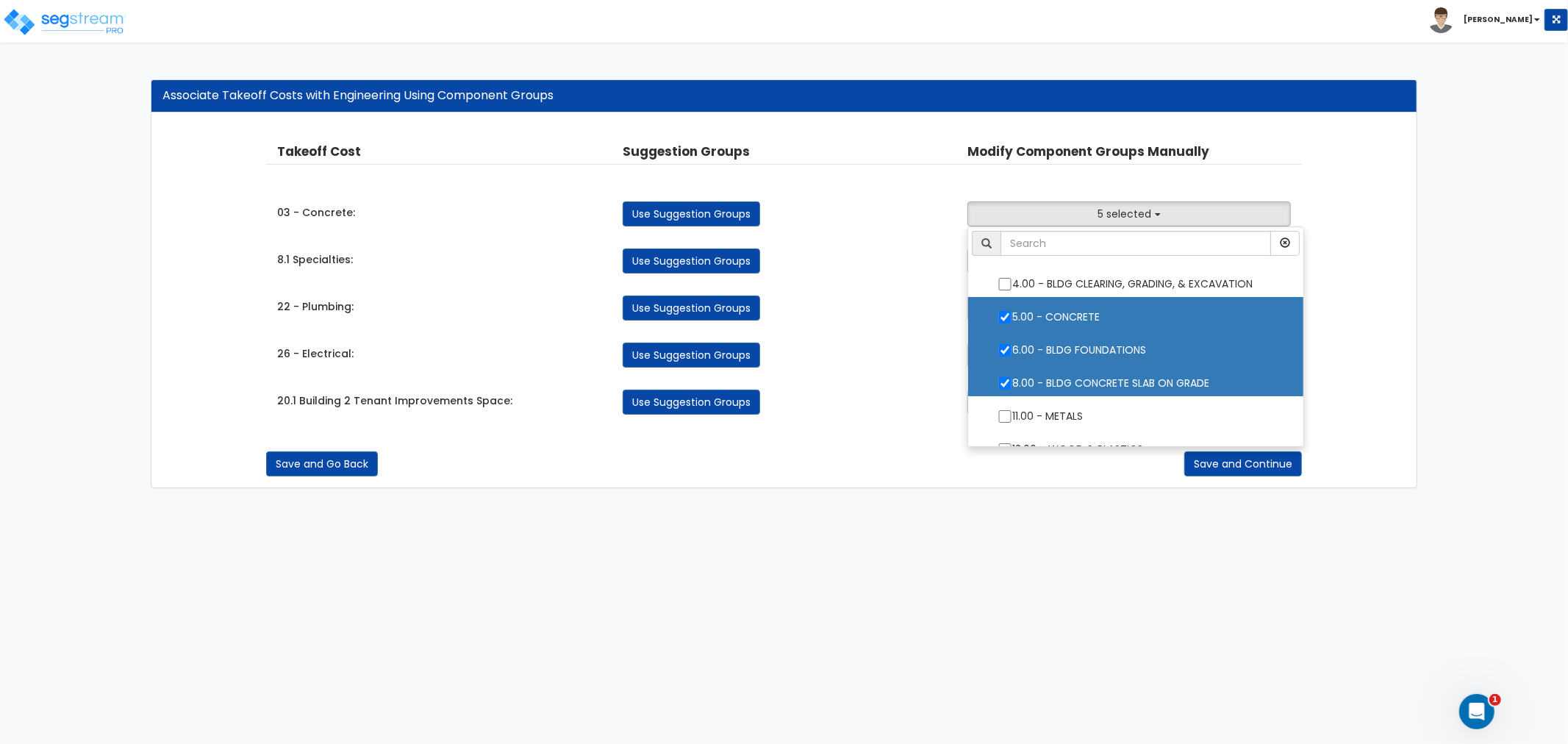
drag, startPoint x: 1375, startPoint y: 176, endPoint x: 1340, endPoint y: 182, distance: 35.5
click at [1373, 175] on div "Takeoff Cost Suggestion Groups Modify Component Groups Manually 03 - Concrete: …" at bounding box center [784, 300] width 1265 height 374
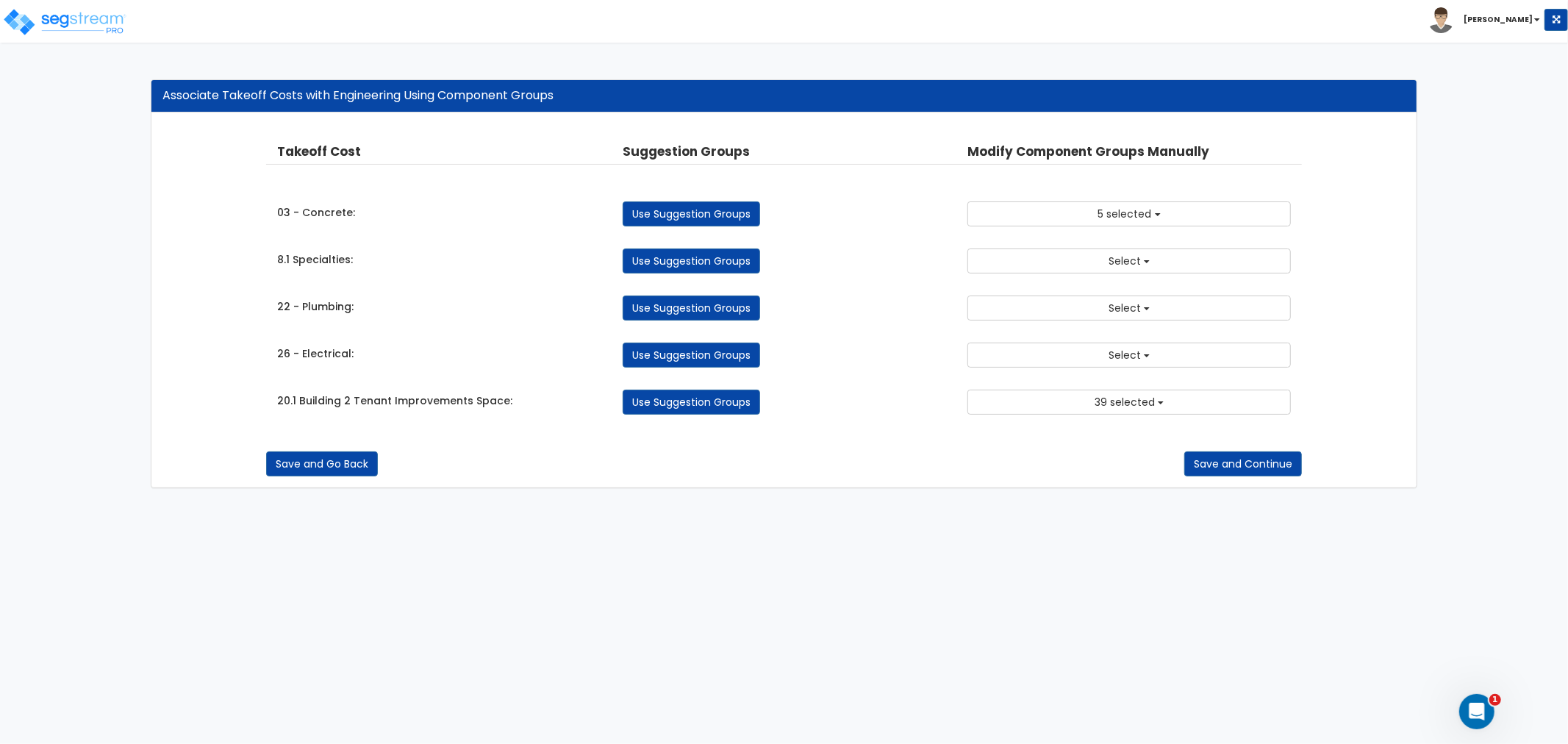
click at [897, 299] on div "Use Suggestion Groups" at bounding box center [784, 308] width 346 height 25
click at [678, 265] on link "Use Suggestion Groups" at bounding box center [691, 261] width 137 height 25
checkbox input "false"
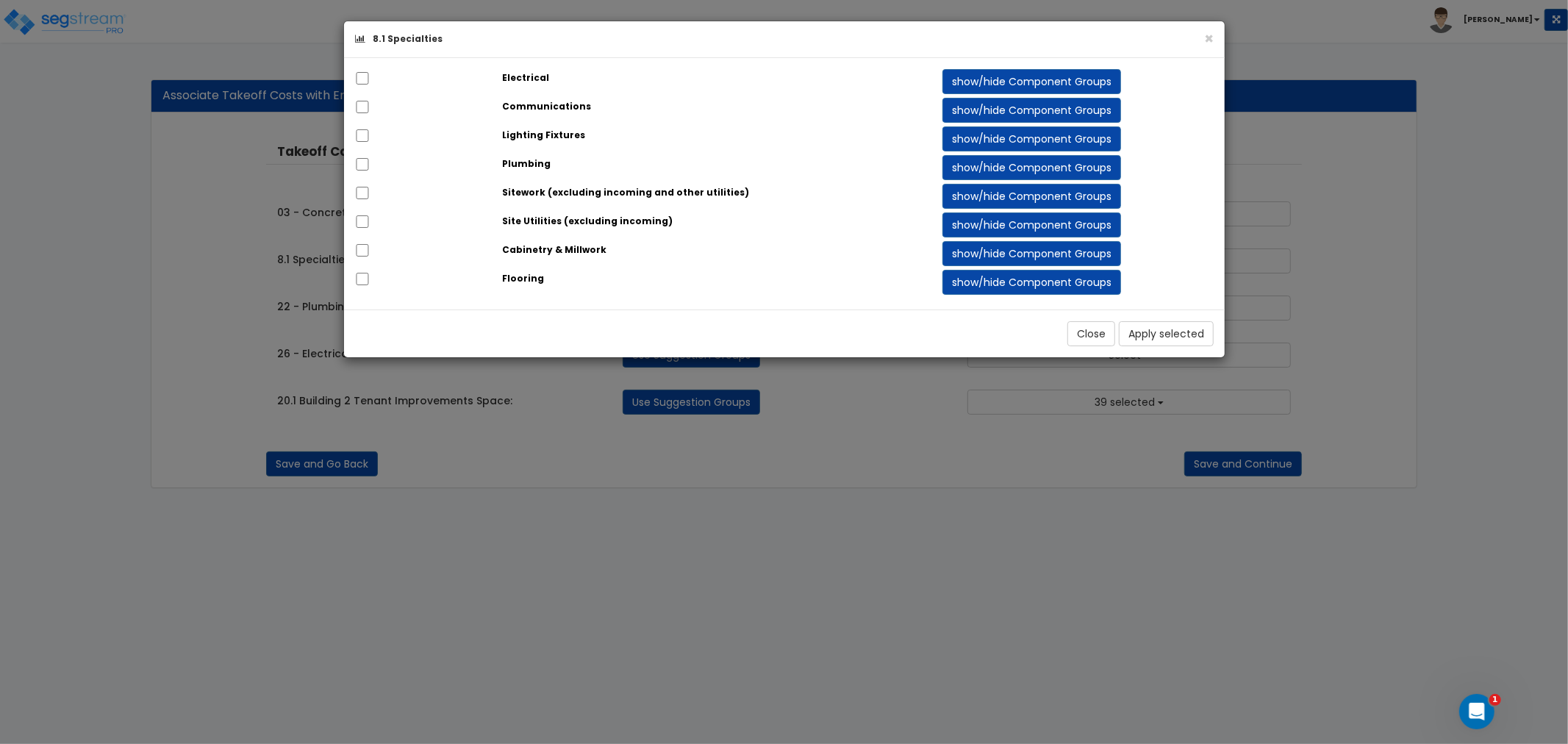
click at [677, 265] on div "Cabinetry & Millwork show/hide Component Groups" at bounding box center [784, 253] width 881 height 25
click at [1083, 344] on button "Close" at bounding box center [1091, 333] width 48 height 25
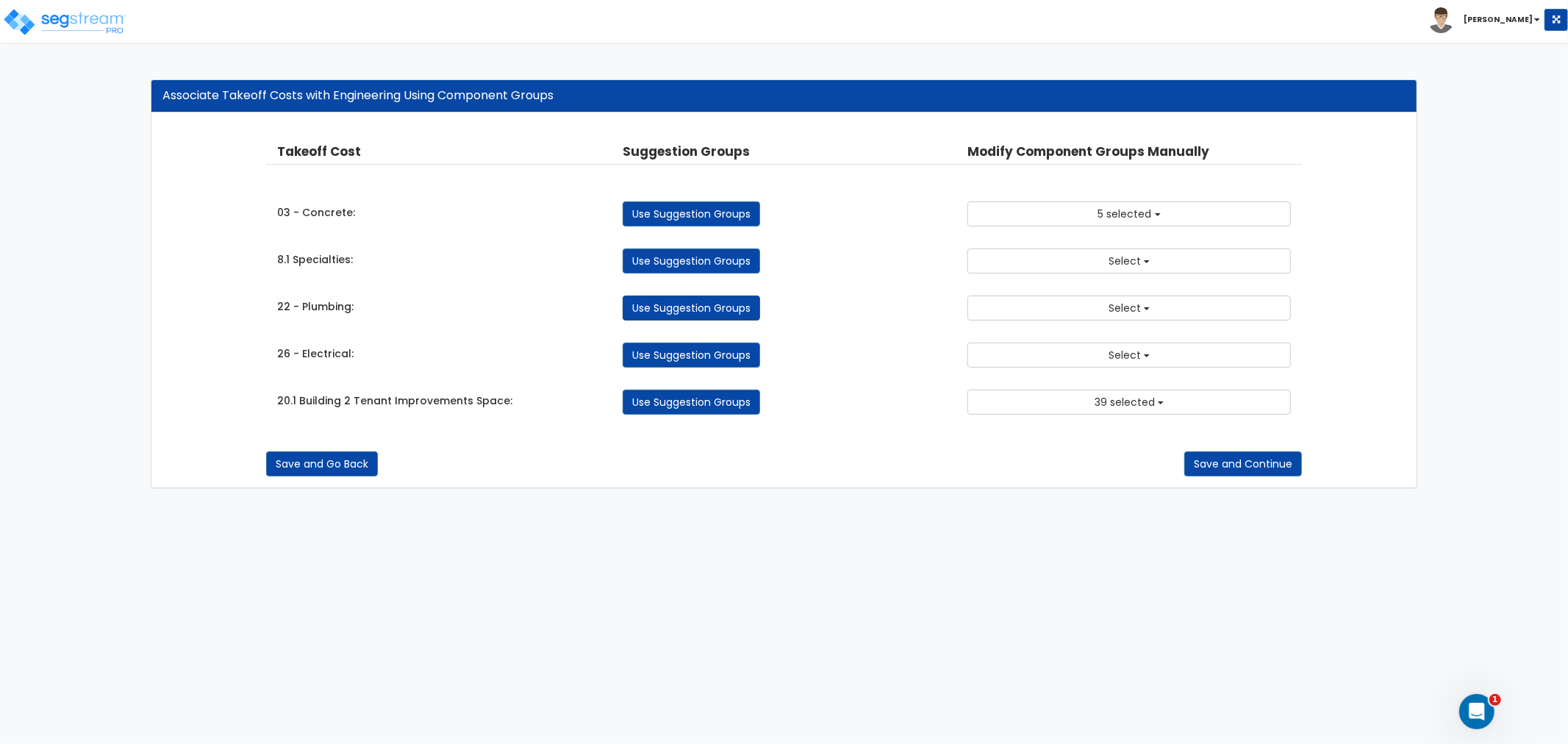
click at [658, 307] on link "Use Suggestion Groups" at bounding box center [691, 308] width 137 height 25
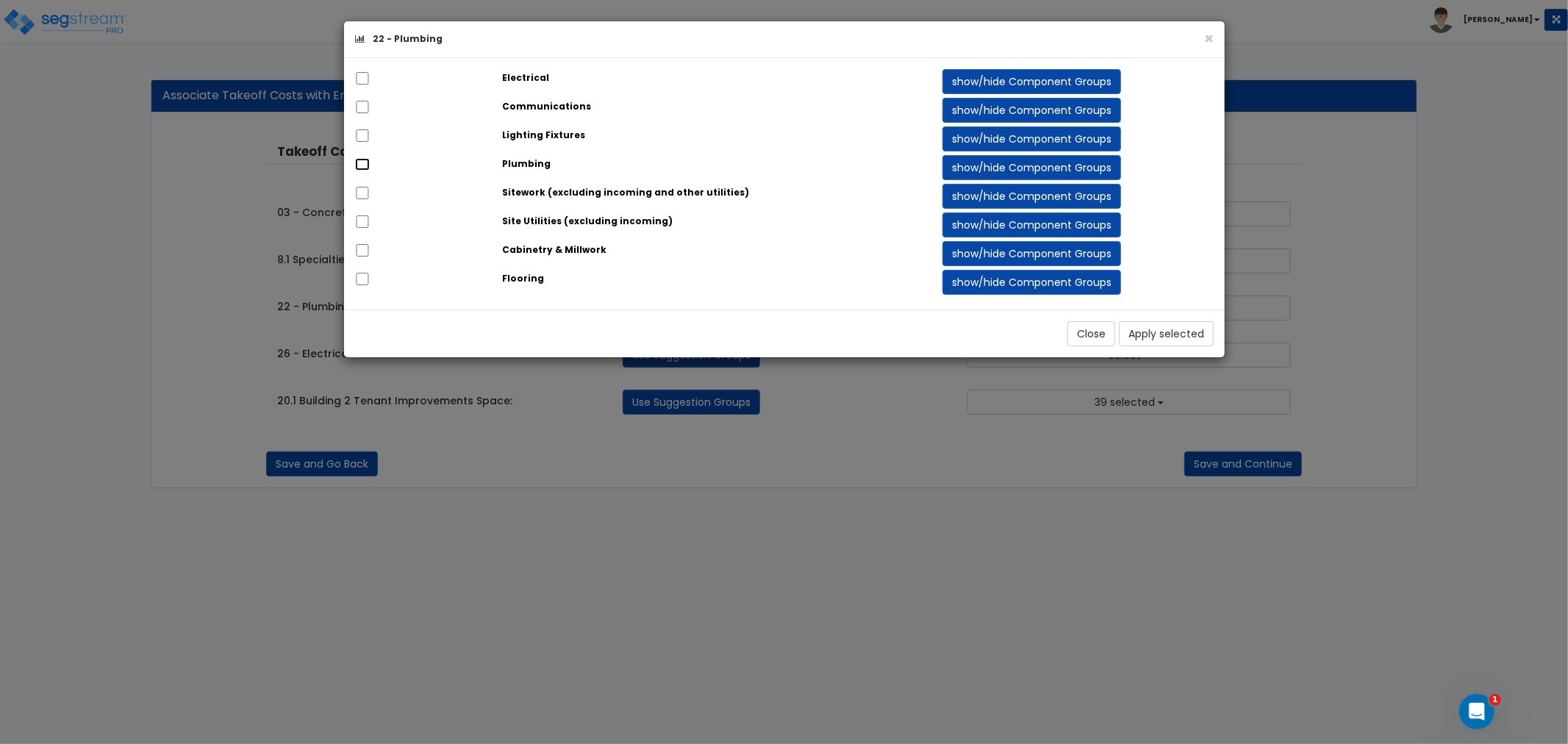
click at [365, 163] on input "checkbox" at bounding box center [362, 164] width 15 height 12
drag, startPoint x: 362, startPoint y: 162, endPoint x: 378, endPoint y: 165, distance: 16.3
click at [361, 164] on input "checkbox" at bounding box center [362, 164] width 15 height 12
checkbox input "false"
click at [1026, 162] on button "show/hide Component Groups" at bounding box center [1031, 167] width 179 height 25
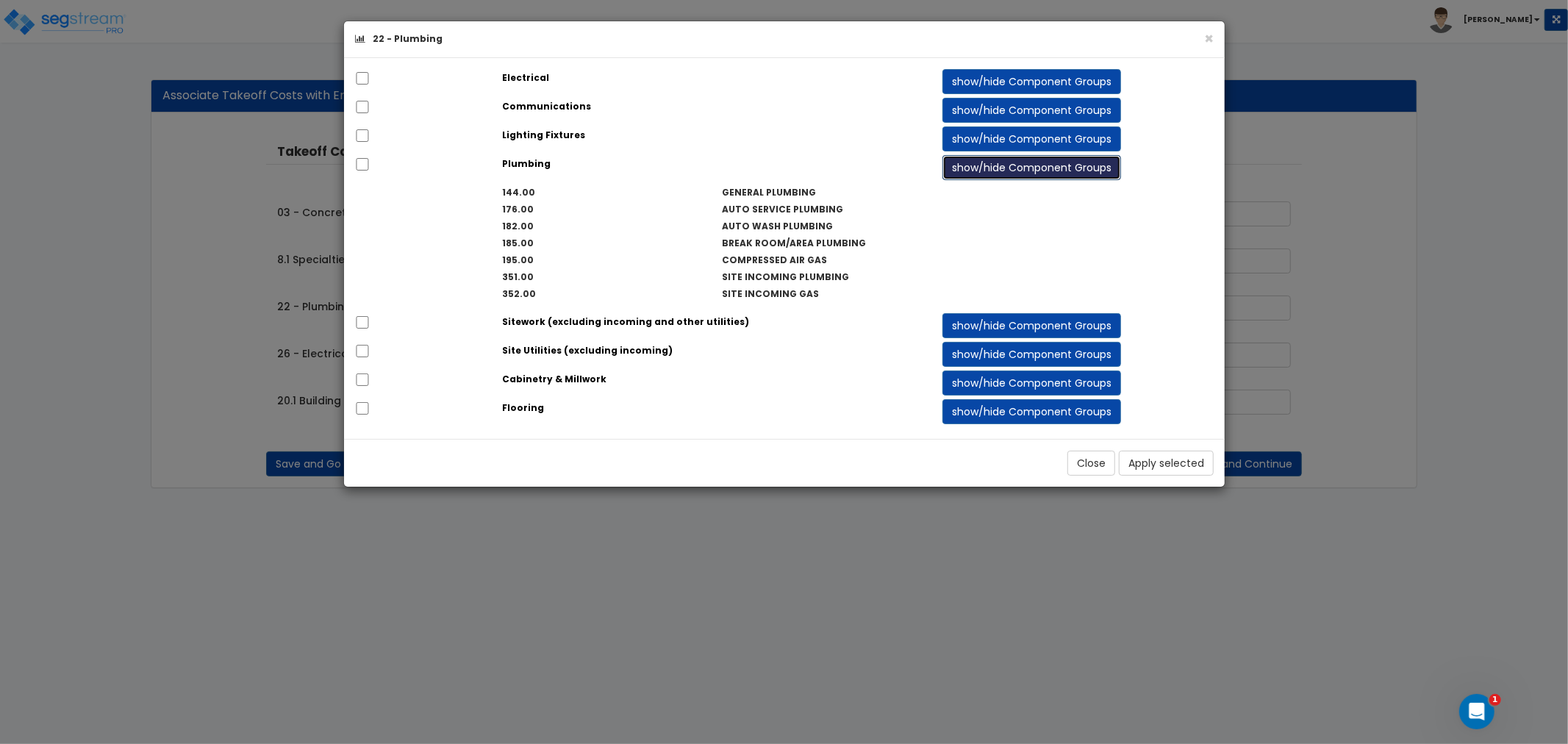
click at [1027, 162] on button "show/hide Component Groups" at bounding box center [1031, 167] width 179 height 25
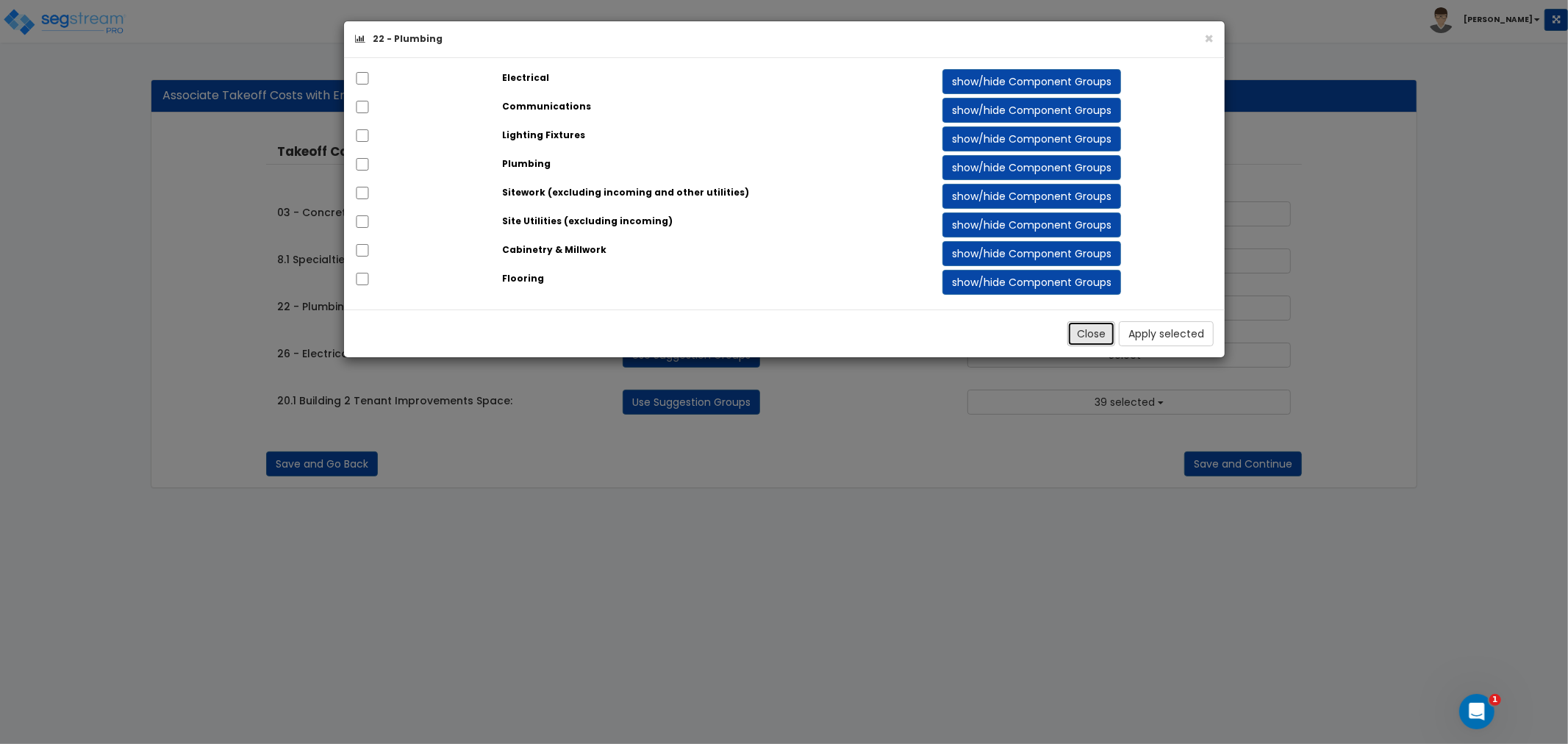
click at [1094, 328] on button "Close" at bounding box center [1091, 333] width 48 height 25
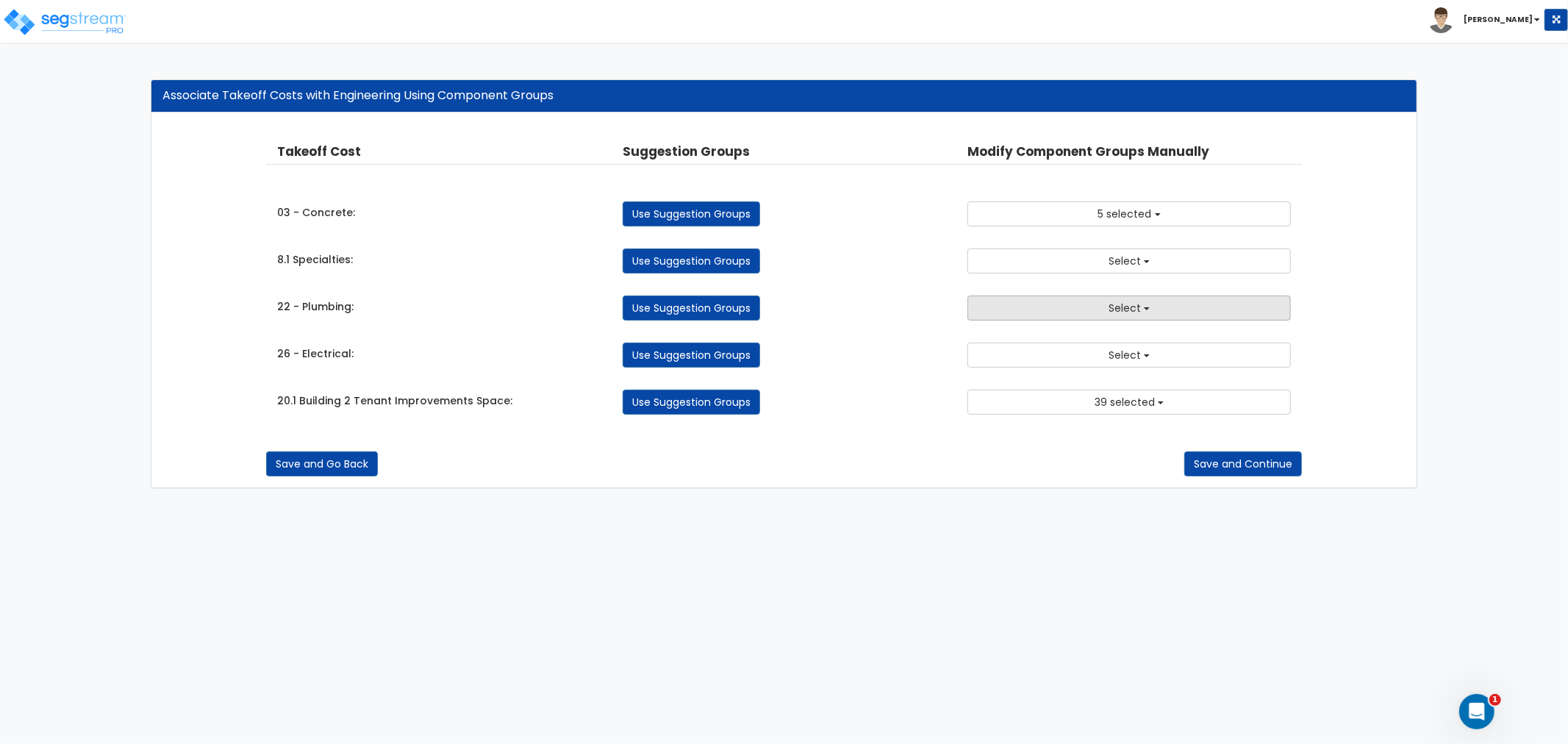
click at [1052, 312] on button "Select" at bounding box center [1128, 308] width 323 height 25
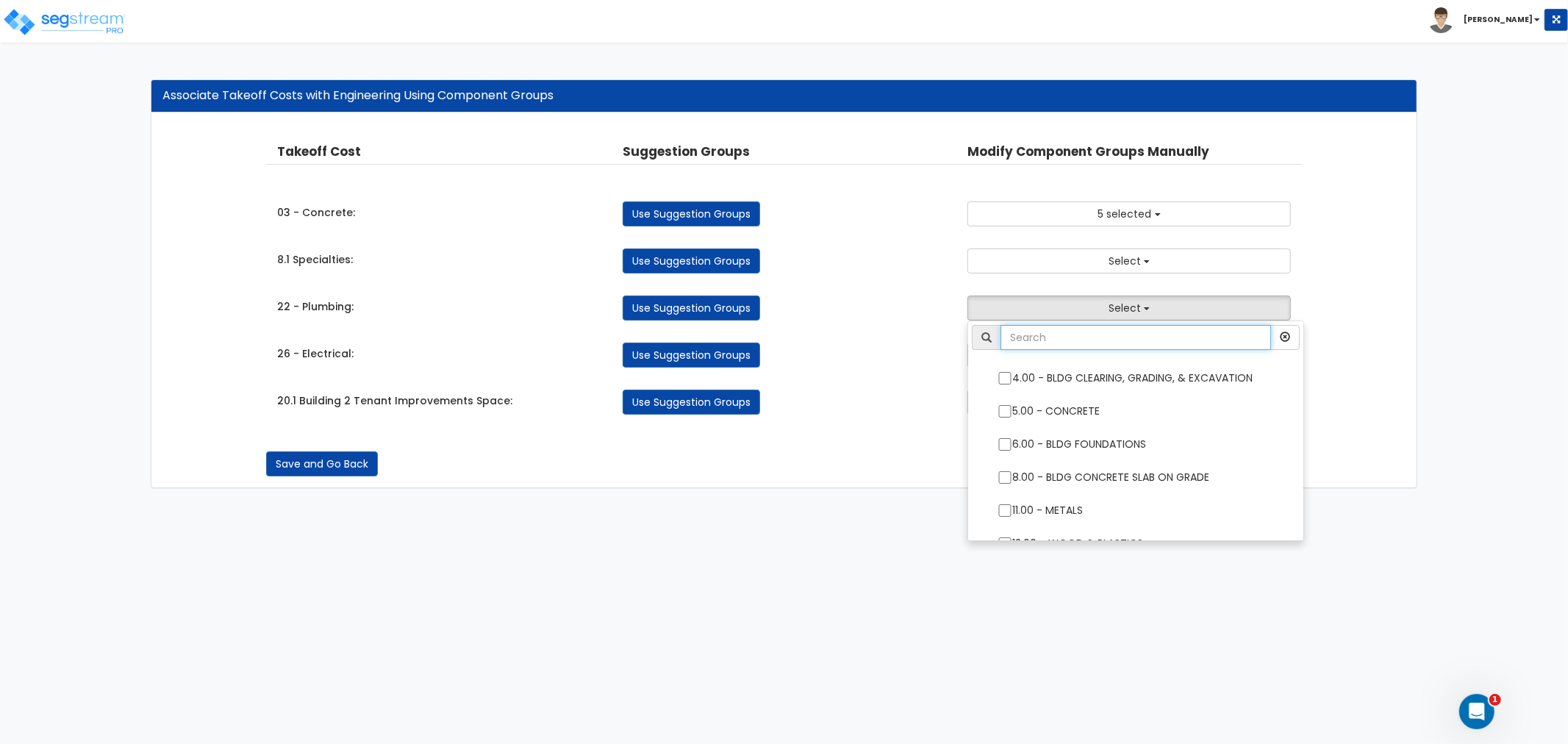
click at [1055, 340] on input "text" at bounding box center [1135, 337] width 271 height 25
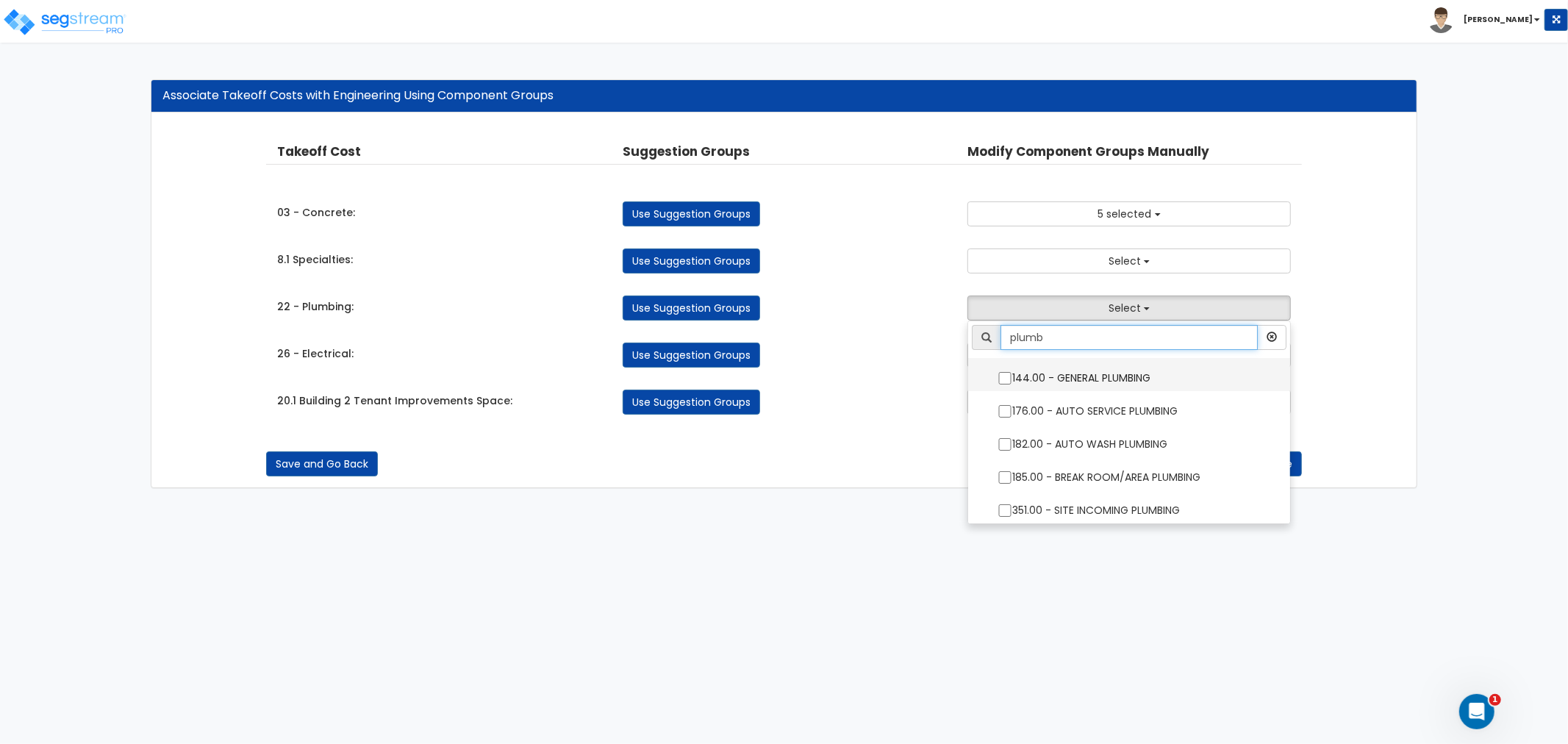
type input "plumb"
click at [1008, 379] on input "144.00 - GENERAL PLUMBING" at bounding box center [1005, 378] width 15 height 12
checkbox input "true"
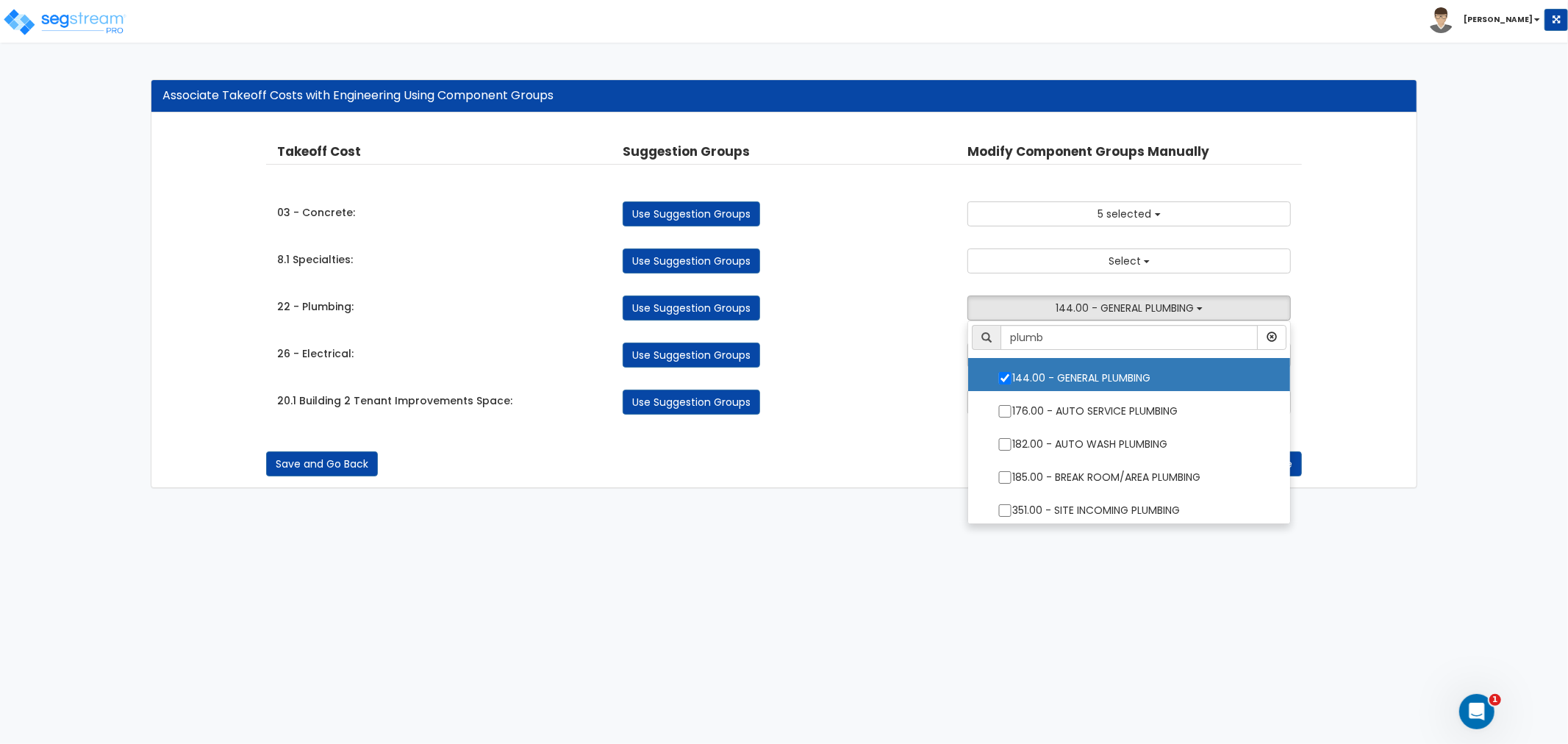
click at [868, 408] on div "Use Suggestion Groups" at bounding box center [784, 402] width 346 height 25
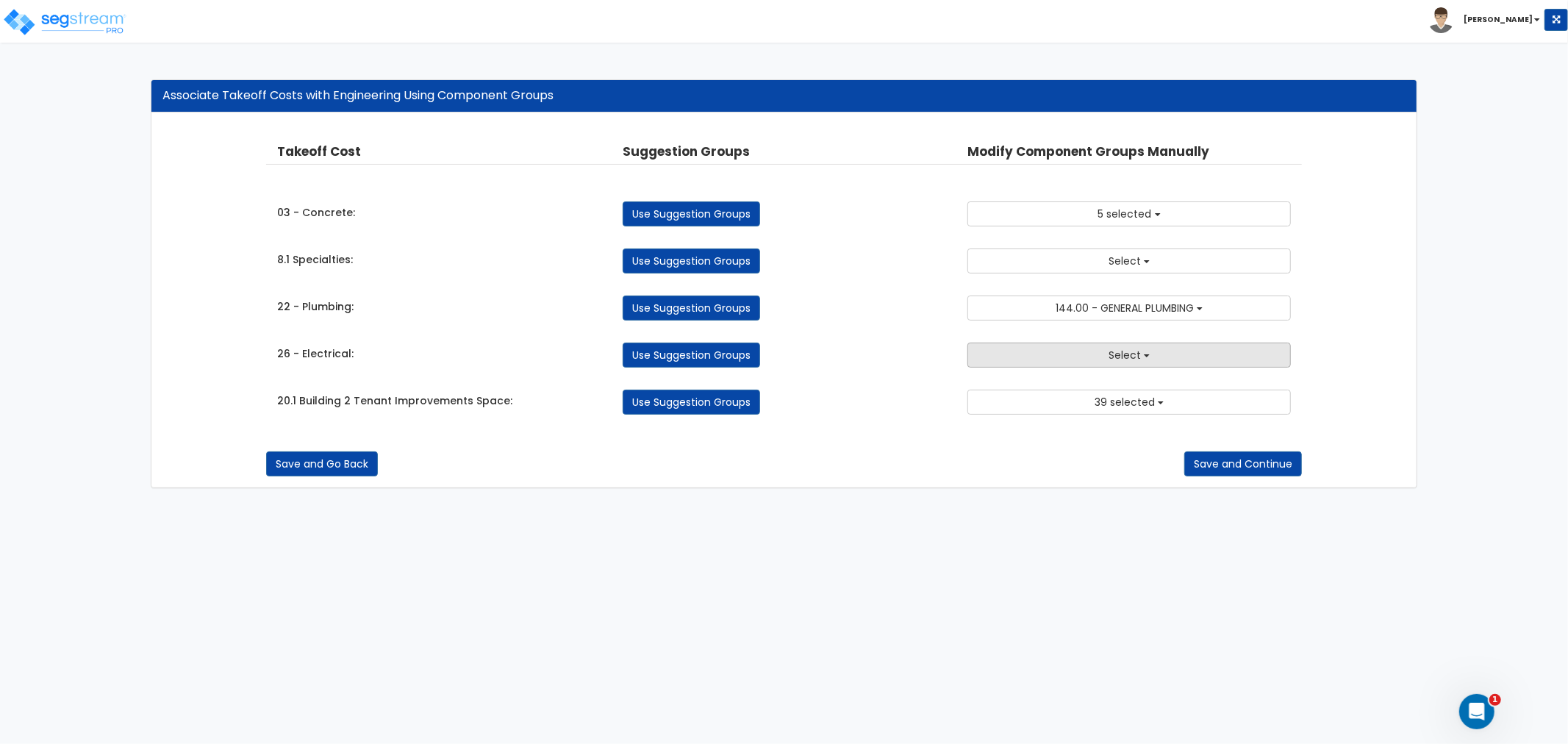
click at [1088, 359] on button "Select" at bounding box center [1128, 355] width 323 height 25
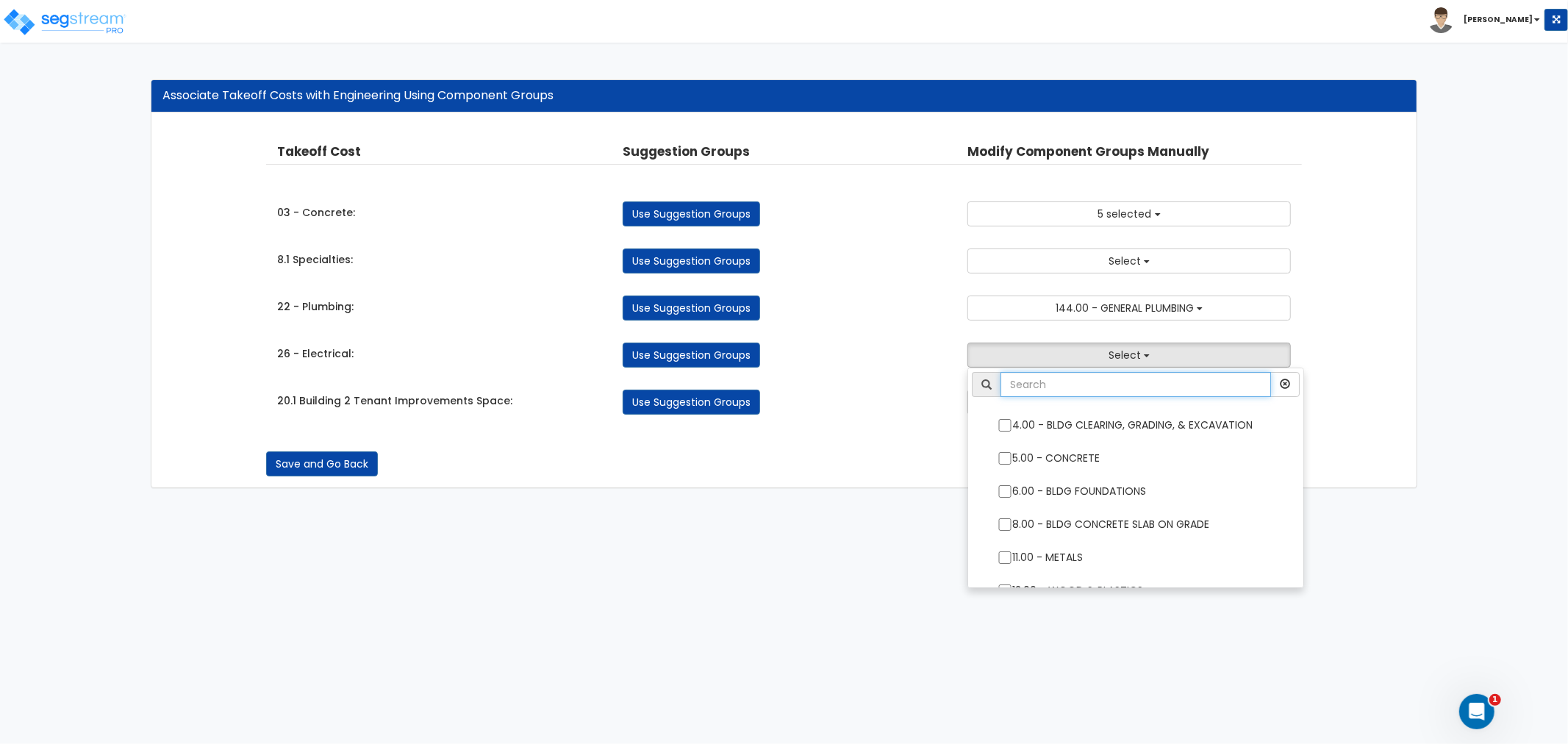
click at [1082, 382] on input "text" at bounding box center [1135, 384] width 271 height 25
type input "electri"
click at [1012, 428] on input "145.00 - GENERAL ELECTRICAL" at bounding box center [1005, 425] width 15 height 12
checkbox input "true"
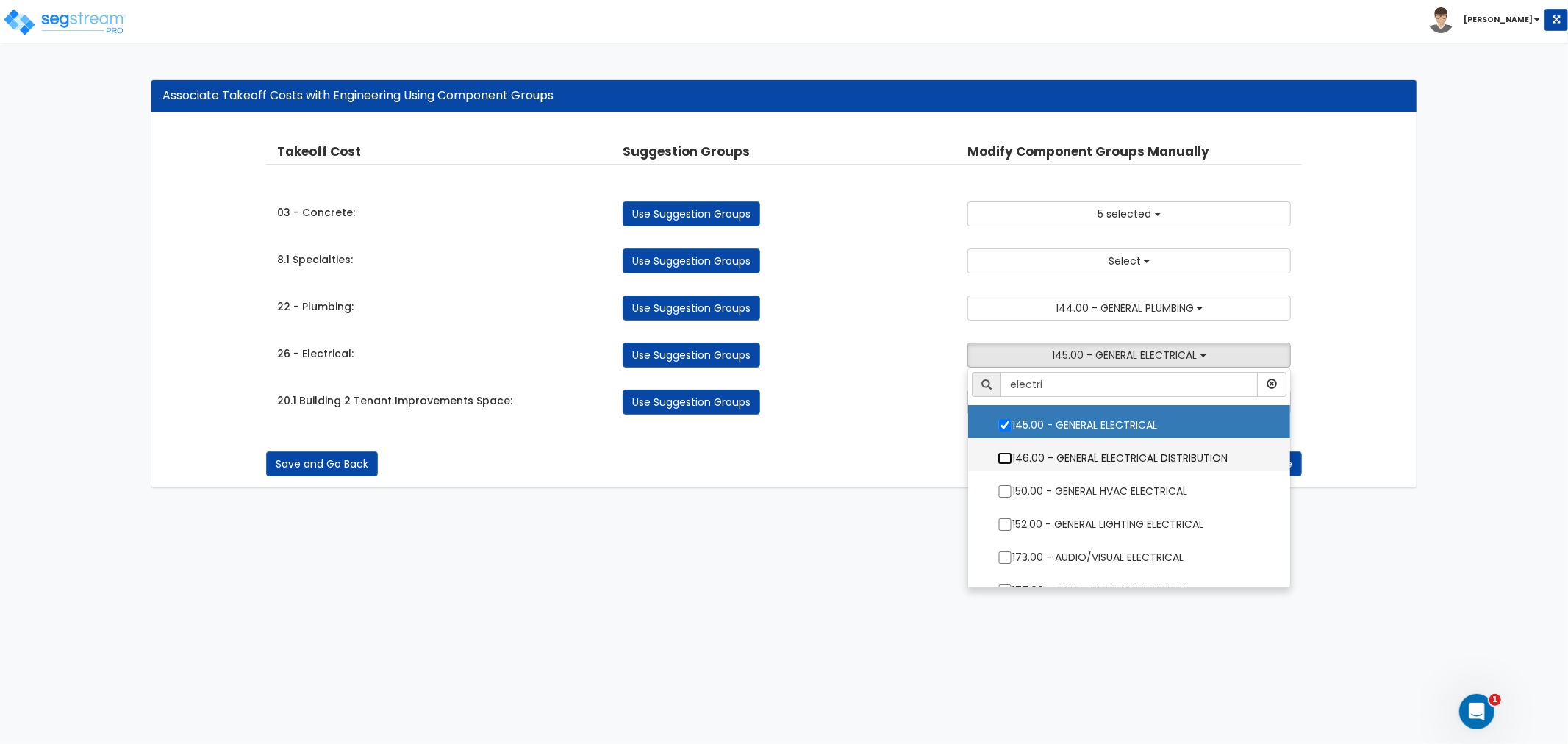
click at [1010, 452] on input "146.00 - GENERAL ELECTRICAL DISTRIBUTION" at bounding box center [1005, 458] width 15 height 12
checkbox input "true"
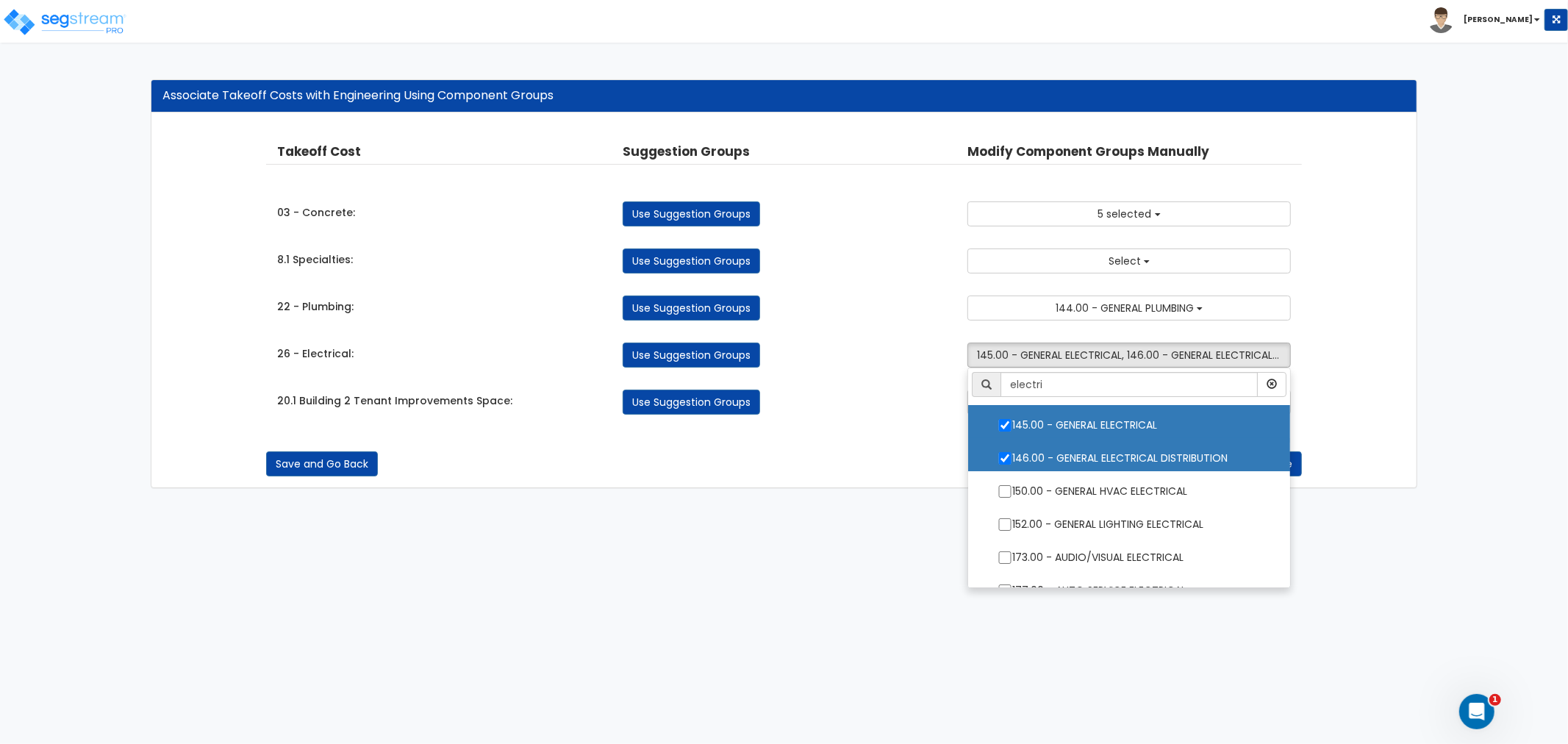
click at [884, 485] on div "Takeoff Cost Suggestion Groups Modify Component Groups Manually 03 - Concrete: …" at bounding box center [784, 300] width 1265 height 374
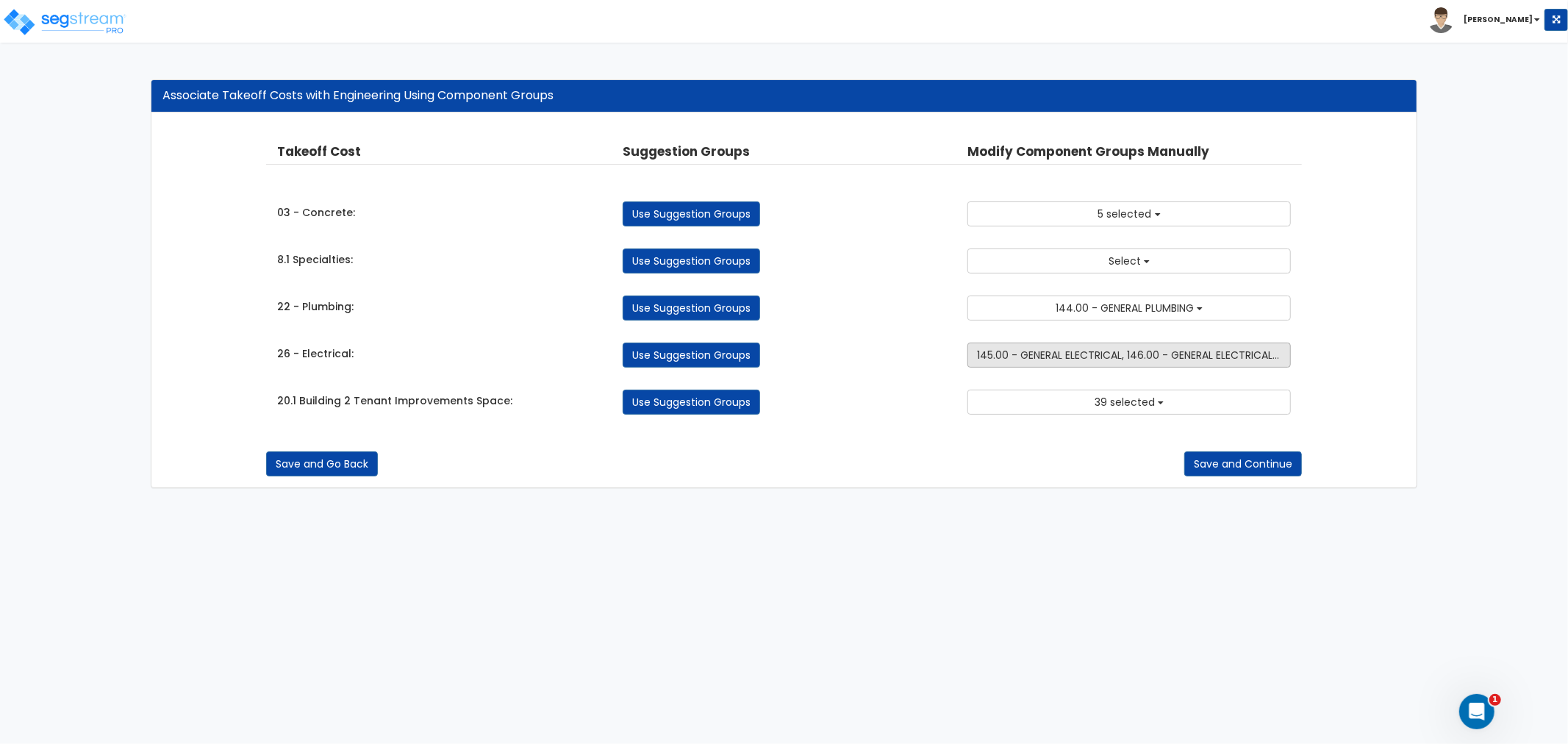
click at [1054, 347] on span "145.00 - GENERAL ELECTRICAL, 146.00 - GENERAL ELECTRICAL DISTRIBUTION" at bounding box center [1160, 355] width 365 height 15
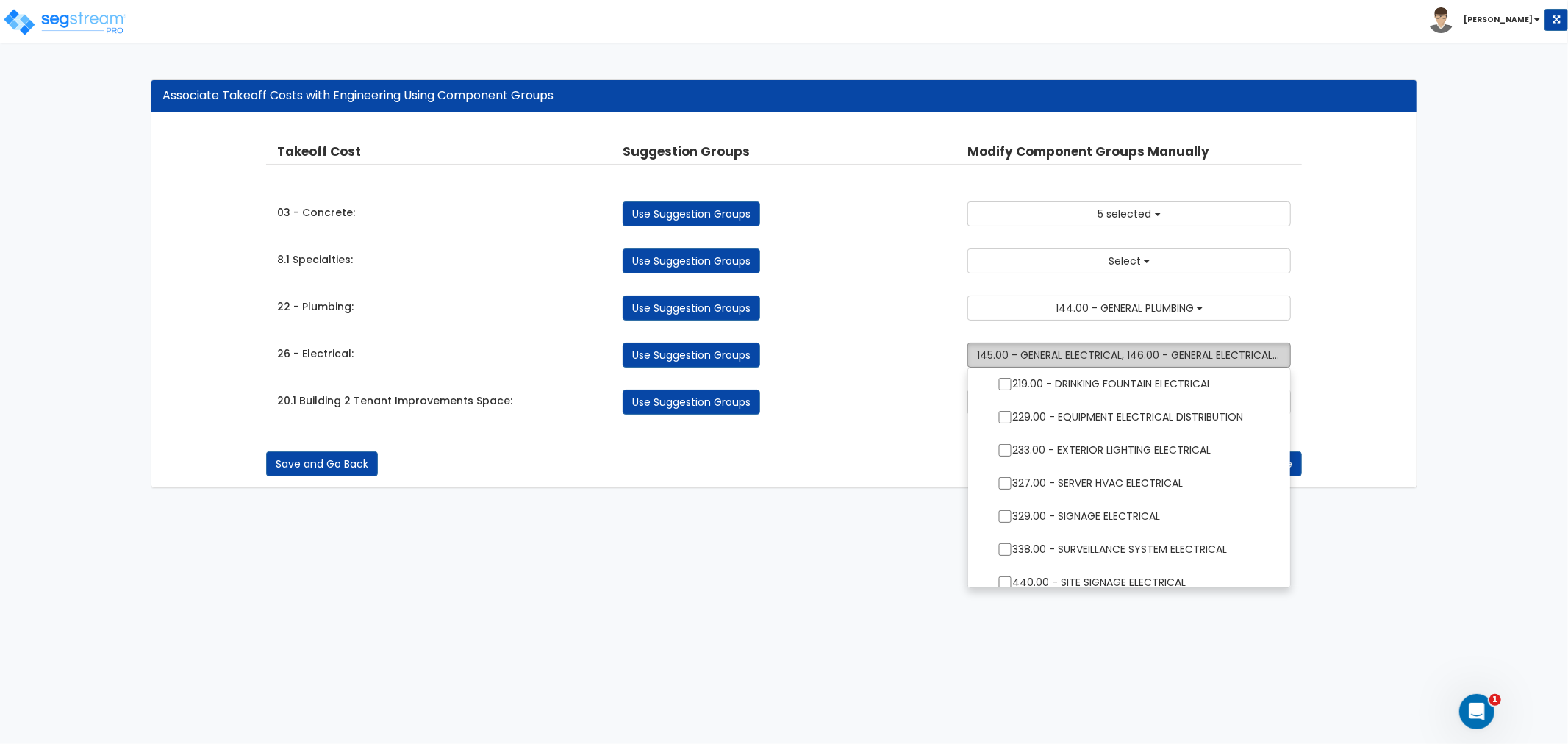
scroll to position [450, 0]
click at [900, 477] on div "Takeoff Cost Suggestion Groups Modify Component Groups Manually 03 - Concrete: …" at bounding box center [784, 300] width 1265 height 374
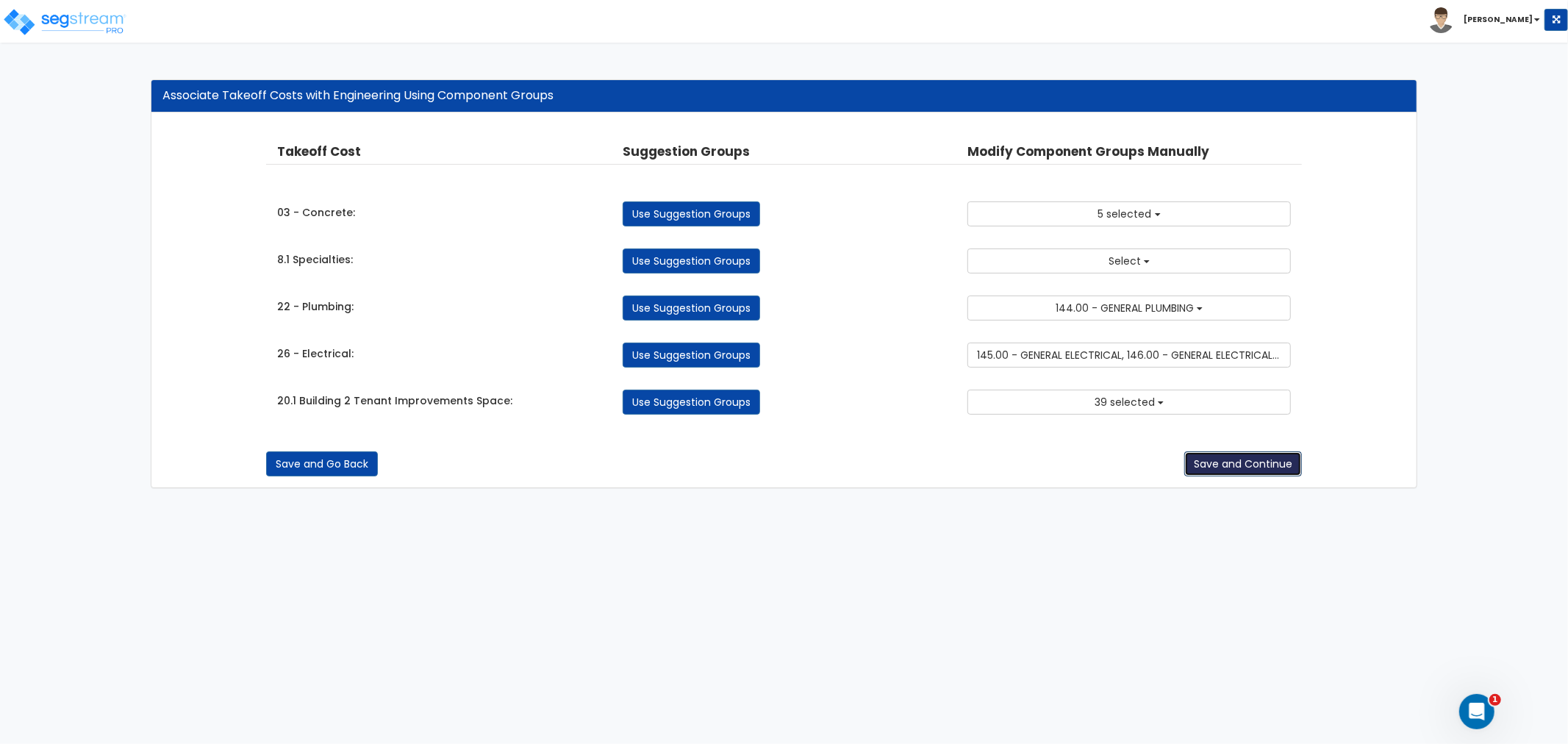
click at [1240, 466] on button "Save and Continue" at bounding box center [1243, 463] width 118 height 25
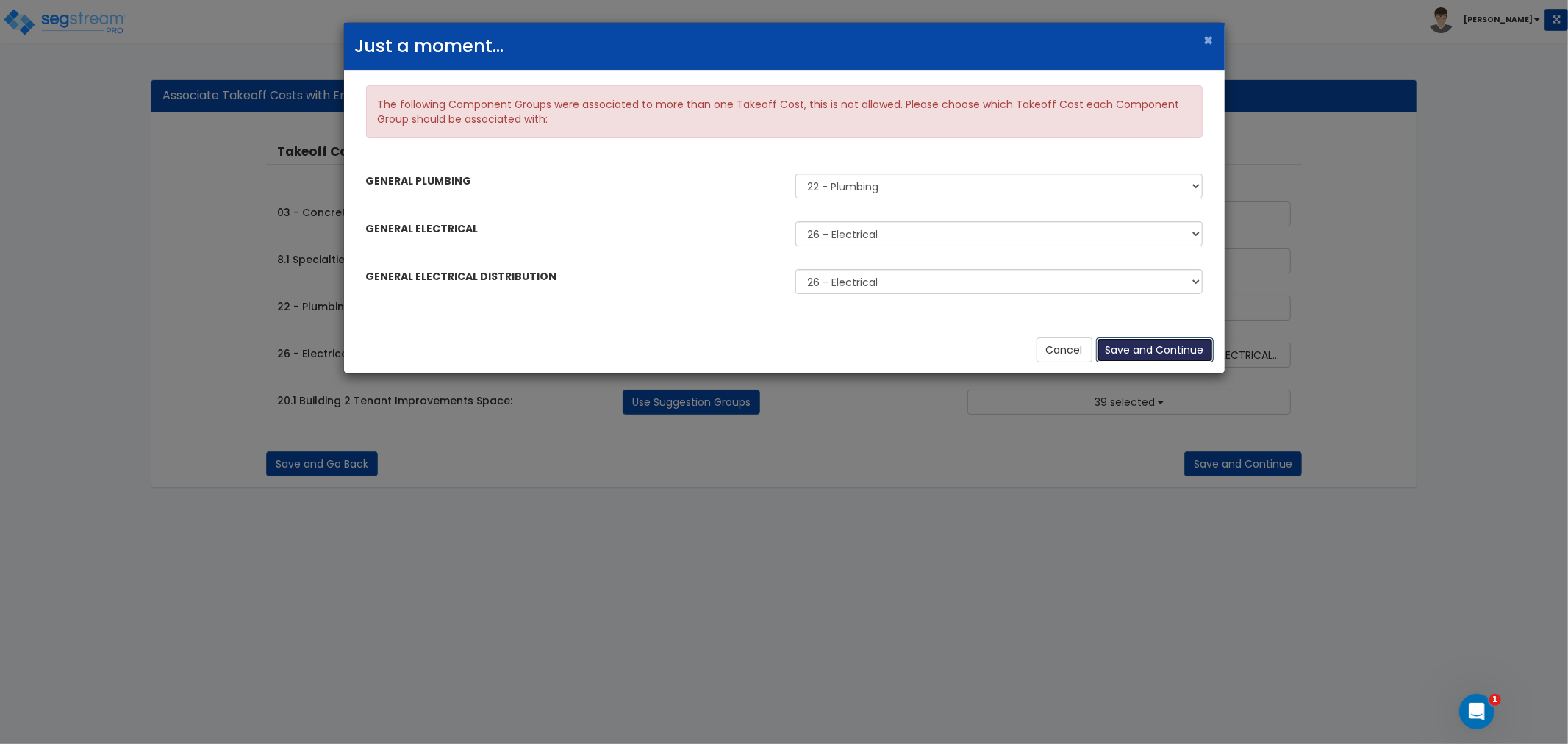
click at [1138, 356] on button "Save and Continue" at bounding box center [1154, 350] width 118 height 25
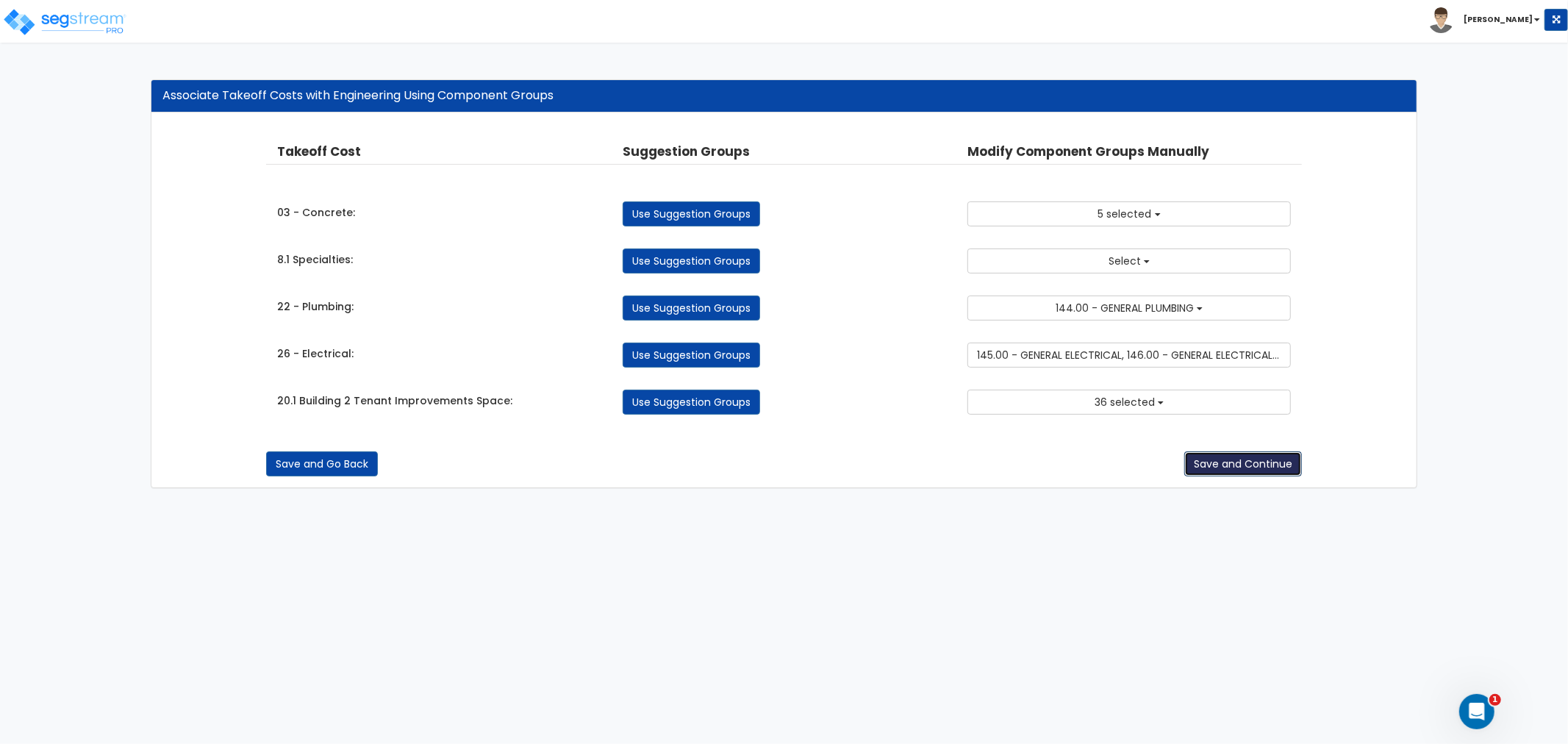
click at [1222, 468] on button "Save and Continue" at bounding box center [1243, 463] width 118 height 25
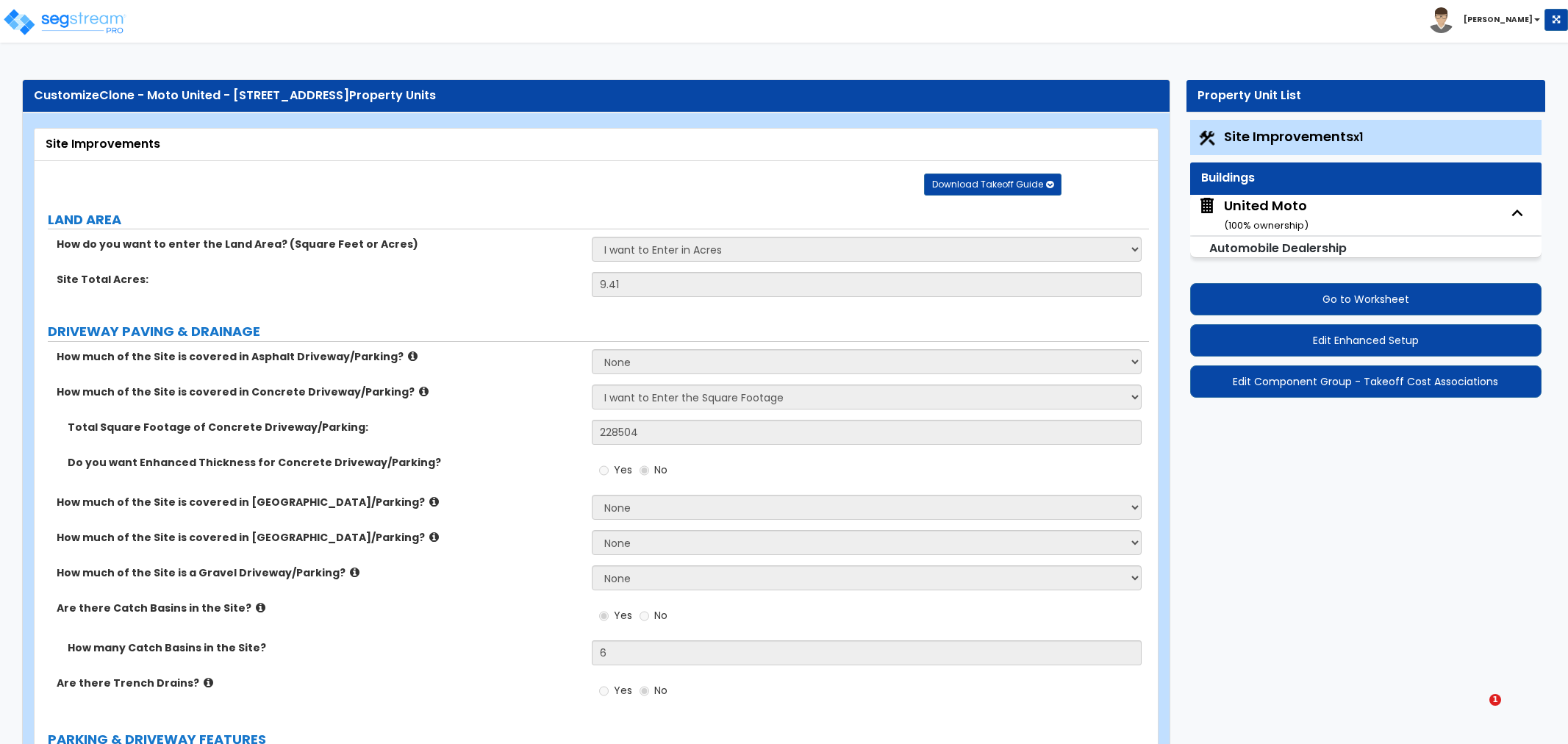
select select "2"
select select "1"
select select "2"
select select "1"
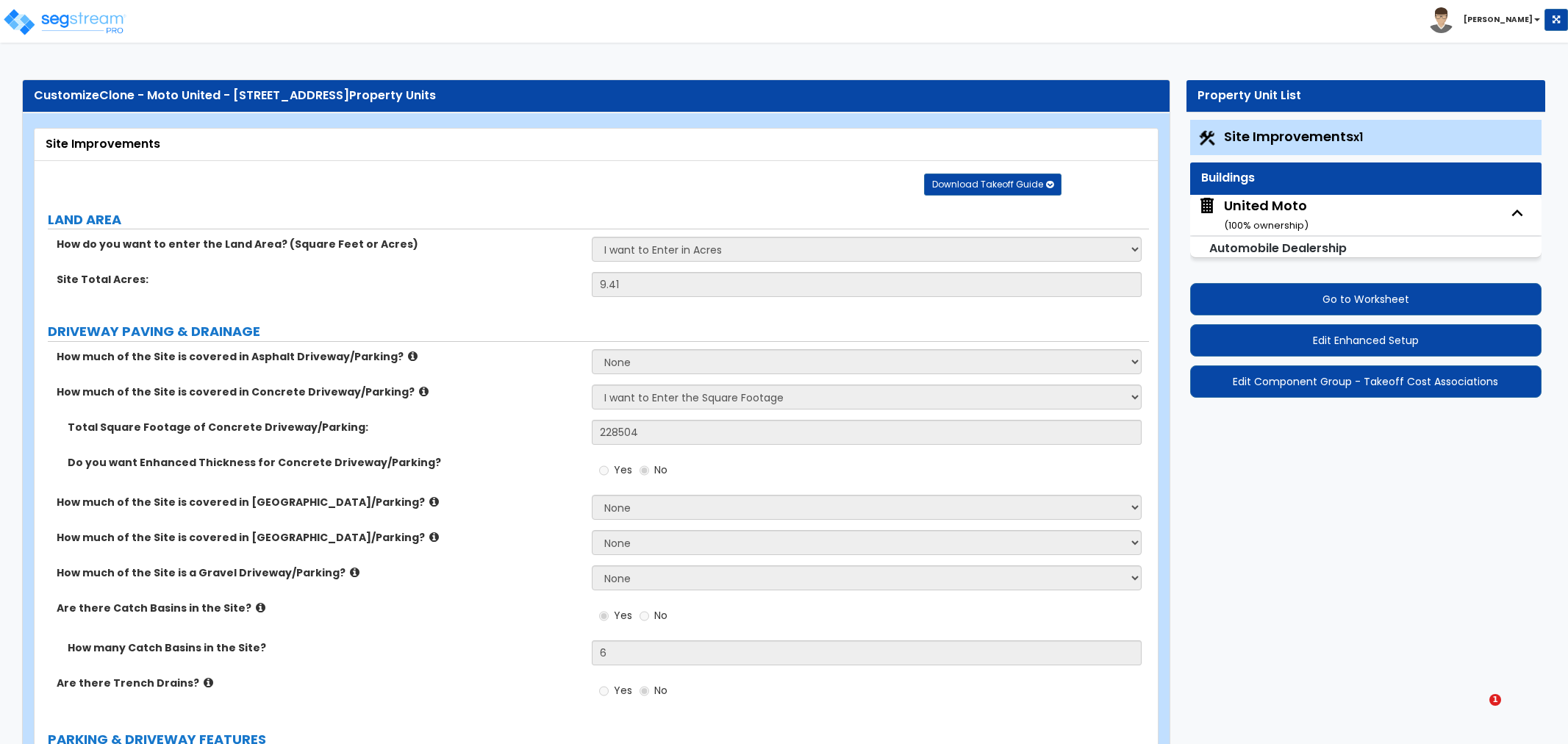
select select "2"
select select "1"
select select "2"
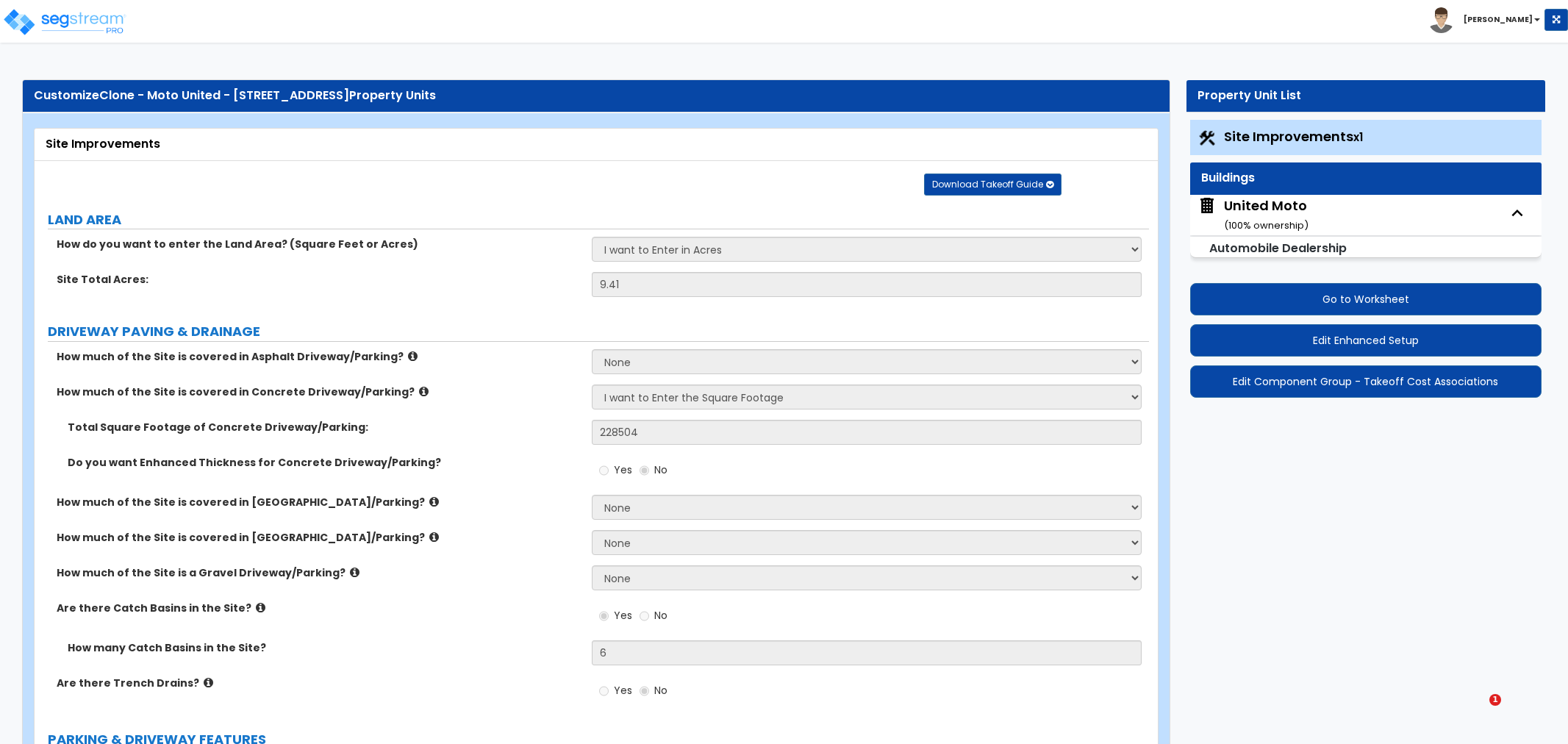
select select "1"
select select "4"
select select "1"
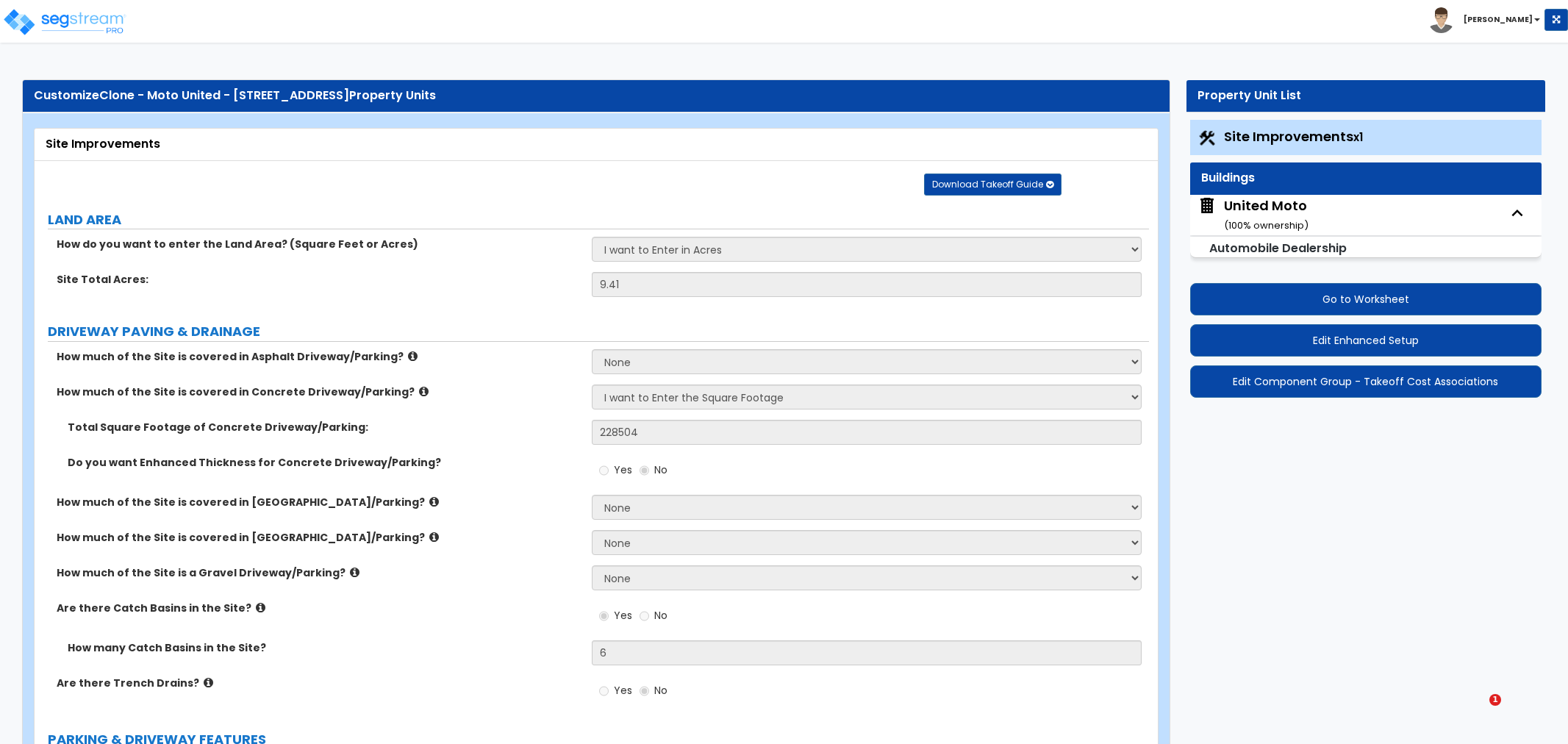
select select "1"
select select "4"
select select "2"
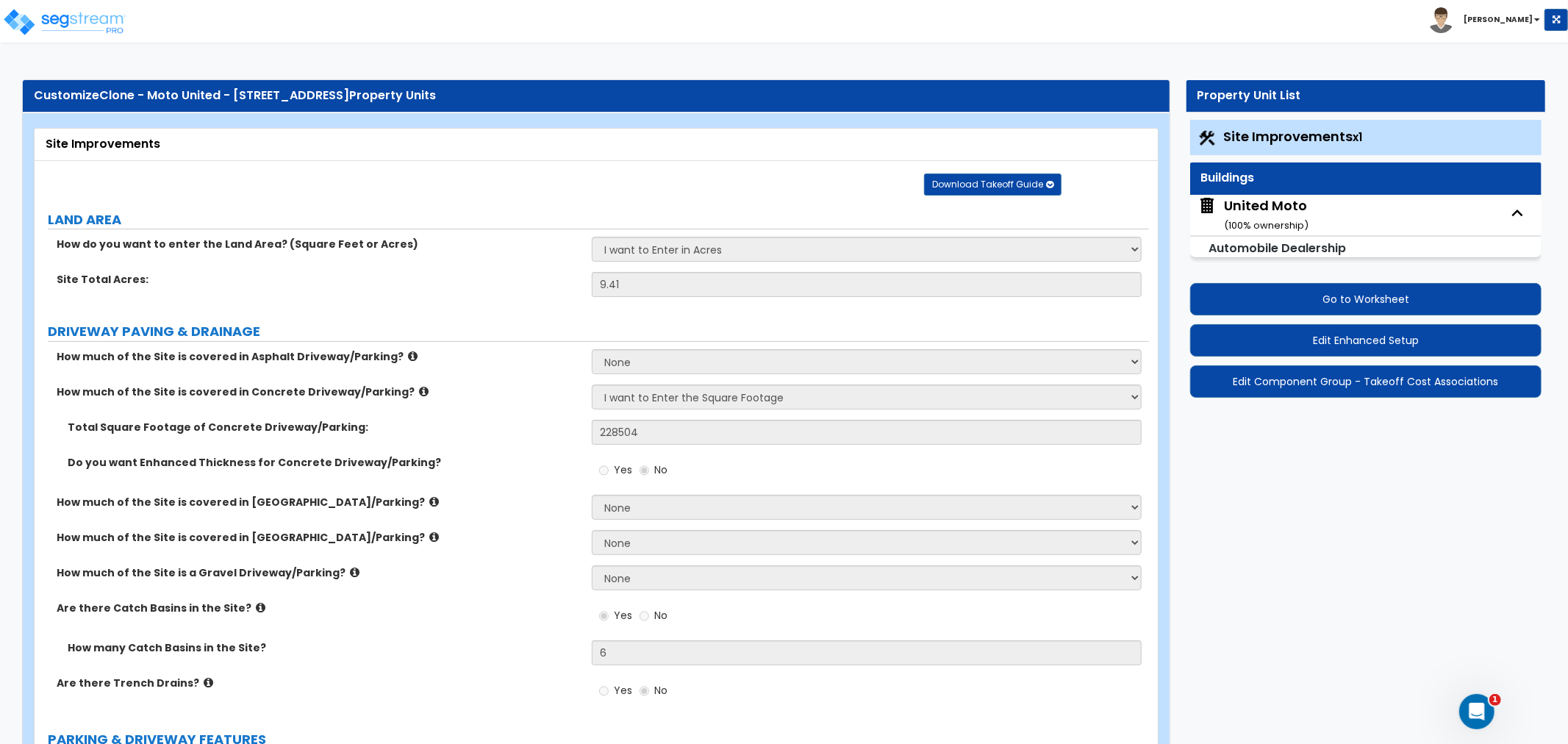
click at [339, 159] on div "Site Improvements" at bounding box center [596, 144] width 1124 height 32
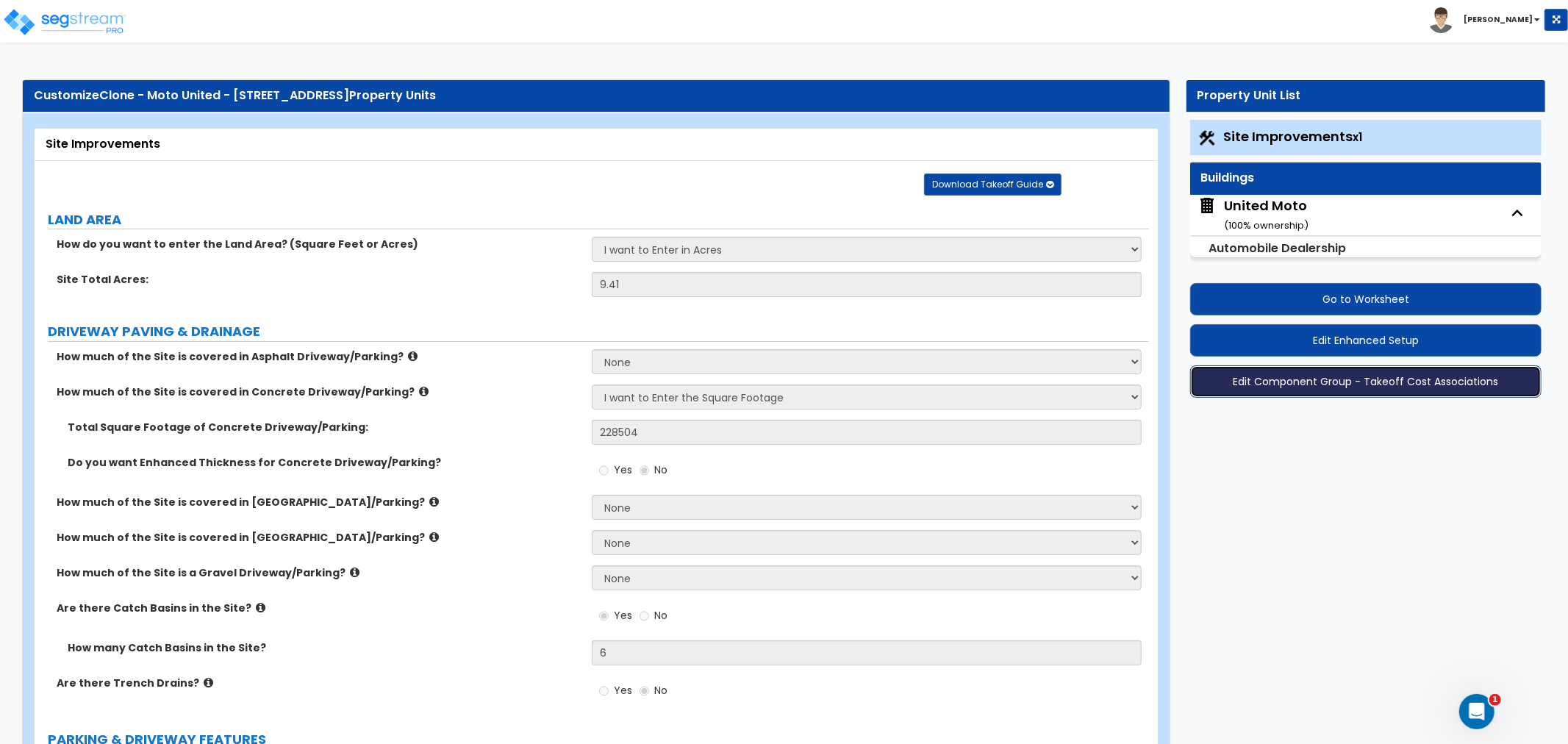
click at [1338, 384] on button "Edit Component Group - Takeoff Cost Associations" at bounding box center [1366, 381] width 351 height 32
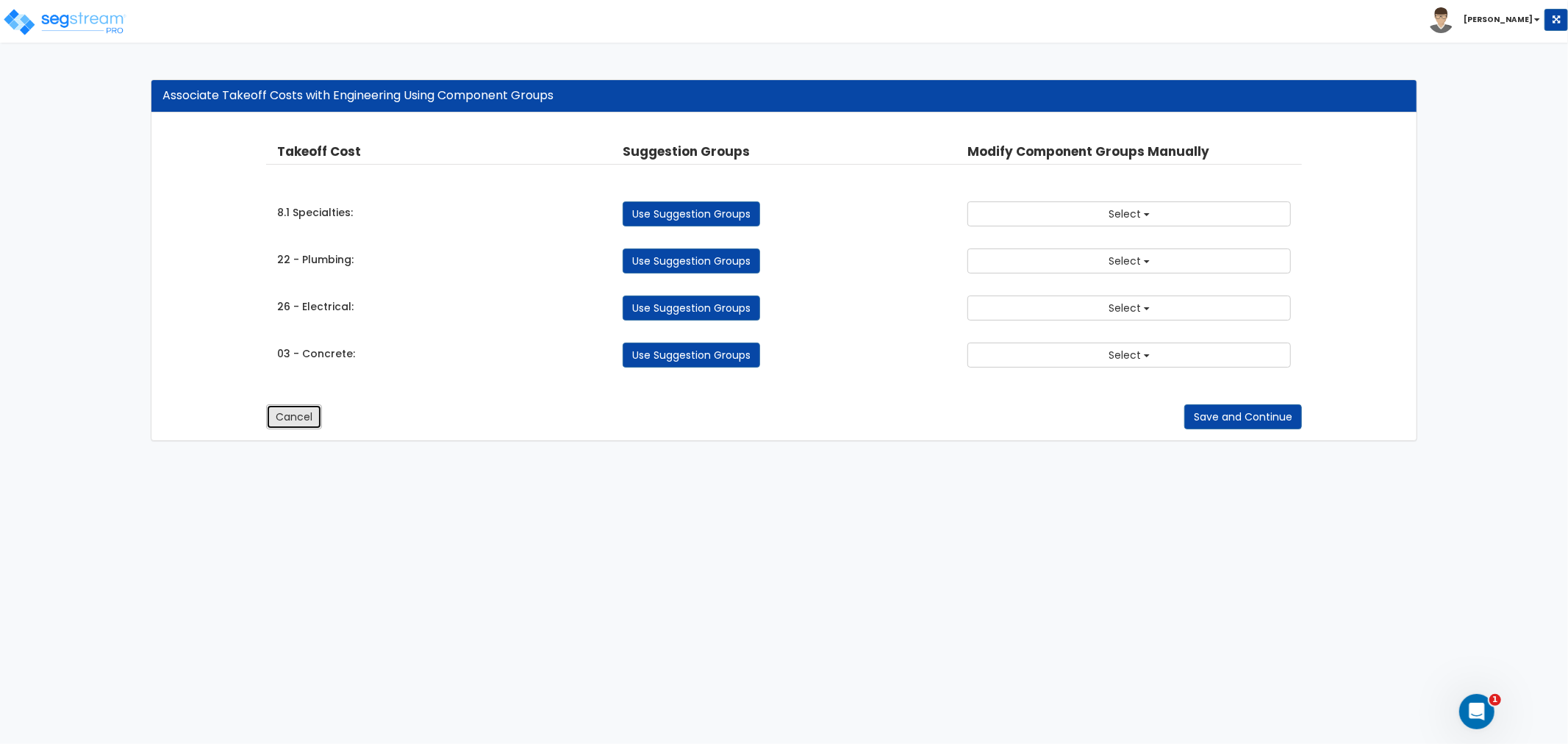
click at [290, 426] on button "Cancel" at bounding box center [294, 416] width 56 height 25
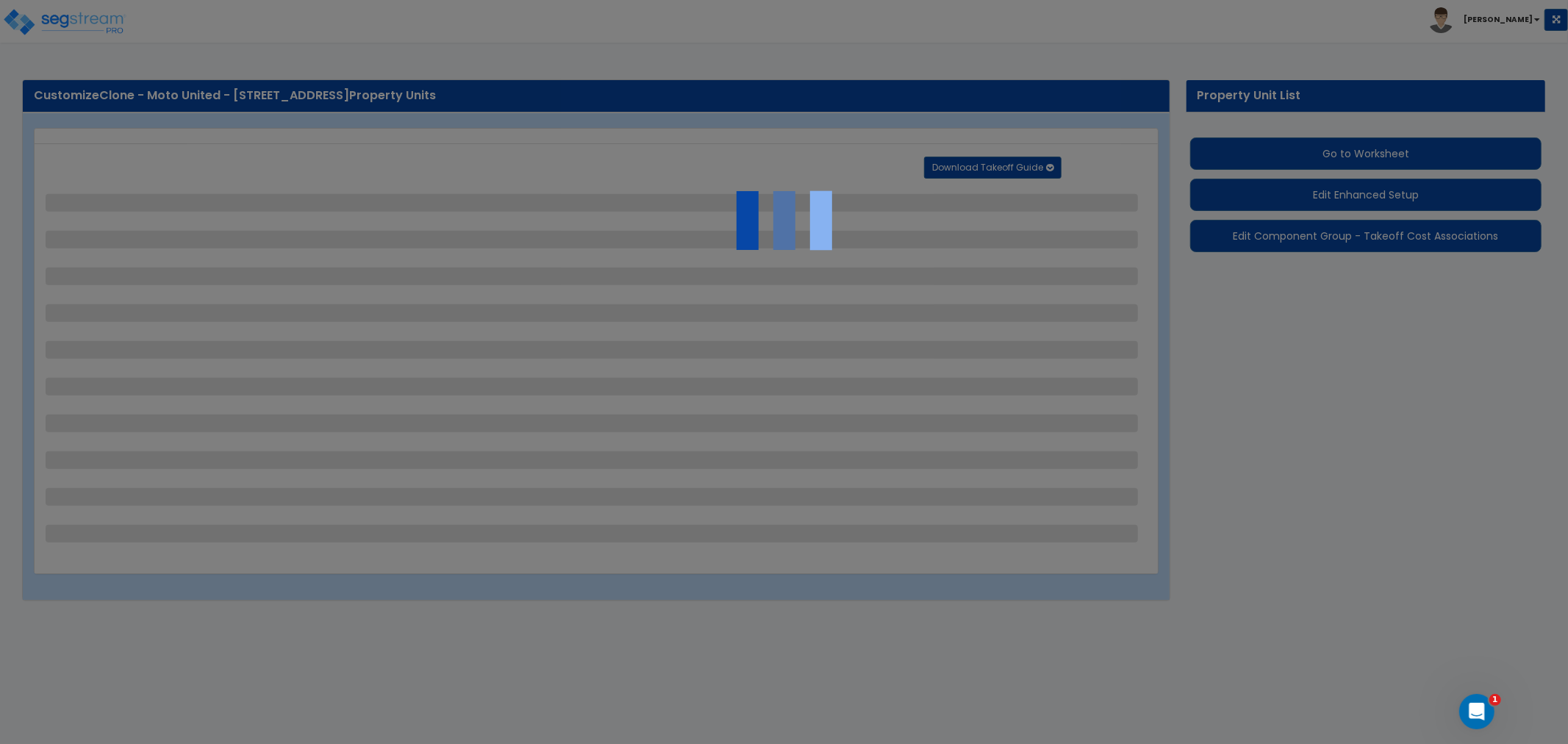
select select "2"
select select "1"
select select "2"
select select "1"
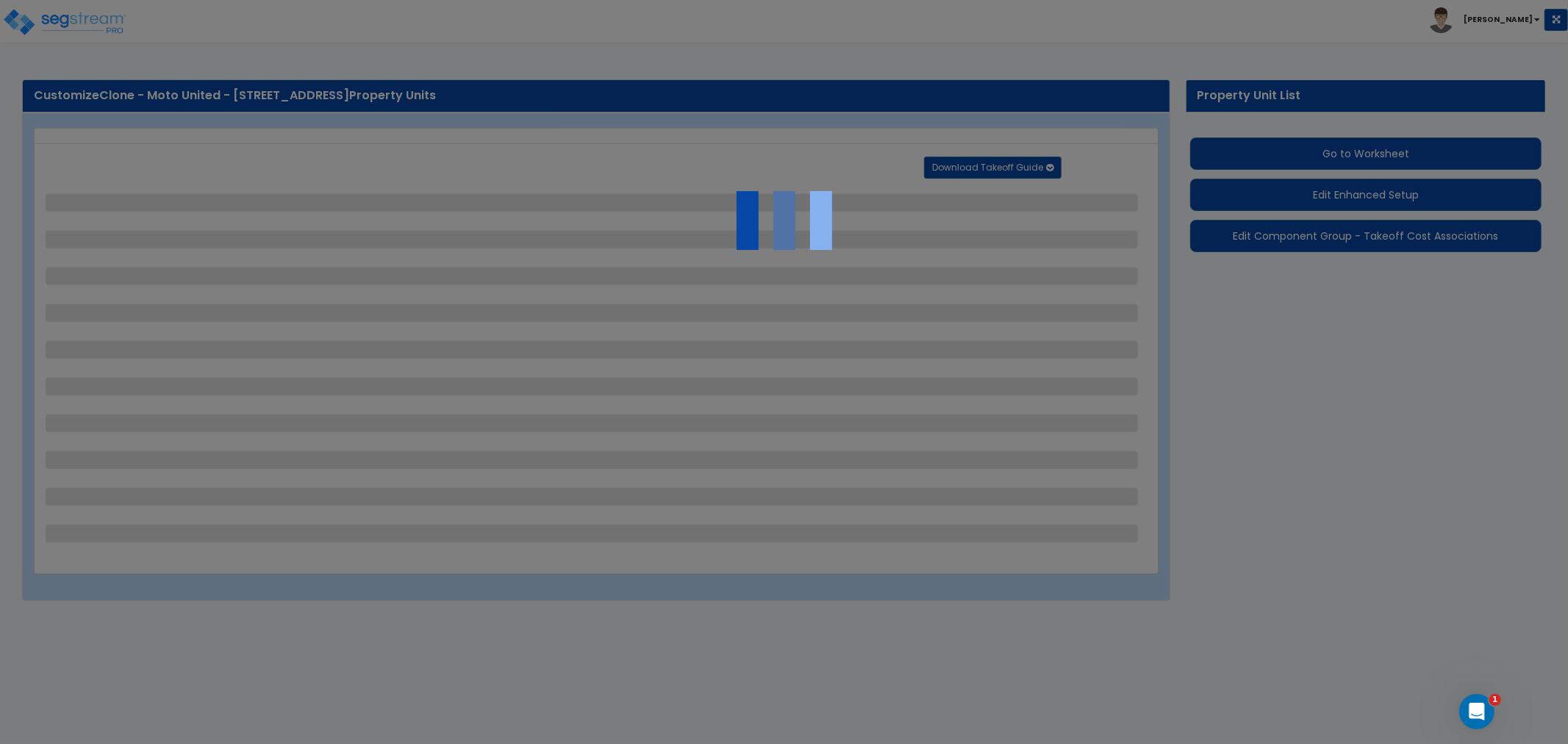
select select "2"
select select "1"
select select "2"
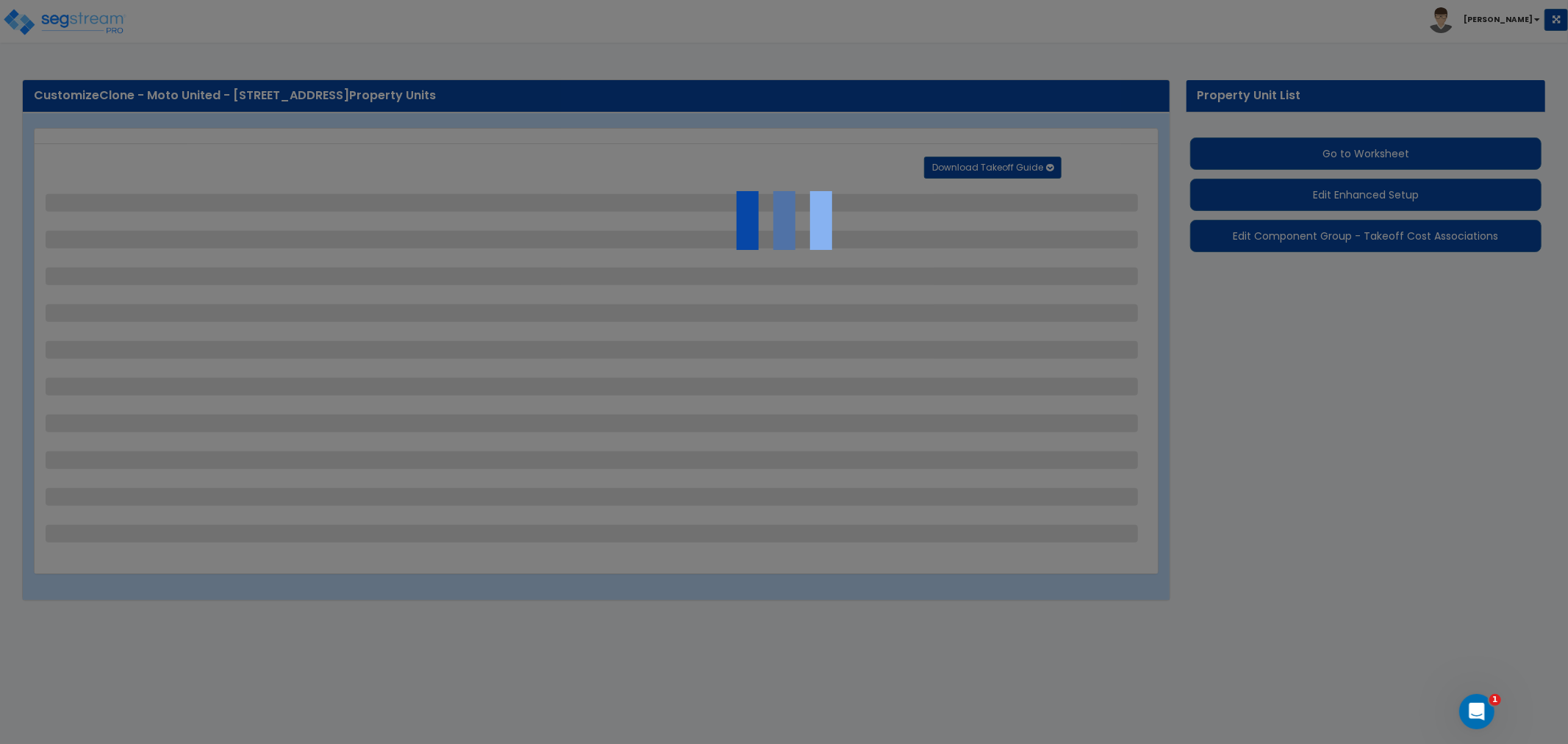
select select "1"
select select "4"
select select "1"
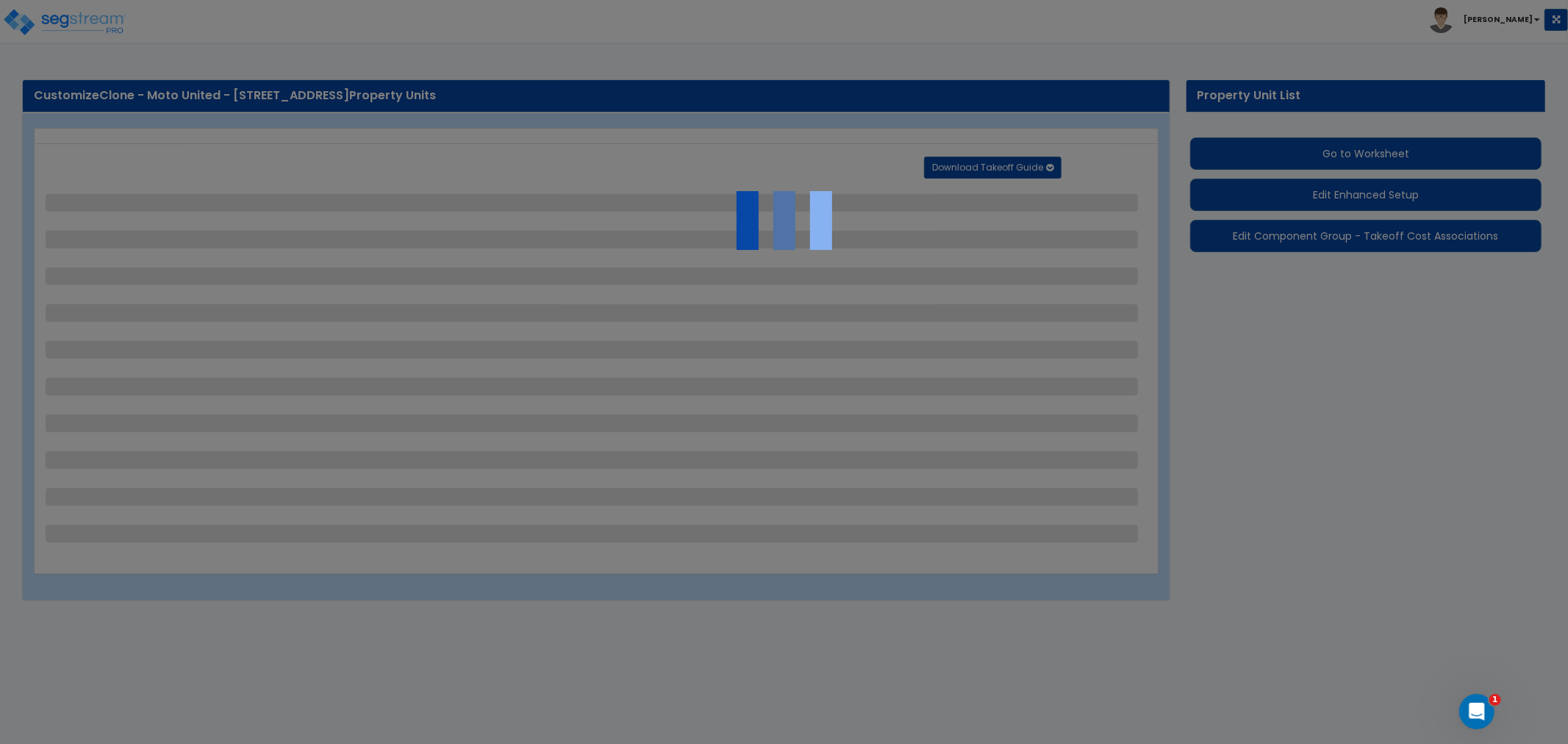
select select "1"
select select "4"
select select "2"
